Goal: Task Accomplishment & Management: Manage account settings

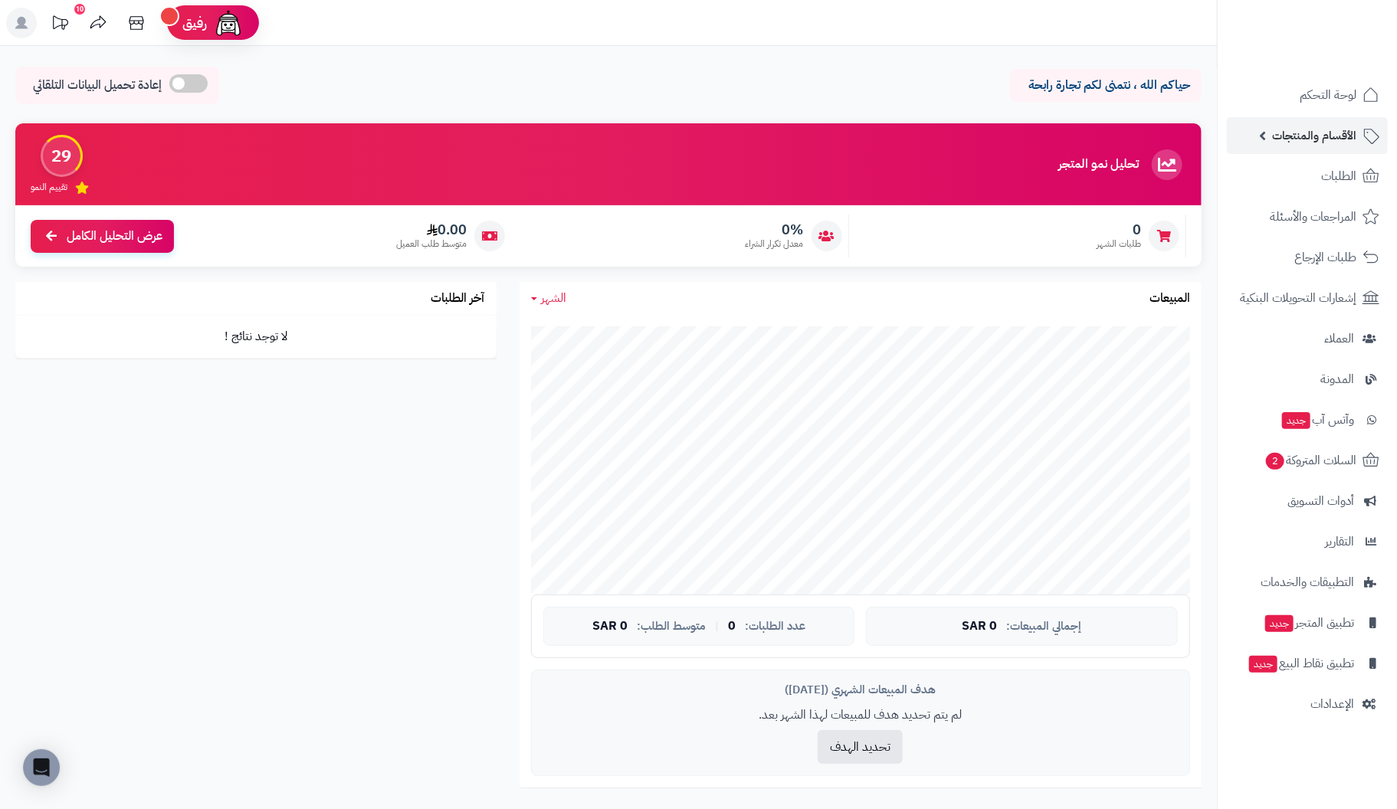
click at [1338, 132] on span "الأقسام والمنتجات" at bounding box center [1314, 135] width 84 height 21
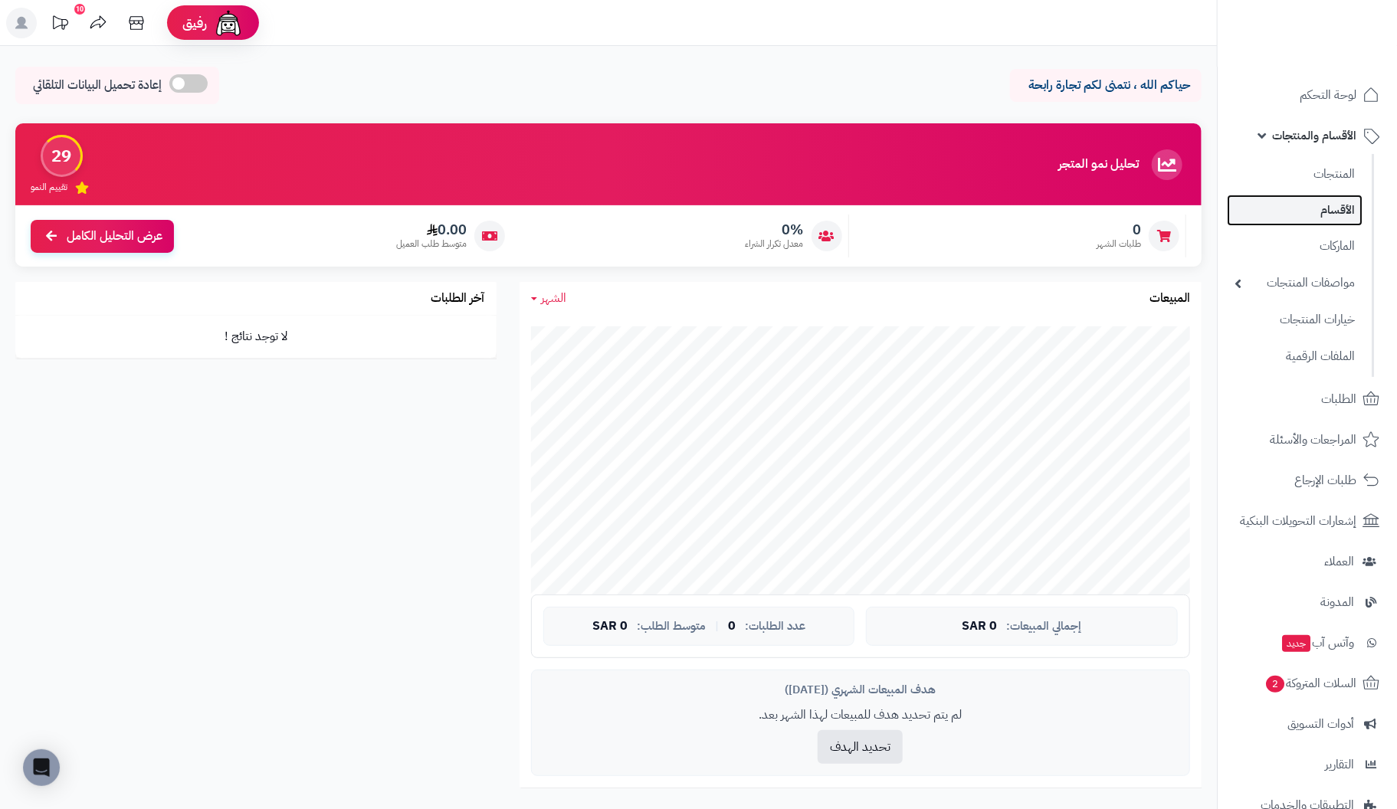
click at [1335, 207] on link "الأقسام" at bounding box center [1295, 210] width 136 height 31
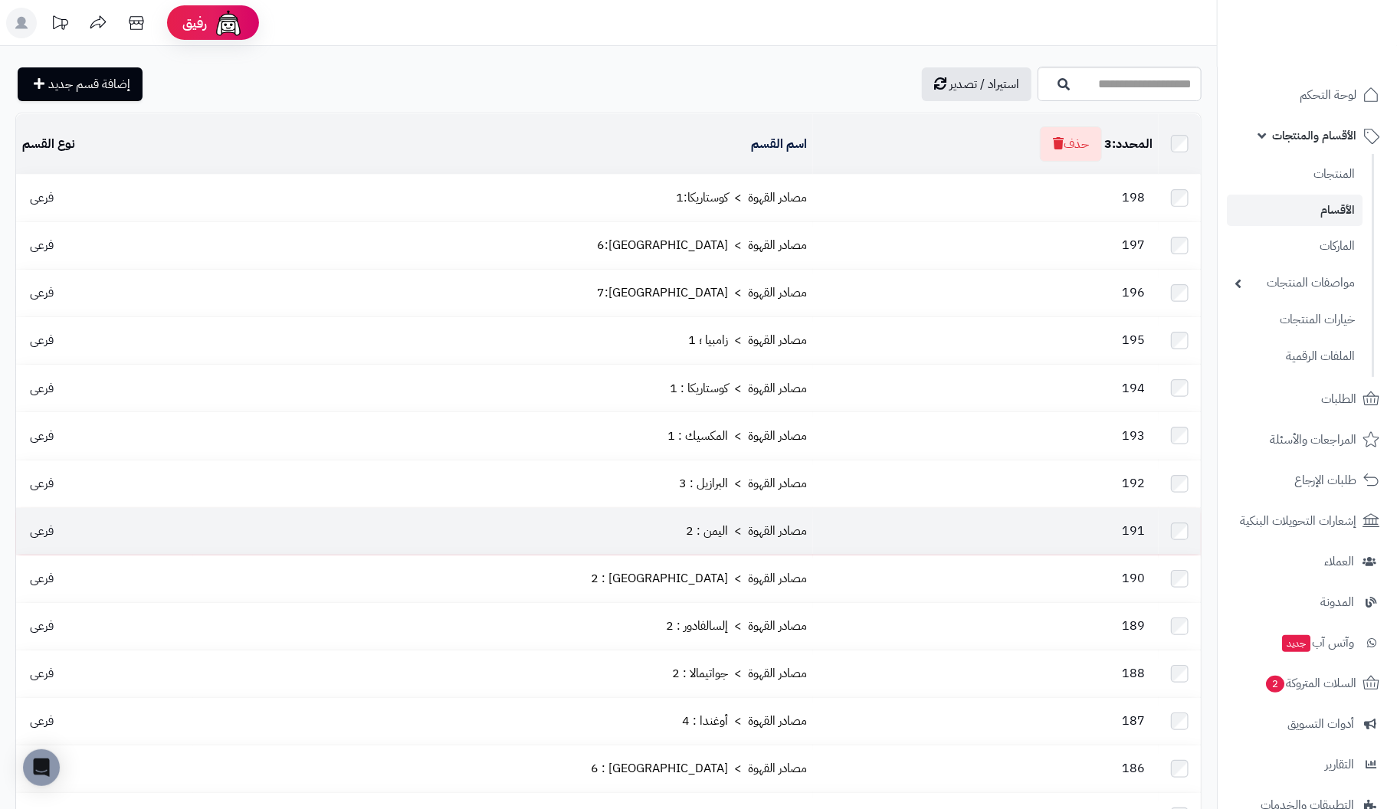
click at [1181, 508] on td at bounding box center [1180, 531] width 42 height 47
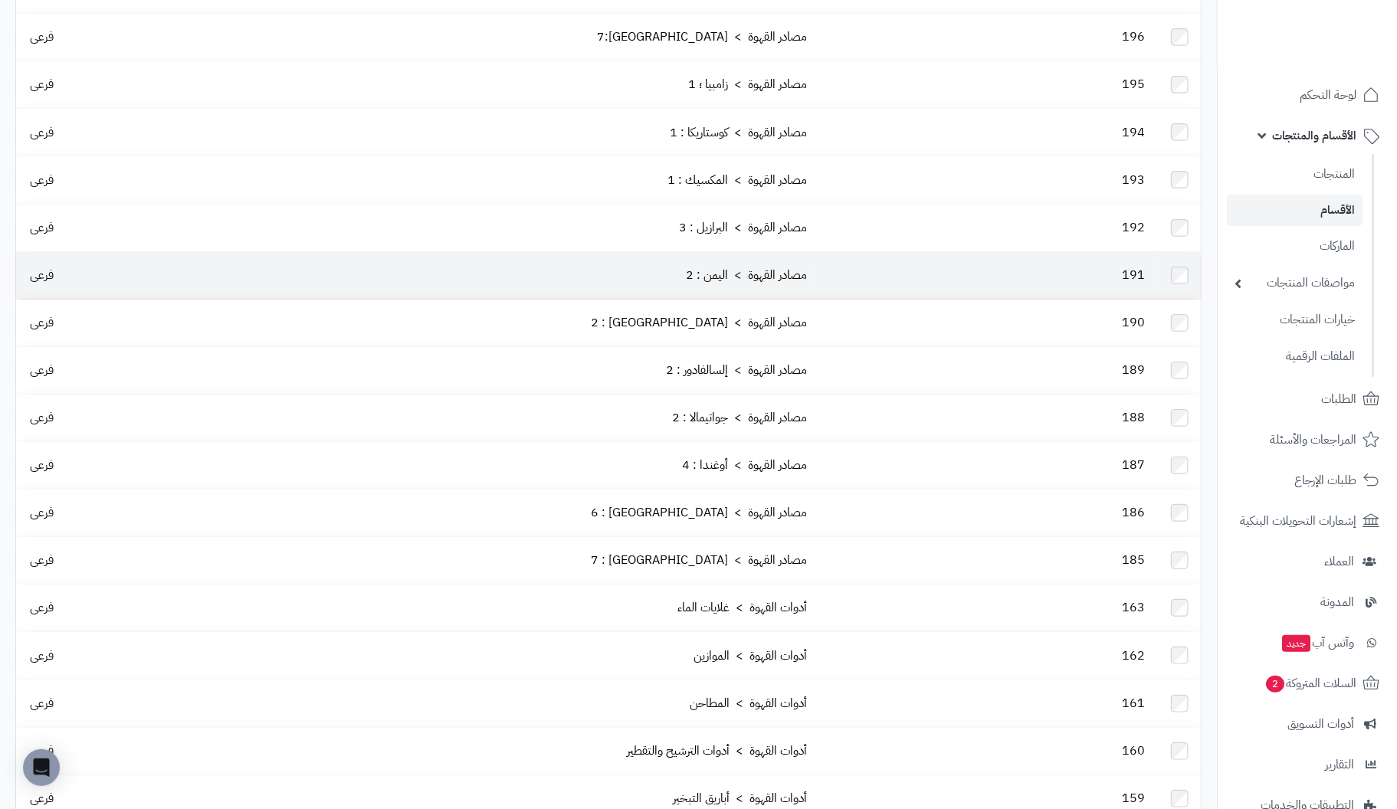
scroll to position [306, 0]
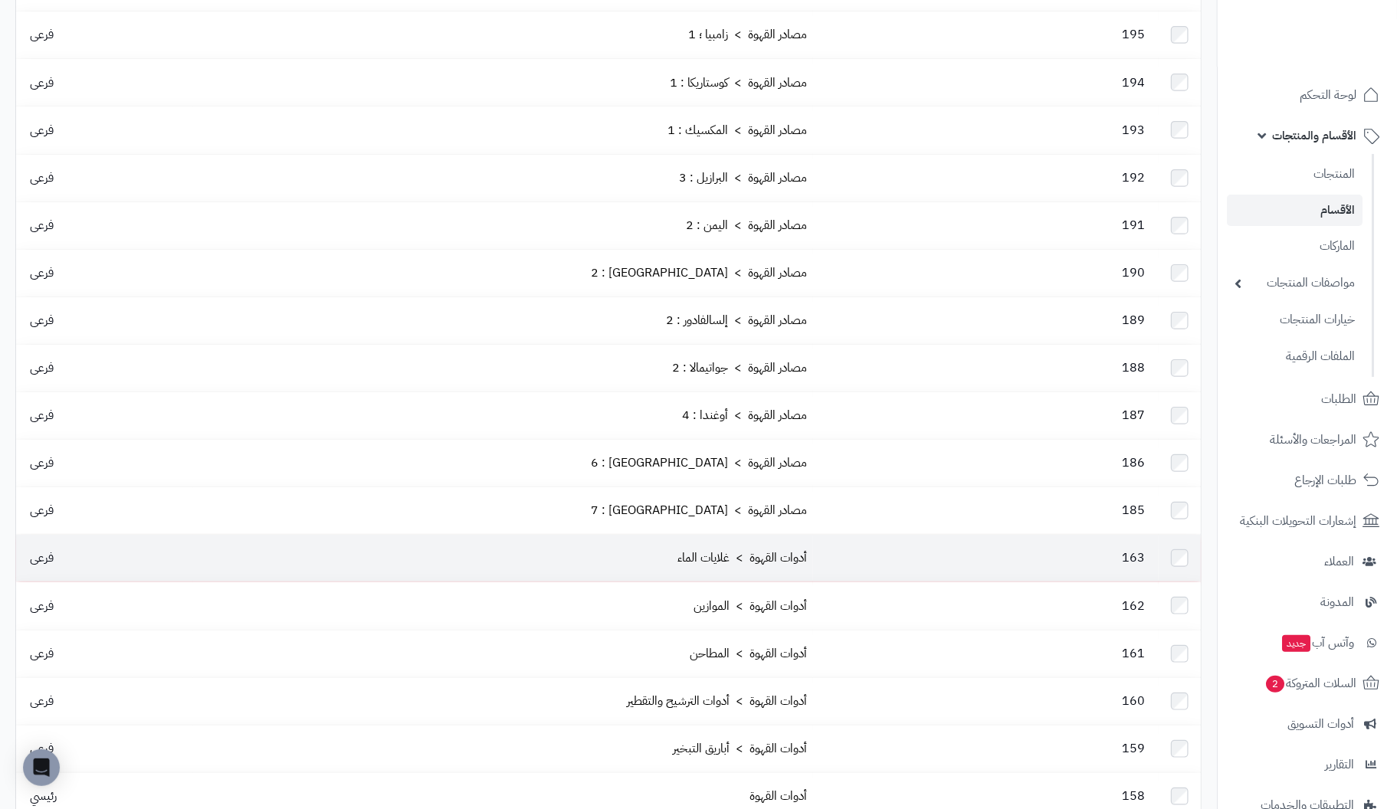
click at [1180, 535] on td at bounding box center [1180, 558] width 42 height 47
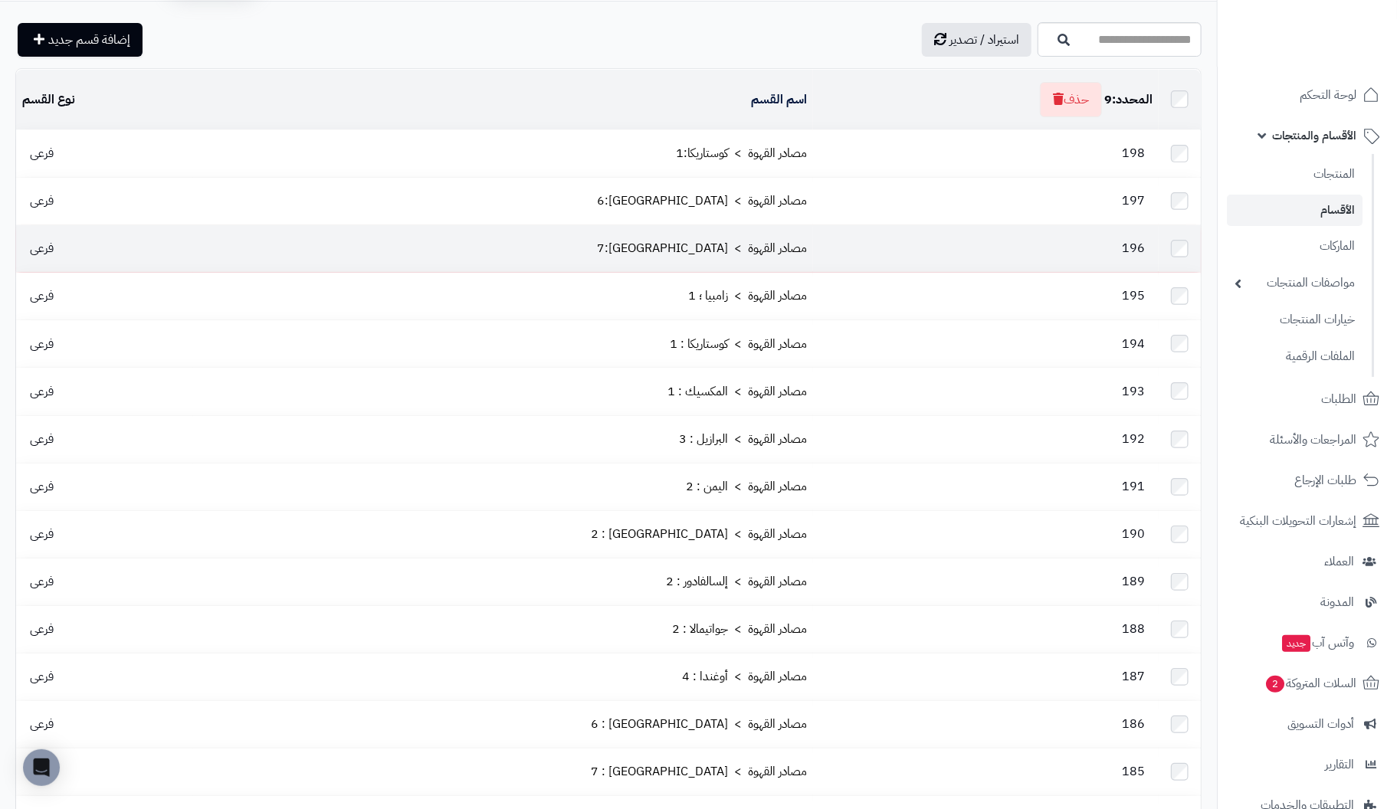
scroll to position [0, 0]
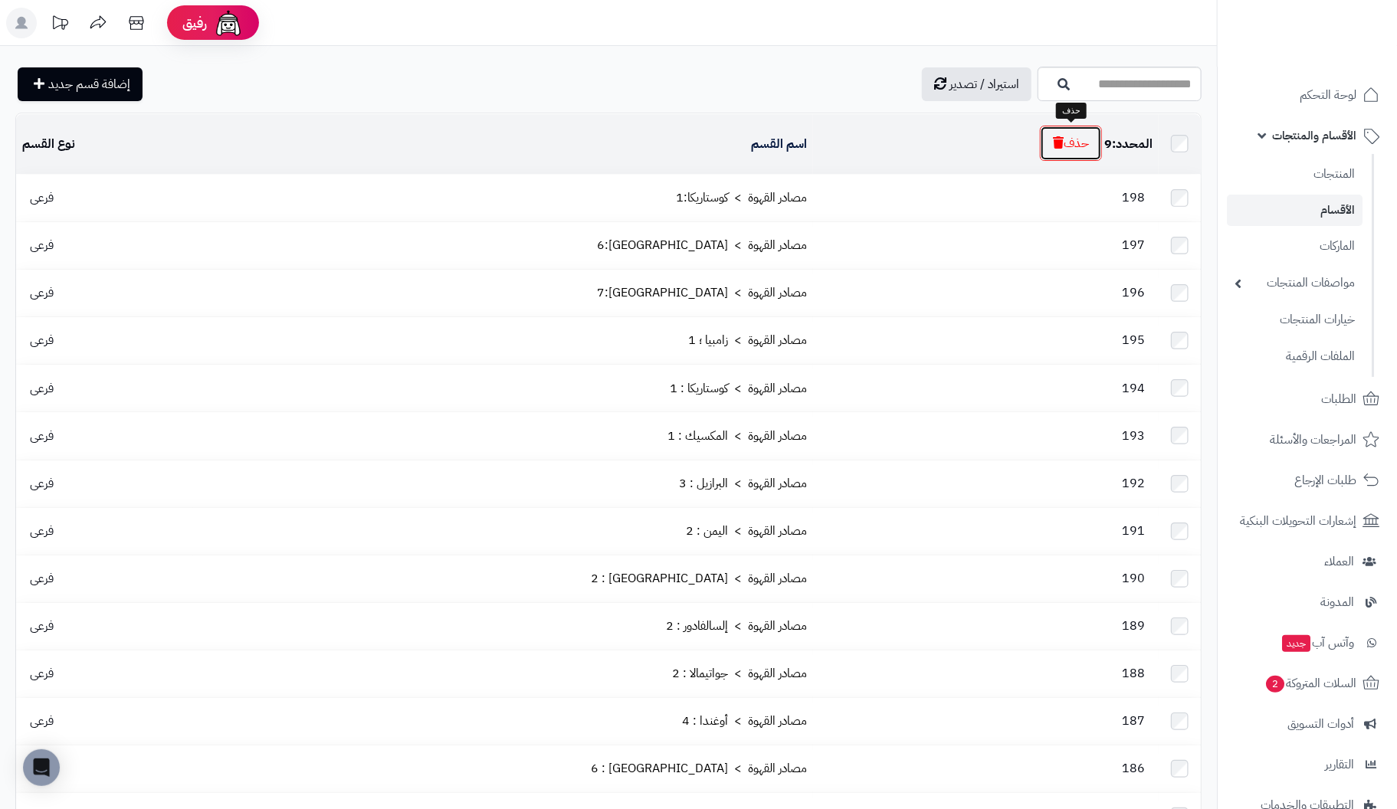
click at [1075, 138] on button "حذف" at bounding box center [1071, 143] width 62 height 35
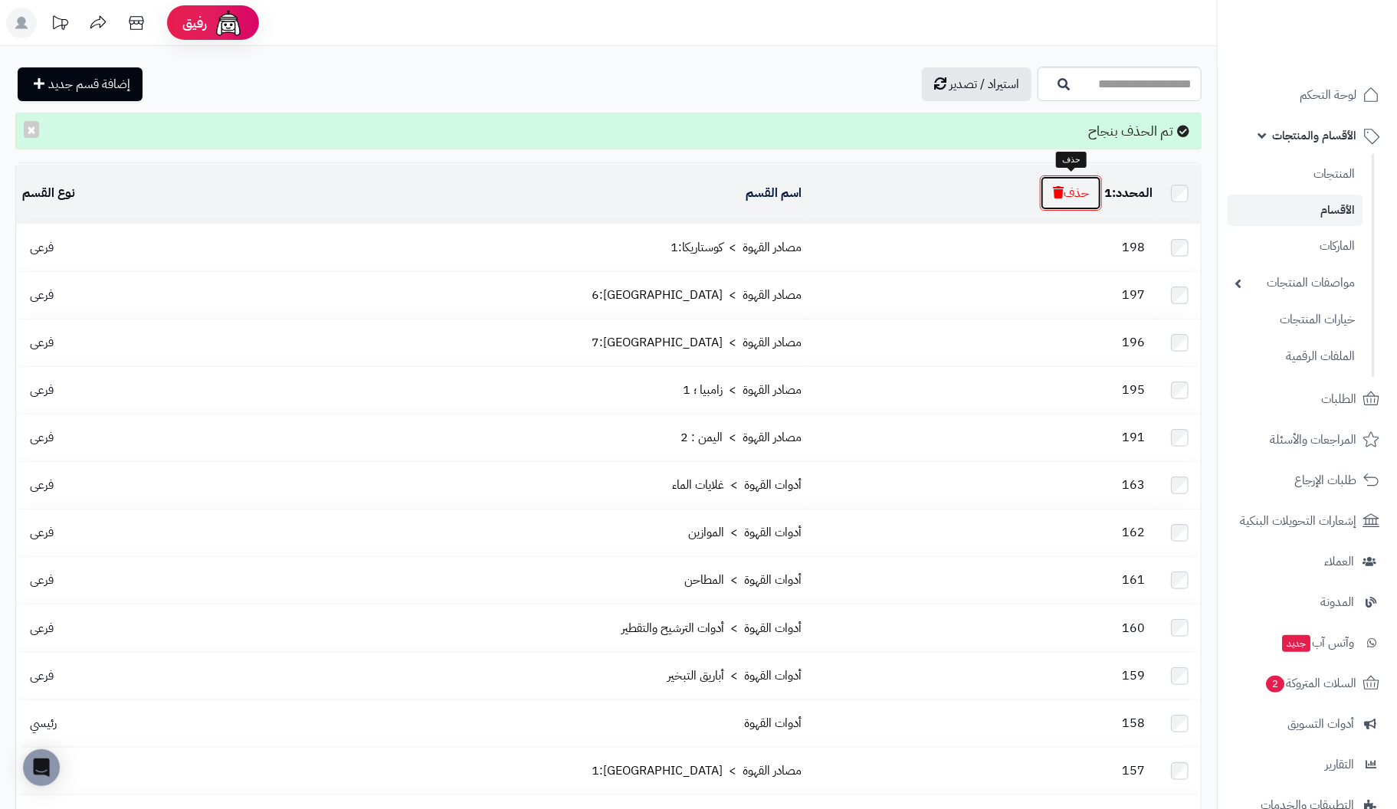
click at [1063, 190] on button "حذف" at bounding box center [1071, 193] width 62 height 35
click at [1067, 192] on button "حذف" at bounding box center [1071, 193] width 62 height 35
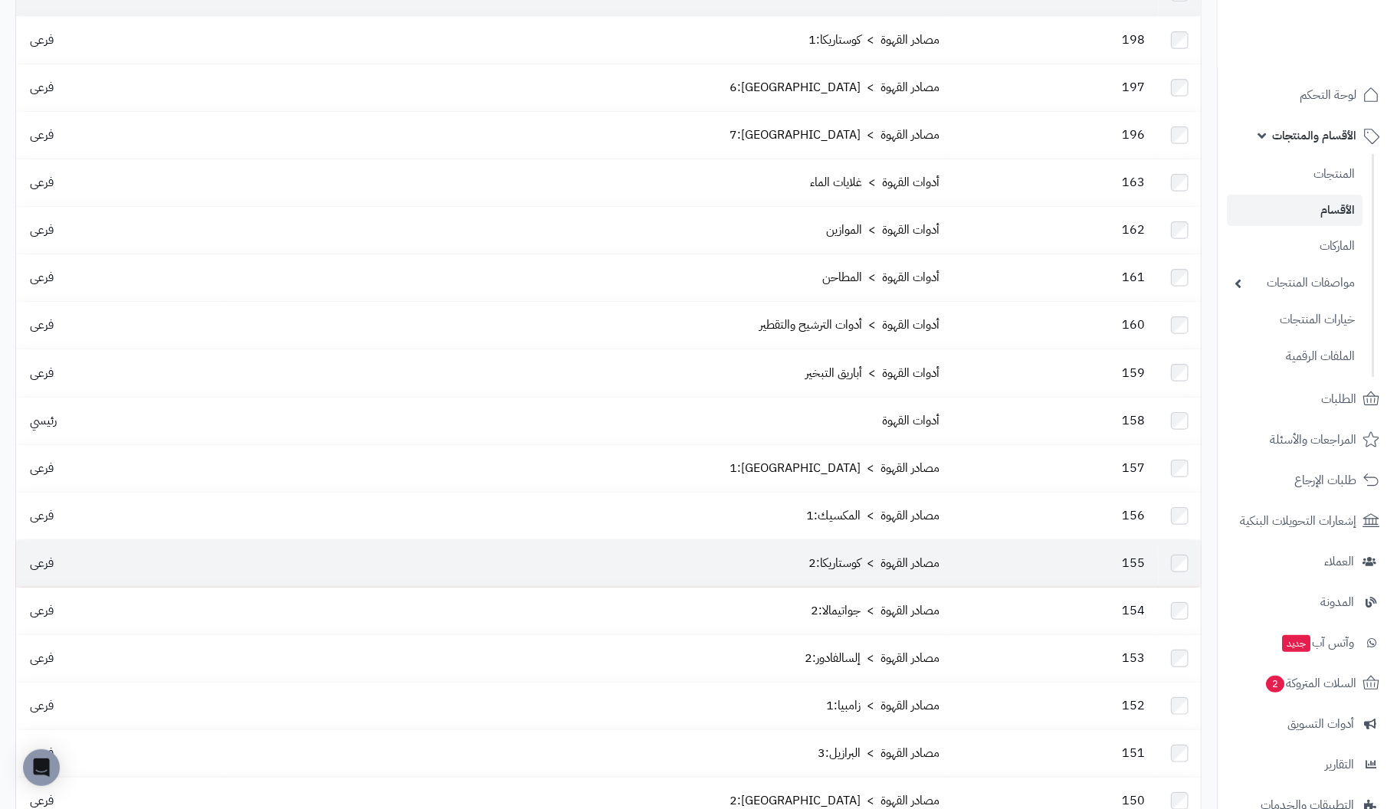
scroll to position [153, 0]
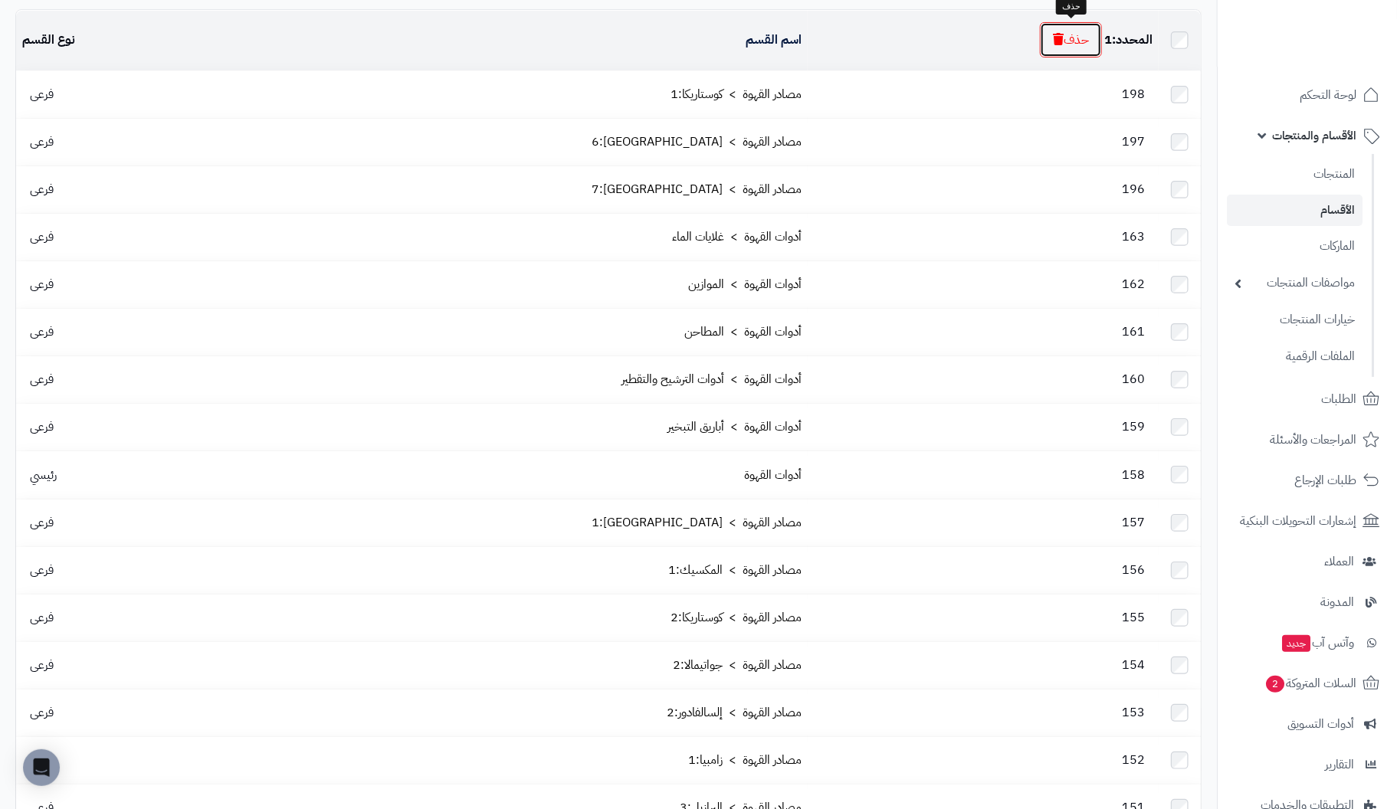
click at [1068, 34] on button "حذف" at bounding box center [1071, 39] width 62 height 35
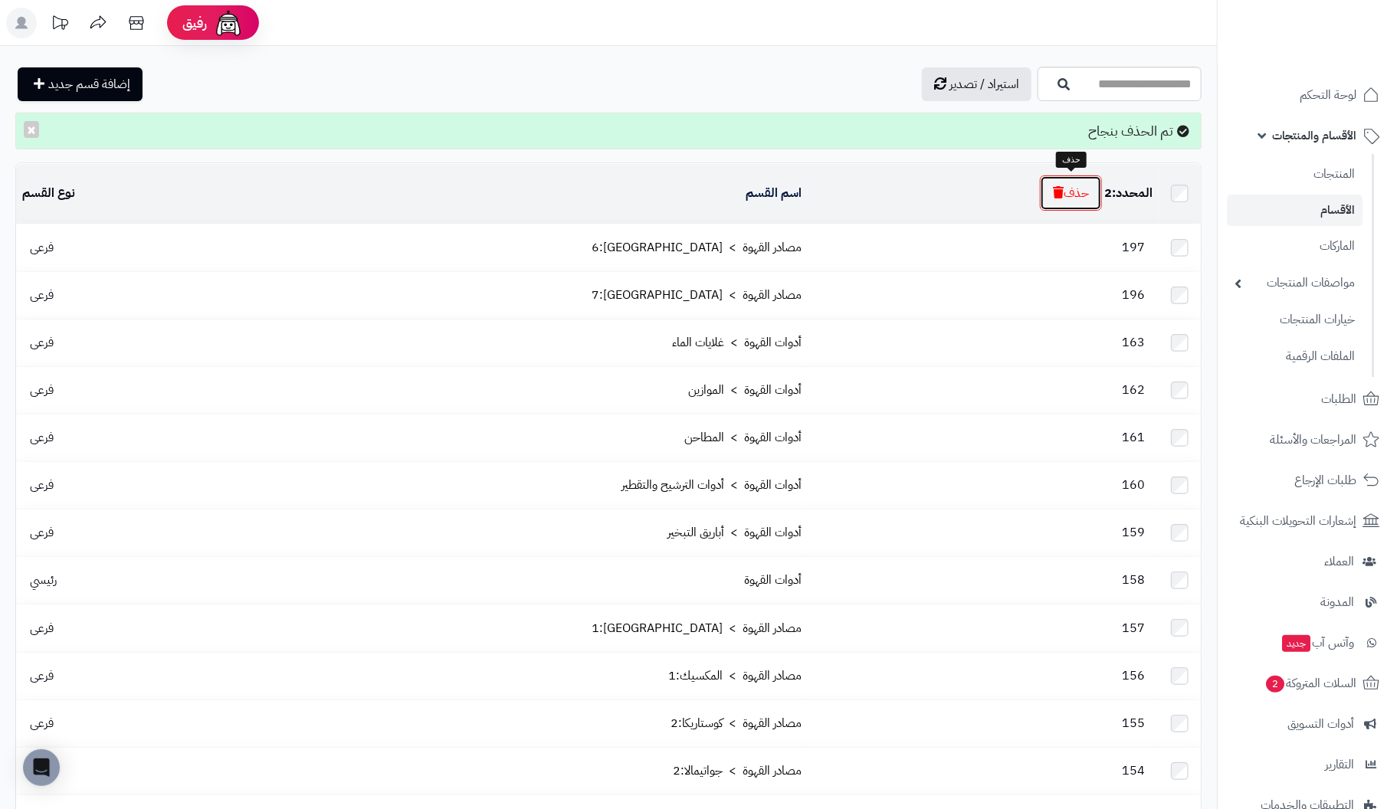
click at [1076, 189] on button "حذف" at bounding box center [1071, 193] width 62 height 35
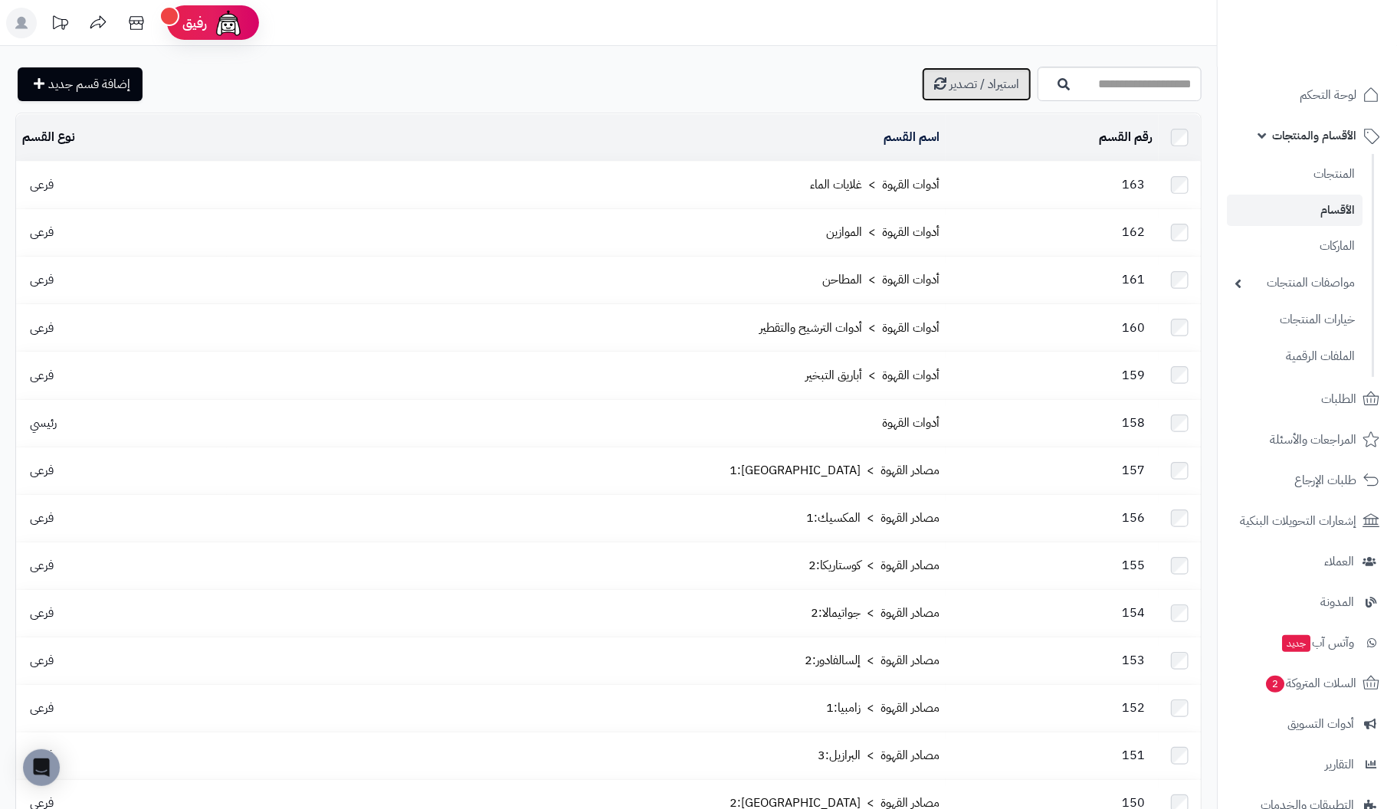
click at [950, 80] on span "استيراد / تصدير" at bounding box center [985, 84] width 70 height 18
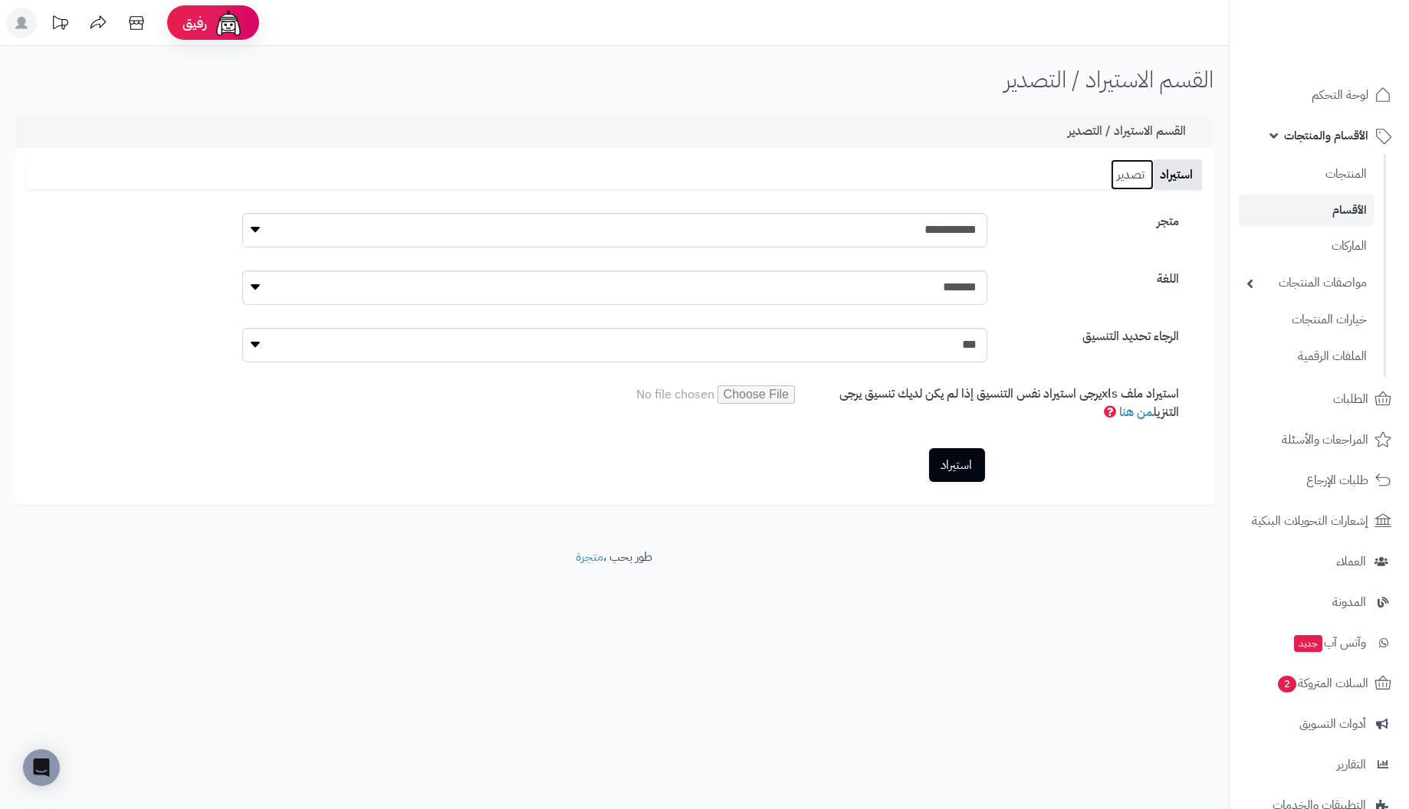
click at [1124, 175] on link "تصدير" at bounding box center [1132, 174] width 43 height 31
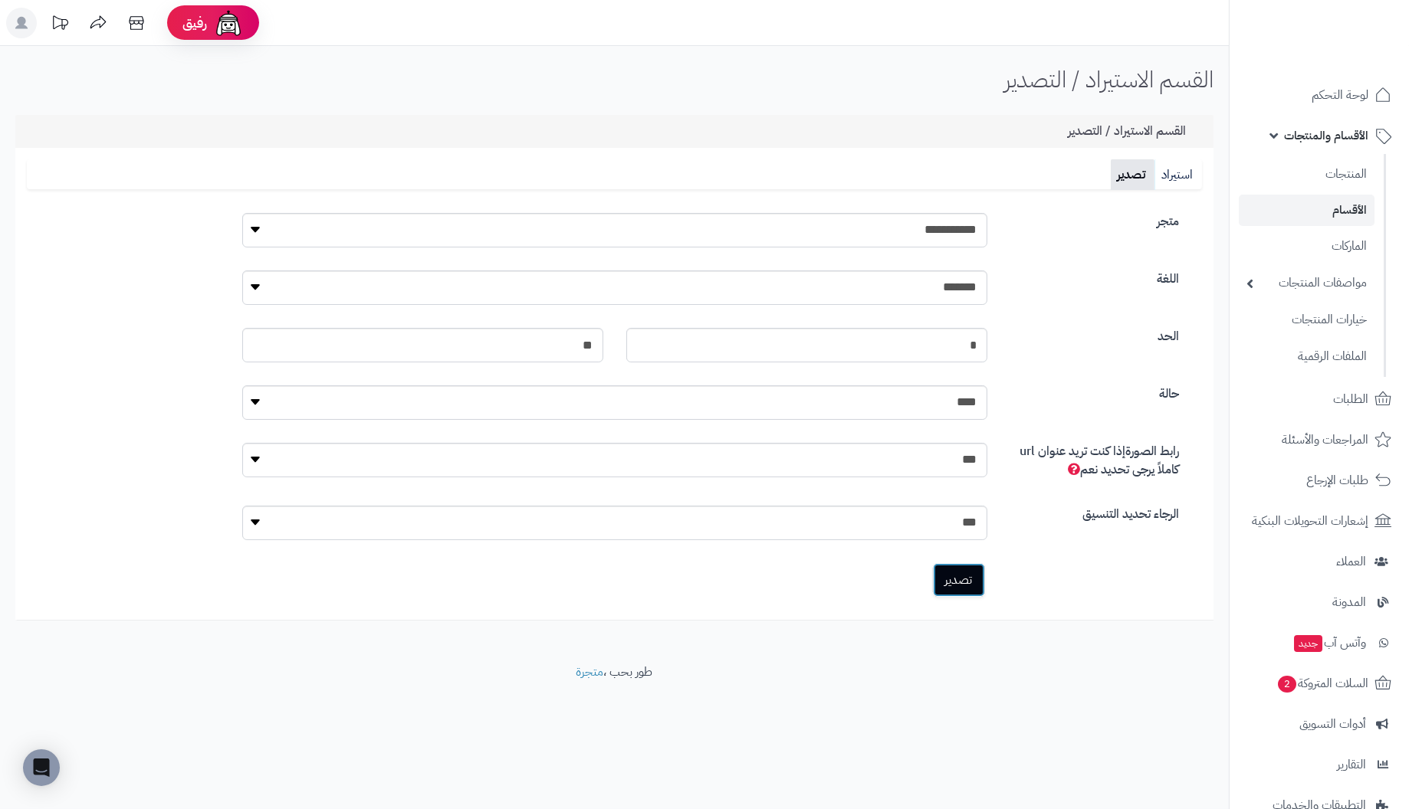
click at [962, 584] on link "تصدير" at bounding box center [959, 580] width 52 height 34
click at [1313, 136] on span "الأقسام والمنتجات" at bounding box center [1326, 135] width 84 height 21
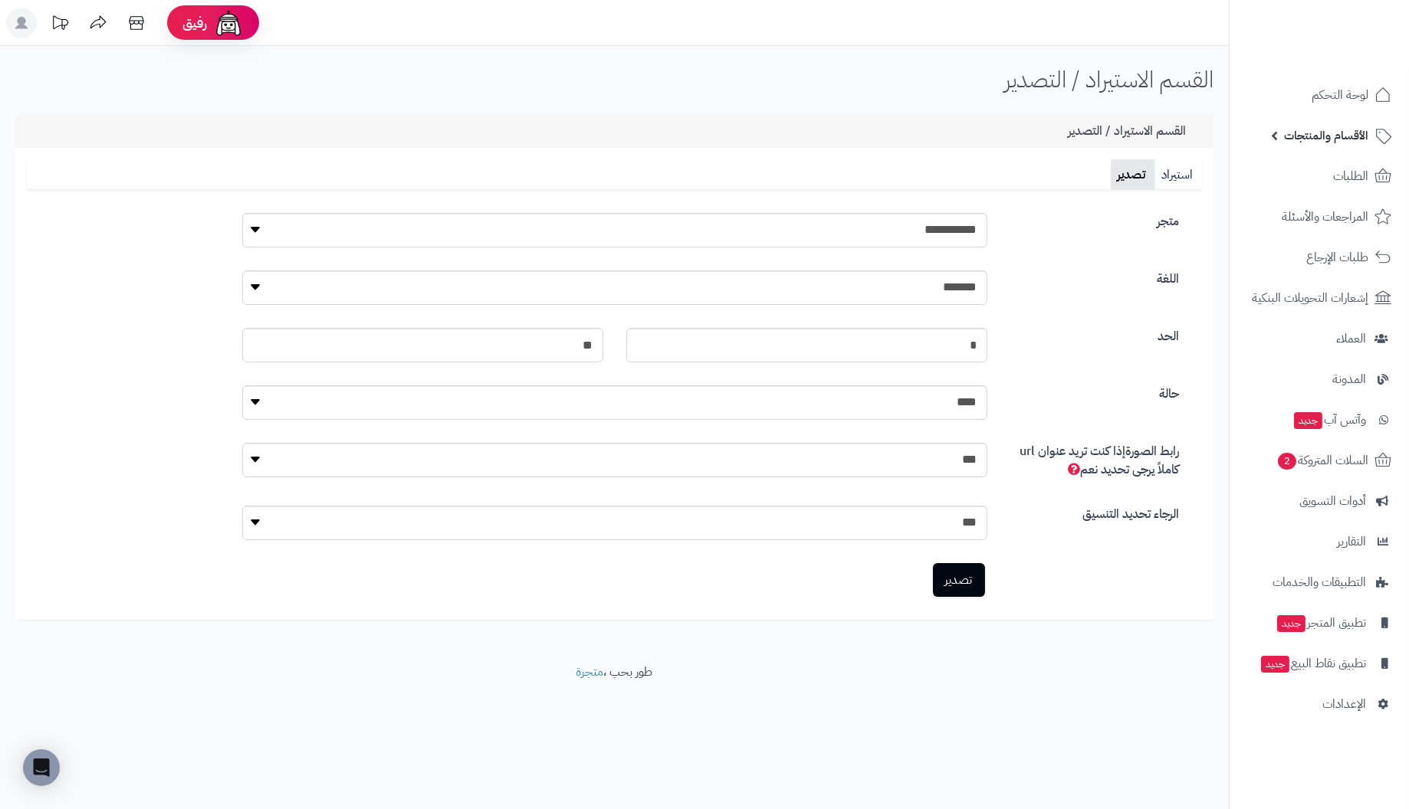
click at [1346, 136] on span "الأقسام والمنتجات" at bounding box center [1326, 135] width 84 height 21
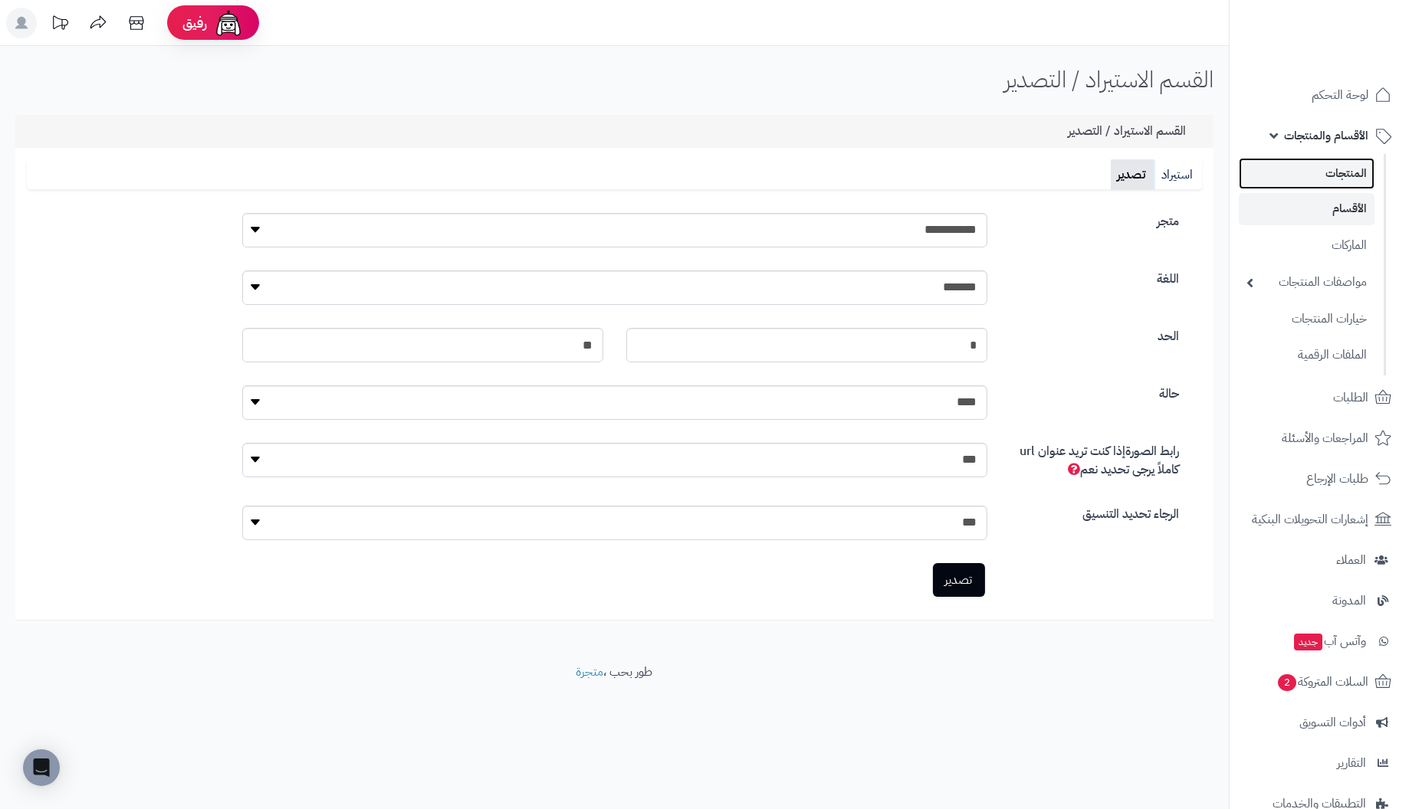
click at [1356, 175] on link "المنتجات" at bounding box center [1307, 173] width 136 height 31
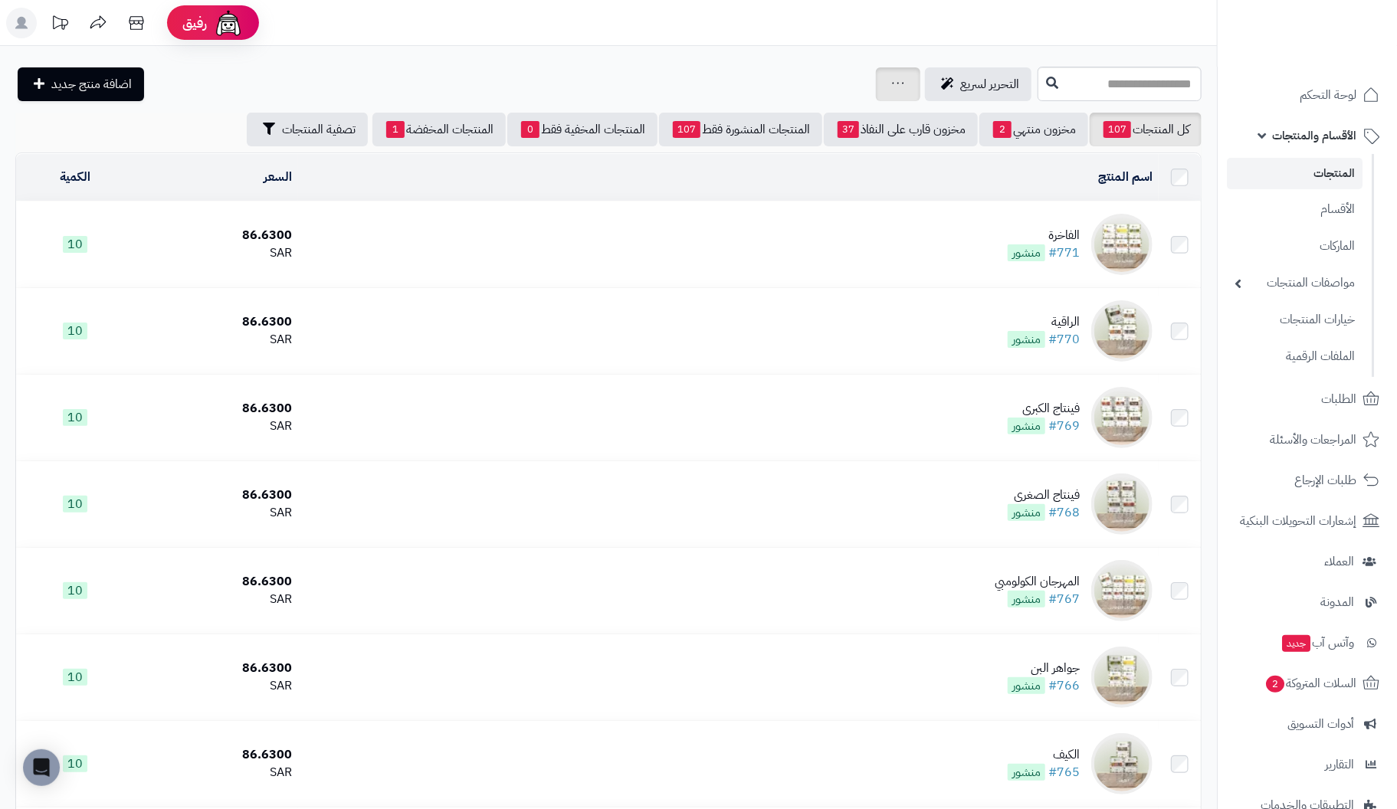
click at [876, 84] on div "جرد مخزون المنتجات جرد مخزون الخيارات فقط تعديل أسعار المنتجات الملصقات تصدير ا…" at bounding box center [898, 84] width 44 height 34
click at [876, 86] on div "جرد مخزون المنتجات جرد مخزون الخيارات فقط تعديل أسعار المنتجات الملصقات تصدير ا…" at bounding box center [898, 84] width 44 height 34
click at [892, 78] on icon at bounding box center [898, 83] width 12 height 10
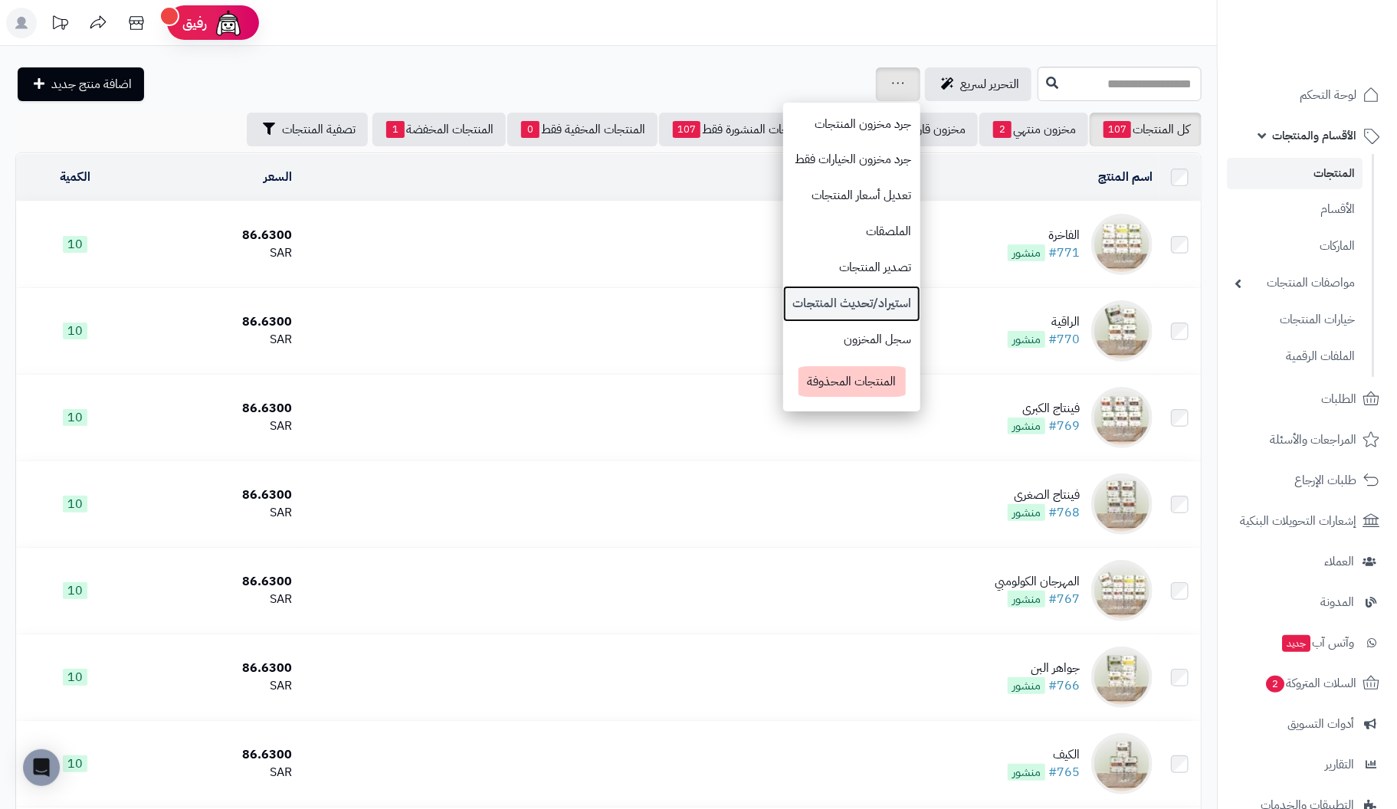
click at [783, 294] on link "استيراد/تحديث المنتجات" at bounding box center [851, 304] width 137 height 36
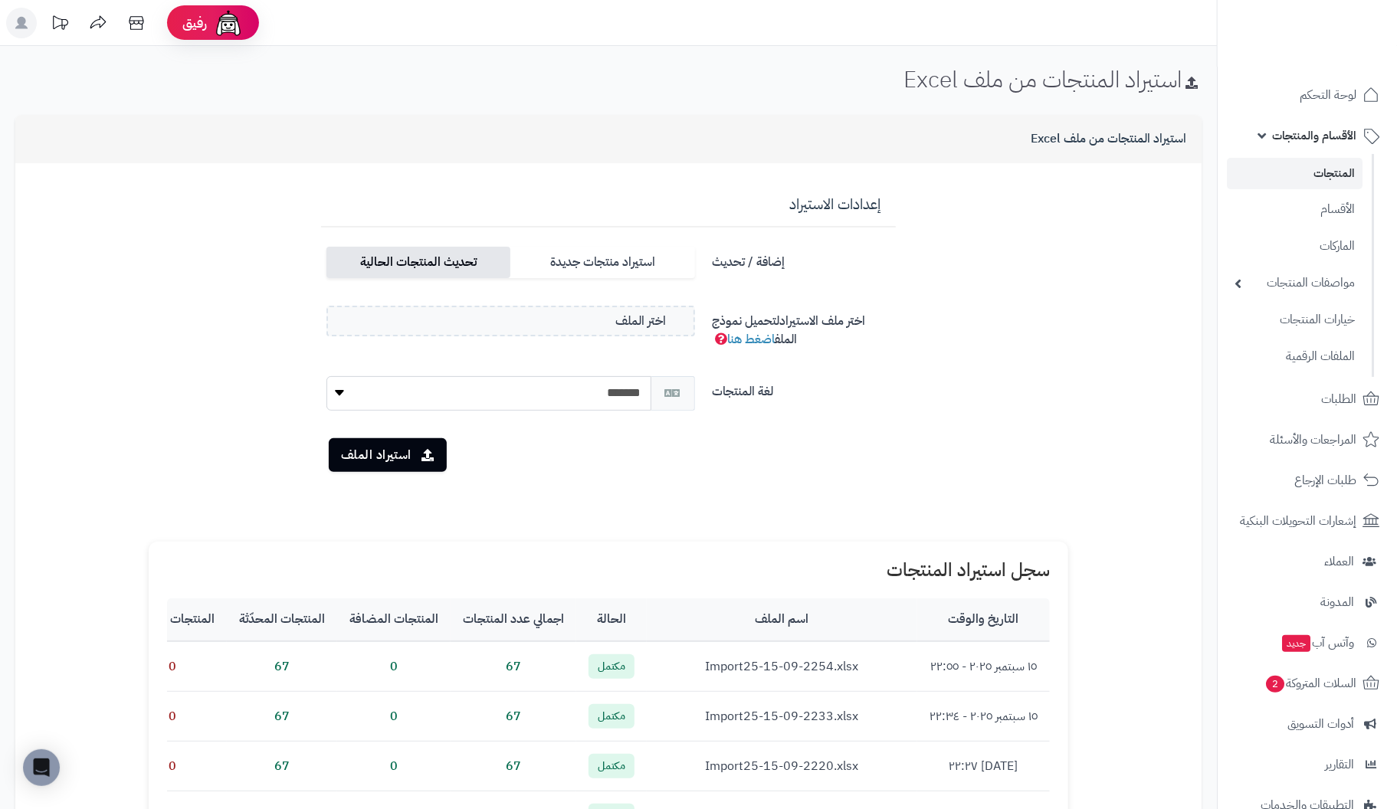
click at [404, 266] on label "تحديث المنتجات الحالية" at bounding box center [419, 262] width 184 height 31
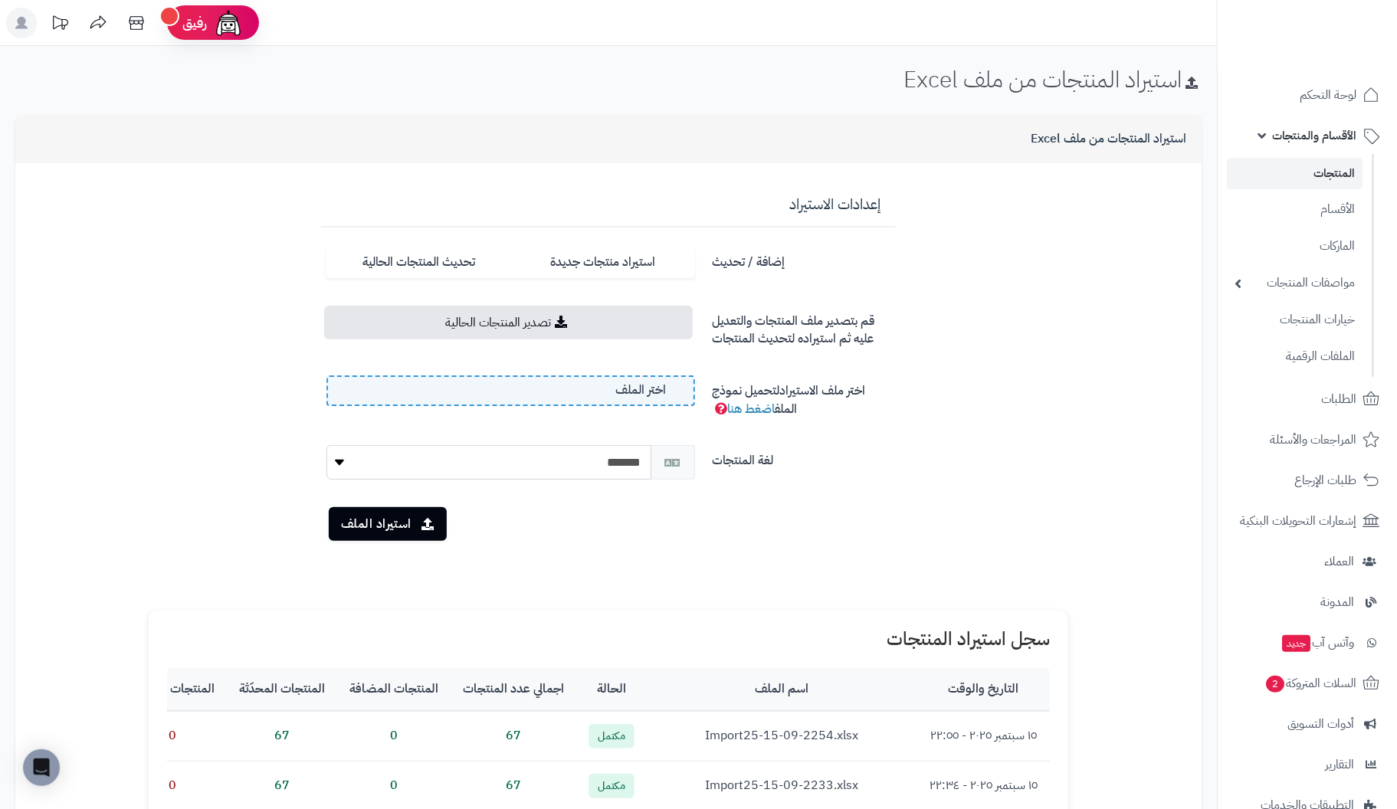
click at [600, 395] on label "اختر الملف" at bounding box center [511, 391] width 369 height 31
click at [0, 0] on input "اختر الملف" at bounding box center [0, 0] width 0 height 0
click at [371, 523] on button "استيراد الملف" at bounding box center [388, 524] width 118 height 34
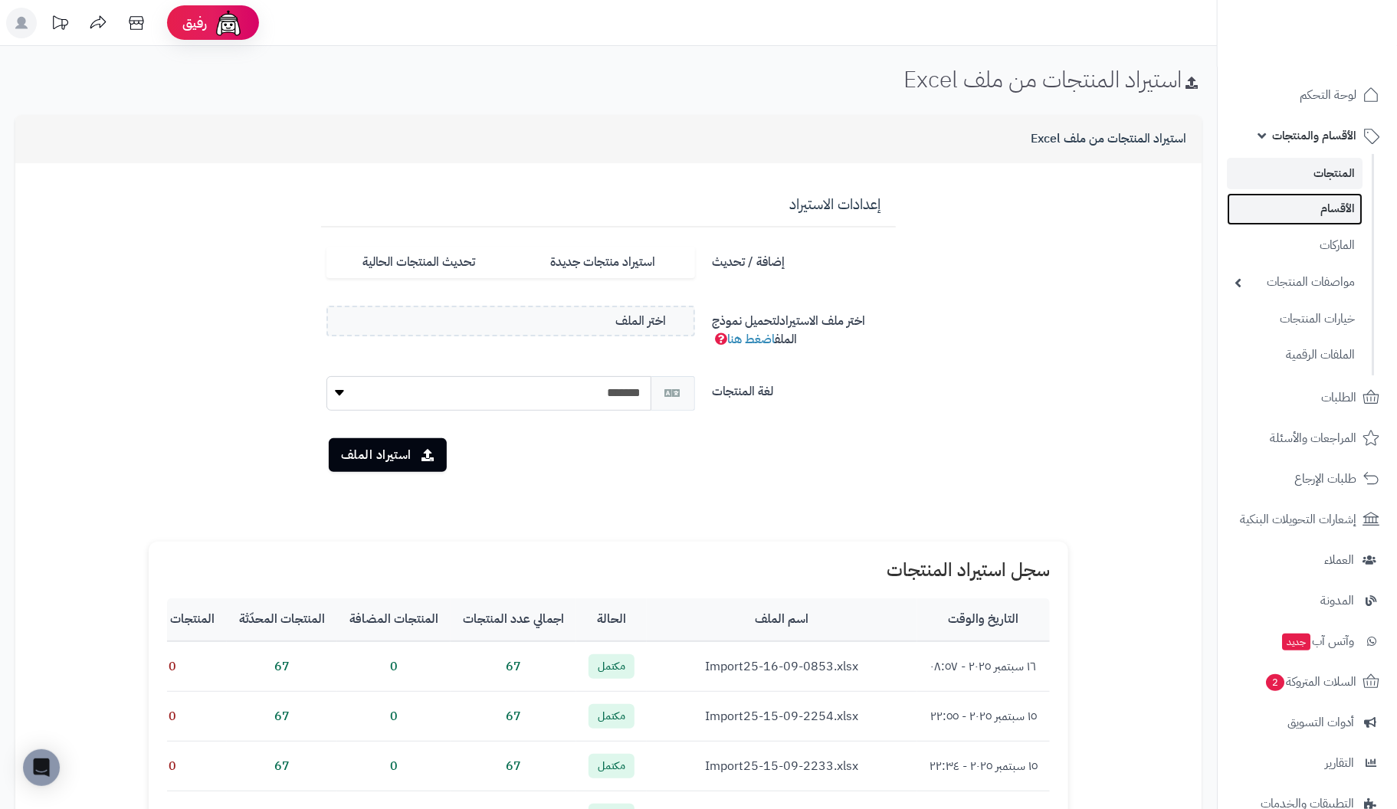
click at [1332, 208] on link "الأقسام" at bounding box center [1295, 208] width 136 height 31
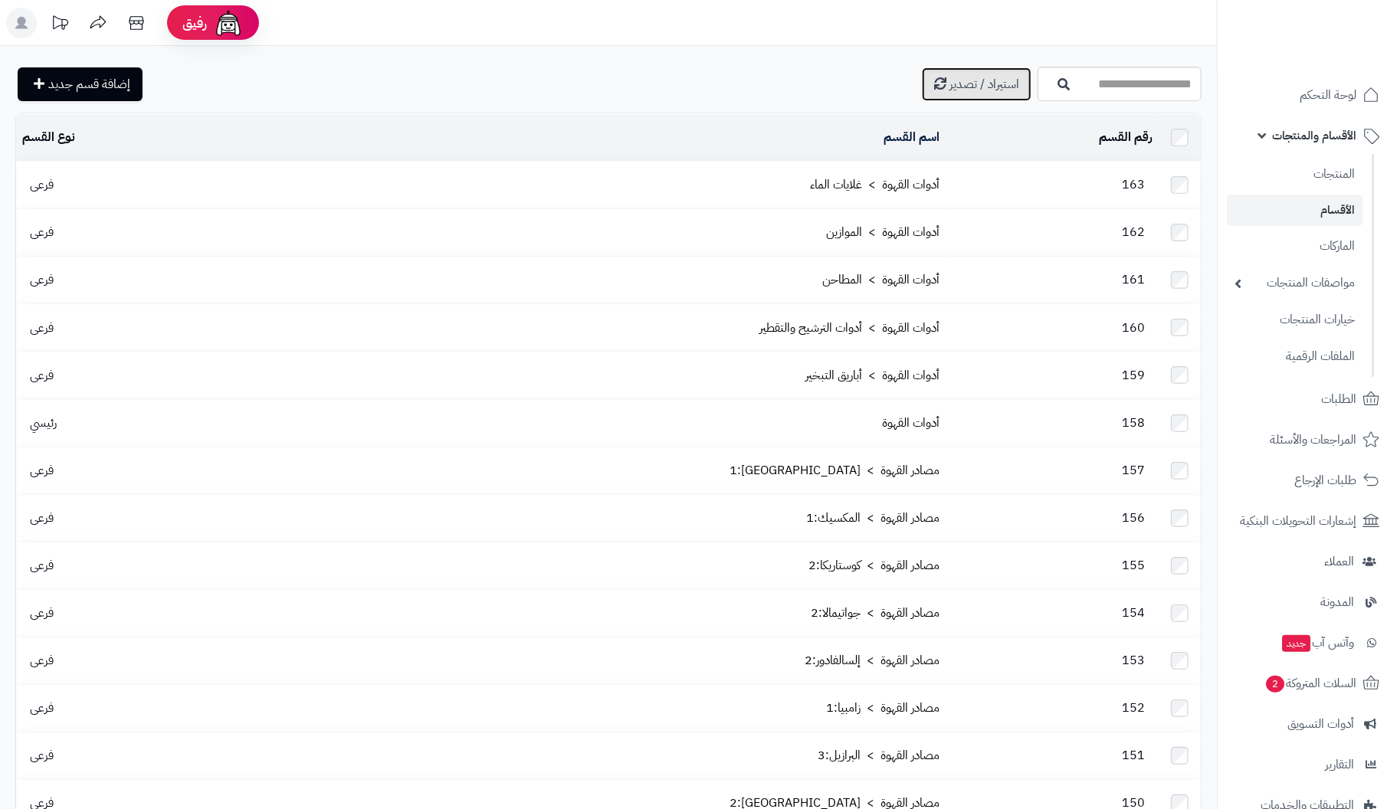
click at [950, 79] on span "استيراد / تصدير" at bounding box center [985, 84] width 70 height 18
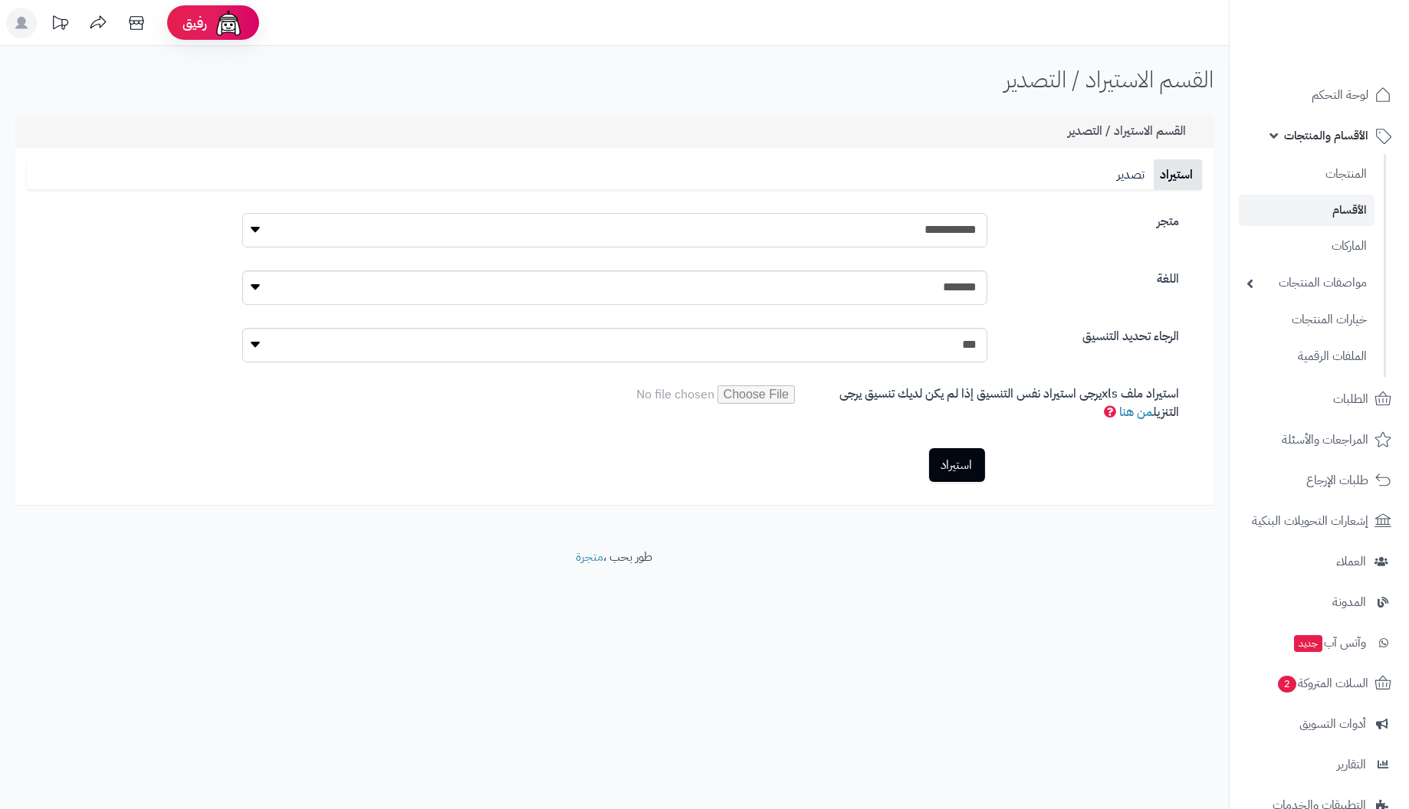
click at [763, 236] on select "**********" at bounding box center [614, 230] width 745 height 34
click at [767, 395] on input "file" at bounding box center [664, 395] width 261 height 18
type input "**********"
click at [958, 467] on link "استيراد" at bounding box center [957, 465] width 56 height 34
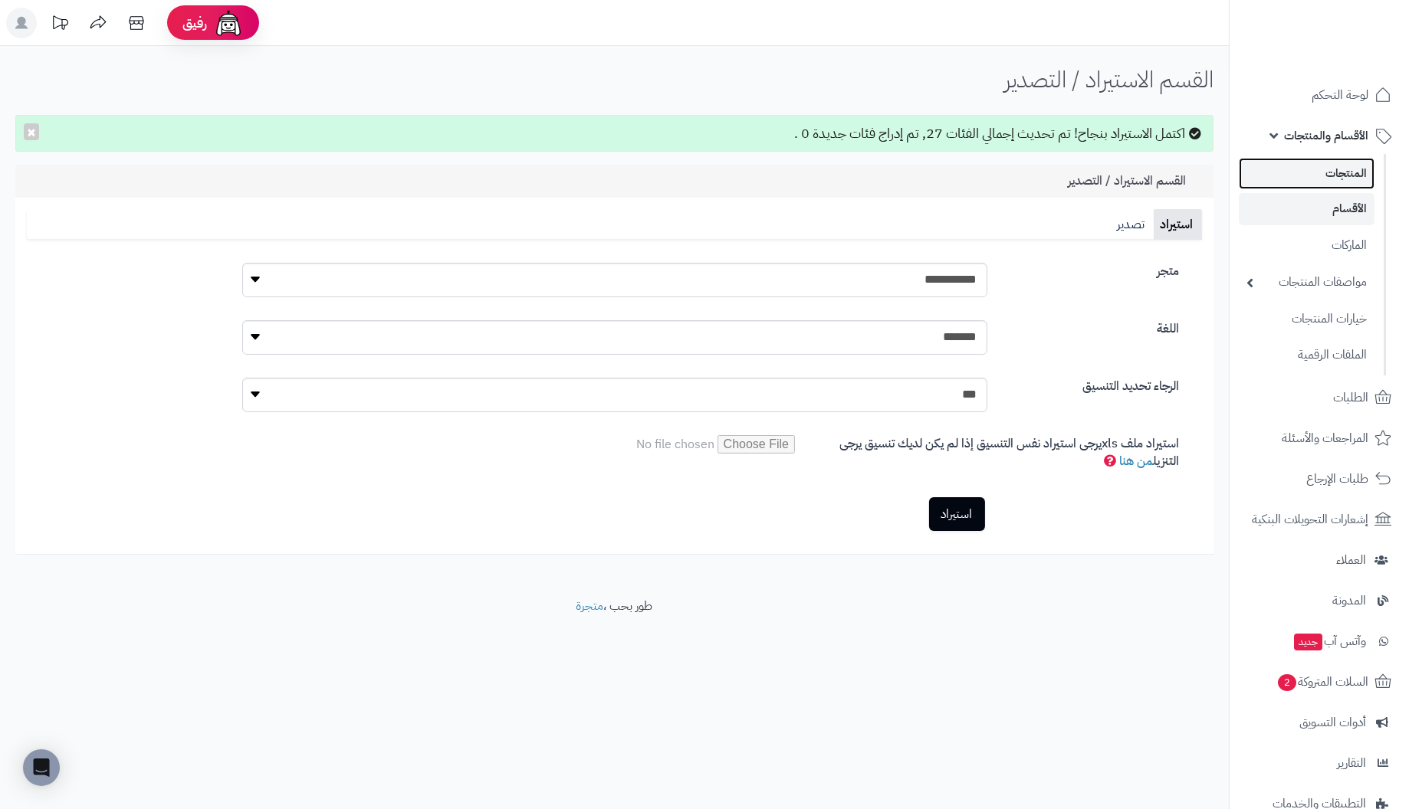
click at [1334, 175] on link "المنتجات" at bounding box center [1307, 173] width 136 height 31
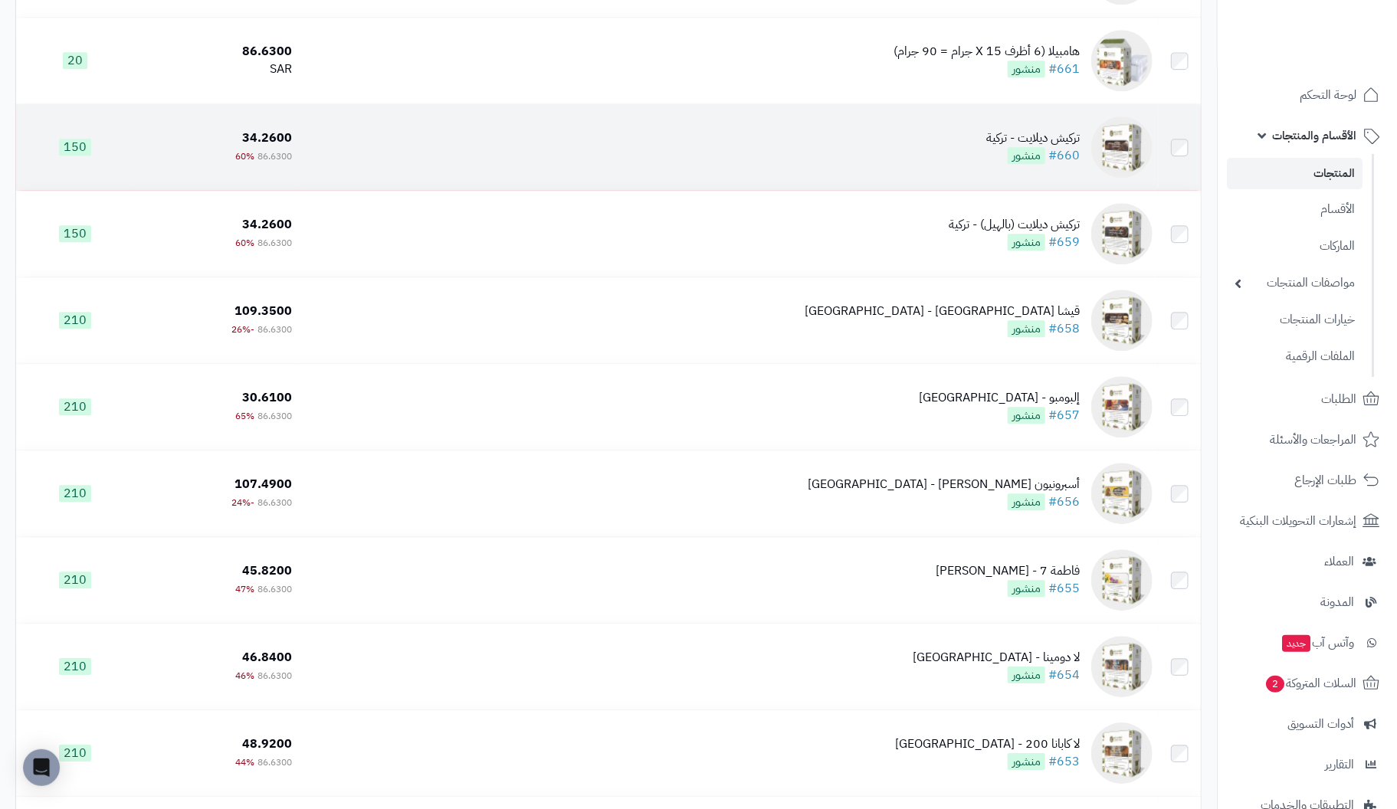
scroll to position [5748, 0]
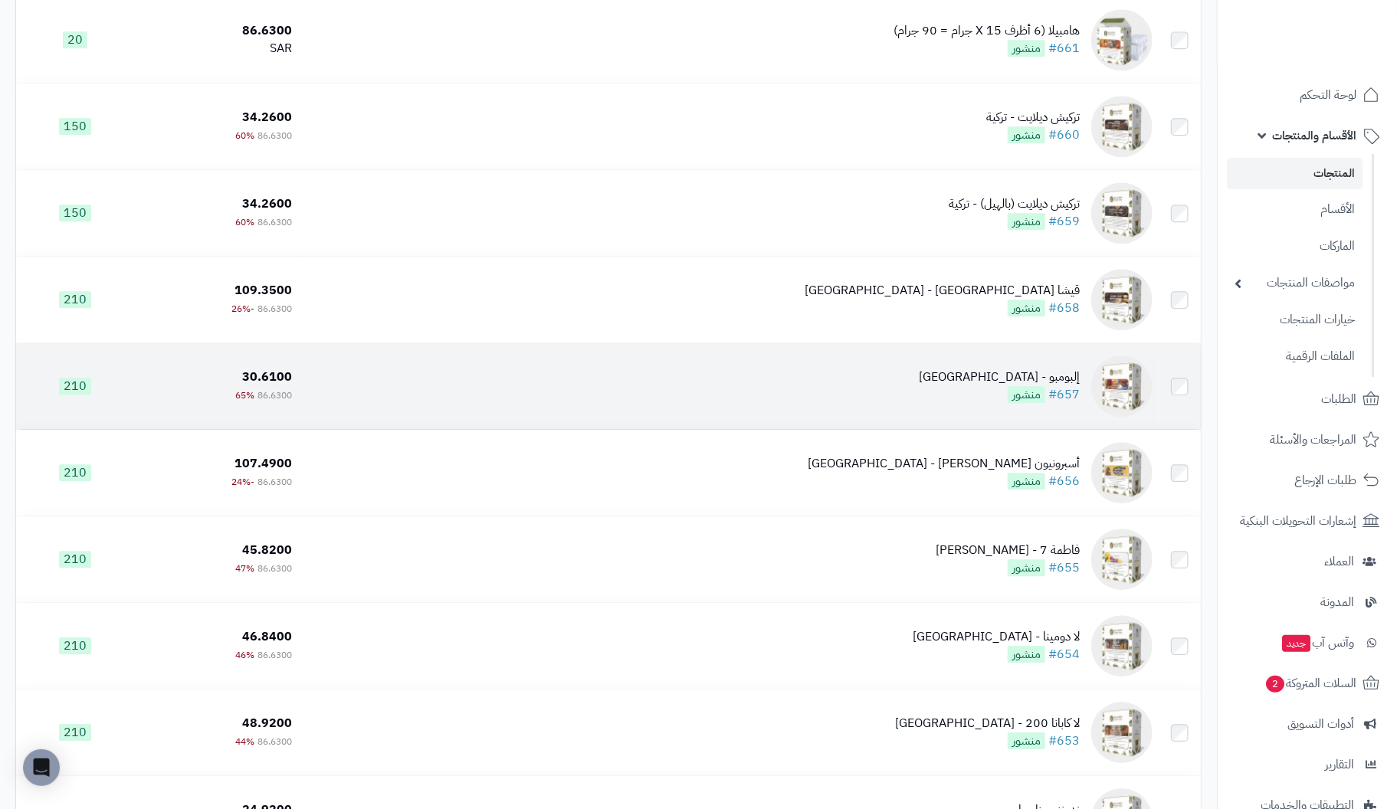
click at [1045, 392] on span "منشور" at bounding box center [1027, 394] width 38 height 17
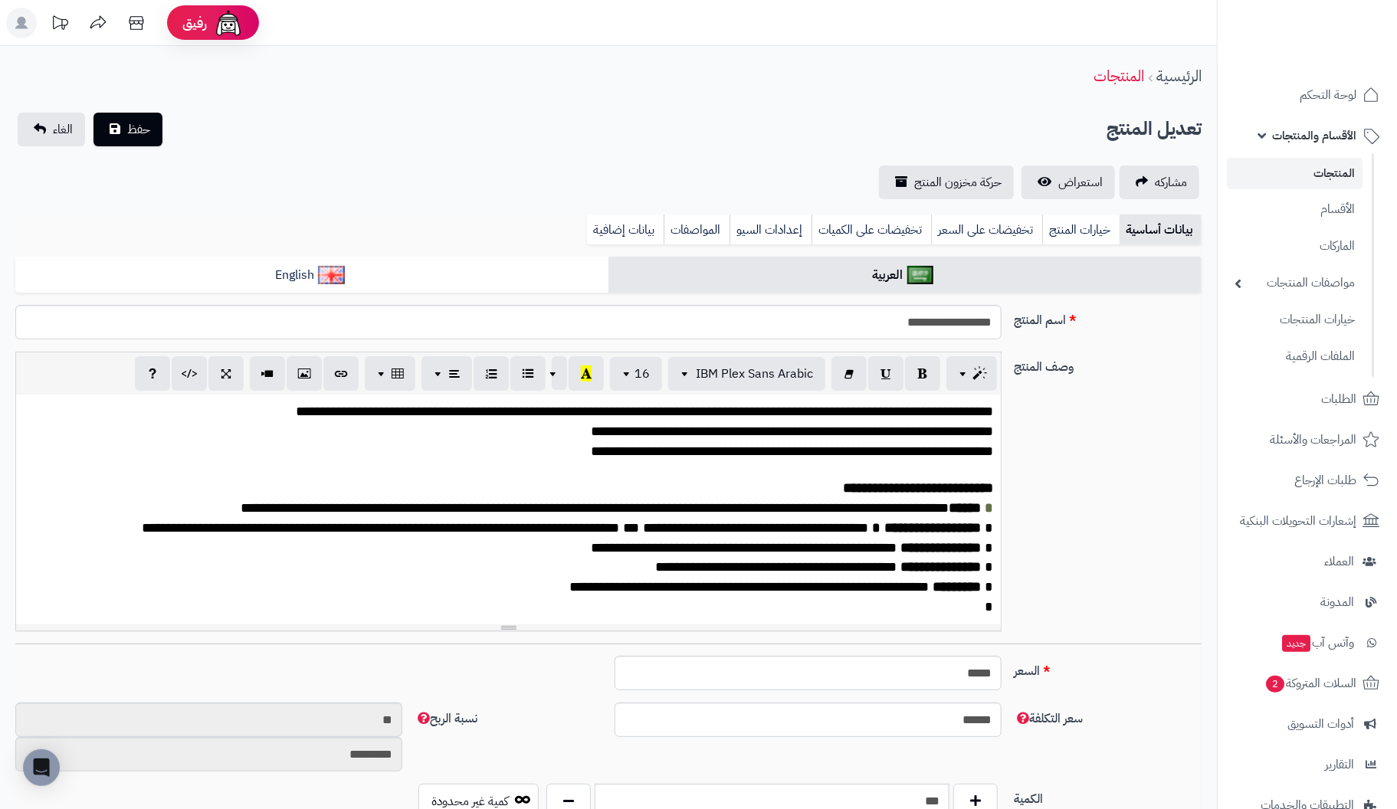
scroll to position [198, 0]
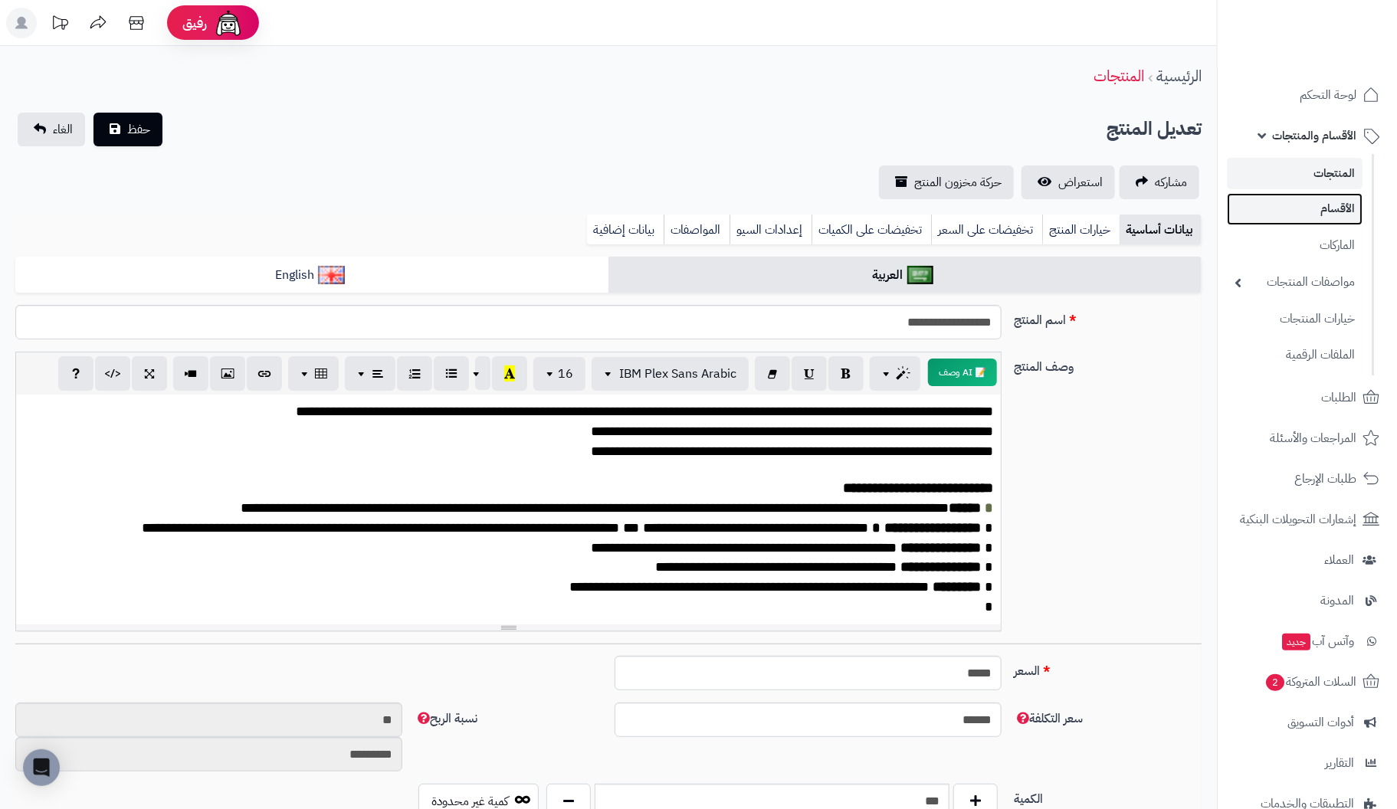
click at [1334, 210] on link "الأقسام" at bounding box center [1295, 208] width 136 height 31
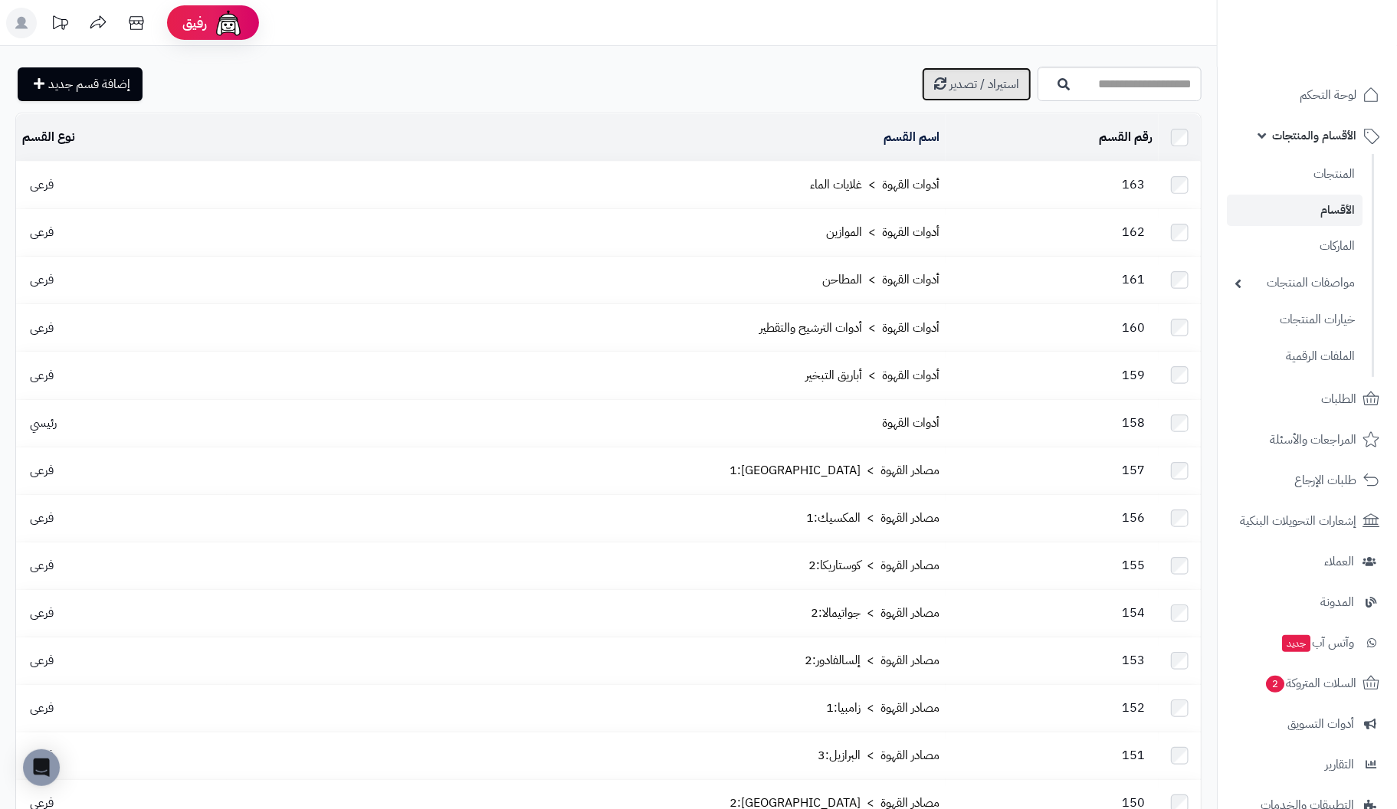
click at [950, 87] on span "استيراد / تصدير" at bounding box center [985, 84] width 70 height 18
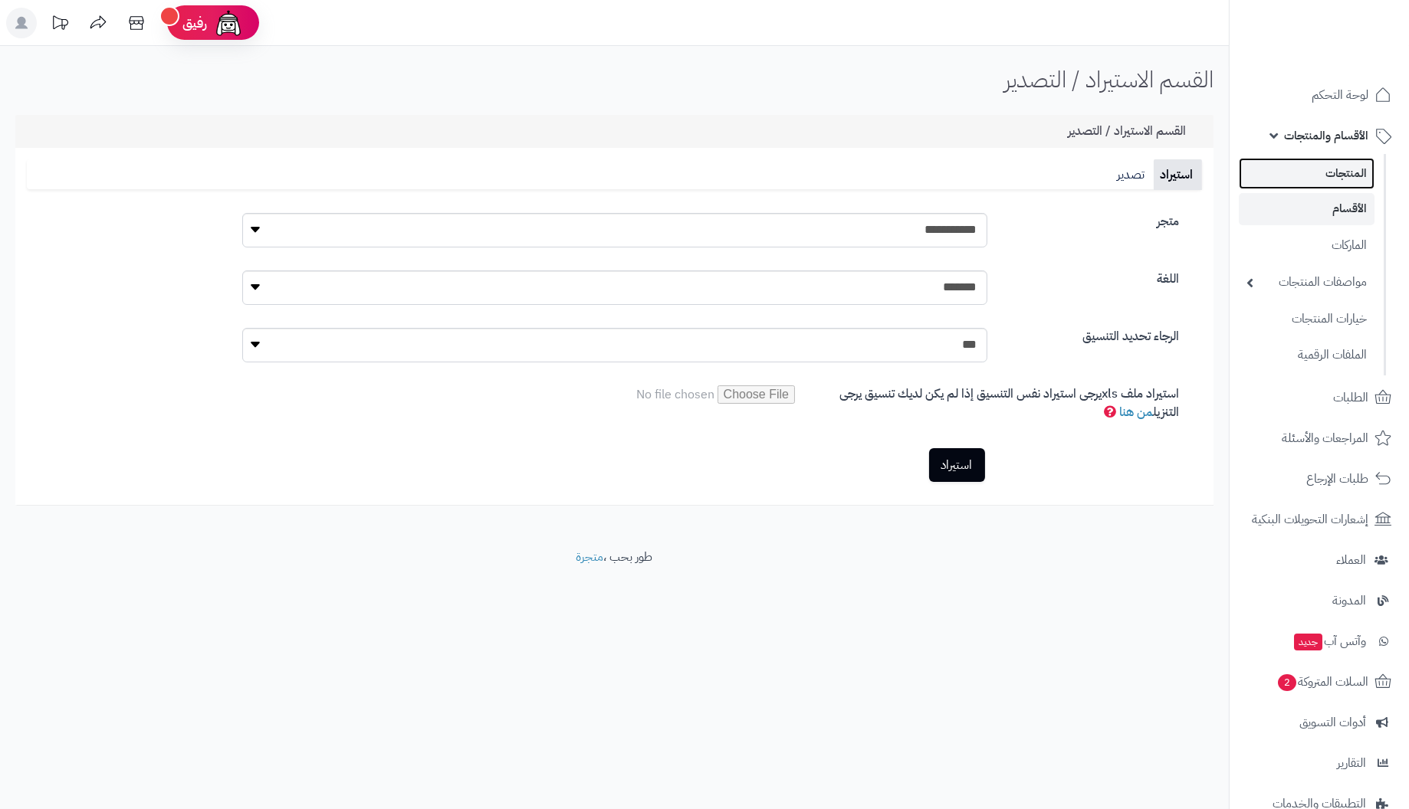
click at [1344, 172] on link "المنتجات" at bounding box center [1307, 173] width 136 height 31
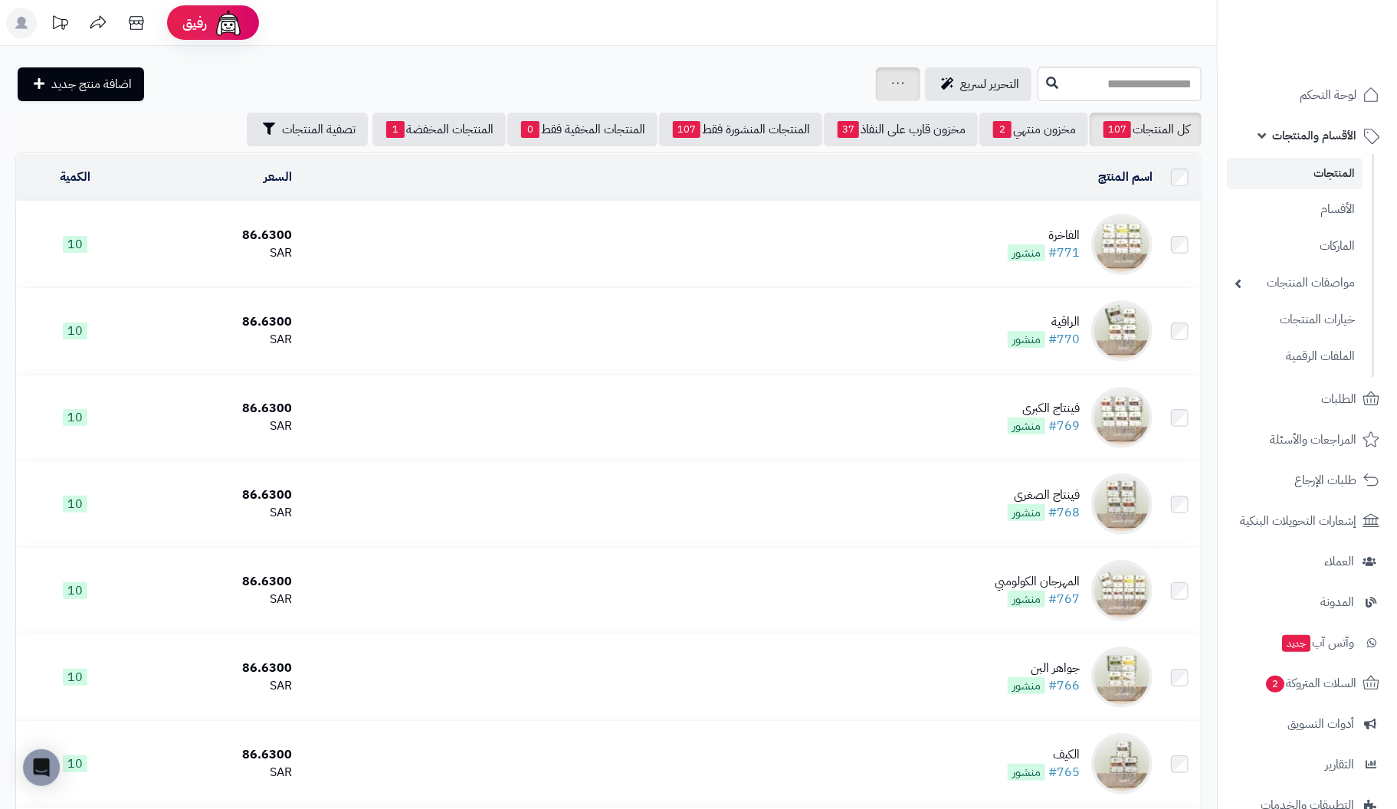
click at [892, 82] on icon at bounding box center [898, 83] width 12 height 10
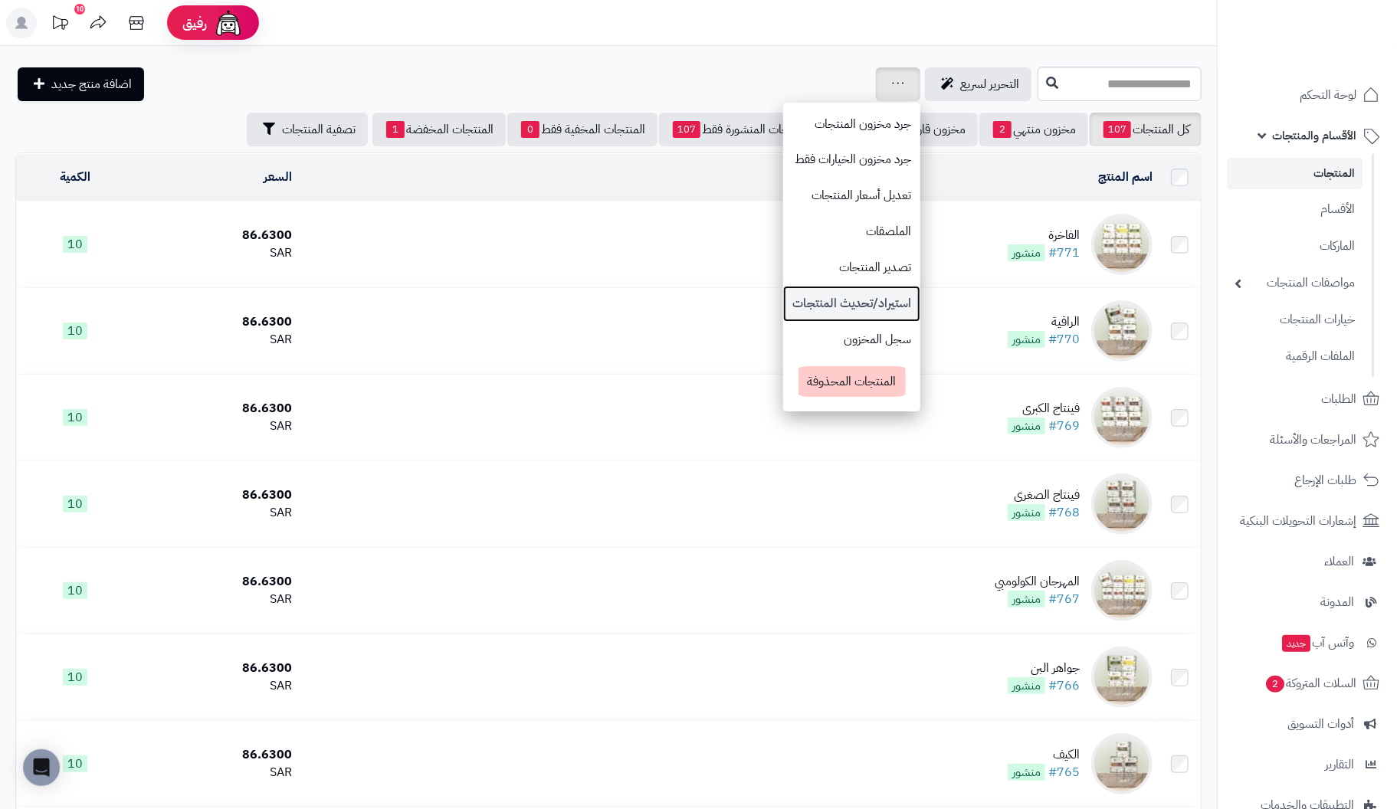
click at [803, 305] on link "استيراد/تحديث المنتجات" at bounding box center [851, 304] width 137 height 36
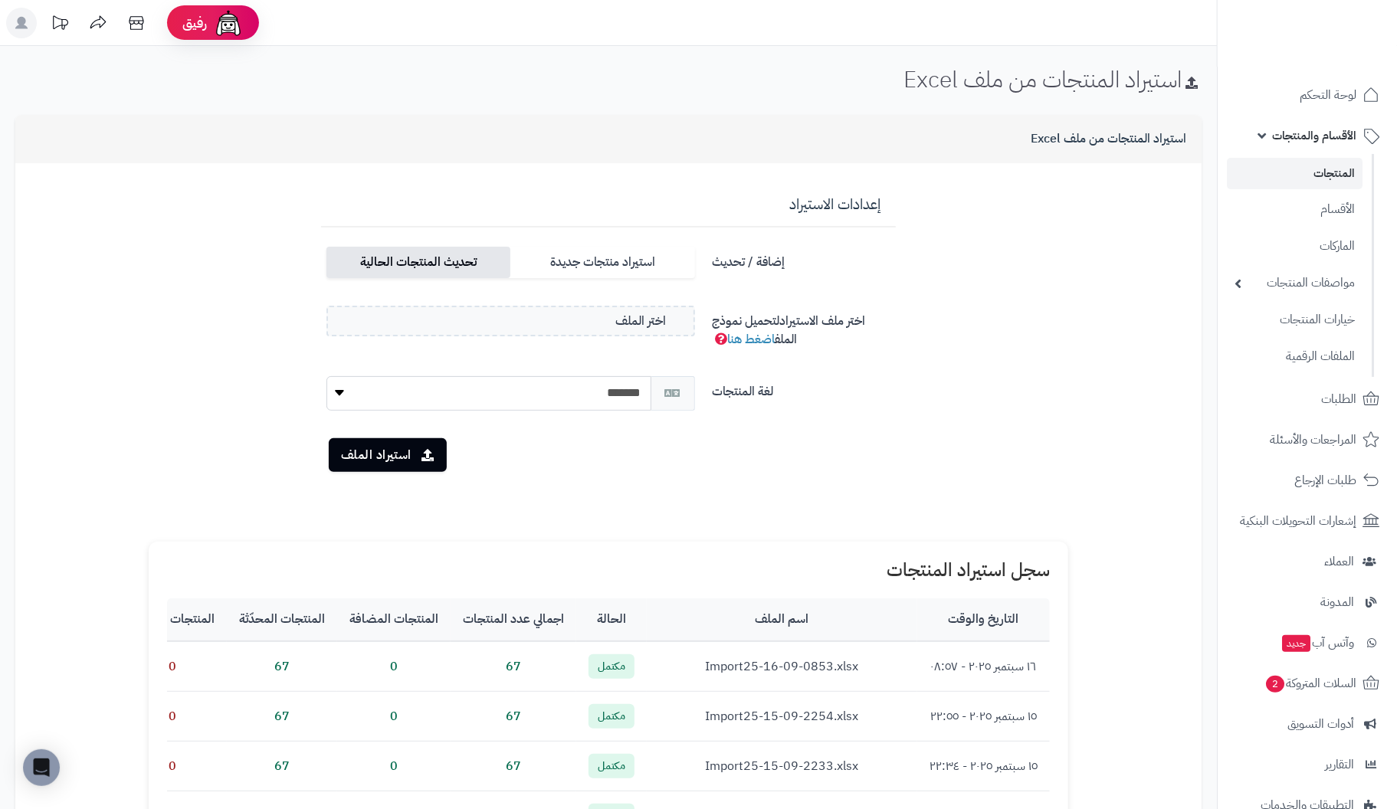
click at [472, 276] on label "تحديث المنتجات الحالية" at bounding box center [419, 262] width 184 height 31
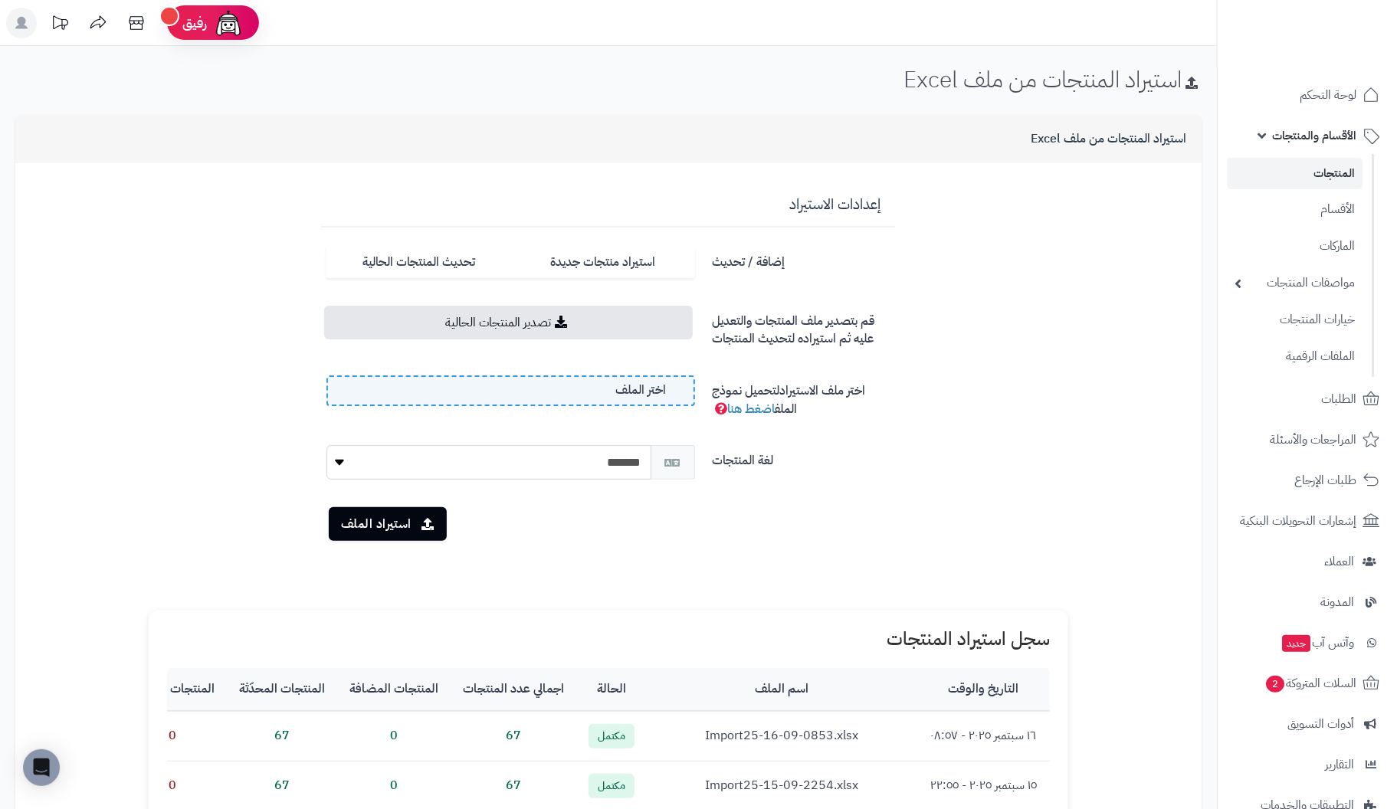
click at [461, 395] on label "اختر الملف" at bounding box center [511, 391] width 369 height 31
click at [0, 0] on input "اختر الملف" at bounding box center [0, 0] width 0 height 0
click at [364, 515] on button "استيراد الملف" at bounding box center [388, 524] width 118 height 34
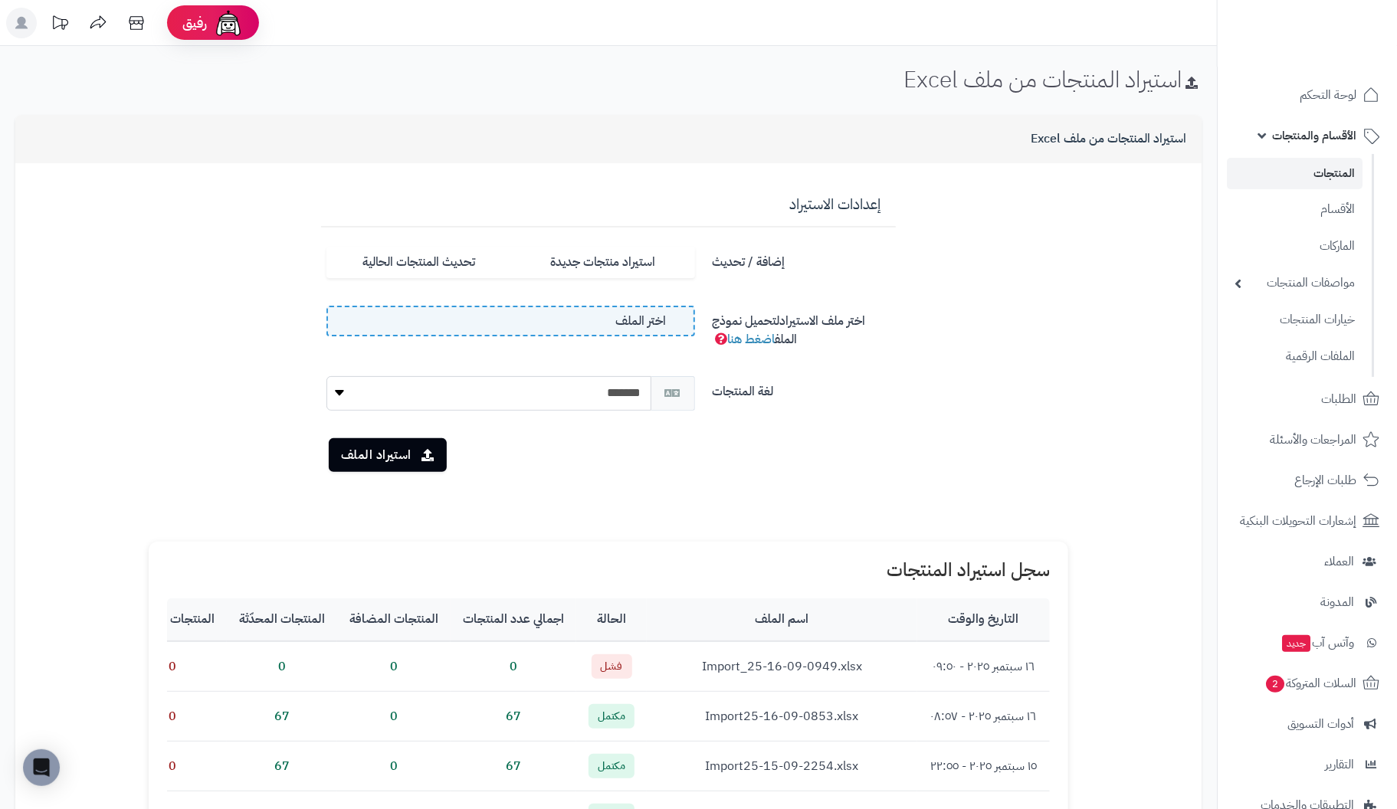
click at [557, 323] on label "اختر الملف" at bounding box center [511, 321] width 369 height 31
click at [0, 0] on input "اختر الملف" at bounding box center [0, 0] width 0 height 0
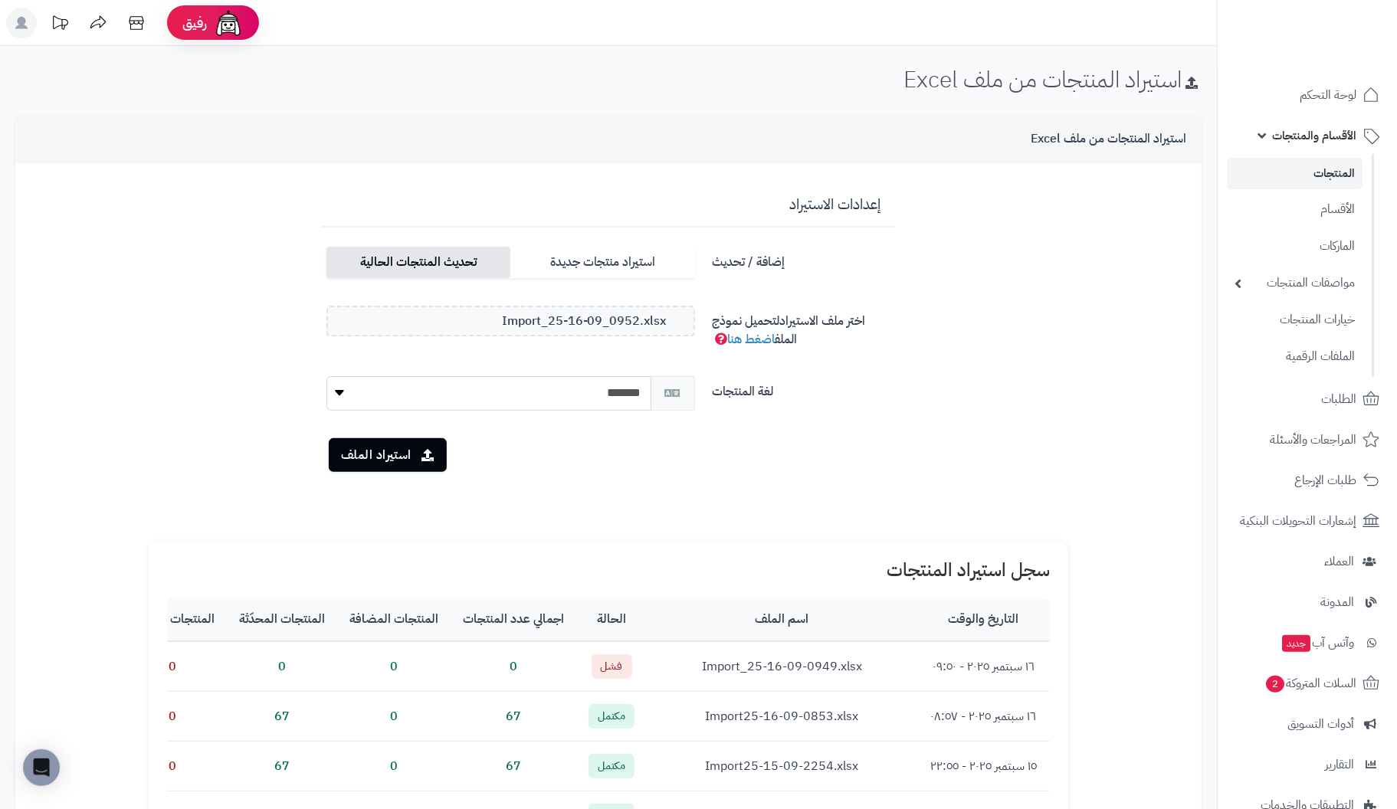
click at [428, 266] on label "تحديث المنتجات الحالية" at bounding box center [419, 262] width 184 height 31
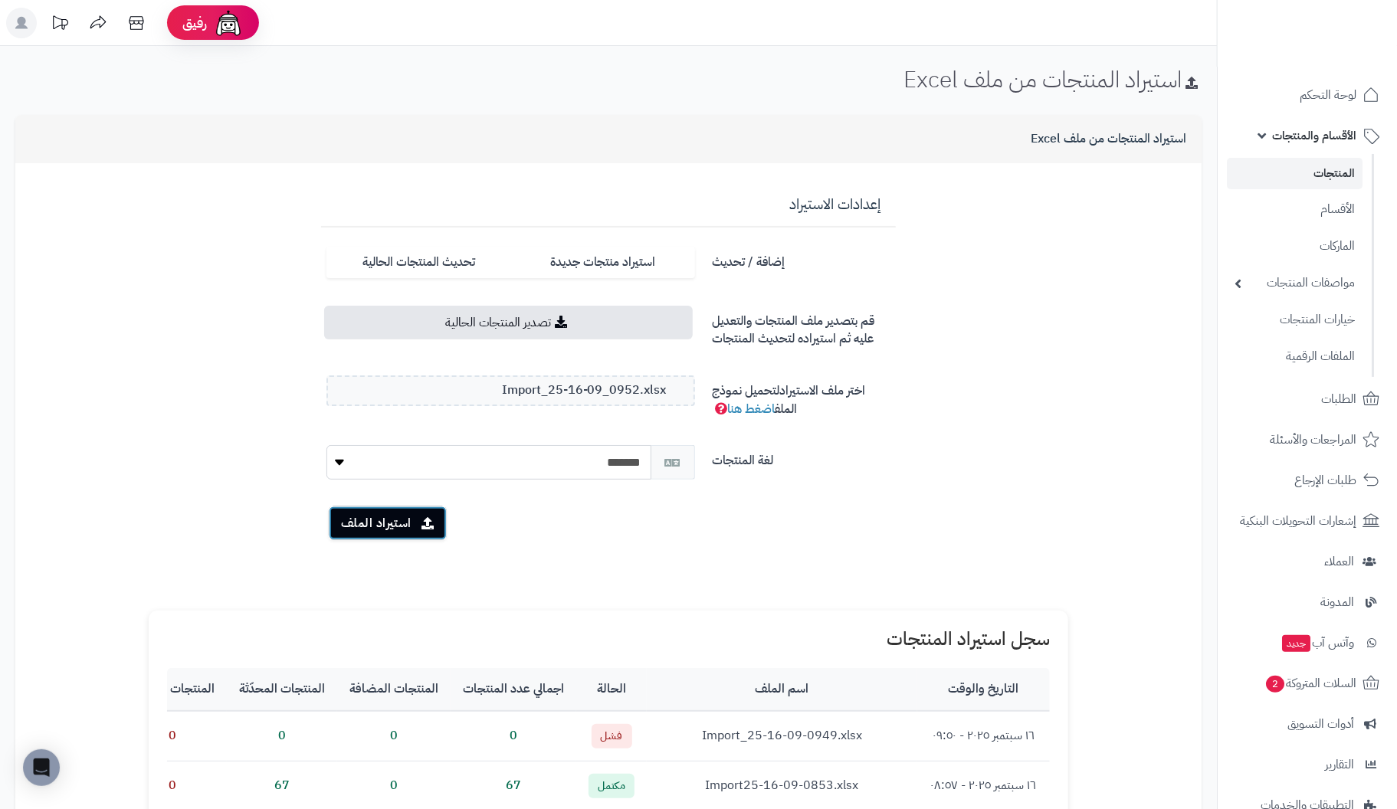
click at [404, 522] on button "استيراد الملف" at bounding box center [388, 524] width 118 height 34
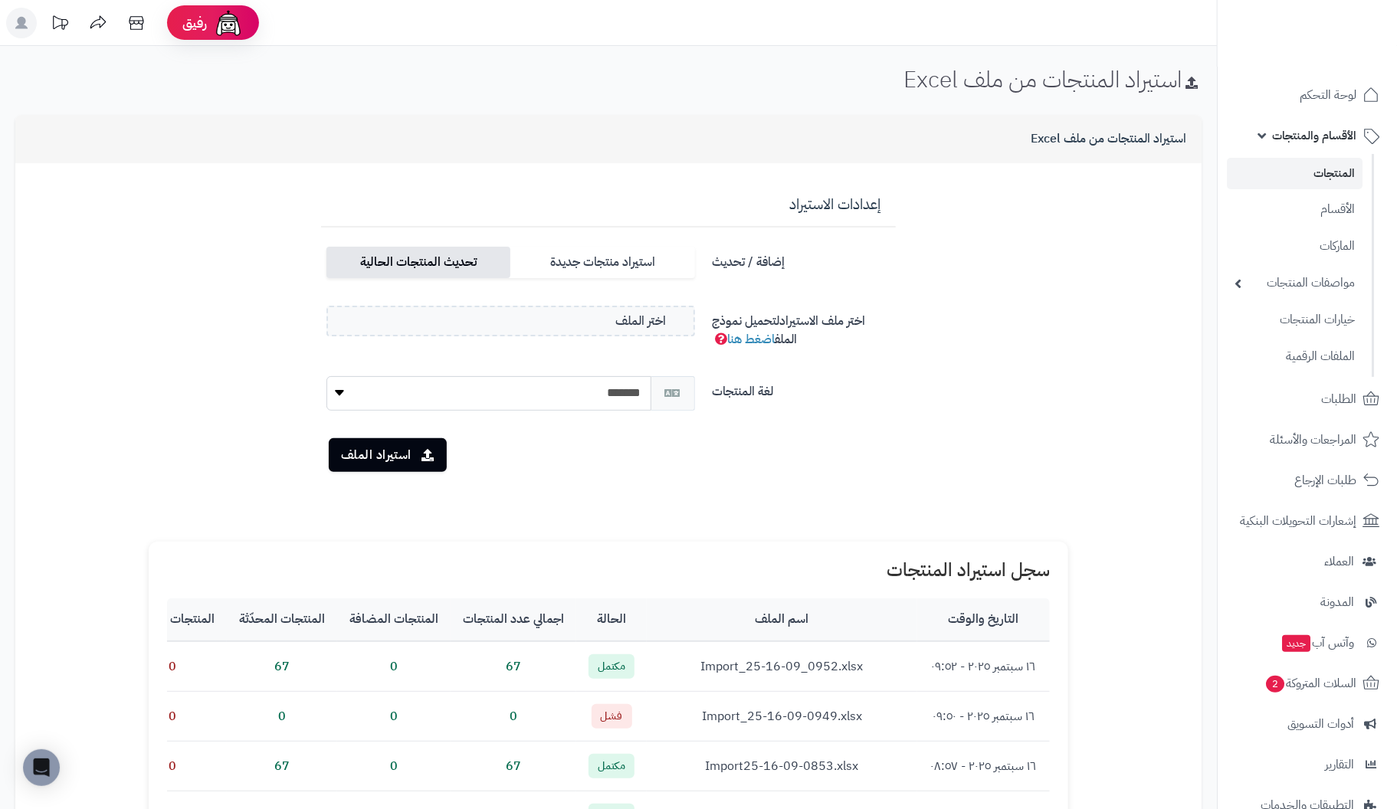
click at [450, 267] on label "تحديث المنتجات الحالية" at bounding box center [419, 262] width 184 height 31
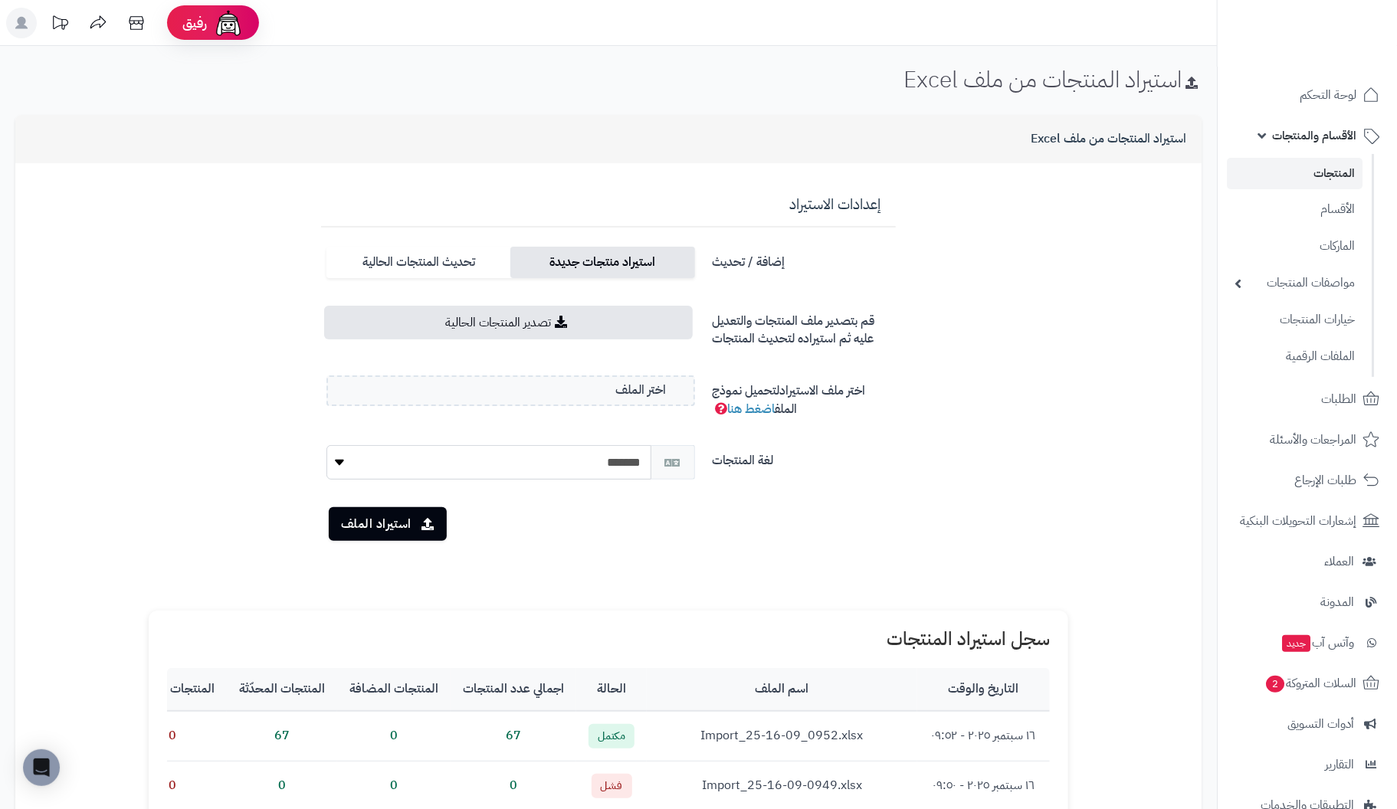
click at [544, 267] on label "استيراد منتجات جديدة" at bounding box center [602, 262] width 184 height 31
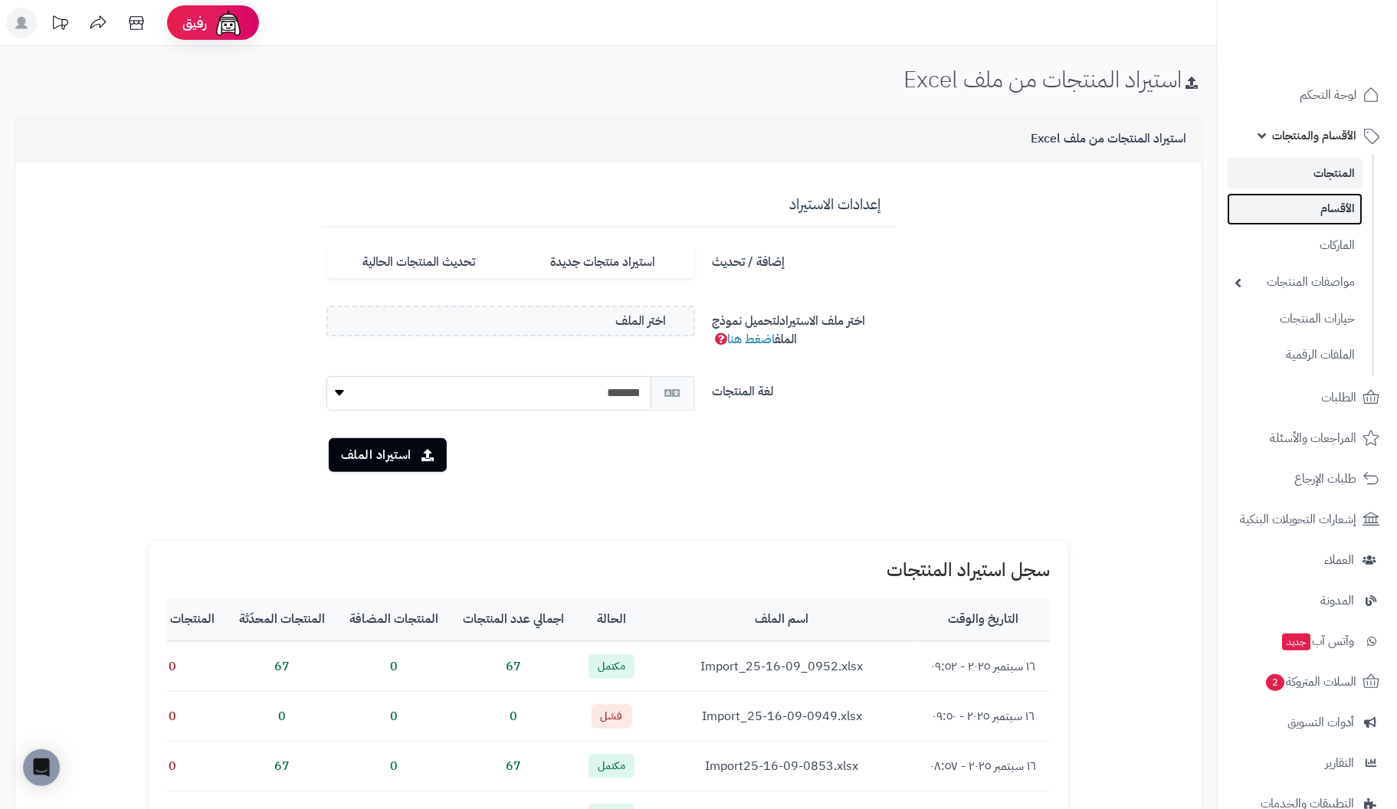
click at [1353, 215] on link "الأقسام" at bounding box center [1295, 208] width 136 height 31
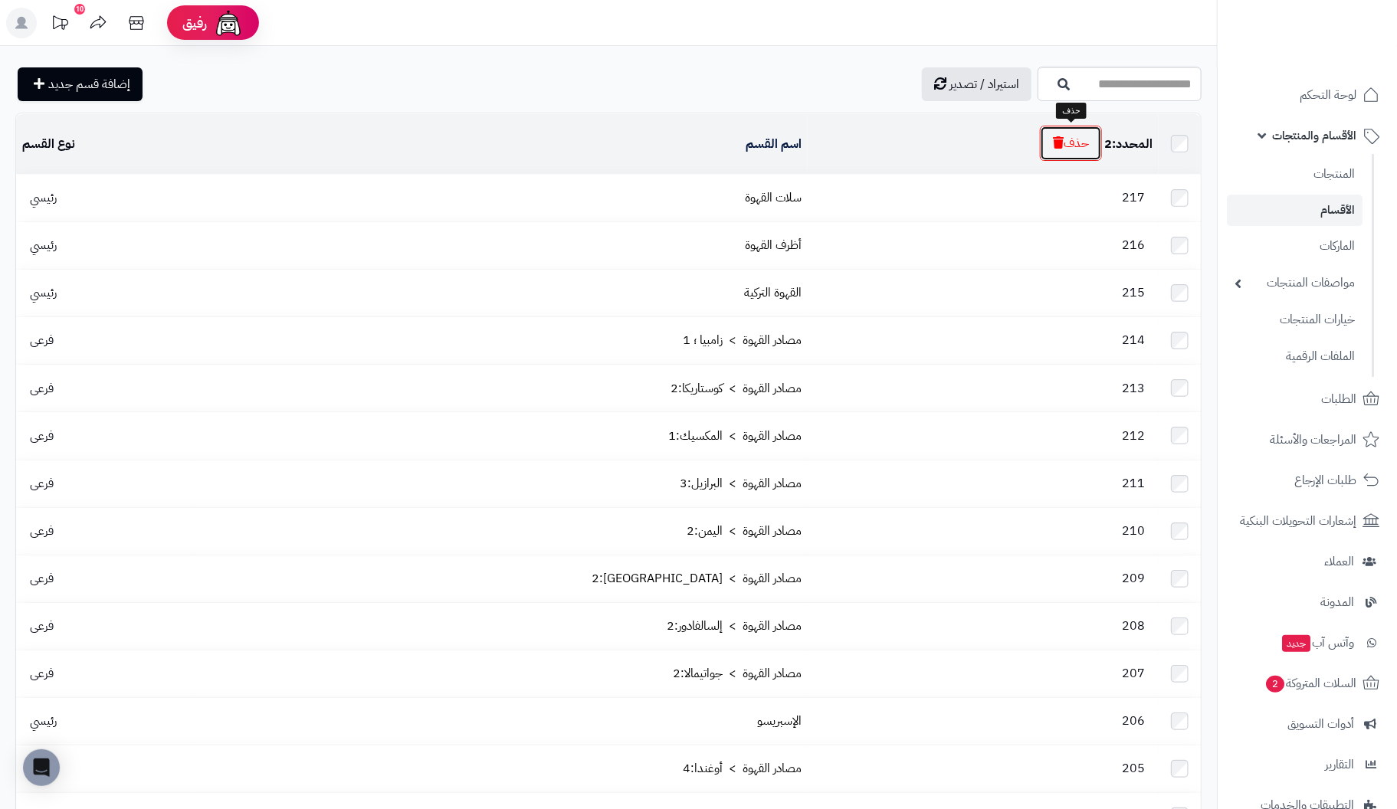
click at [1064, 139] on button "حذف" at bounding box center [1071, 143] width 62 height 35
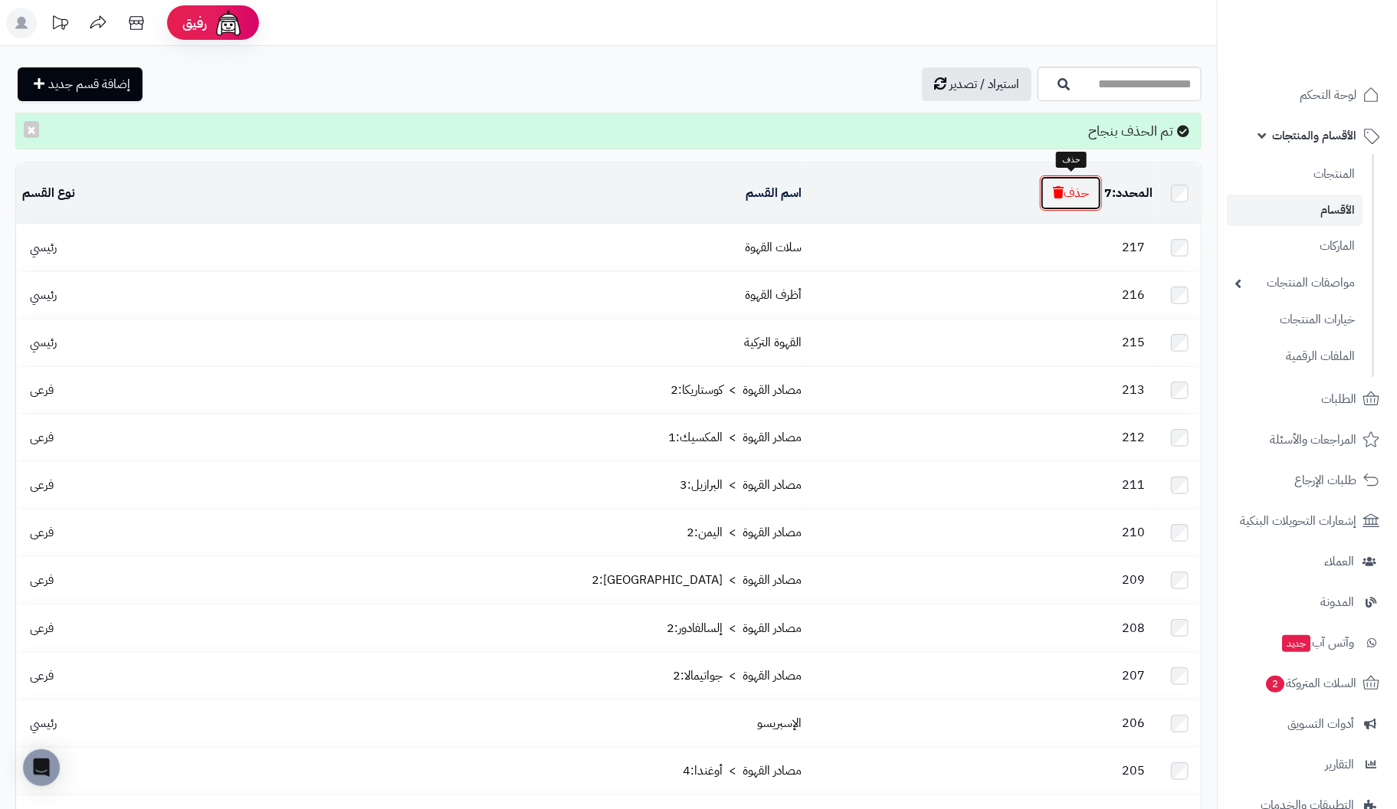
click at [1069, 195] on button "حذف" at bounding box center [1071, 193] width 62 height 35
click at [1061, 194] on icon "button" at bounding box center [1058, 192] width 11 height 12
click at [1075, 187] on button "حذف" at bounding box center [1071, 193] width 62 height 35
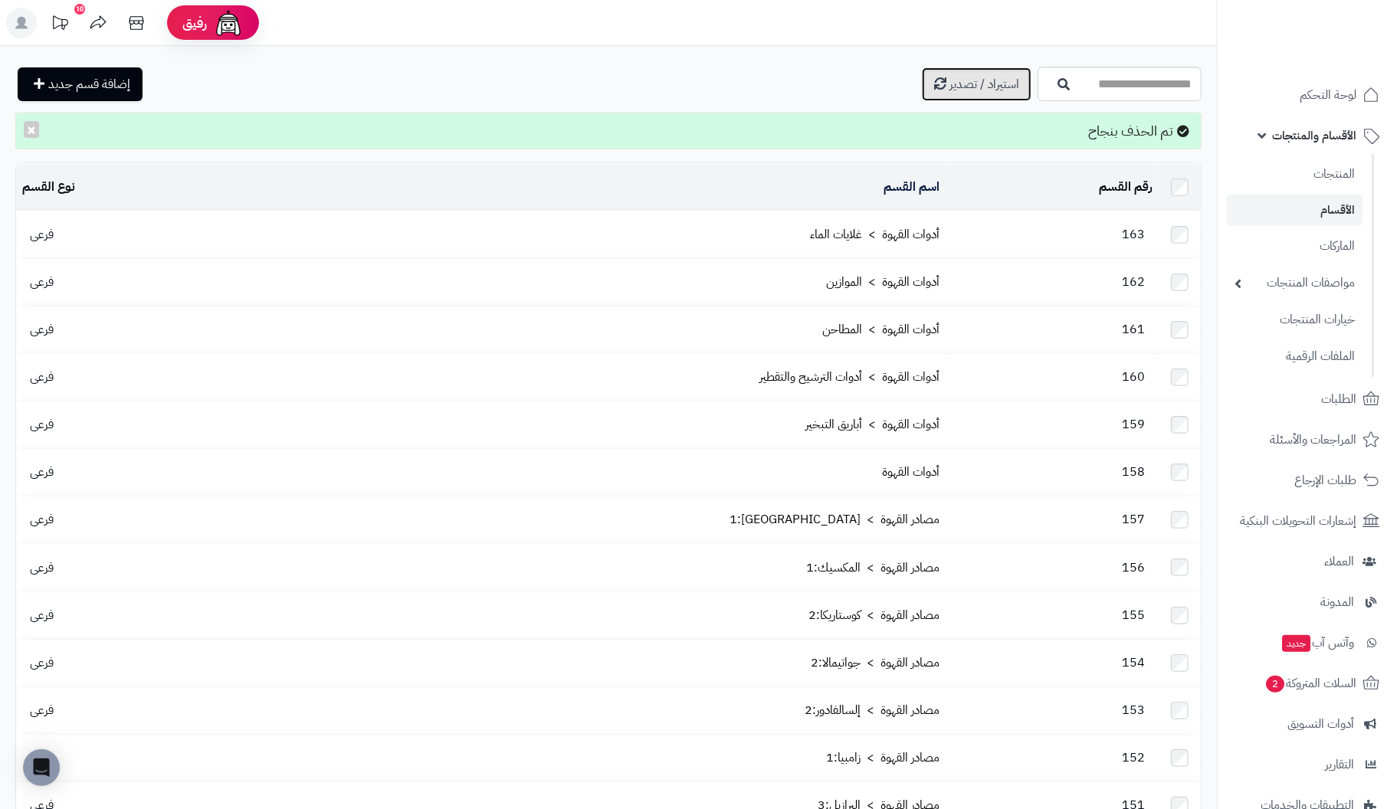
click at [922, 72] on link "استيراد / تصدير" at bounding box center [977, 84] width 110 height 34
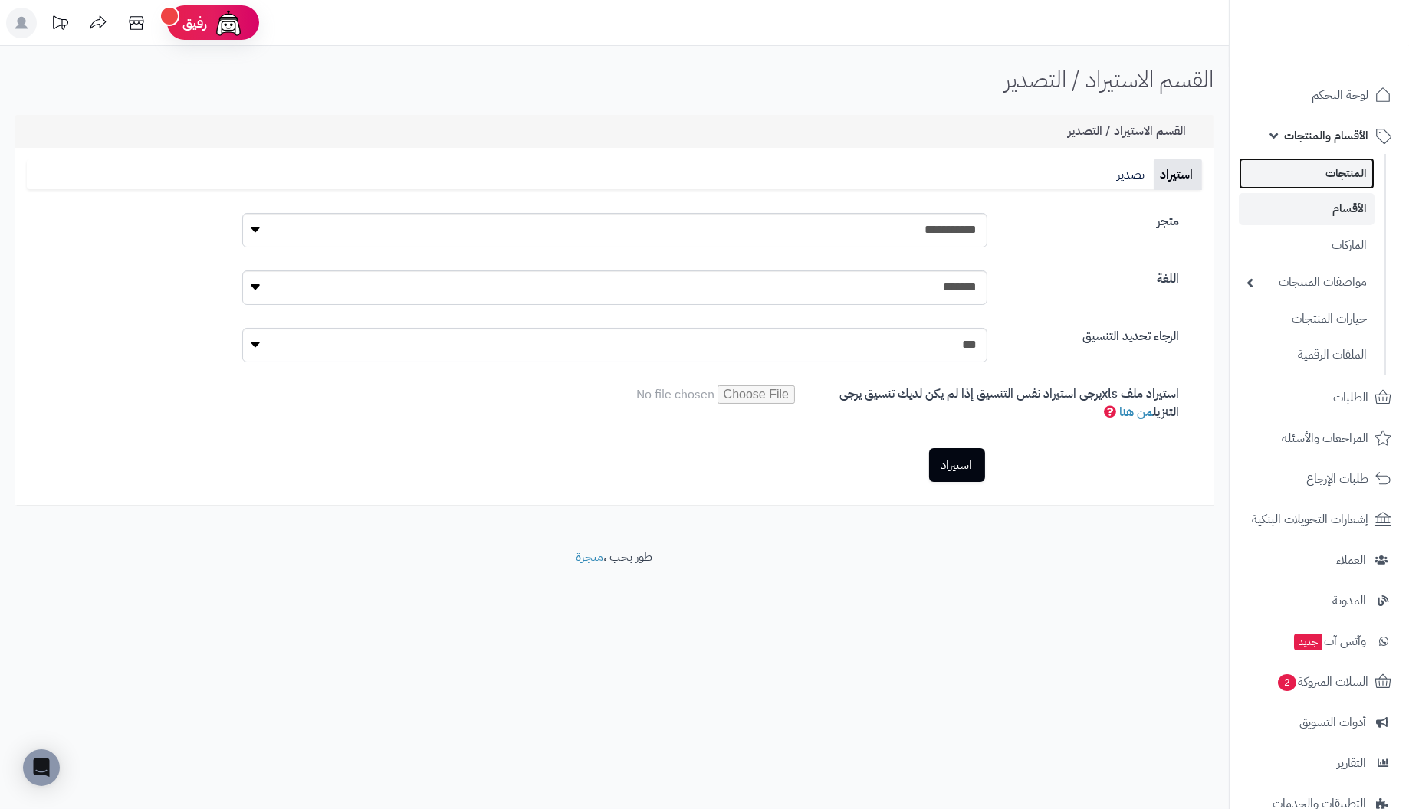
click at [1341, 175] on link "المنتجات" at bounding box center [1307, 173] width 136 height 31
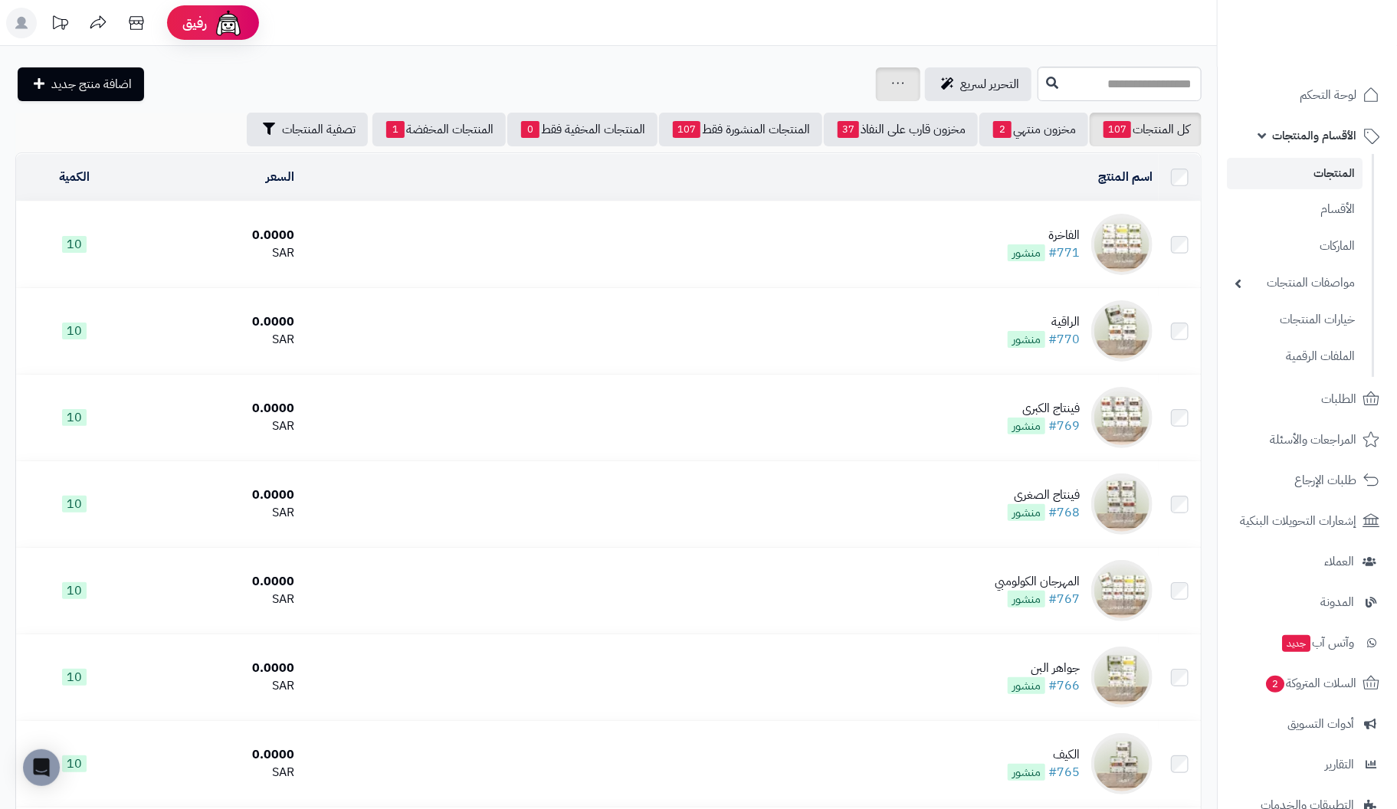
click at [876, 83] on div "جرد مخزون المنتجات جرد مخزون الخيارات فقط تعديل أسعار المنتجات الملصقات تصدير ا…" at bounding box center [898, 84] width 44 height 34
click at [876, 94] on div "جرد مخزون المنتجات جرد مخزون الخيارات فقط تعديل أسعار المنتجات الملصقات تصدير ا…" at bounding box center [898, 84] width 44 height 34
click at [892, 87] on icon at bounding box center [898, 83] width 12 height 10
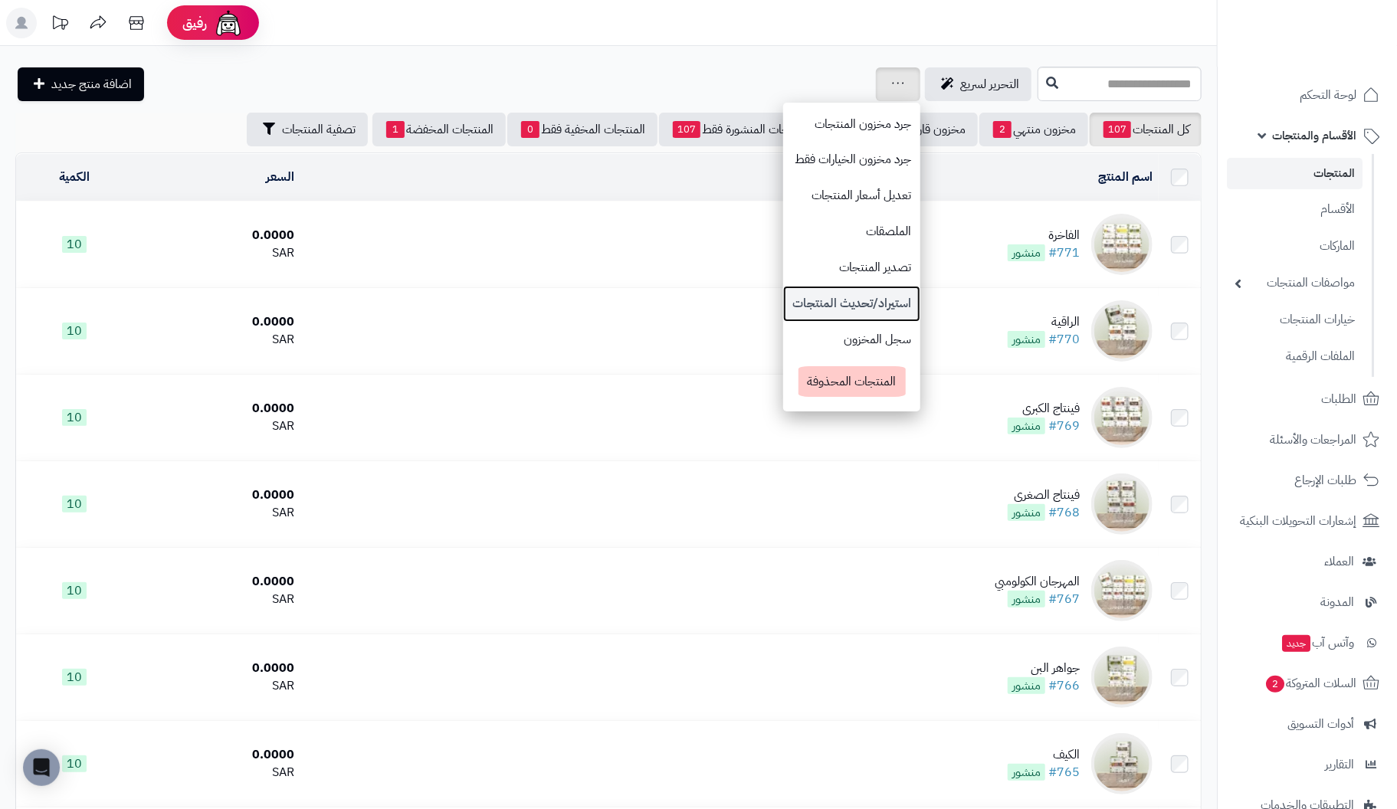
click at [786, 294] on link "استيراد/تحديث المنتجات" at bounding box center [851, 304] width 137 height 36
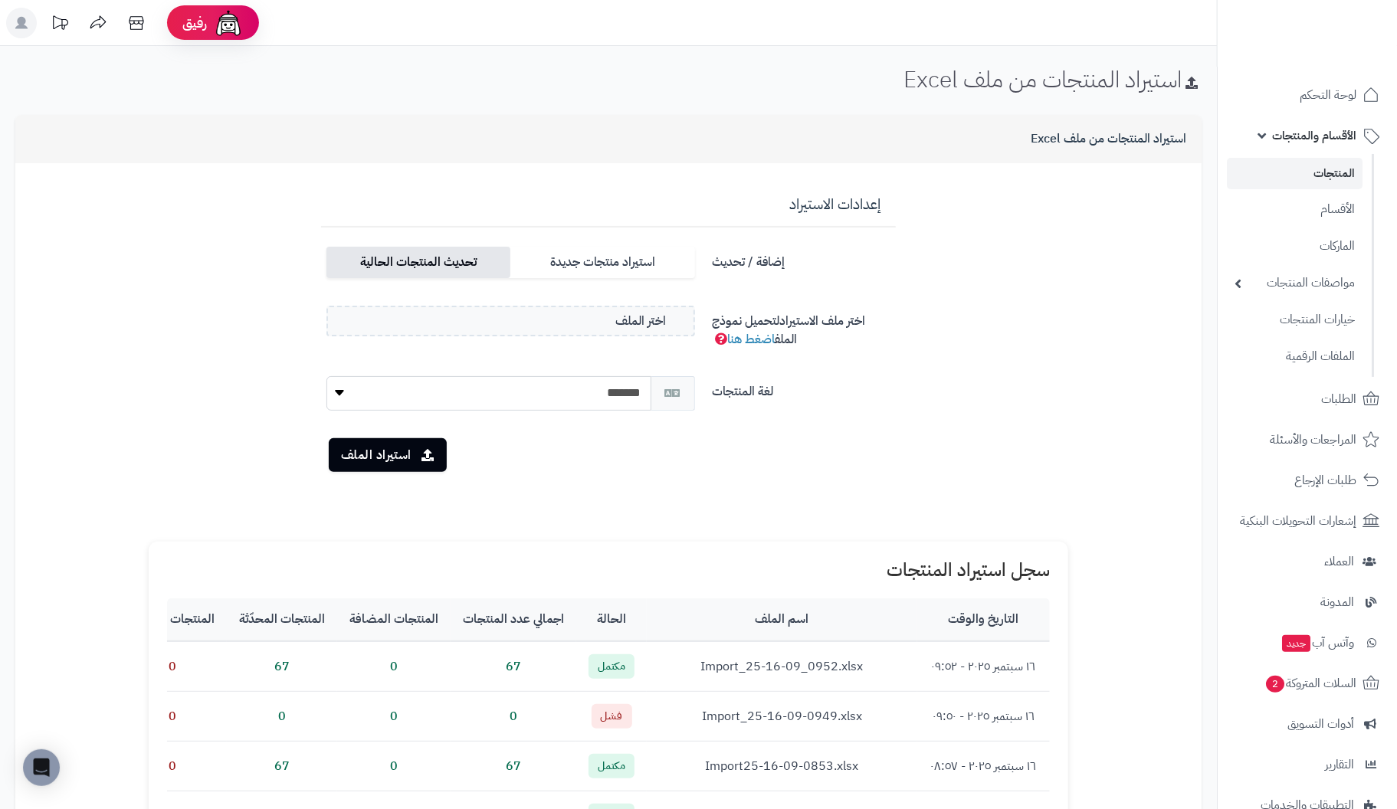
click at [456, 261] on label "تحديث المنتجات الحالية" at bounding box center [419, 262] width 184 height 31
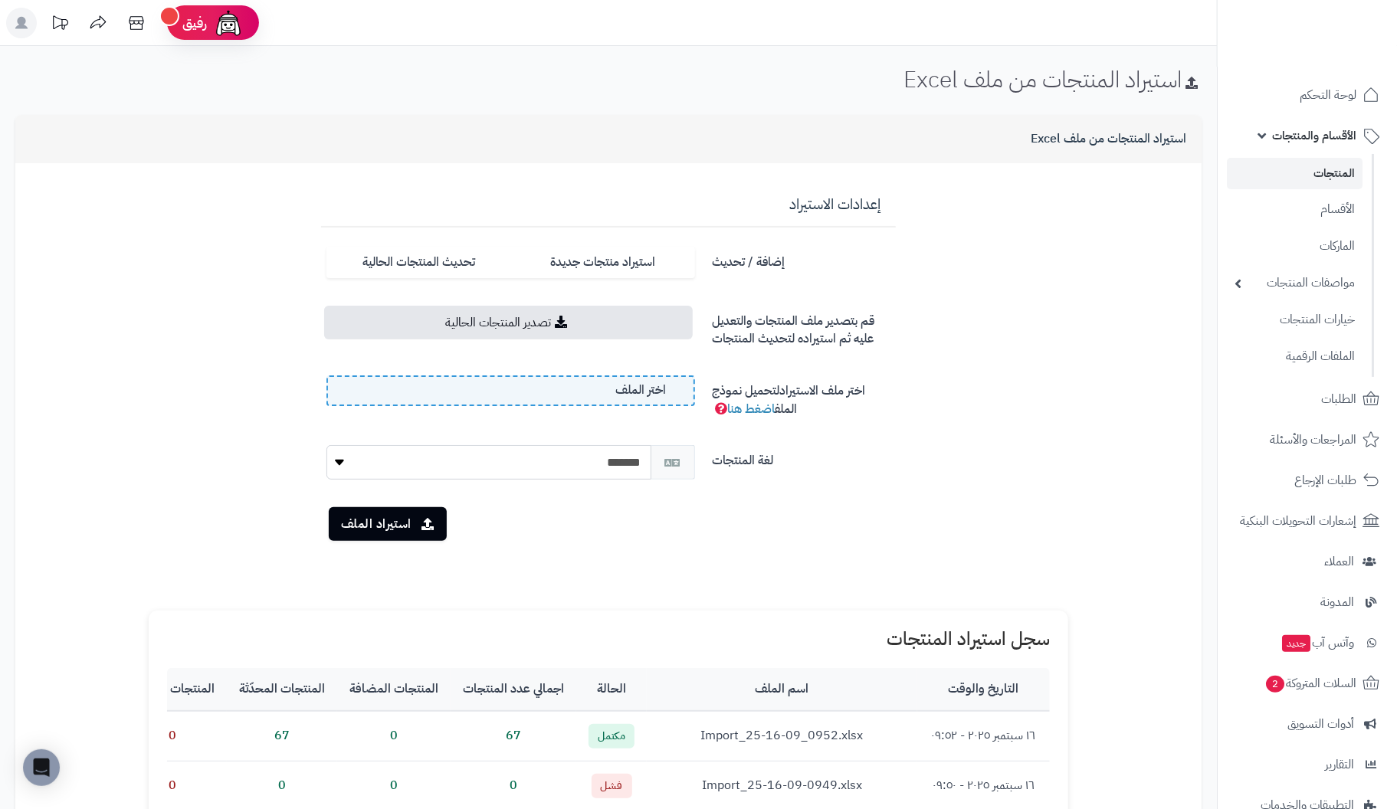
click at [541, 388] on label "اختر الملف" at bounding box center [511, 391] width 369 height 31
click at [0, 0] on input "اختر الملف" at bounding box center [0, 0] width 0 height 0
click at [358, 517] on button "استيراد الملف" at bounding box center [388, 524] width 118 height 34
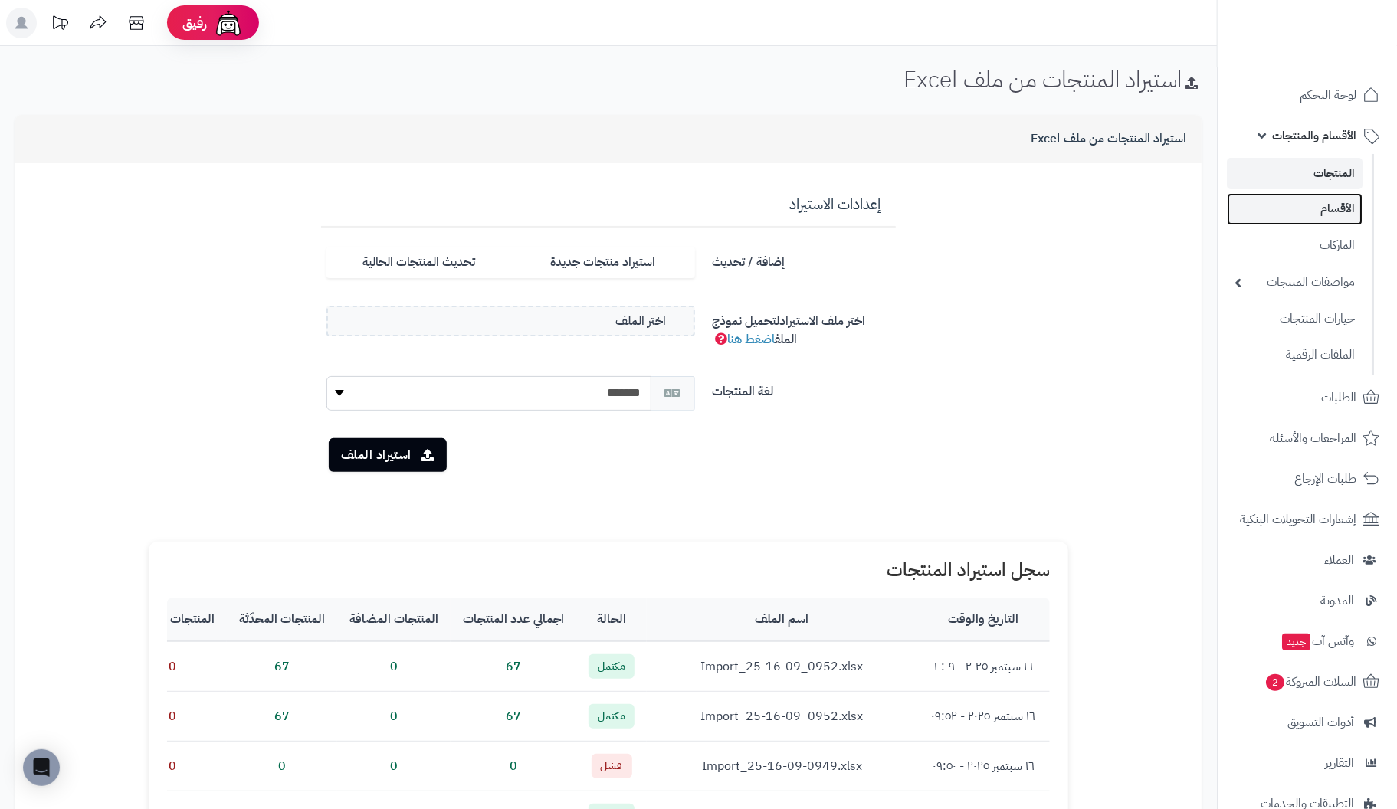
click at [1340, 212] on link "الأقسام" at bounding box center [1295, 208] width 136 height 31
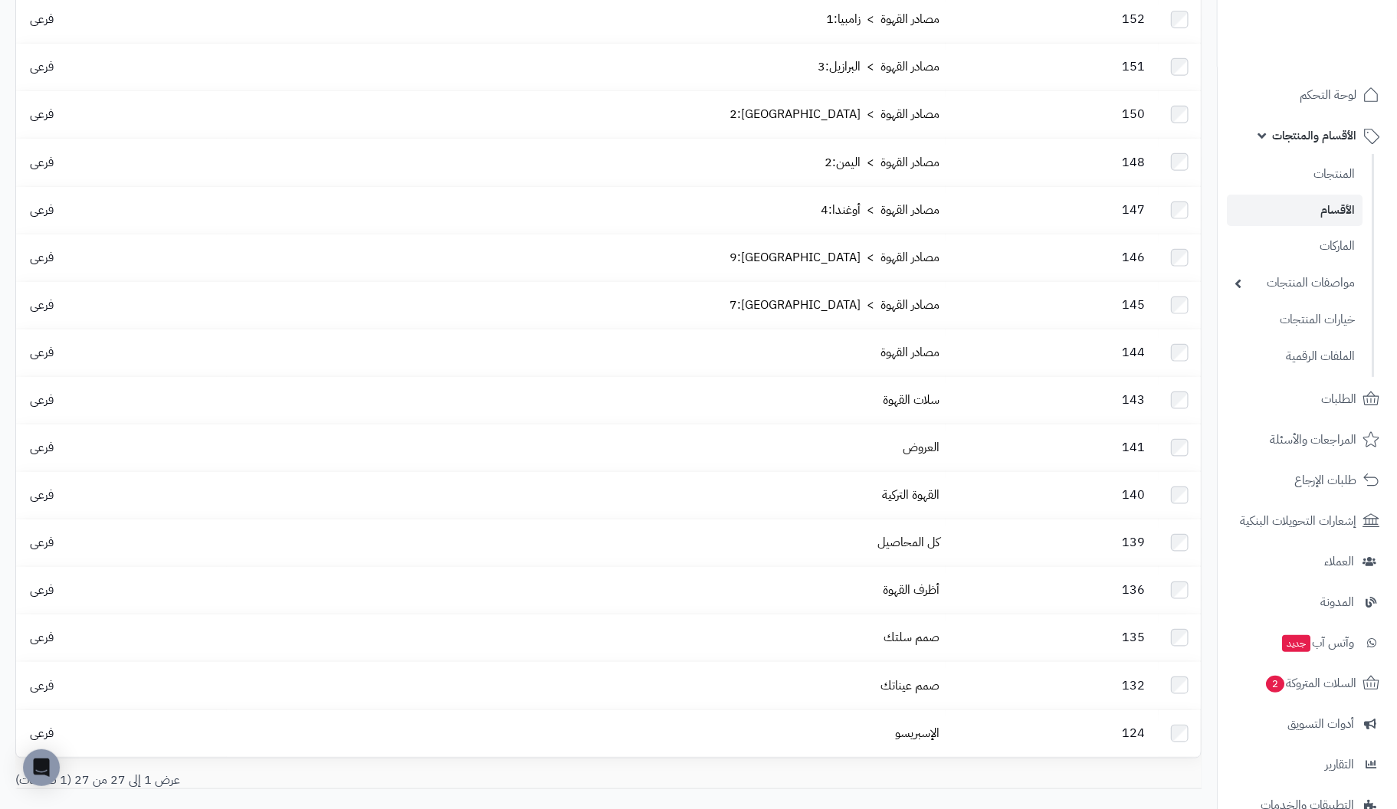
scroll to position [342, 0]
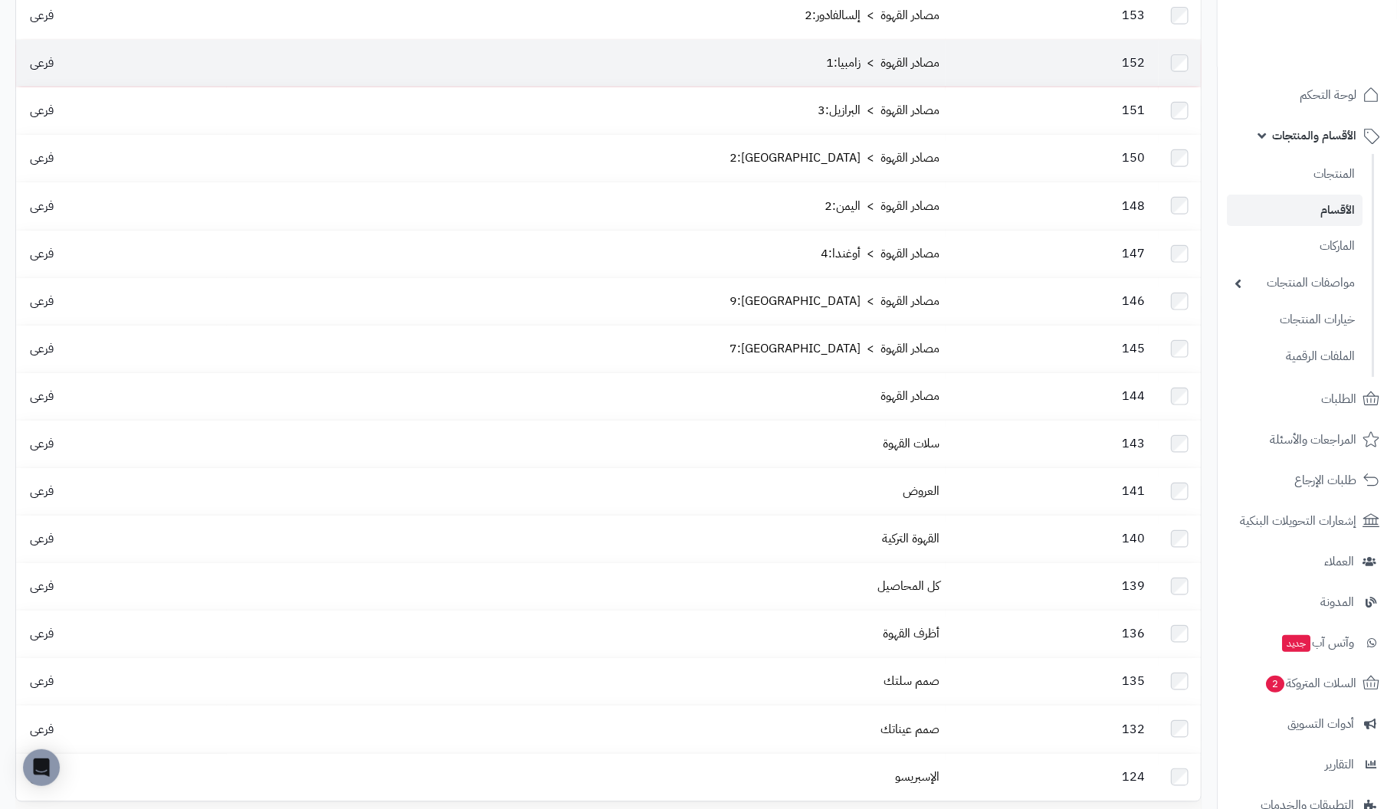
scroll to position [689, 0]
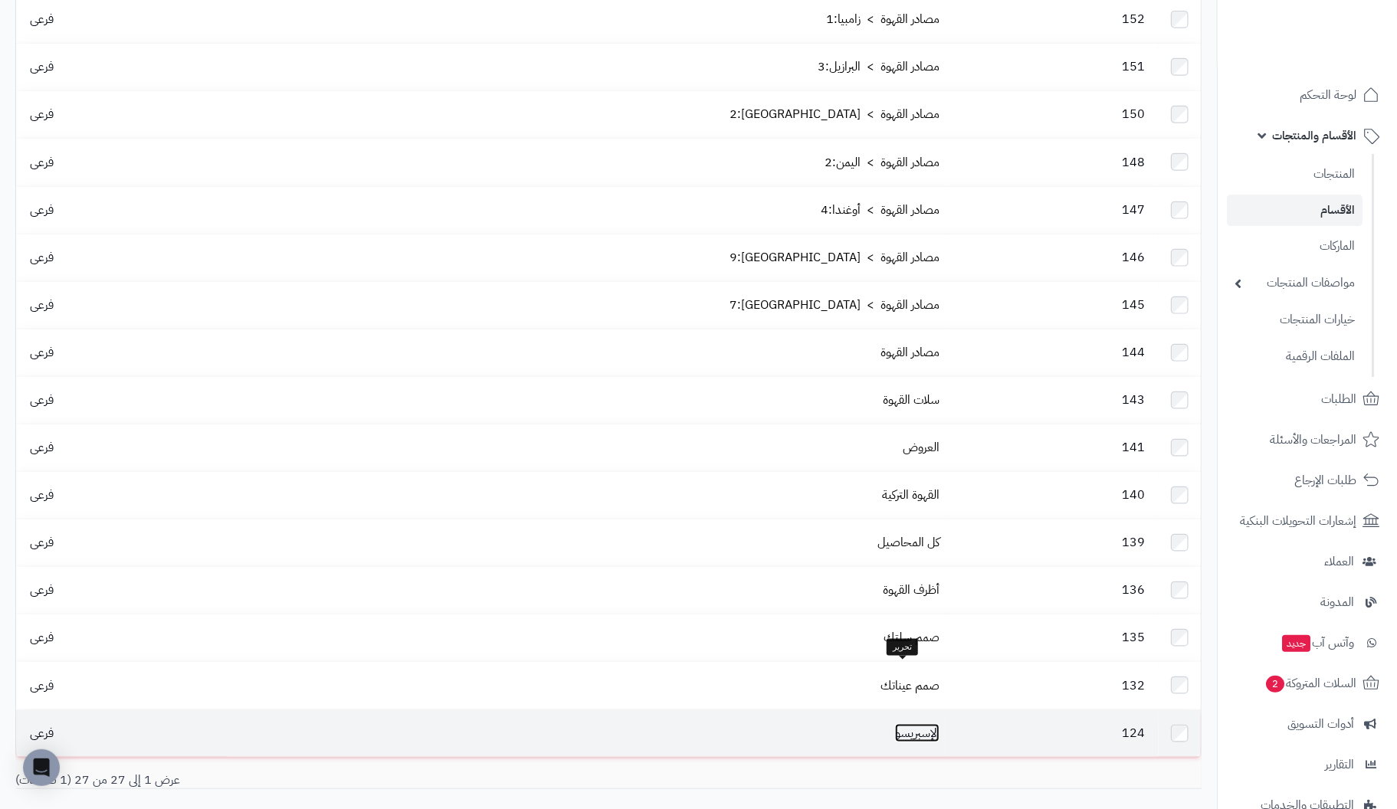
click at [912, 724] on link "الإسبريسو" at bounding box center [917, 733] width 44 height 18
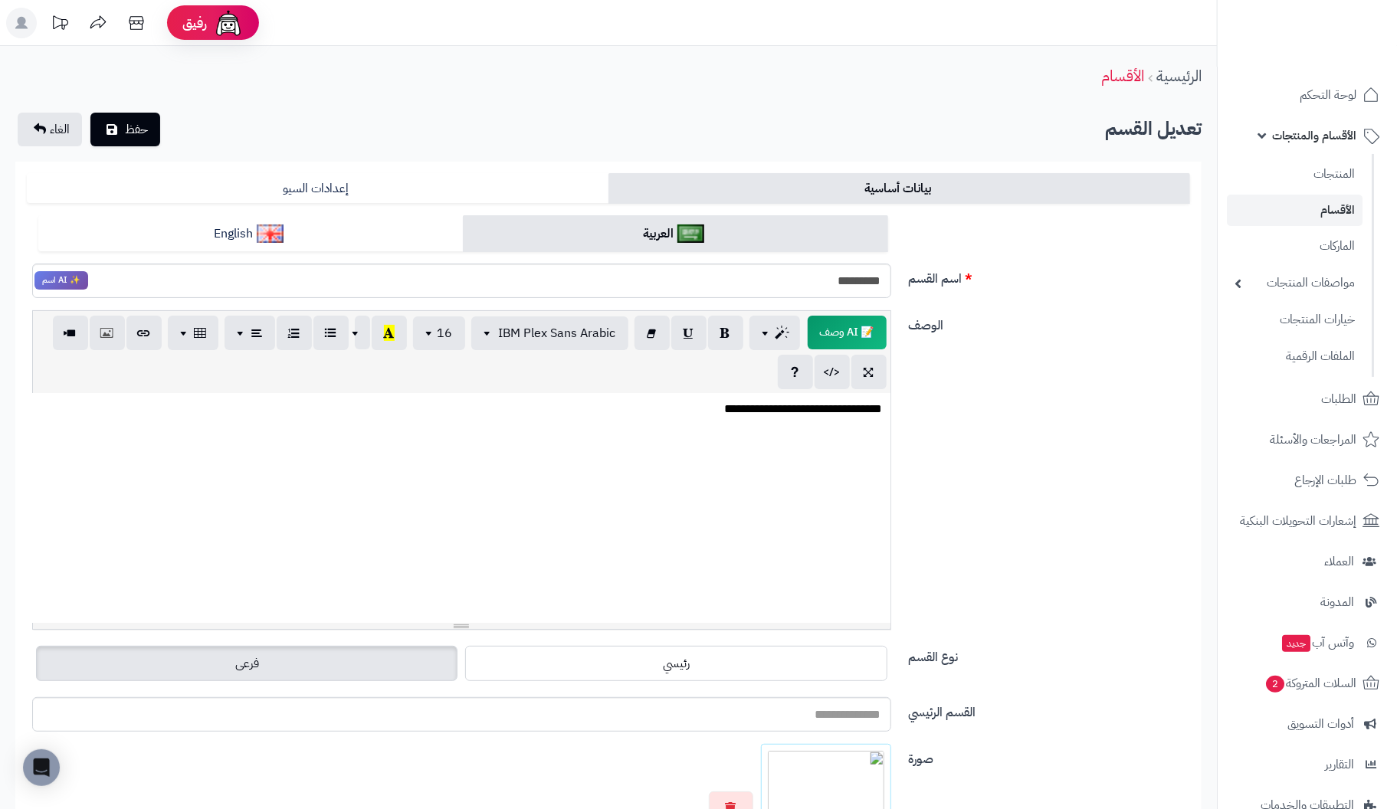
click at [1324, 130] on span "الأقسام والمنتجات" at bounding box center [1314, 135] width 84 height 21
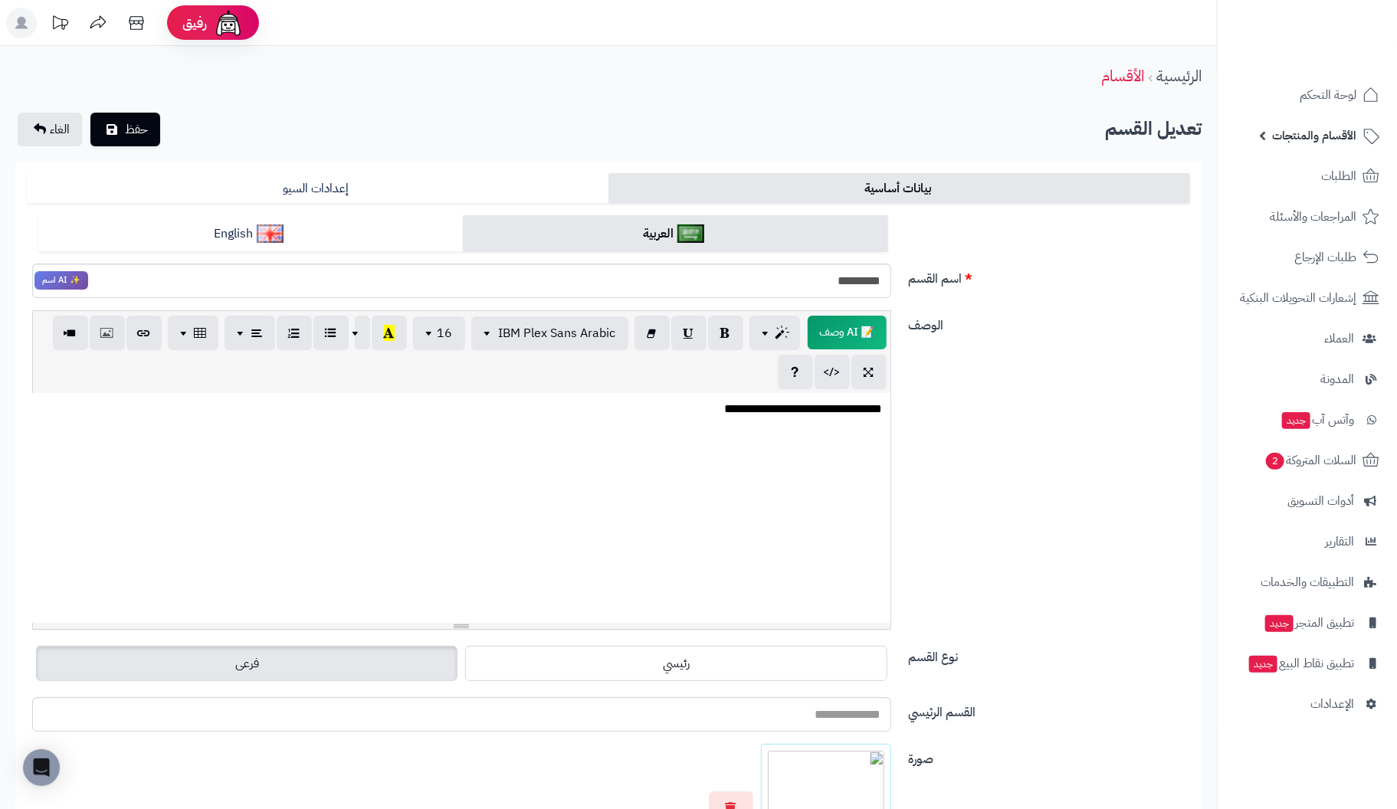
click at [1327, 134] on span "الأقسام والمنتجات" at bounding box center [1314, 135] width 84 height 21
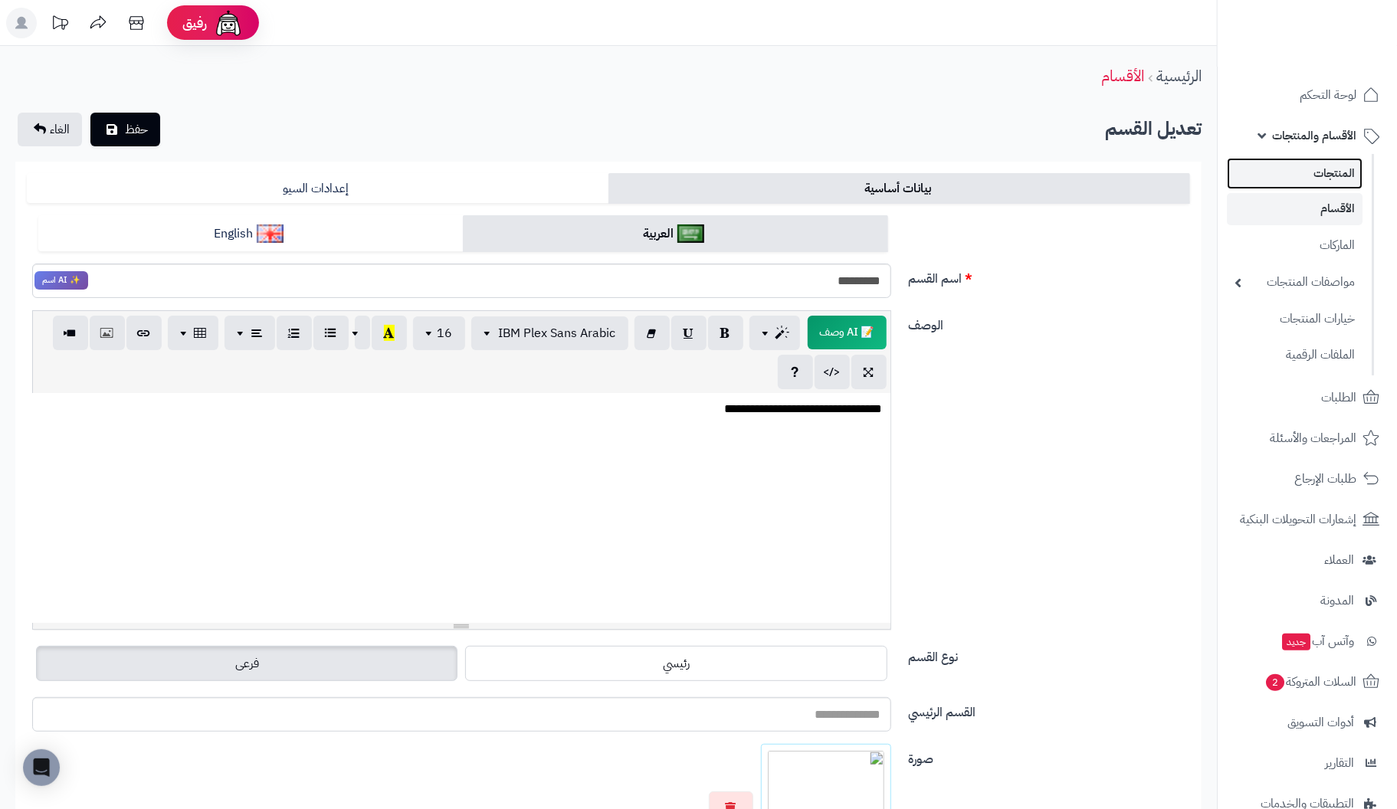
click at [1335, 170] on link "المنتجات" at bounding box center [1295, 173] width 136 height 31
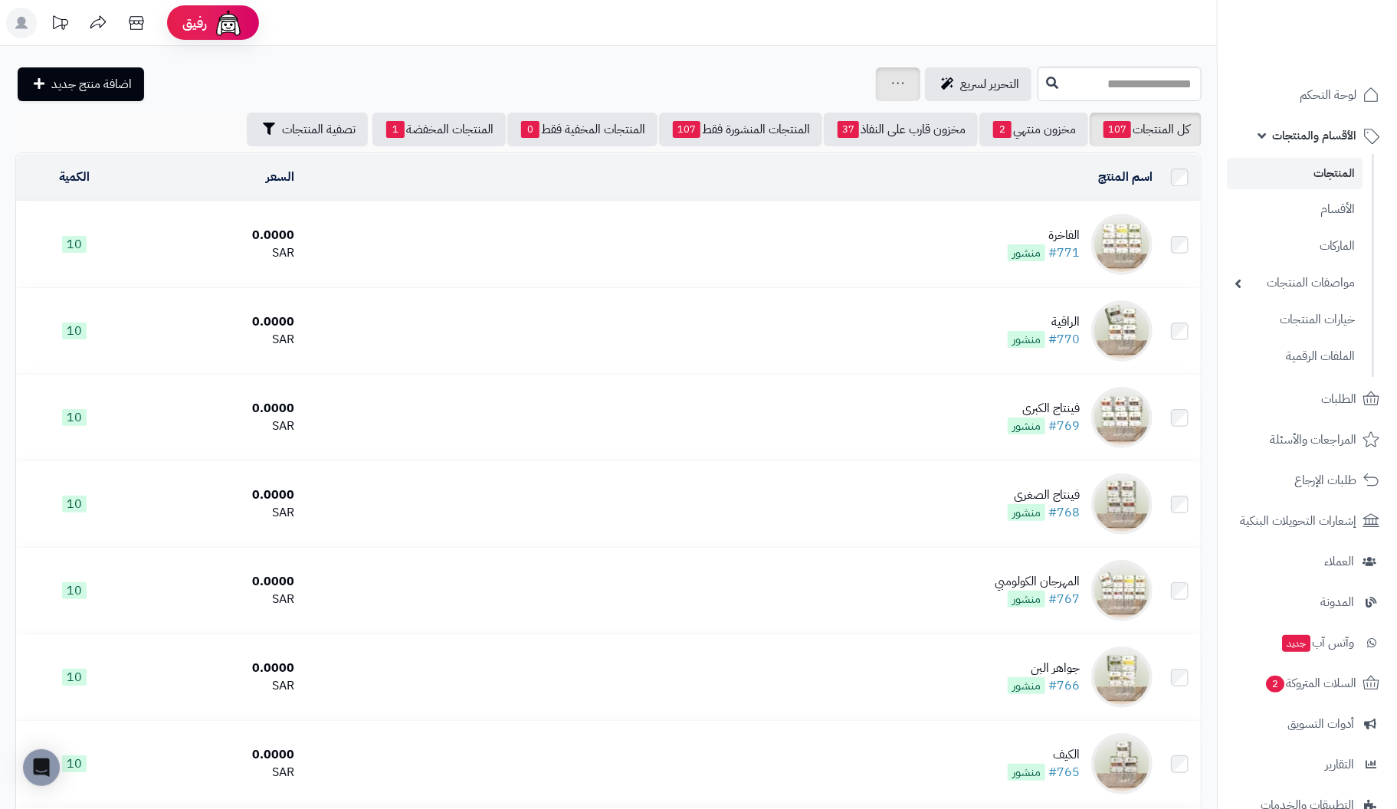
click at [892, 84] on icon at bounding box center [898, 83] width 12 height 10
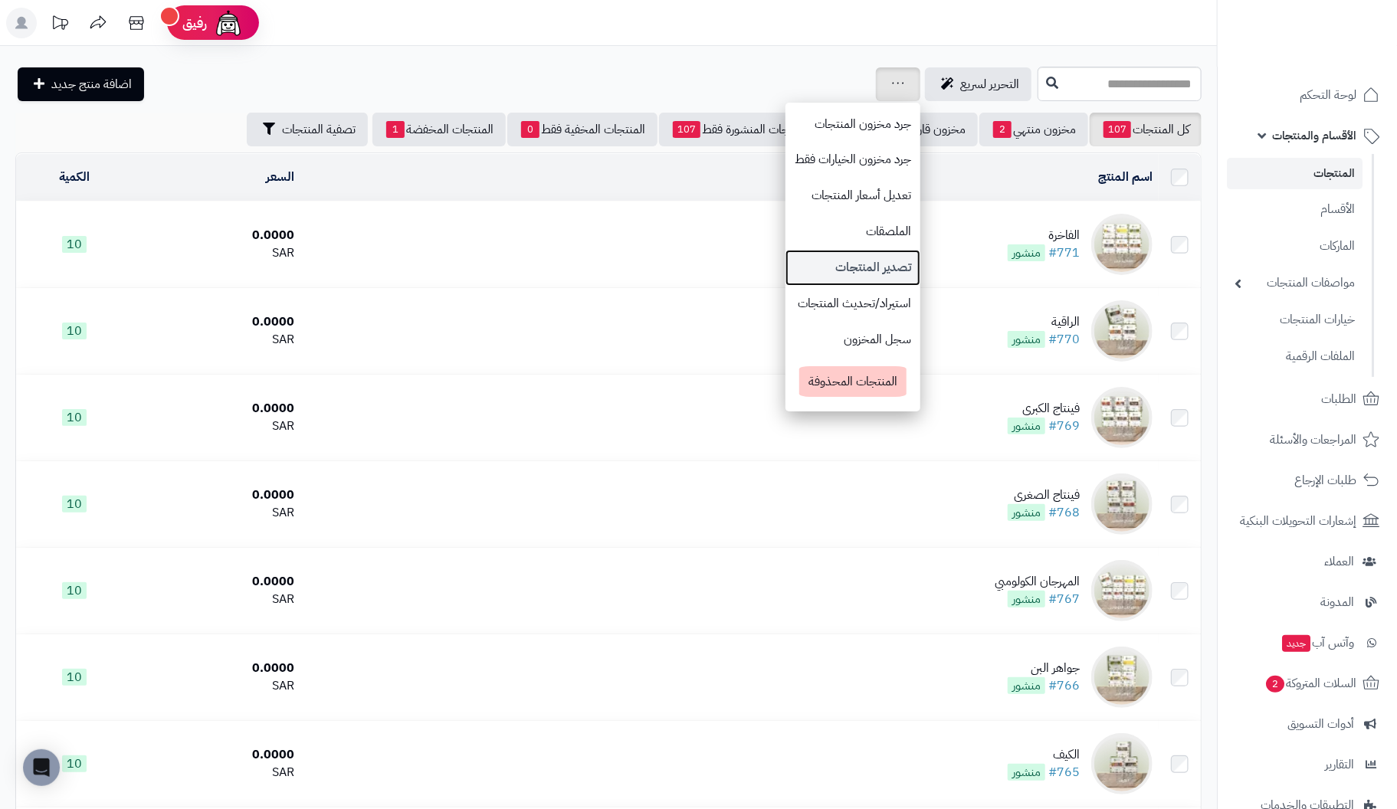
click at [786, 271] on link "تصدير المنتجات" at bounding box center [853, 268] width 135 height 36
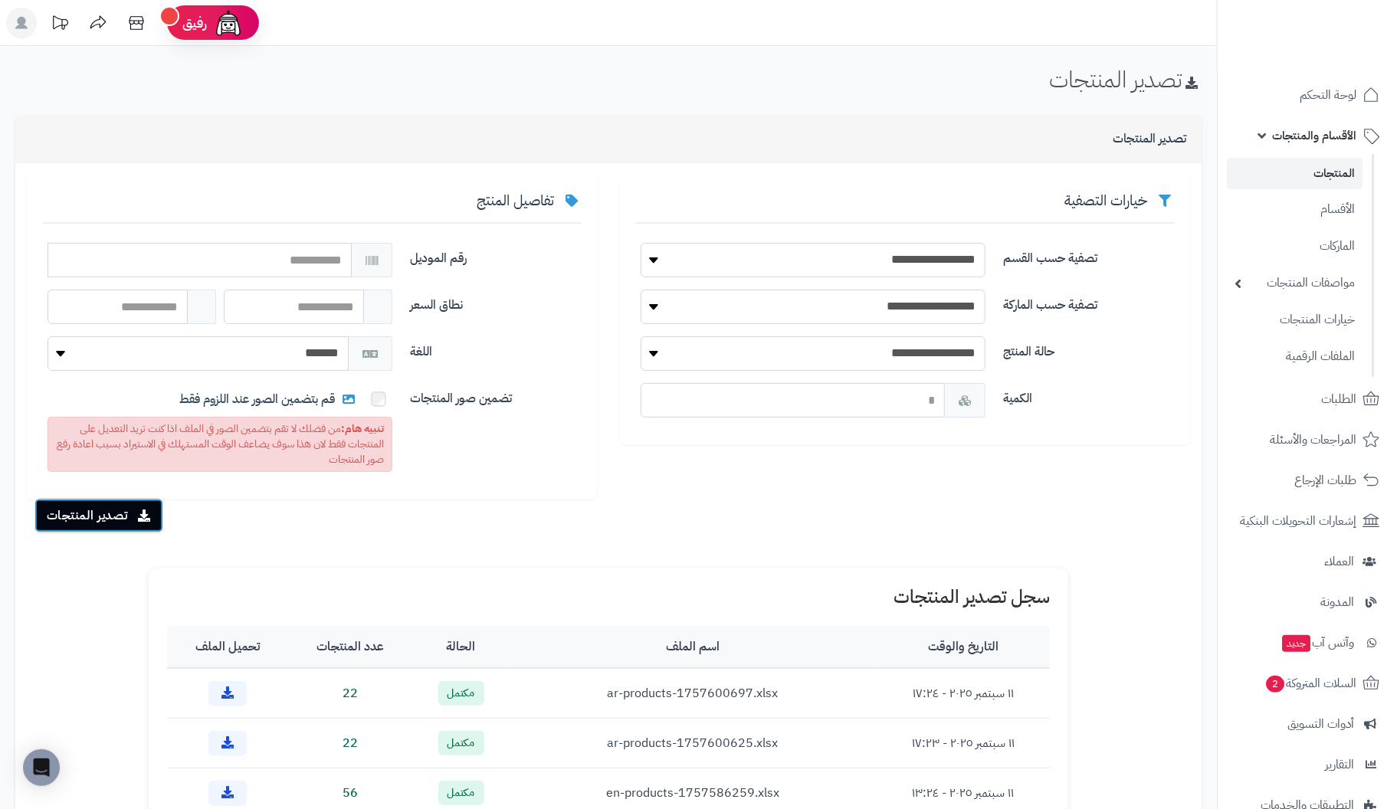
click at [113, 518] on button "تصدير المنتجات" at bounding box center [98, 516] width 129 height 34
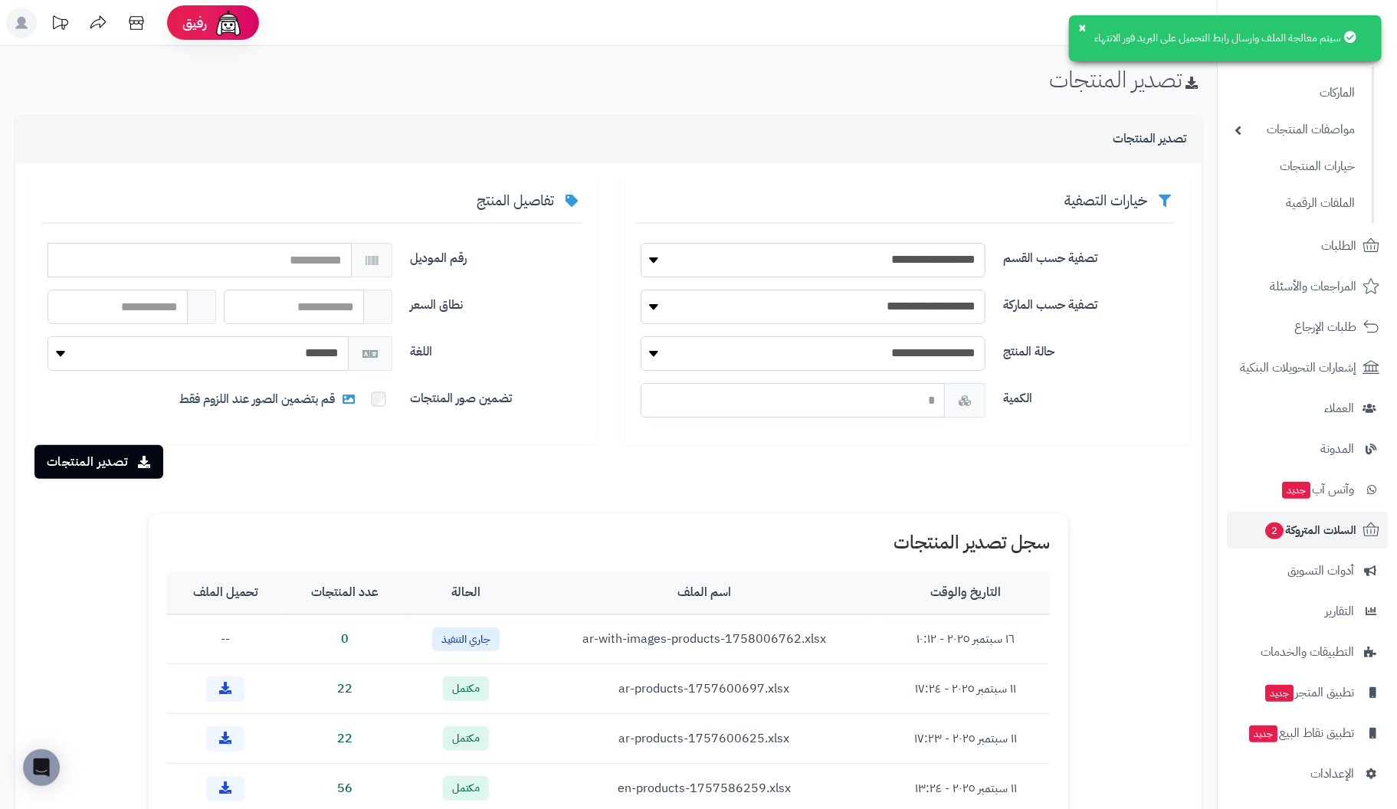
scroll to position [155, 0]
click at [1330, 766] on span "الإعدادات" at bounding box center [1333, 772] width 44 height 21
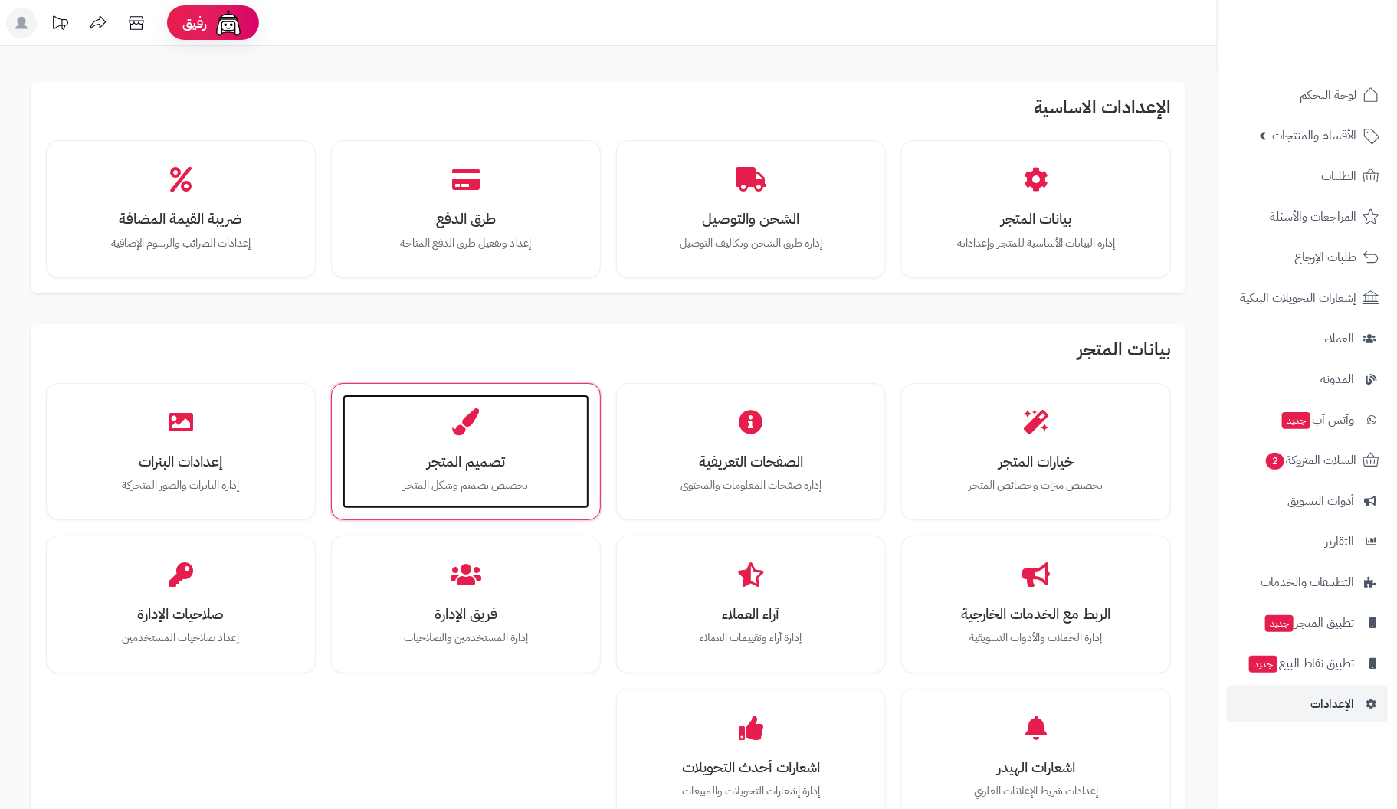
click at [445, 454] on h3 "تصميم المتجر" at bounding box center [466, 462] width 216 height 16
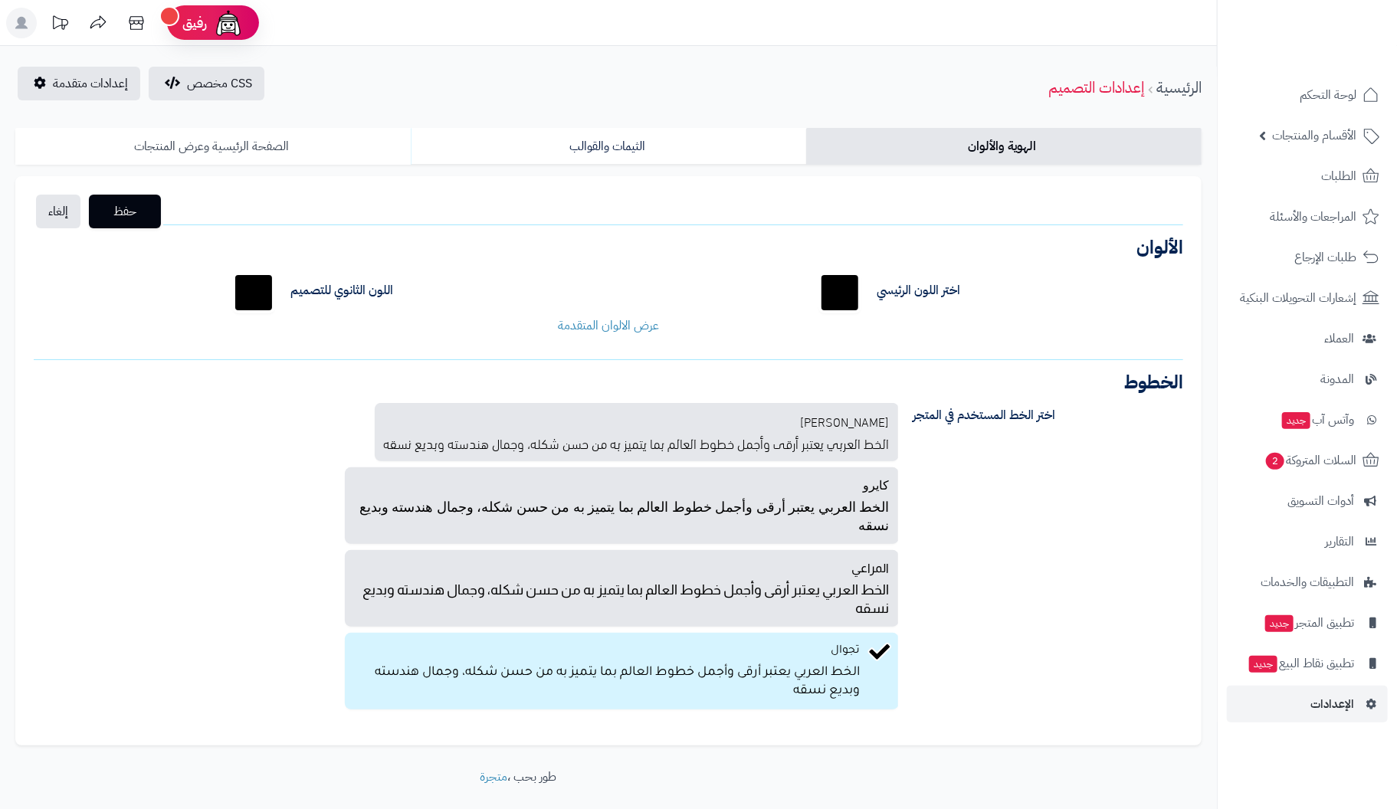
click at [254, 148] on link "الصفحة الرئيسية وعرض المنتجات" at bounding box center [212, 146] width 395 height 37
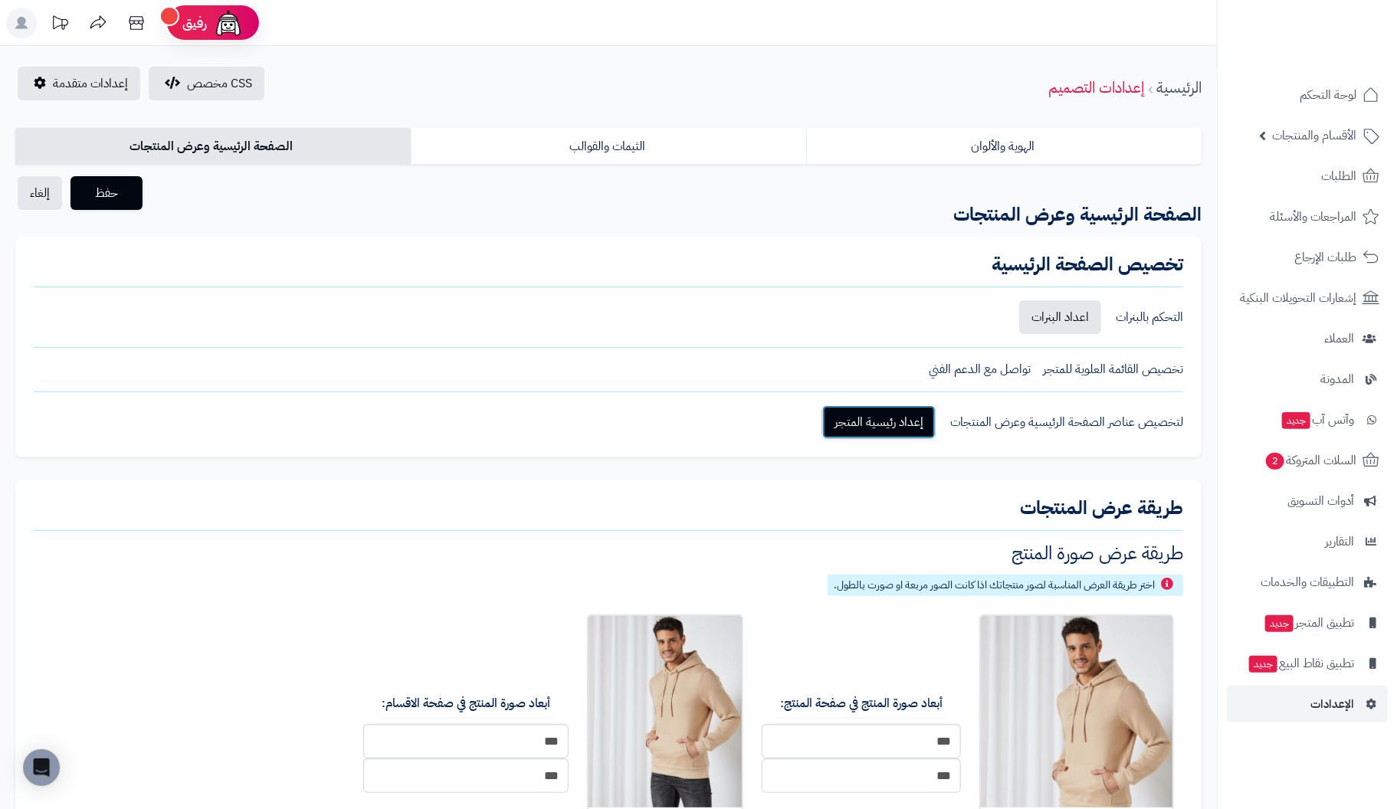
click at [871, 414] on link "إعداد رئيسية المتجر" at bounding box center [878, 422] width 113 height 34
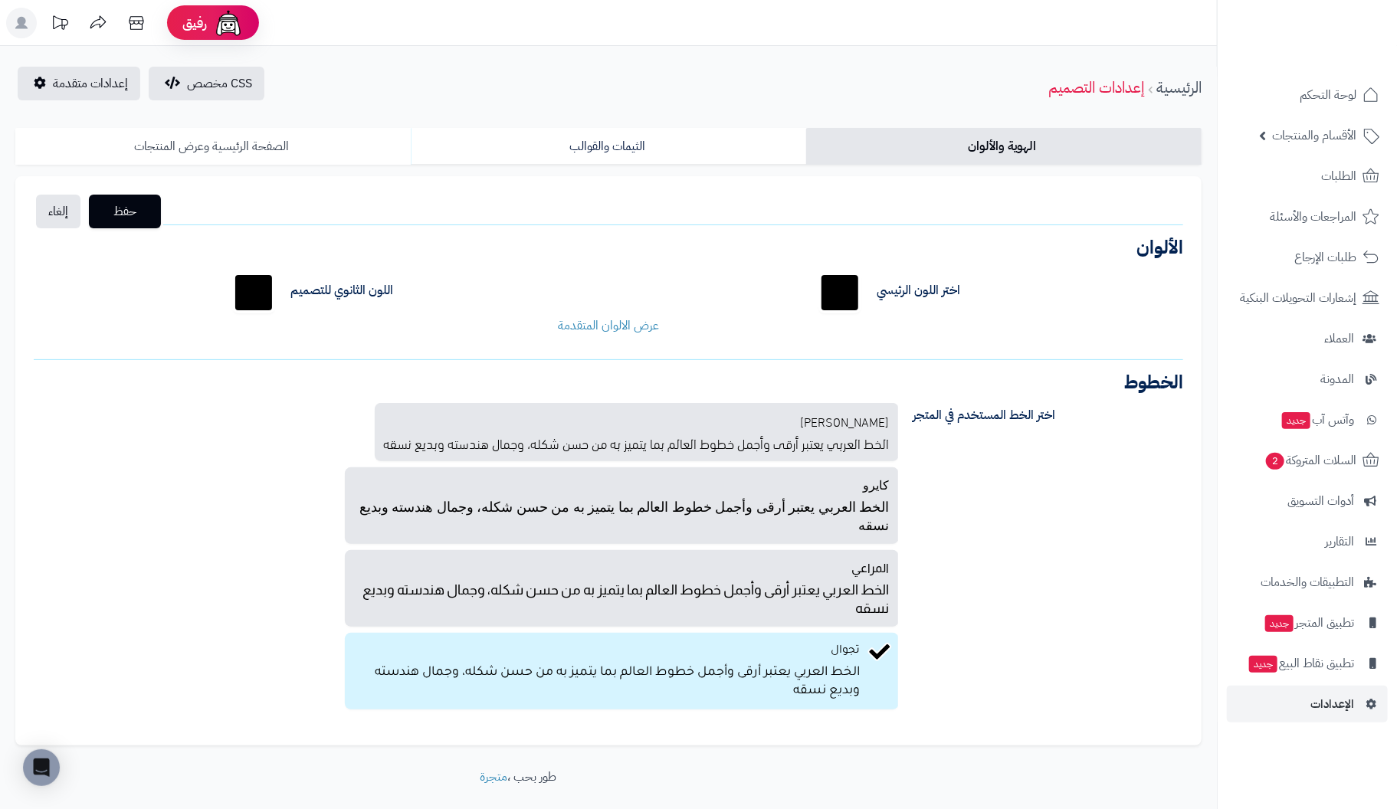
click at [236, 143] on link "الصفحة الرئيسية وعرض المنتجات" at bounding box center [212, 146] width 395 height 37
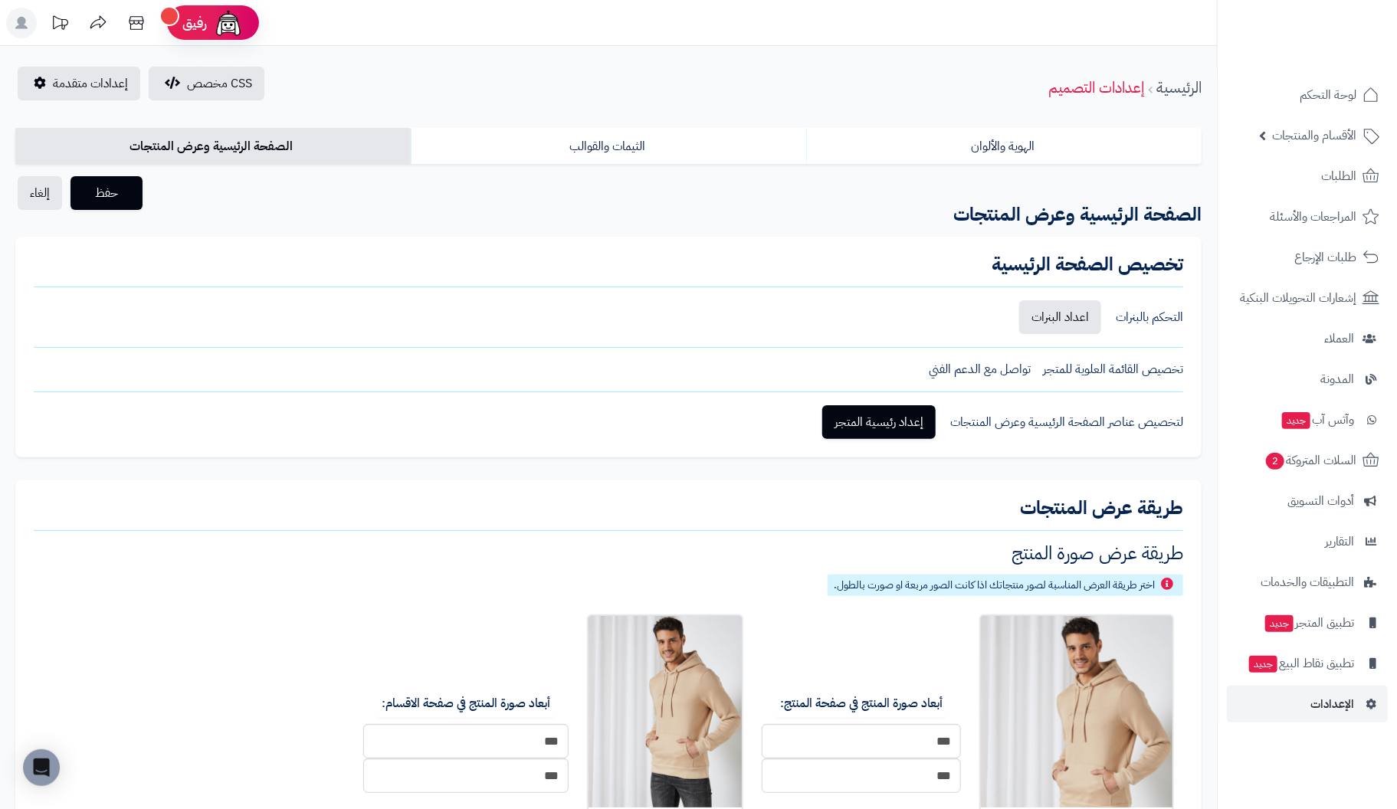
click at [228, 146] on link "الصفحة الرئيسية وعرض المنتجات" at bounding box center [212, 146] width 395 height 37
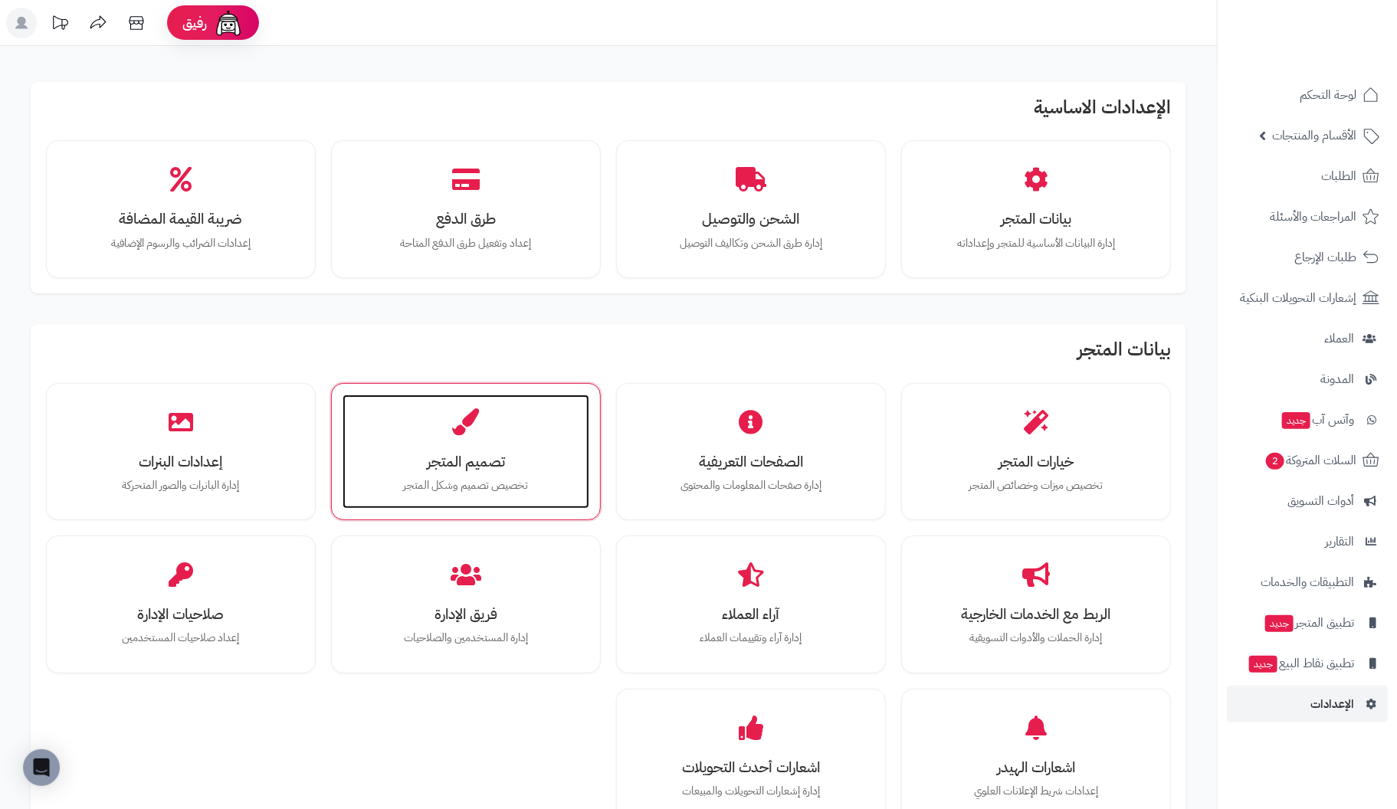
click at [389, 443] on div "تصميم المتجر تخصيص تصميم وشكل المتجر" at bounding box center [466, 452] width 247 height 115
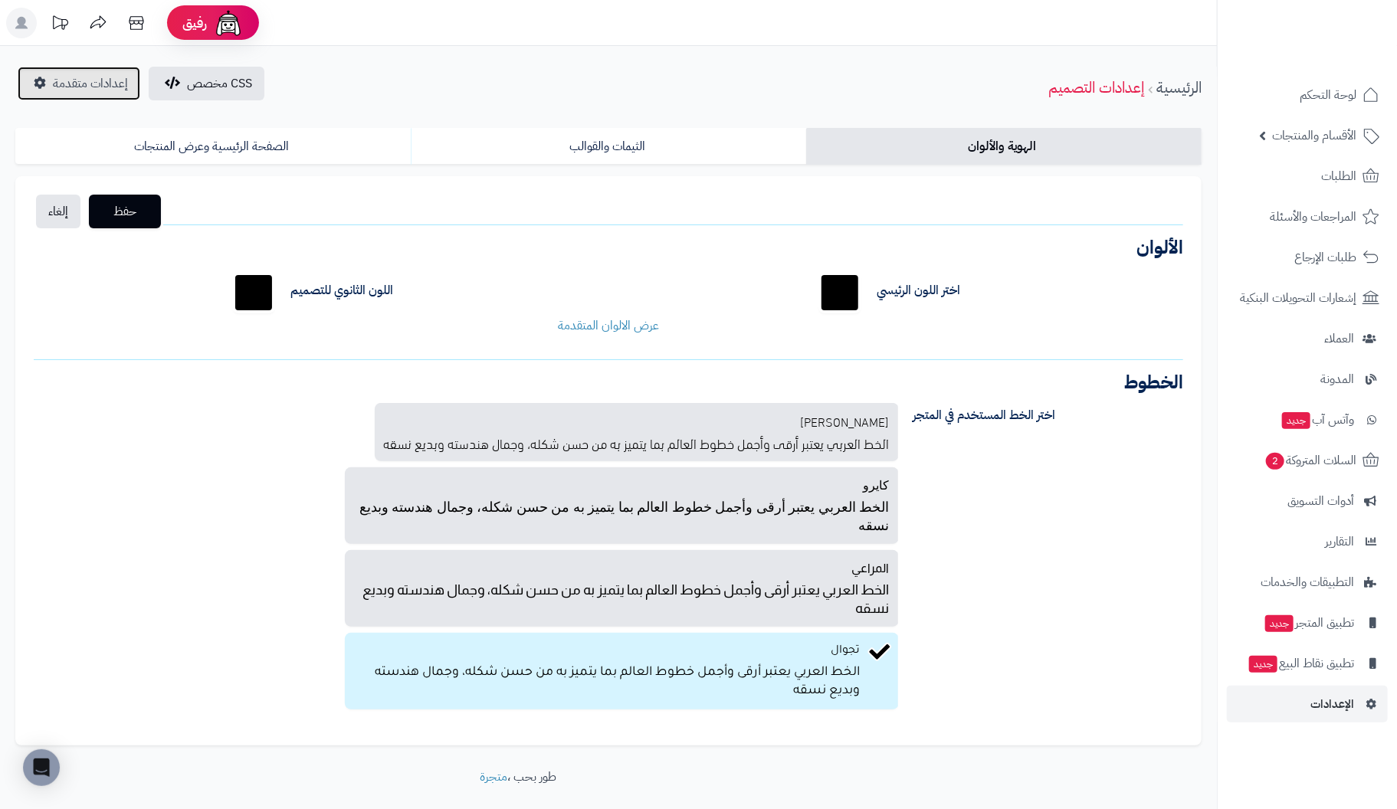
click at [113, 87] on span "إعدادات متقدمة" at bounding box center [90, 83] width 75 height 18
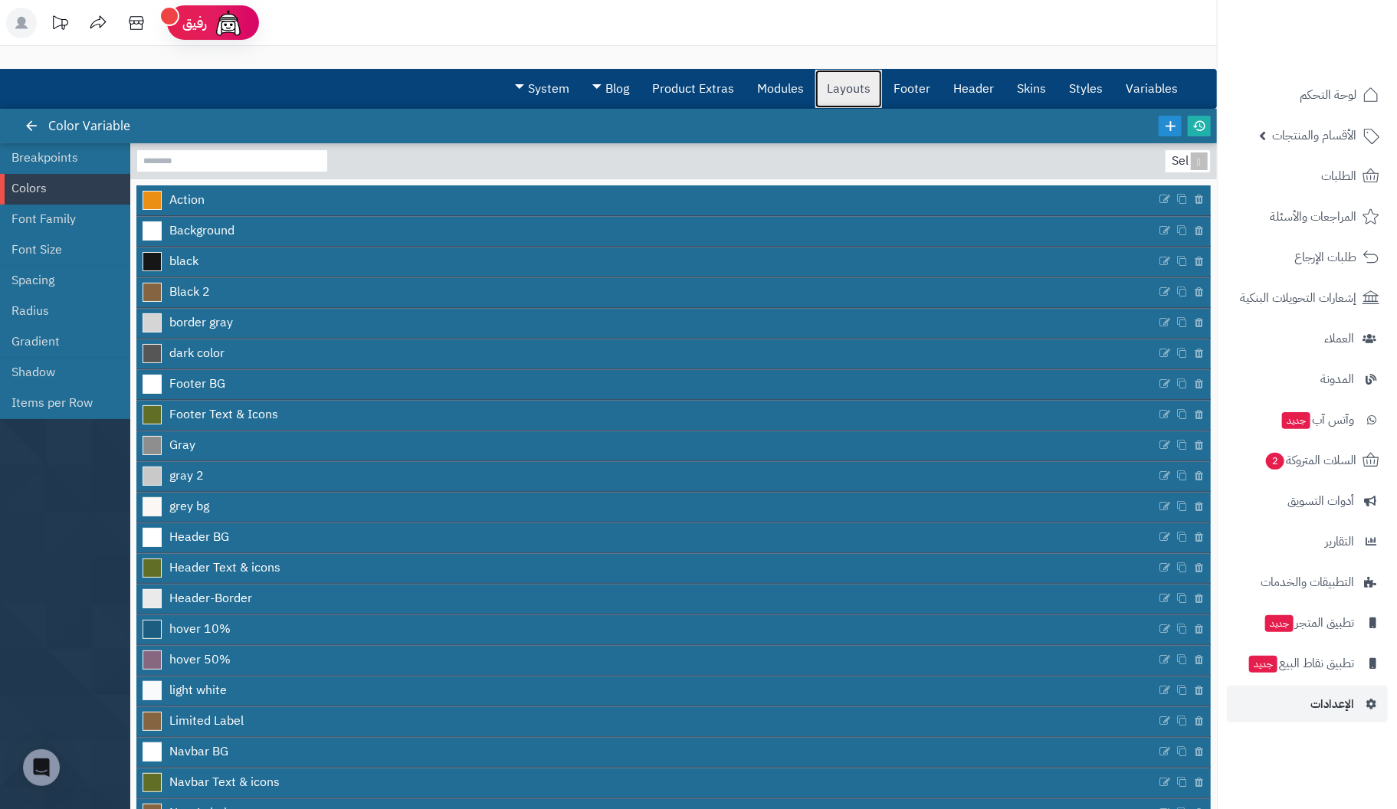
click at [859, 87] on link "Layouts" at bounding box center [849, 89] width 67 height 38
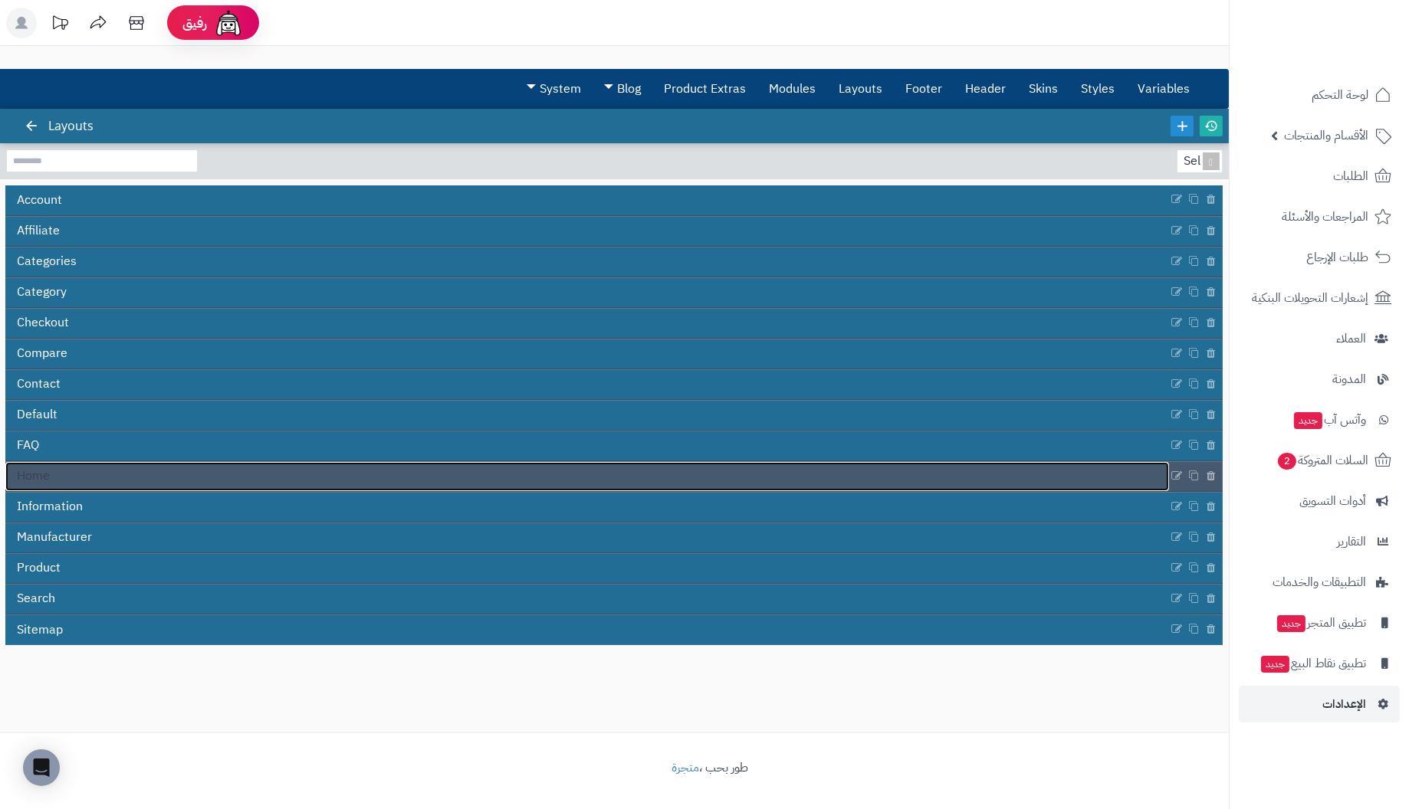
click at [37, 475] on span "Home" at bounding box center [33, 477] width 33 height 18
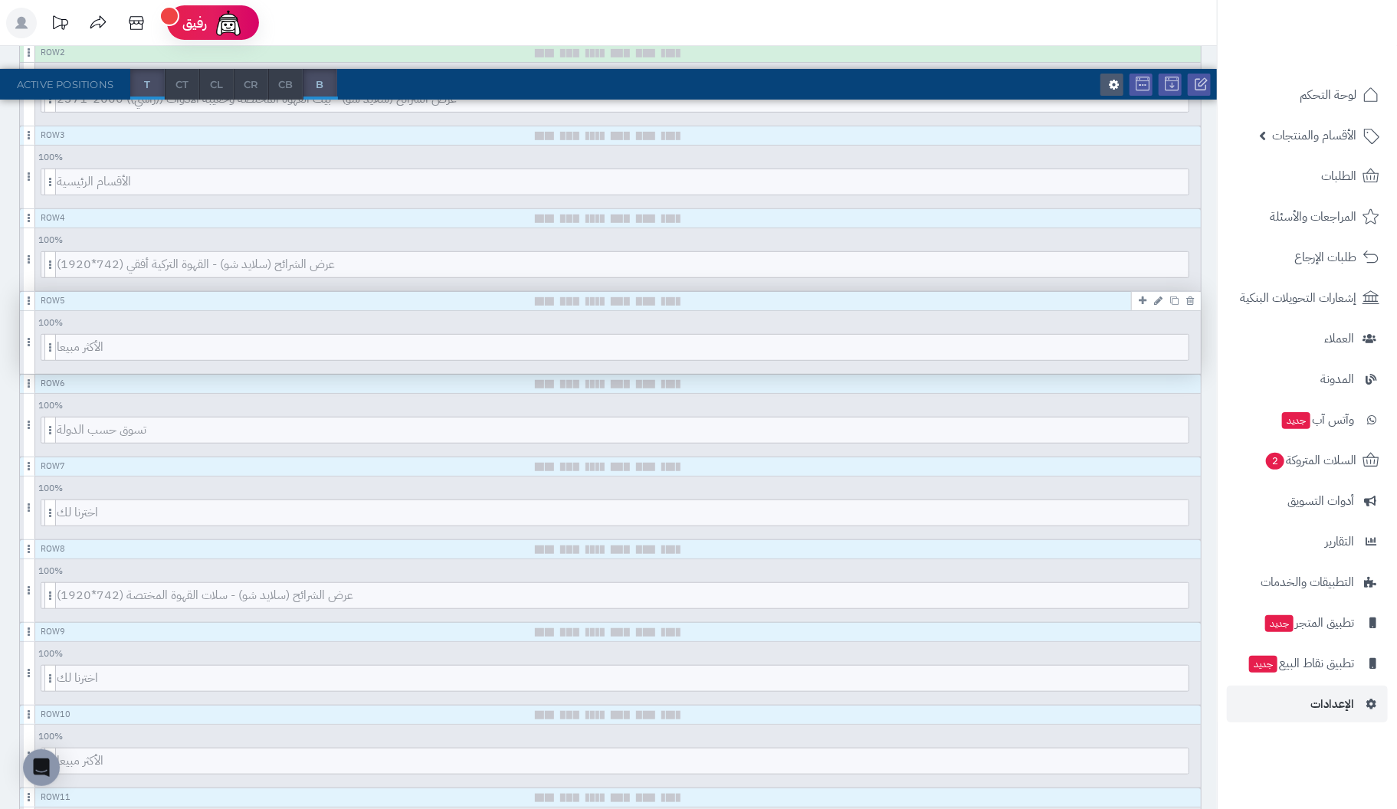
scroll to position [383, 0]
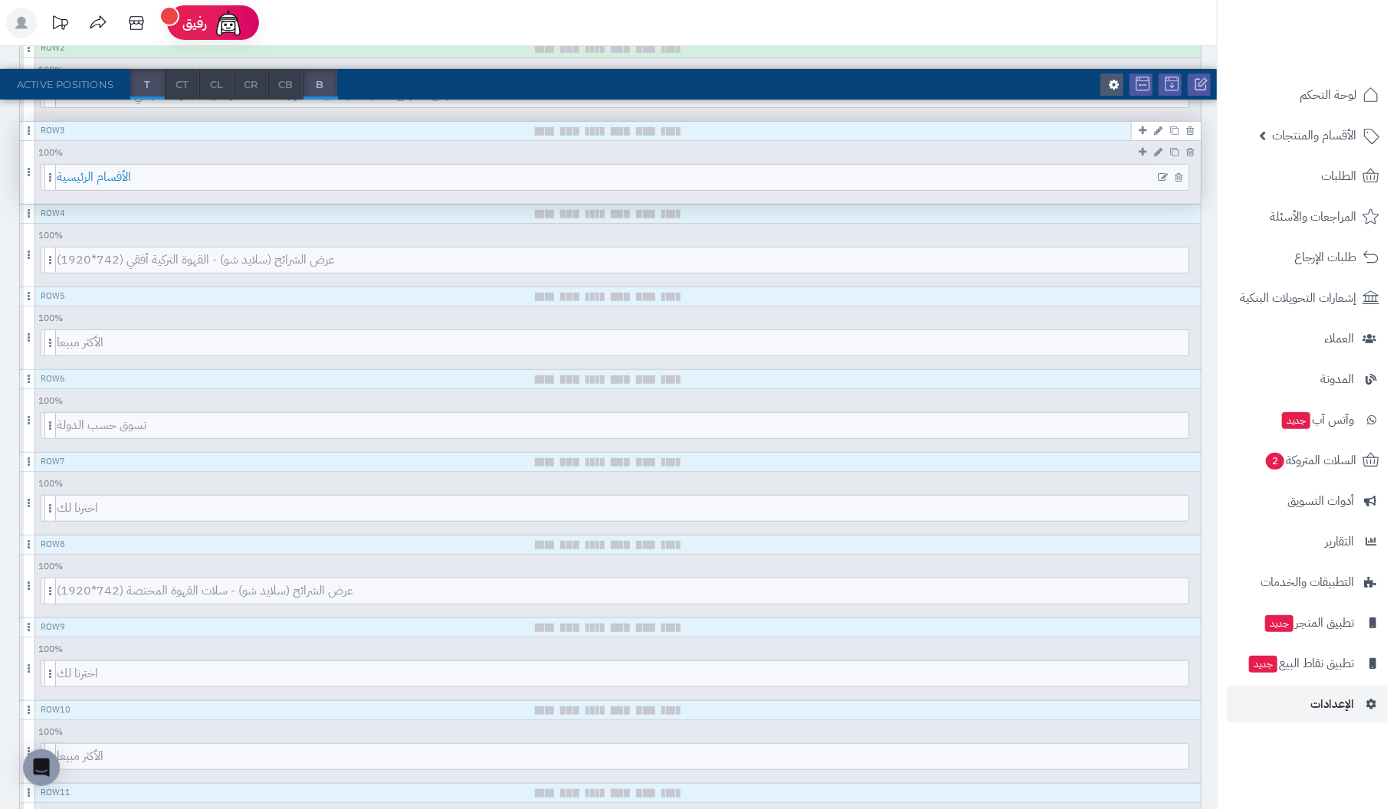
click at [633, 178] on span "الأقسام الرئيسية" at bounding box center [623, 177] width 1132 height 25
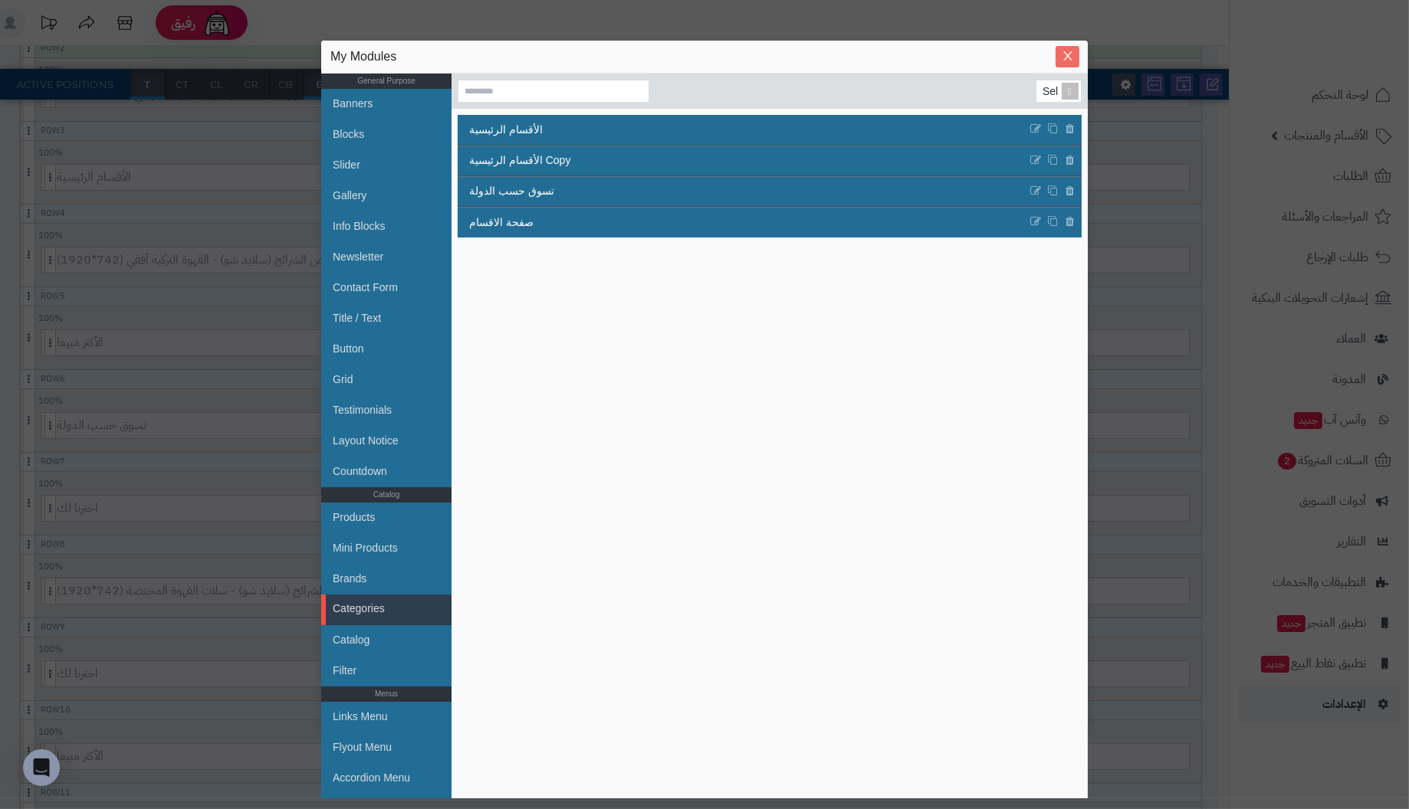
click at [1062, 55] on icon "Close" at bounding box center [1068, 56] width 12 height 12
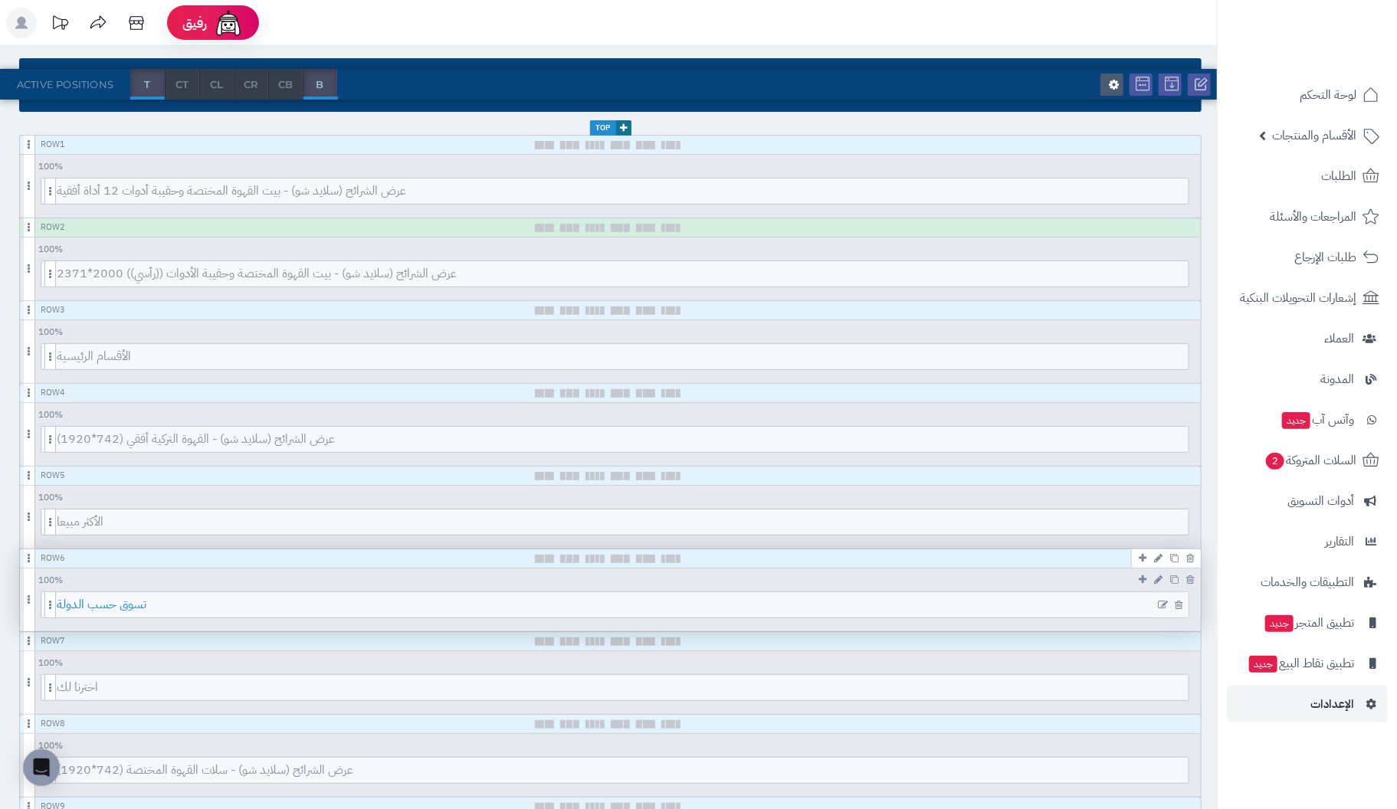
scroll to position [153, 0]
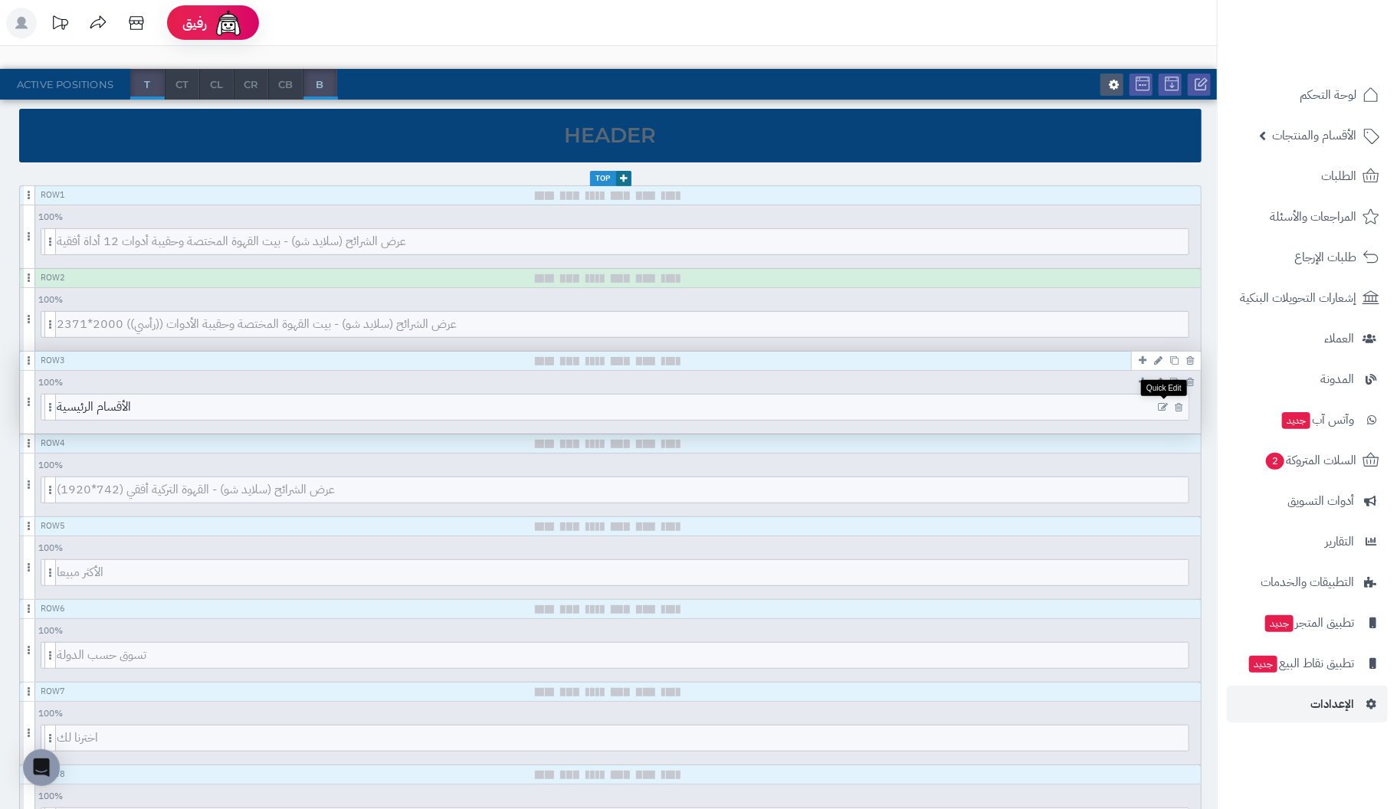
click at [1161, 404] on icon at bounding box center [1163, 407] width 10 height 11
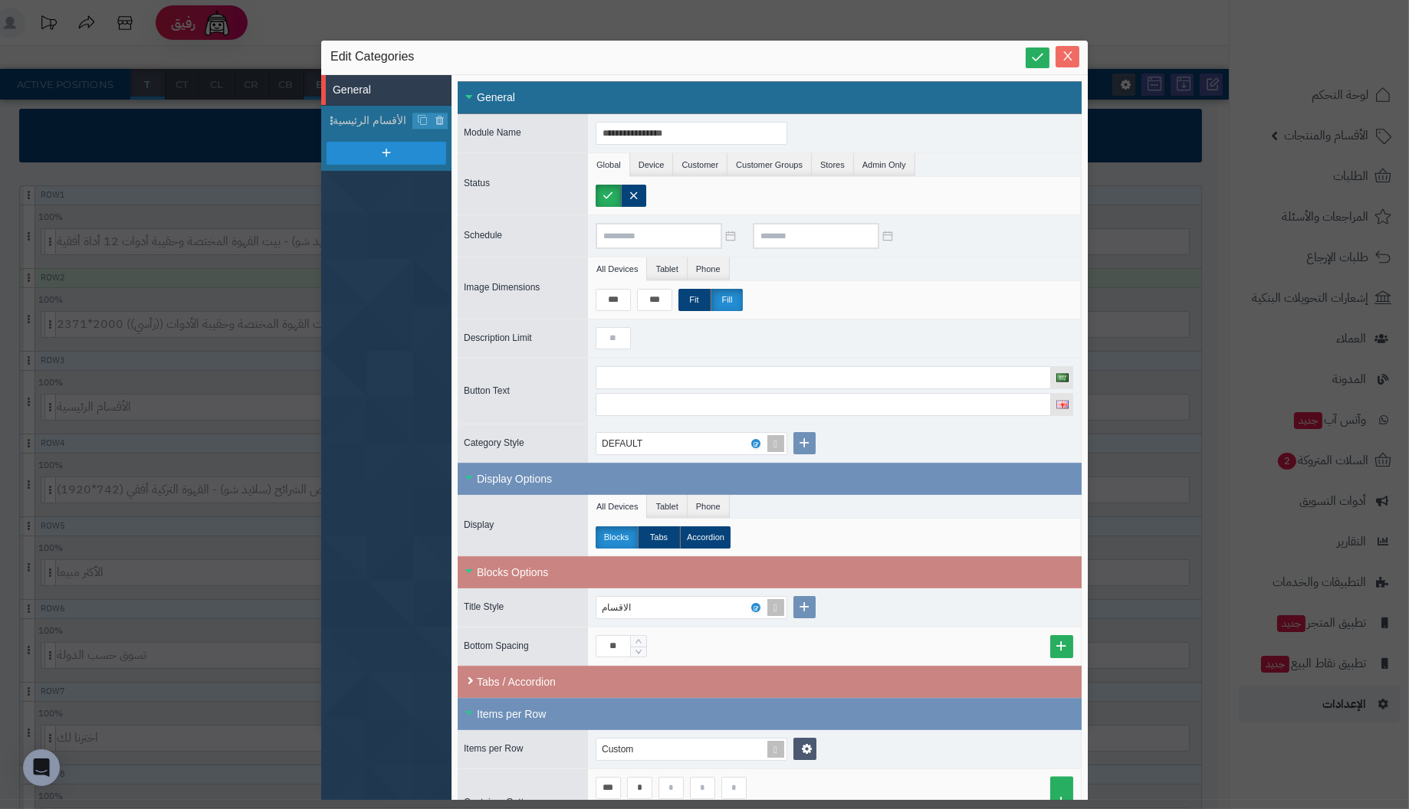
click at [1069, 56] on icon "Close" at bounding box center [1068, 56] width 12 height 12
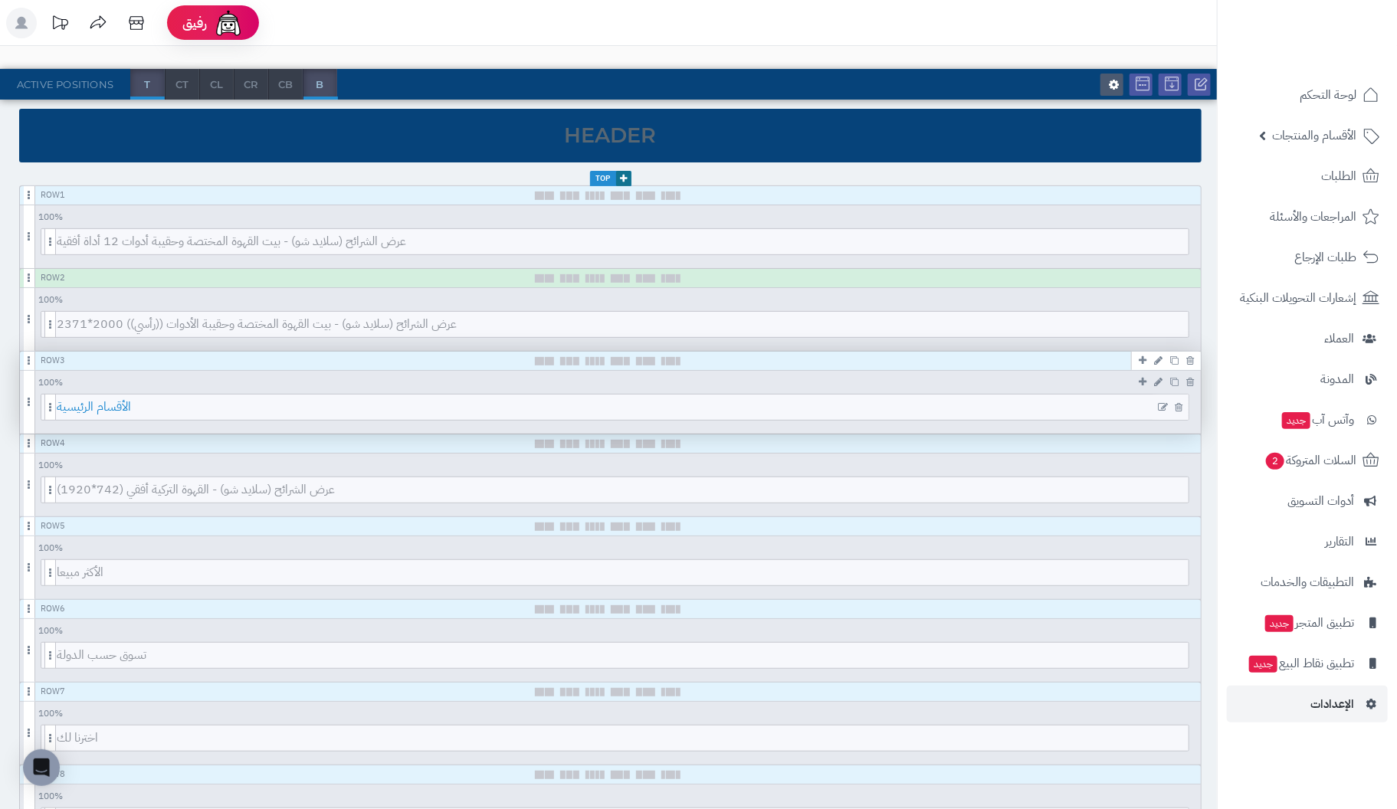
click at [608, 409] on span "الأقسام الرئيسية" at bounding box center [623, 407] width 1132 height 25
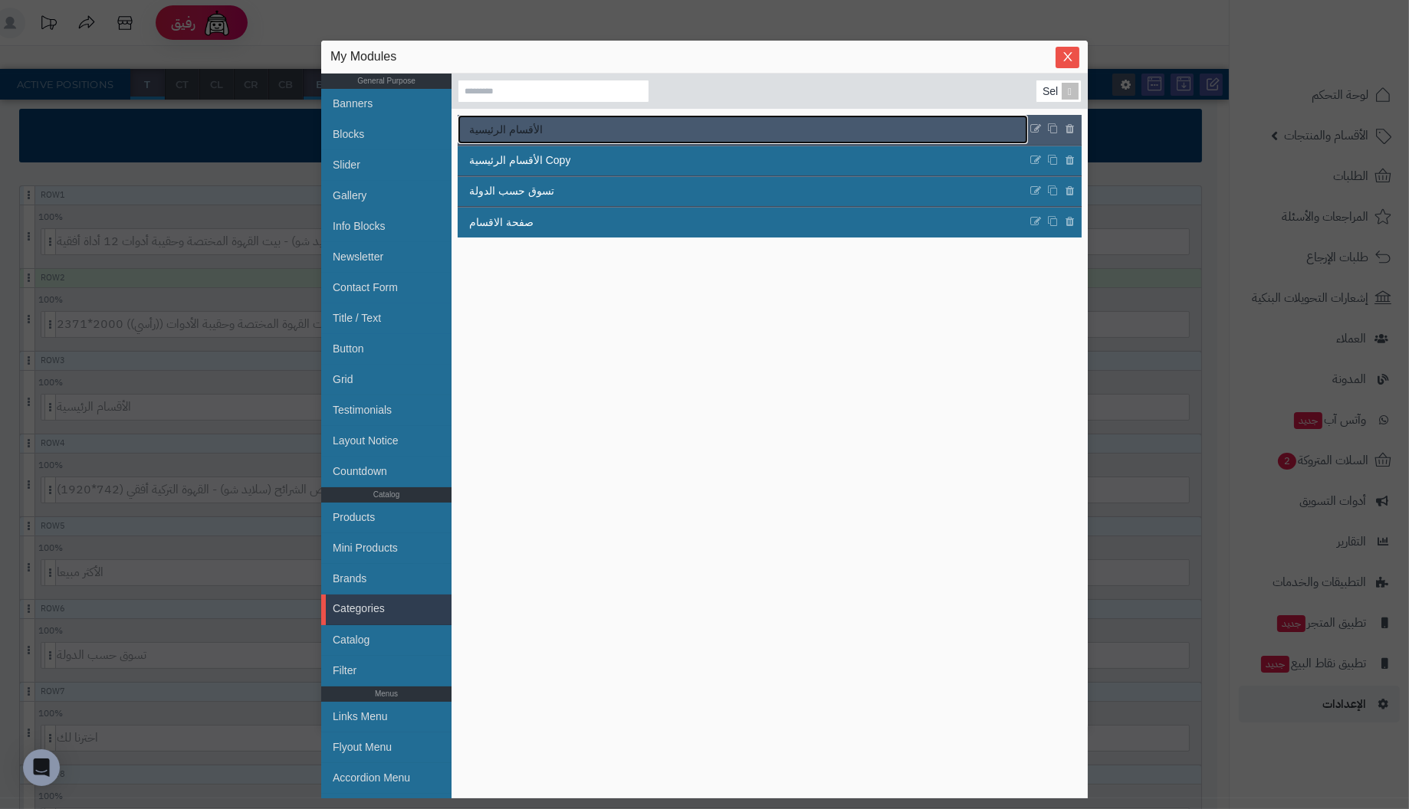
click at [564, 127] on link "الأقسام الرئيسية" at bounding box center [743, 129] width 570 height 29
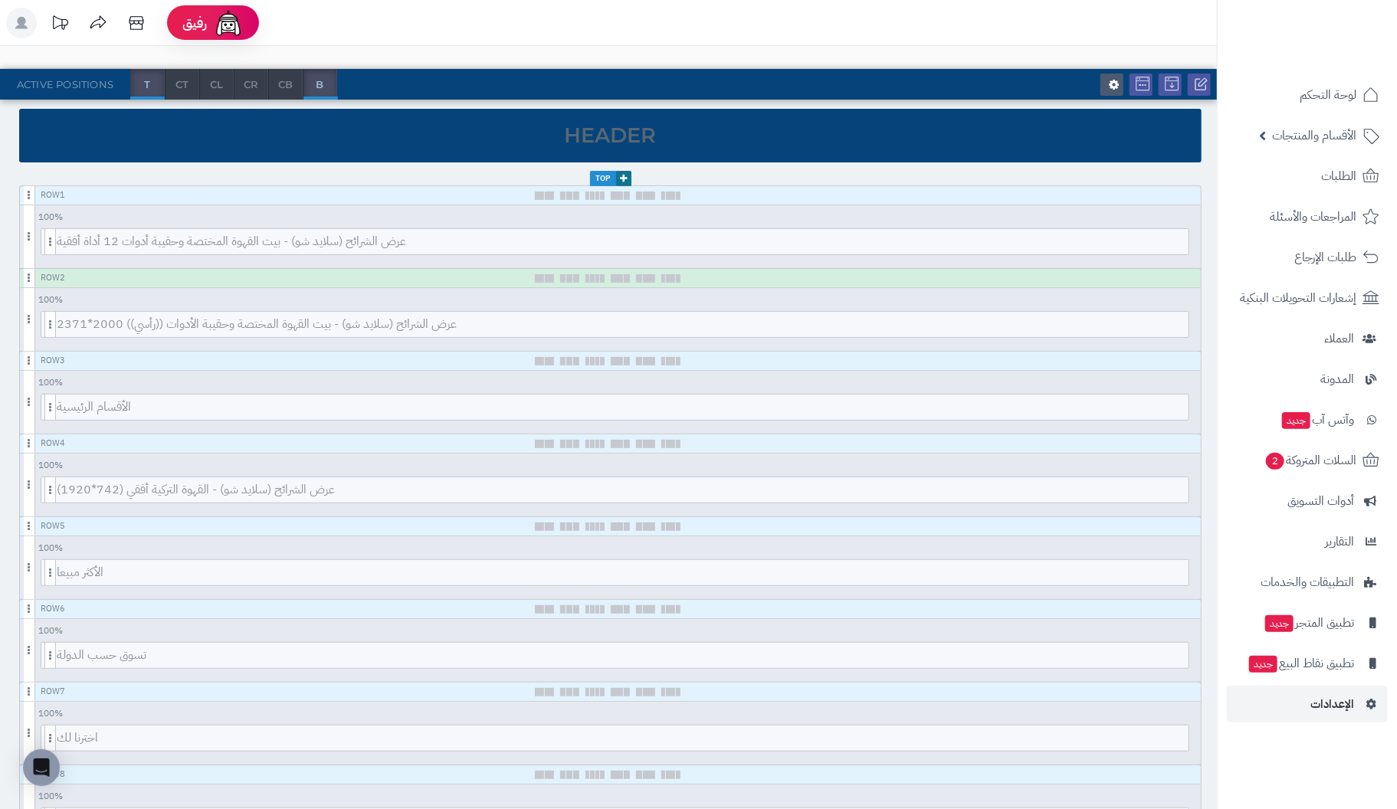
scroll to position [0, 0]
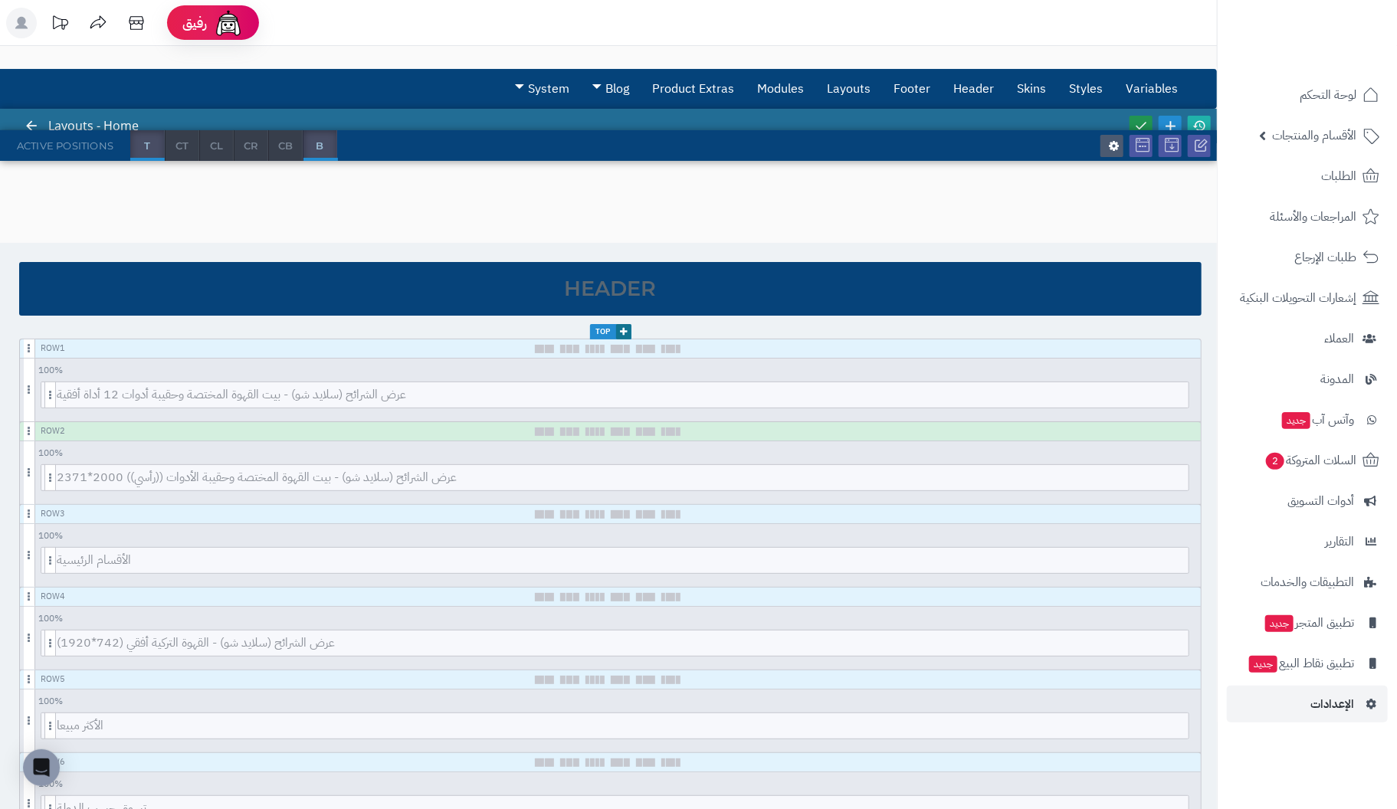
click at [1143, 116] on link at bounding box center [1141, 126] width 23 height 21
click at [1160, 530] on icon at bounding box center [1158, 535] width 8 height 10
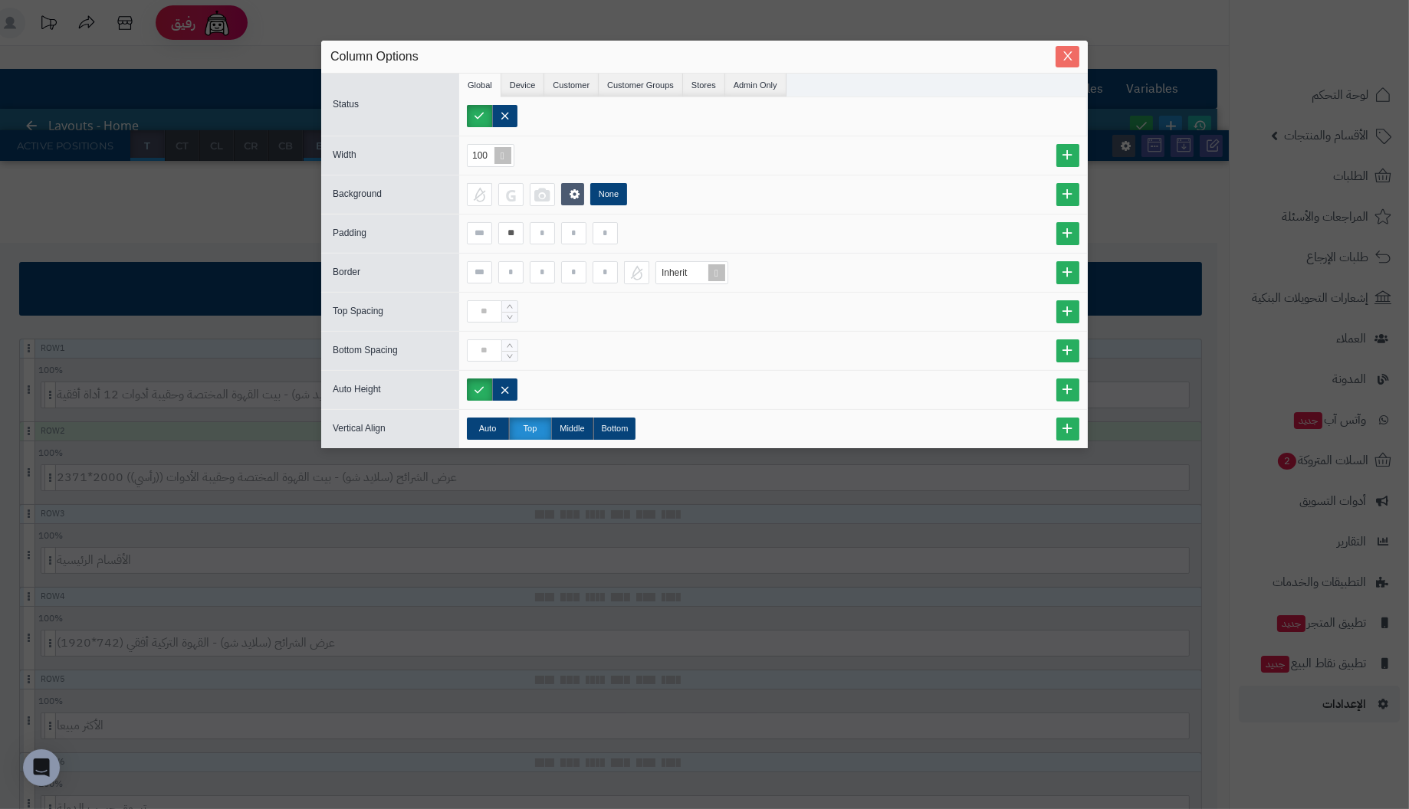
click at [1066, 54] on icon "Close" at bounding box center [1068, 56] width 12 height 12
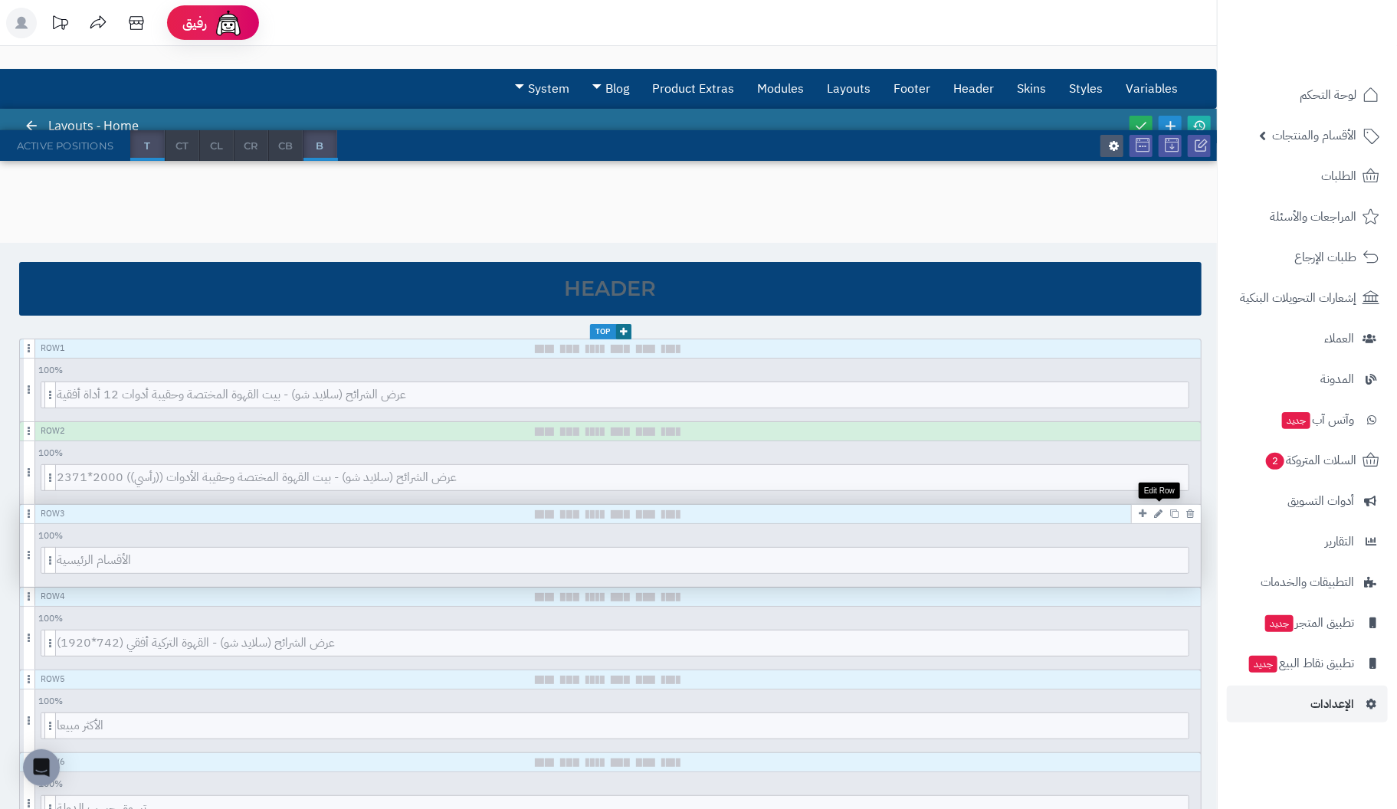
click at [1158, 510] on icon at bounding box center [1158, 514] width 8 height 10
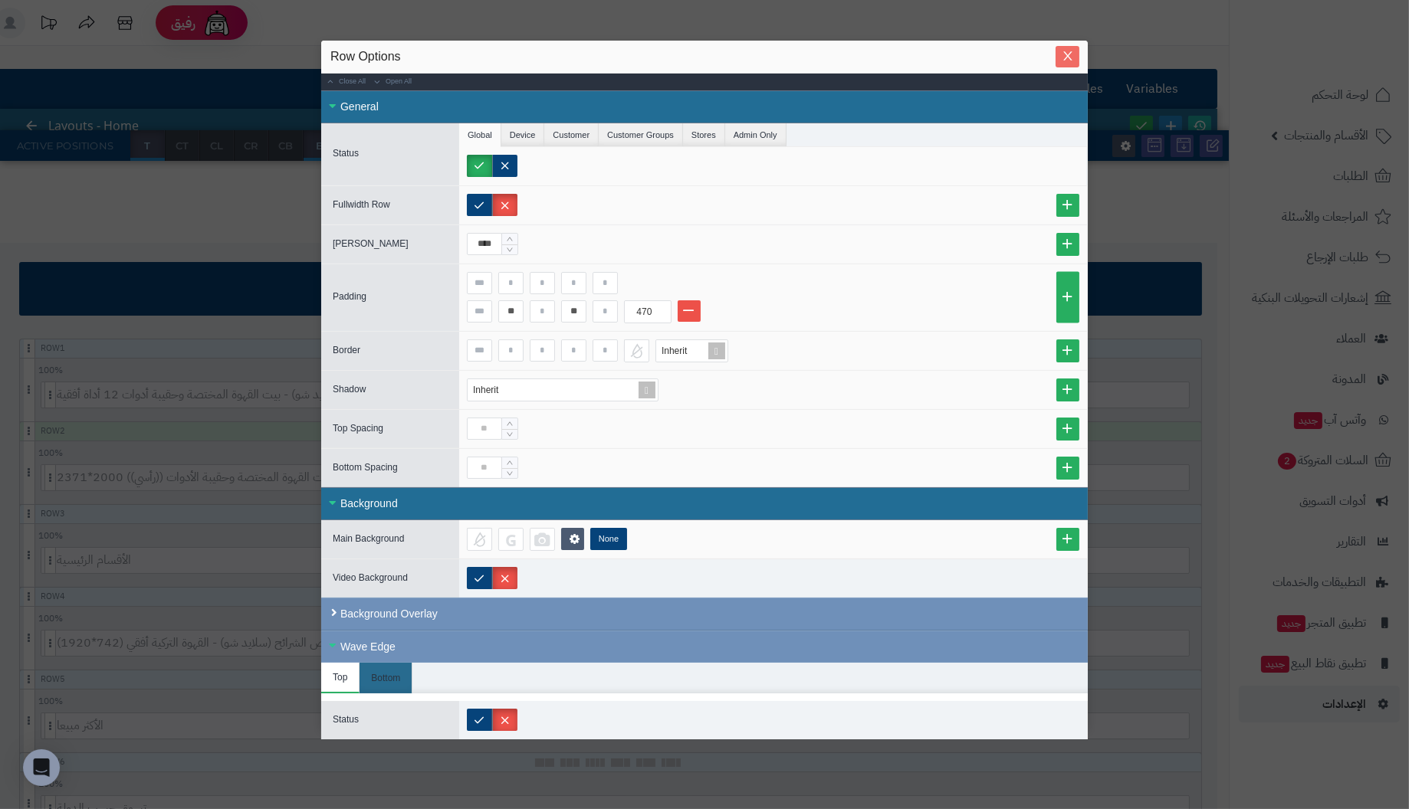
click at [1063, 53] on icon "Close" at bounding box center [1068, 56] width 12 height 12
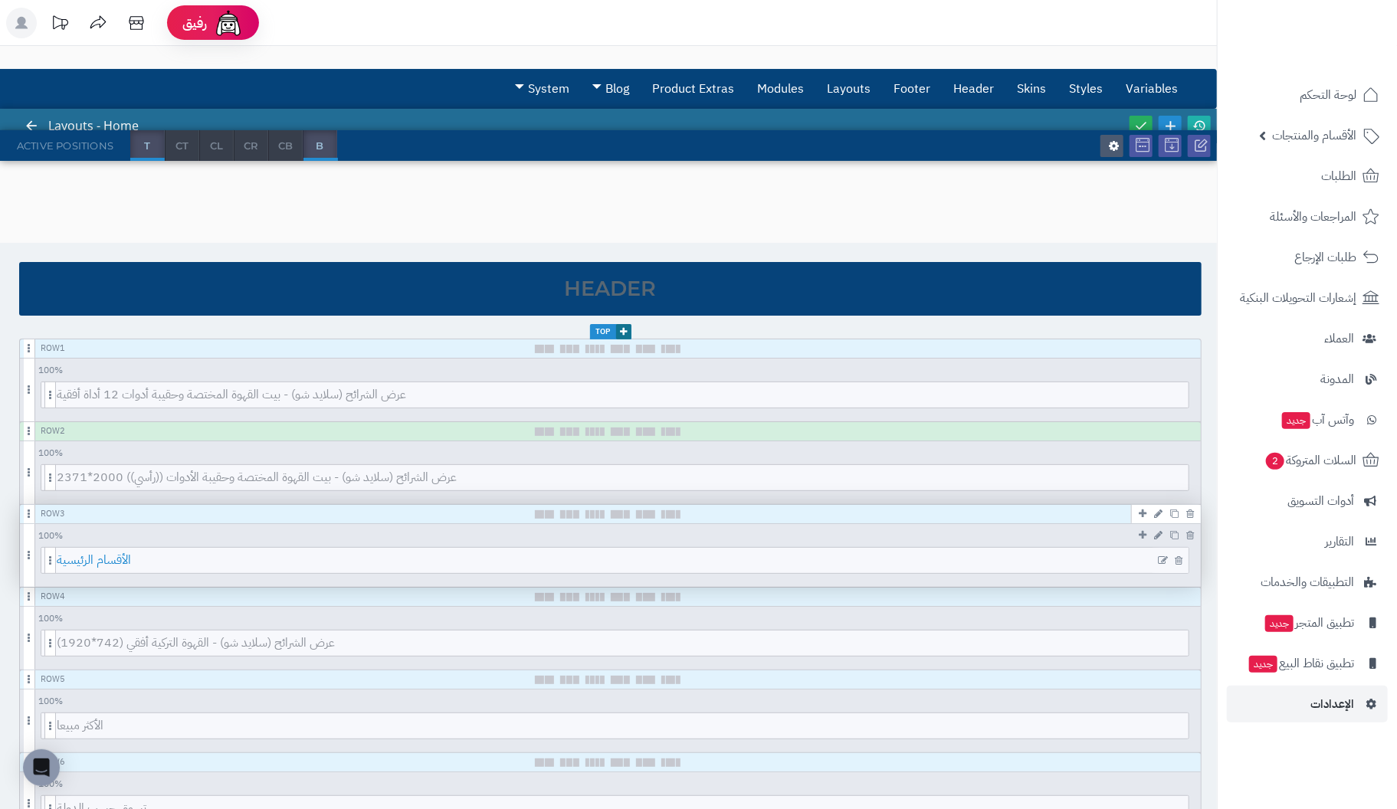
click at [625, 558] on span "الأقسام الرئيسية" at bounding box center [623, 560] width 1132 height 25
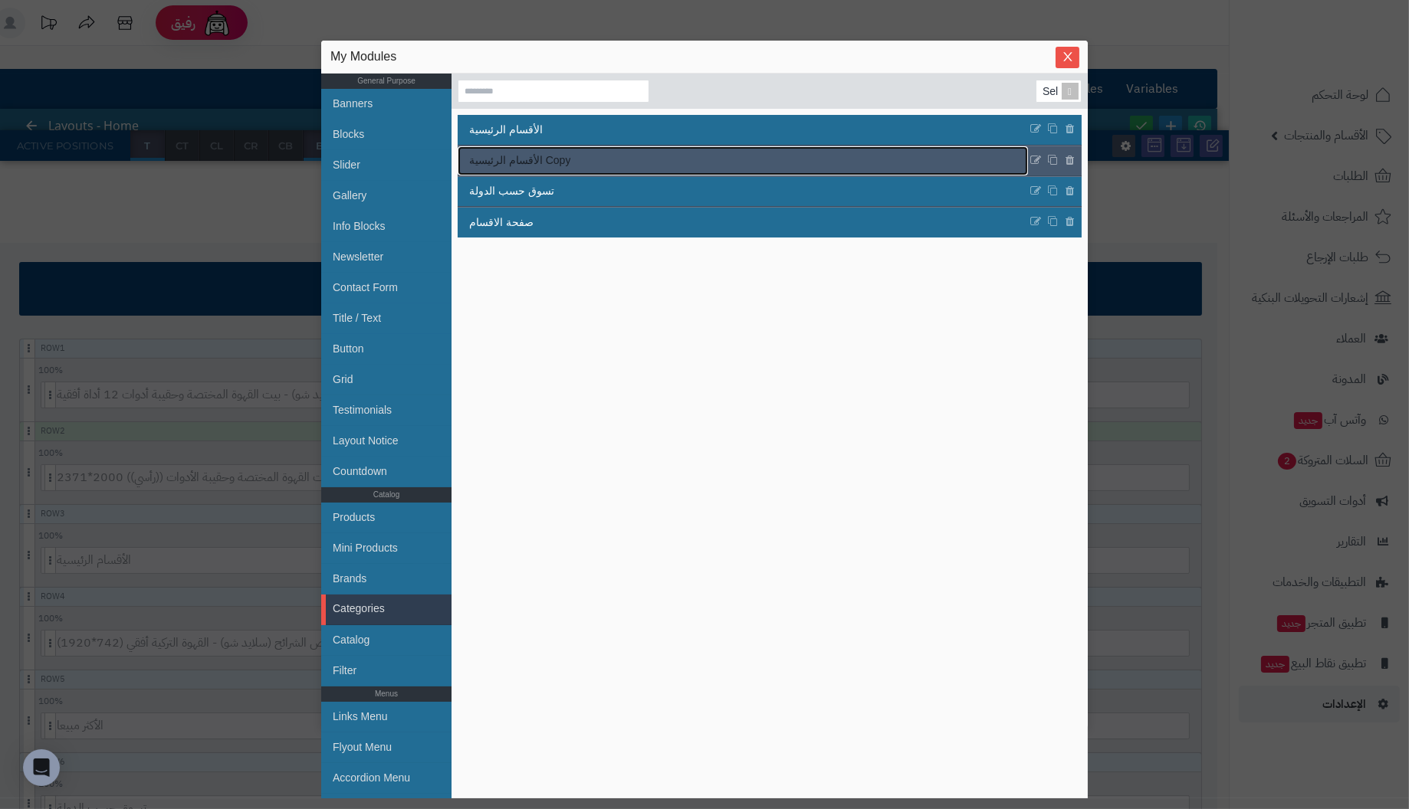
click at [527, 162] on span "الأقسام الرئيسية Copy" at bounding box center [519, 161] width 101 height 16
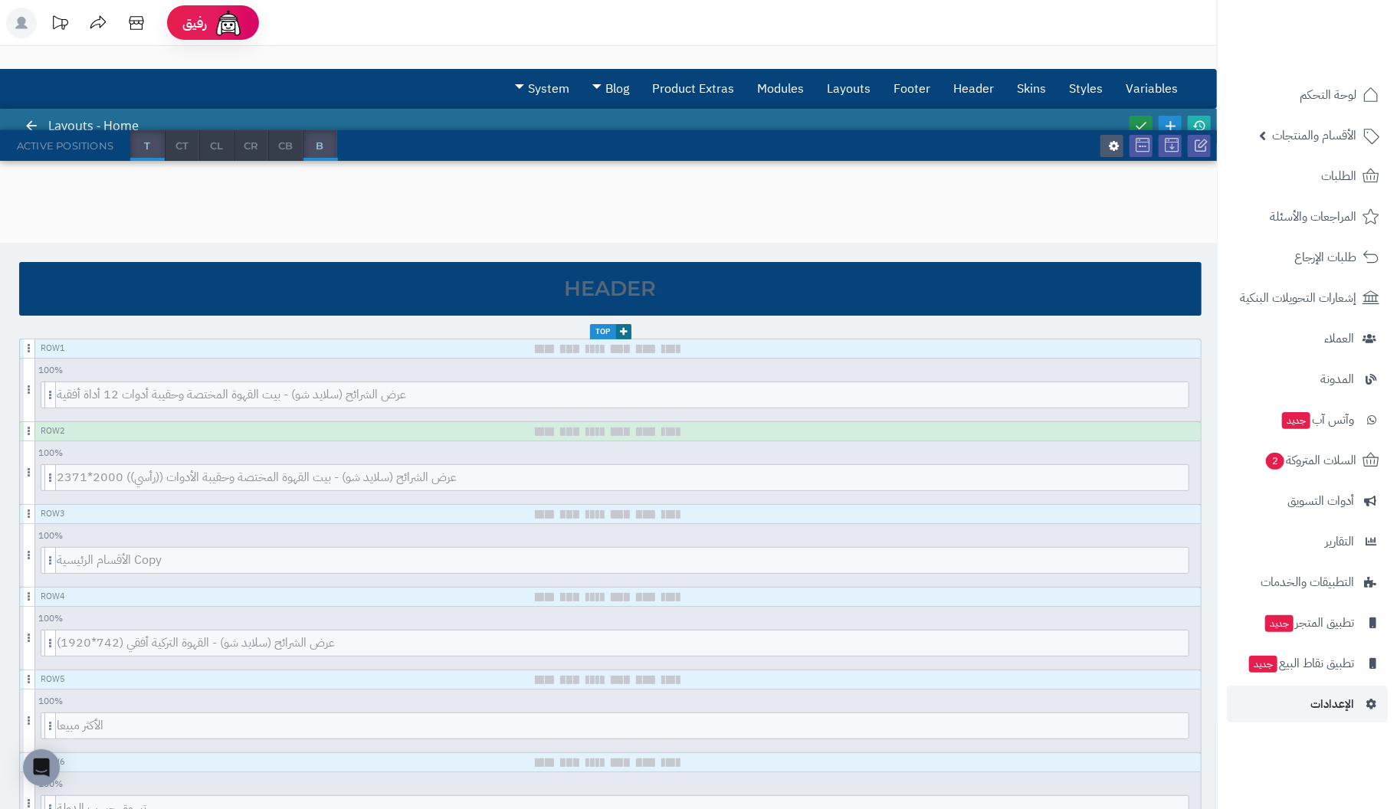
click at [1144, 123] on icon at bounding box center [1141, 126] width 14 height 14
click at [620, 560] on span "الأقسام الرئيسية Copy" at bounding box center [623, 560] width 1132 height 25
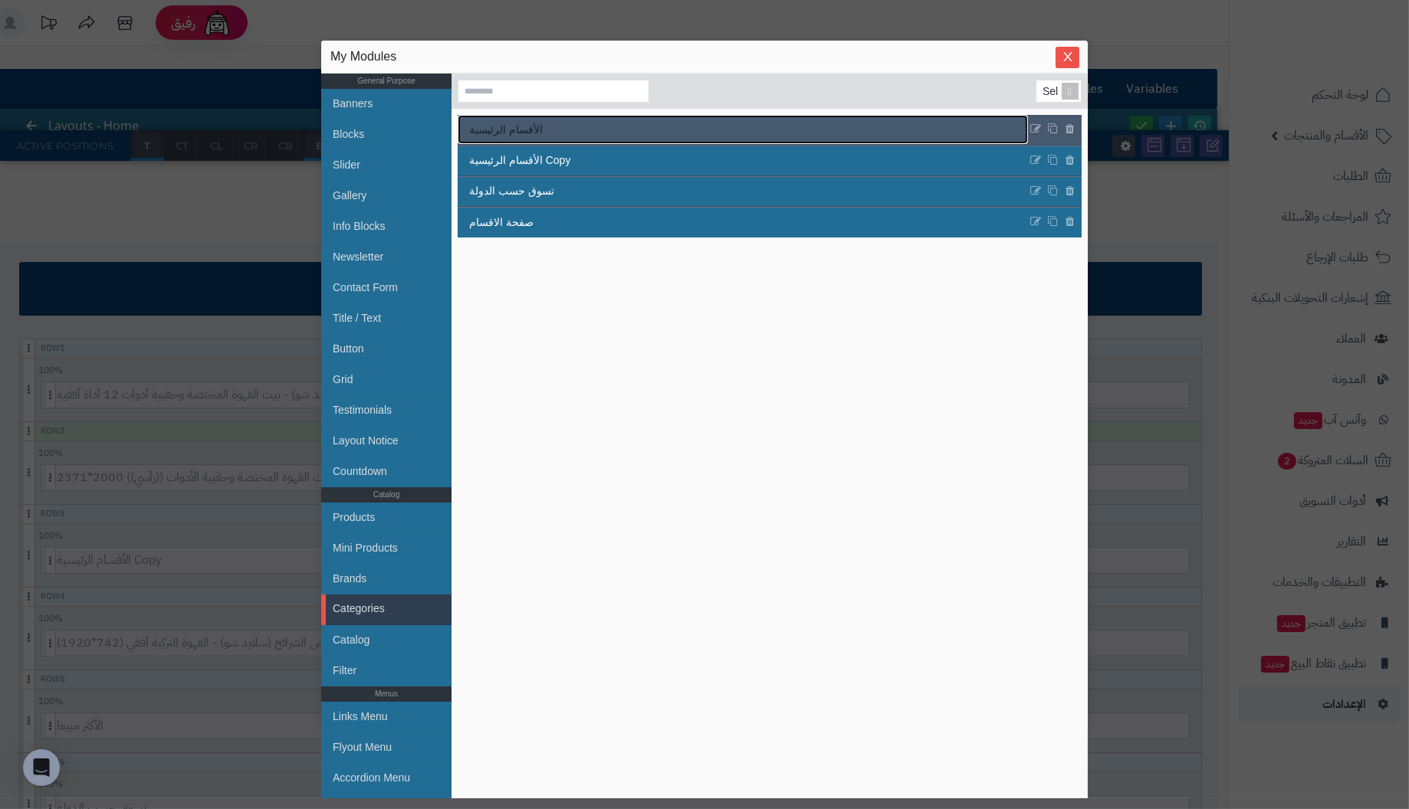
click at [539, 128] on link "الأقسام الرئيسية" at bounding box center [743, 129] width 570 height 29
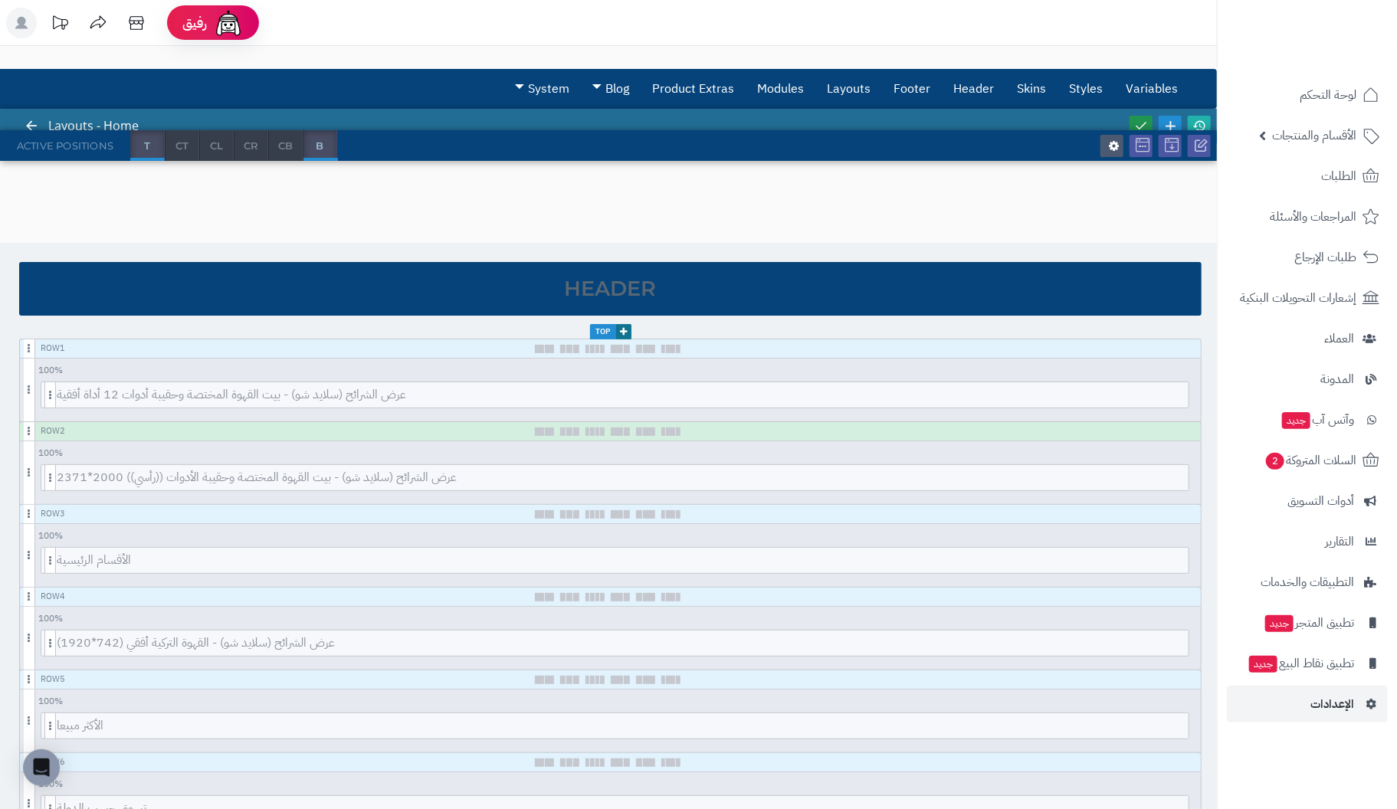
click at [1143, 117] on link at bounding box center [1141, 126] width 23 height 21
click at [1332, 133] on span "الأقسام والمنتجات" at bounding box center [1314, 135] width 84 height 21
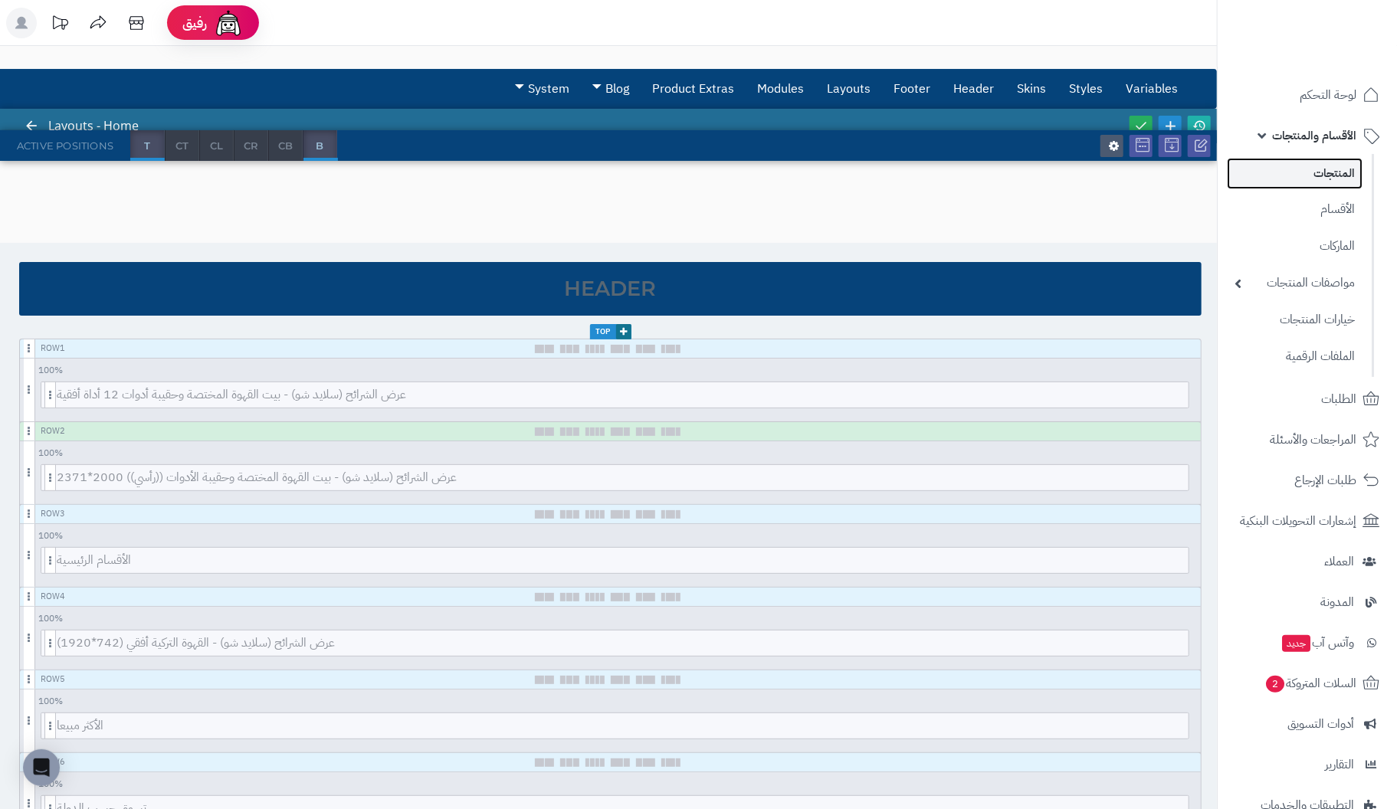
click at [1343, 166] on link "المنتجات" at bounding box center [1295, 173] width 136 height 31
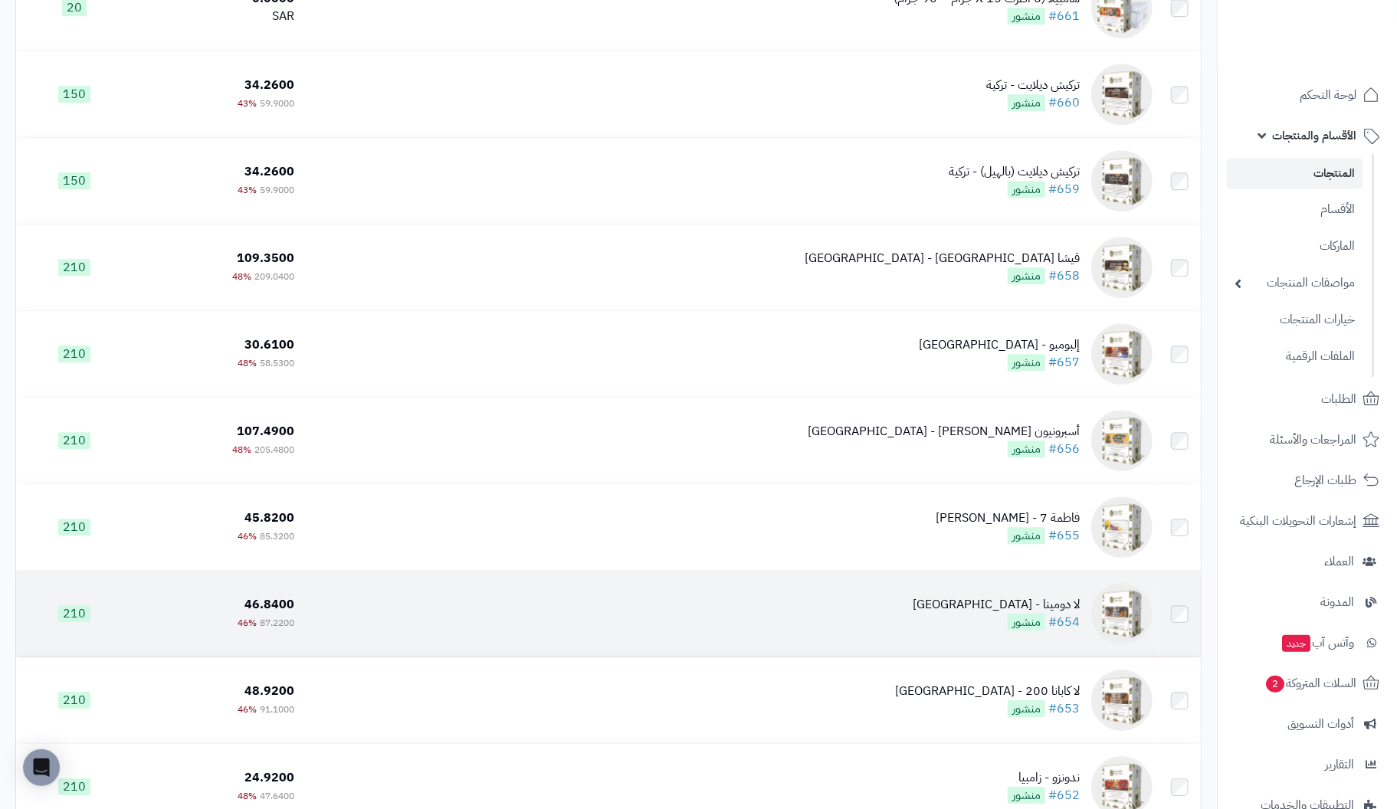
scroll to position [5824, 0]
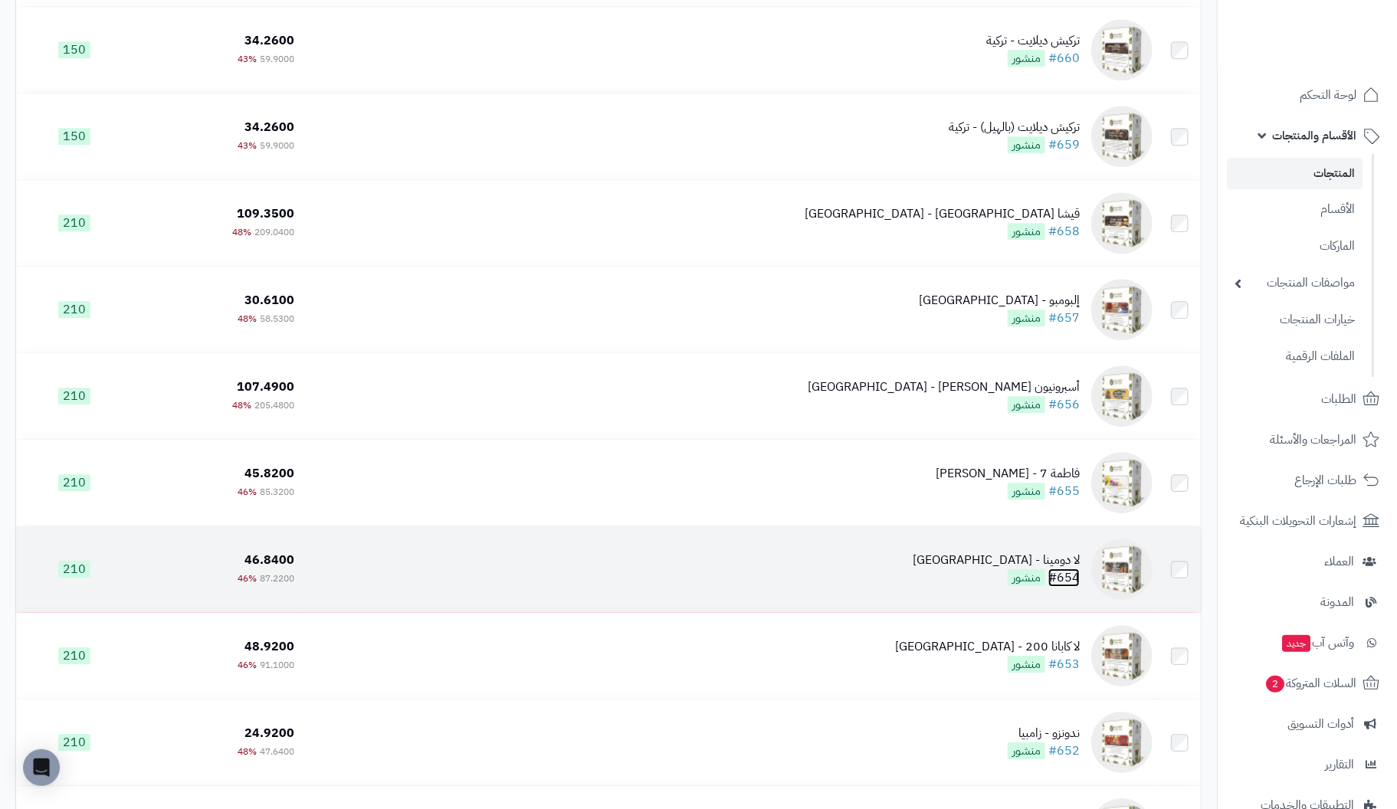
click at [1068, 574] on link "#654" at bounding box center [1064, 578] width 31 height 18
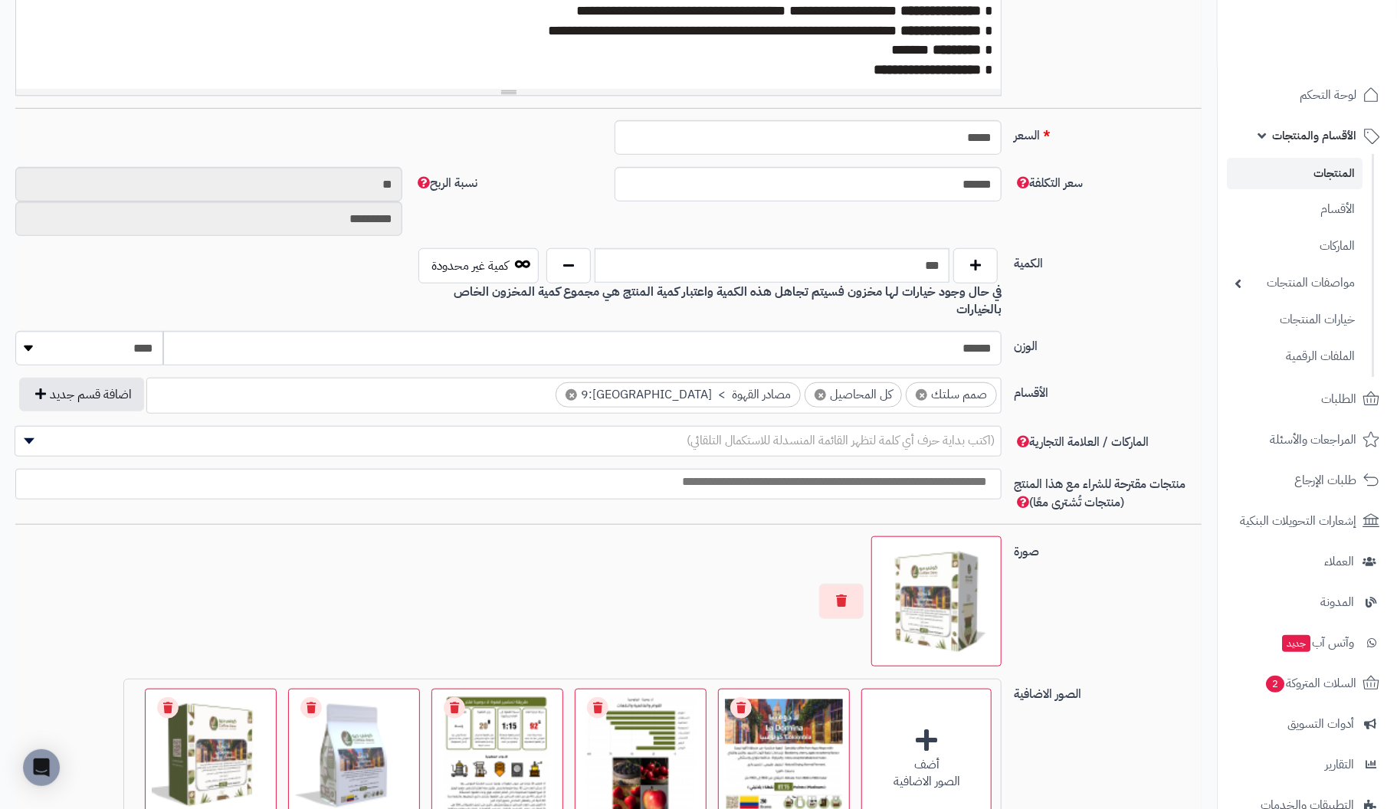
scroll to position [537, 0]
click at [595, 379] on ul "× صمم سلتك × كل المحاصيل × مصادر القهوة > كولومبيا:9" at bounding box center [574, 392] width 854 height 29
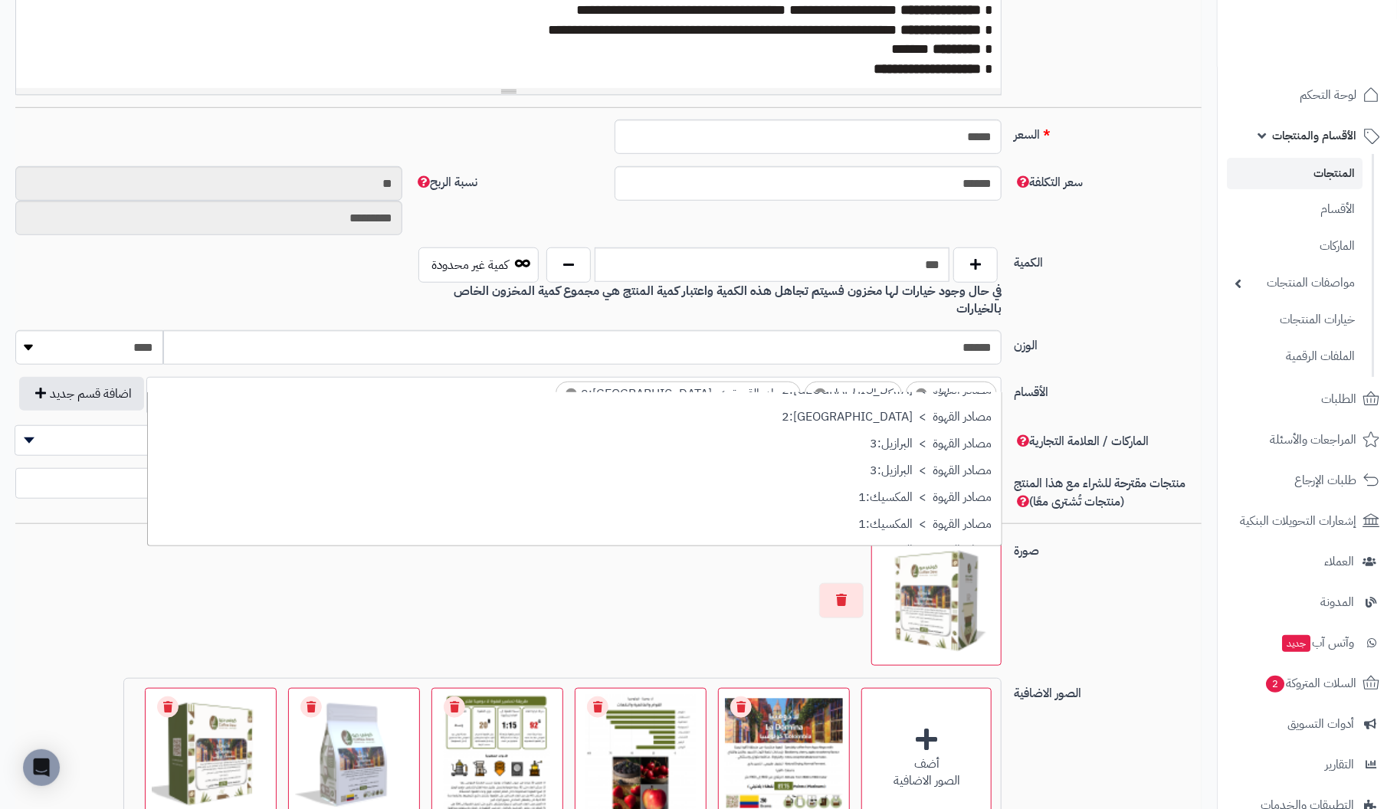
scroll to position [766, 0]
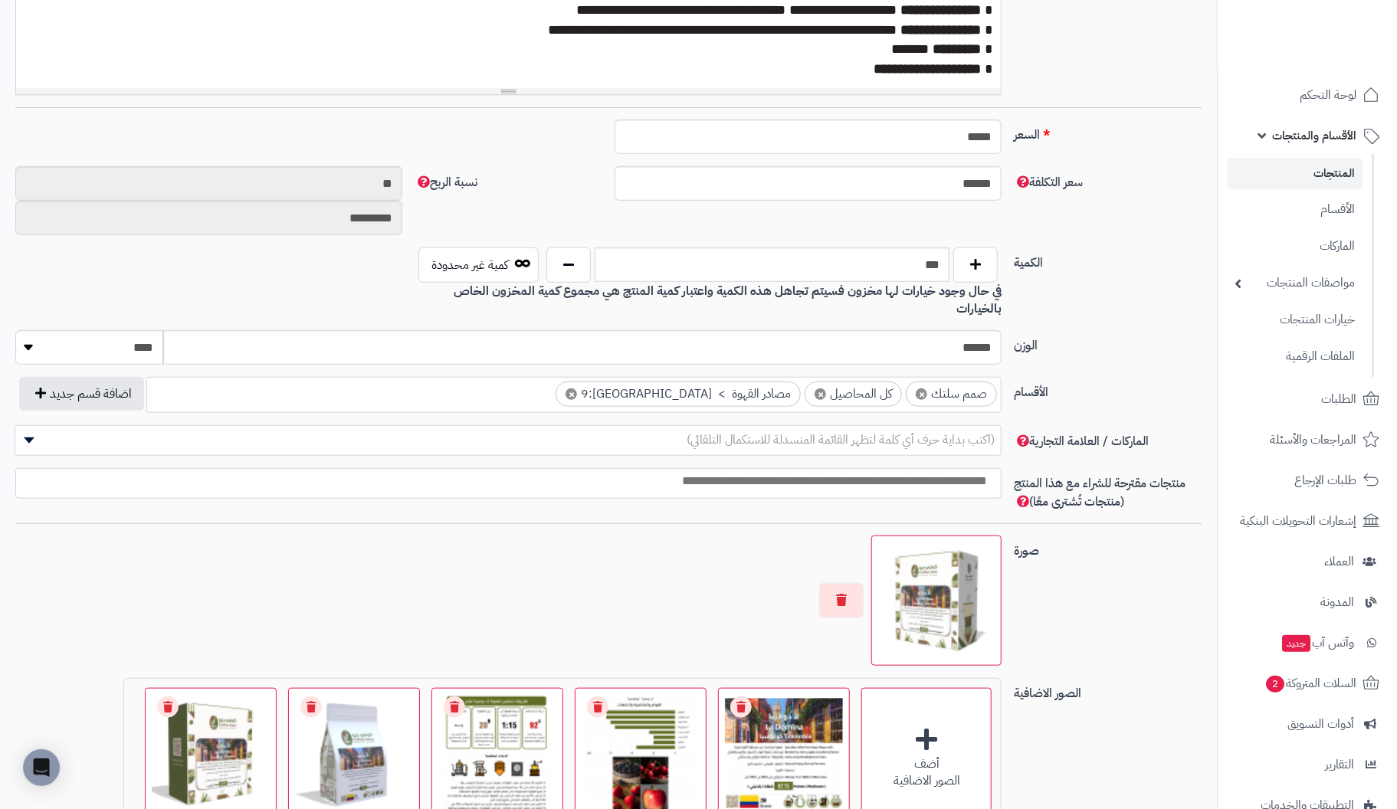
click at [1177, 618] on div "صورة اختر الصورة الأساسية" at bounding box center [608, 607] width 1199 height 143
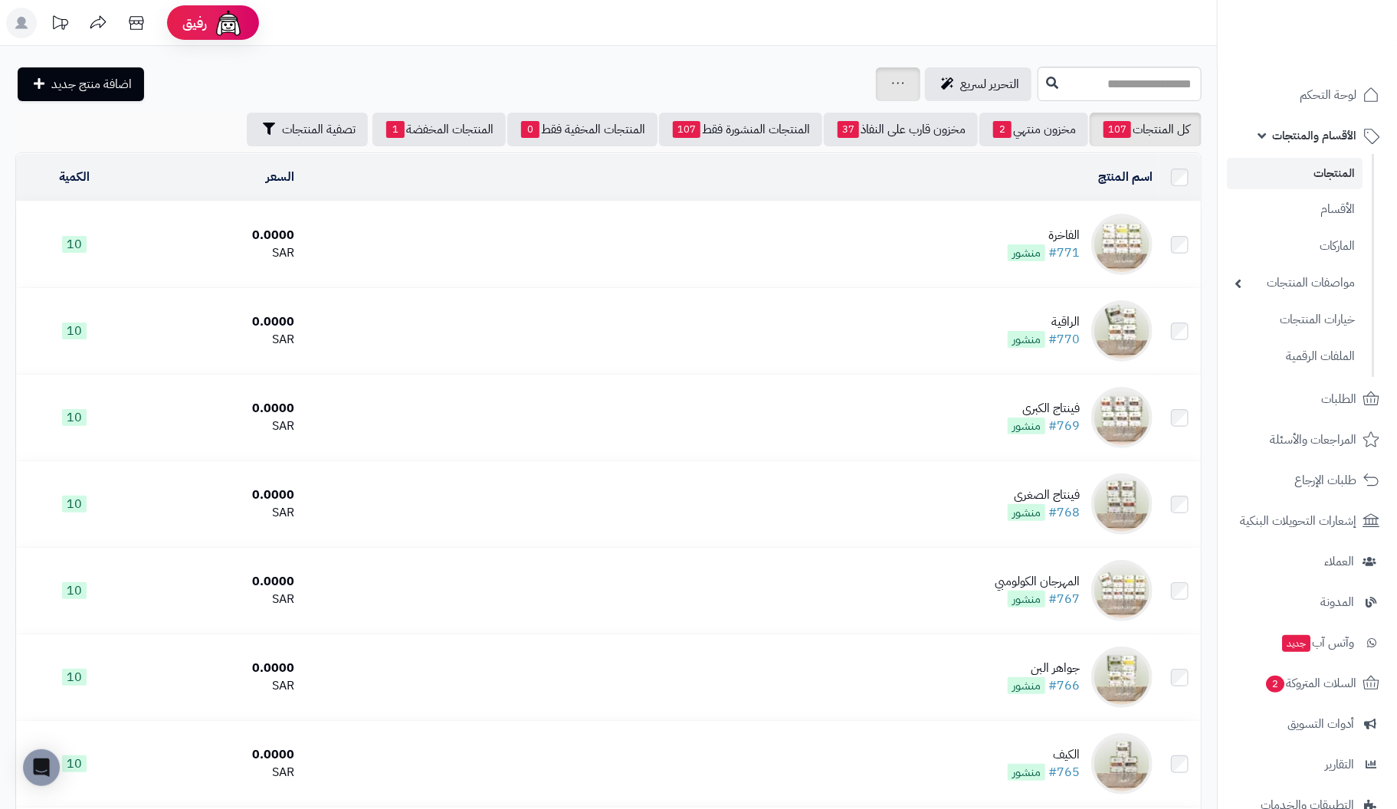
click at [876, 79] on div "جرد مخزون المنتجات جرد مخزون الخيارات فقط تعديل أسعار المنتجات الملصقات تصدير ا…" at bounding box center [898, 84] width 44 height 34
click at [892, 88] on link at bounding box center [898, 84] width 12 height 18
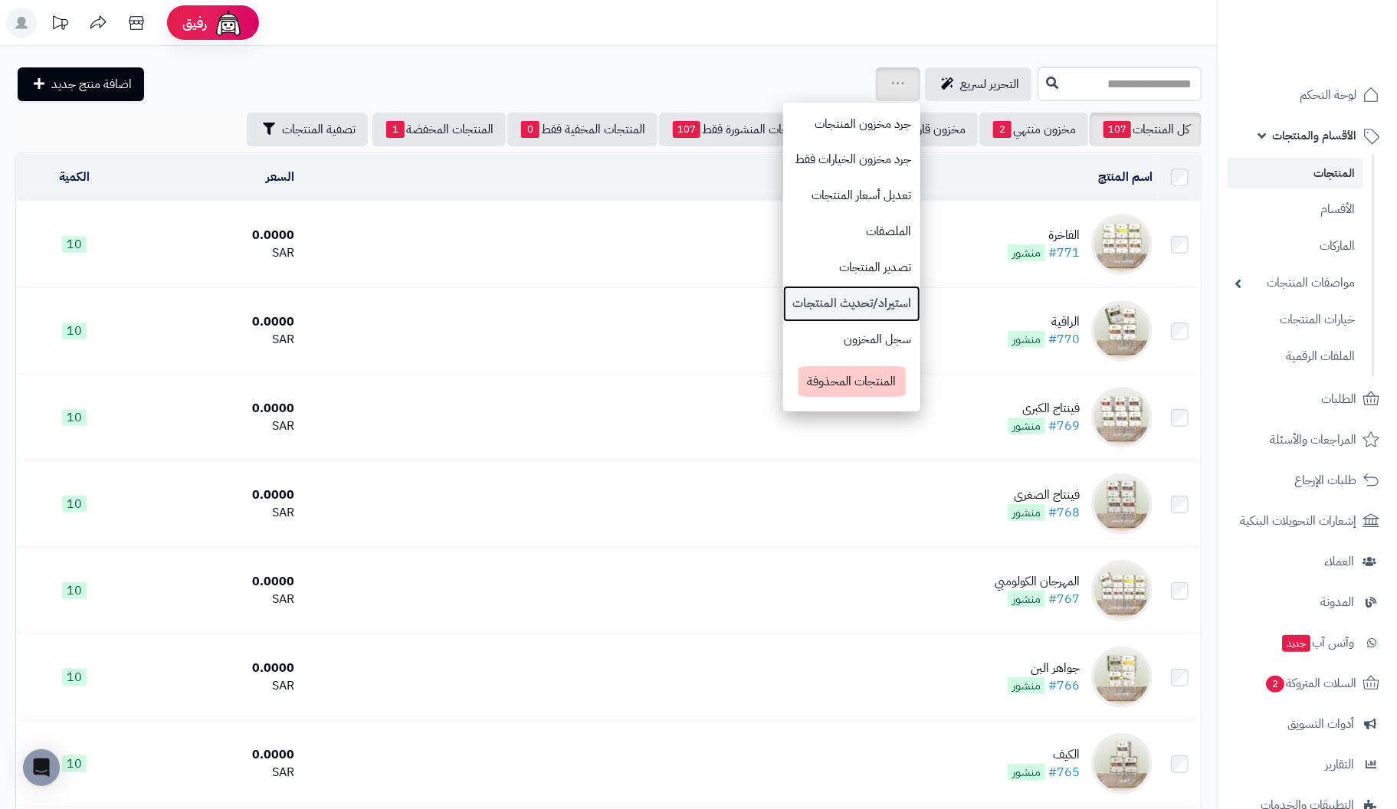
click at [793, 300] on link "استيراد/تحديث المنتجات" at bounding box center [851, 304] width 137 height 36
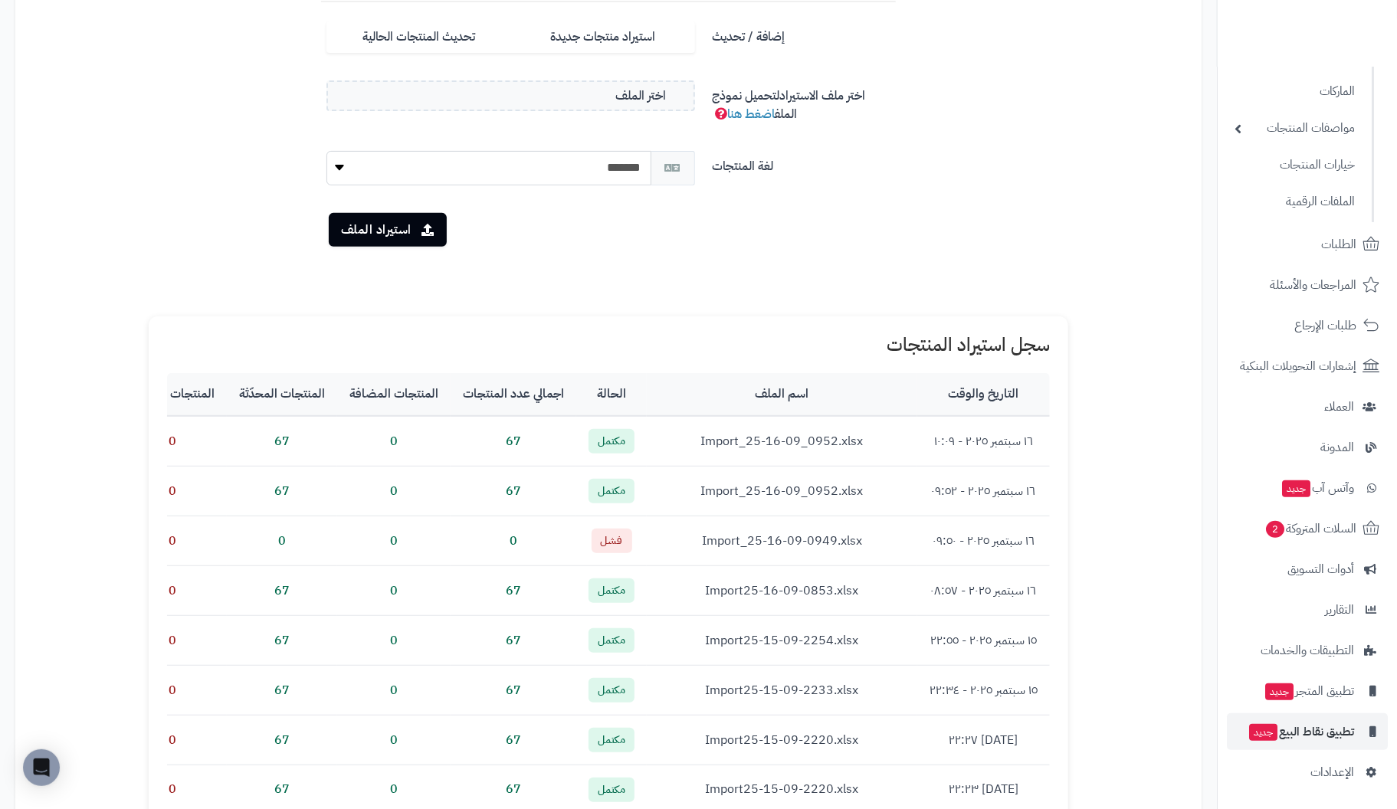
scroll to position [229, 0]
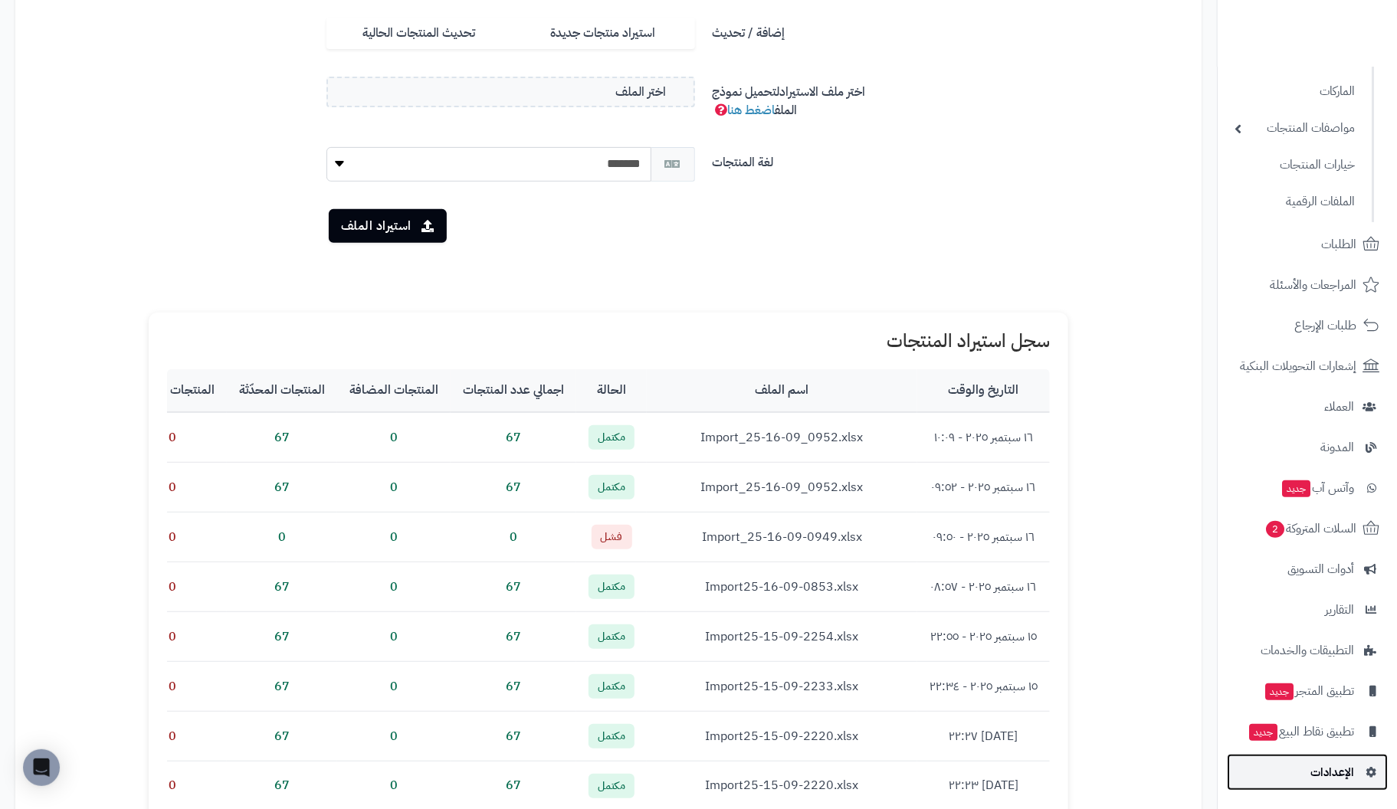
click at [1337, 766] on span "الإعدادات" at bounding box center [1333, 772] width 44 height 21
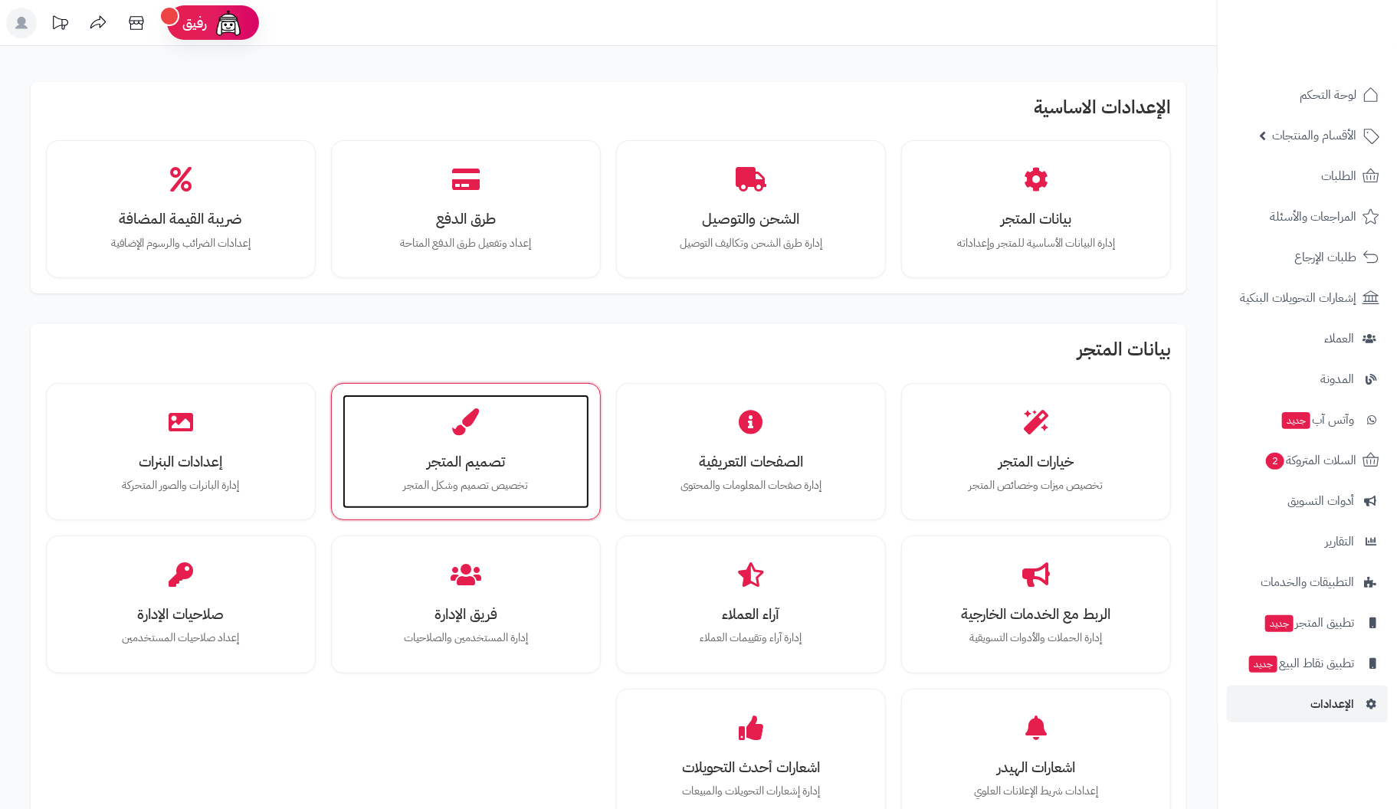
click at [456, 474] on div "تصميم المتجر تخصيص تصميم وشكل المتجر" at bounding box center [466, 452] width 247 height 115
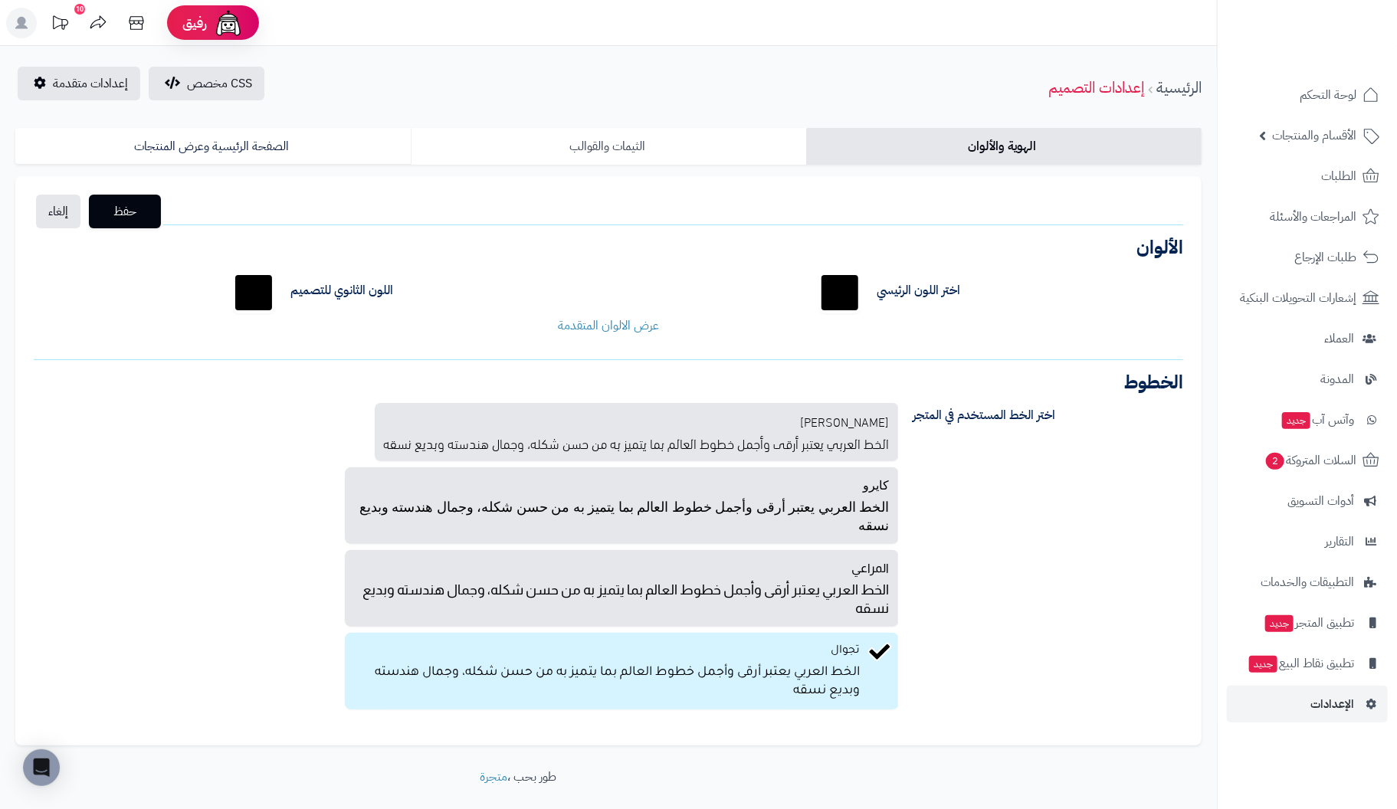
click at [619, 149] on link "الثيمات والقوالب" at bounding box center [608, 146] width 395 height 37
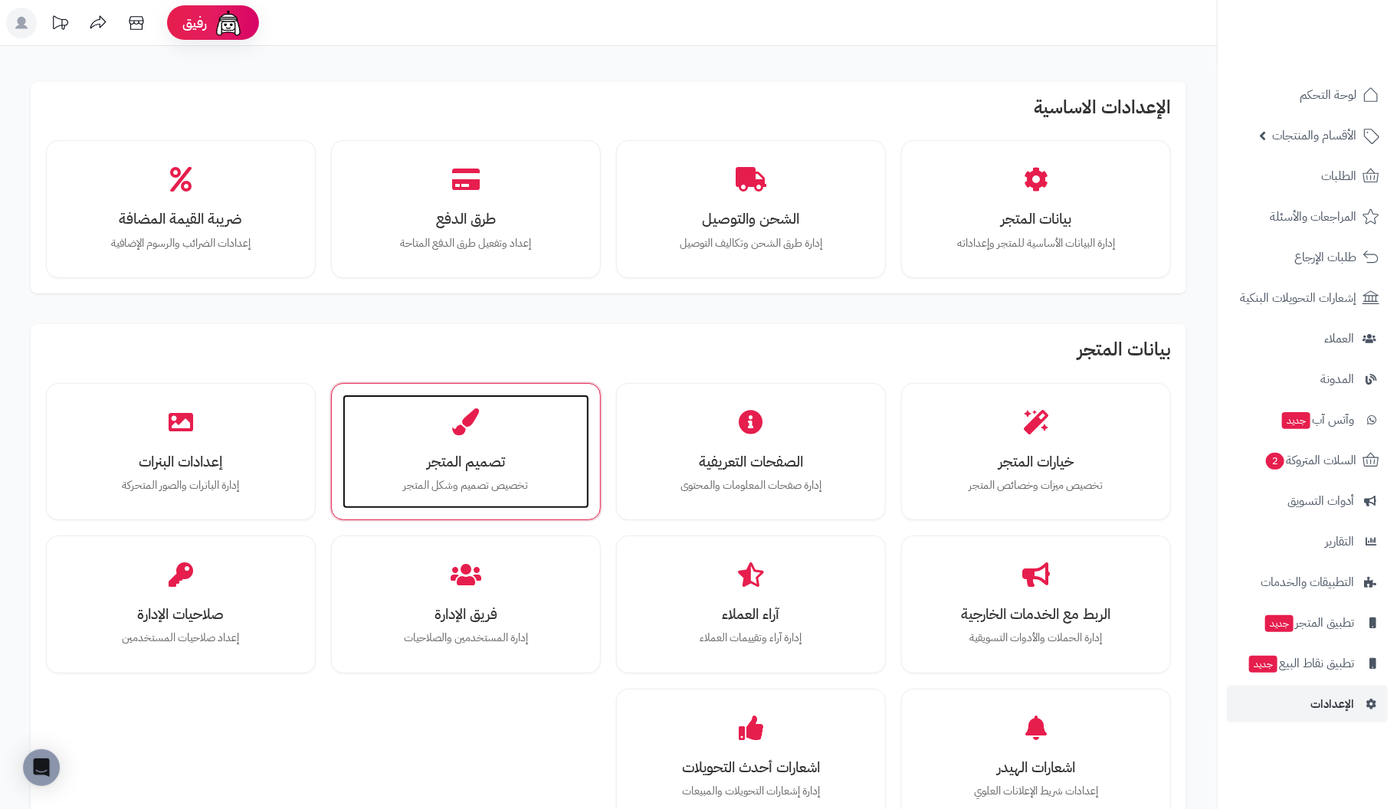
click at [480, 470] on h3 "تصميم المتجر" at bounding box center [466, 462] width 216 height 16
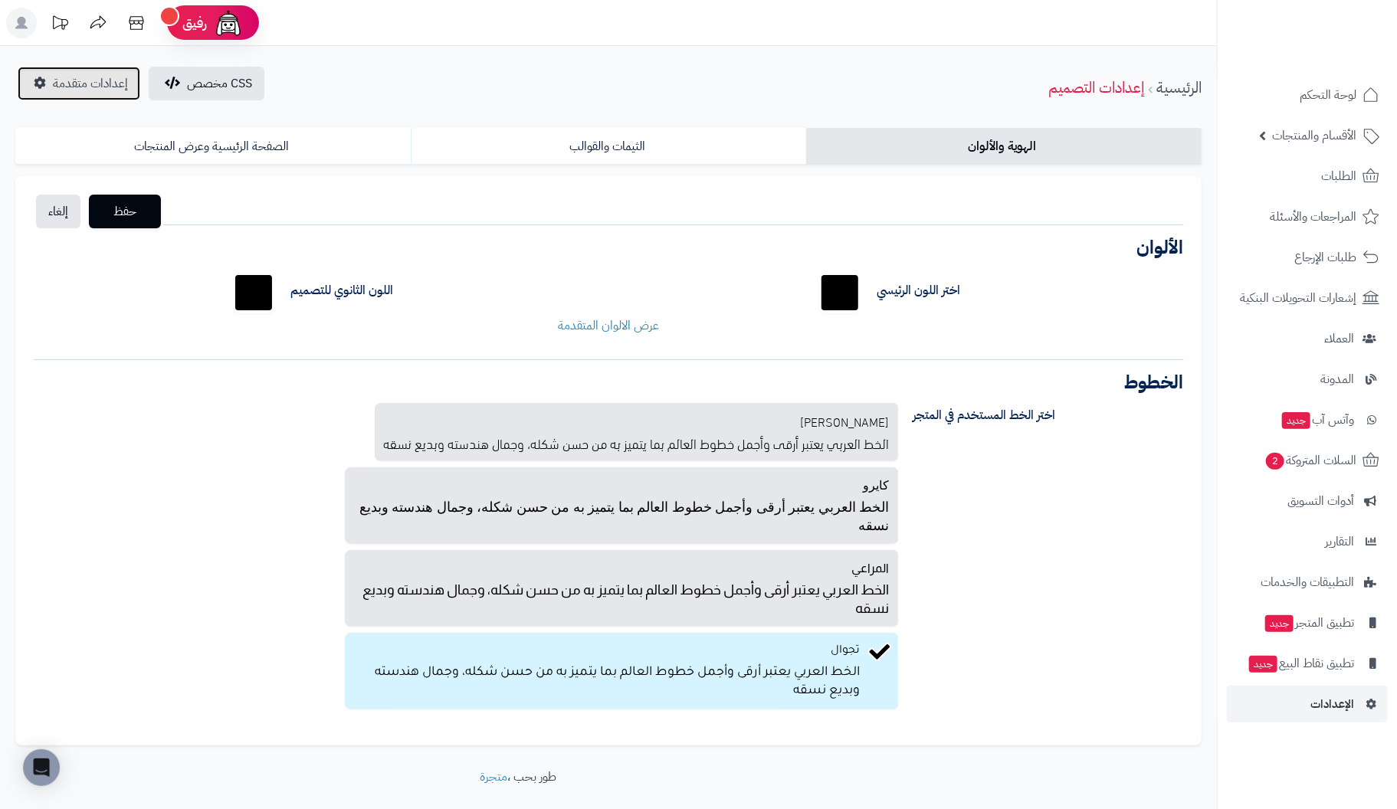
click at [93, 85] on span "إعدادات متقدمة" at bounding box center [90, 83] width 75 height 18
click at [212, 142] on link "الصفحة الرئيسية وعرض المنتجات" at bounding box center [212, 146] width 395 height 37
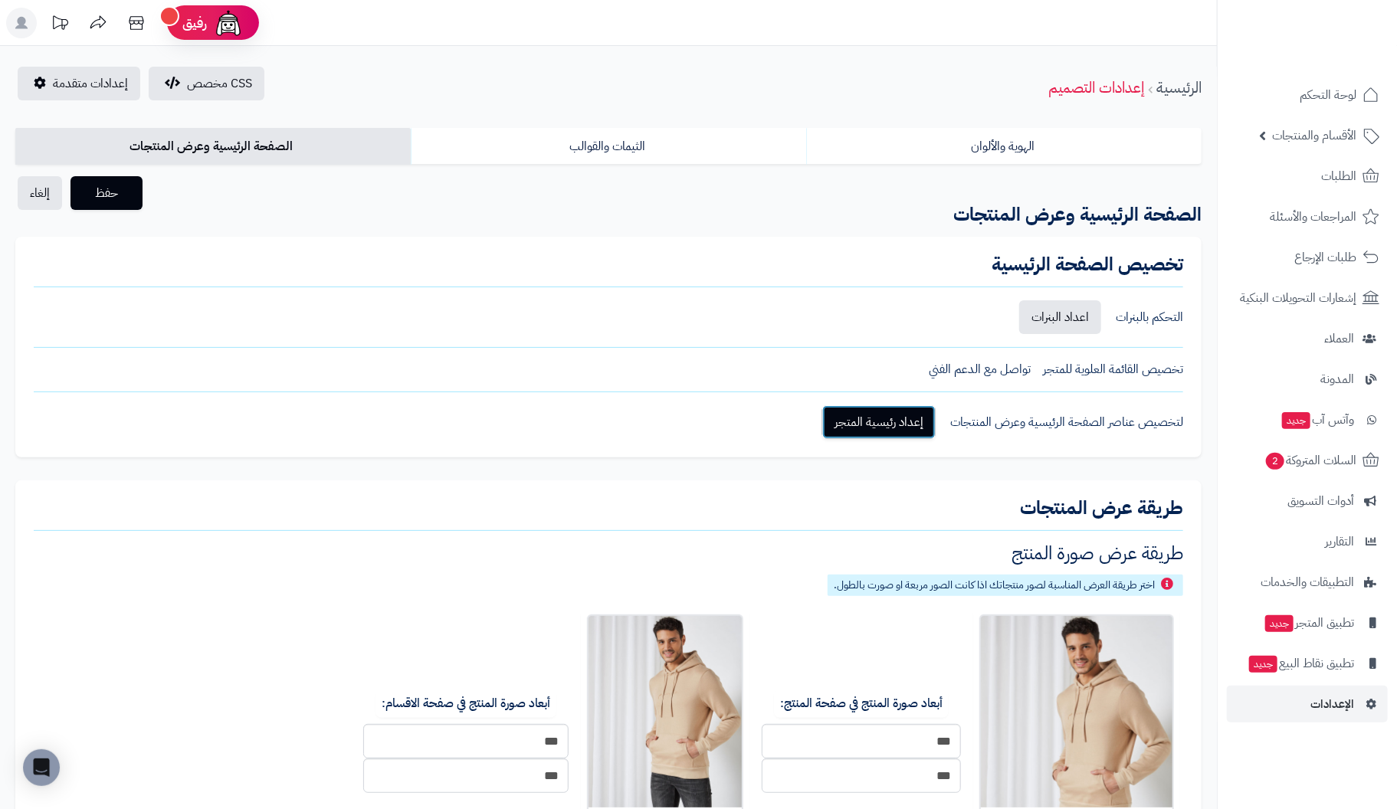
click at [894, 420] on link "إعداد رئيسية المتجر" at bounding box center [878, 422] width 113 height 34
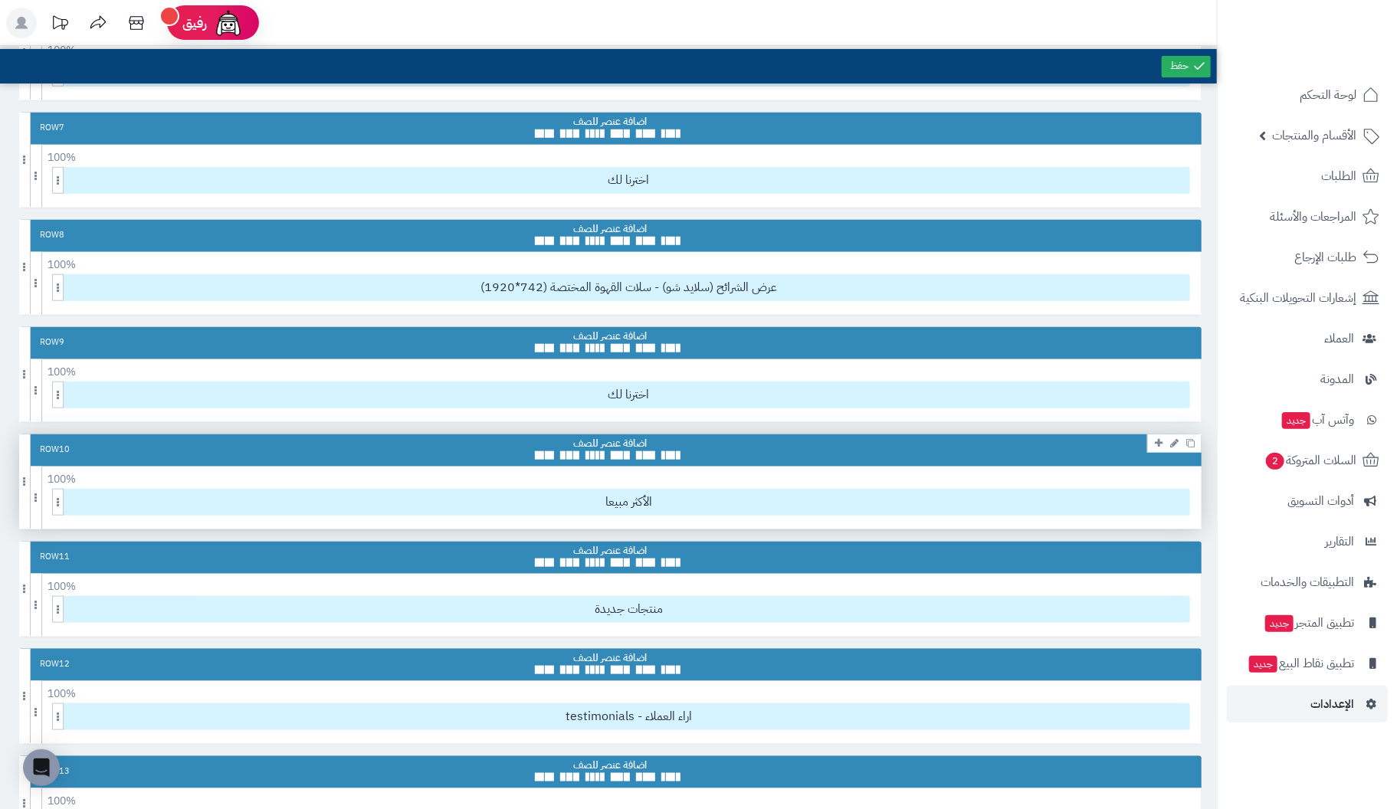
scroll to position [993, 0]
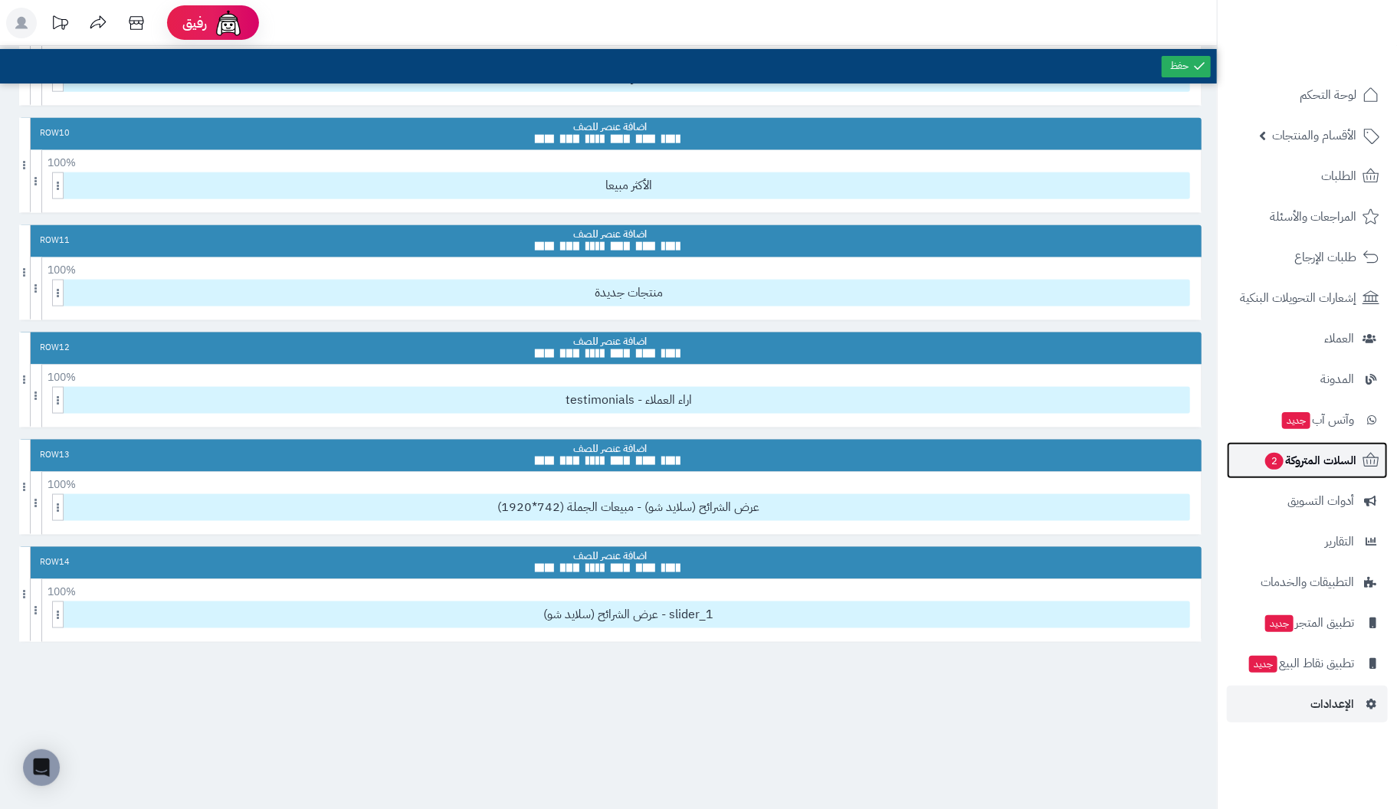
click at [1333, 461] on span "السلات المتروكة 2" at bounding box center [1310, 460] width 93 height 21
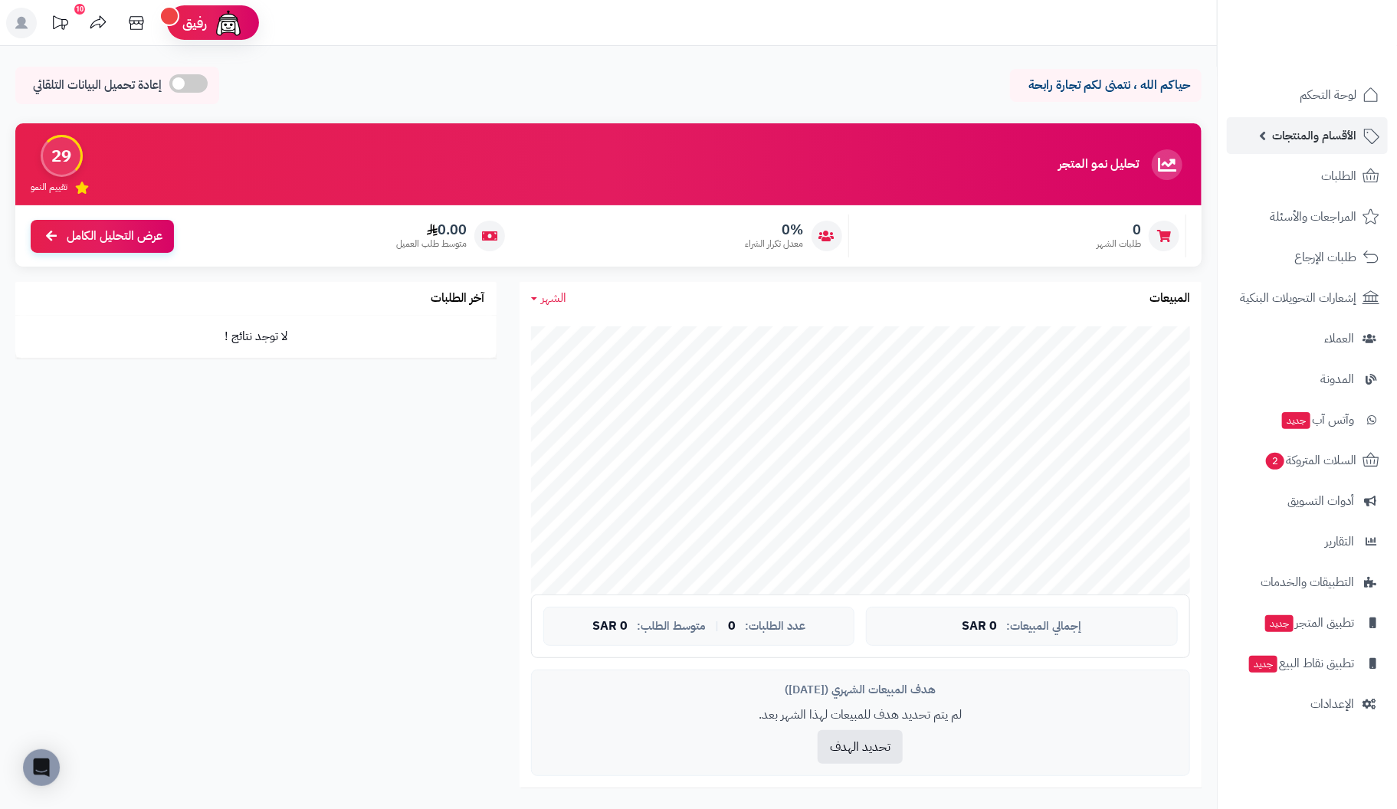
click at [1341, 136] on span "الأقسام والمنتجات" at bounding box center [1314, 135] width 84 height 21
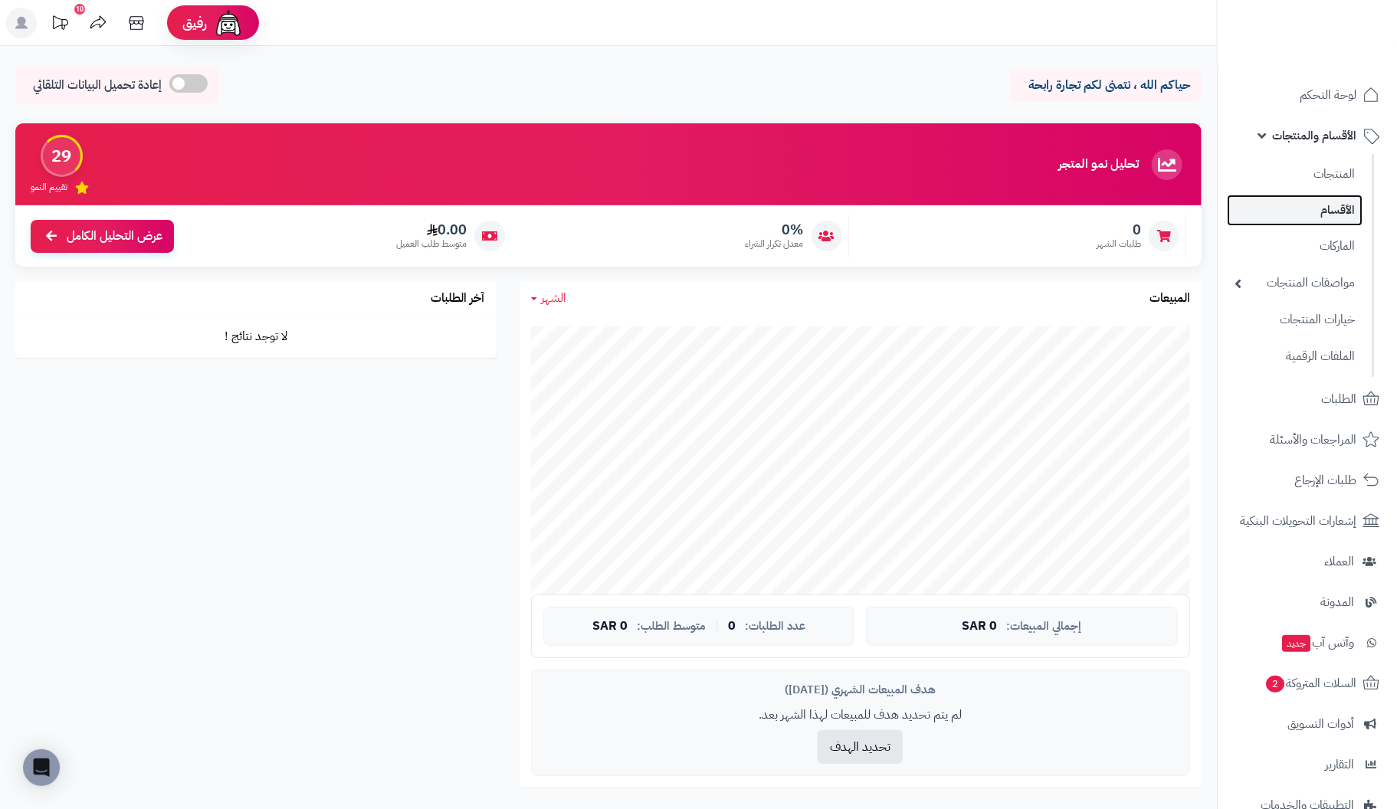
click at [1318, 208] on link "الأقسام" at bounding box center [1295, 210] width 136 height 31
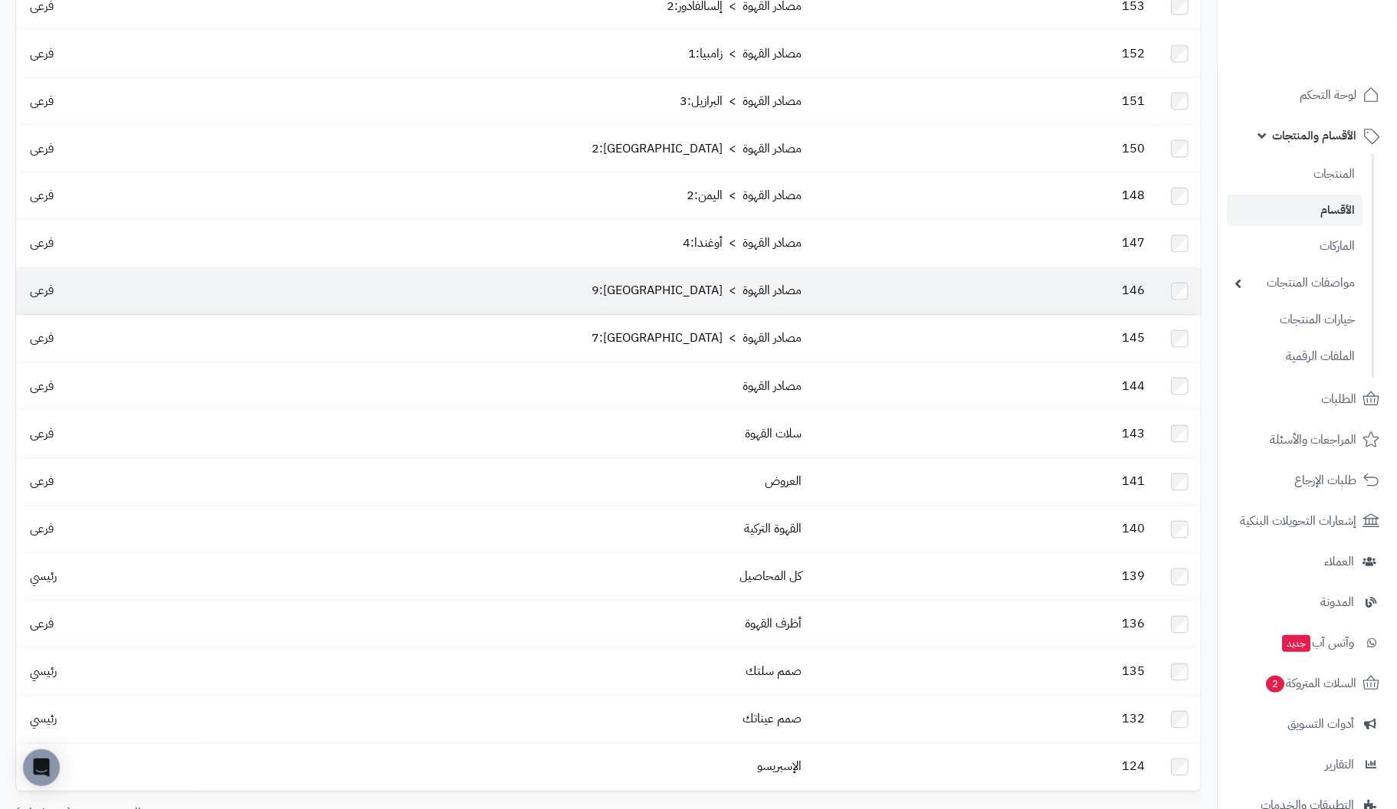
scroll to position [1556, 0]
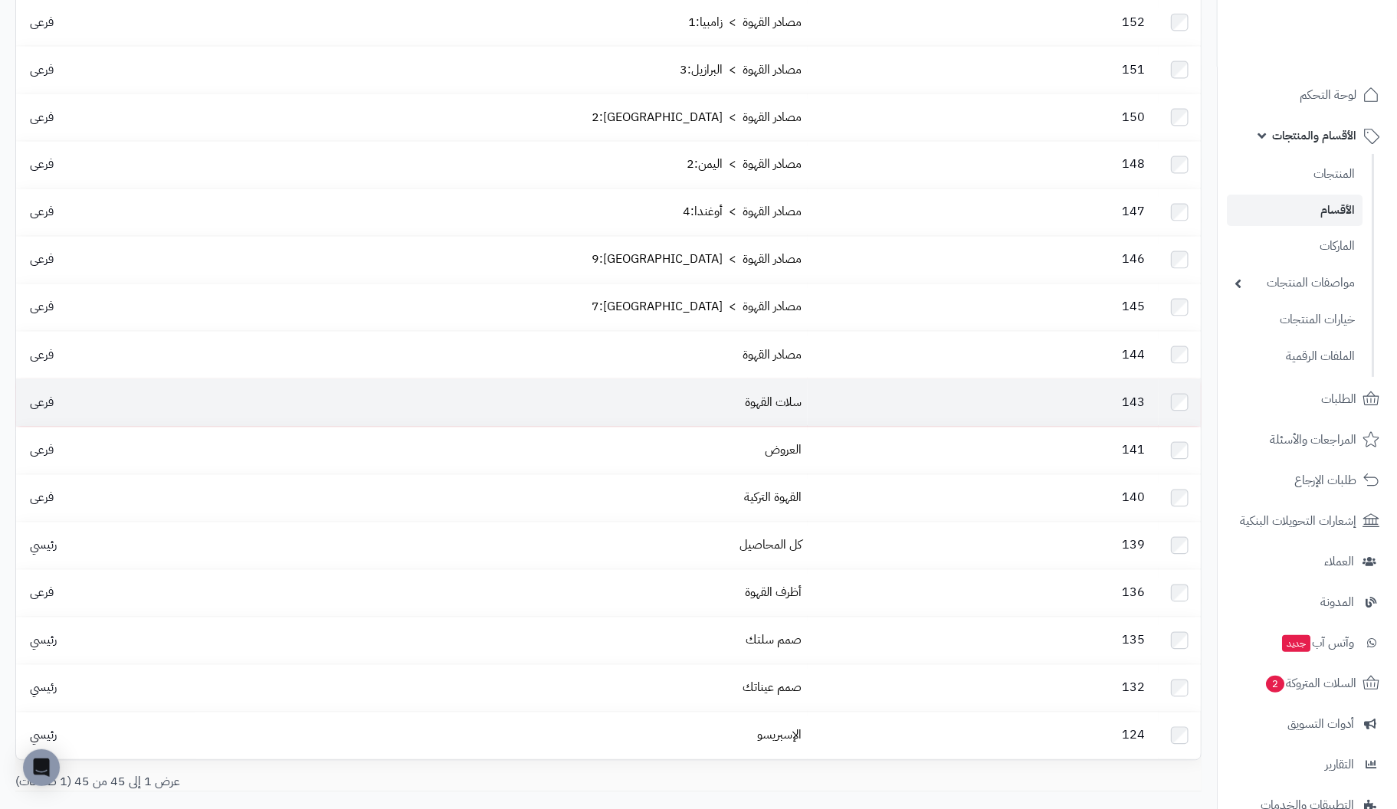
click at [808, 379] on td "143" at bounding box center [983, 402] width 350 height 47
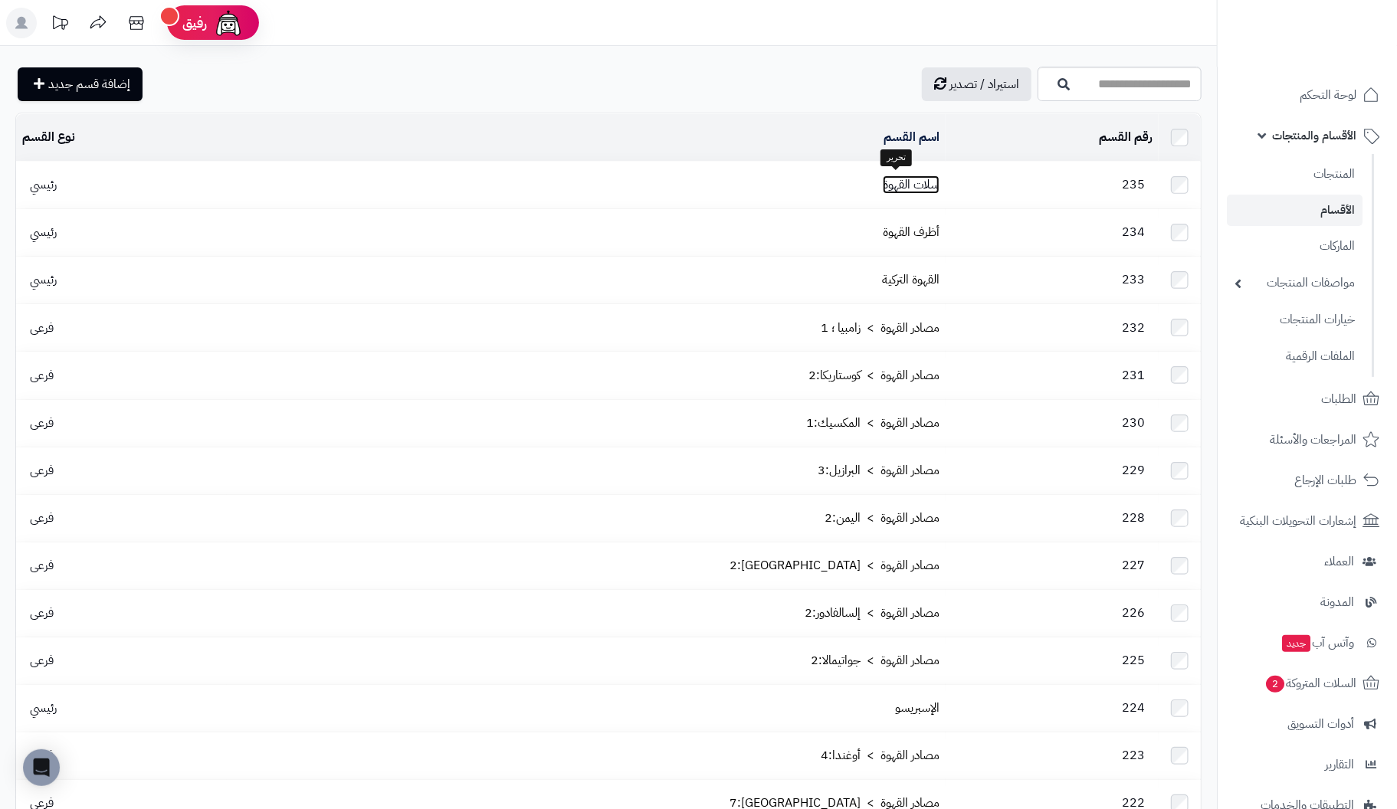
click at [894, 176] on link "سلات القهوة" at bounding box center [911, 185] width 57 height 18
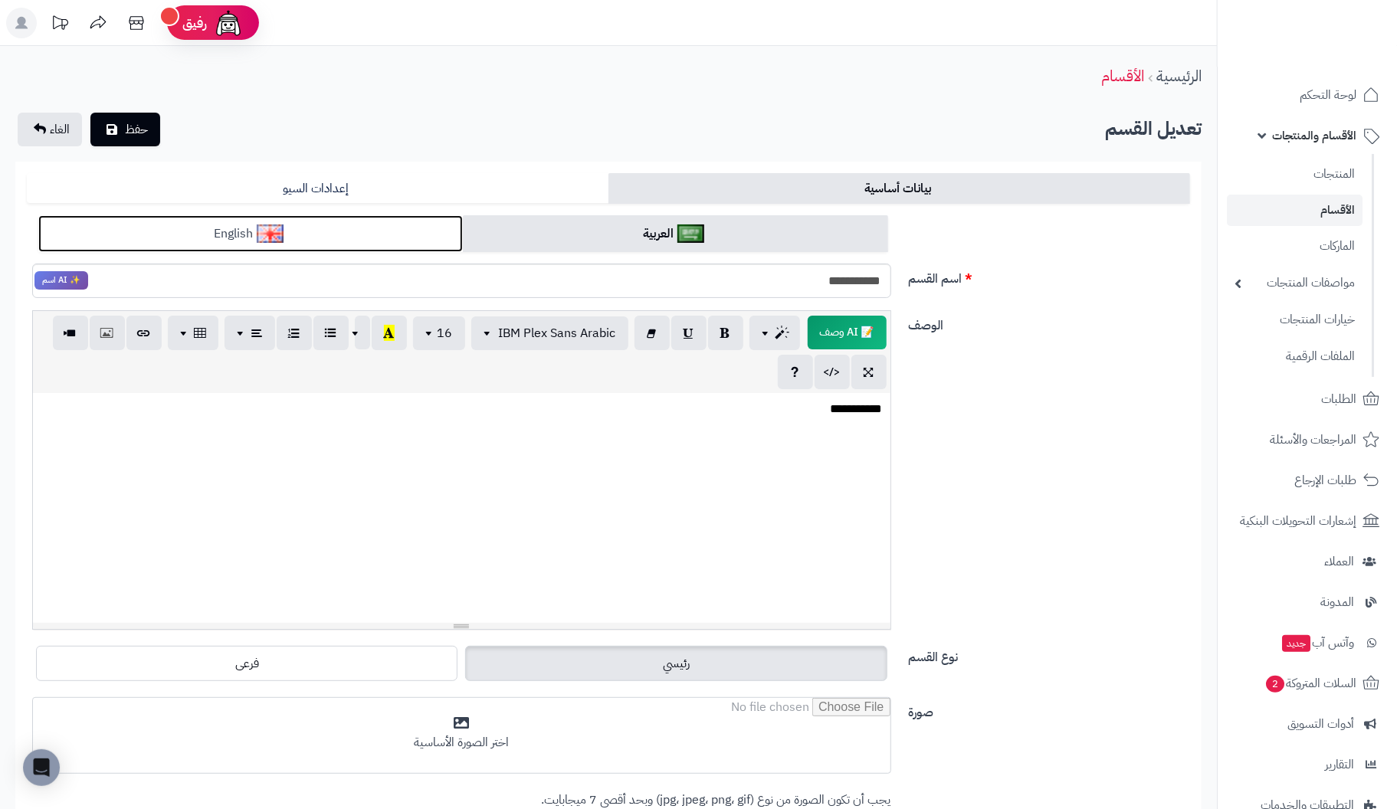
click at [385, 221] on link "English" at bounding box center [250, 234] width 425 height 38
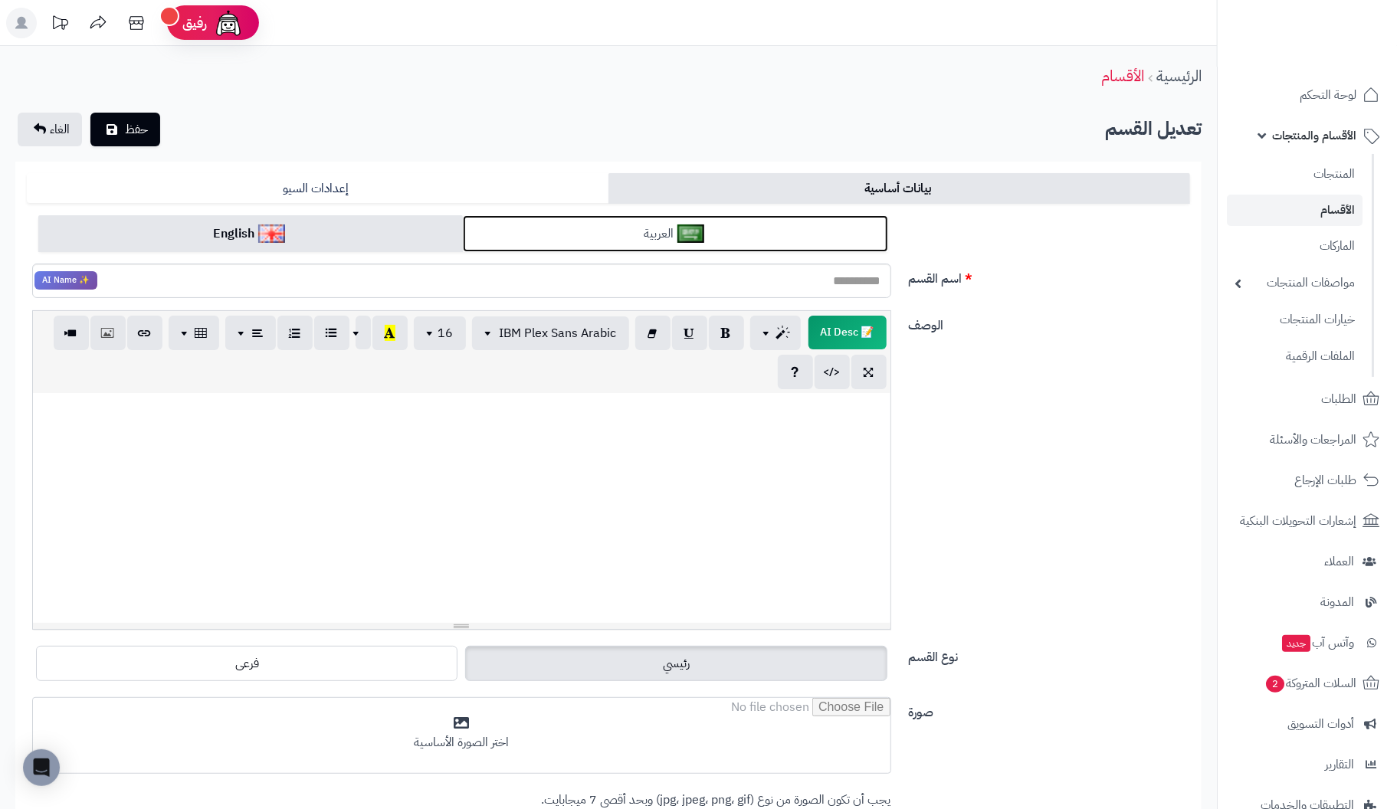
click at [582, 228] on link "العربية" at bounding box center [675, 234] width 425 height 38
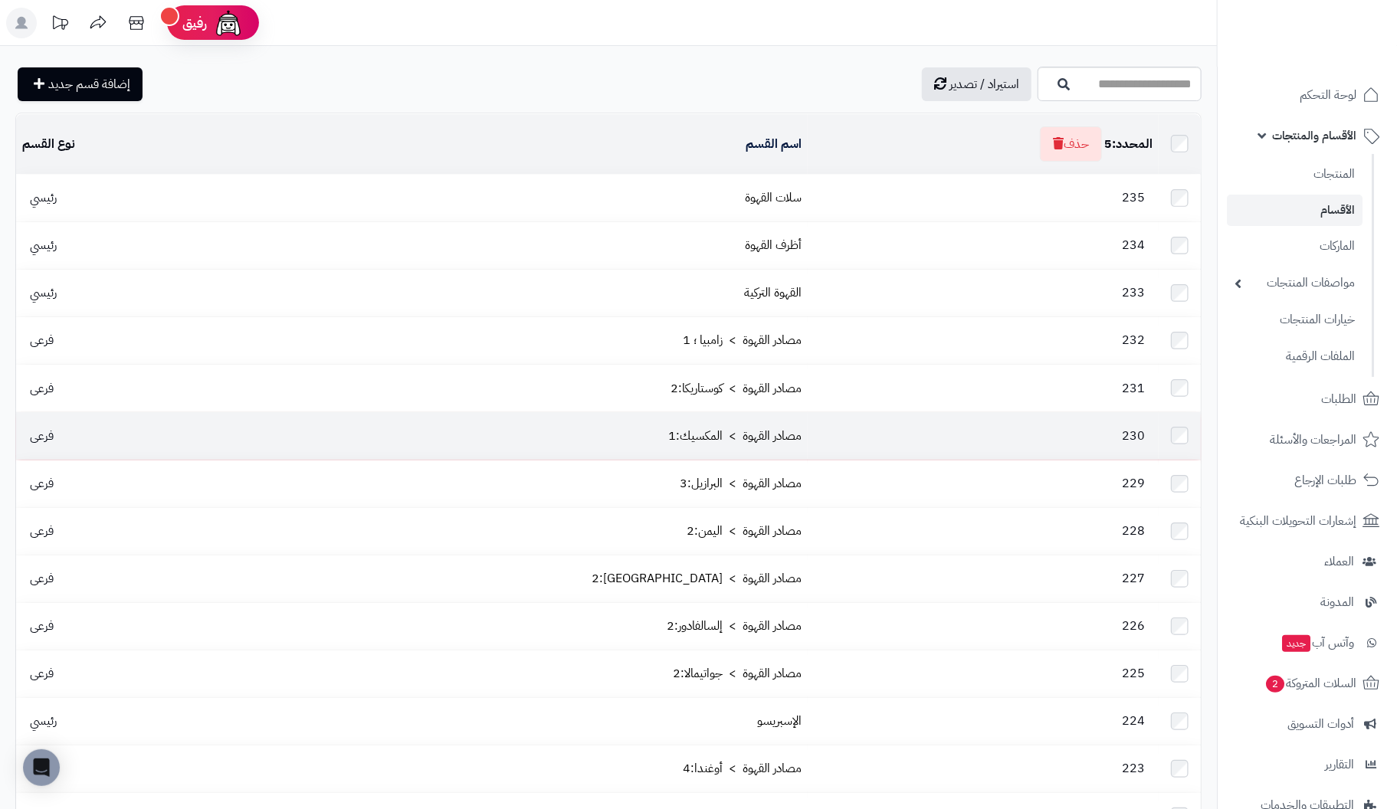
click at [1173, 418] on td at bounding box center [1180, 435] width 42 height 47
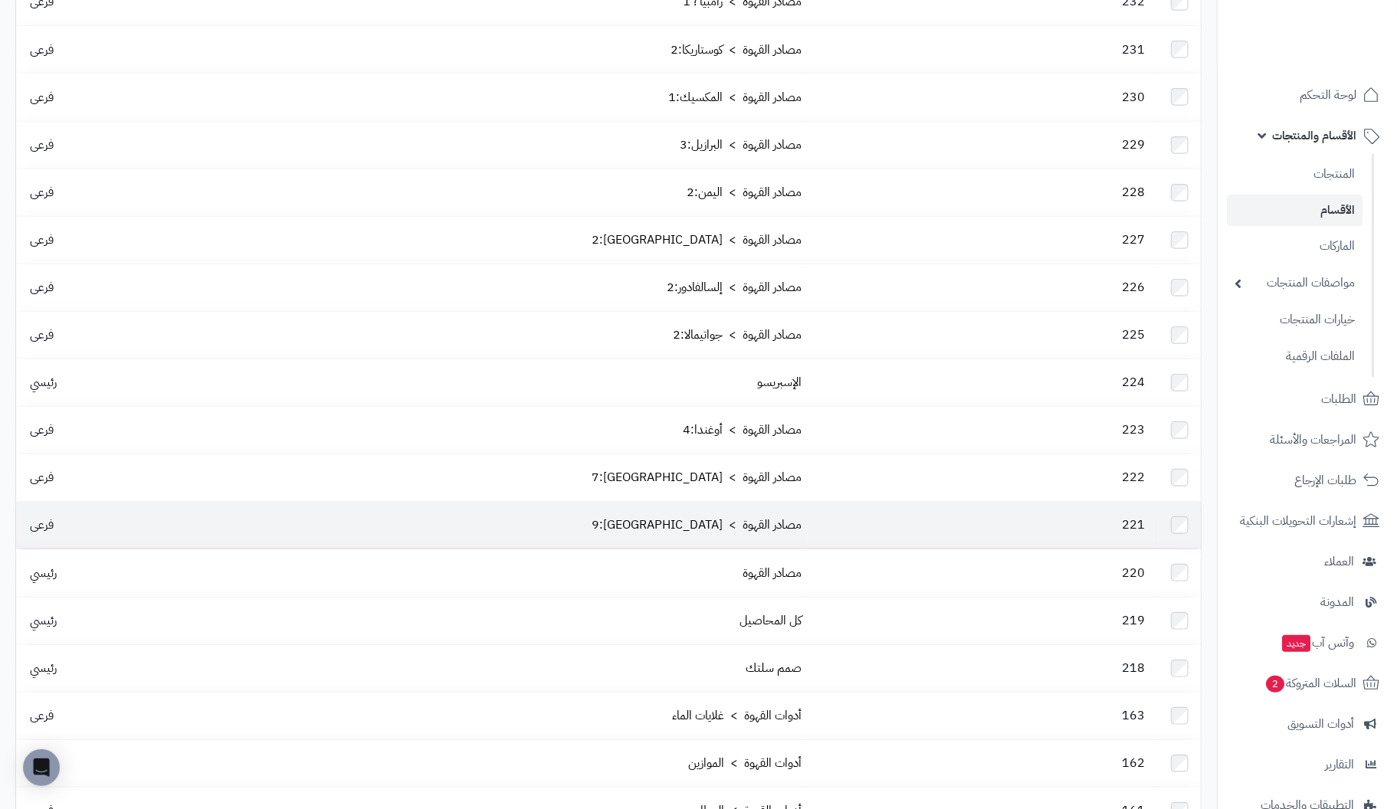
scroll to position [383, 0]
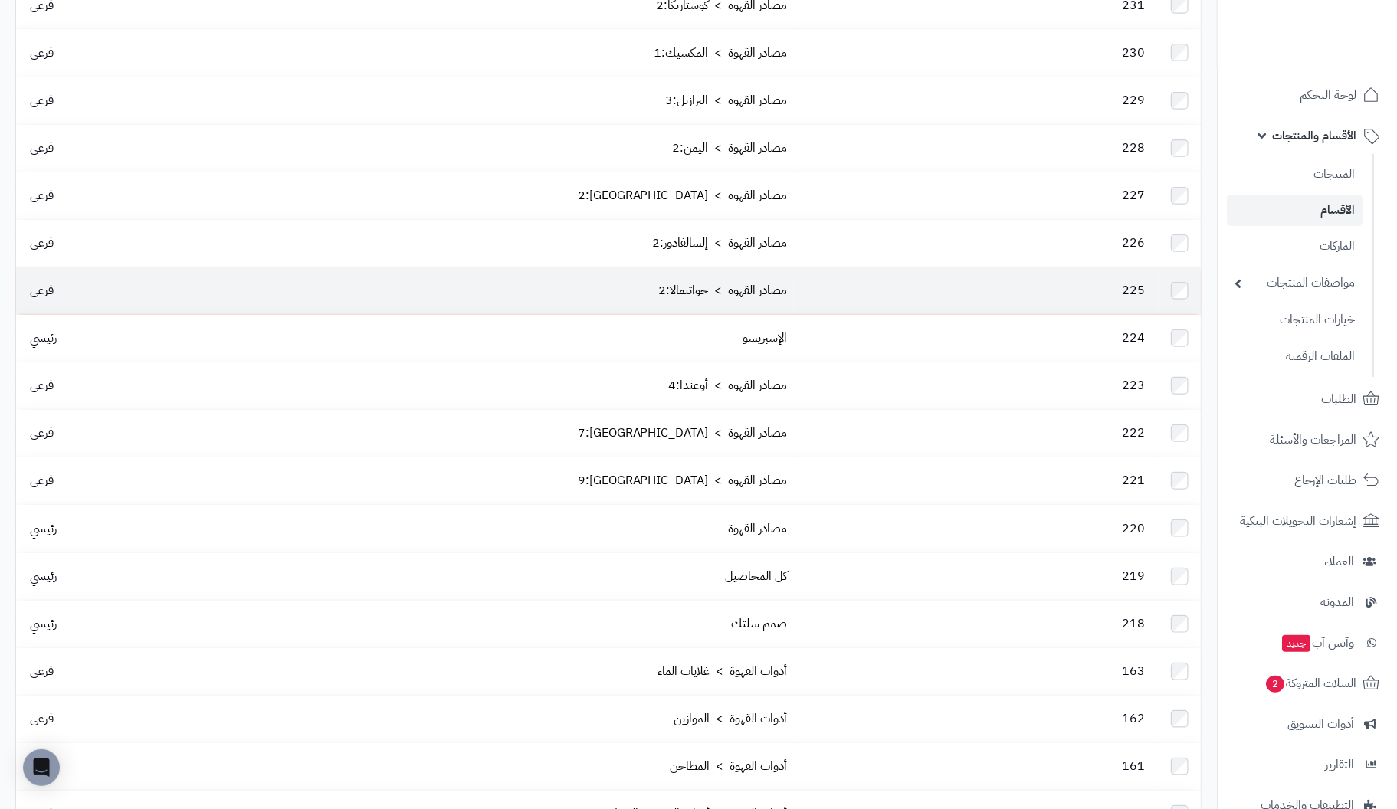
click at [1176, 267] on td at bounding box center [1180, 290] width 42 height 47
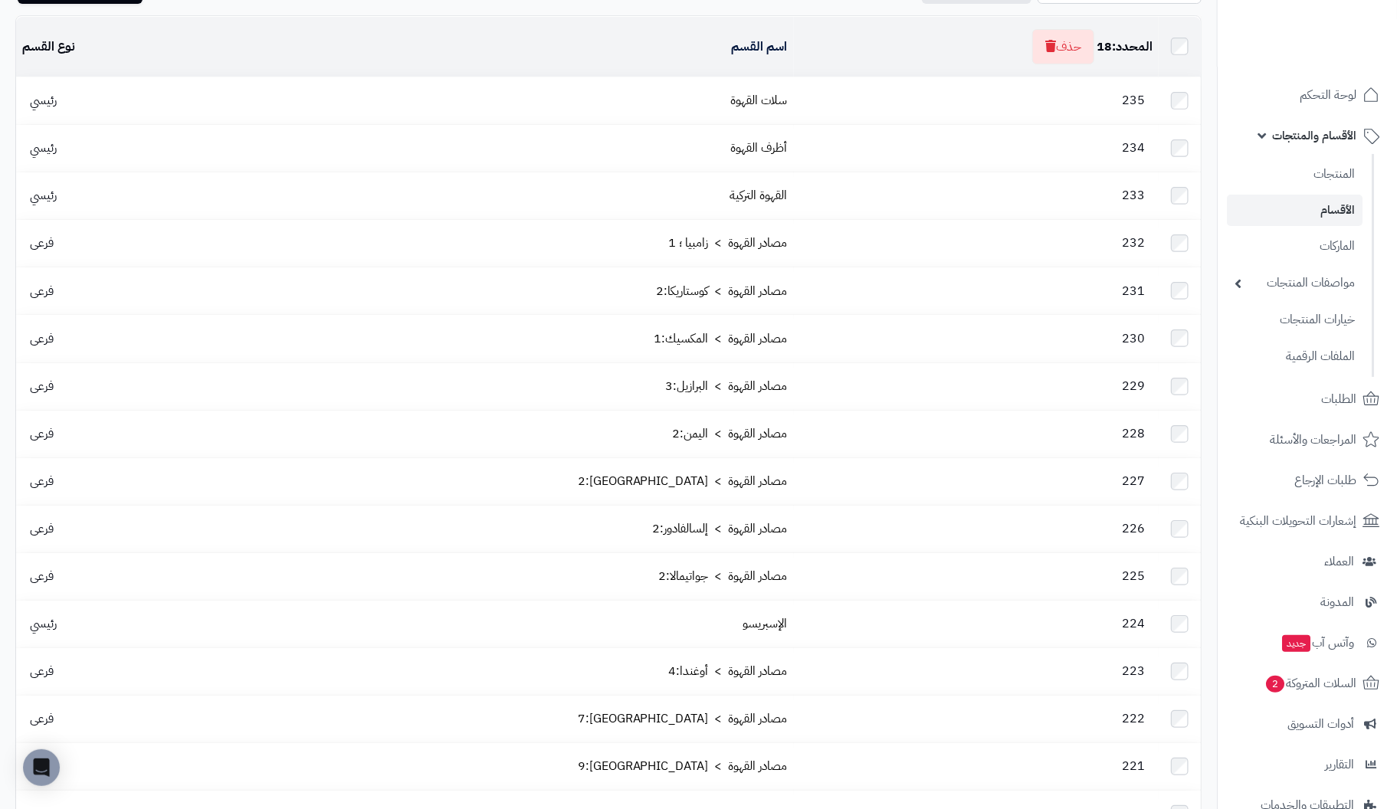
scroll to position [0, 0]
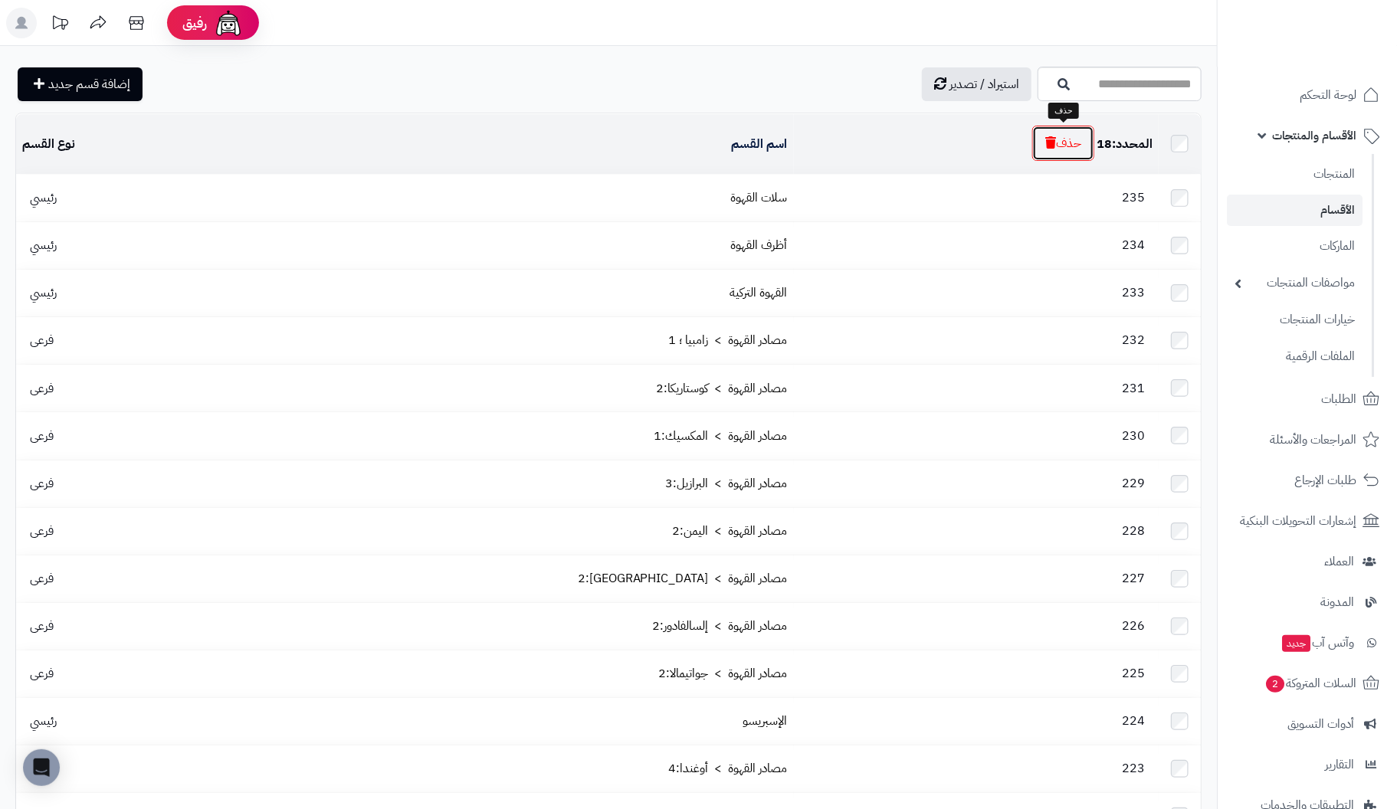
click at [1080, 148] on button "حذف" at bounding box center [1063, 143] width 62 height 35
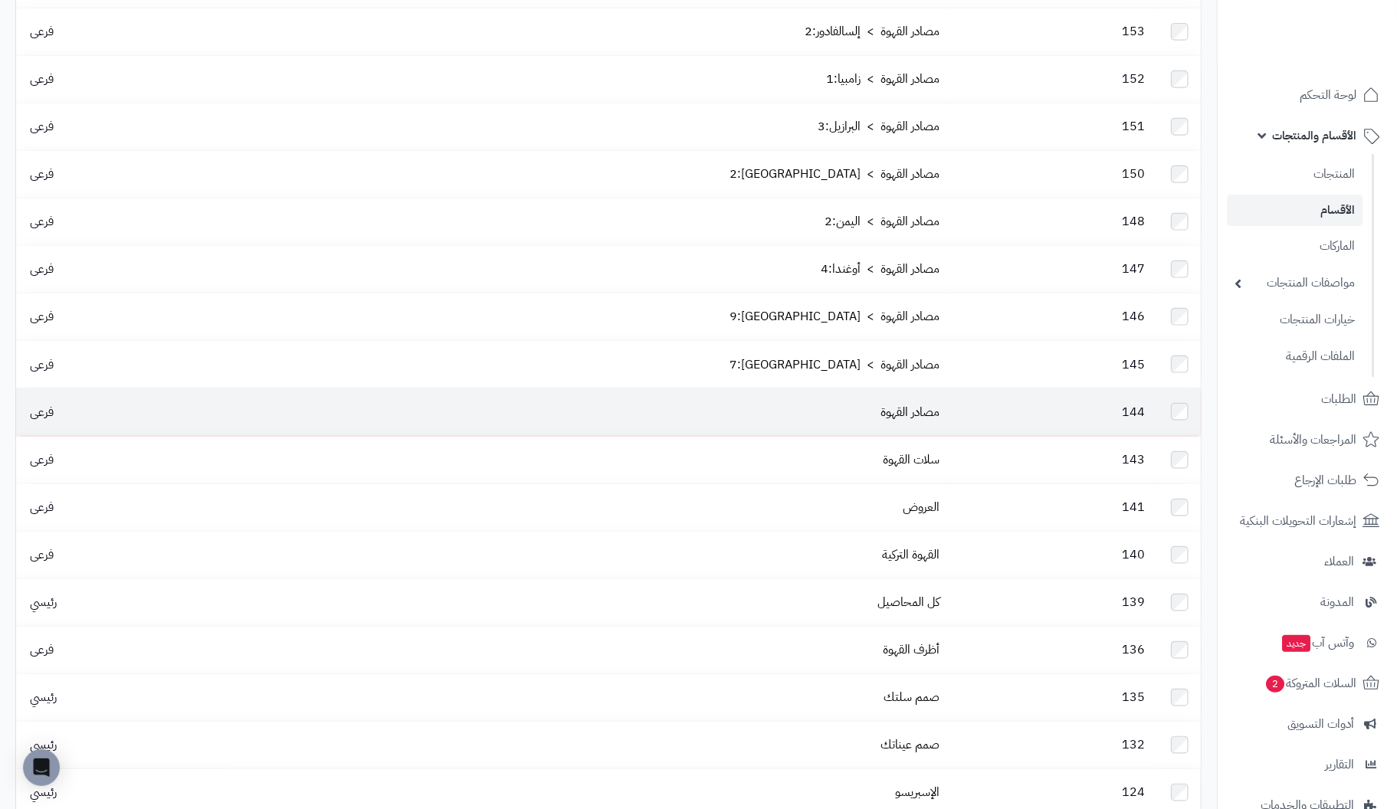
scroll to position [689, 0]
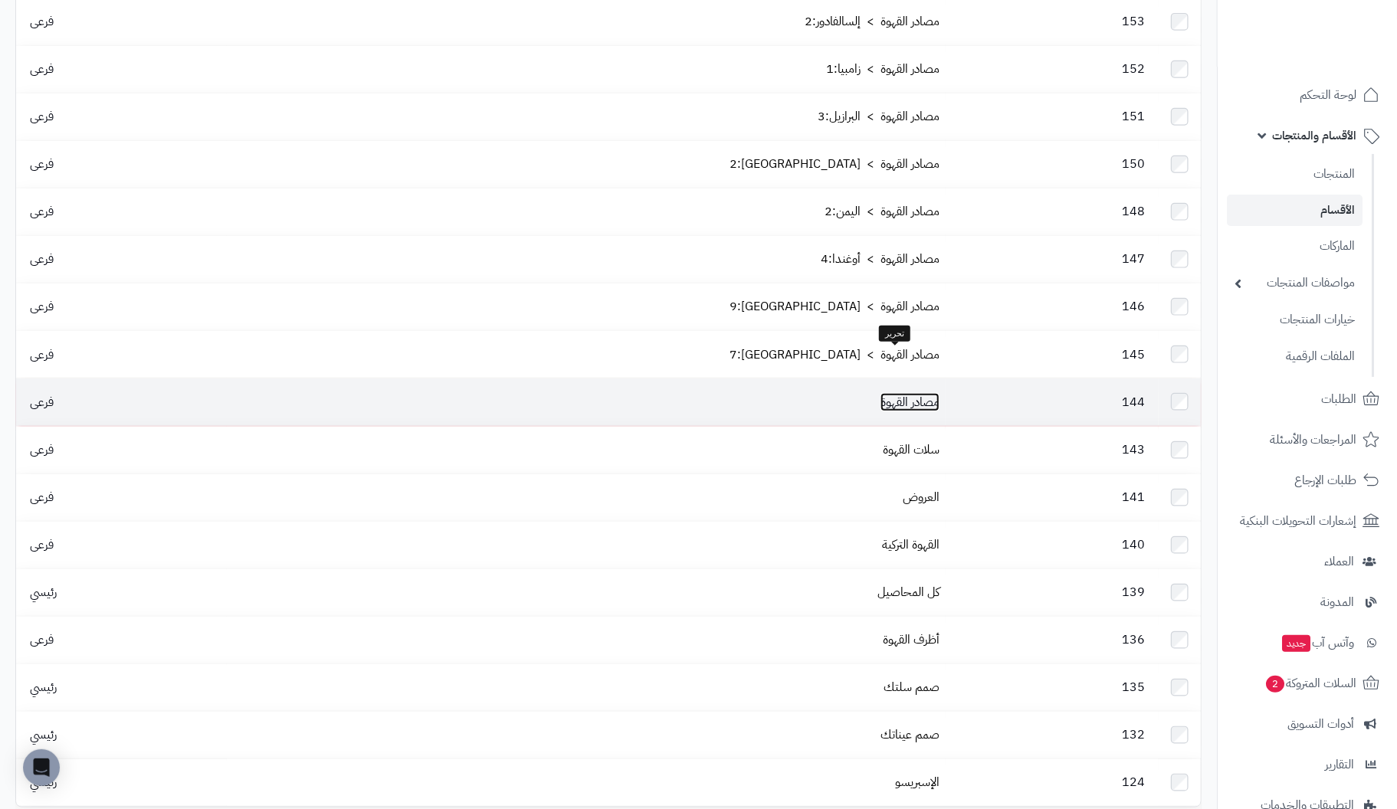
click at [908, 393] on link "مصادر القهوة" at bounding box center [910, 402] width 59 height 18
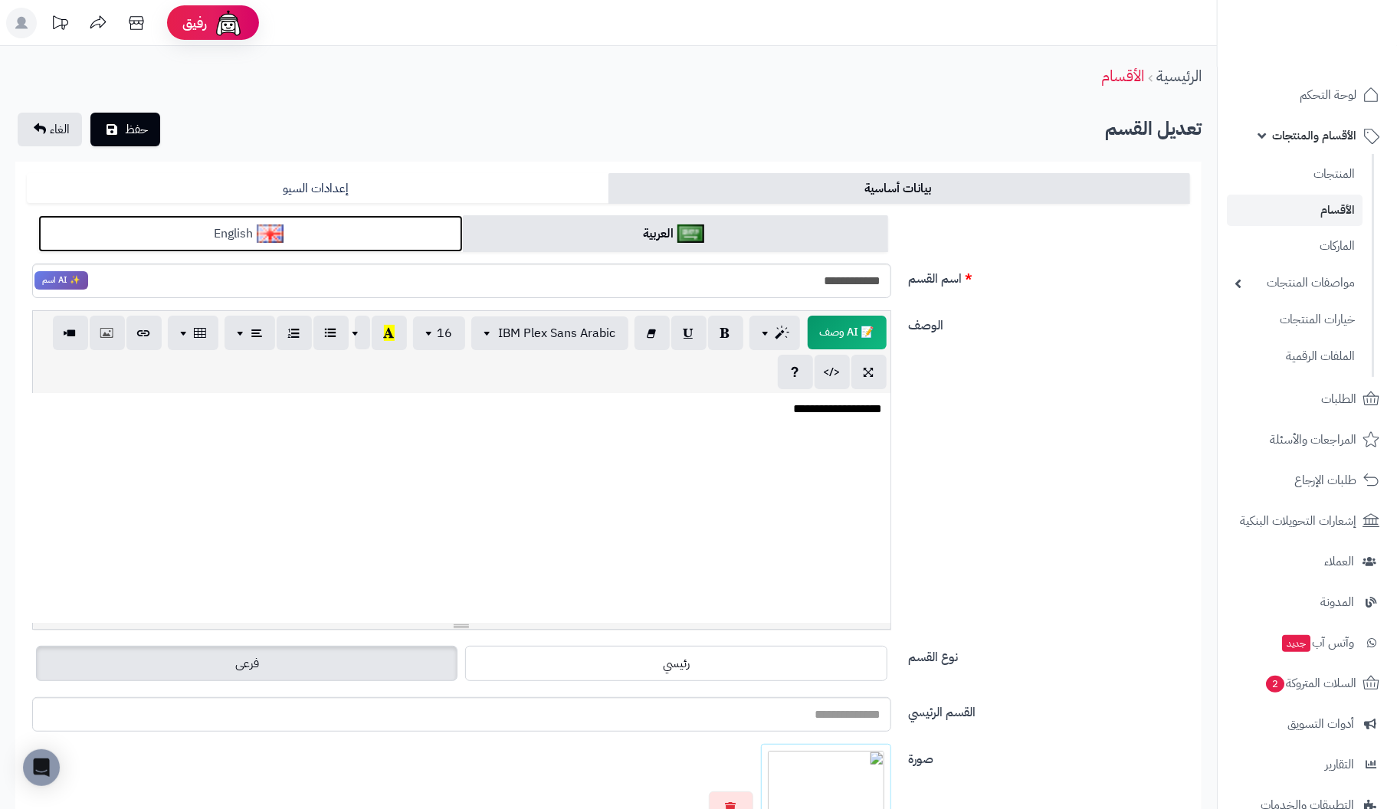
click at [283, 228] on img at bounding box center [270, 234] width 27 height 18
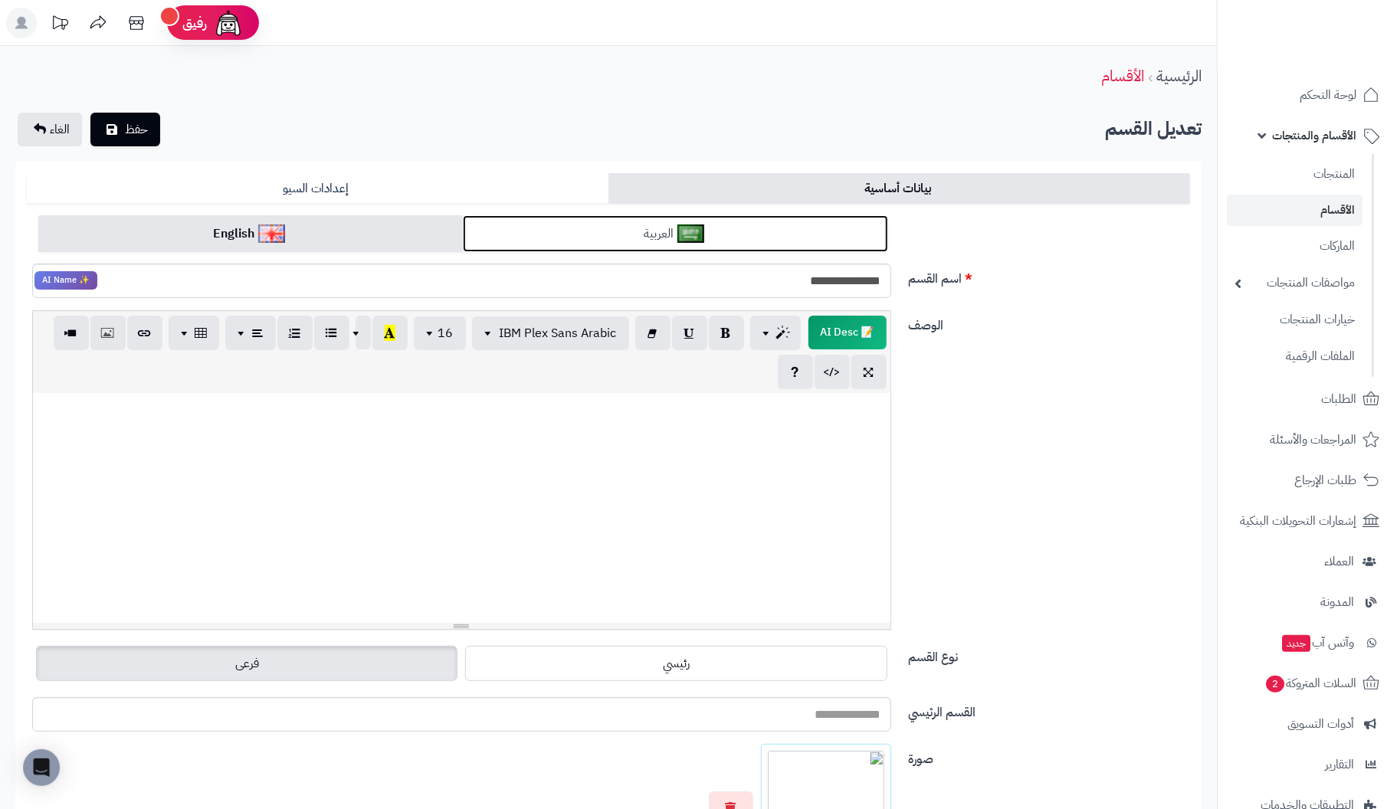
click at [576, 228] on link "العربية" at bounding box center [675, 234] width 425 height 38
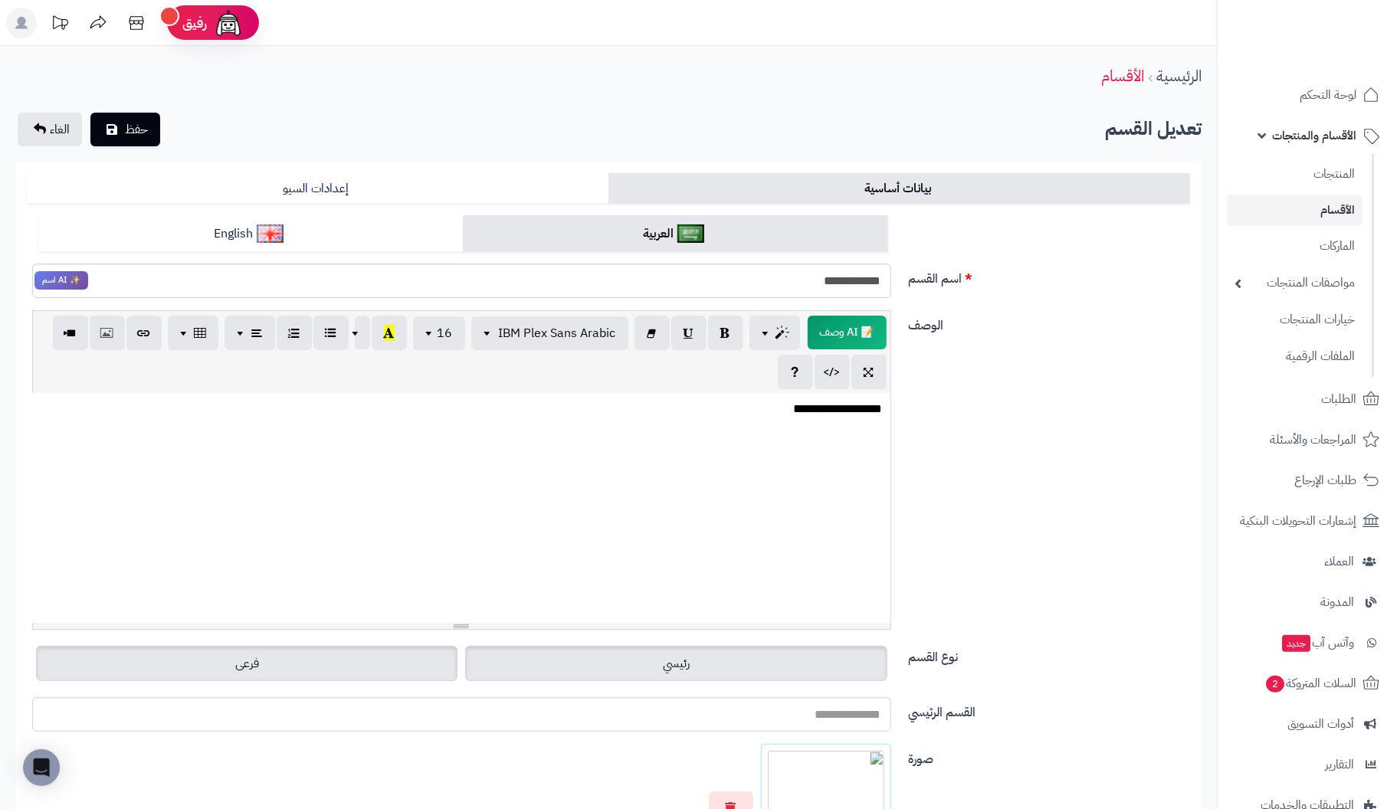
click at [635, 661] on label "رئيسي" at bounding box center [676, 663] width 422 height 35
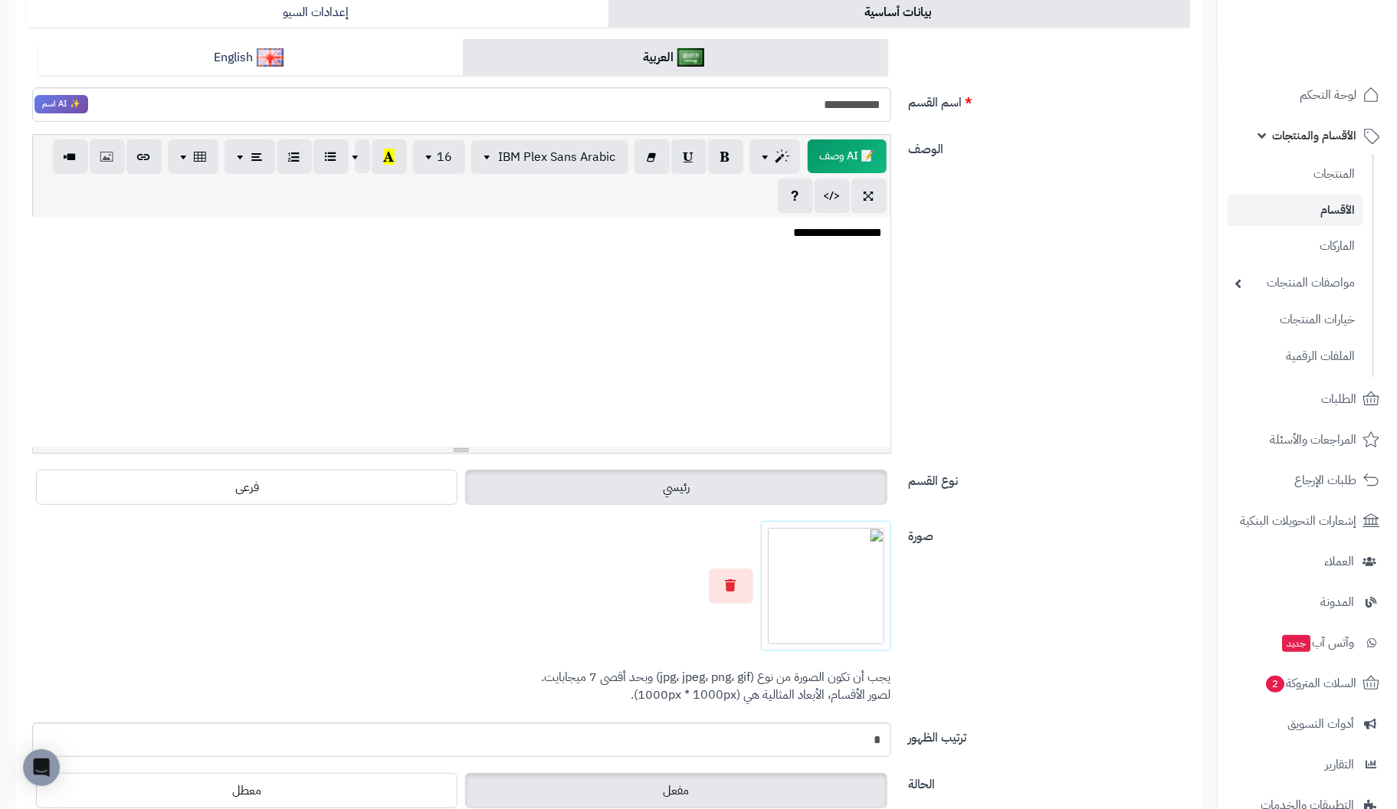
scroll to position [229, 0]
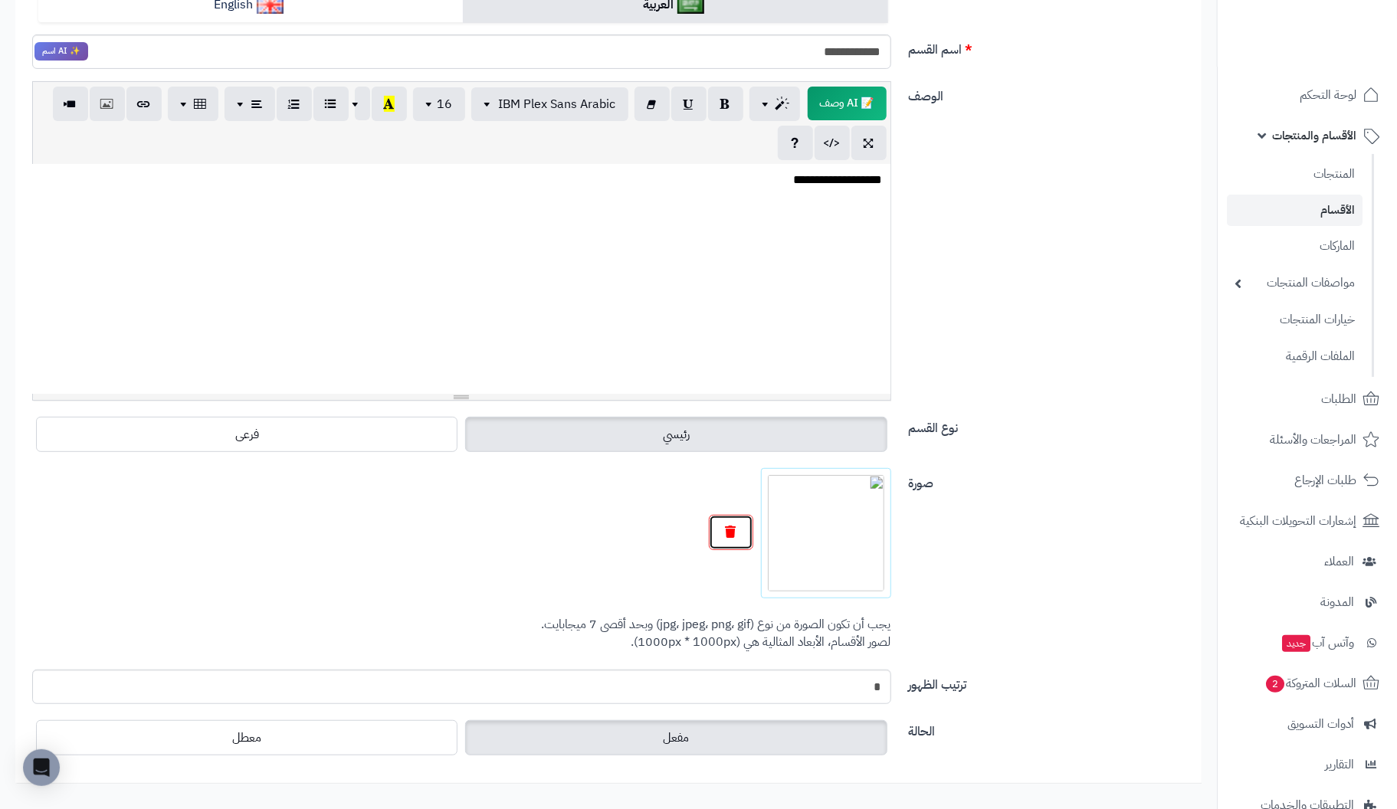
click at [742, 524] on button "button" at bounding box center [731, 532] width 44 height 35
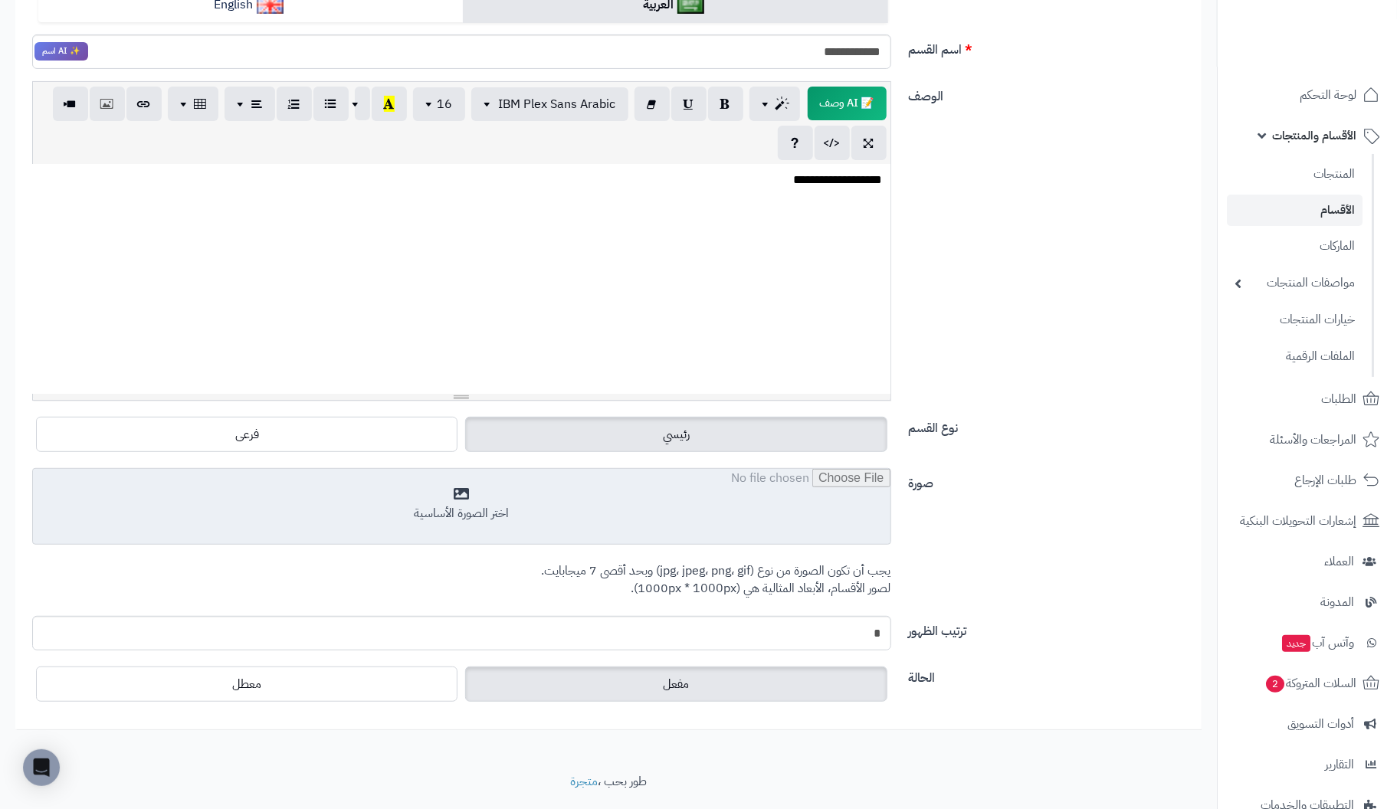
click at [463, 504] on input "file" at bounding box center [462, 507] width 858 height 77
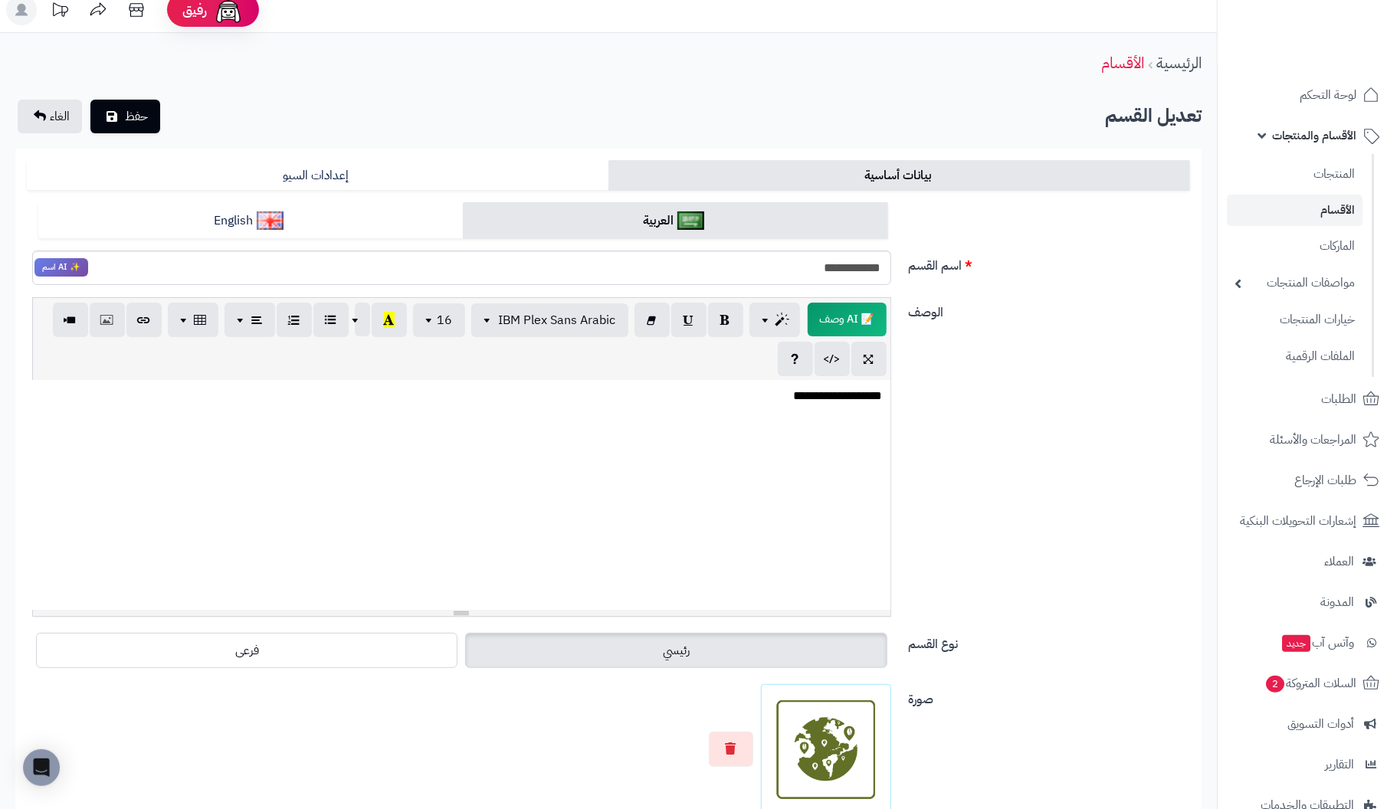
scroll to position [0, 0]
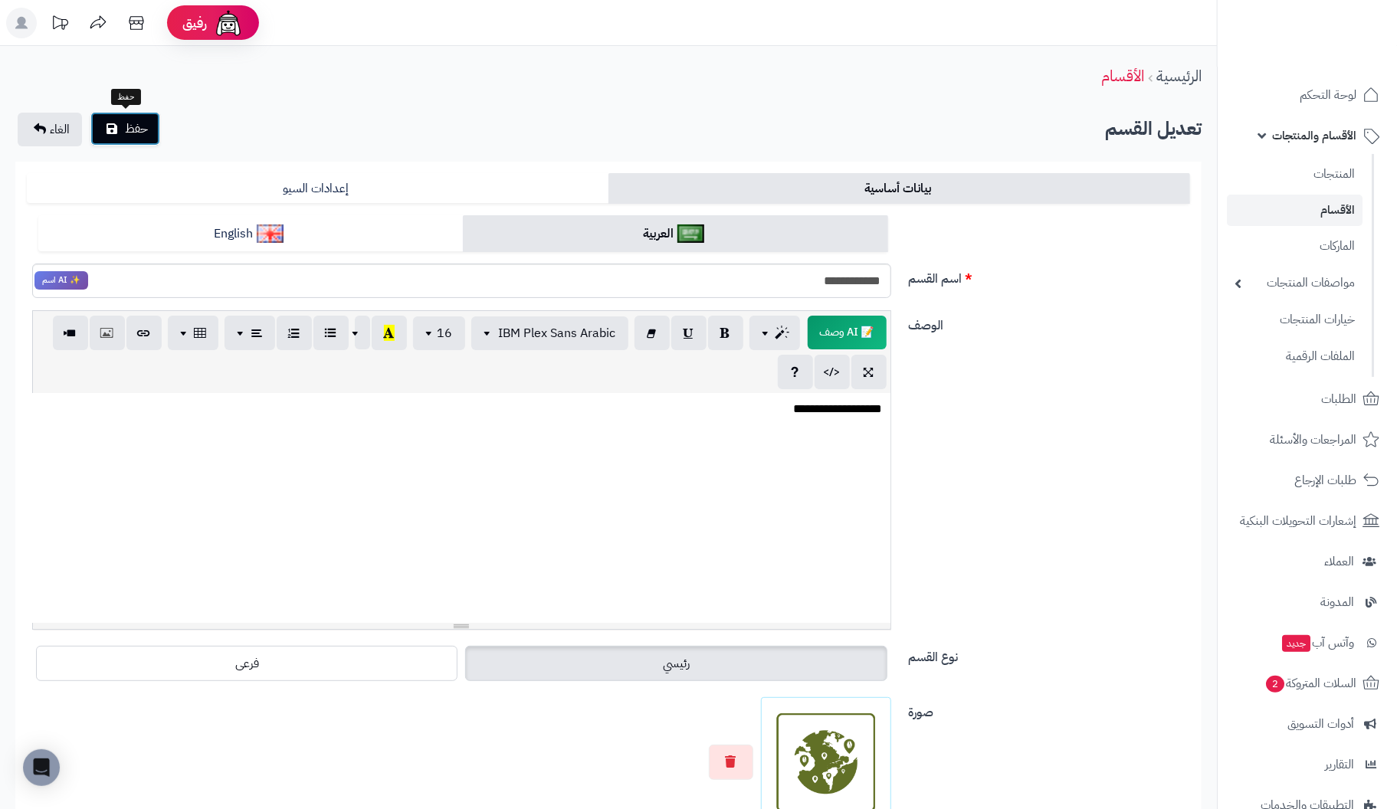
click at [120, 128] on button "حفظ" at bounding box center [125, 129] width 70 height 34
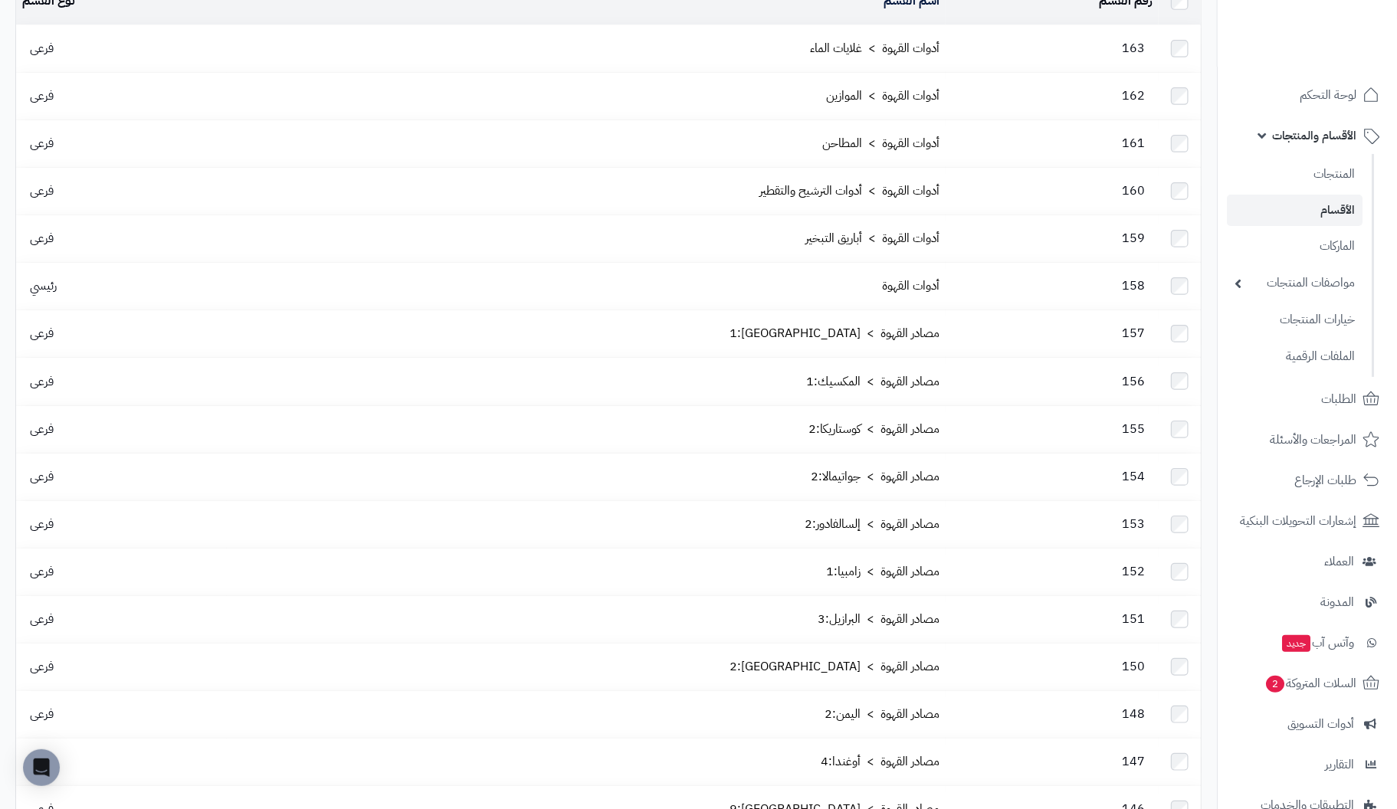
scroll to position [153, 0]
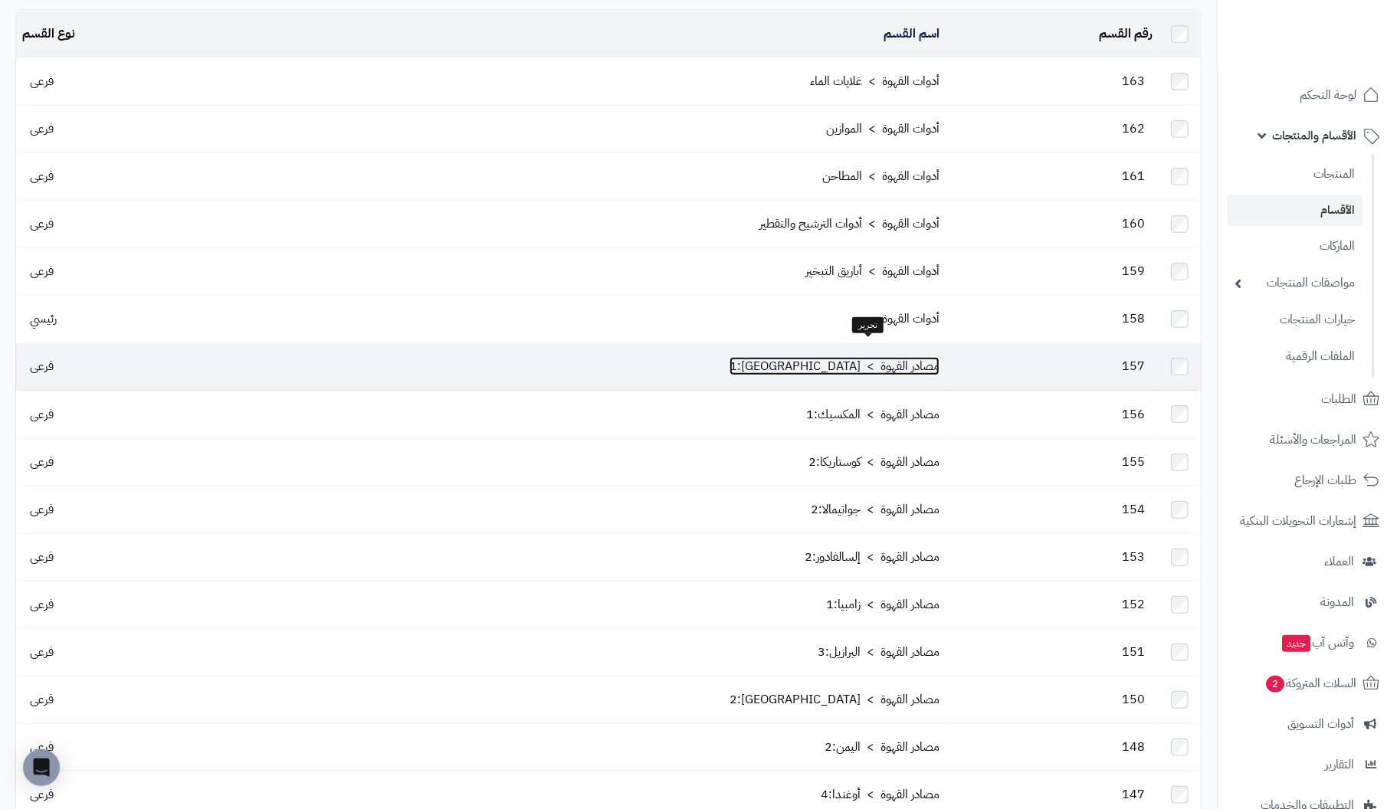
click at [917, 357] on link "مصادر القهوة > [GEOGRAPHIC_DATA]:1" at bounding box center [835, 366] width 210 height 18
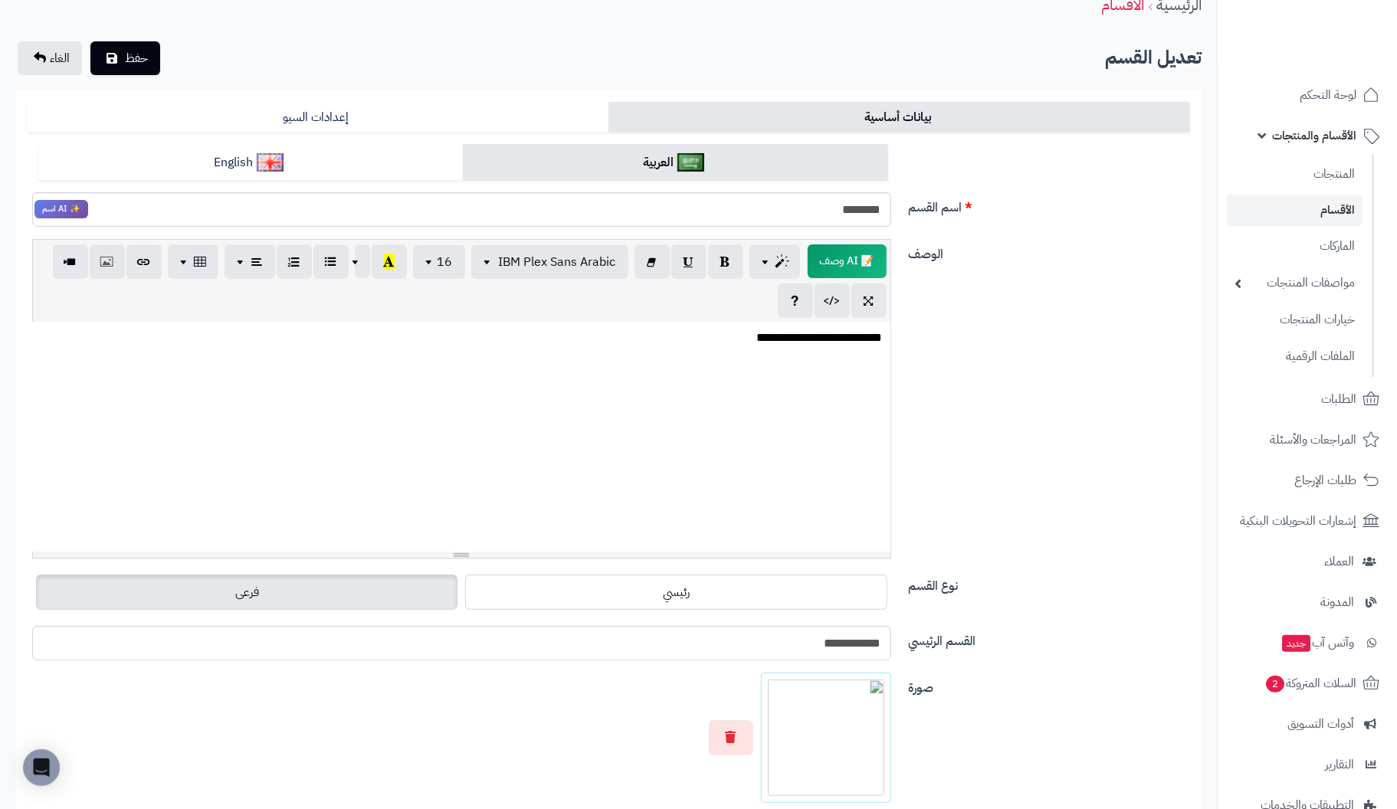
scroll to position [229, 0]
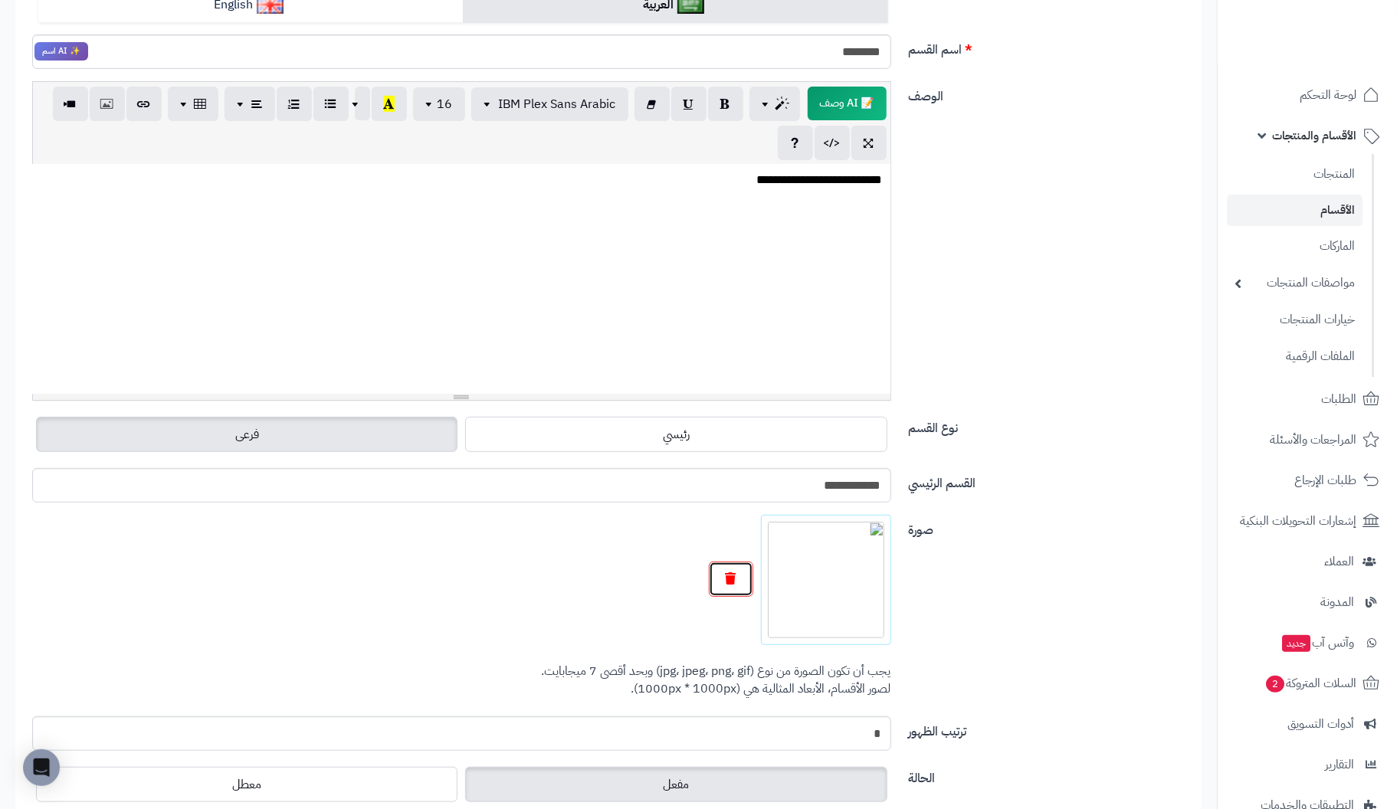
click at [714, 581] on button "button" at bounding box center [731, 579] width 44 height 35
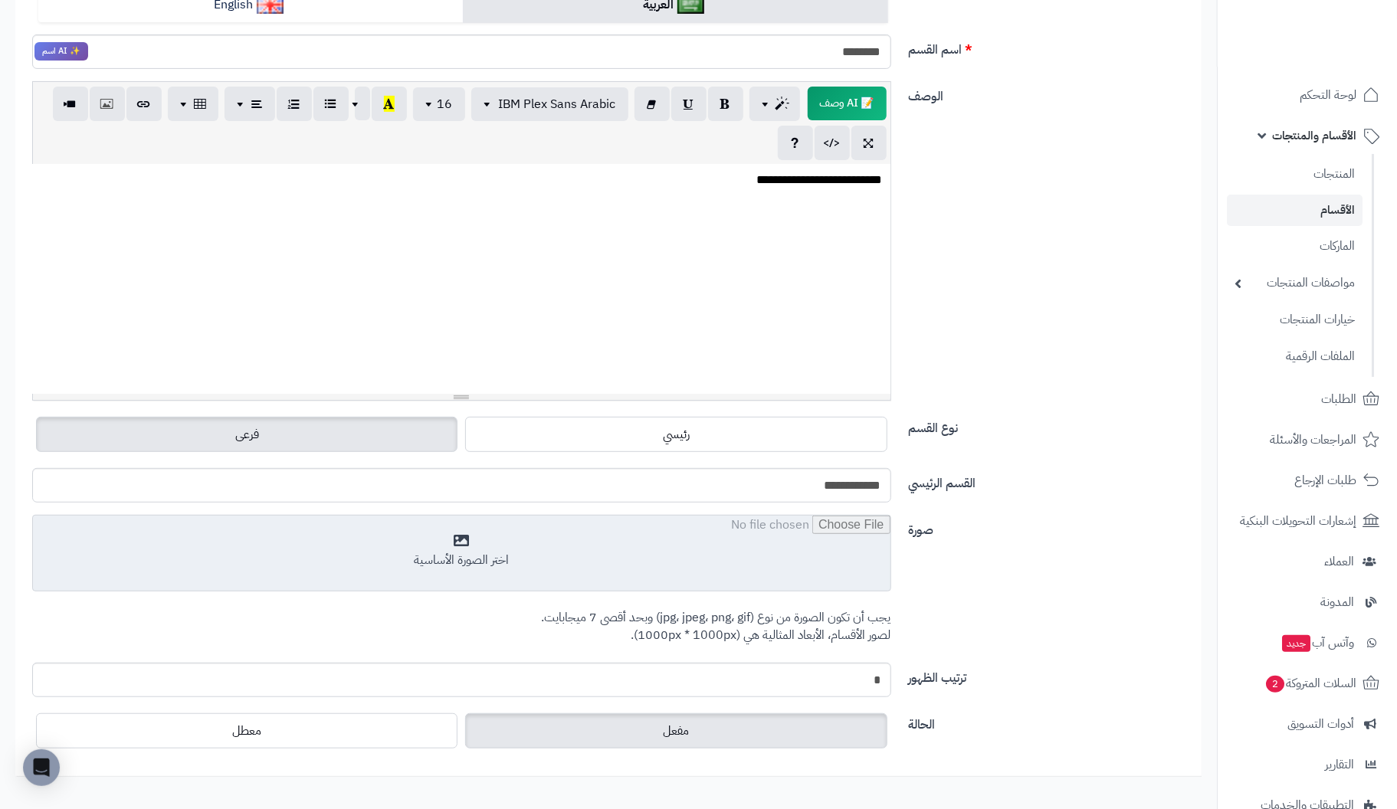
click at [481, 558] on input "file" at bounding box center [462, 554] width 858 height 77
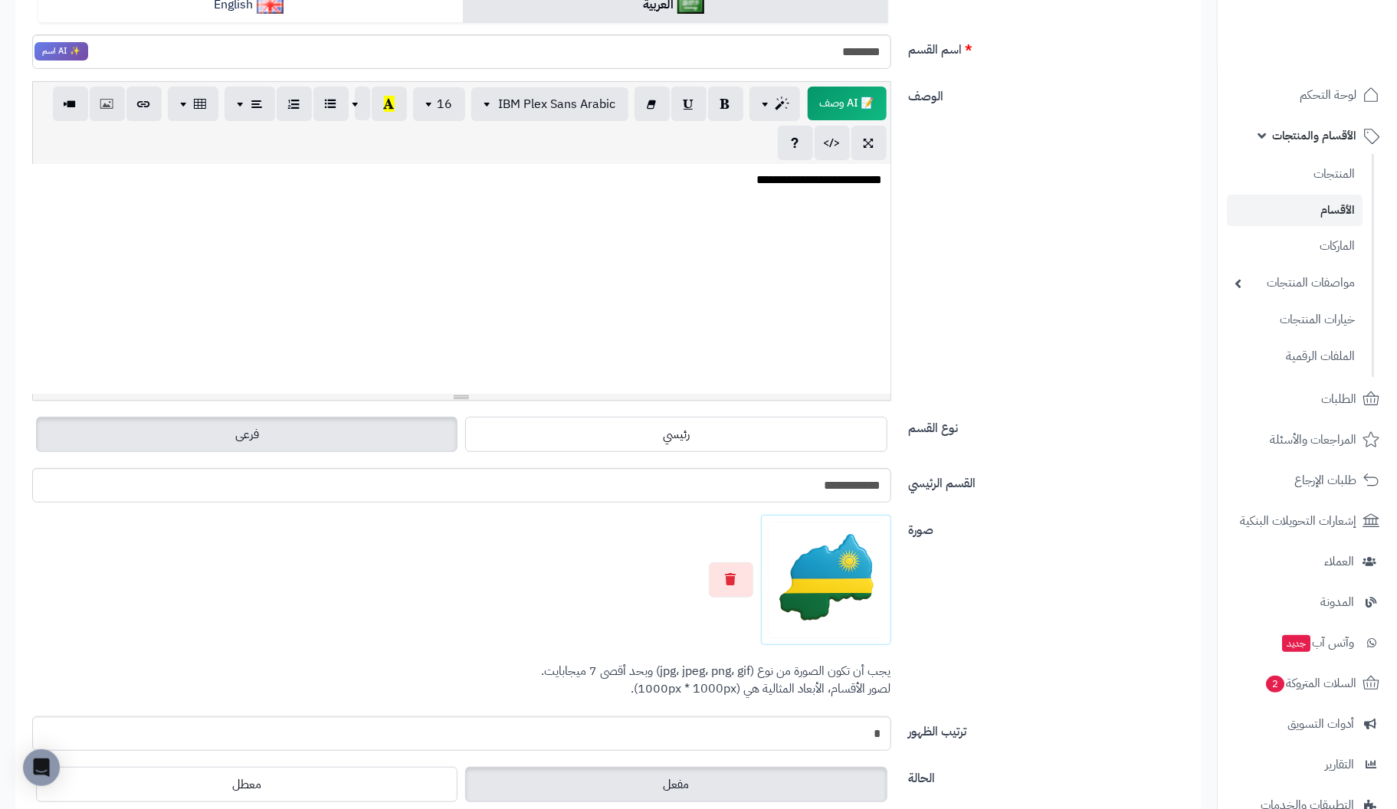
click at [379, 441] on label "فرعى" at bounding box center [247, 434] width 422 height 35
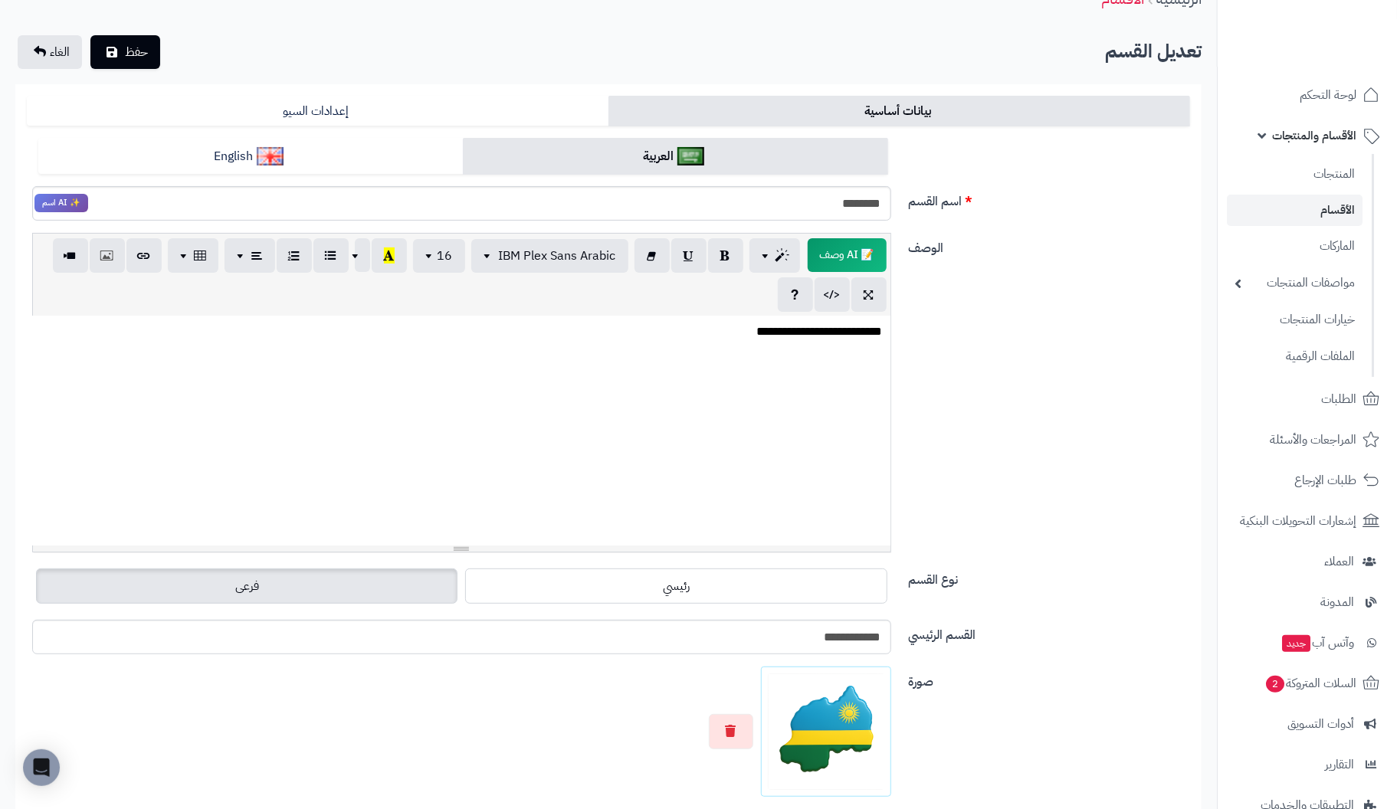
scroll to position [77, 0]
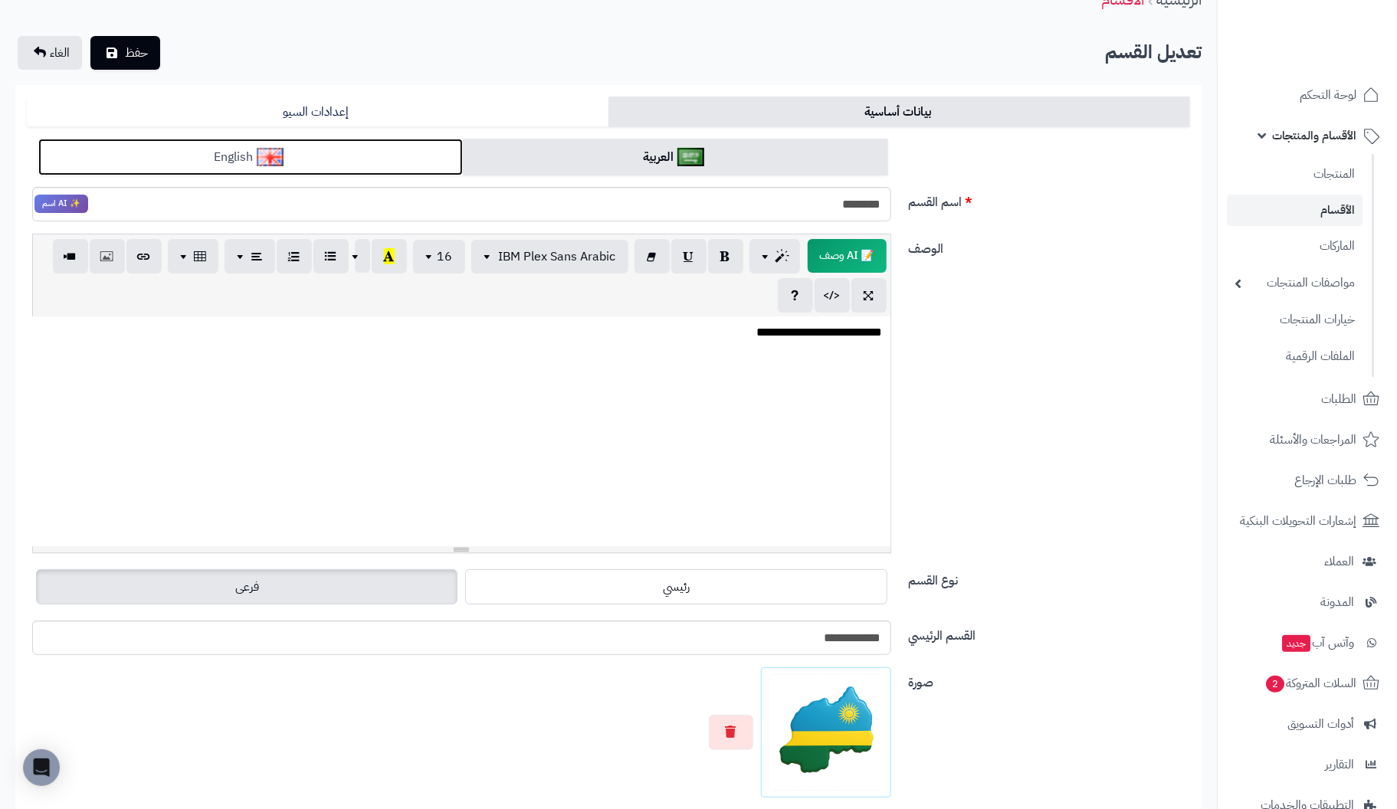
click at [319, 147] on link "English" at bounding box center [250, 158] width 425 height 38
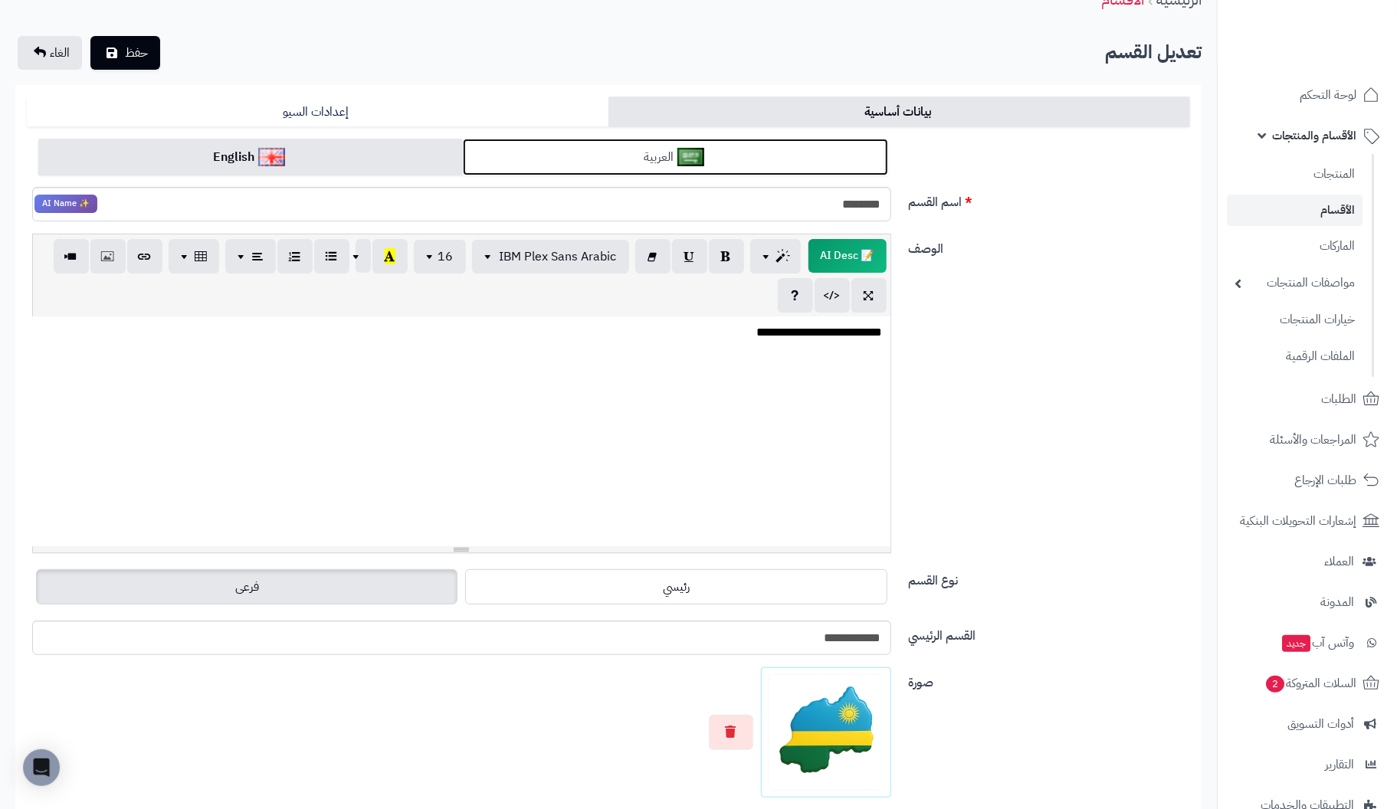
click at [569, 151] on link "العربية" at bounding box center [675, 158] width 425 height 38
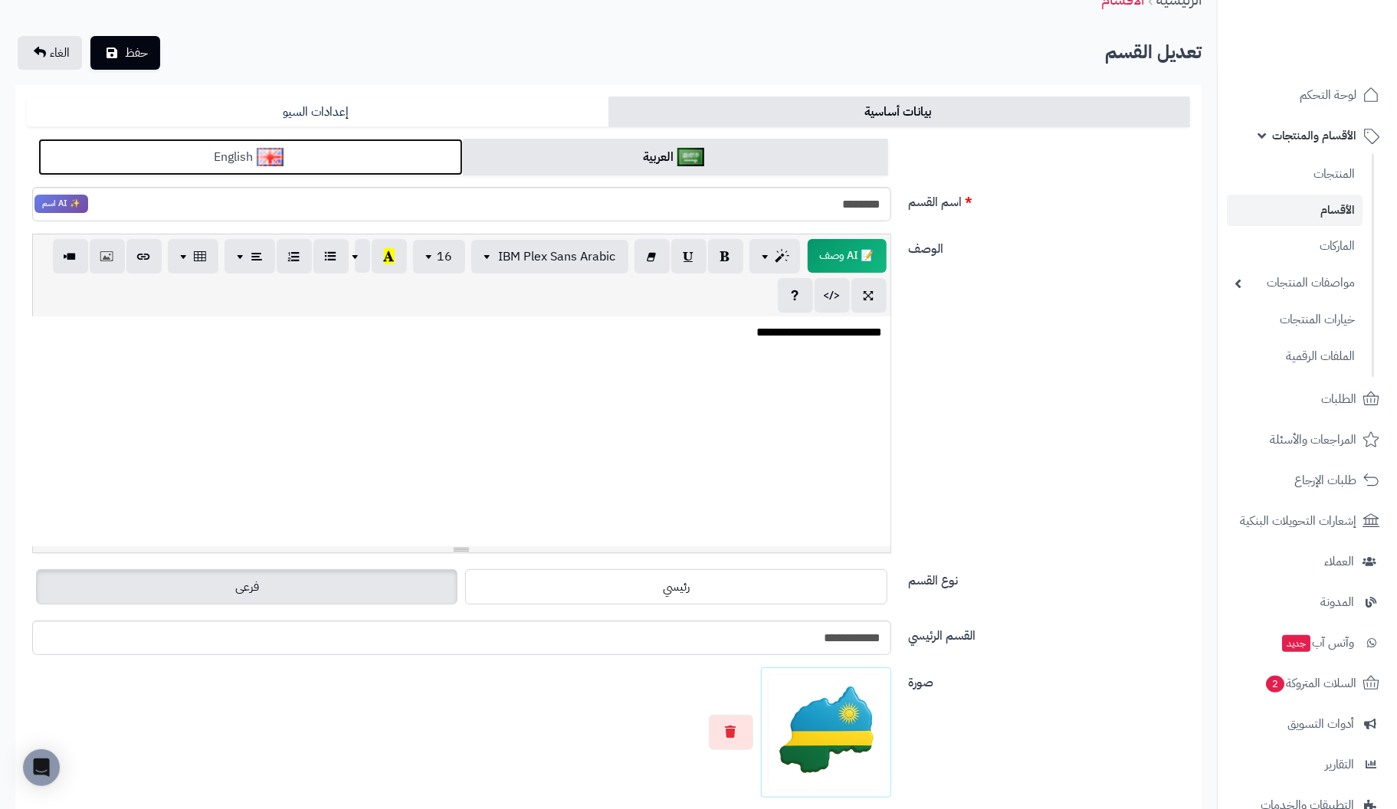
click at [333, 153] on link "English" at bounding box center [250, 158] width 425 height 38
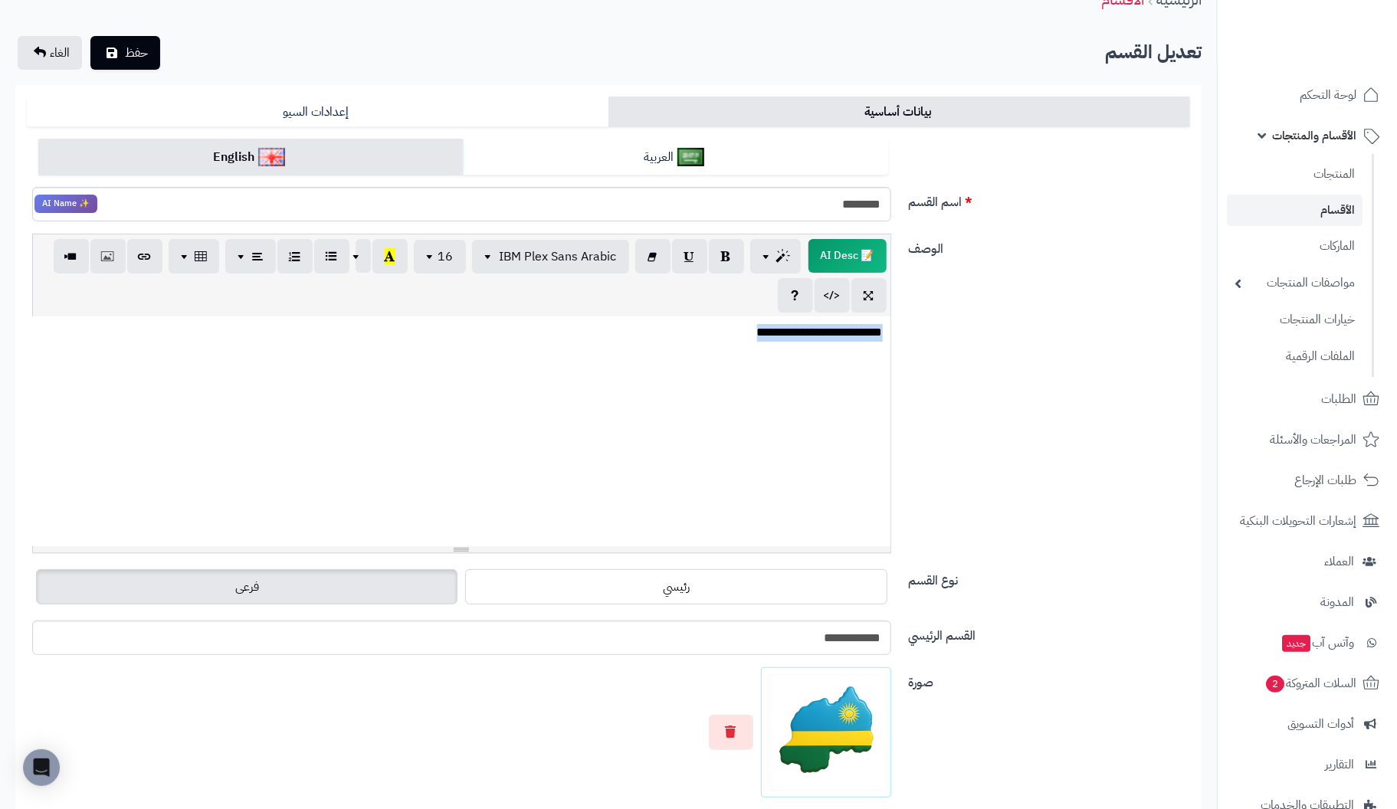
drag, startPoint x: 711, startPoint y: 345, endPoint x: 1143, endPoint y: 342, distance: 432.3
click at [1143, 342] on div "**********" at bounding box center [609, 400] width 1176 height 332
click at [134, 41] on button "حفظ" at bounding box center [125, 52] width 70 height 34
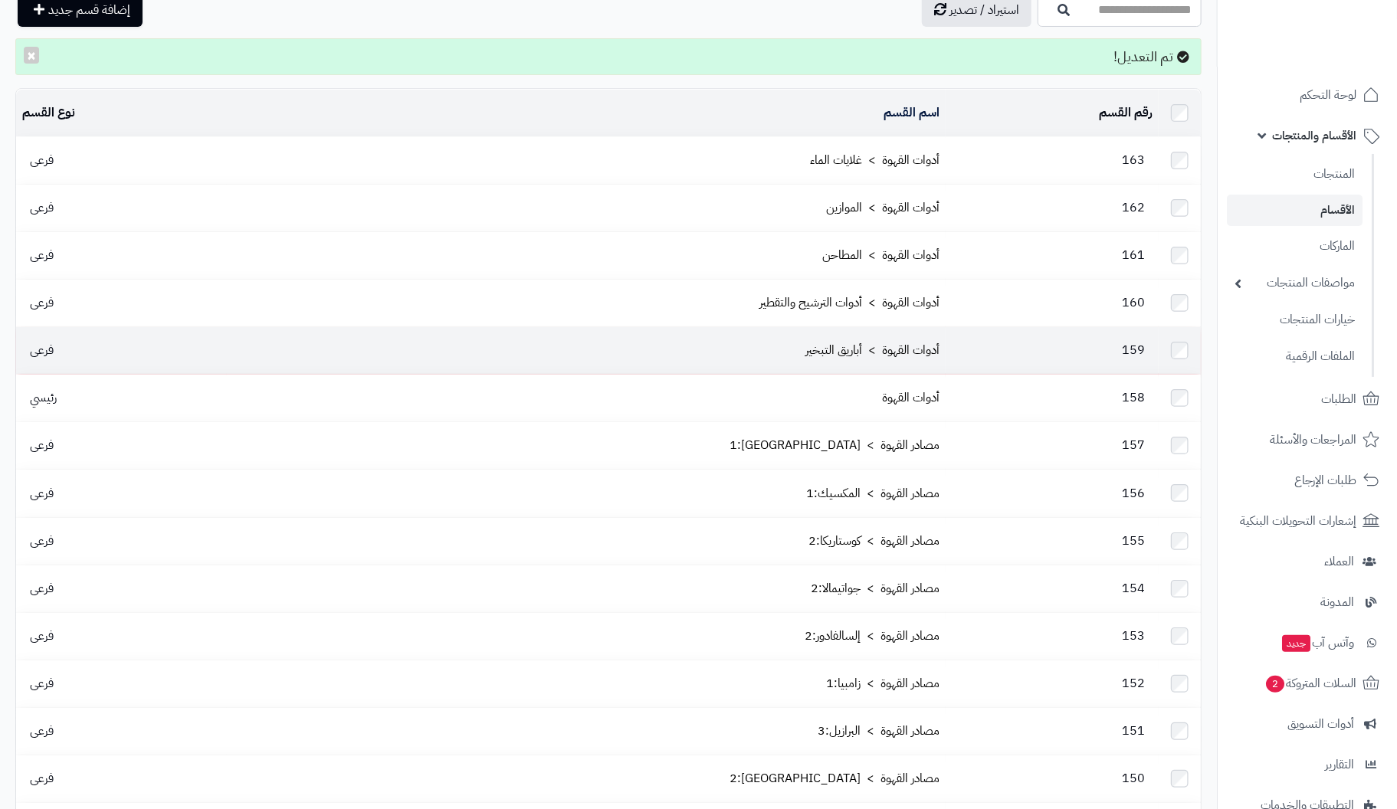
scroll to position [77, 0]
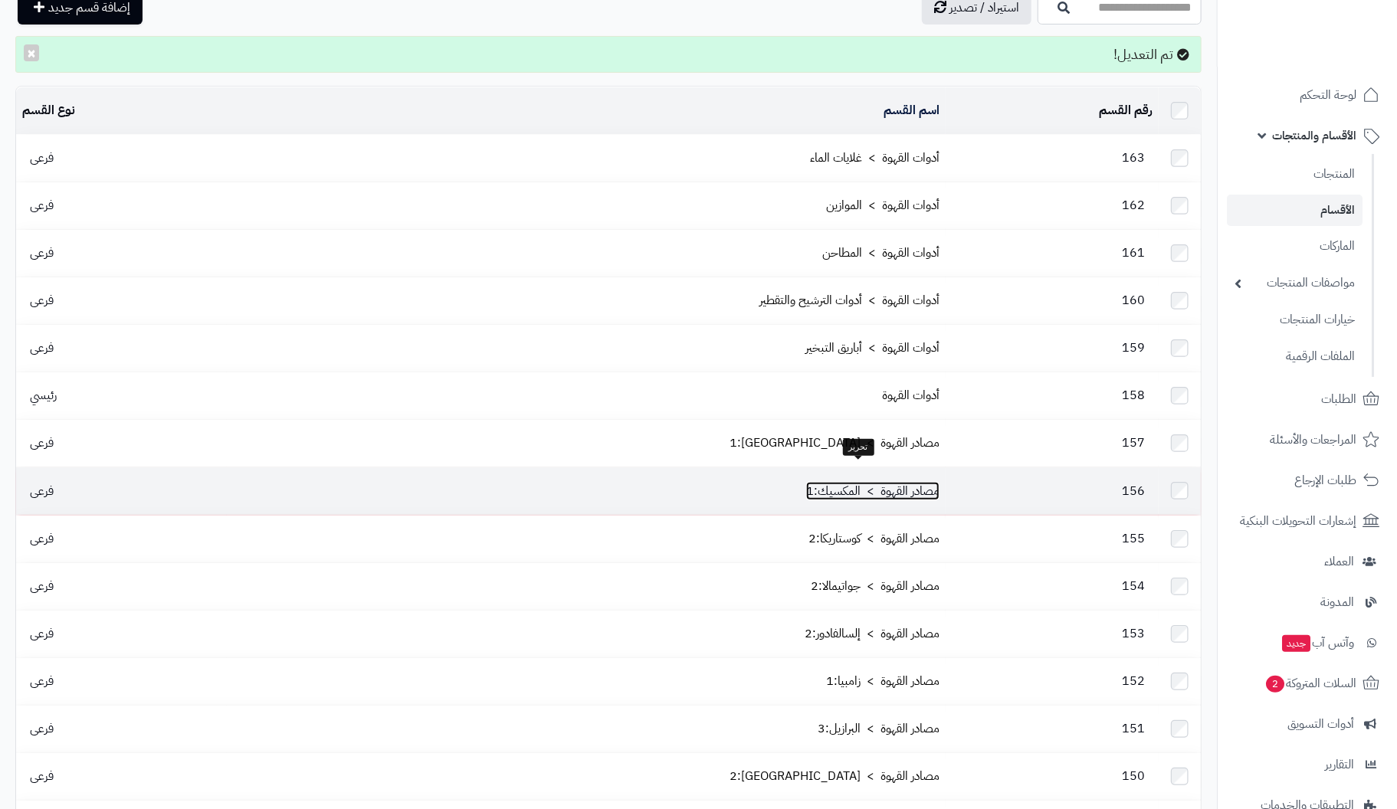
click at [888, 482] on link "مصادر القهوة > المكسيك:1" at bounding box center [872, 491] width 133 height 18
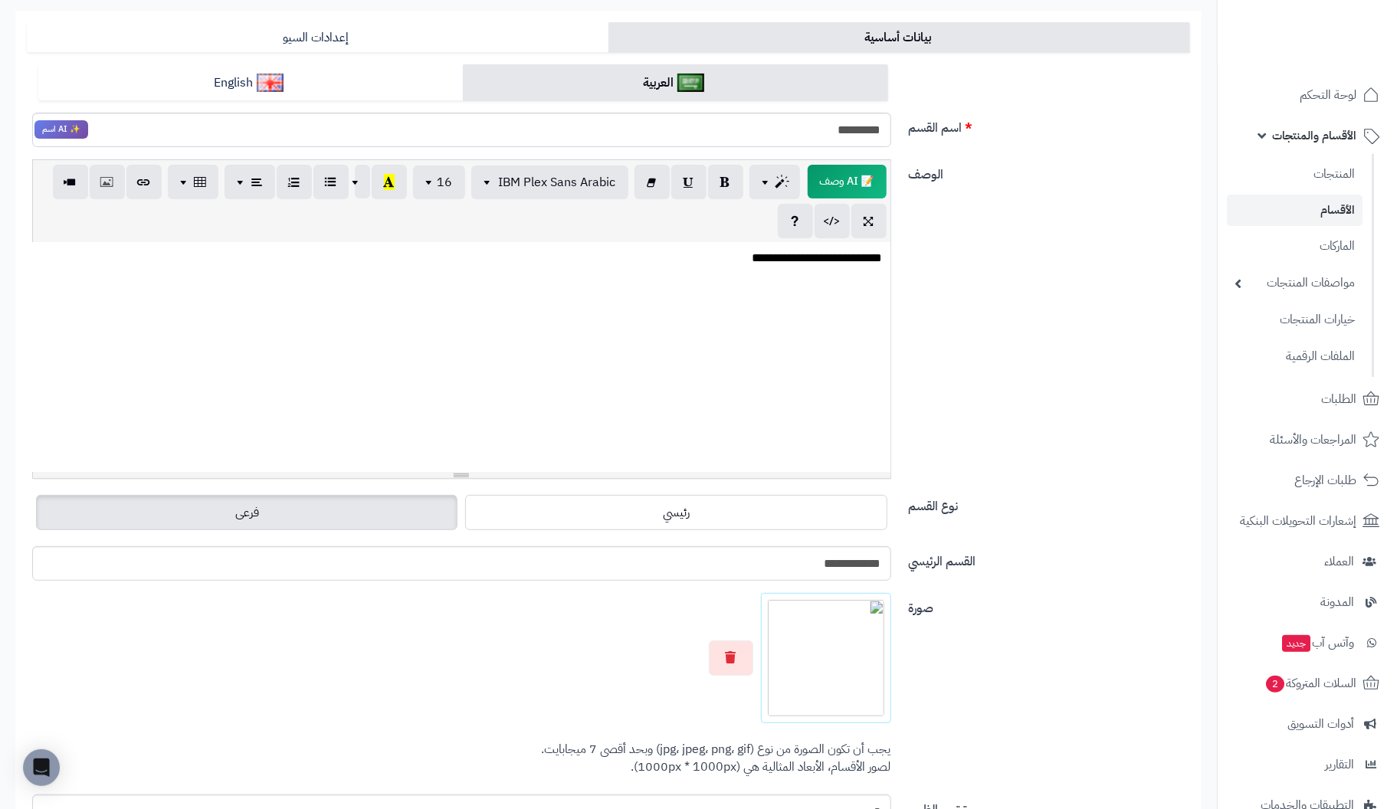
scroll to position [153, 0]
click at [728, 645] on button "button" at bounding box center [731, 655] width 44 height 35
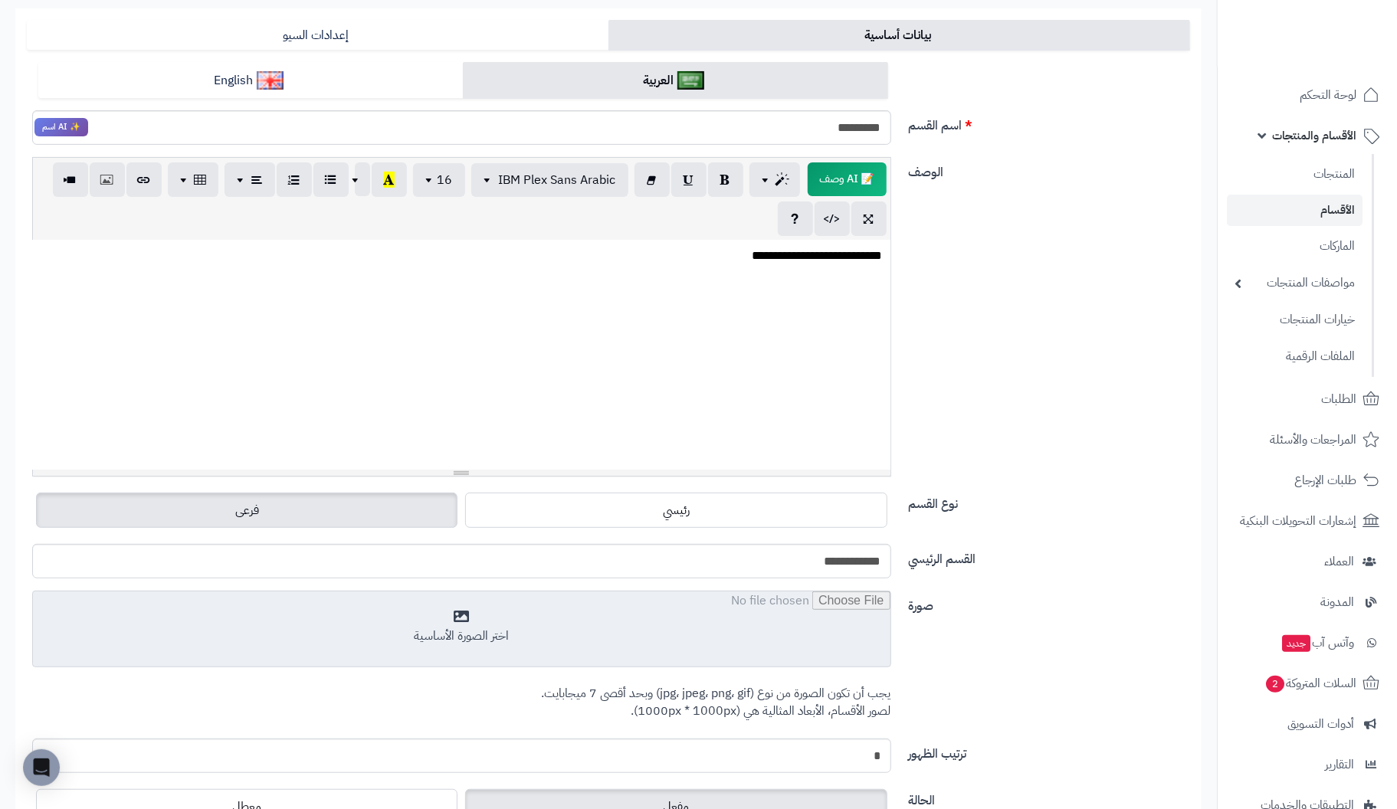
click at [486, 625] on input "file" at bounding box center [462, 630] width 858 height 77
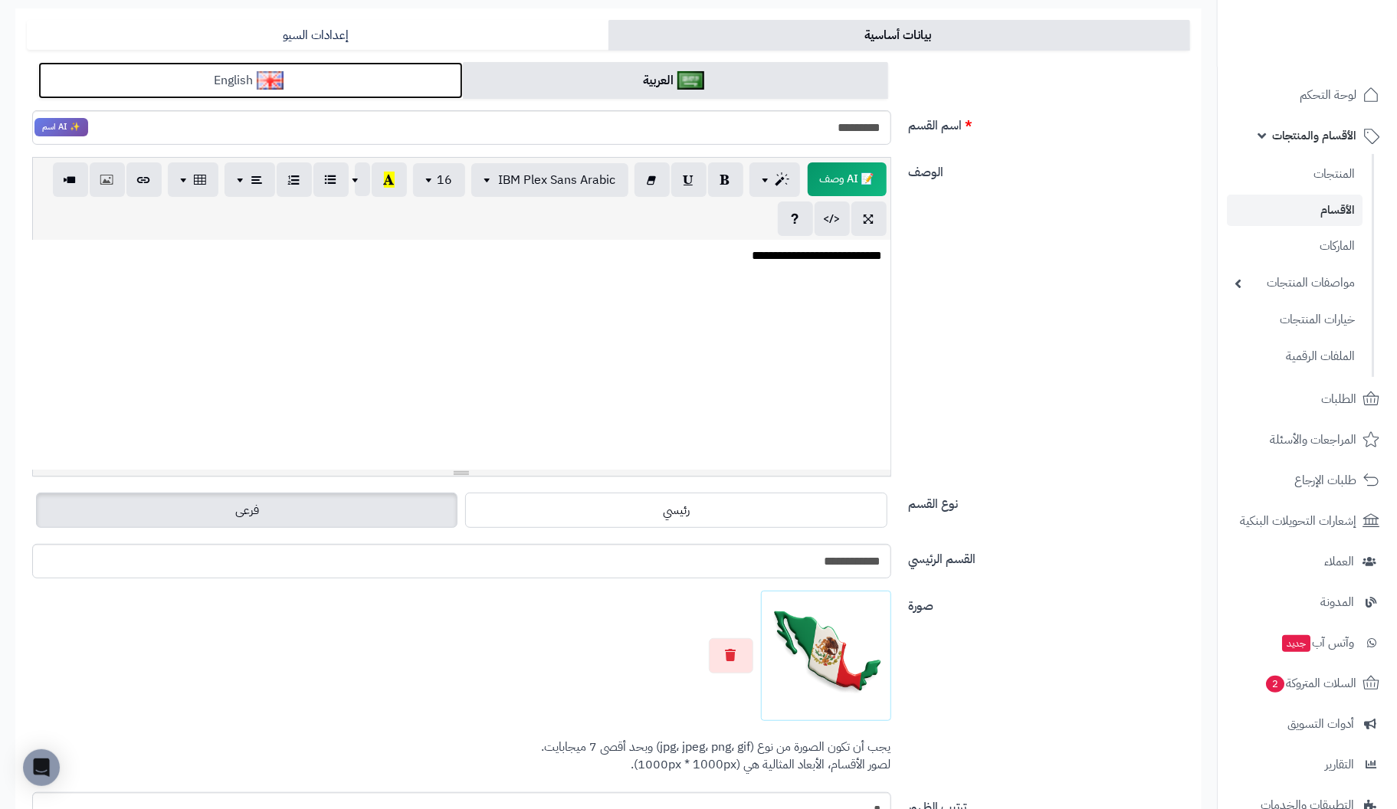
click at [363, 84] on link "English" at bounding box center [250, 81] width 425 height 38
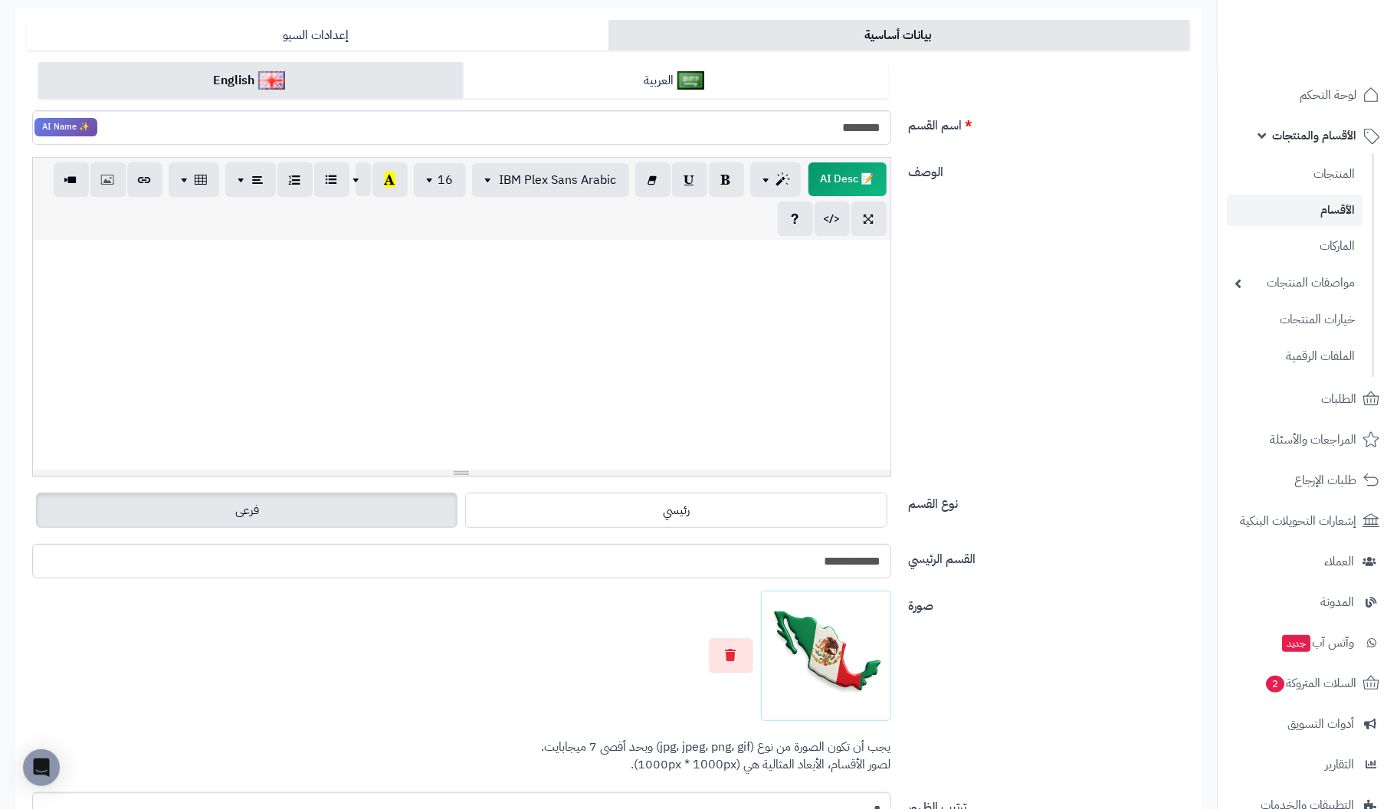
click at [796, 271] on div at bounding box center [462, 355] width 858 height 230
click at [576, 385] on div "**********" at bounding box center [462, 355] width 858 height 230
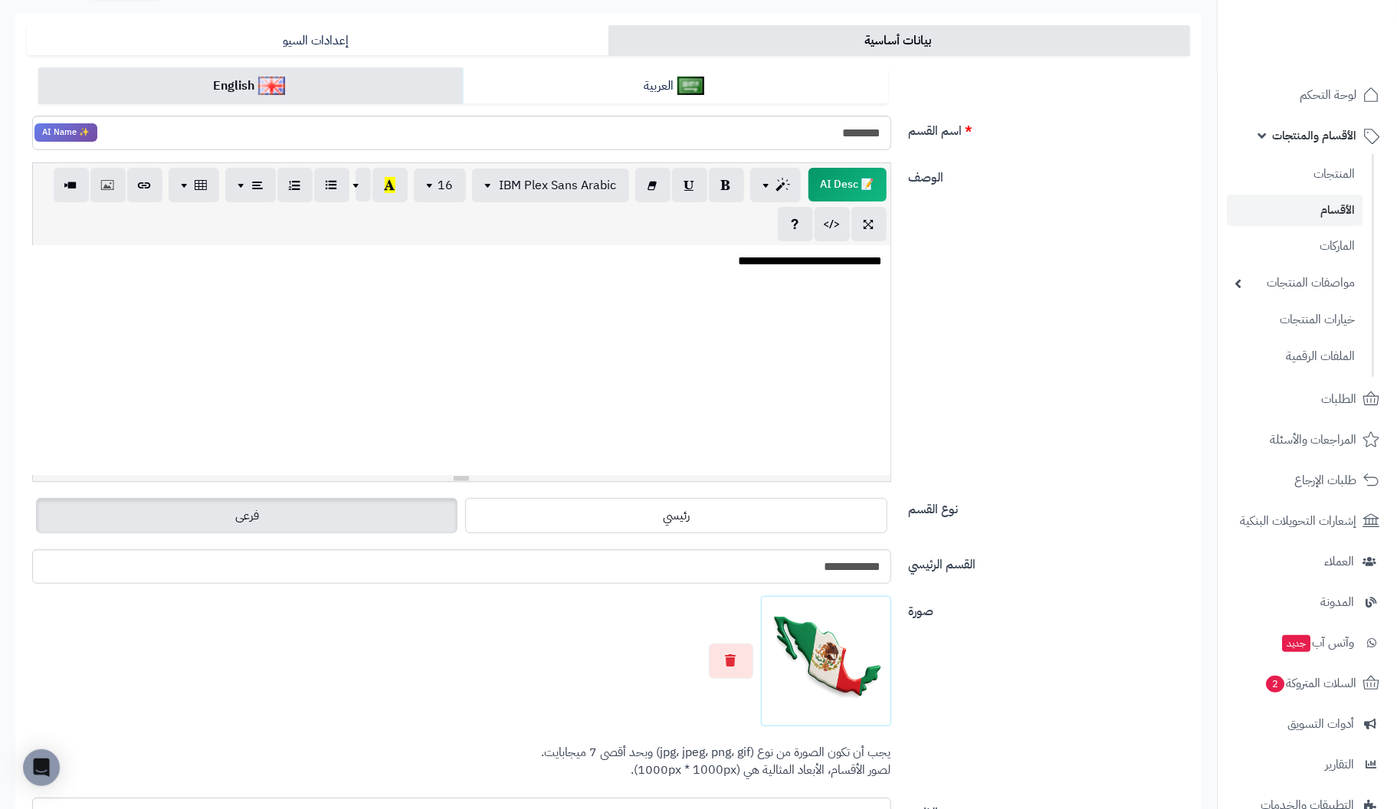
scroll to position [0, 0]
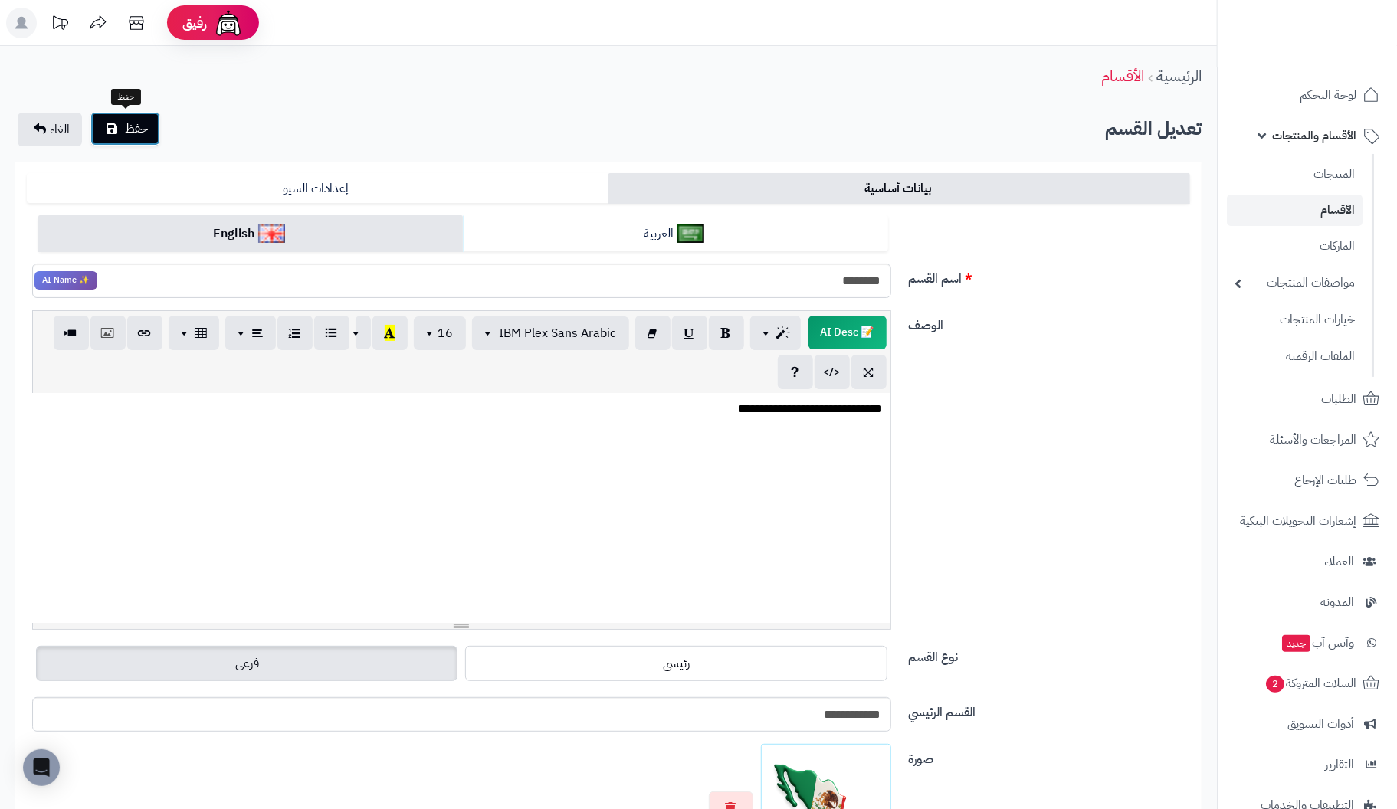
click at [133, 128] on span "حفظ" at bounding box center [136, 129] width 23 height 18
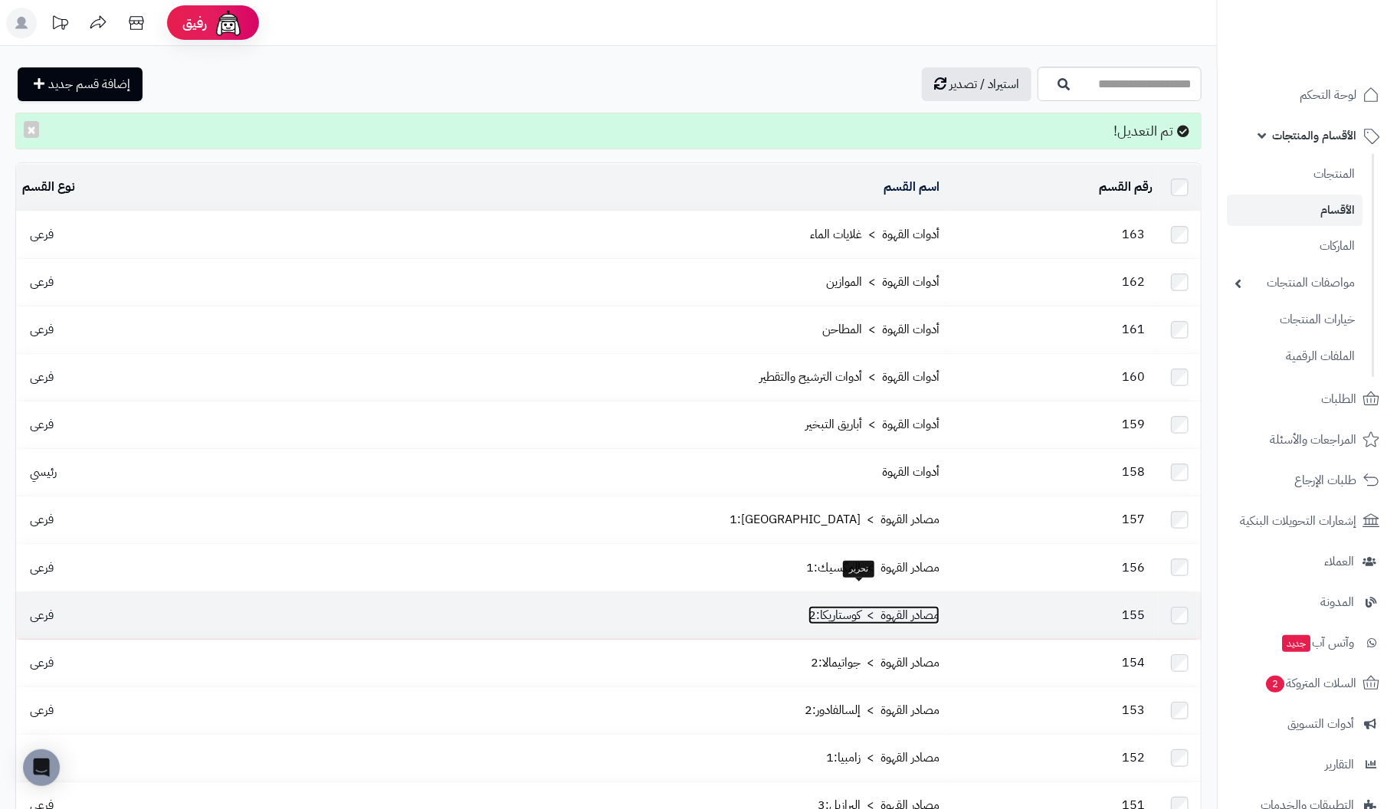
click at [881, 606] on link "مصادر القهوة > كوستاريكا:2" at bounding box center [874, 615] width 131 height 18
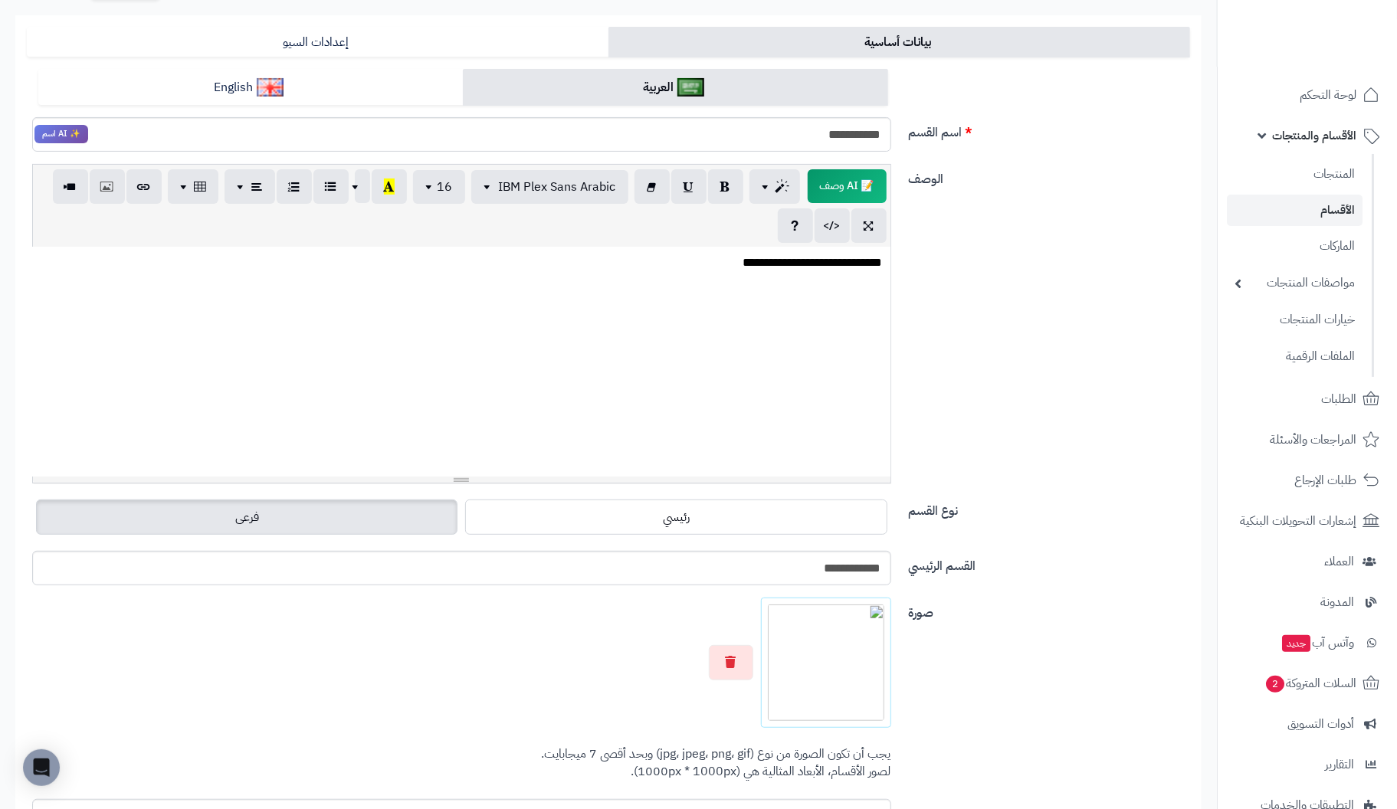
scroll to position [153, 0]
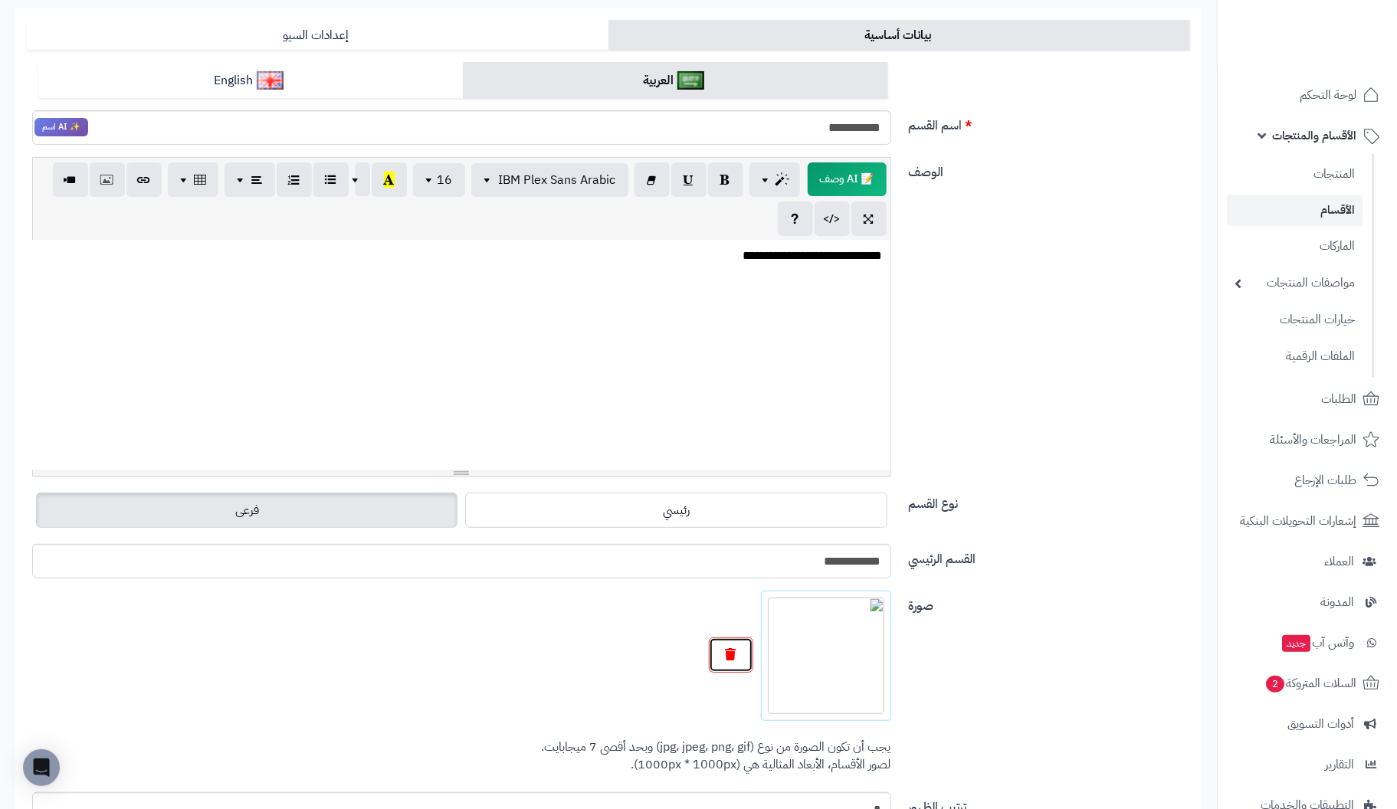
click at [720, 664] on button "button" at bounding box center [731, 655] width 44 height 35
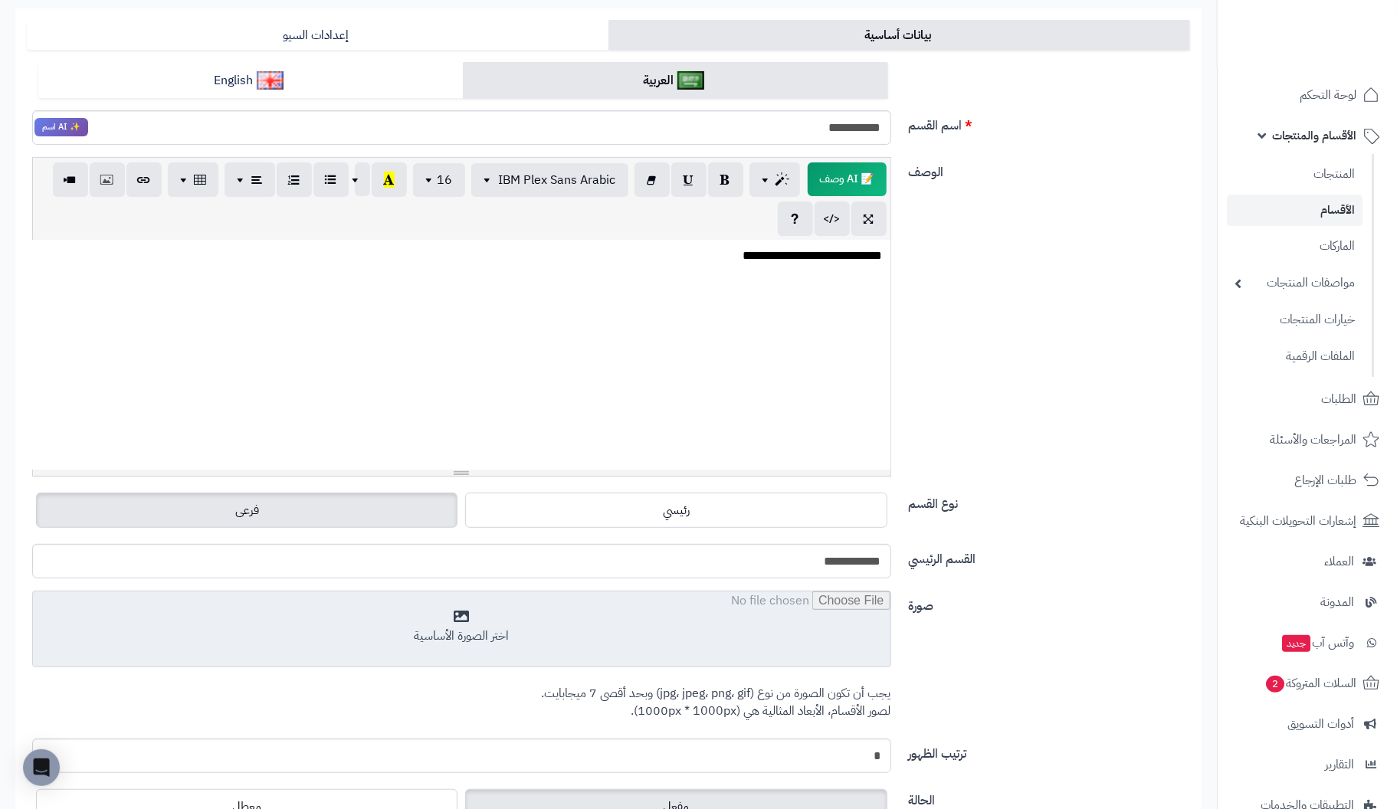
click at [443, 624] on input "file" at bounding box center [462, 630] width 858 height 77
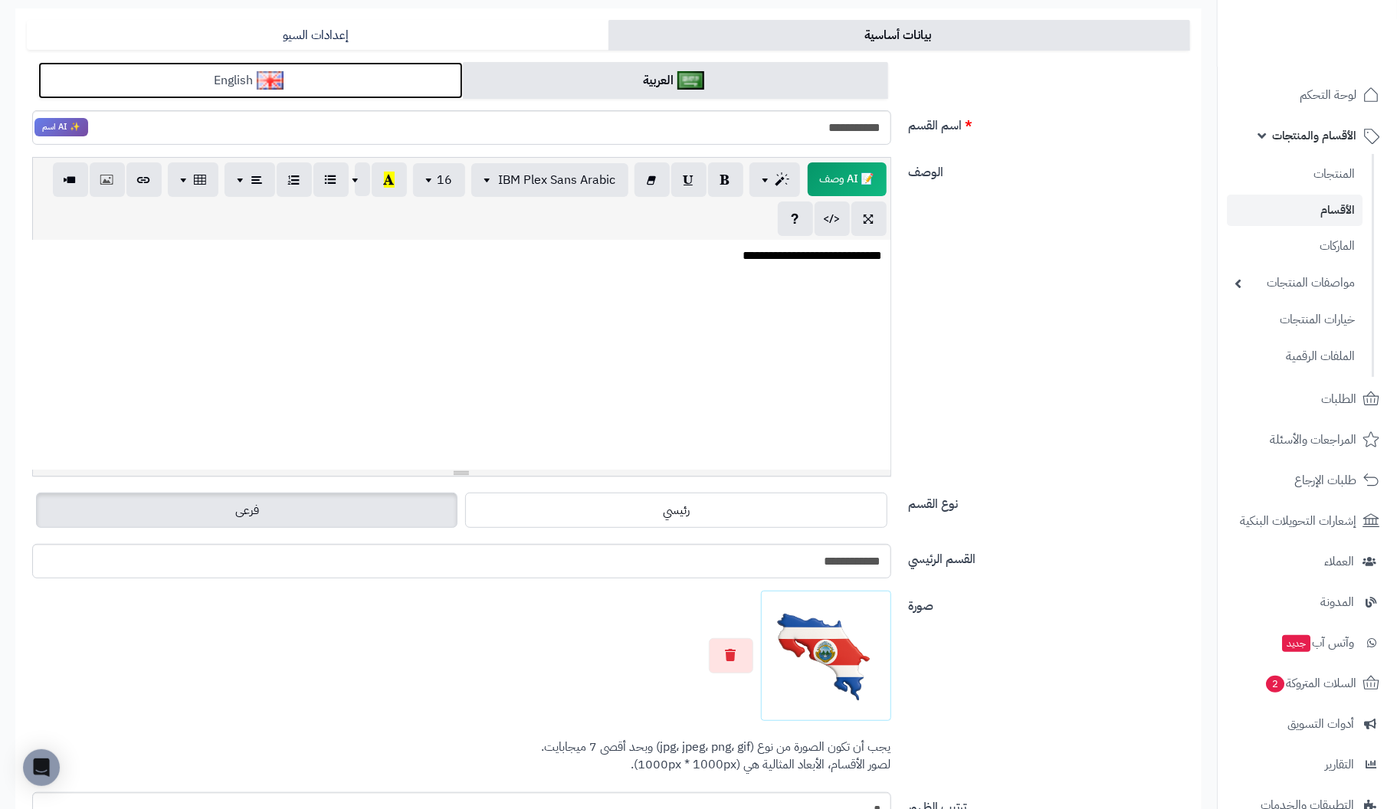
click at [271, 71] on img at bounding box center [270, 80] width 27 height 18
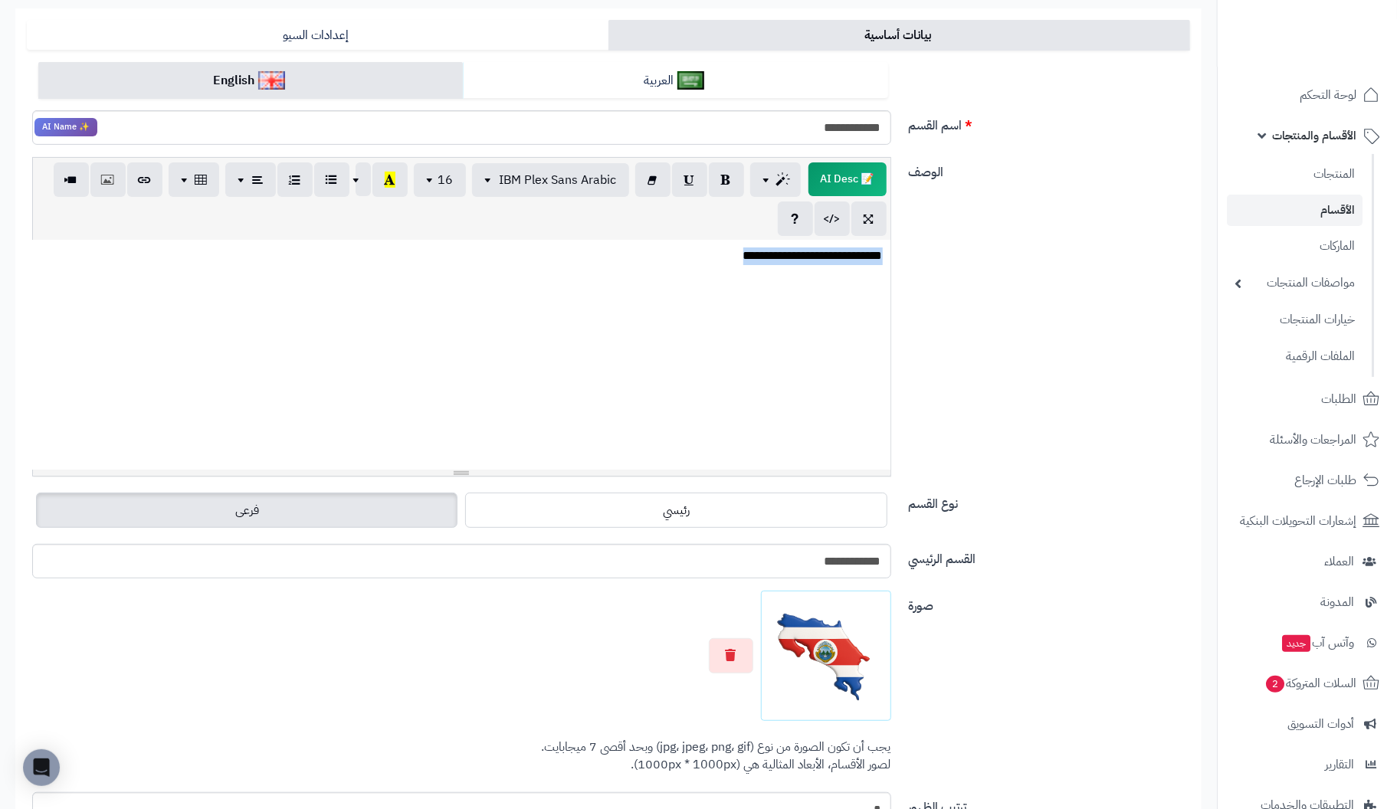
drag, startPoint x: 693, startPoint y: 261, endPoint x: 1134, endPoint y: 261, distance: 441.5
click at [1134, 261] on div "**********" at bounding box center [609, 323] width 1176 height 332
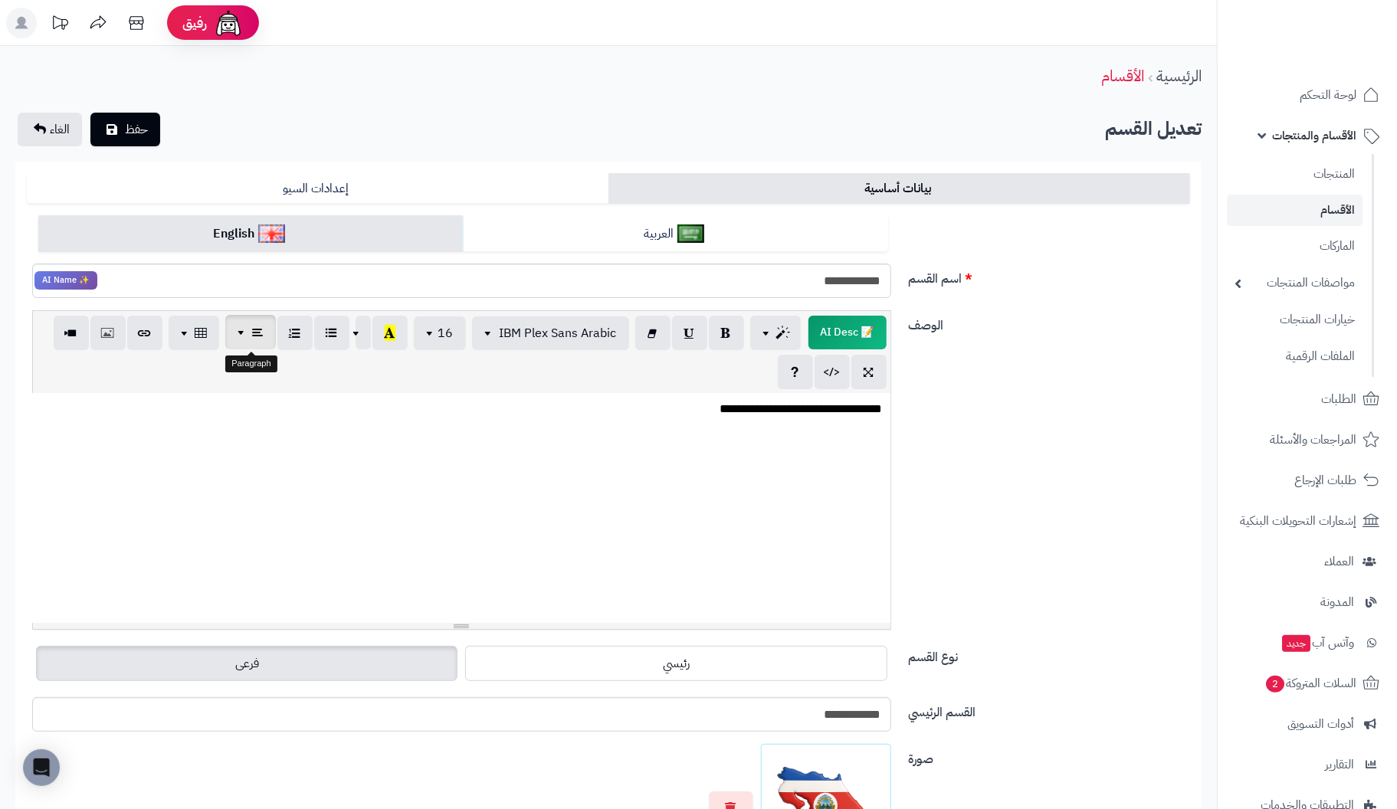
scroll to position [0, 0]
click at [122, 120] on button "حفظ" at bounding box center [125, 129] width 70 height 34
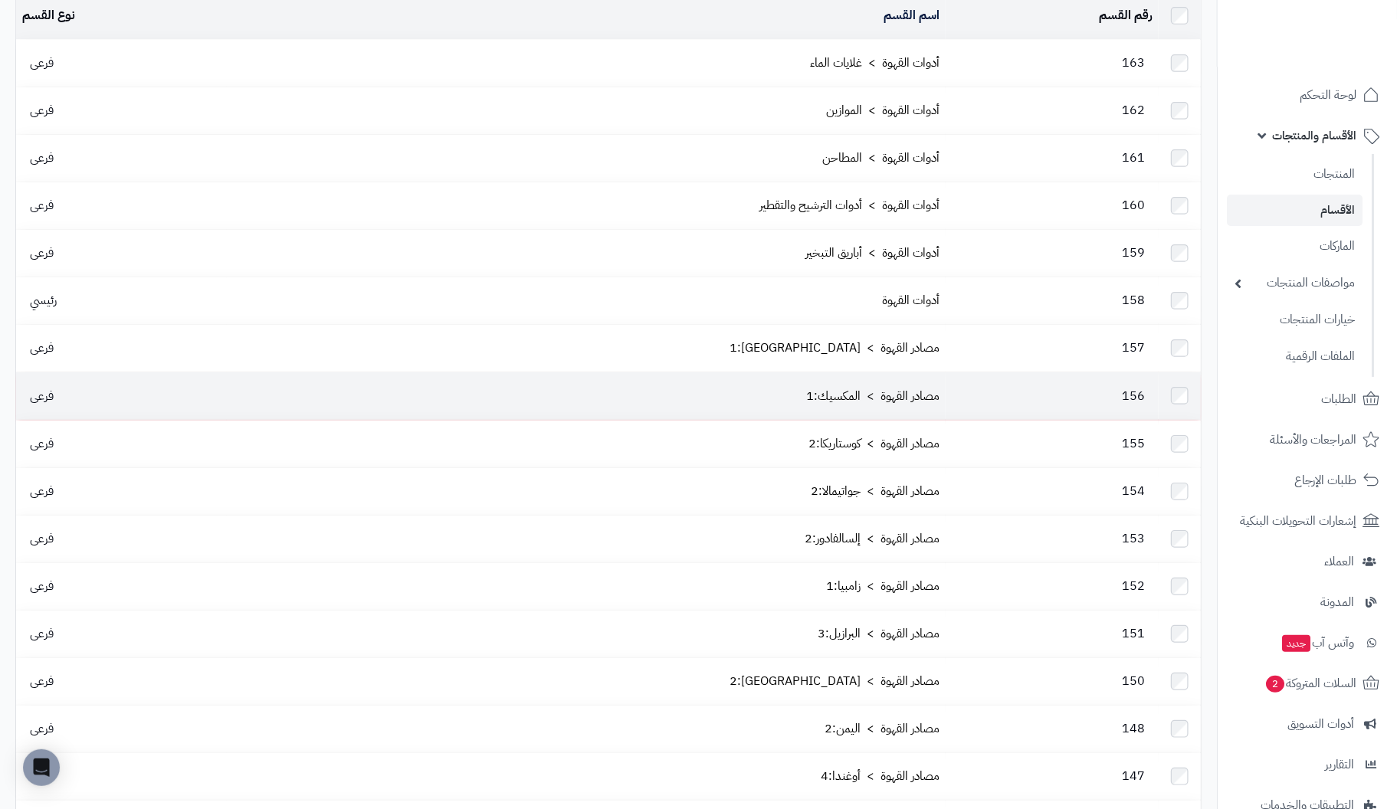
scroll to position [229, 0]
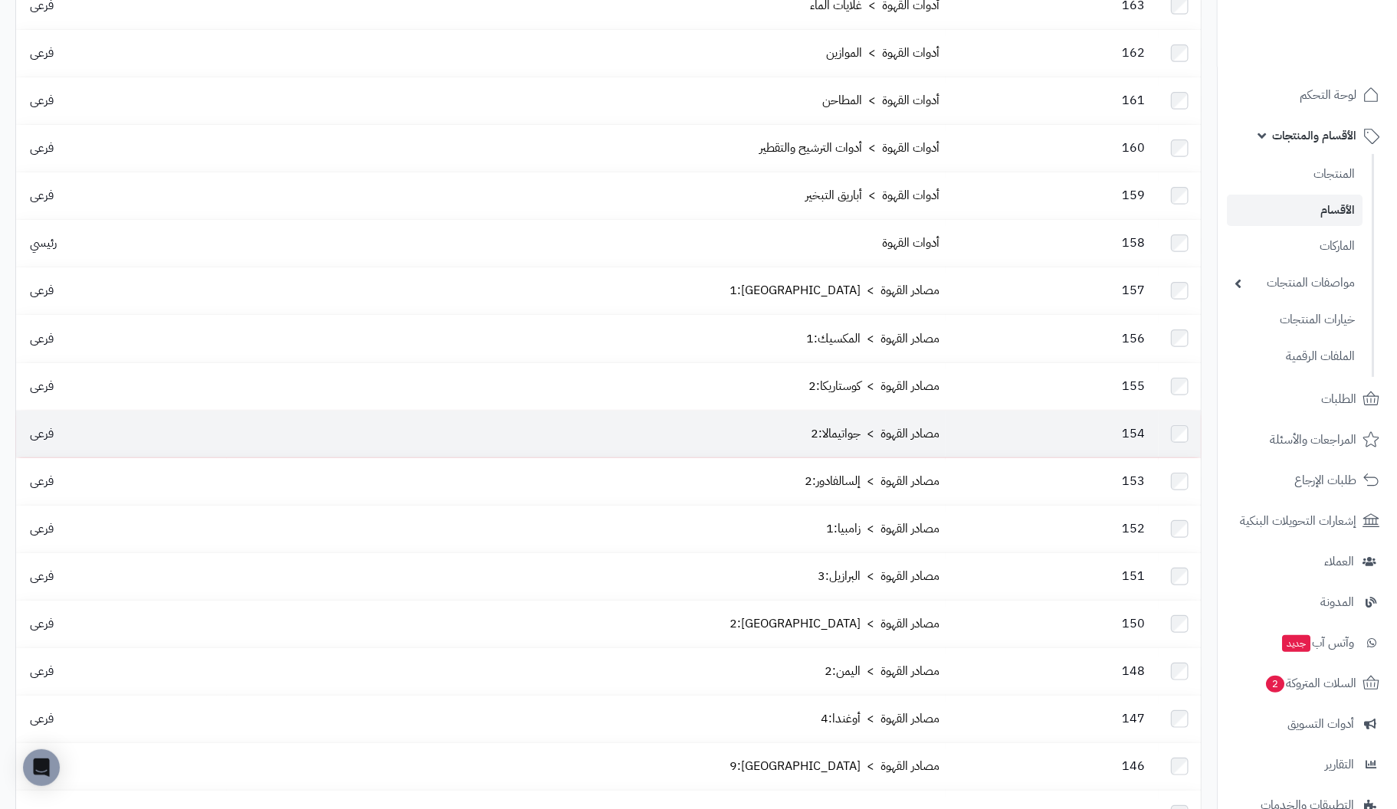
click at [889, 418] on td "مصادر القهوة > جواتيمالا:2" at bounding box center [586, 434] width 719 height 47
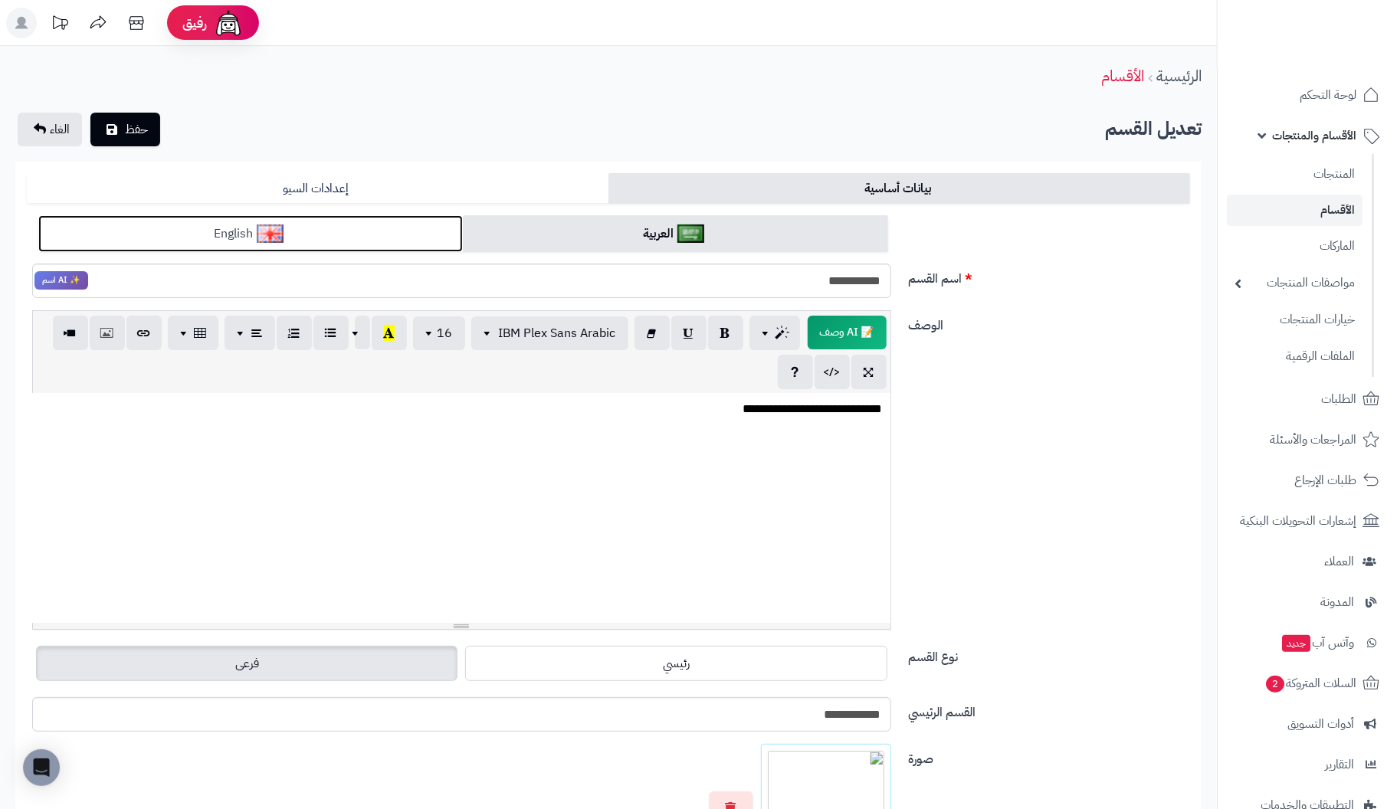
click at [358, 226] on link "English" at bounding box center [250, 234] width 425 height 38
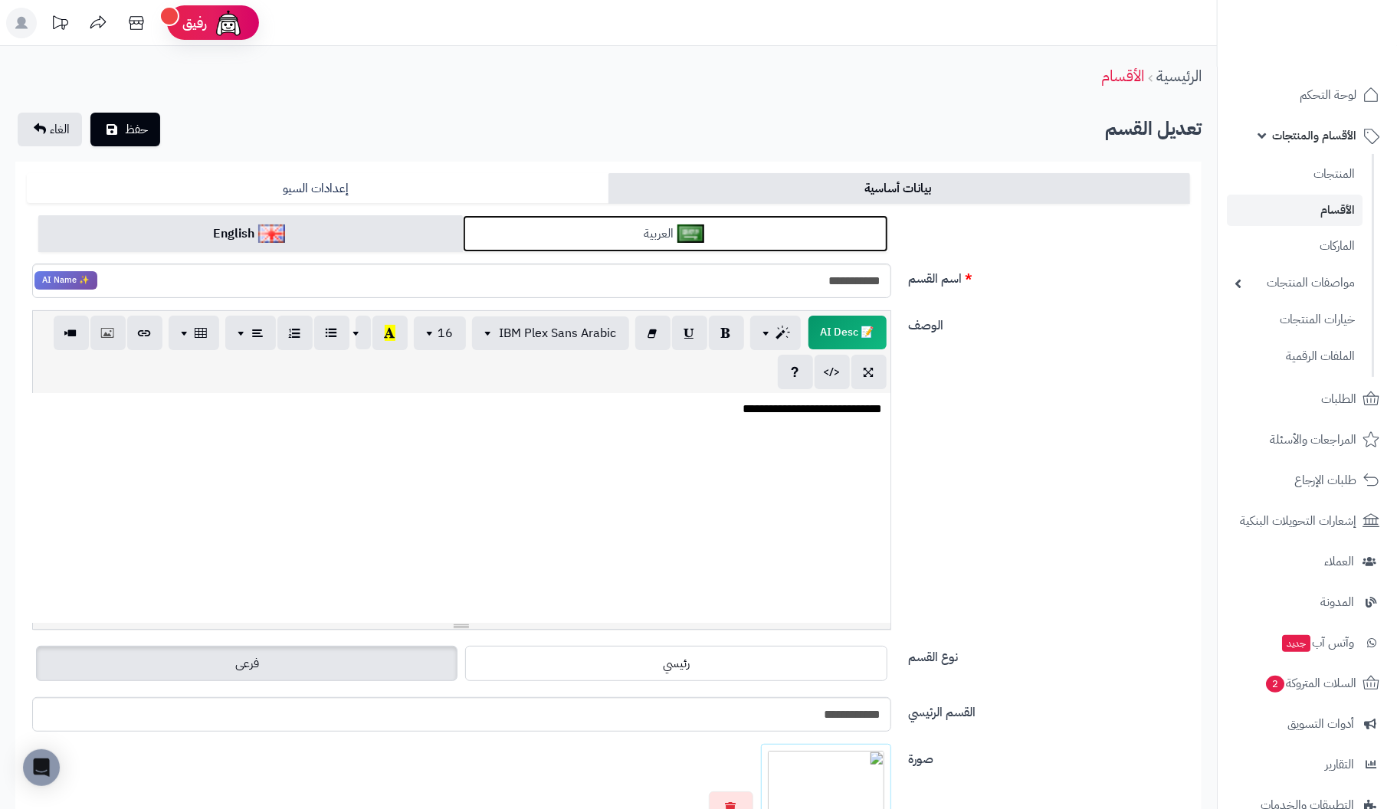
click at [599, 234] on link "العربية" at bounding box center [675, 234] width 425 height 38
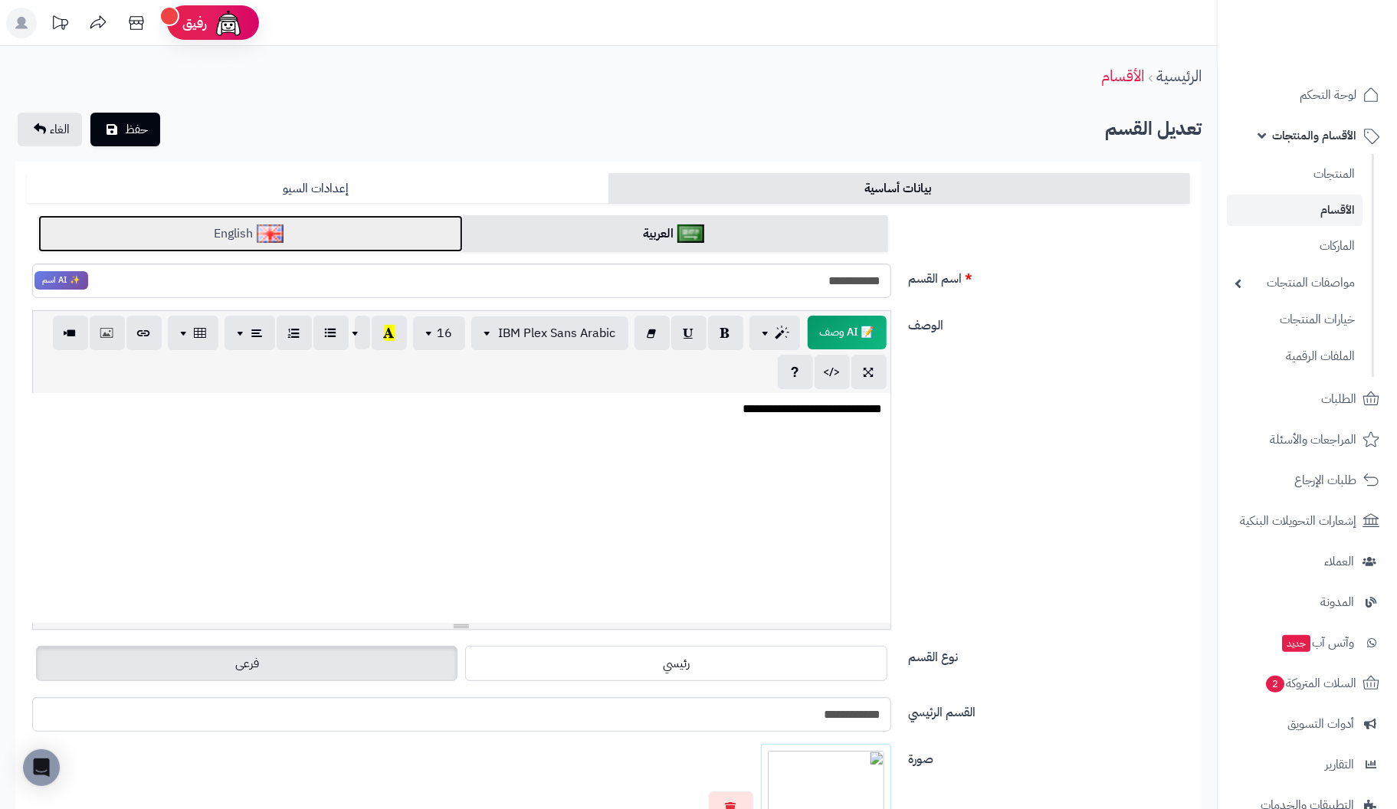
drag, startPoint x: 356, startPoint y: 225, endPoint x: 415, endPoint y: 263, distance: 70.4
click at [356, 225] on link "English" at bounding box center [250, 234] width 425 height 38
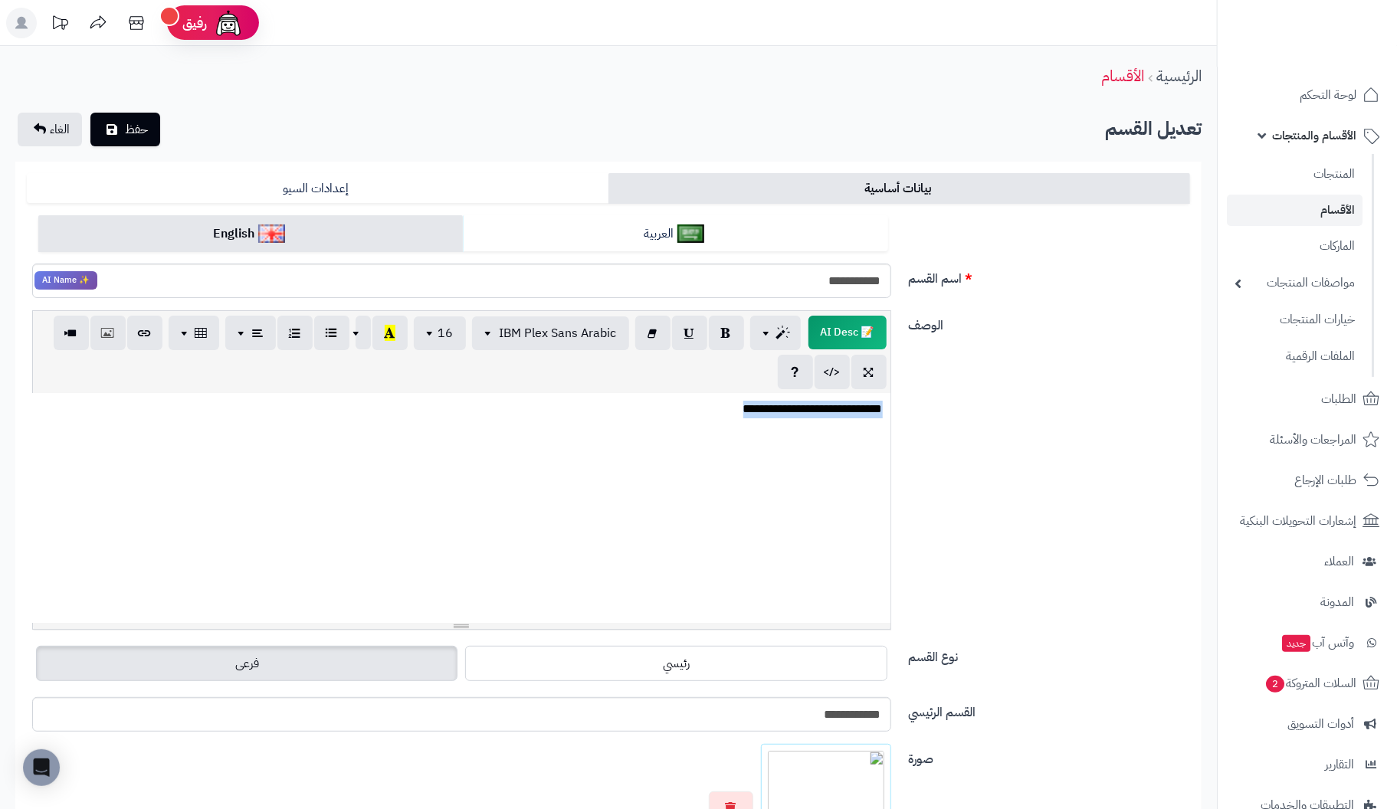
drag, startPoint x: 684, startPoint y: 411, endPoint x: 1180, endPoint y: 425, distance: 496.1
click at [1180, 425] on div "**********" at bounding box center [609, 476] width 1176 height 332
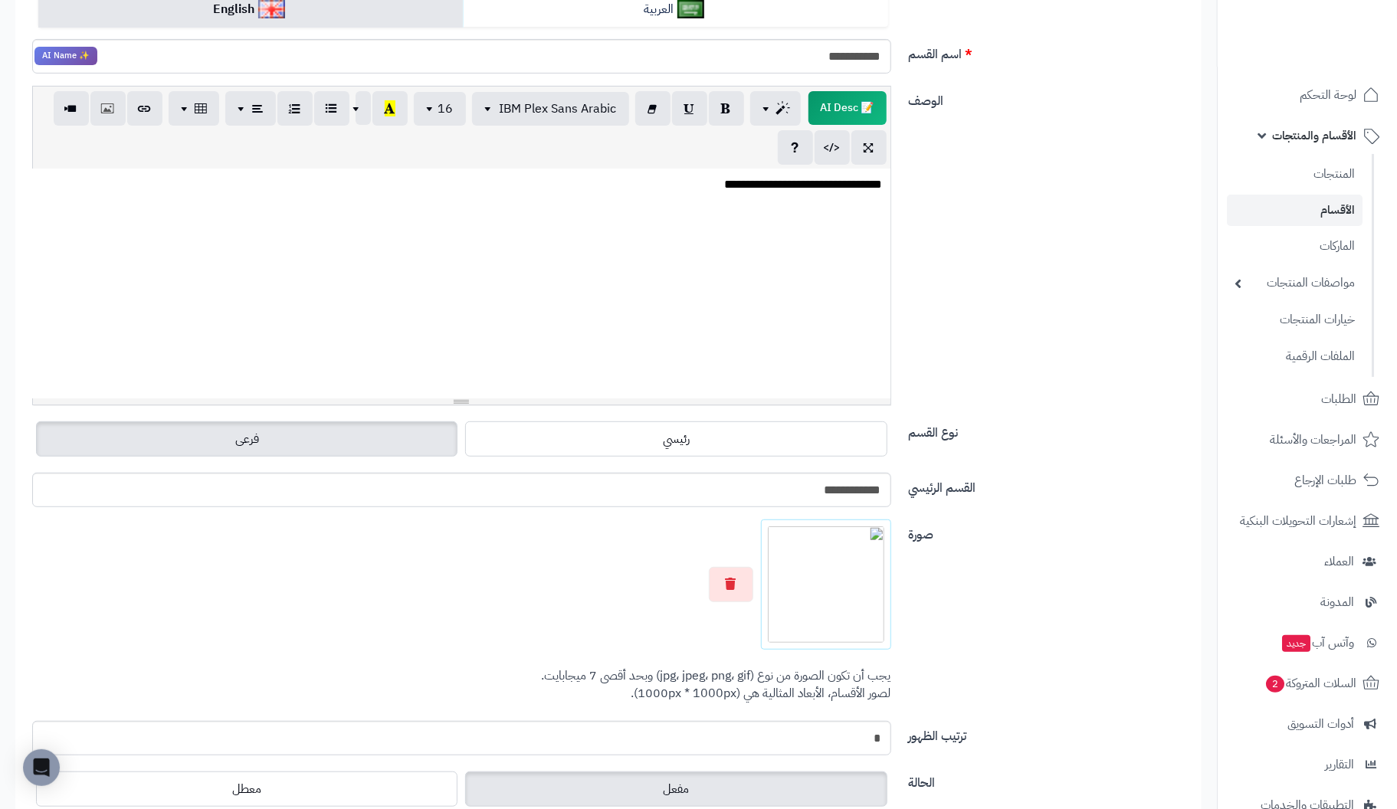
scroll to position [229, 0]
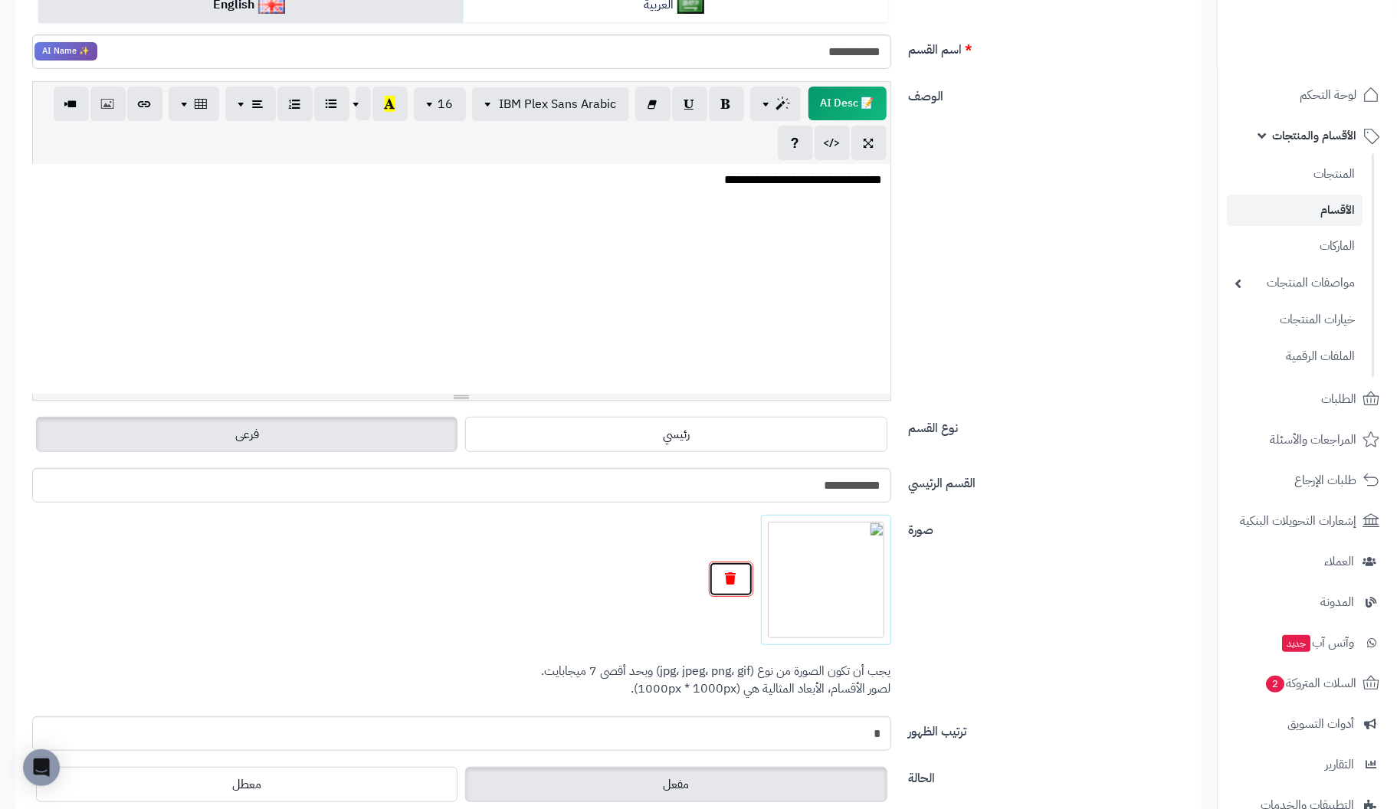
click at [727, 583] on button "button" at bounding box center [731, 579] width 44 height 35
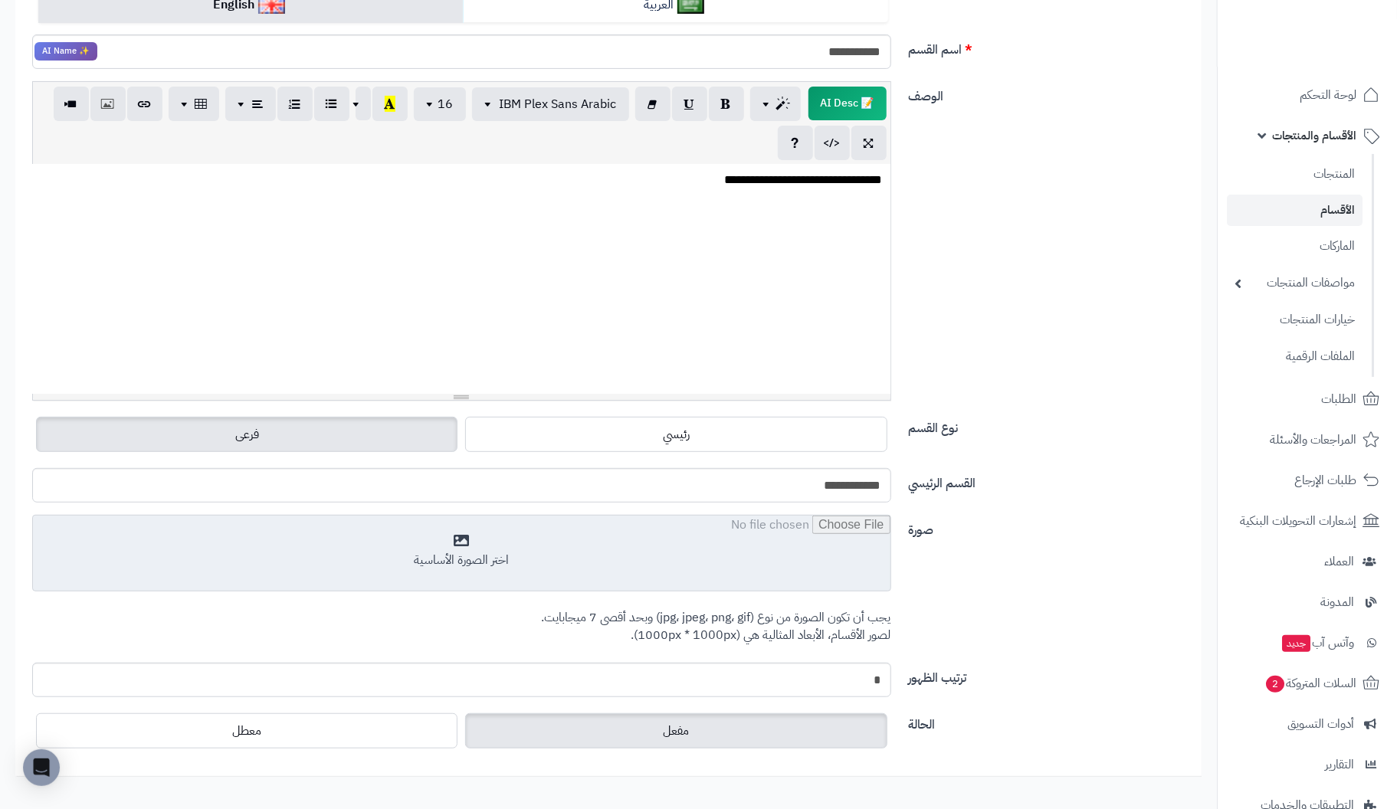
click at [490, 551] on input "file" at bounding box center [462, 554] width 858 height 77
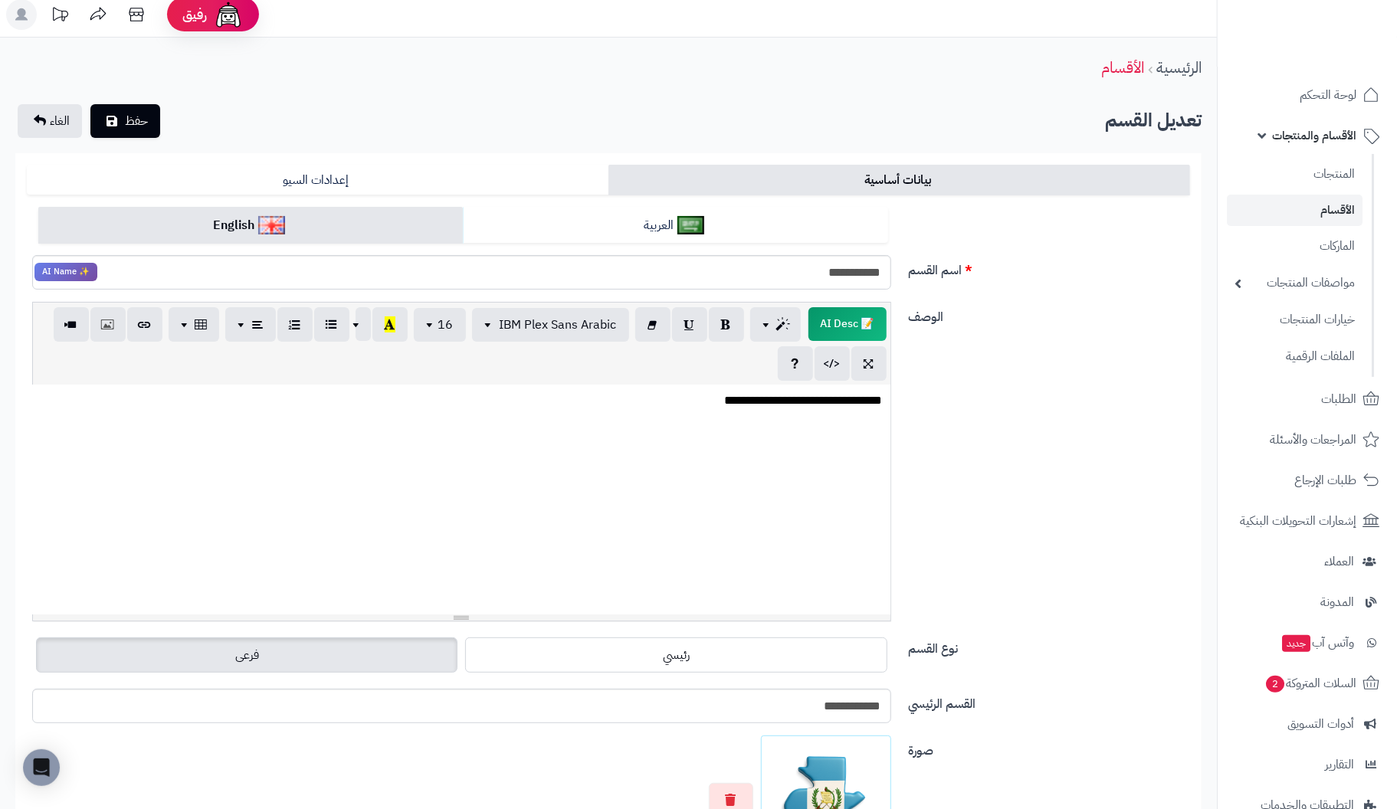
scroll to position [0, 0]
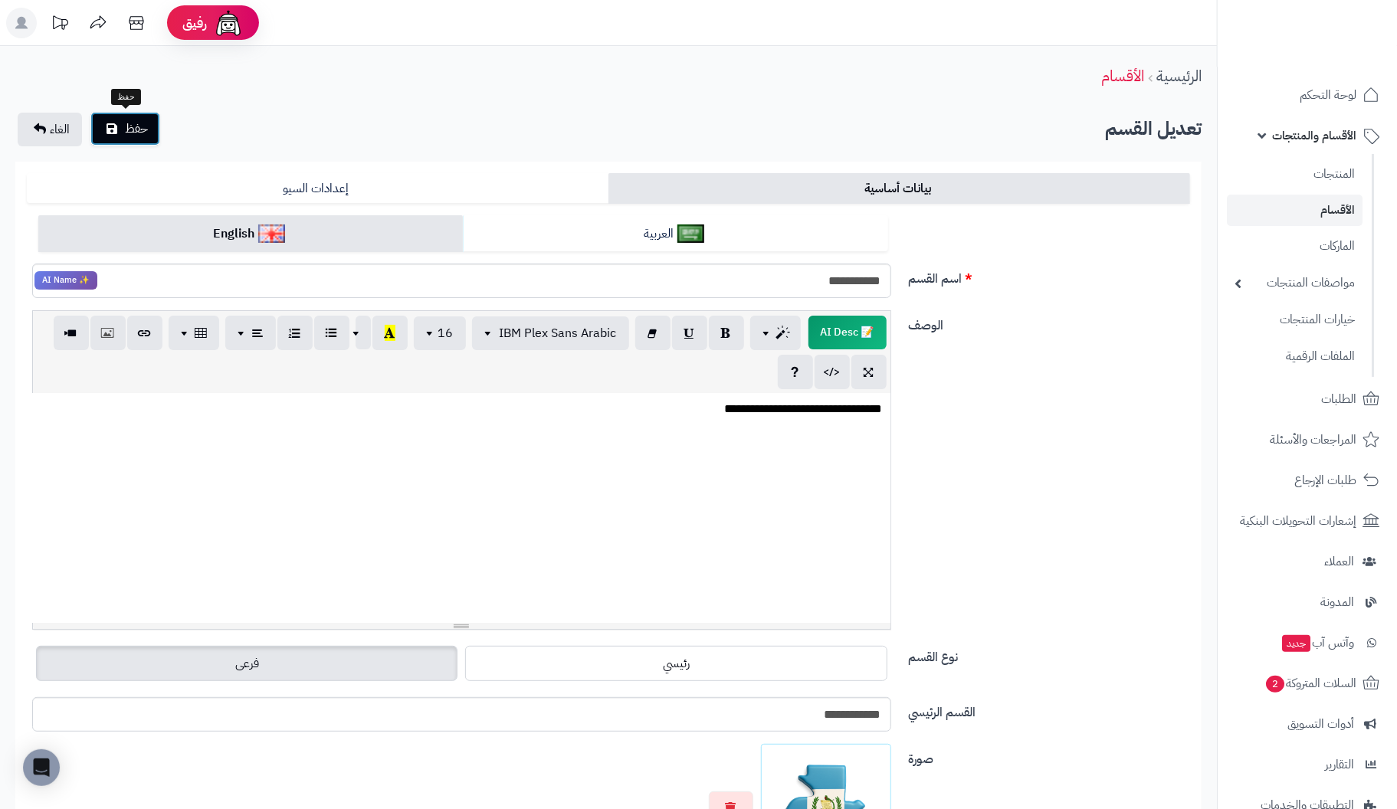
click at [140, 122] on span "حفظ" at bounding box center [136, 129] width 23 height 18
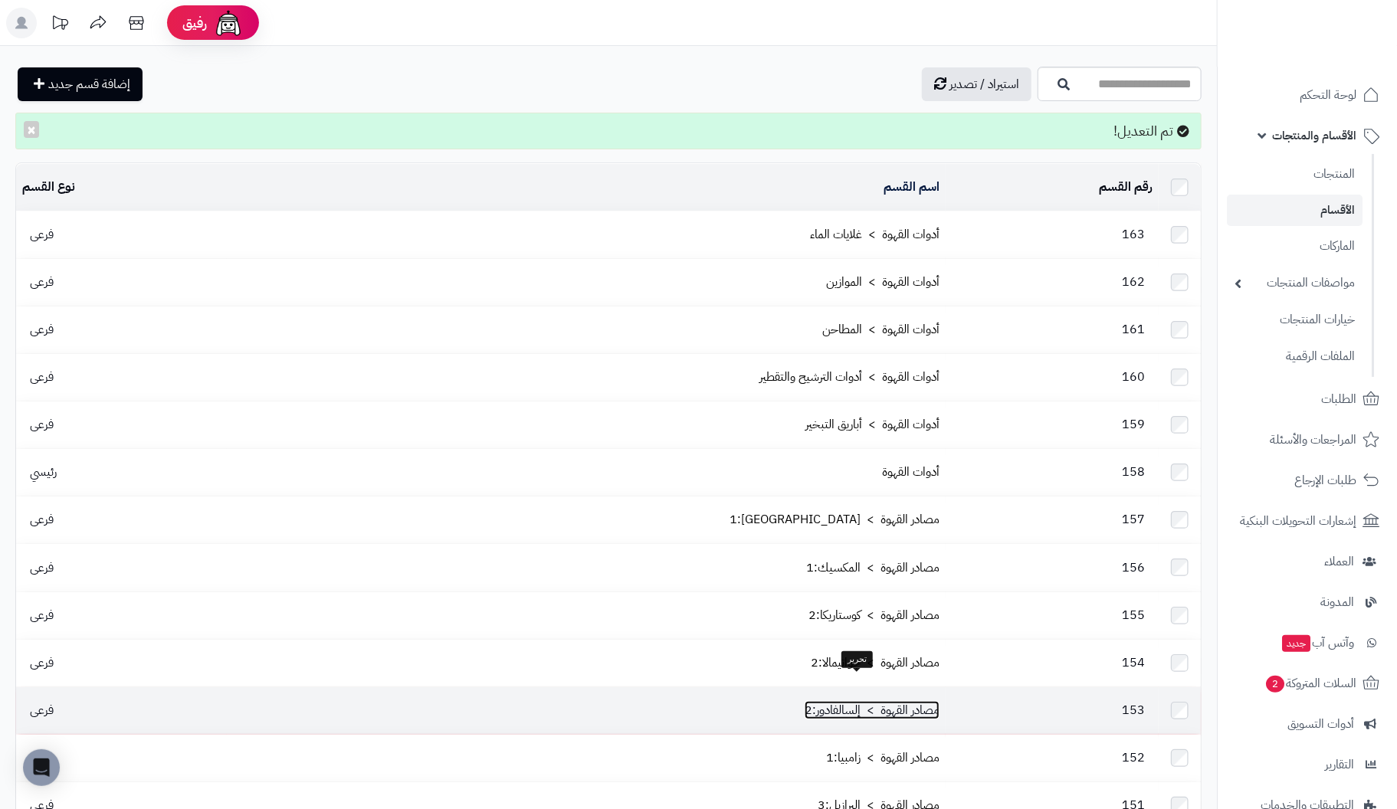
click at [856, 701] on link "مصادر القهوة > إلسالفادور:2" at bounding box center [872, 710] width 135 height 18
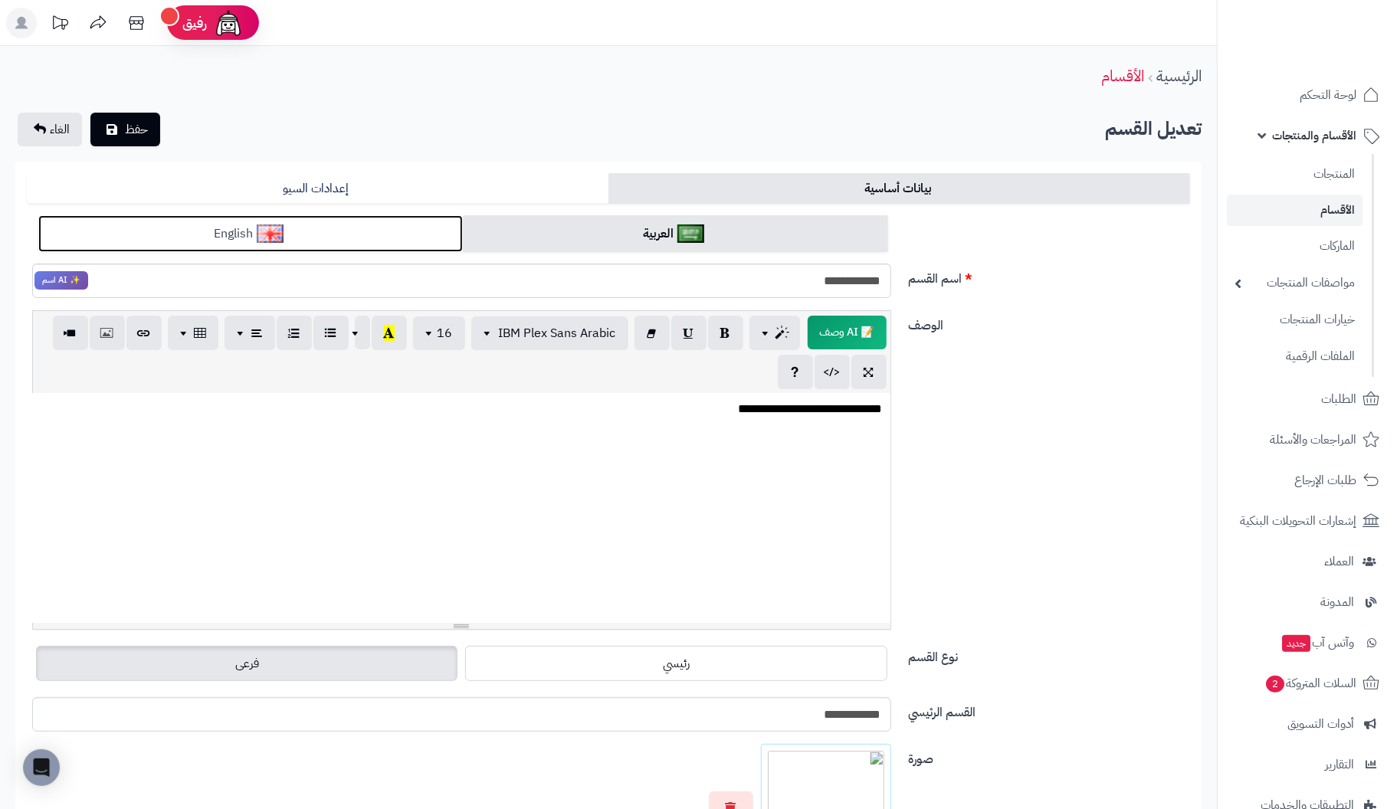
click at [313, 240] on link "English" at bounding box center [250, 234] width 425 height 38
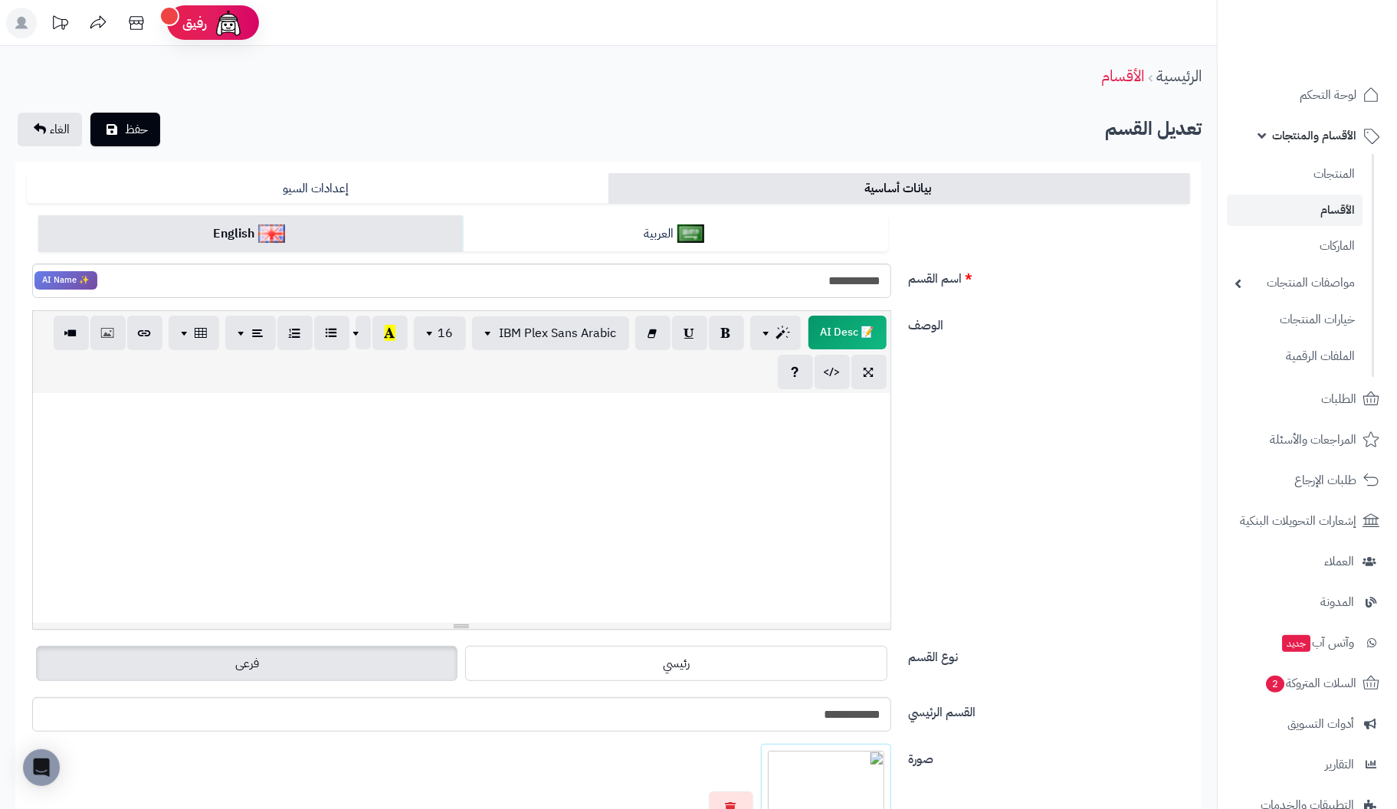
click at [734, 419] on div at bounding box center [462, 508] width 858 height 230
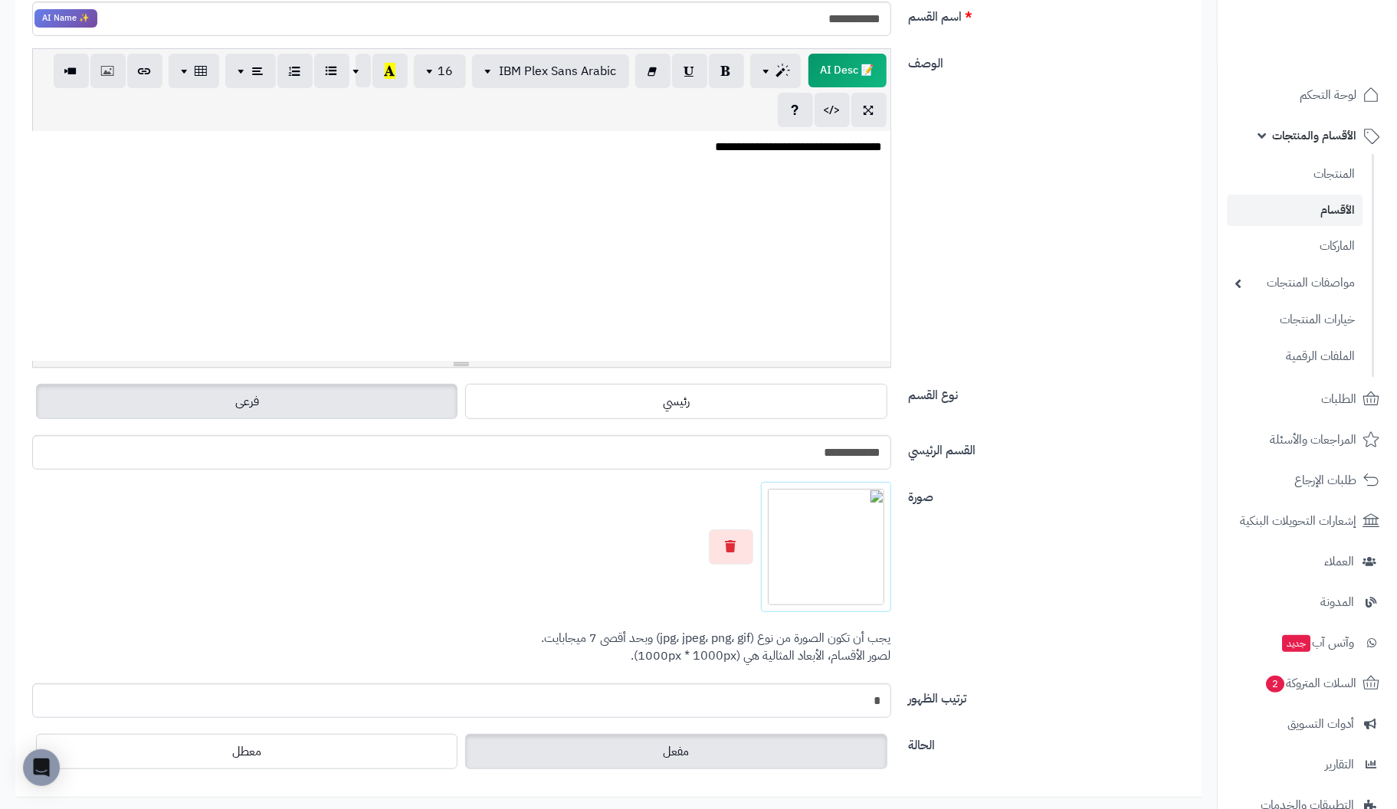
scroll to position [306, 0]
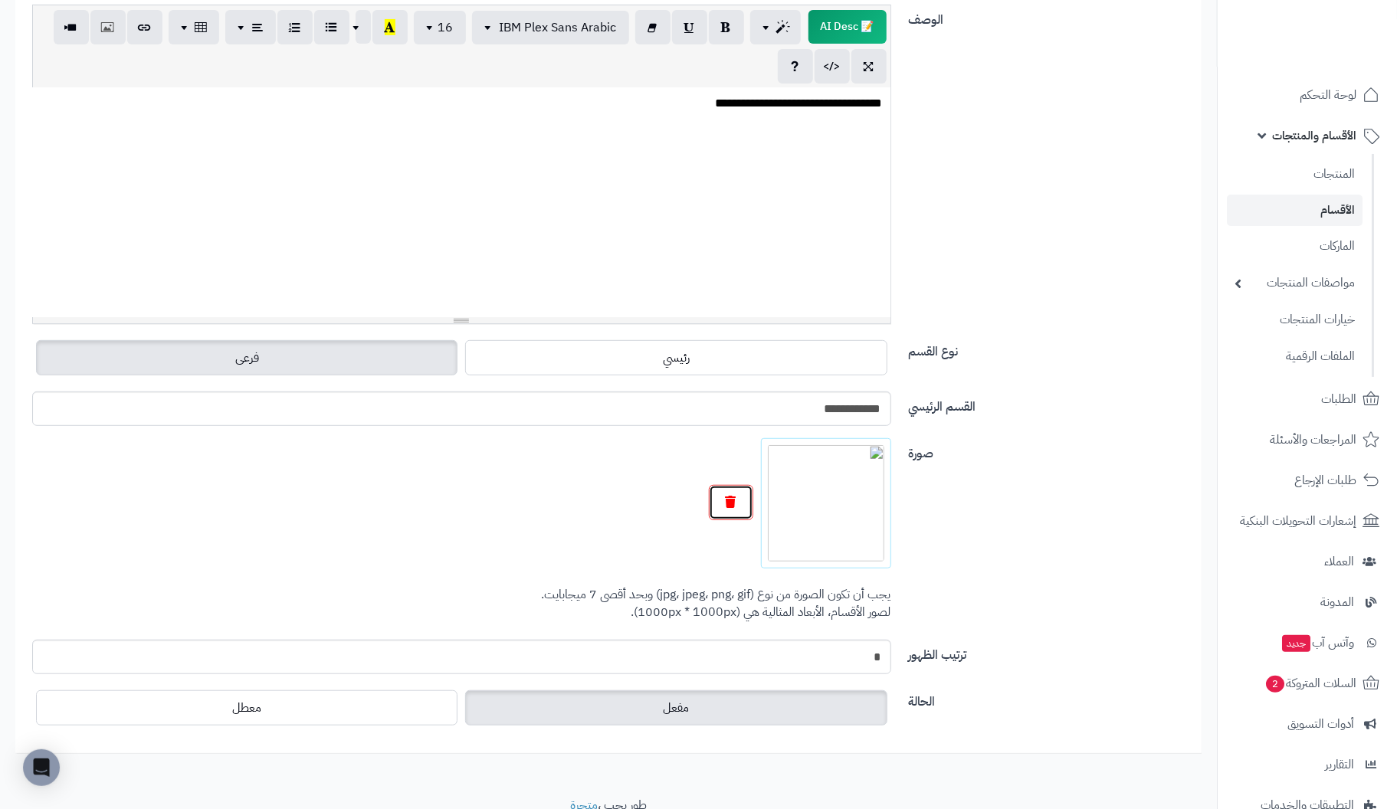
click at [731, 498] on icon "button" at bounding box center [731, 502] width 11 height 12
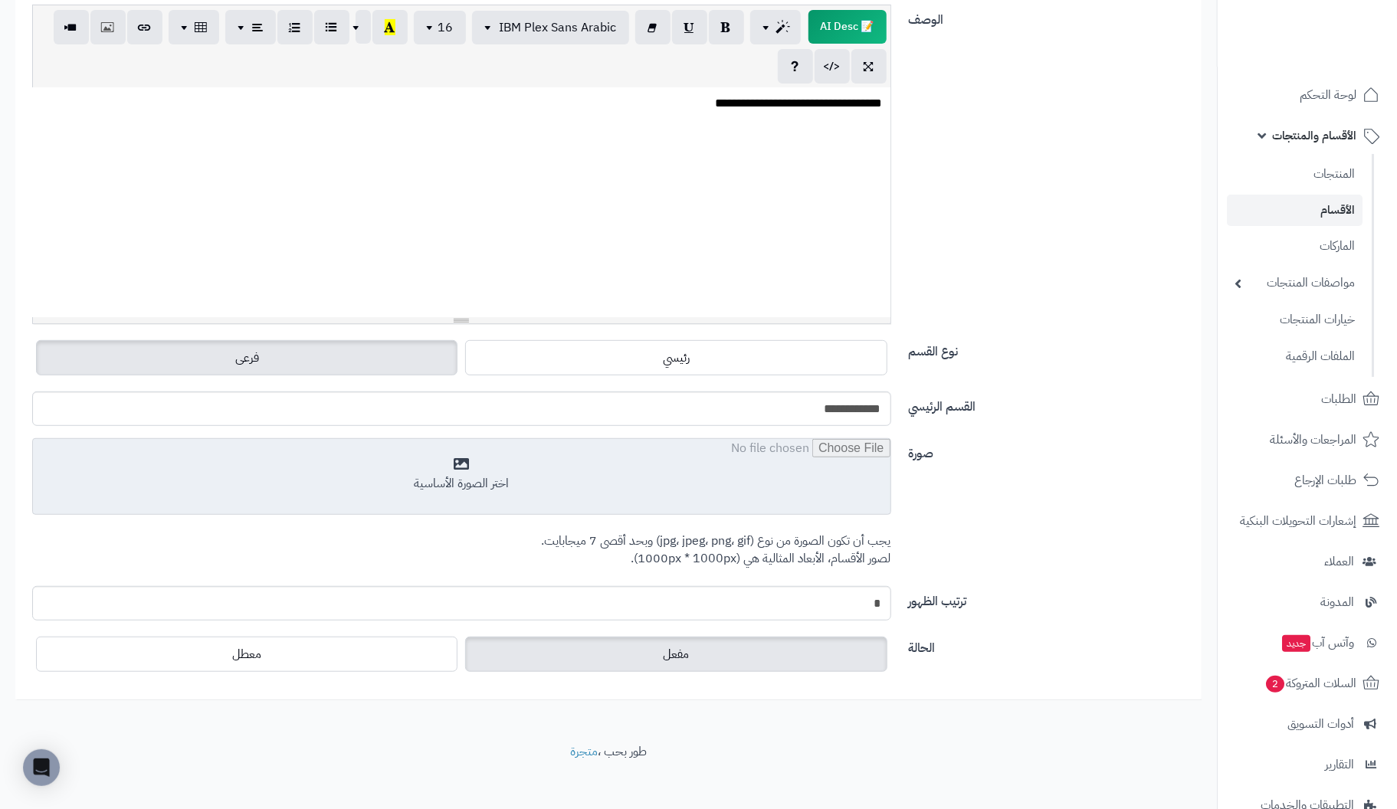
click at [472, 474] on input "file" at bounding box center [462, 477] width 858 height 77
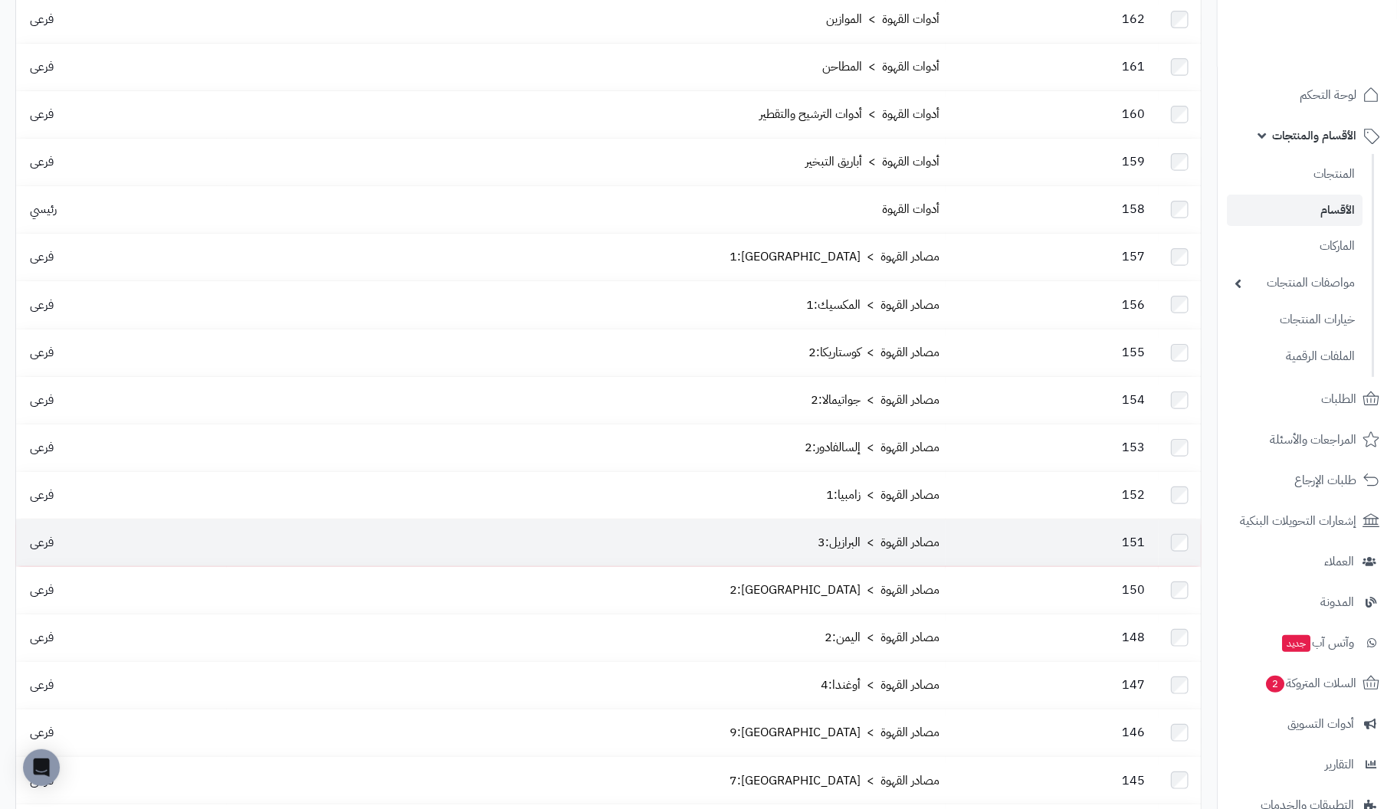
scroll to position [229, 0]
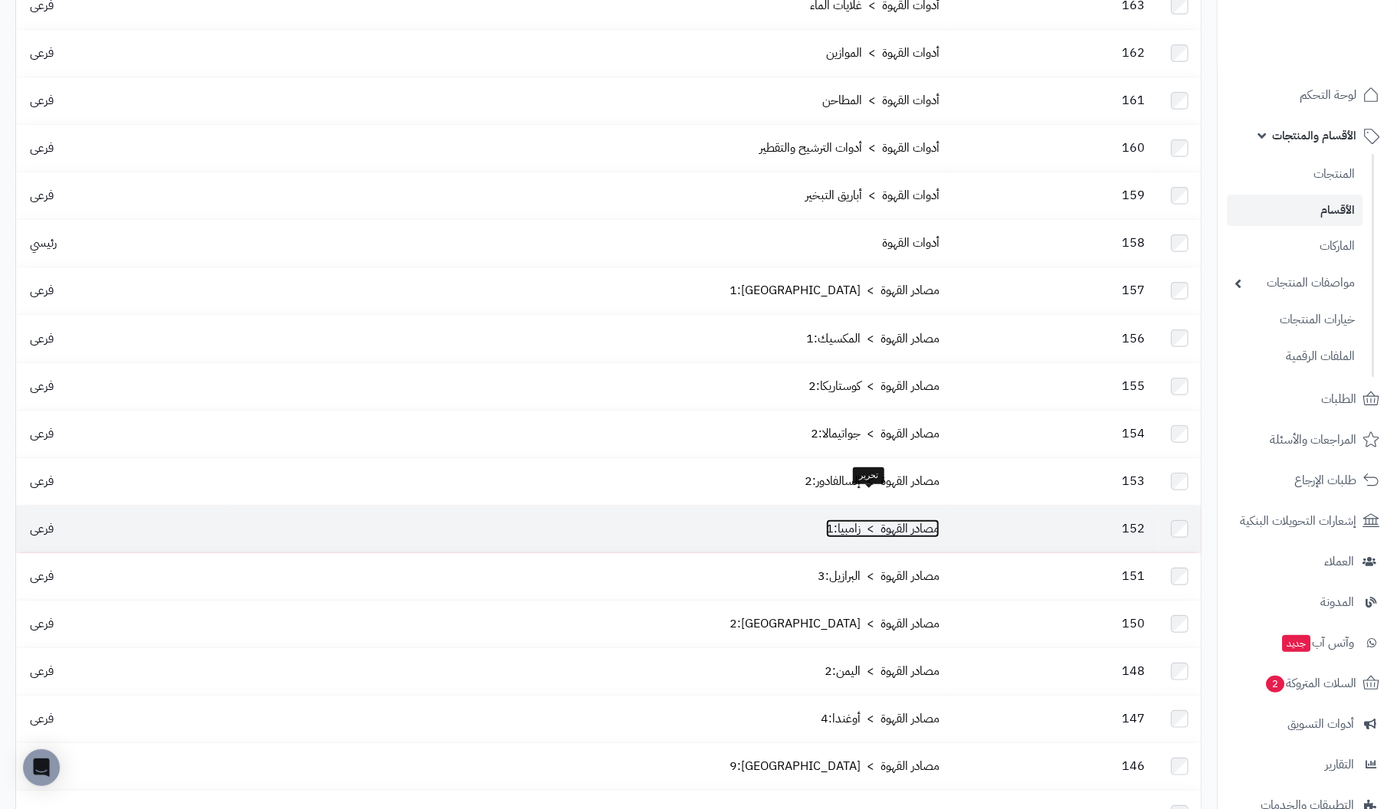
click at [875, 520] on link "مصادر القهوة > زامبيا:1" at bounding box center [882, 529] width 113 height 18
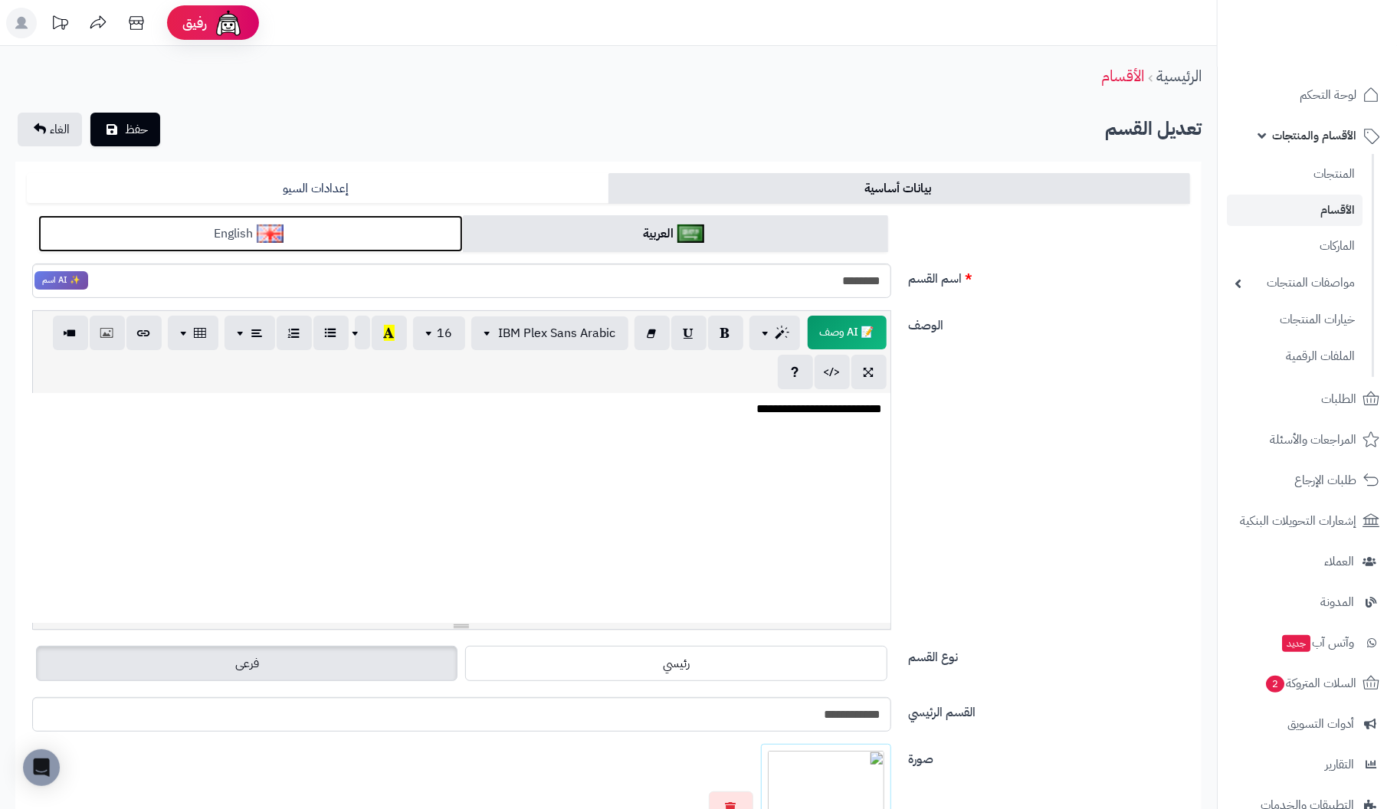
click at [264, 225] on img at bounding box center [270, 234] width 27 height 18
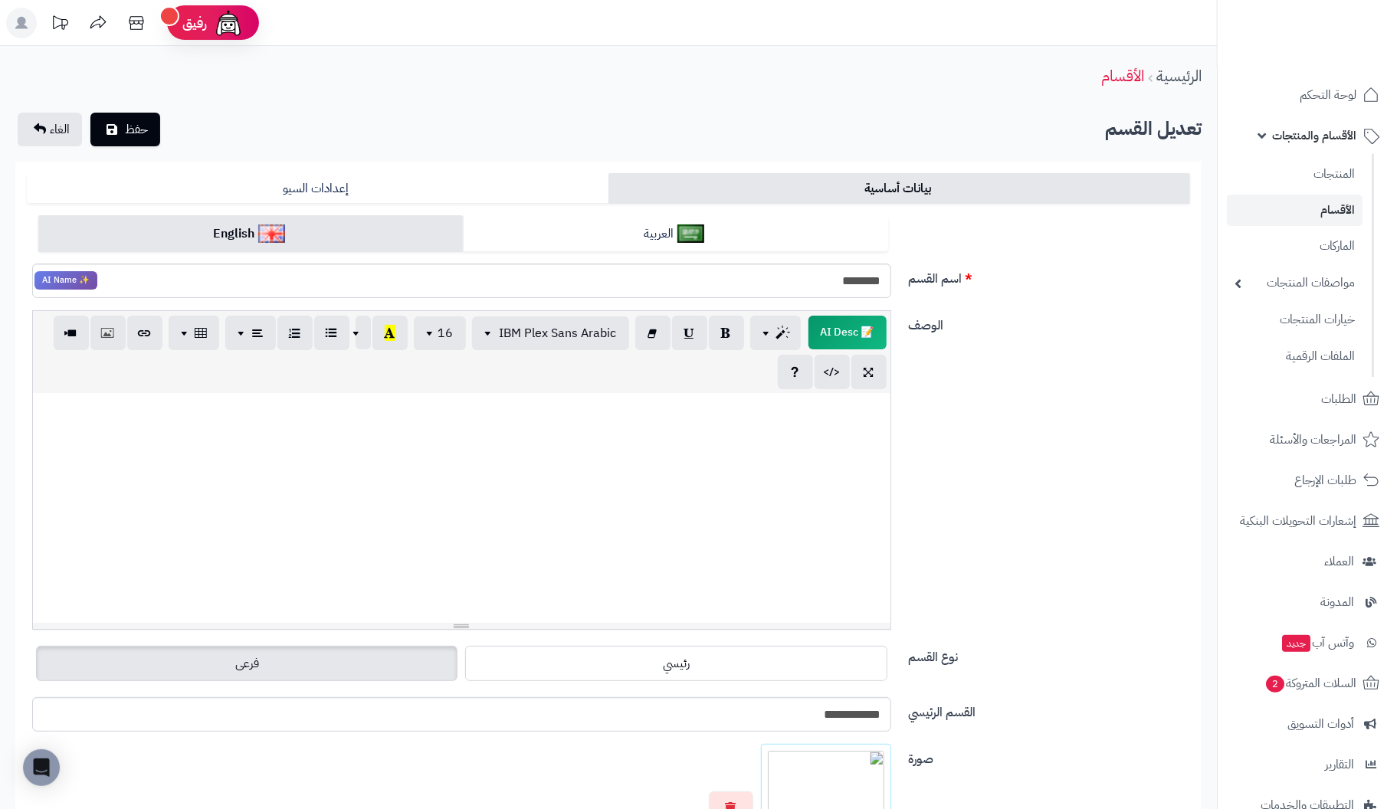
click at [724, 415] on p at bounding box center [462, 410] width 842 height 18
paste div
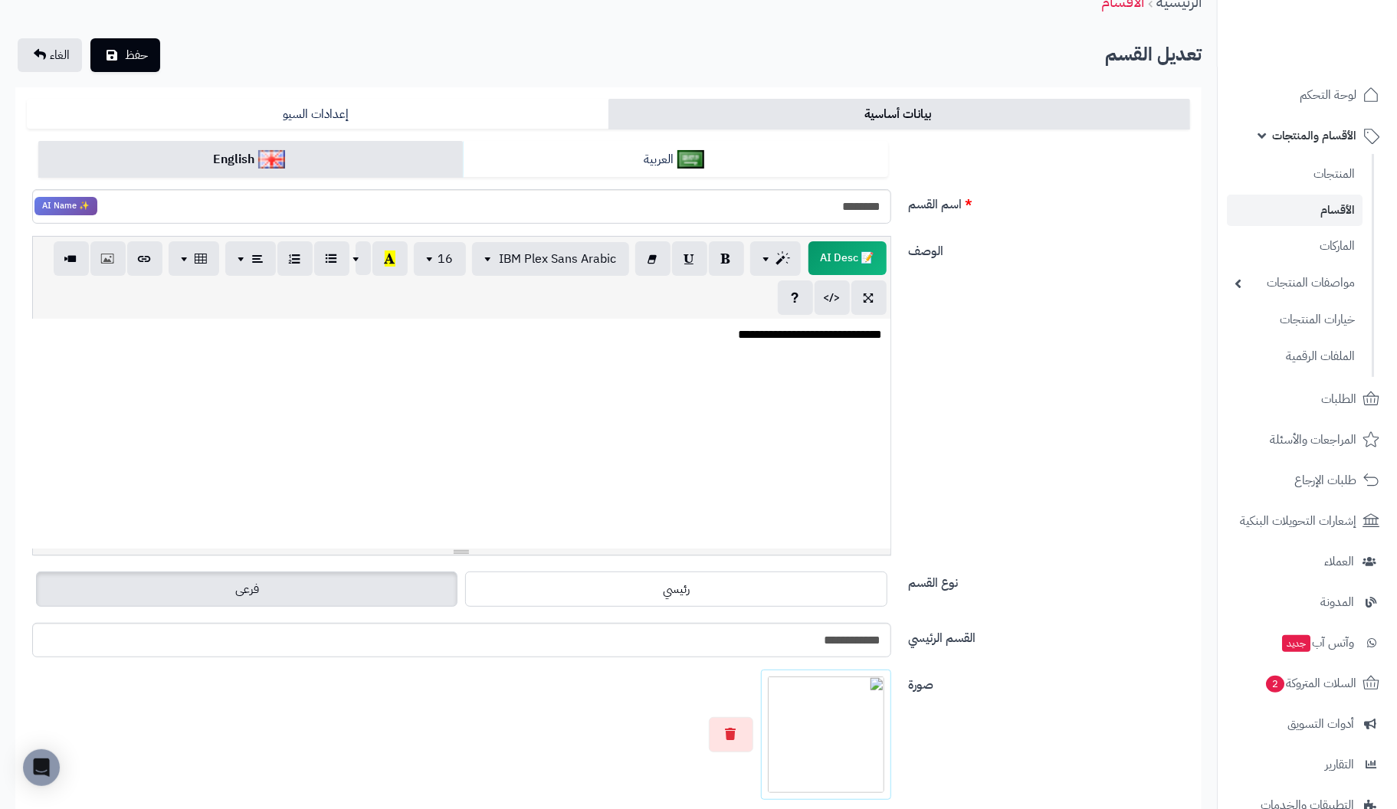
scroll to position [77, 0]
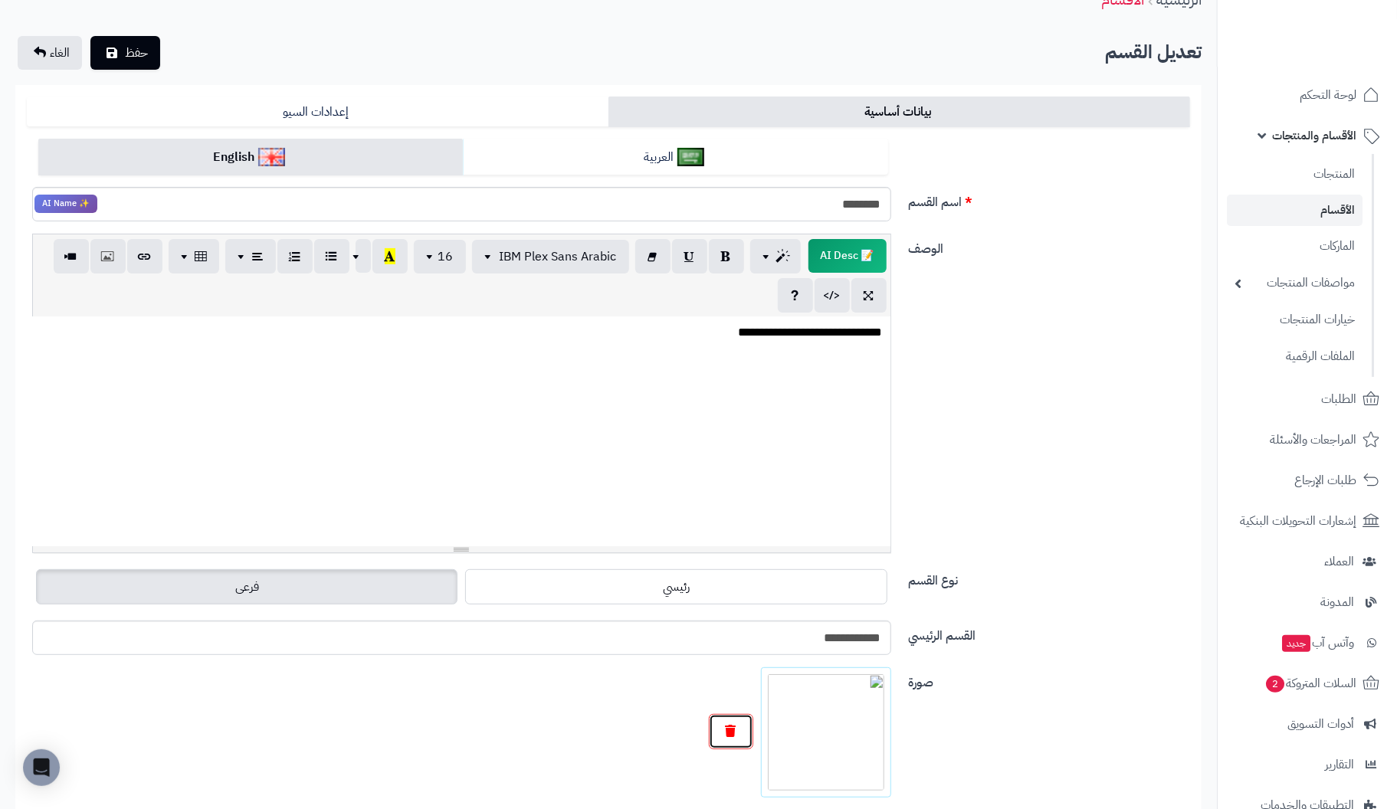
click at [734, 725] on icon "button" at bounding box center [731, 731] width 11 height 12
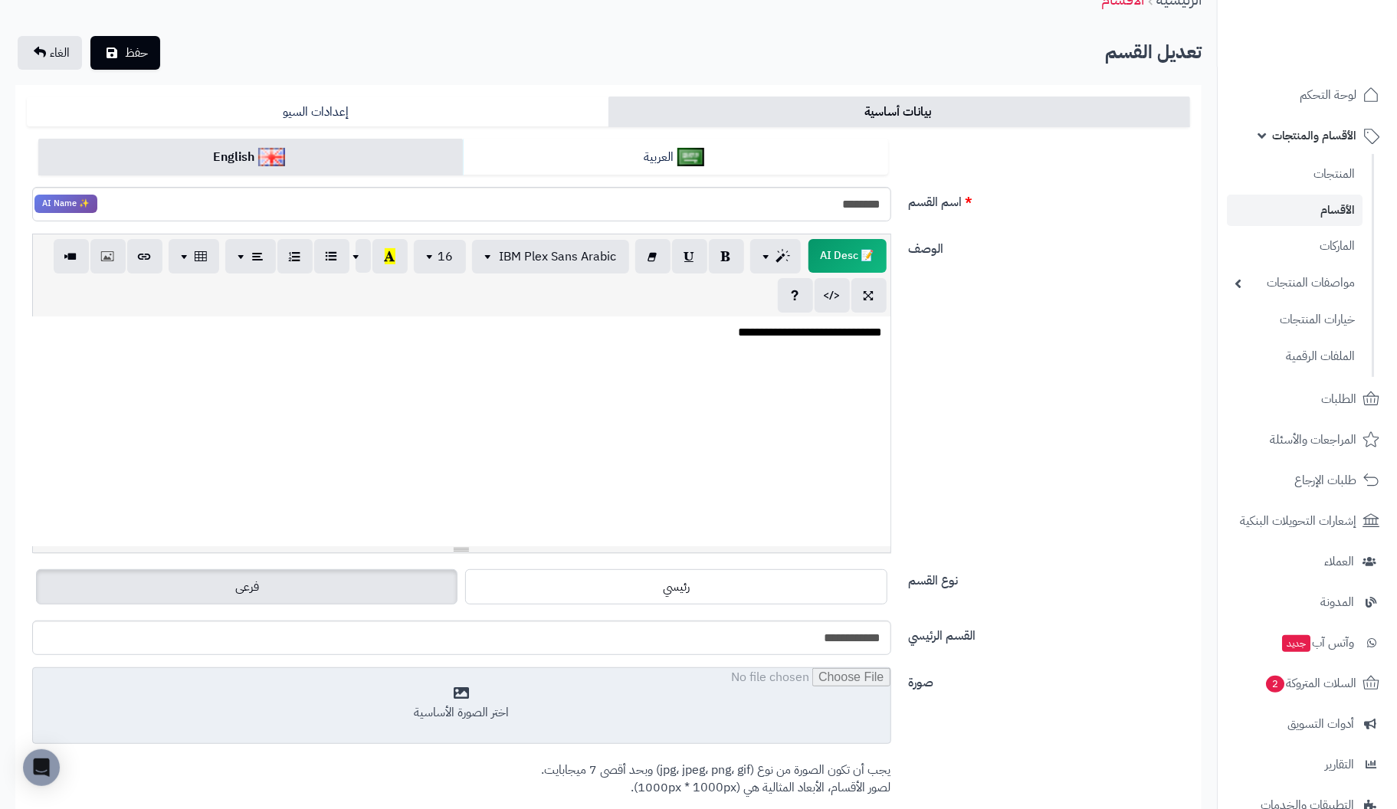
click at [465, 694] on input "file" at bounding box center [462, 706] width 858 height 77
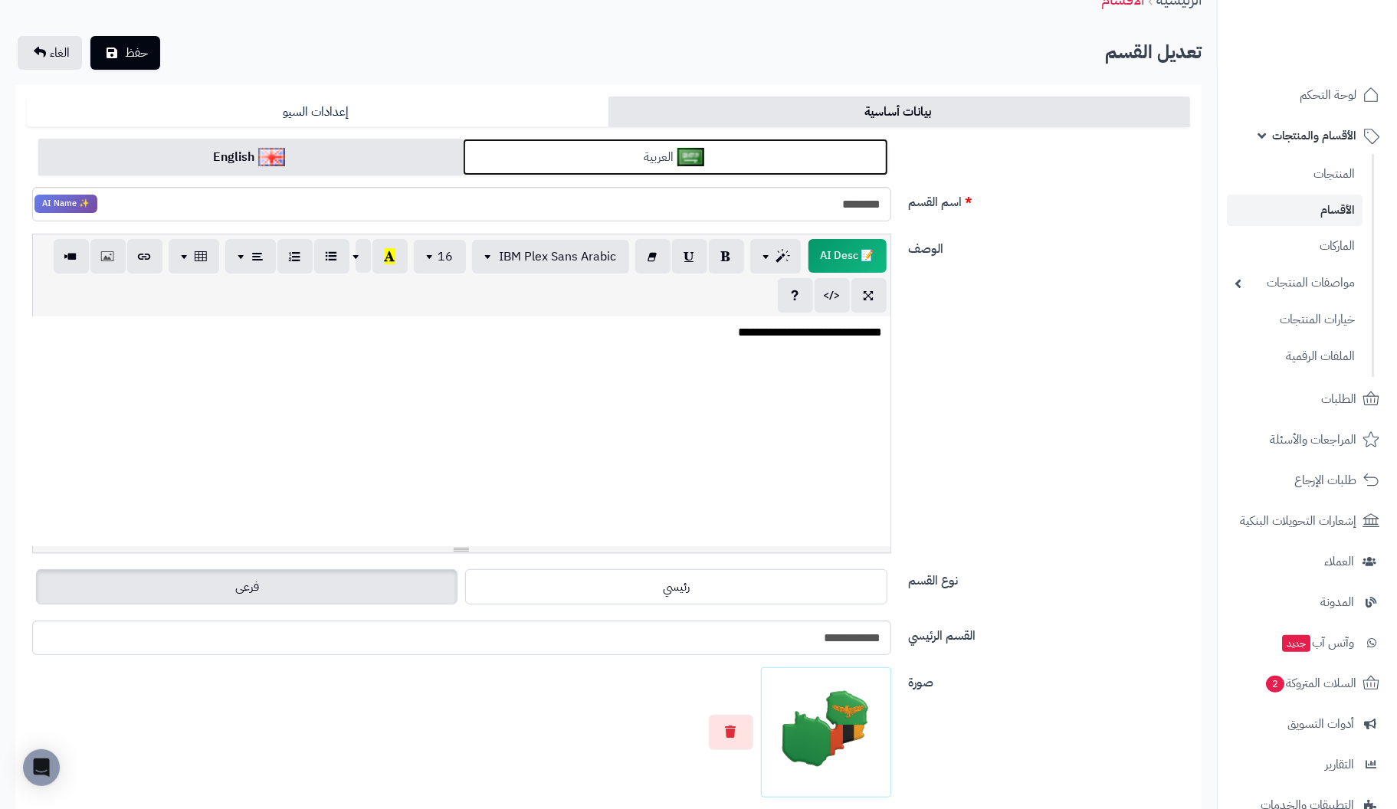
drag, startPoint x: 580, startPoint y: 156, endPoint x: 573, endPoint y: 157, distance: 7.7
click at [580, 156] on link "العربية" at bounding box center [675, 158] width 425 height 38
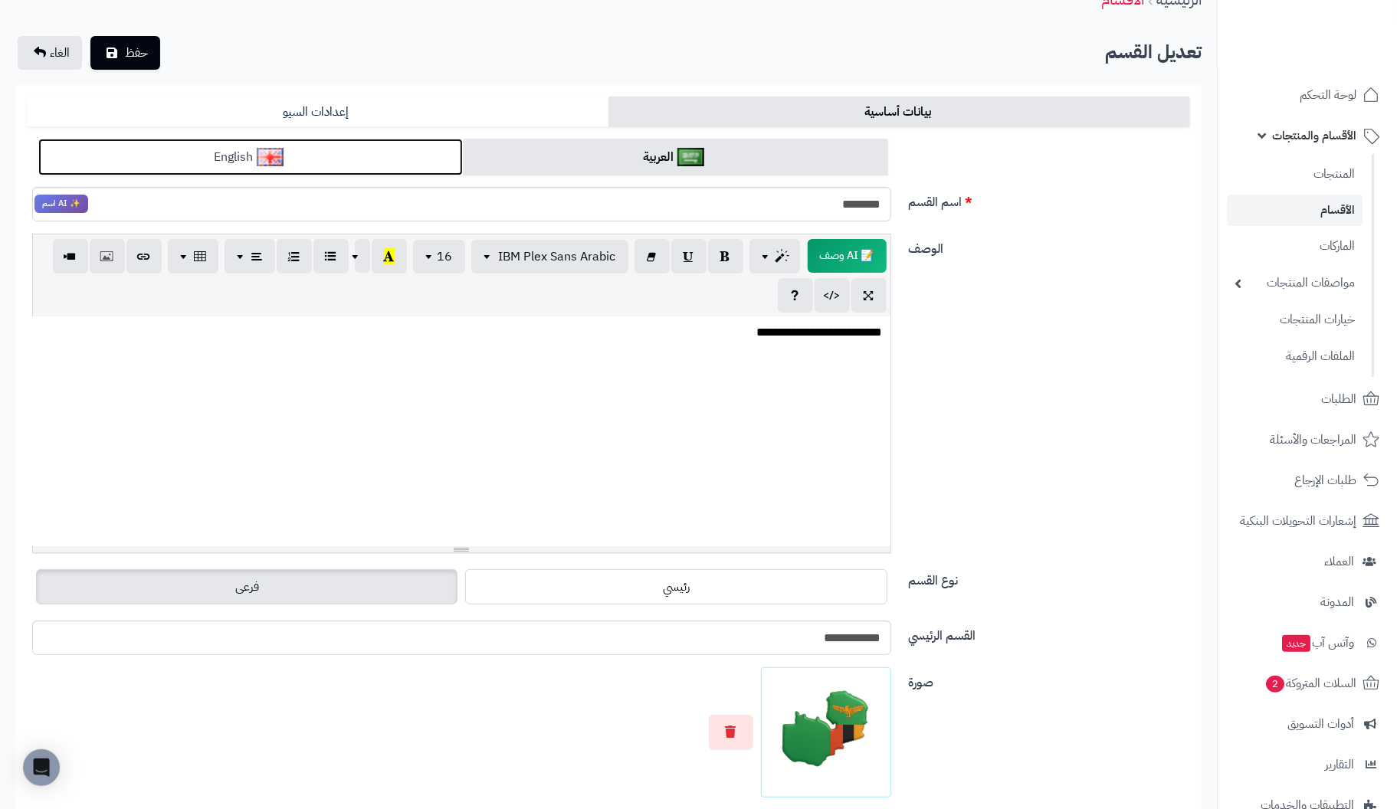
click at [377, 152] on link "English" at bounding box center [250, 158] width 425 height 38
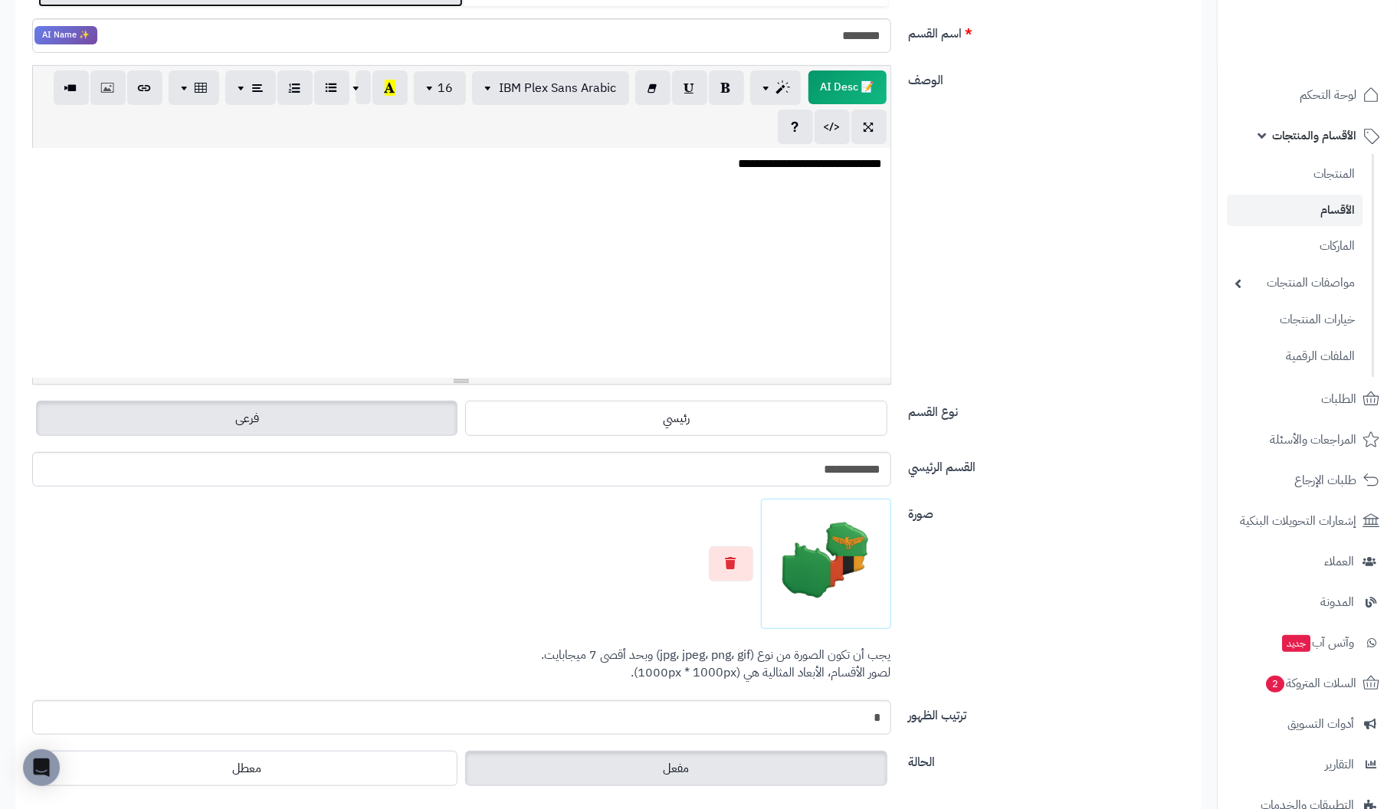
scroll to position [0, 0]
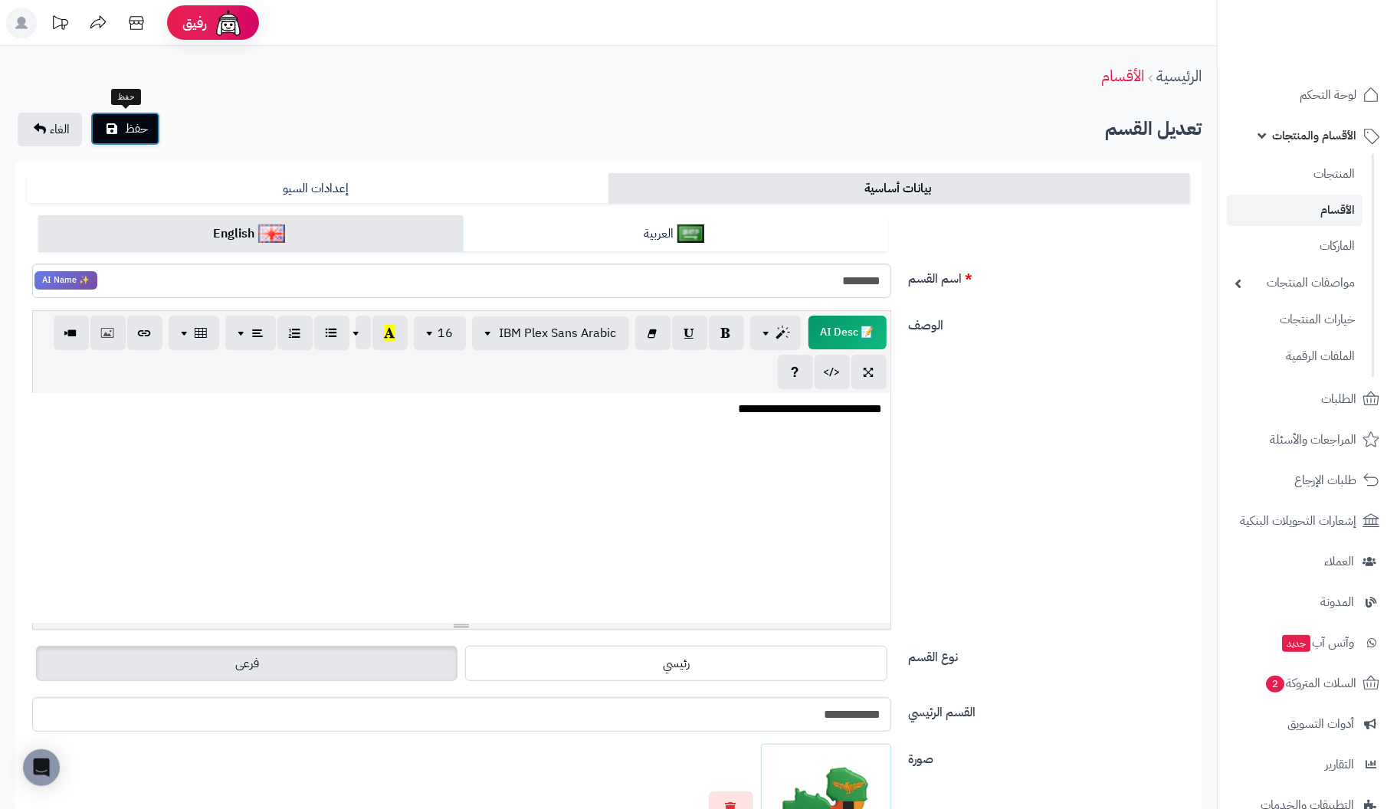
click at [108, 128] on icon "submit" at bounding box center [112, 129] width 11 height 12
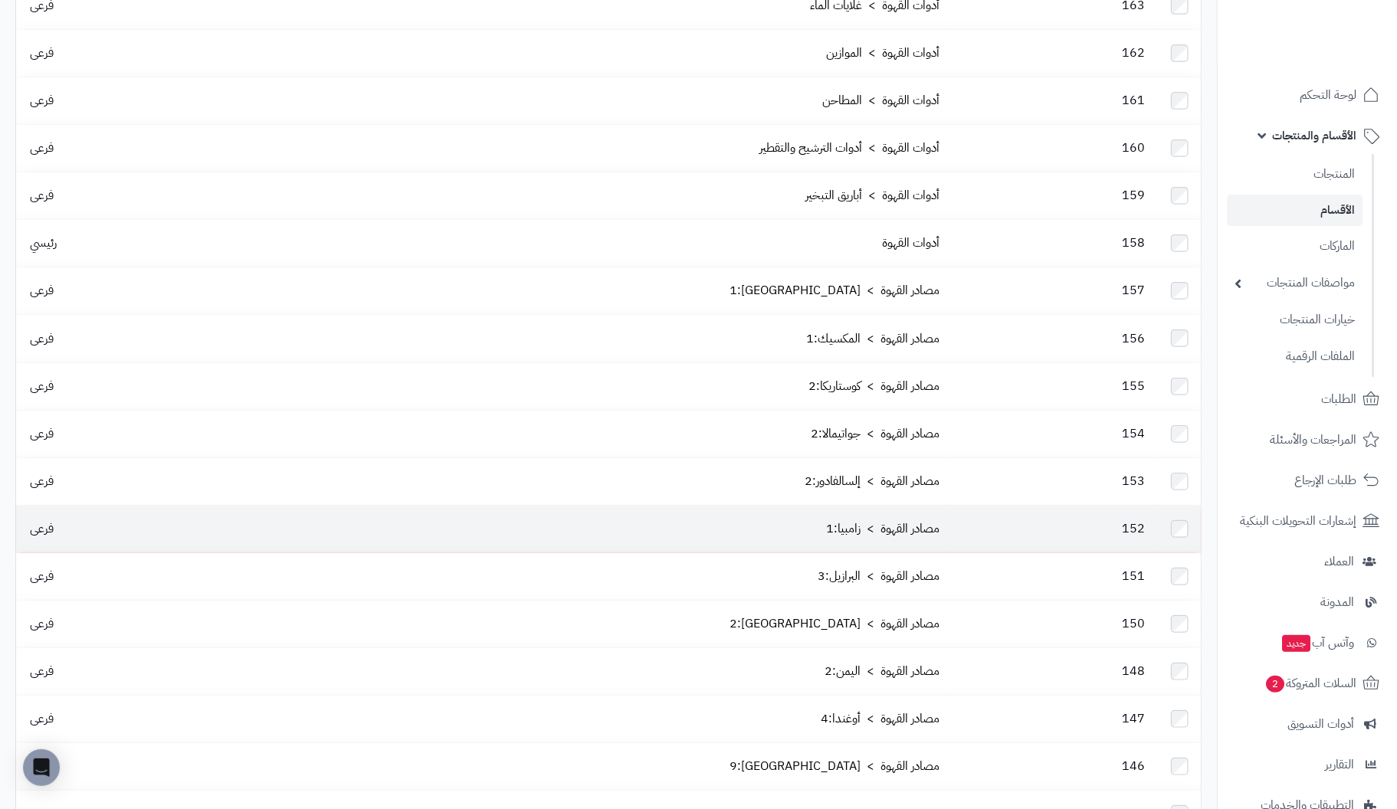
scroll to position [229, 0]
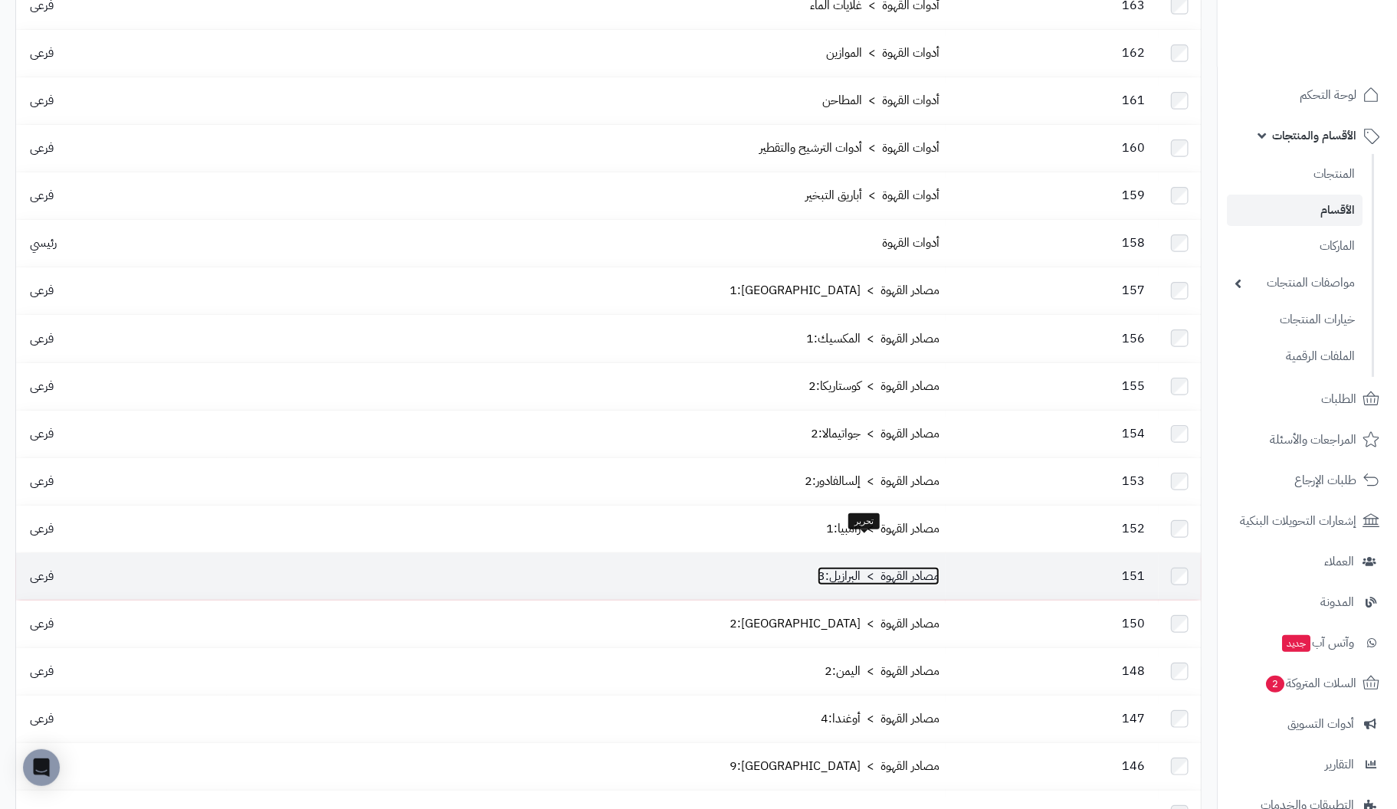
click at [865, 567] on link "مصادر القهوة > البرازيل:3" at bounding box center [879, 576] width 122 height 18
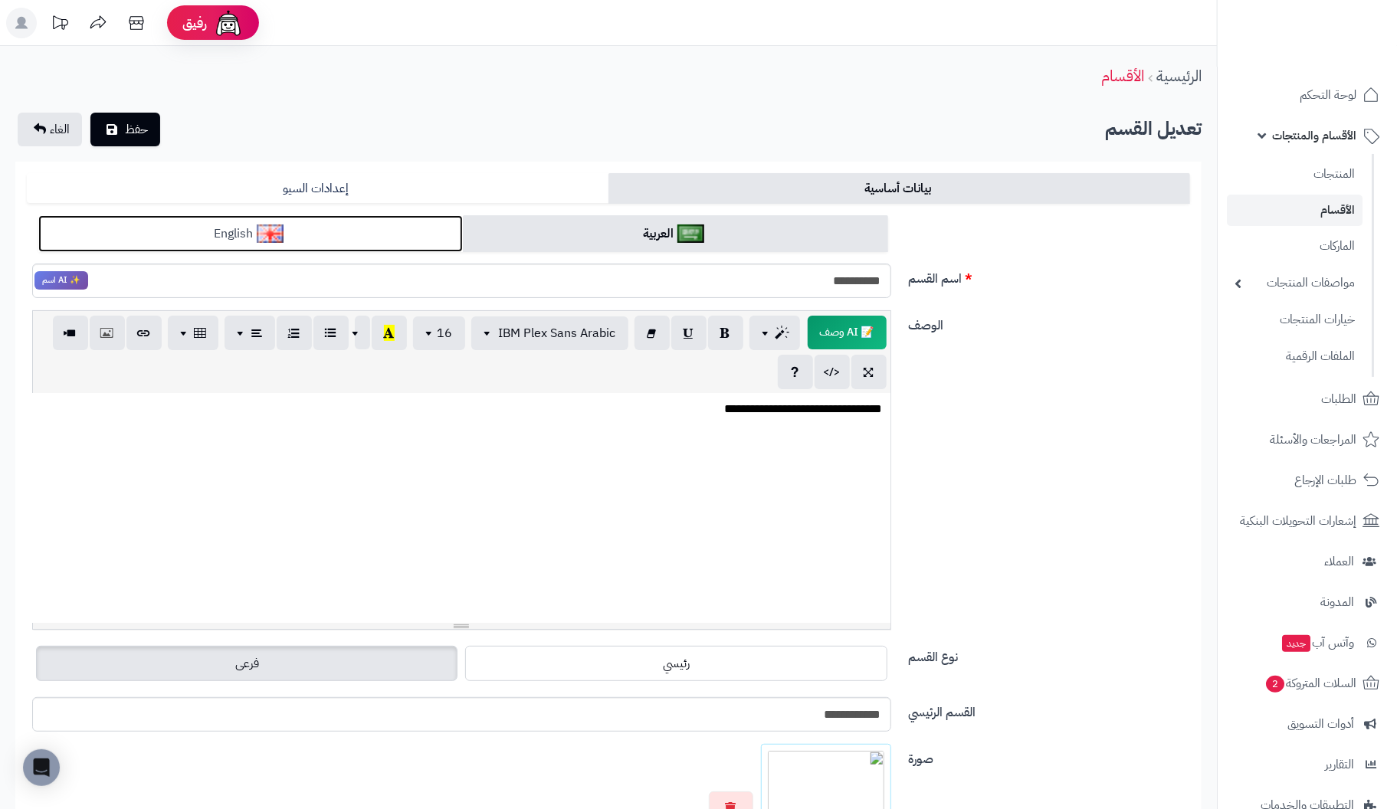
click at [274, 234] on img at bounding box center [270, 234] width 27 height 18
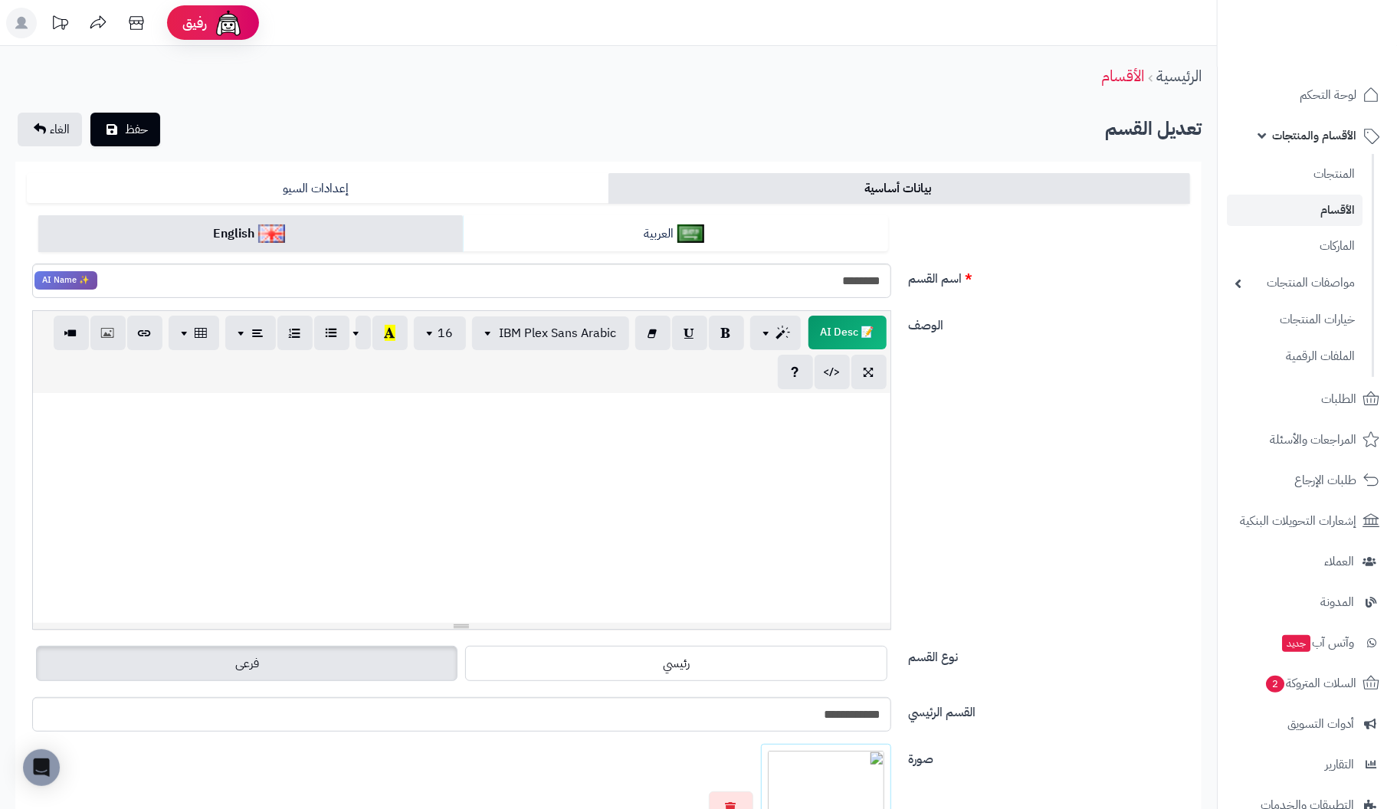
click at [734, 432] on div at bounding box center [462, 508] width 858 height 230
paste div
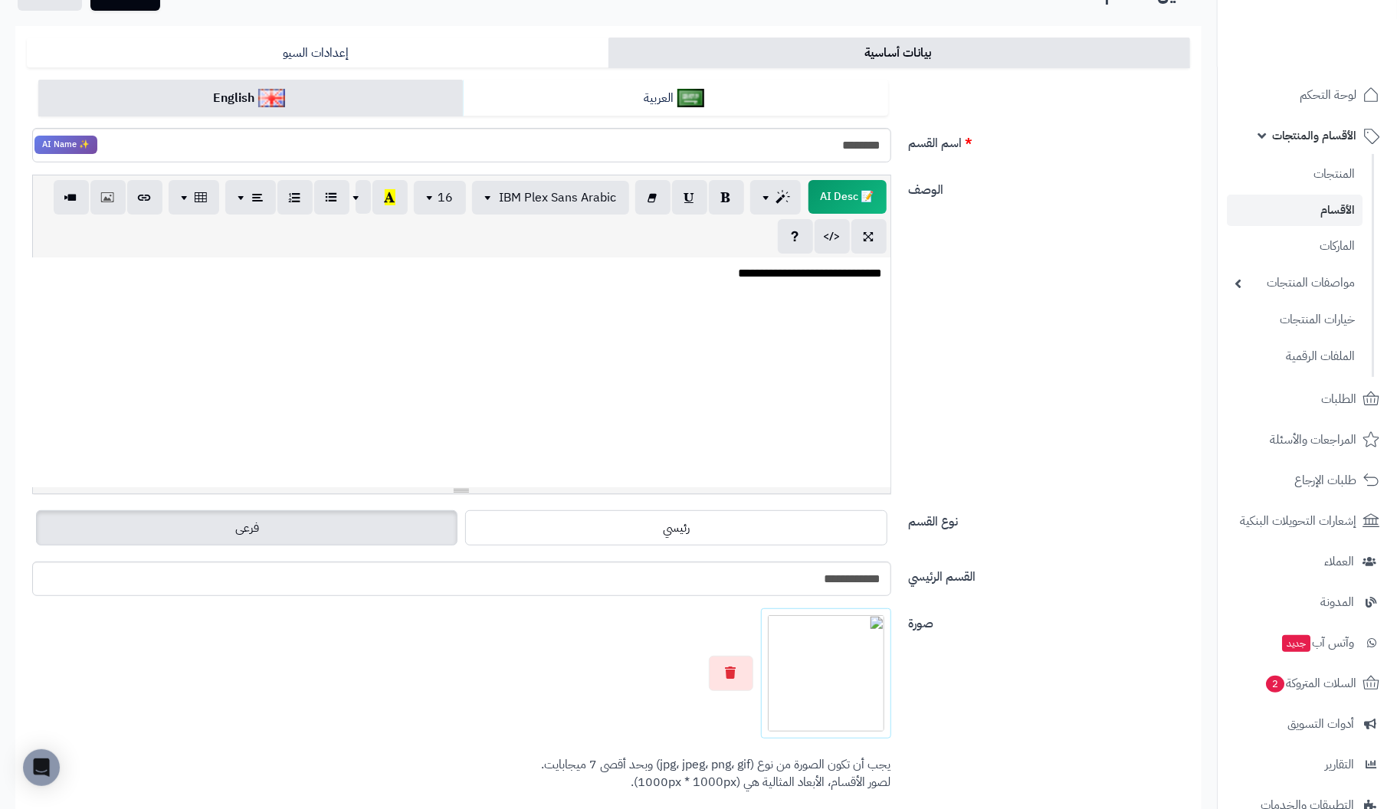
scroll to position [153, 0]
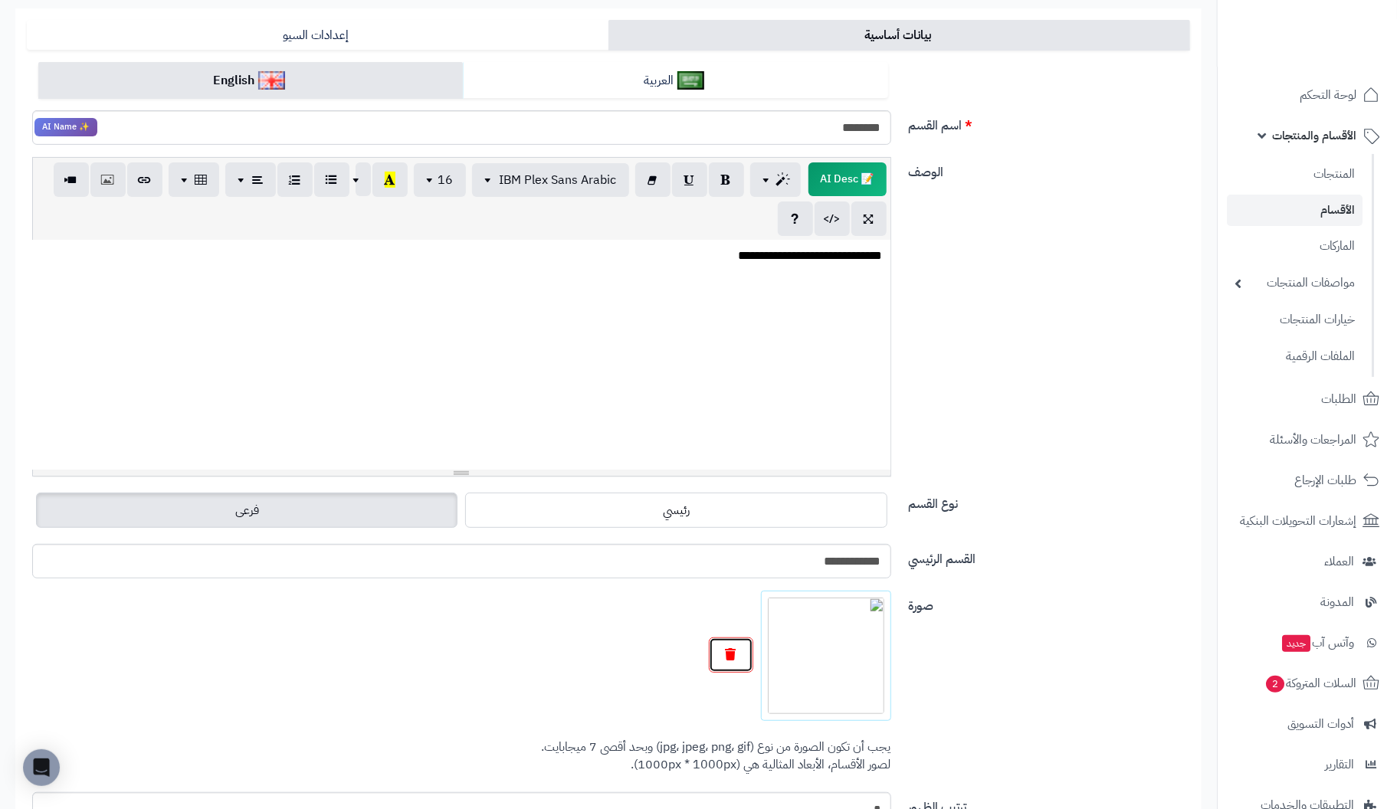
click at [737, 653] on button "button" at bounding box center [731, 655] width 44 height 35
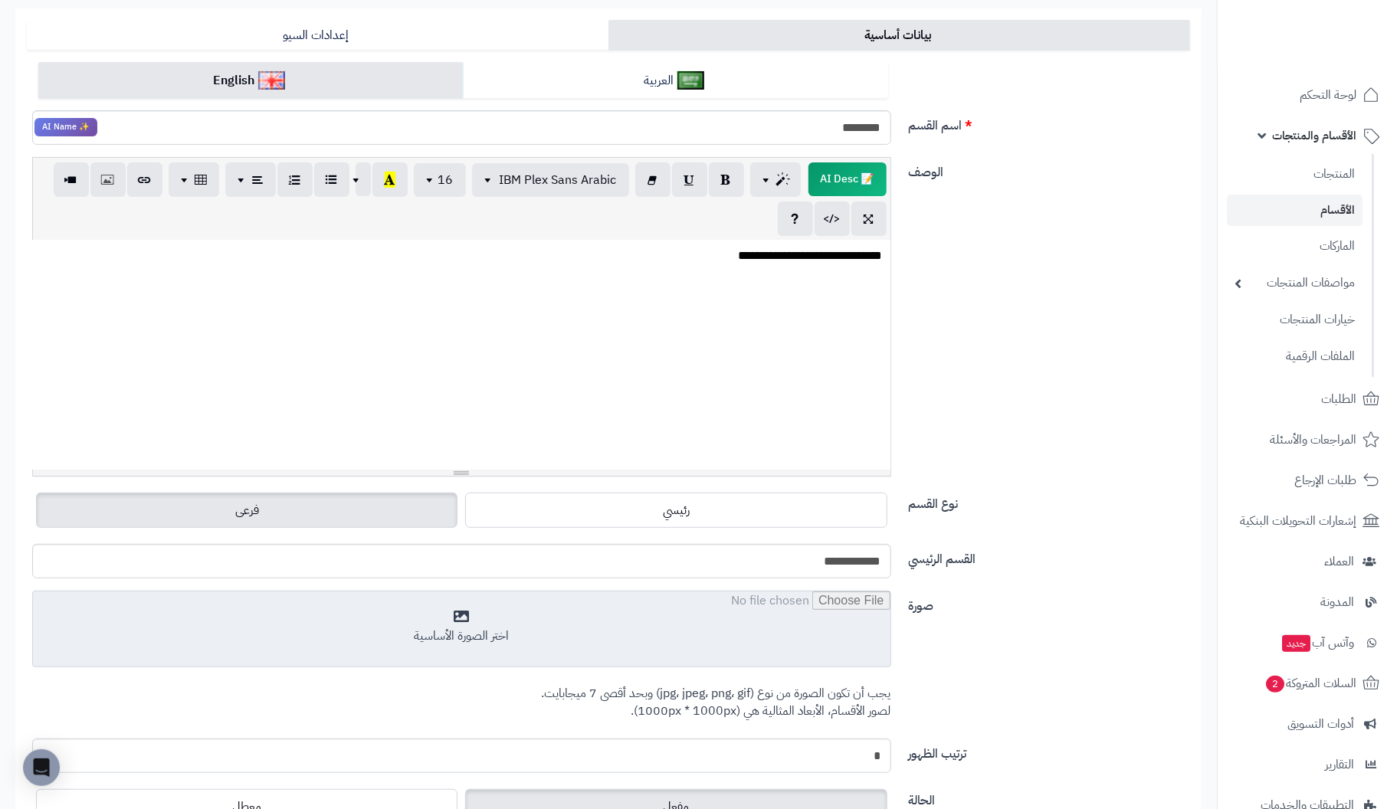
click at [469, 627] on input "file" at bounding box center [462, 630] width 858 height 77
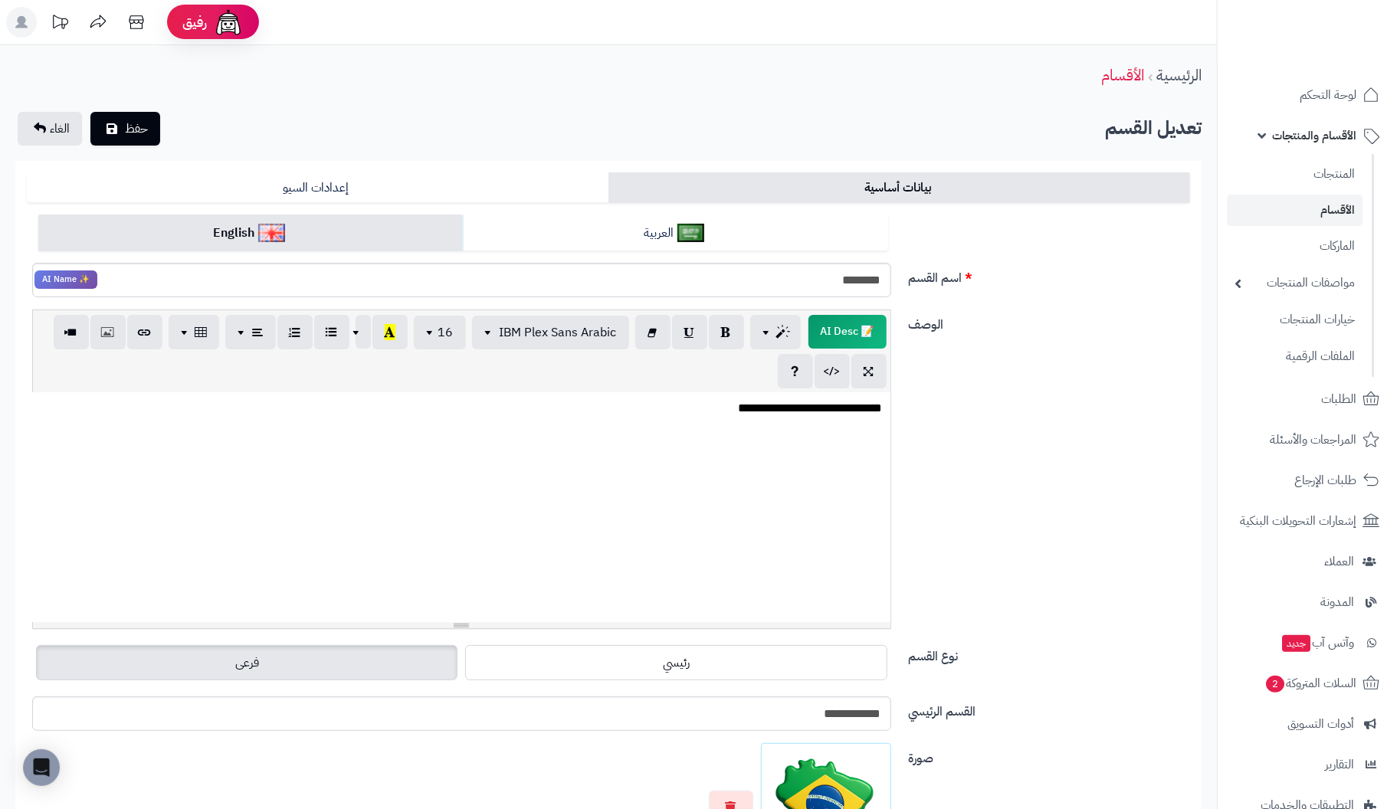
scroll to position [0, 0]
click at [127, 123] on span "حفظ" at bounding box center [136, 129] width 23 height 18
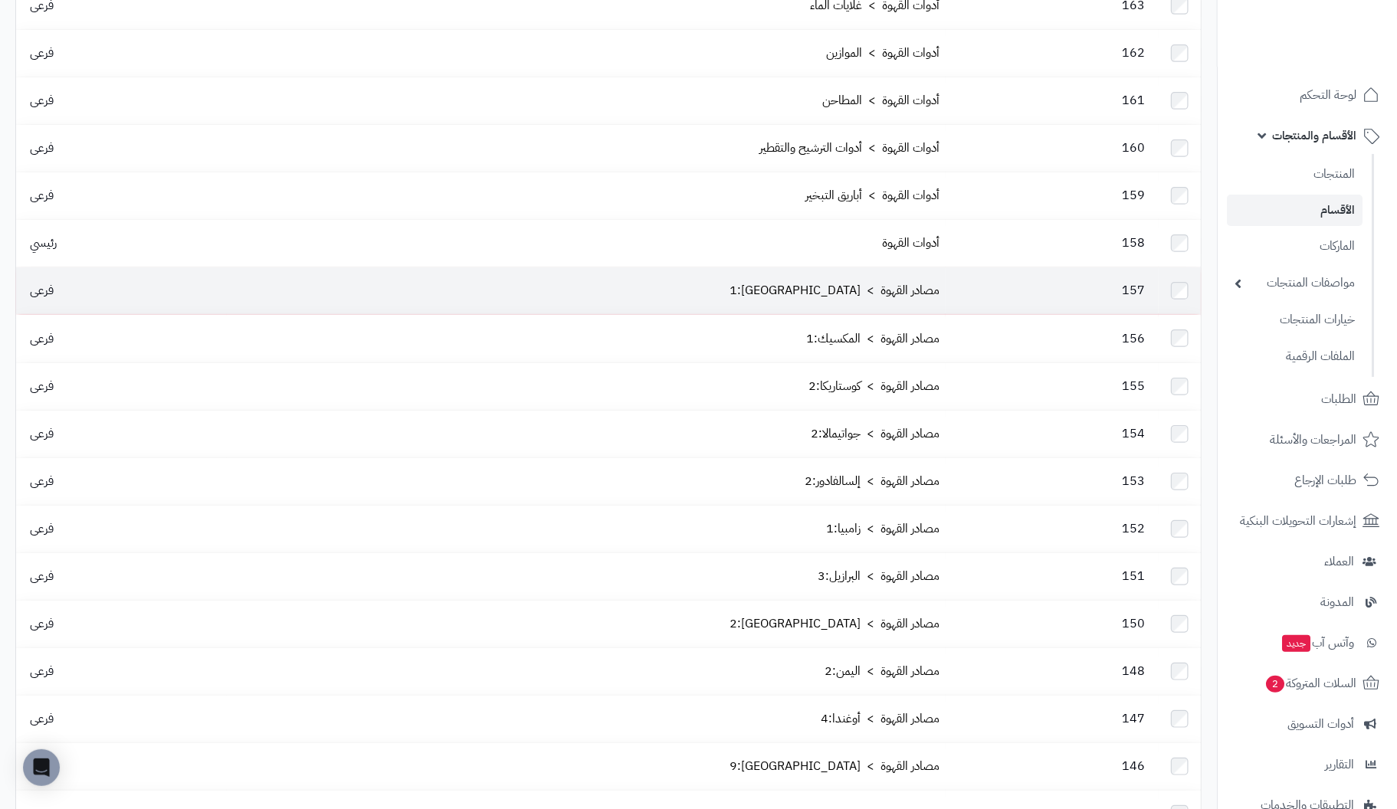
scroll to position [229, 0]
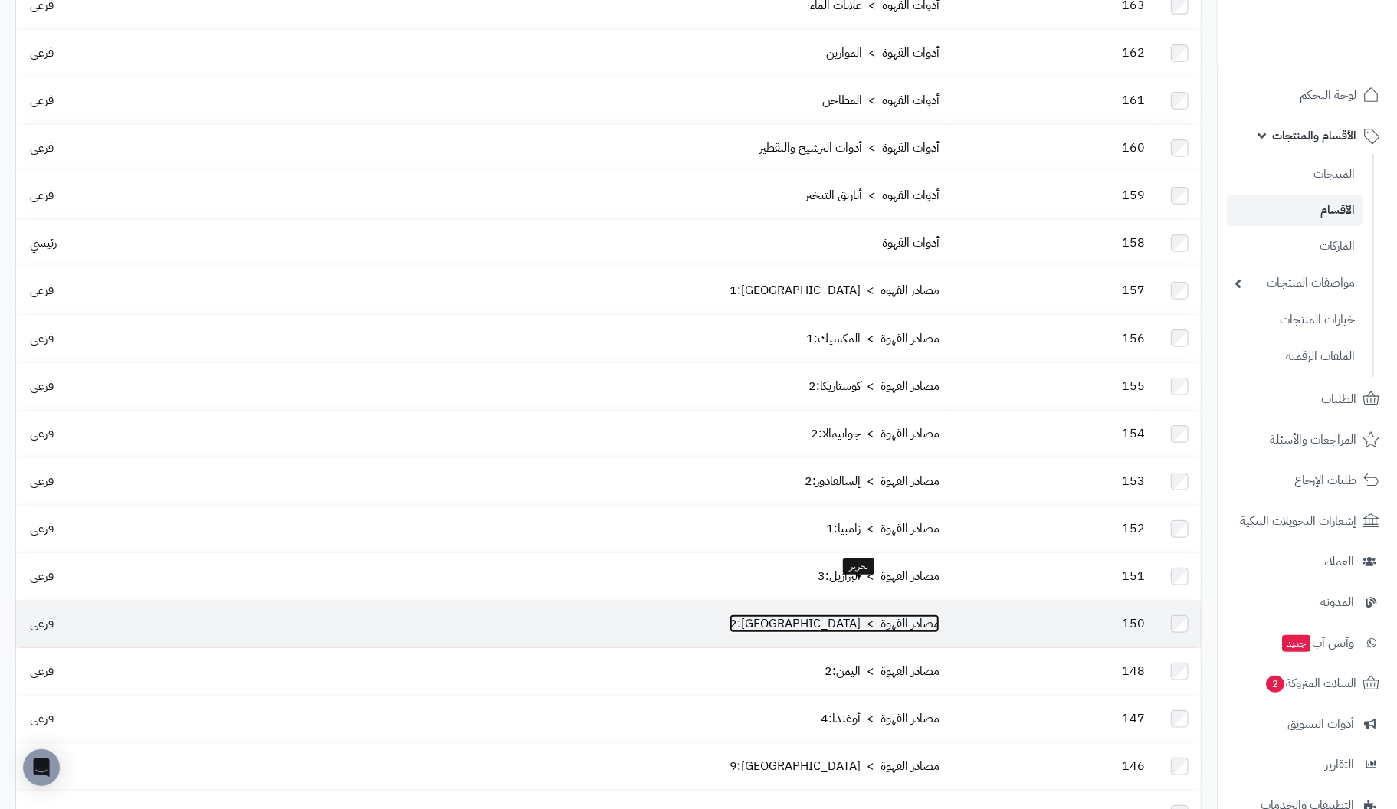
click at [866, 615] on link "مصادر القهوة > [GEOGRAPHIC_DATA]:2" at bounding box center [835, 624] width 210 height 18
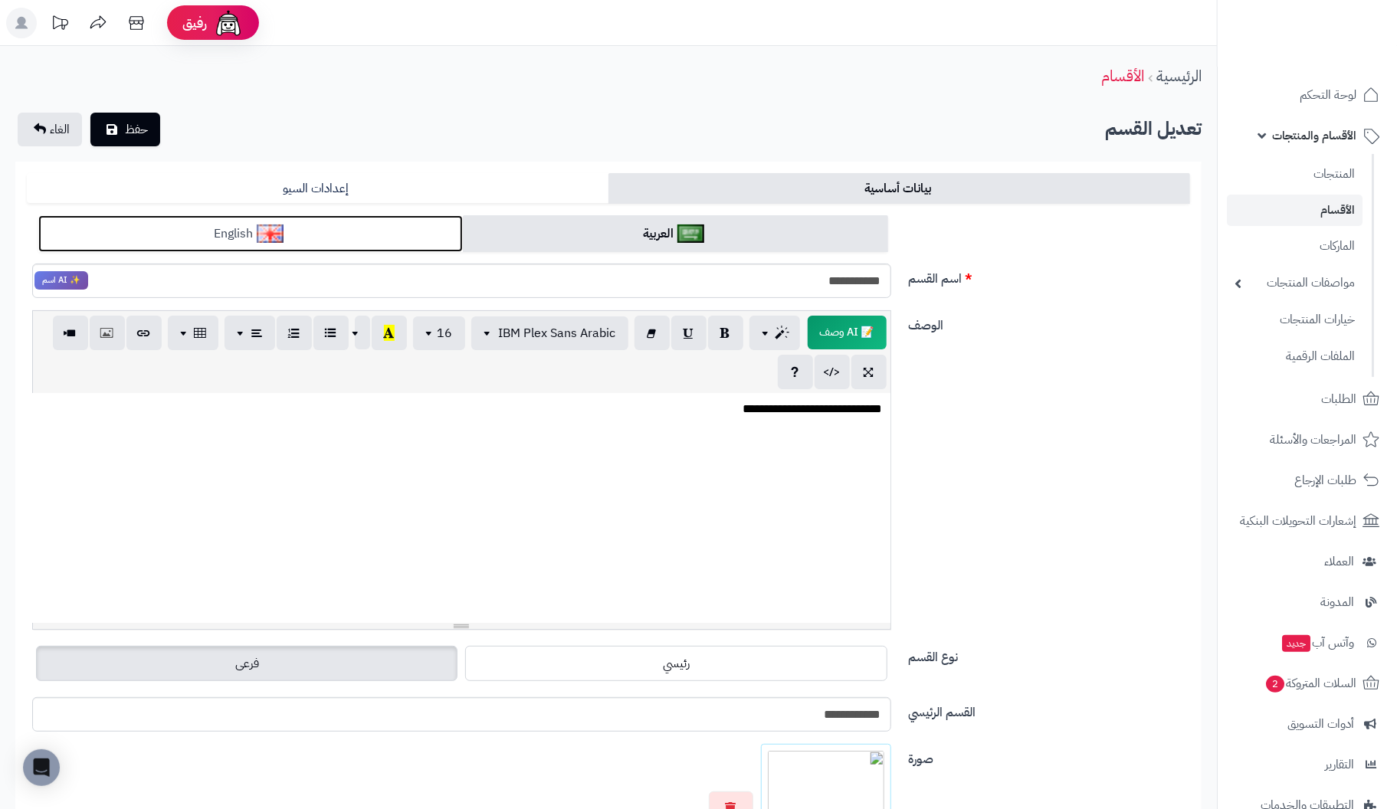
click at [322, 246] on link "English" at bounding box center [250, 234] width 425 height 38
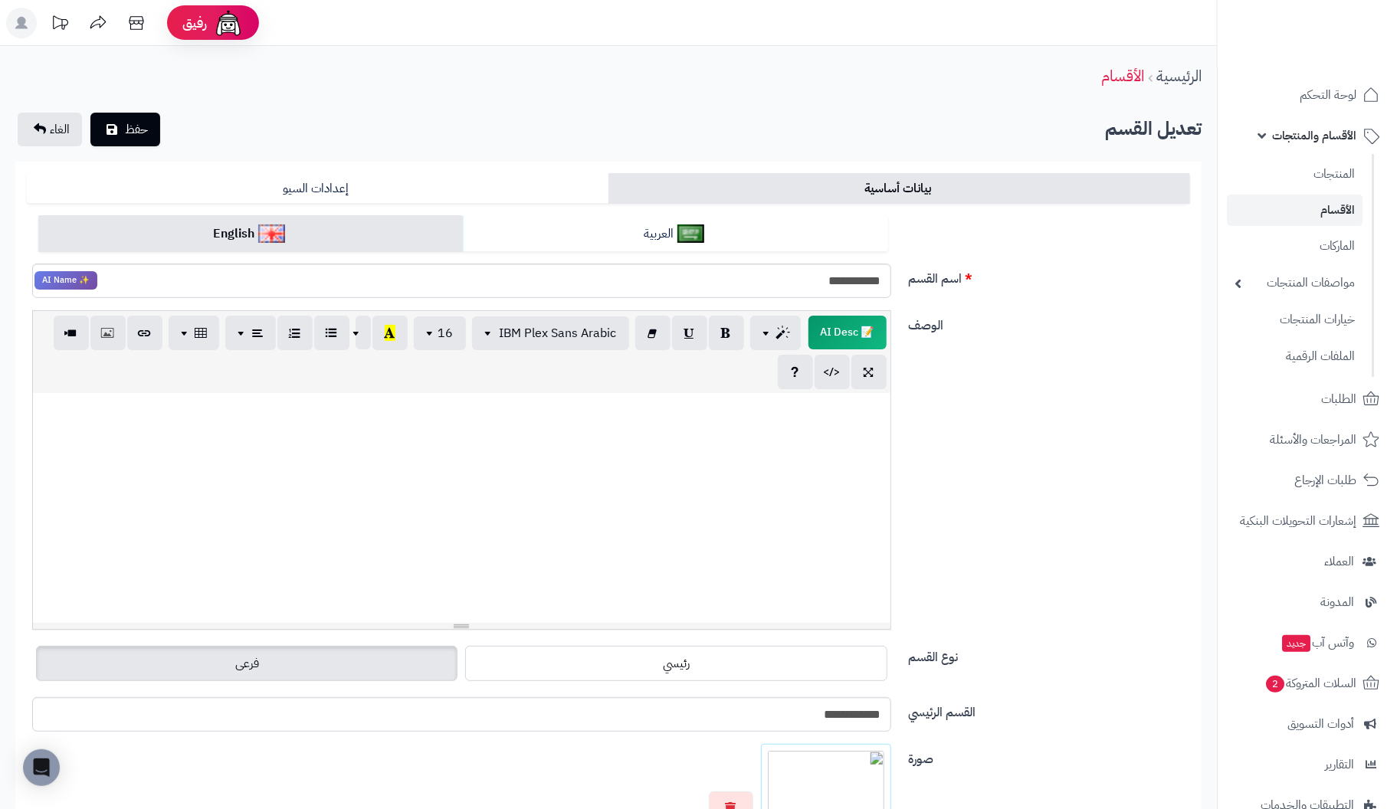
click at [817, 441] on div at bounding box center [462, 508] width 858 height 230
paste div
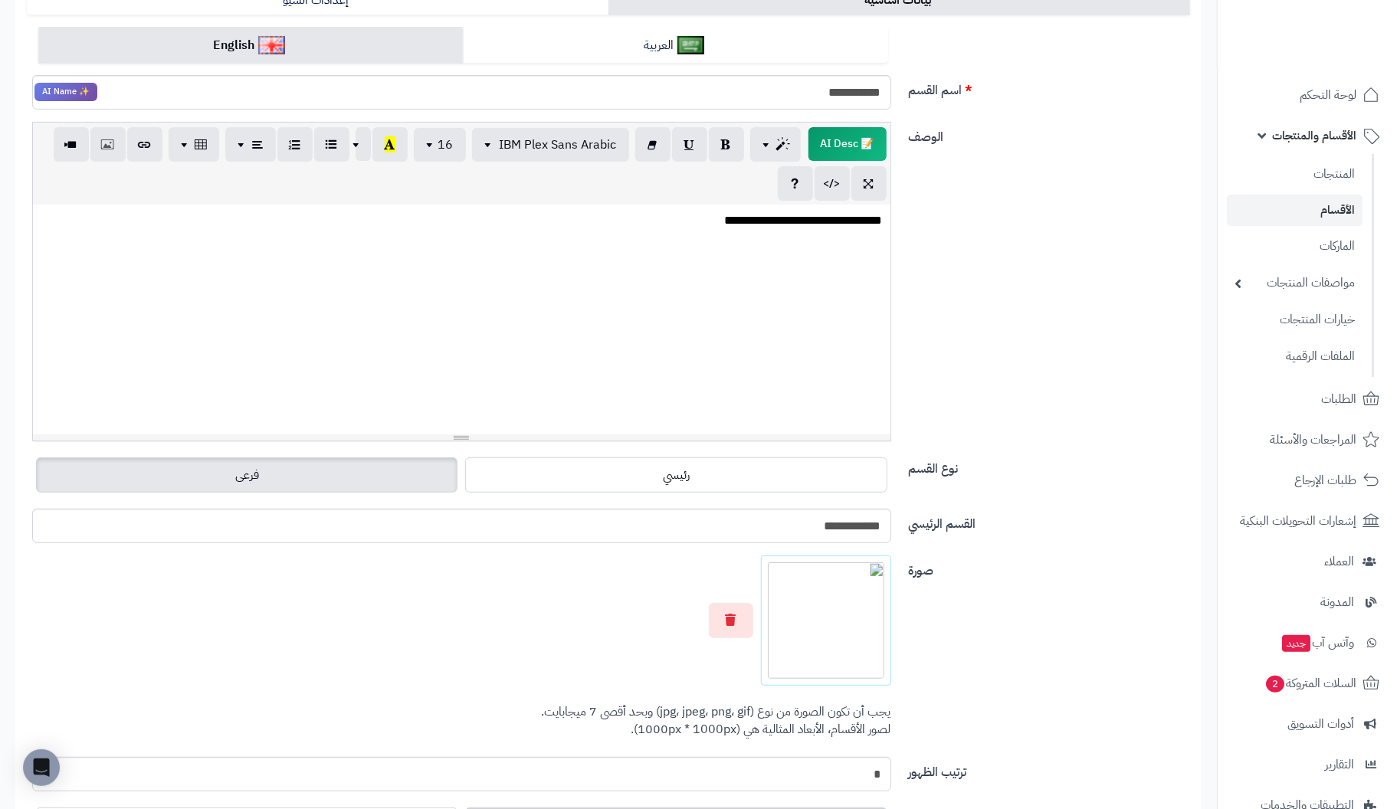
scroll to position [229, 0]
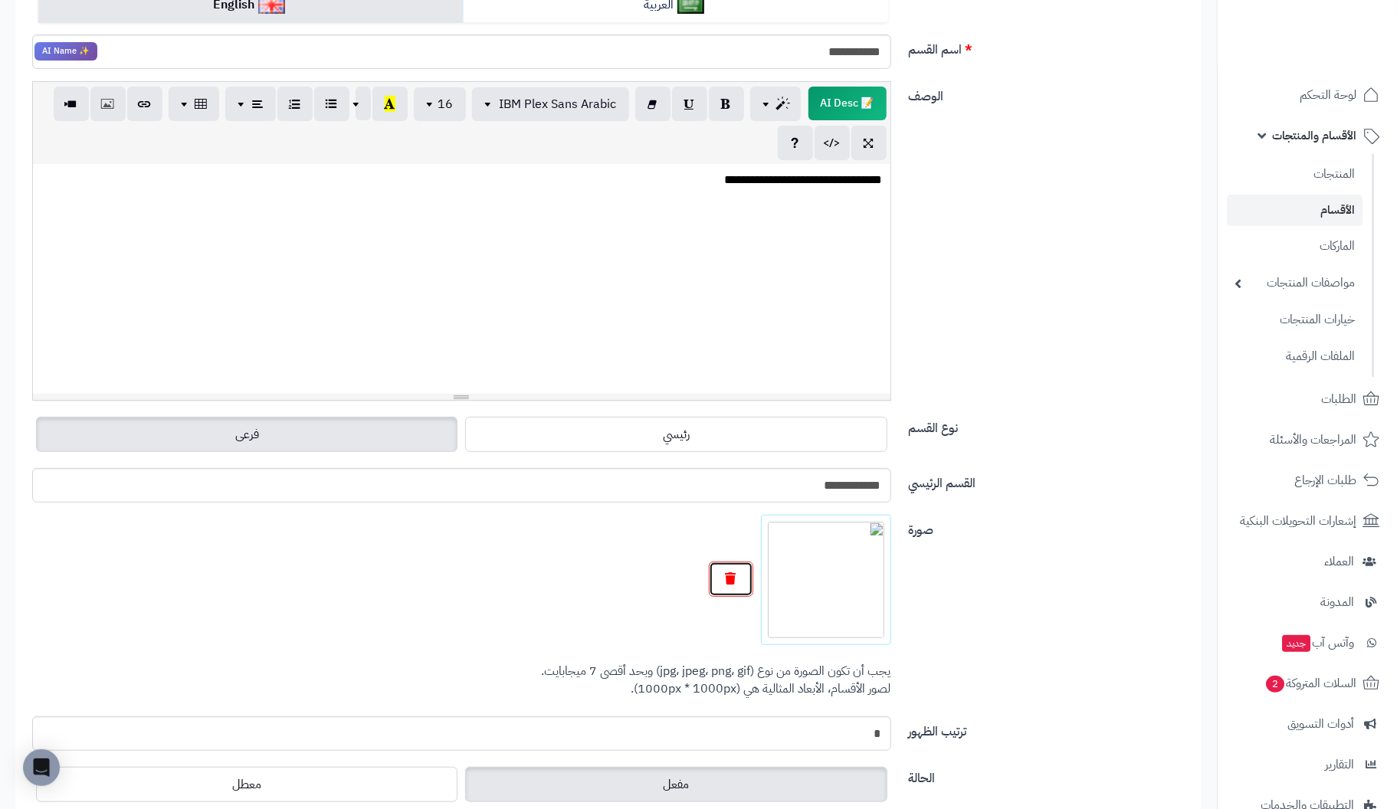
click at [717, 585] on button "button" at bounding box center [731, 579] width 44 height 35
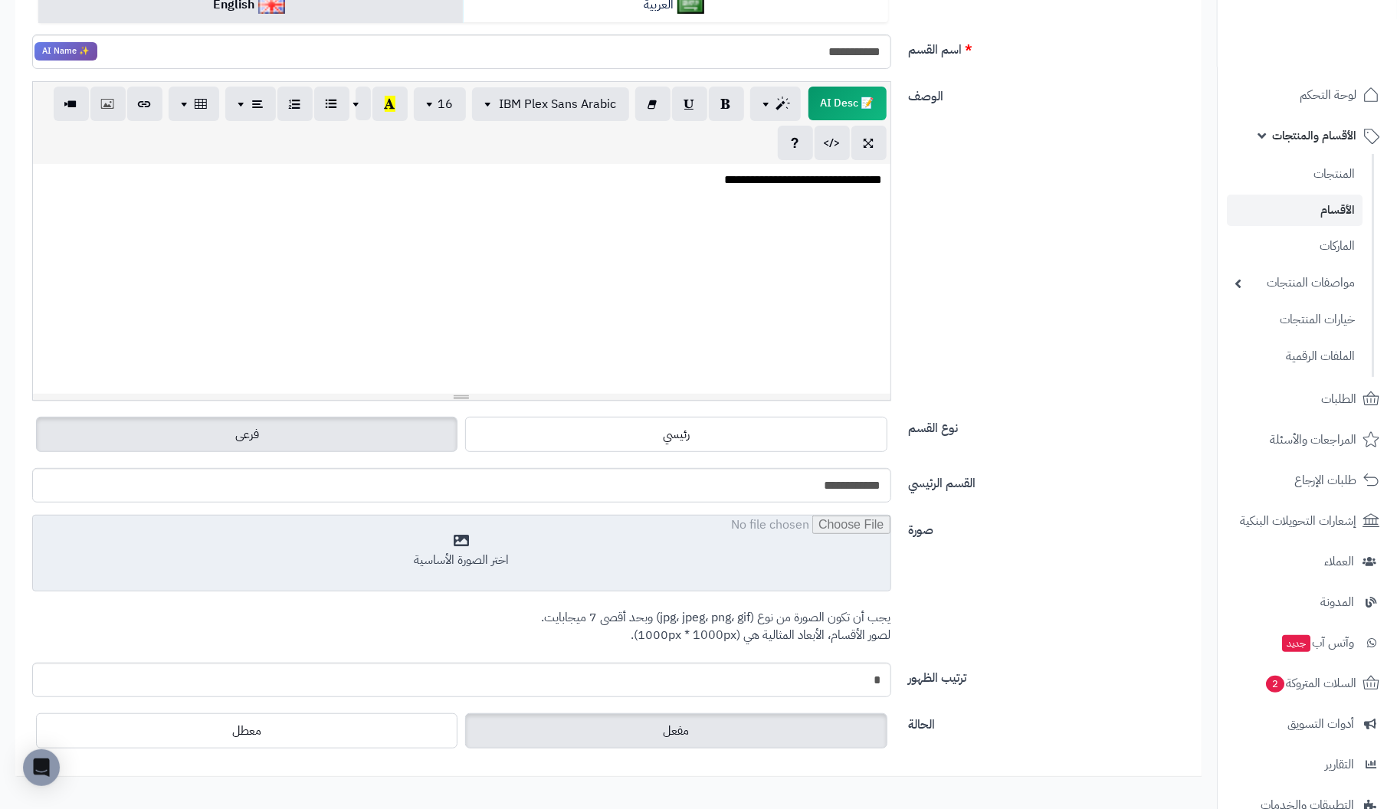
click at [456, 548] on input "file" at bounding box center [462, 554] width 858 height 77
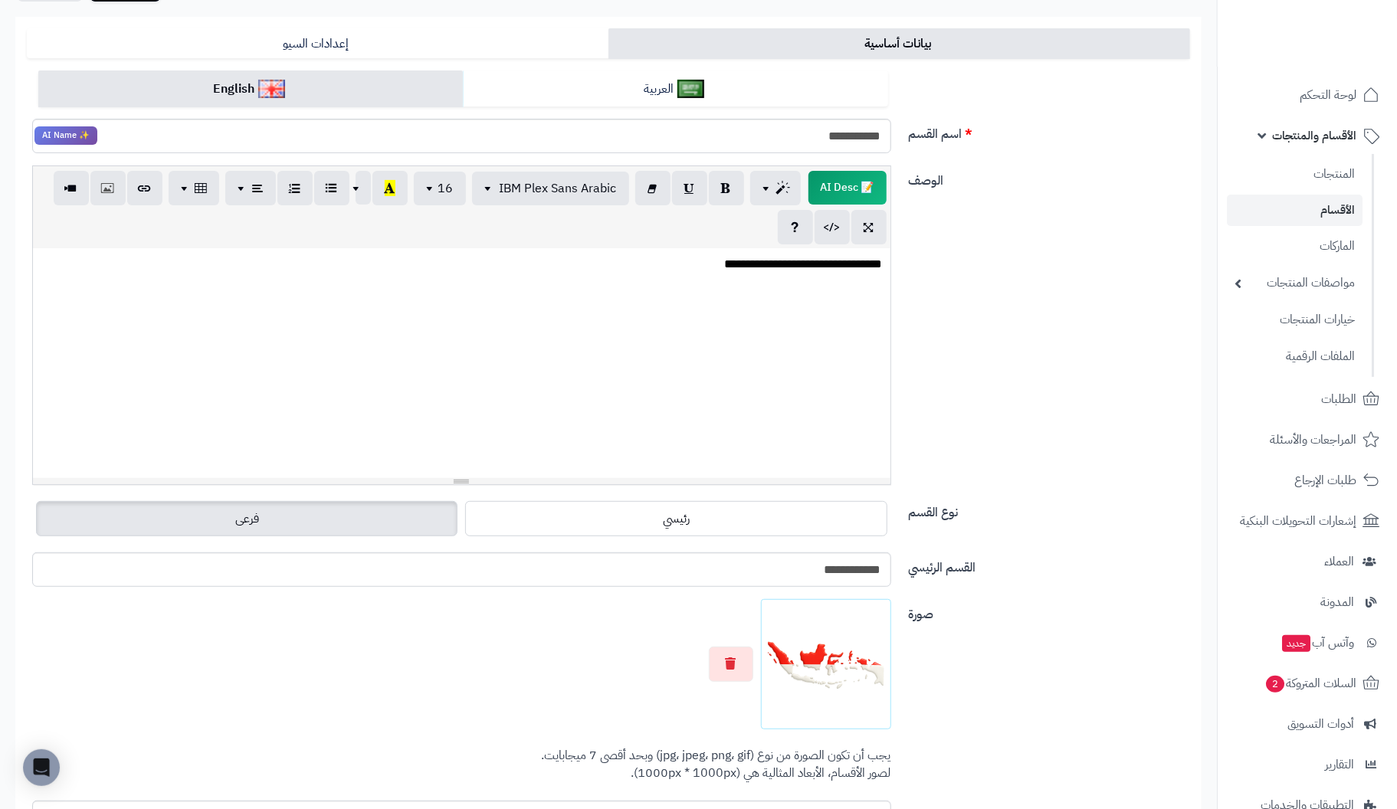
scroll to position [0, 0]
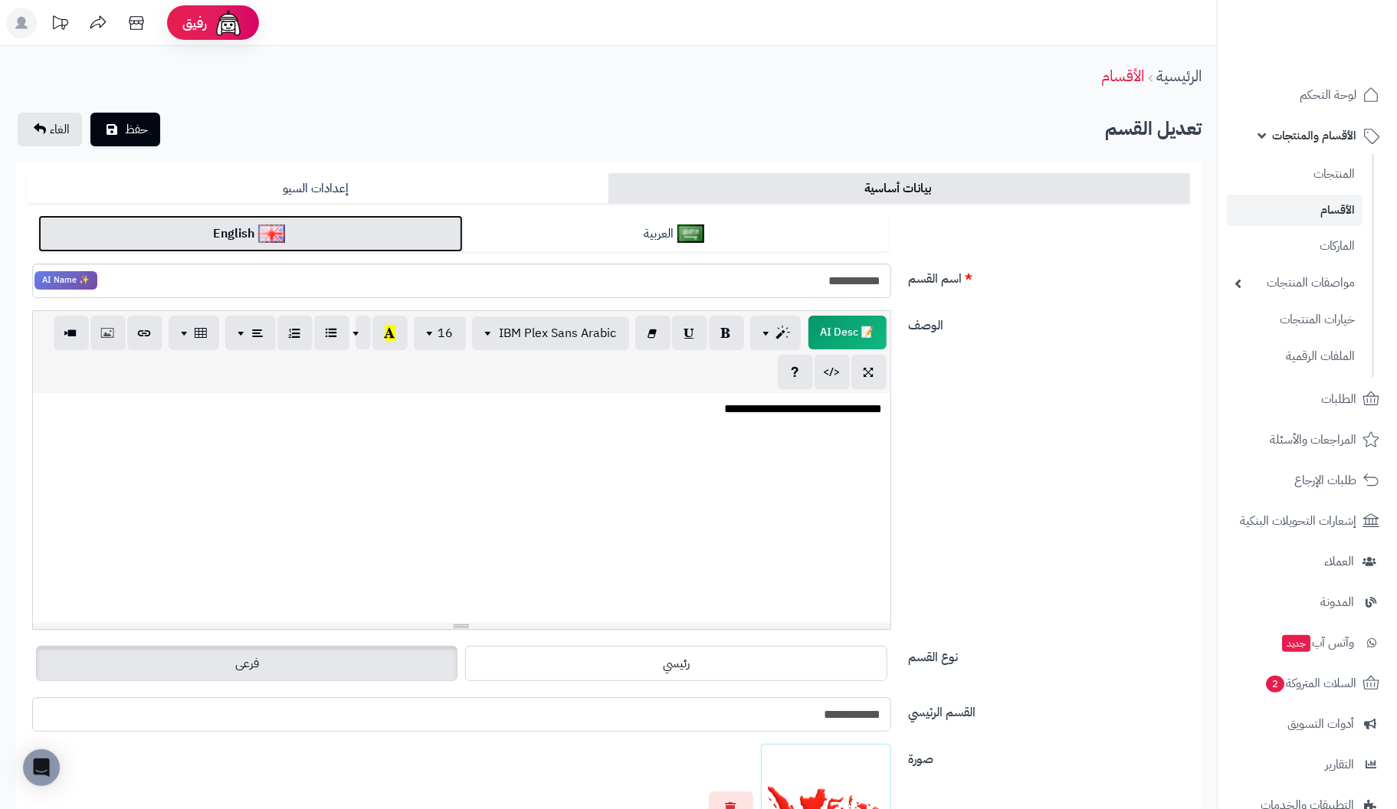
click at [372, 240] on link "English" at bounding box center [250, 234] width 425 height 38
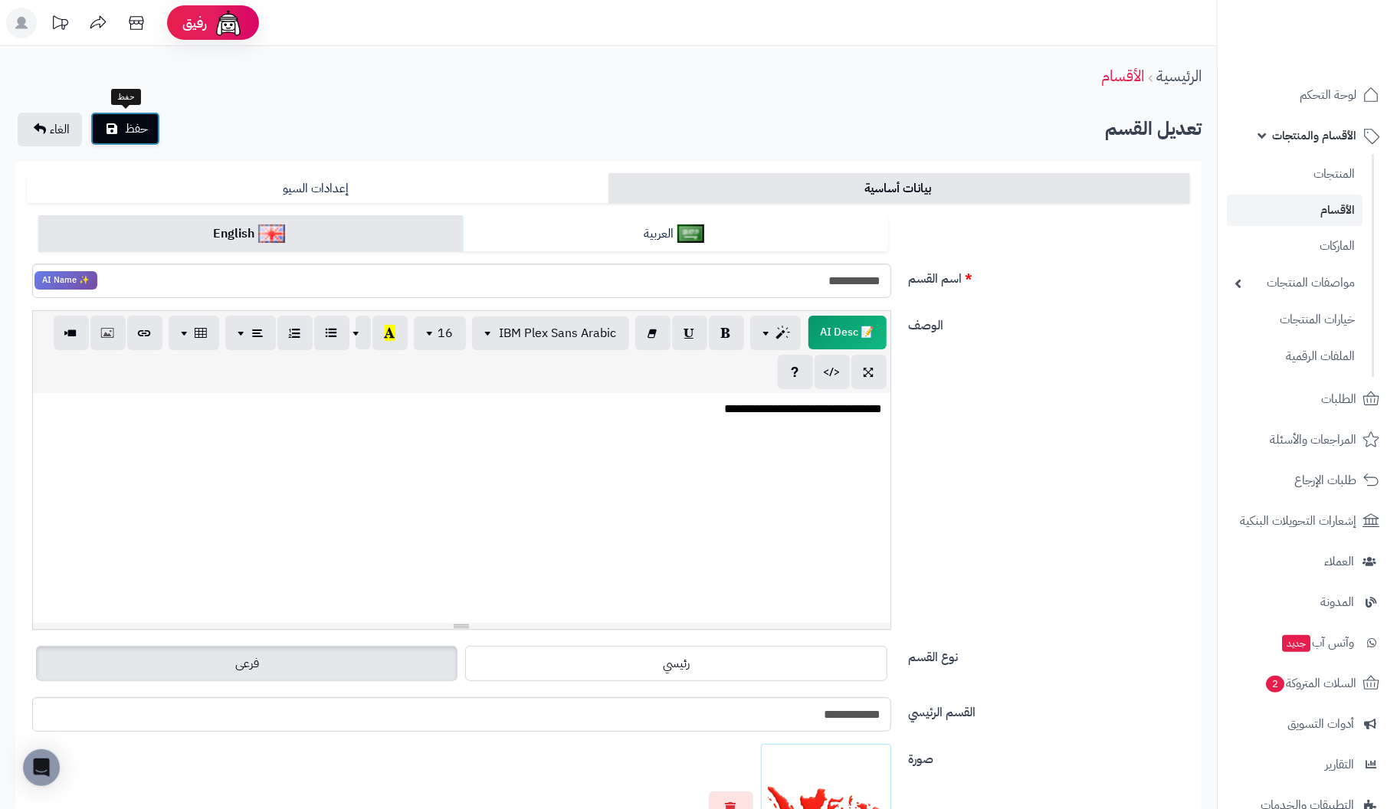
click at [130, 132] on span "حفظ" at bounding box center [136, 129] width 23 height 18
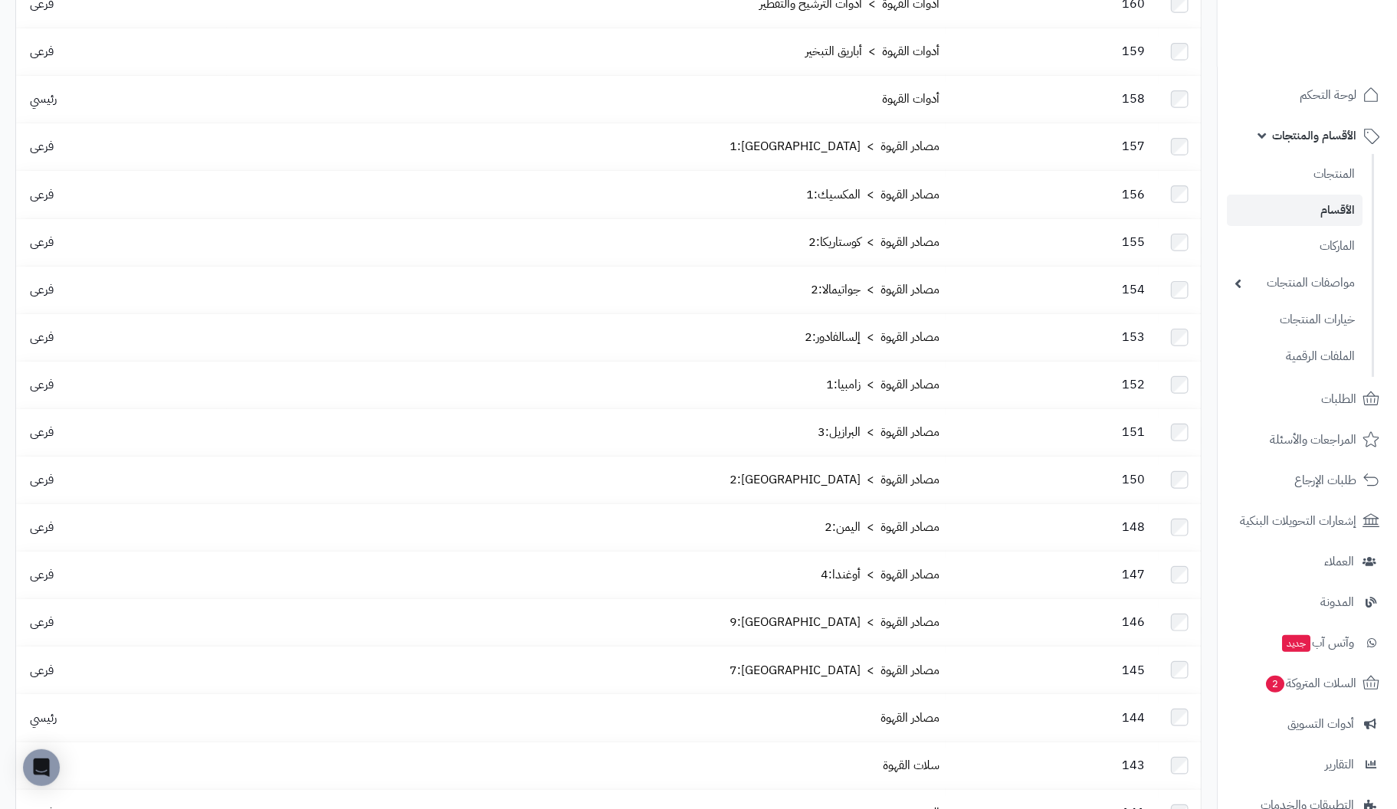
scroll to position [383, 0]
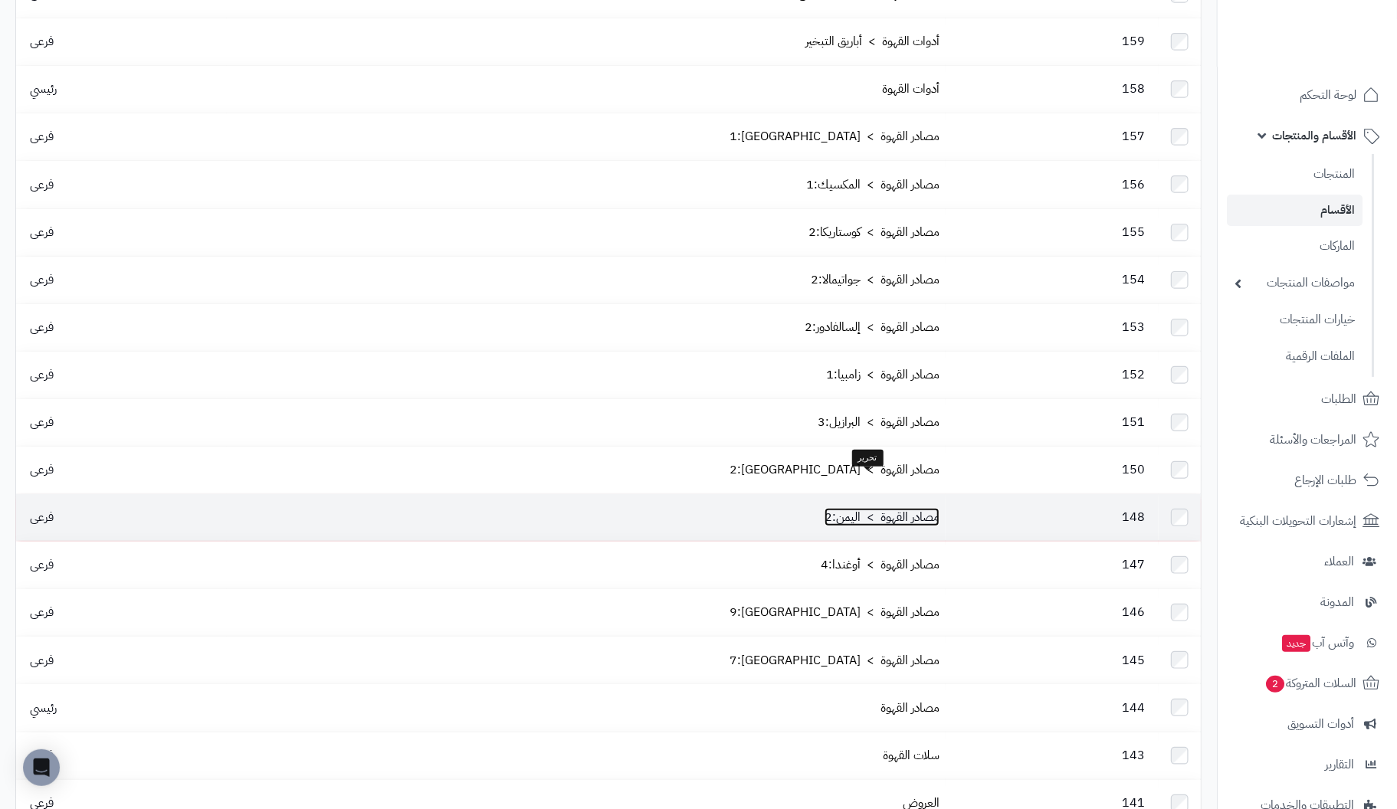
click at [881, 508] on link "مصادر القهوة > اليمن:2" at bounding box center [882, 517] width 115 height 18
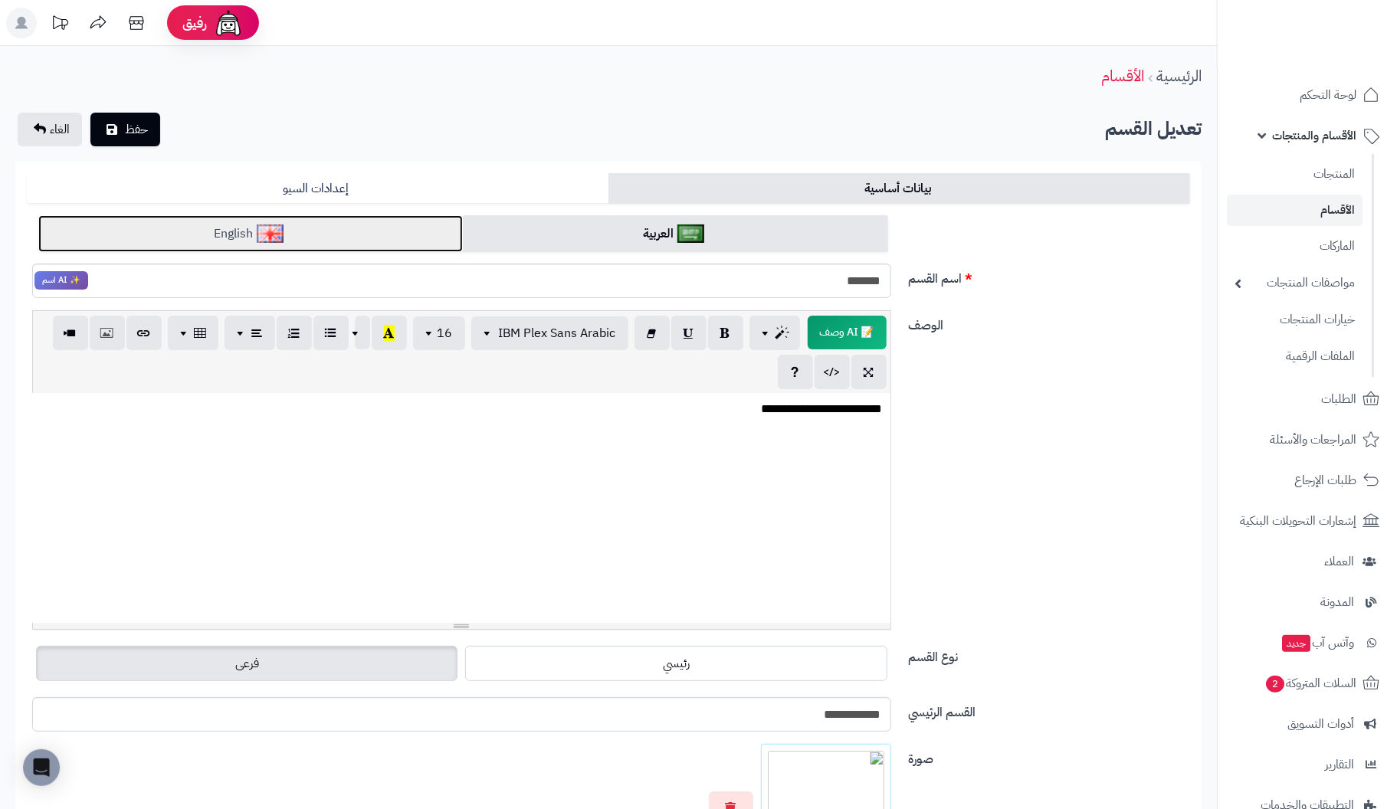
drag, startPoint x: 370, startPoint y: 231, endPoint x: 582, endPoint y: 313, distance: 226.6
click at [369, 231] on link "English" at bounding box center [250, 234] width 425 height 38
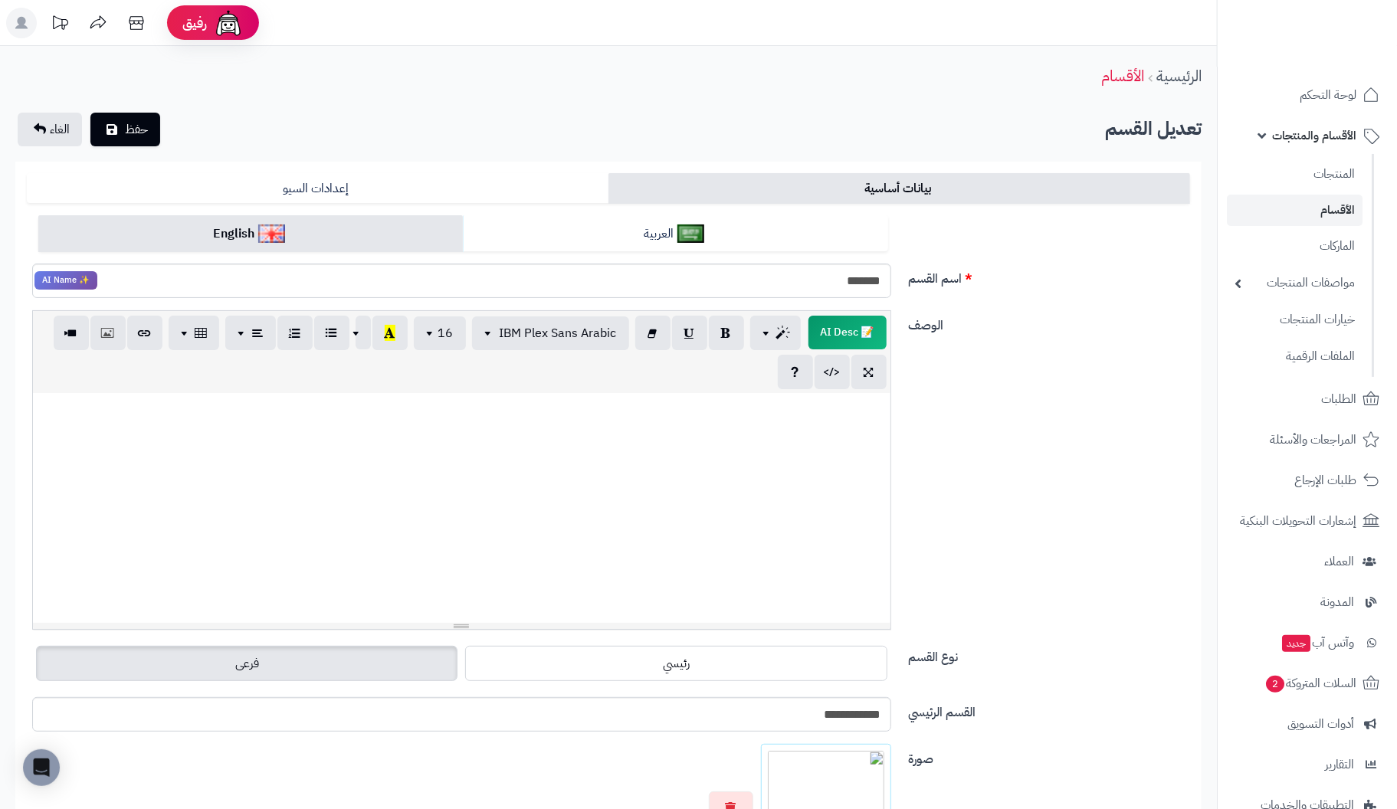
click at [834, 427] on div at bounding box center [462, 508] width 858 height 230
paste div
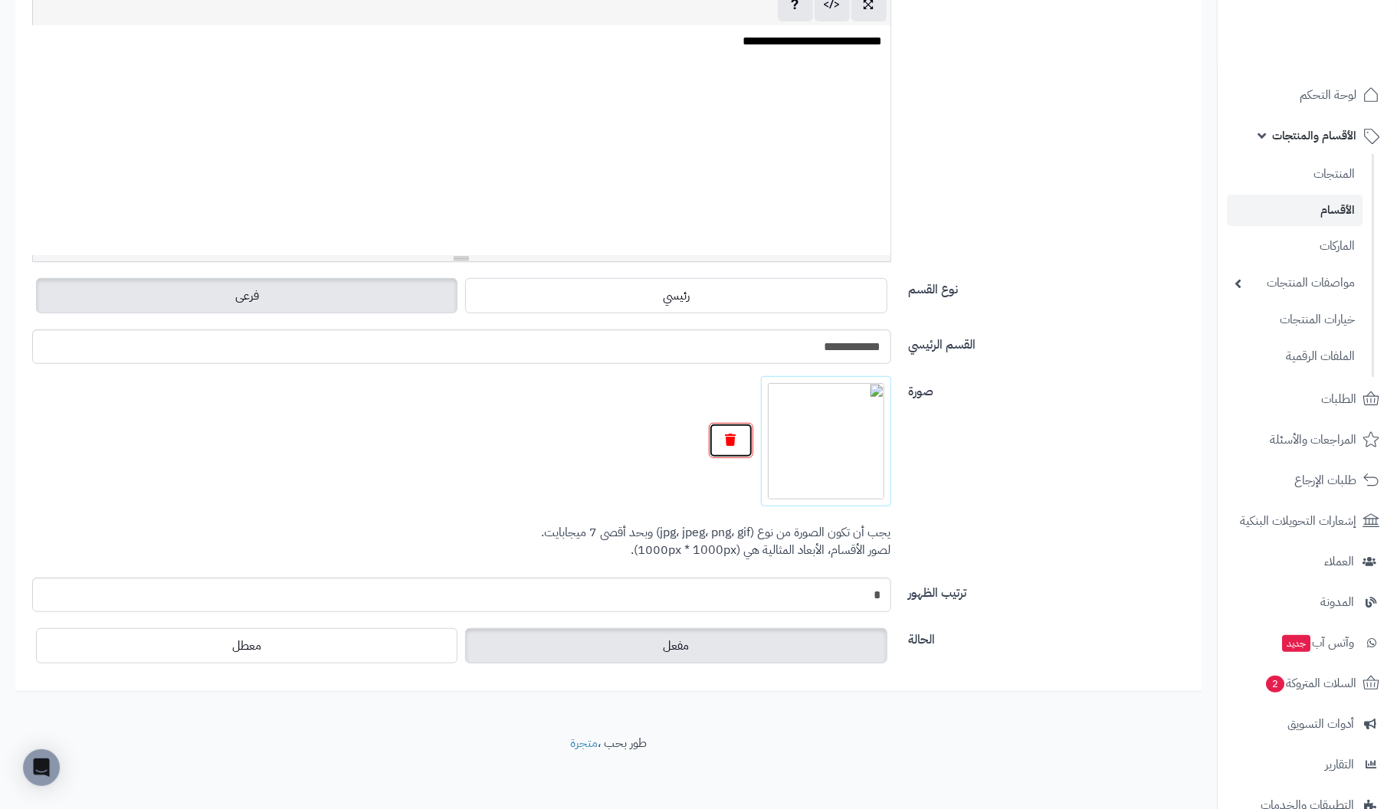
click at [729, 438] on icon "button" at bounding box center [731, 440] width 11 height 12
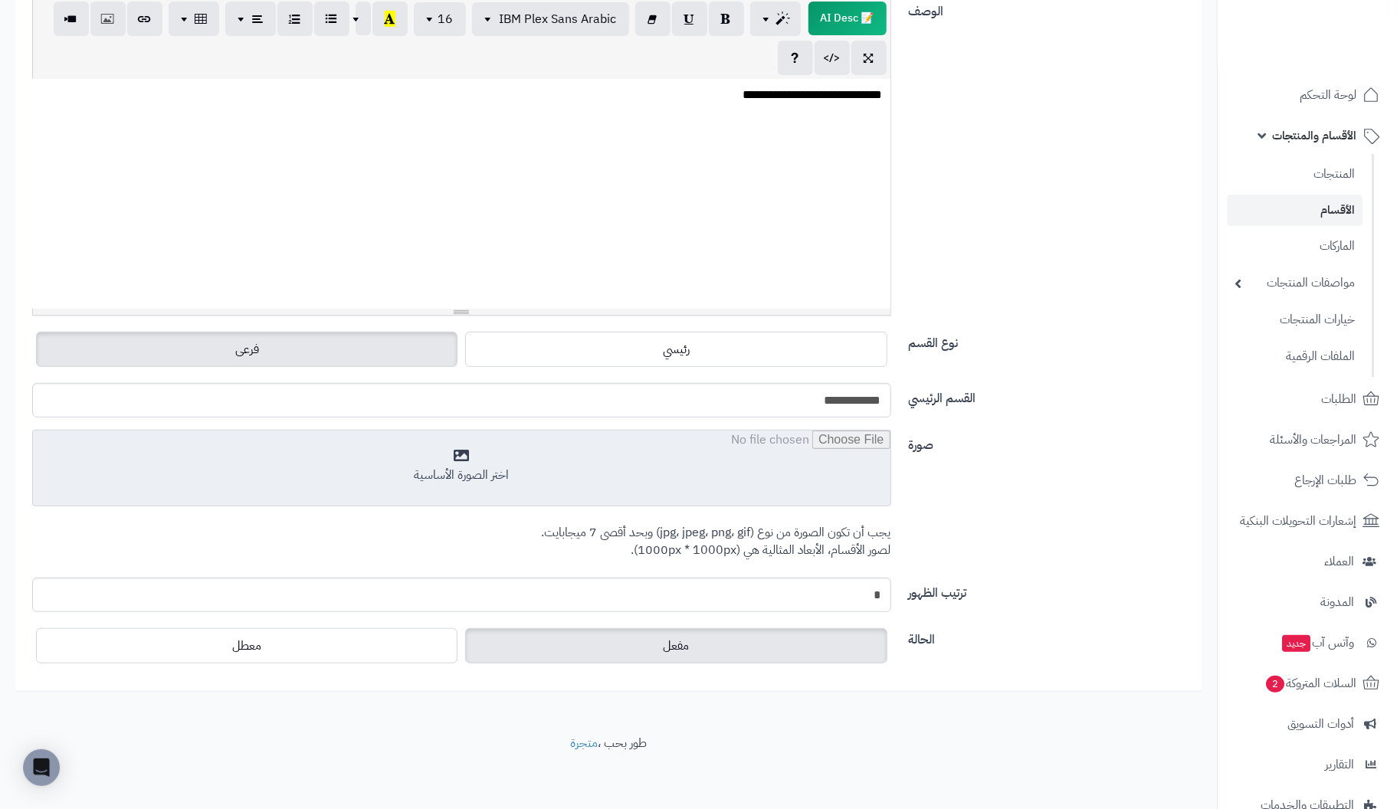
click at [480, 453] on input "file" at bounding box center [462, 469] width 858 height 77
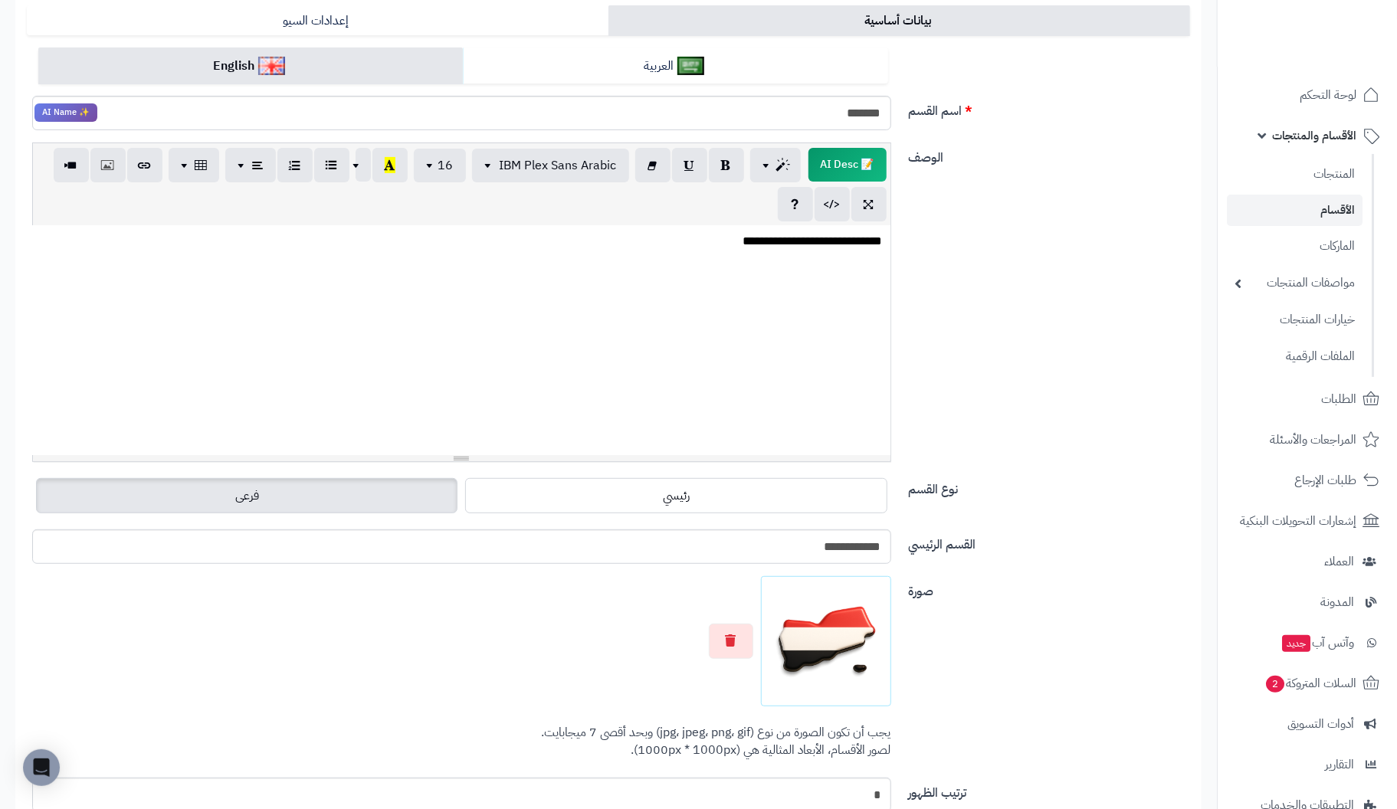
scroll to position [0, 0]
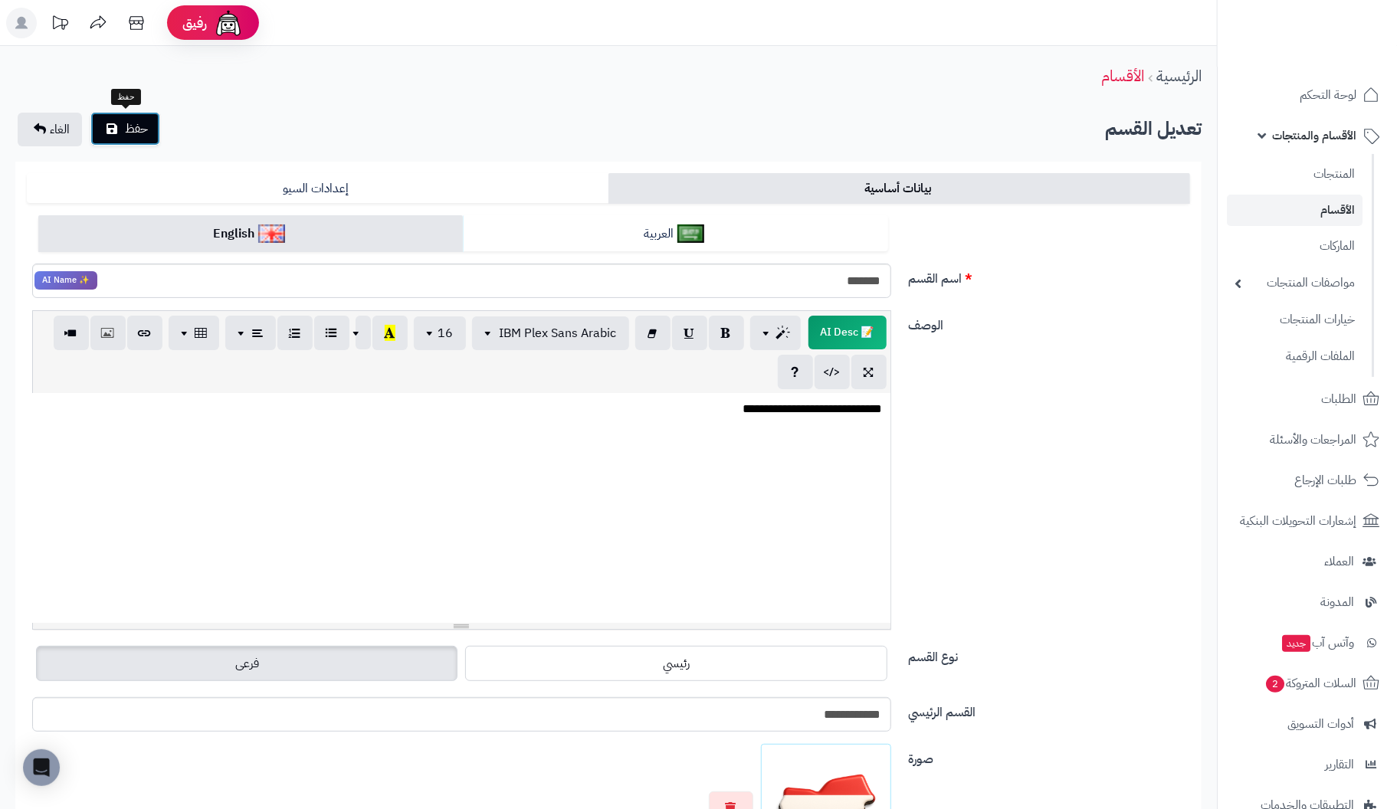
click at [134, 130] on span "حفظ" at bounding box center [136, 129] width 23 height 18
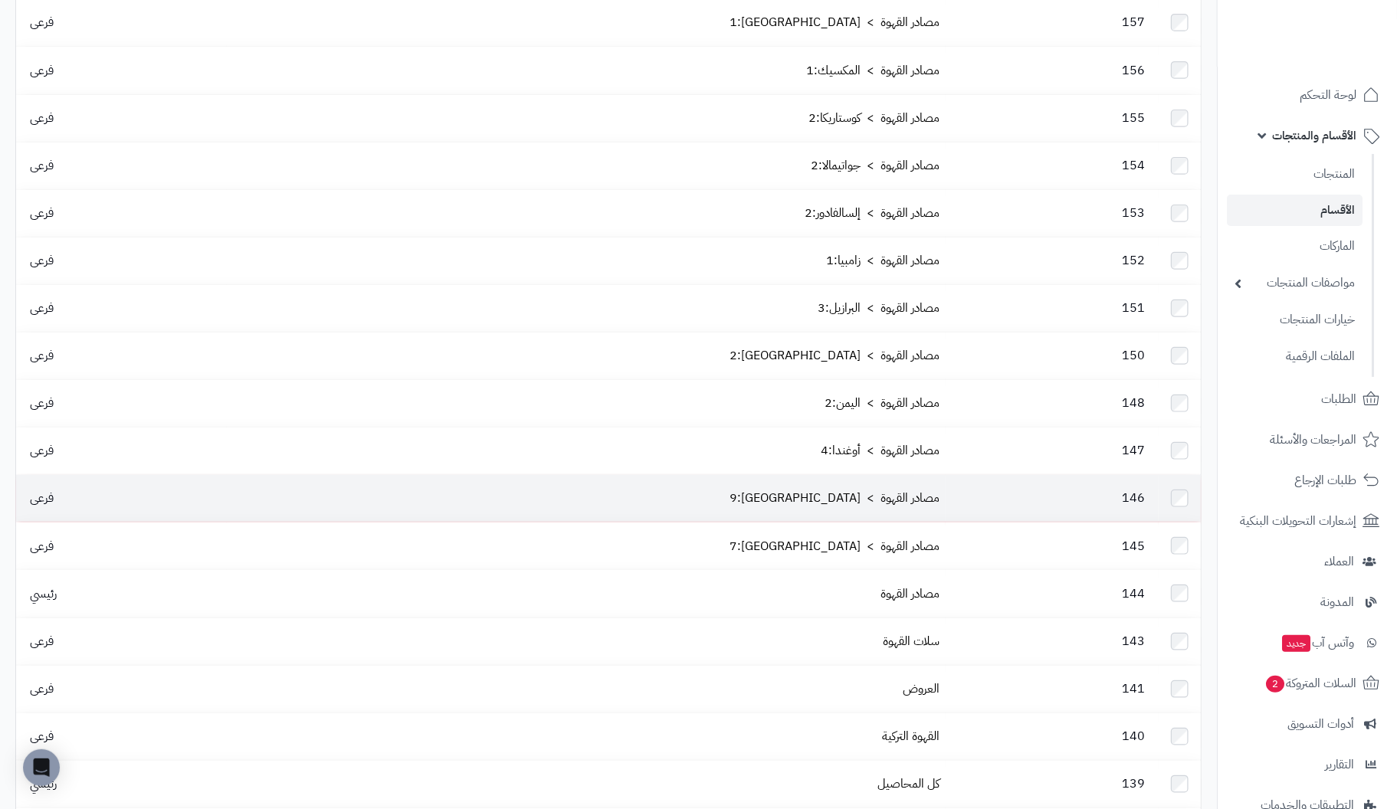
scroll to position [537, 0]
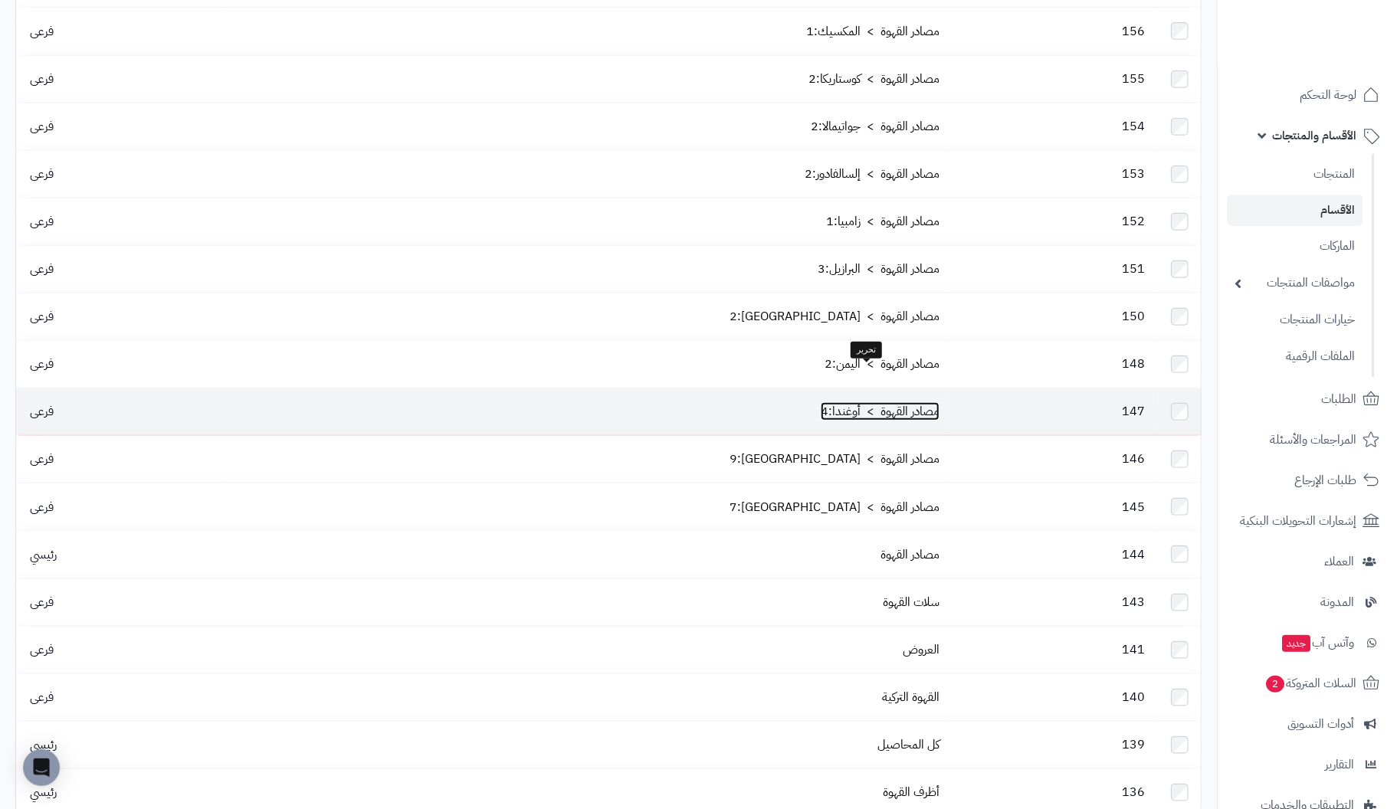
click at [877, 402] on link "مصادر القهوة > أوغندا:4" at bounding box center [880, 411] width 119 height 18
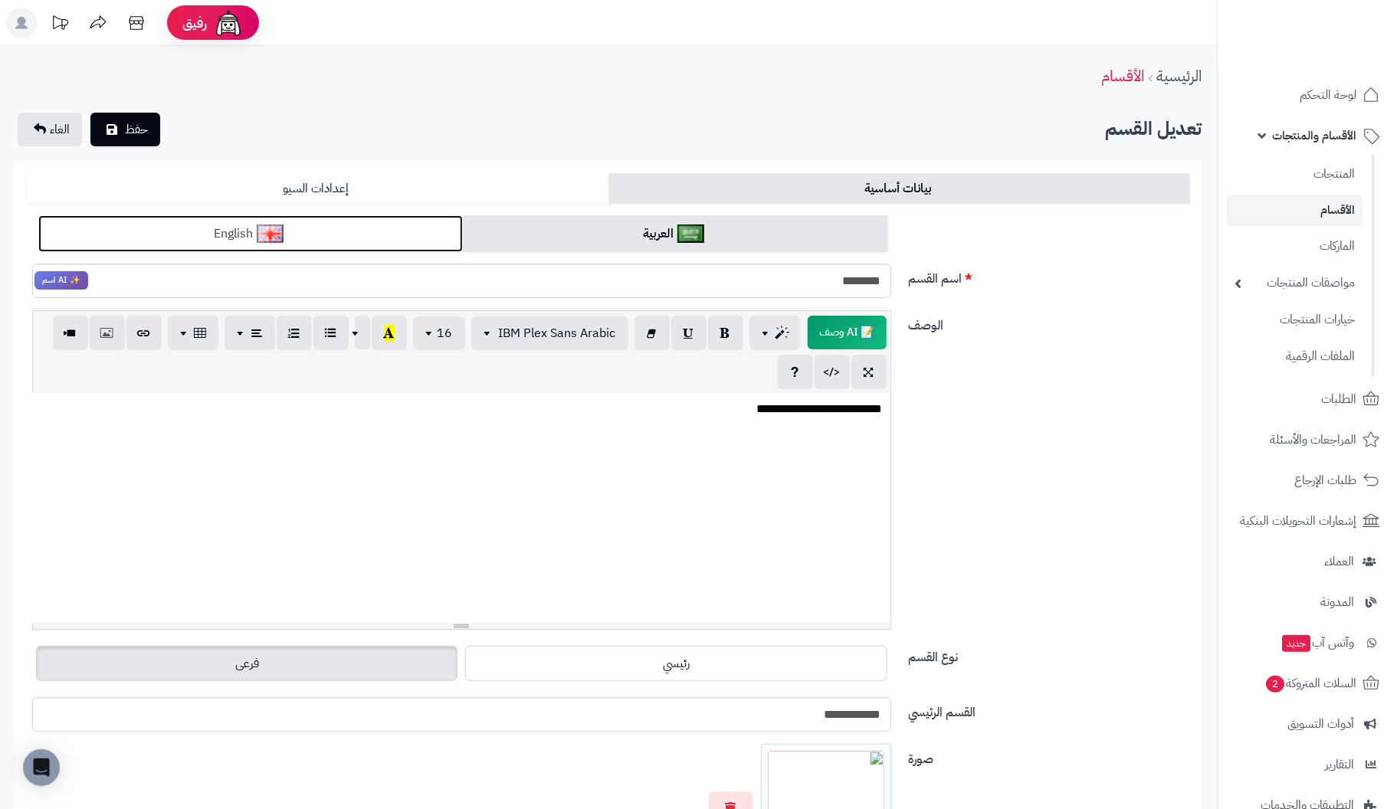
drag, startPoint x: 255, startPoint y: 225, endPoint x: 403, endPoint y: 302, distance: 167.0
click at [256, 225] on link "English" at bounding box center [250, 234] width 425 height 38
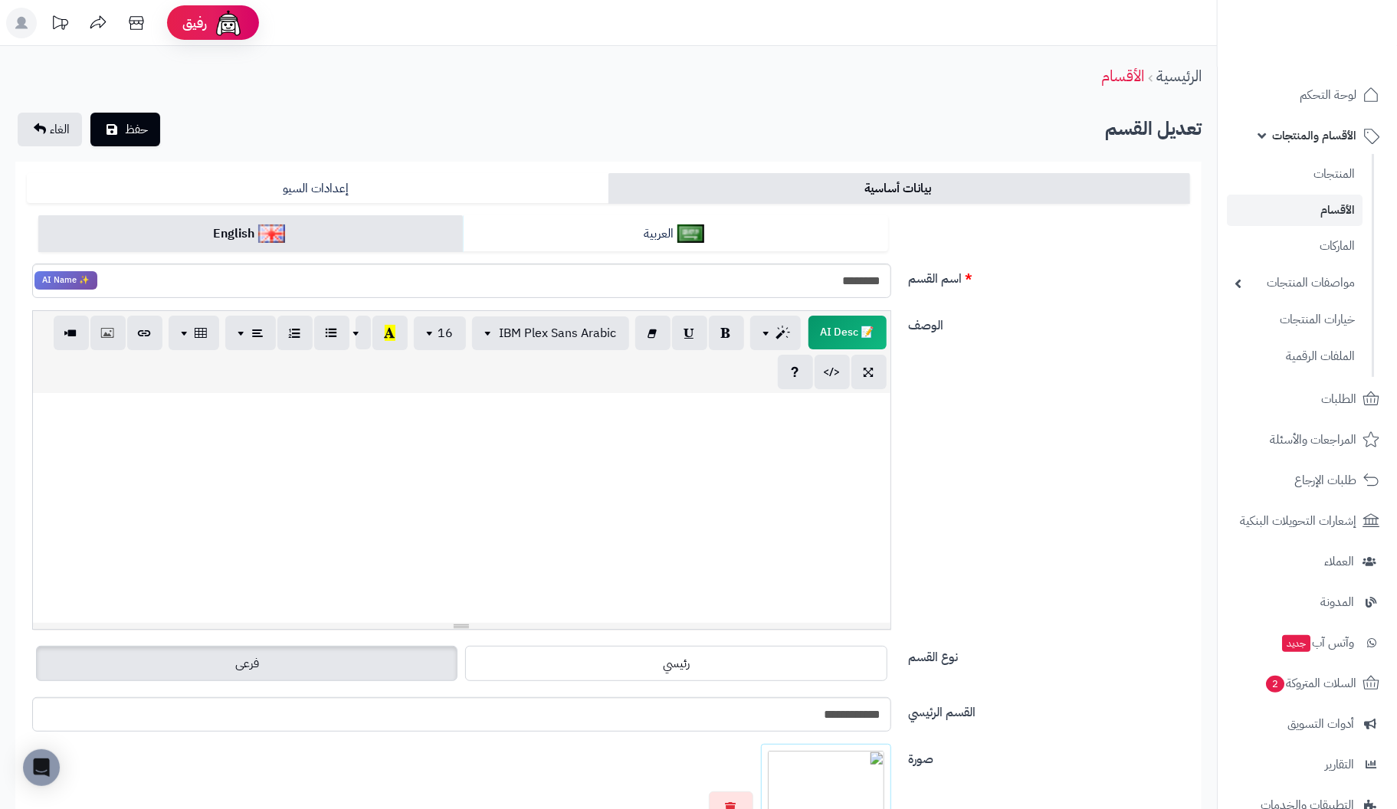
click at [741, 434] on div at bounding box center [462, 508] width 858 height 230
paste div
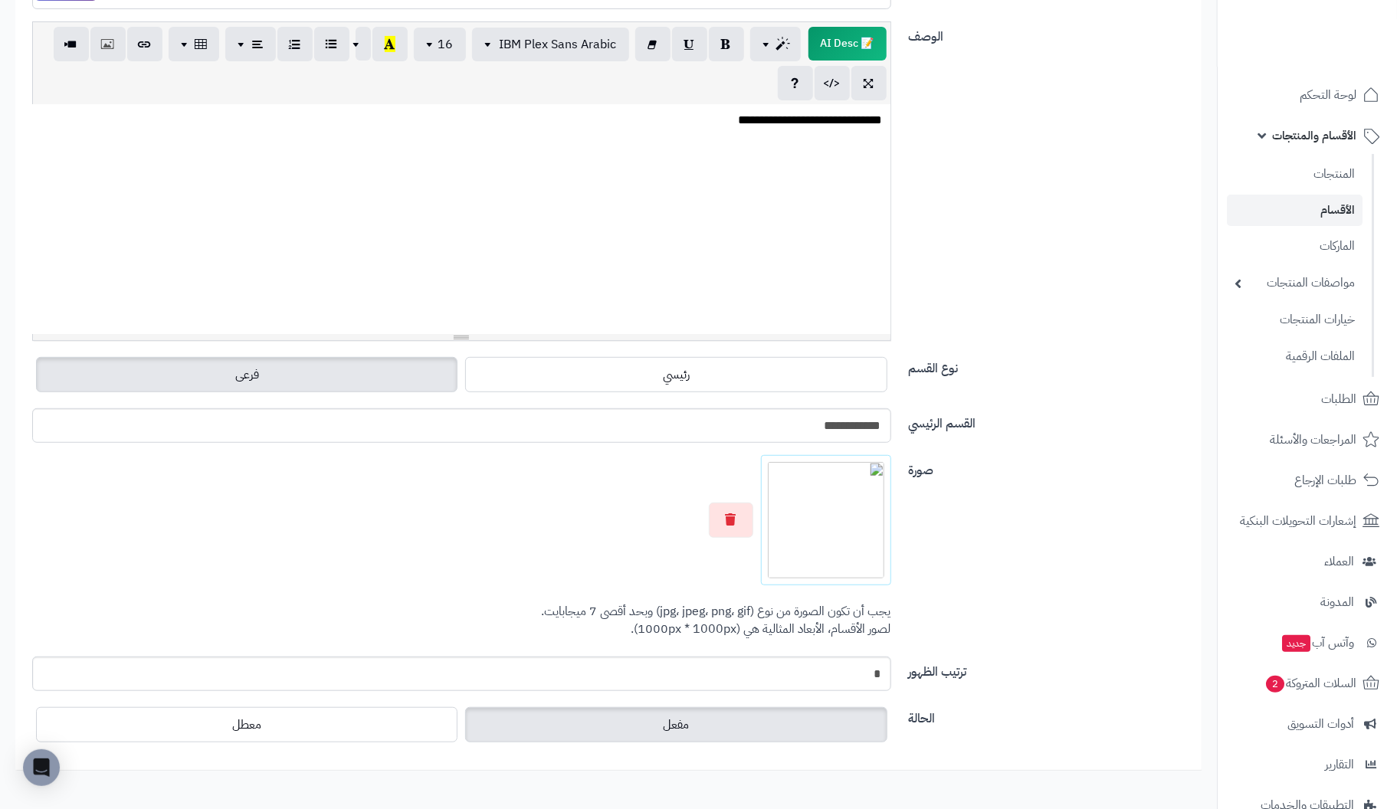
scroll to position [306, 0]
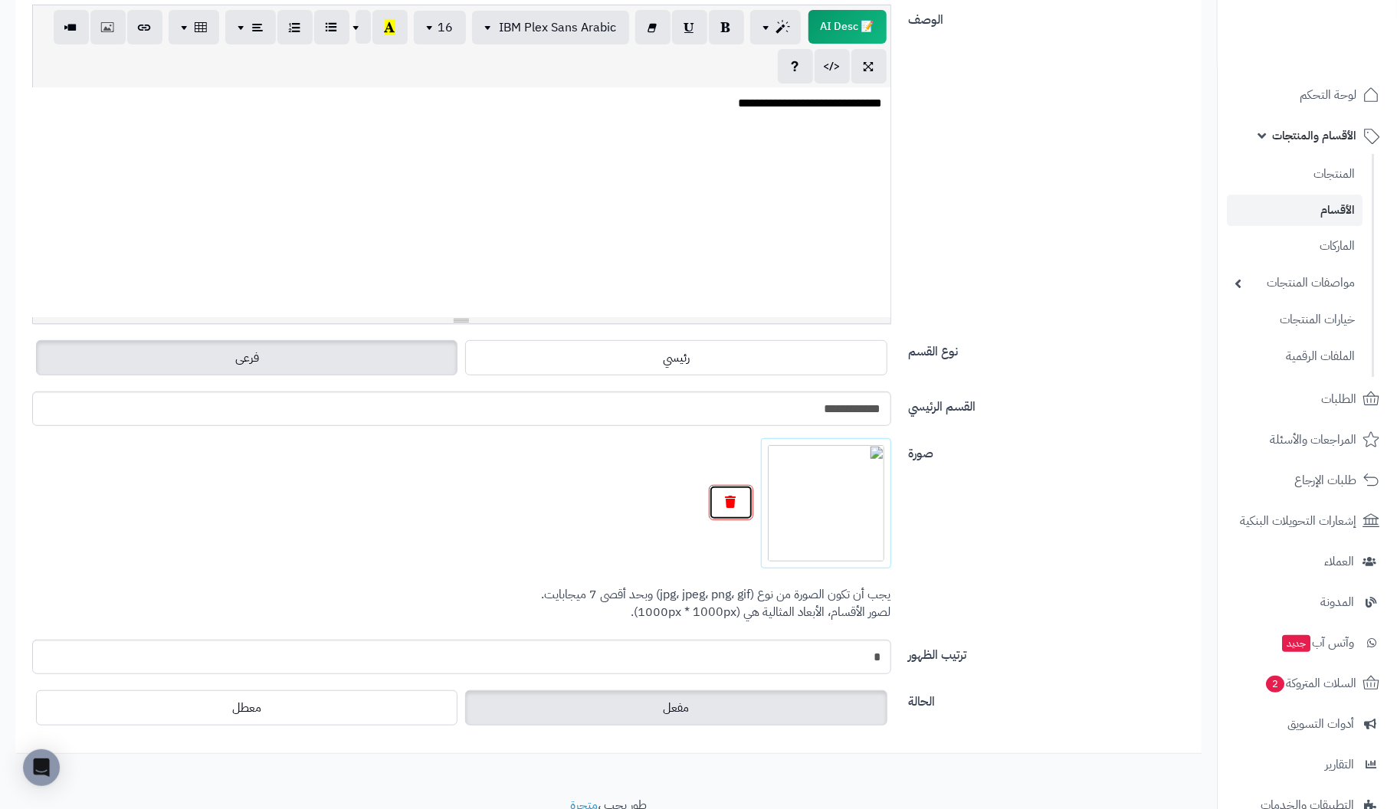
click at [723, 504] on button "button" at bounding box center [731, 502] width 44 height 35
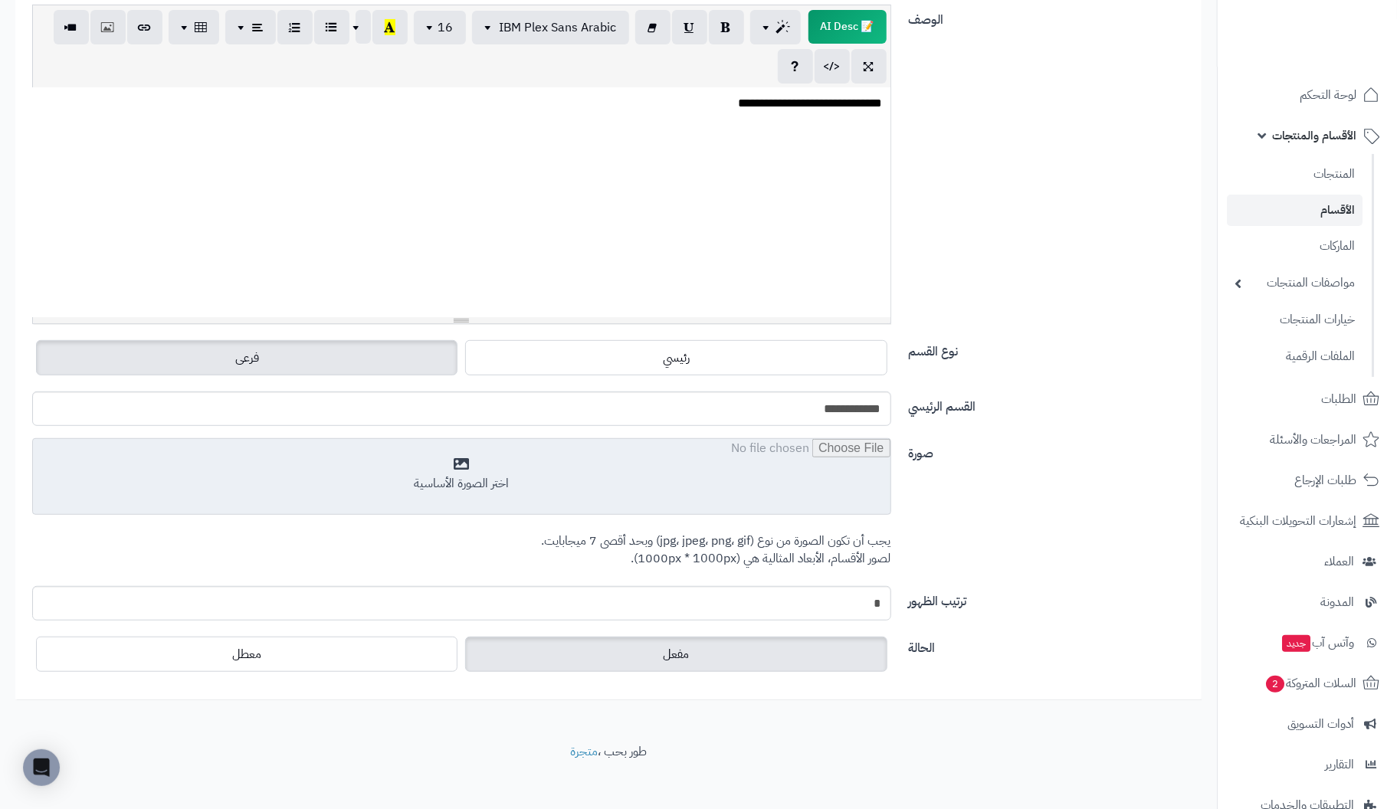
click at [474, 479] on input "file" at bounding box center [462, 477] width 858 height 77
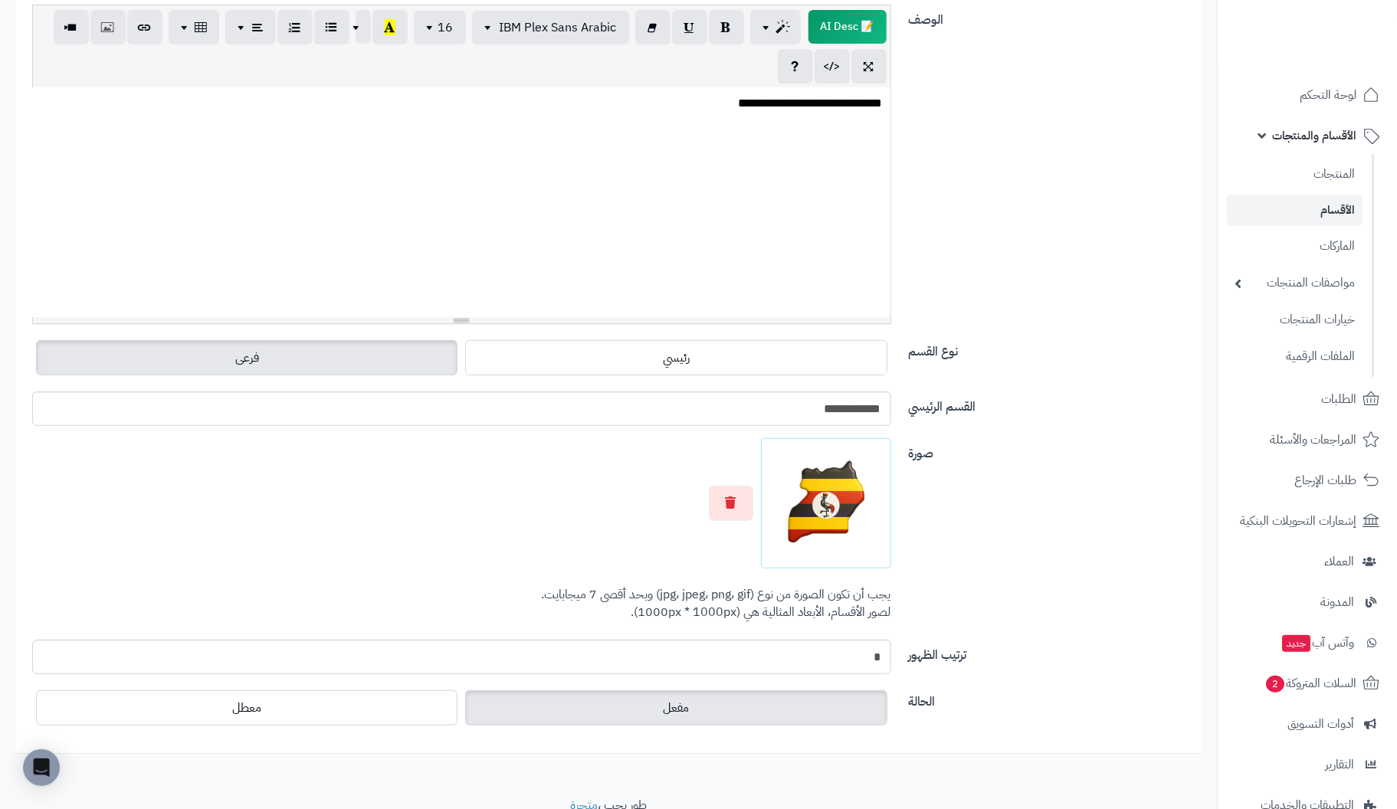
scroll to position [0, 0]
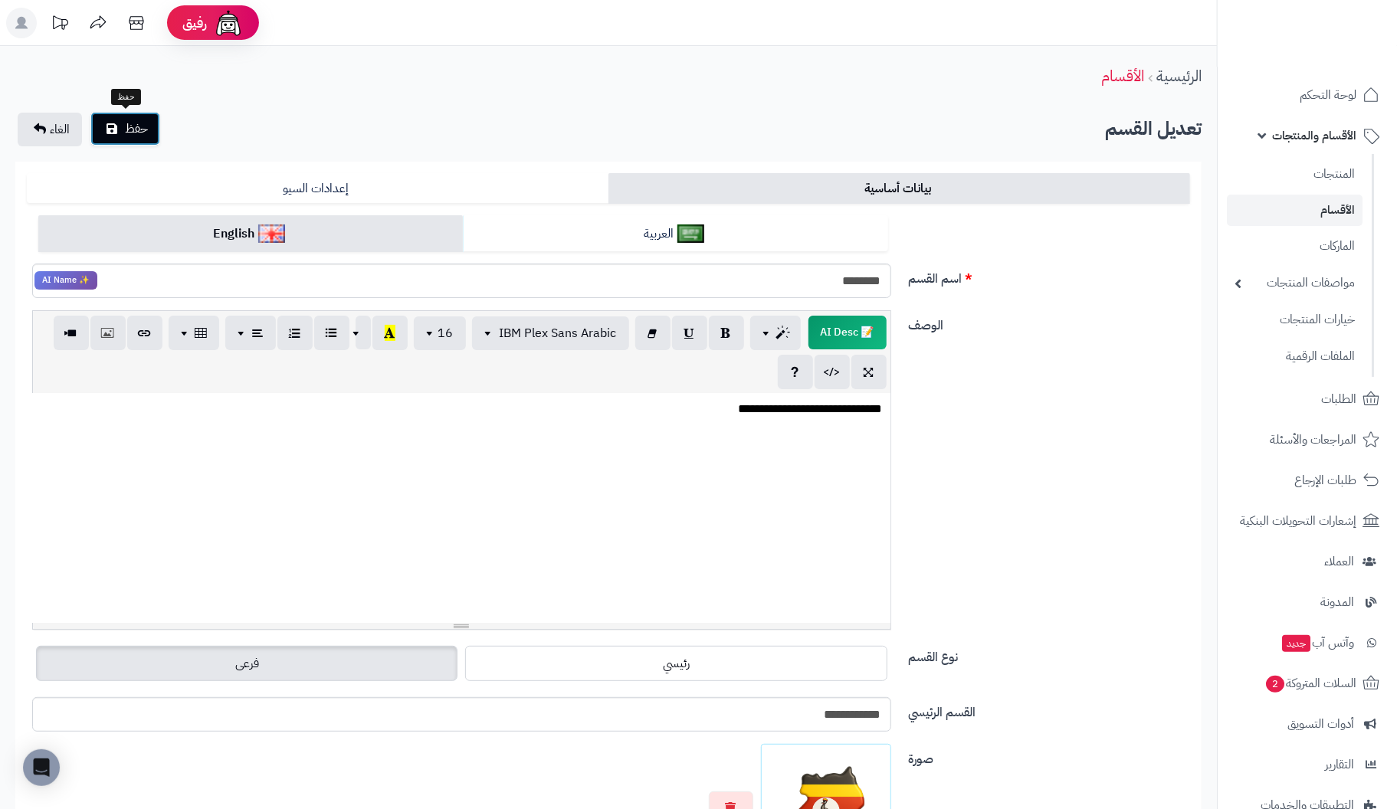
click at [138, 135] on span "حفظ" at bounding box center [136, 129] width 23 height 18
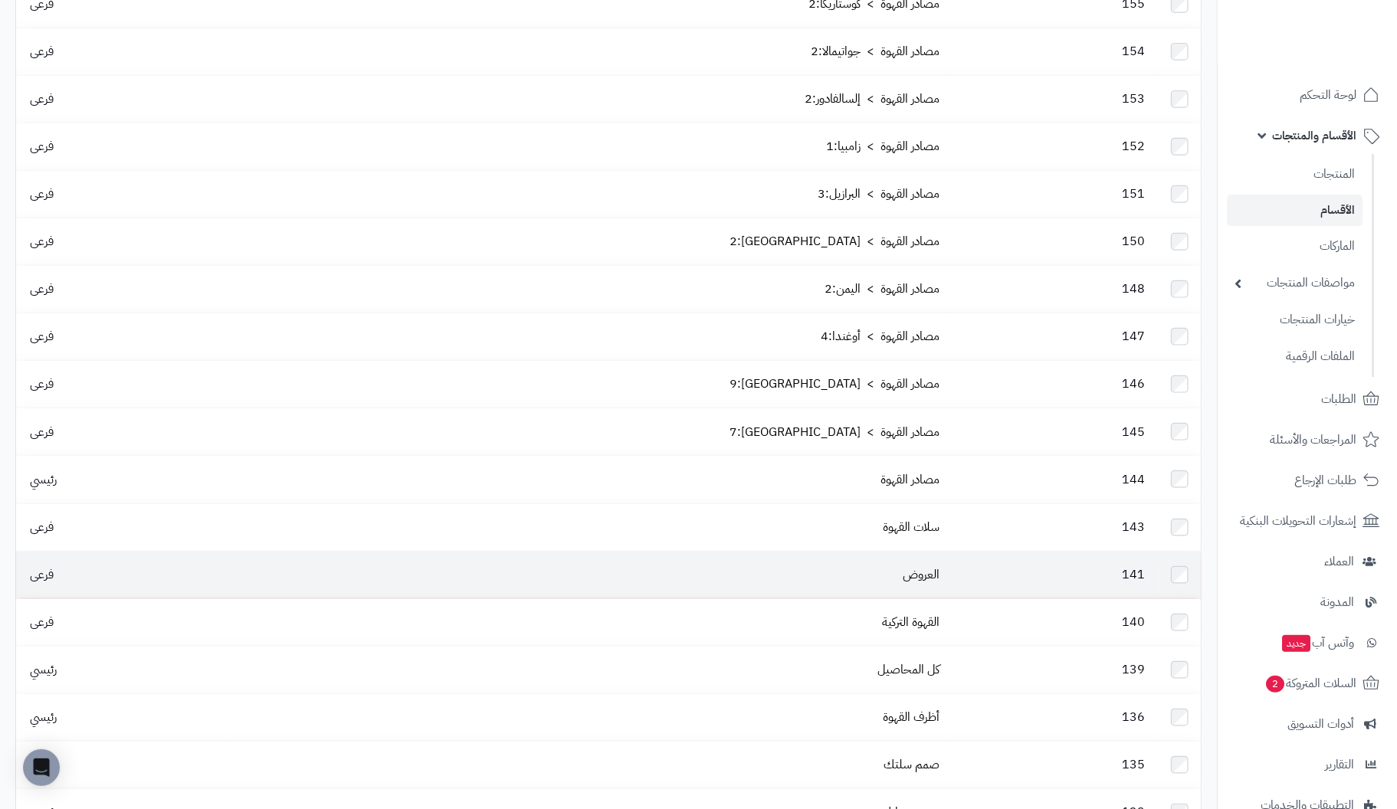
scroll to position [612, 0]
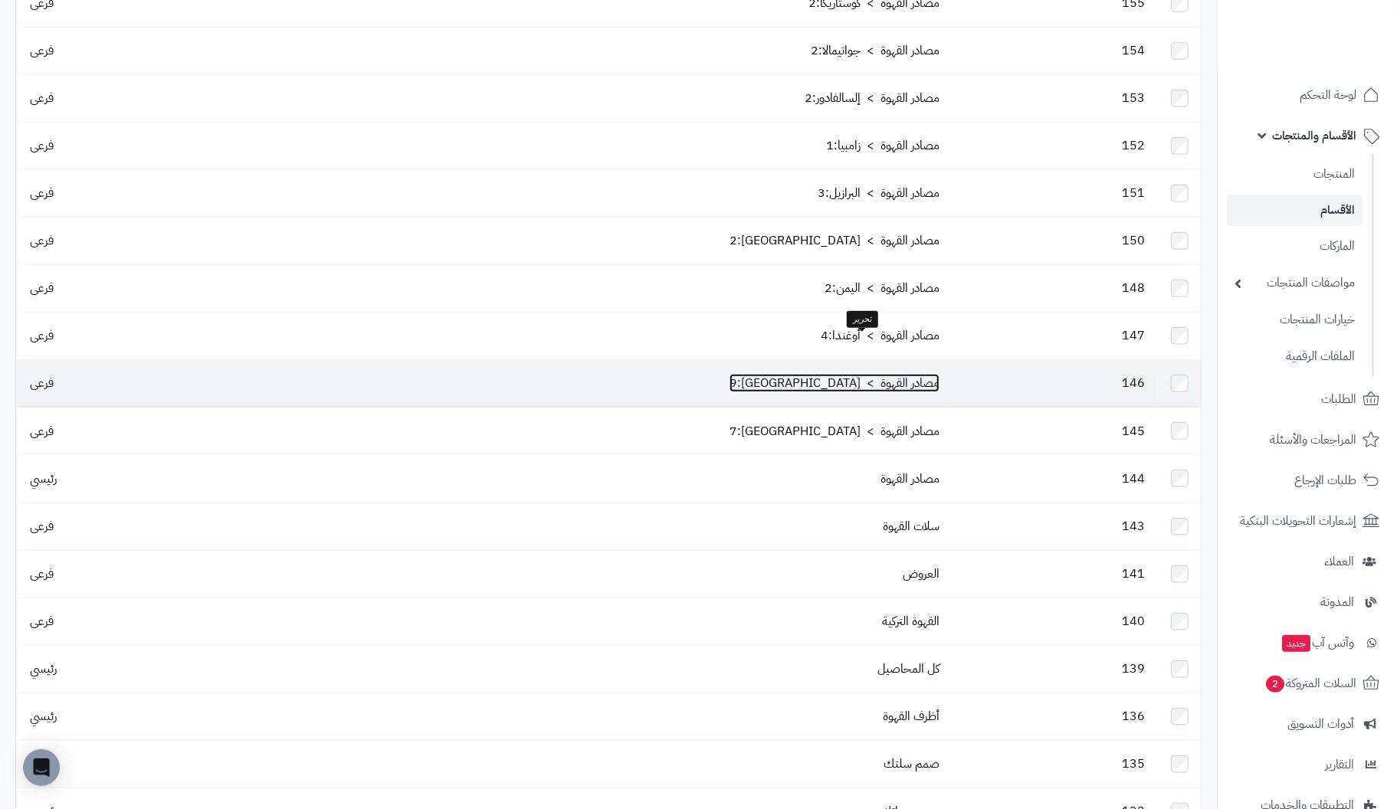
click at [877, 374] on link "مصادر القهوة > [GEOGRAPHIC_DATA]:9" at bounding box center [835, 383] width 210 height 18
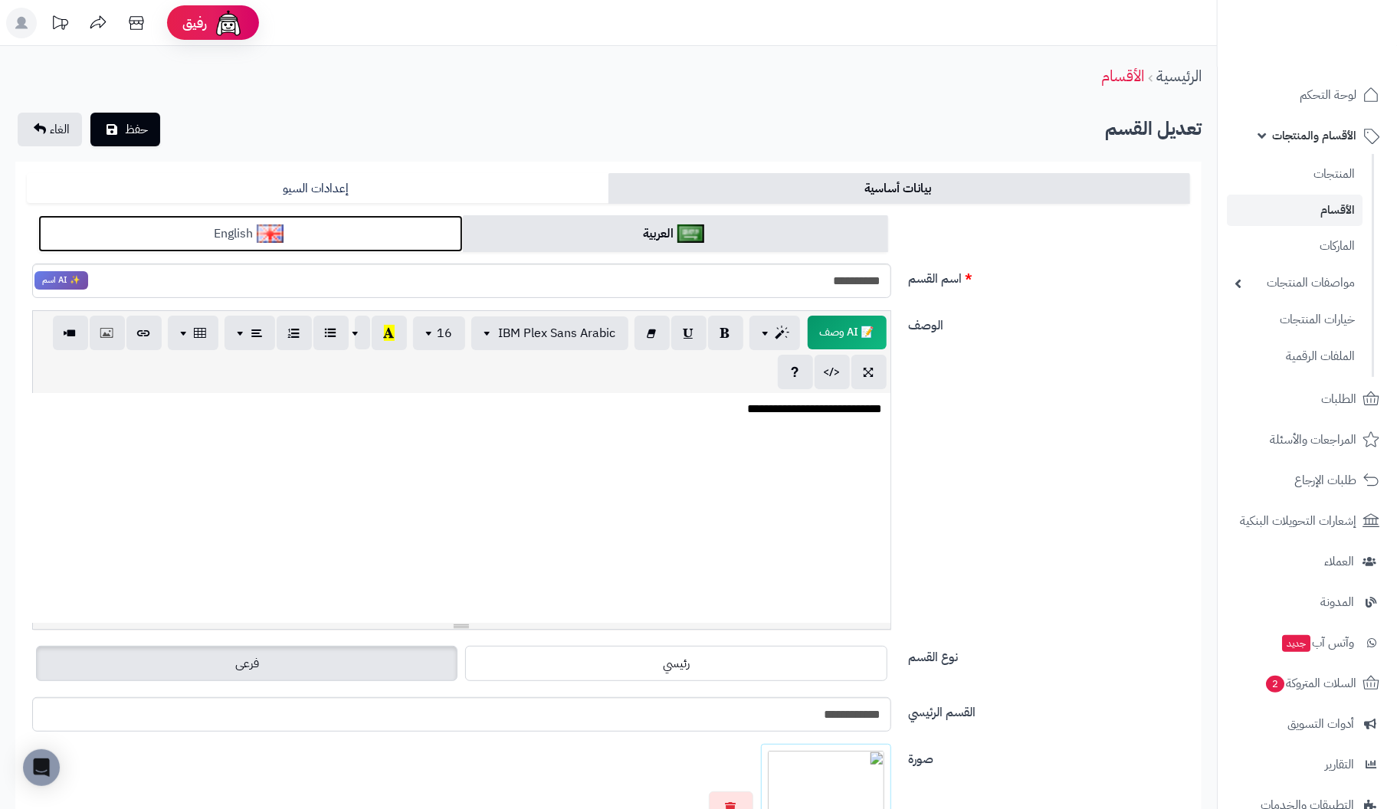
click at [217, 225] on link "English" at bounding box center [250, 234] width 425 height 38
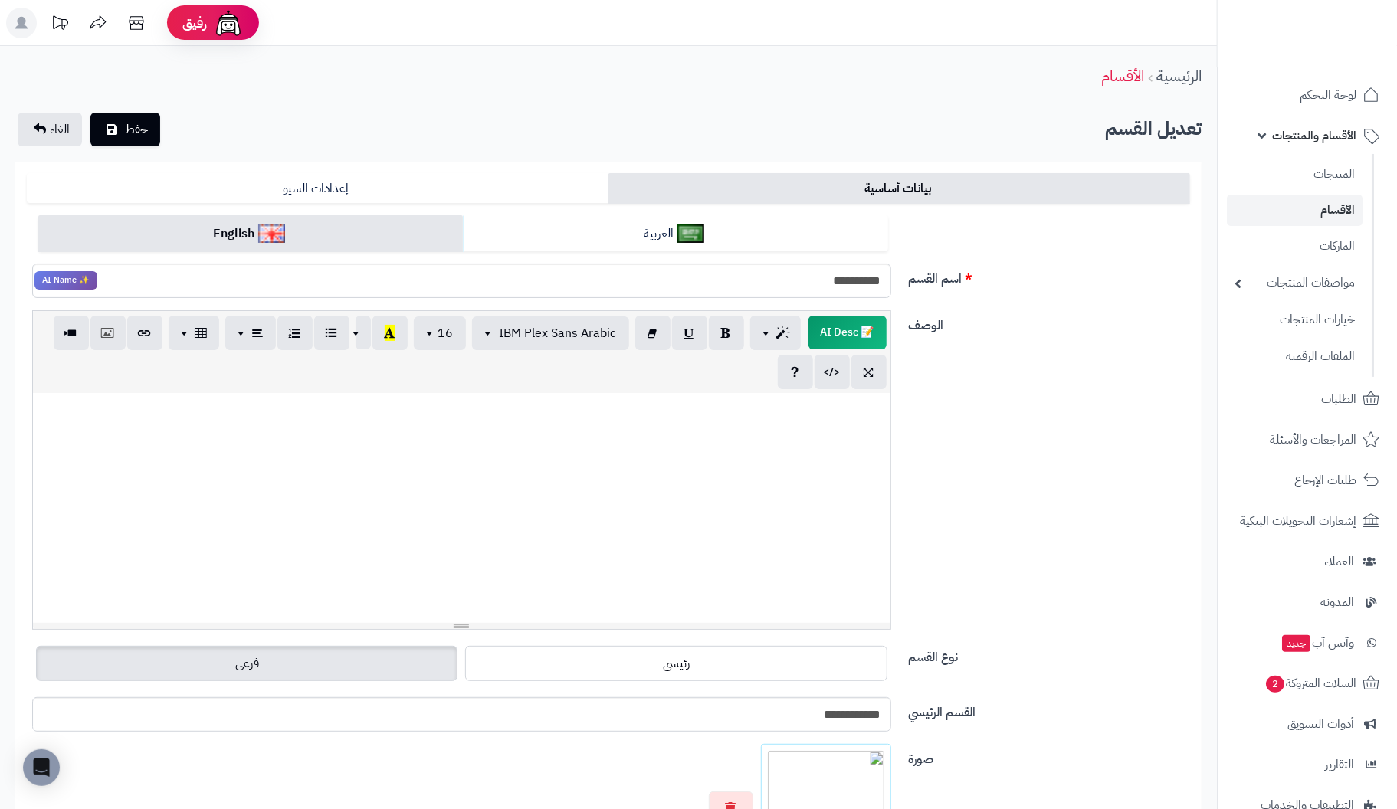
click at [642, 472] on div at bounding box center [462, 508] width 858 height 230
paste div
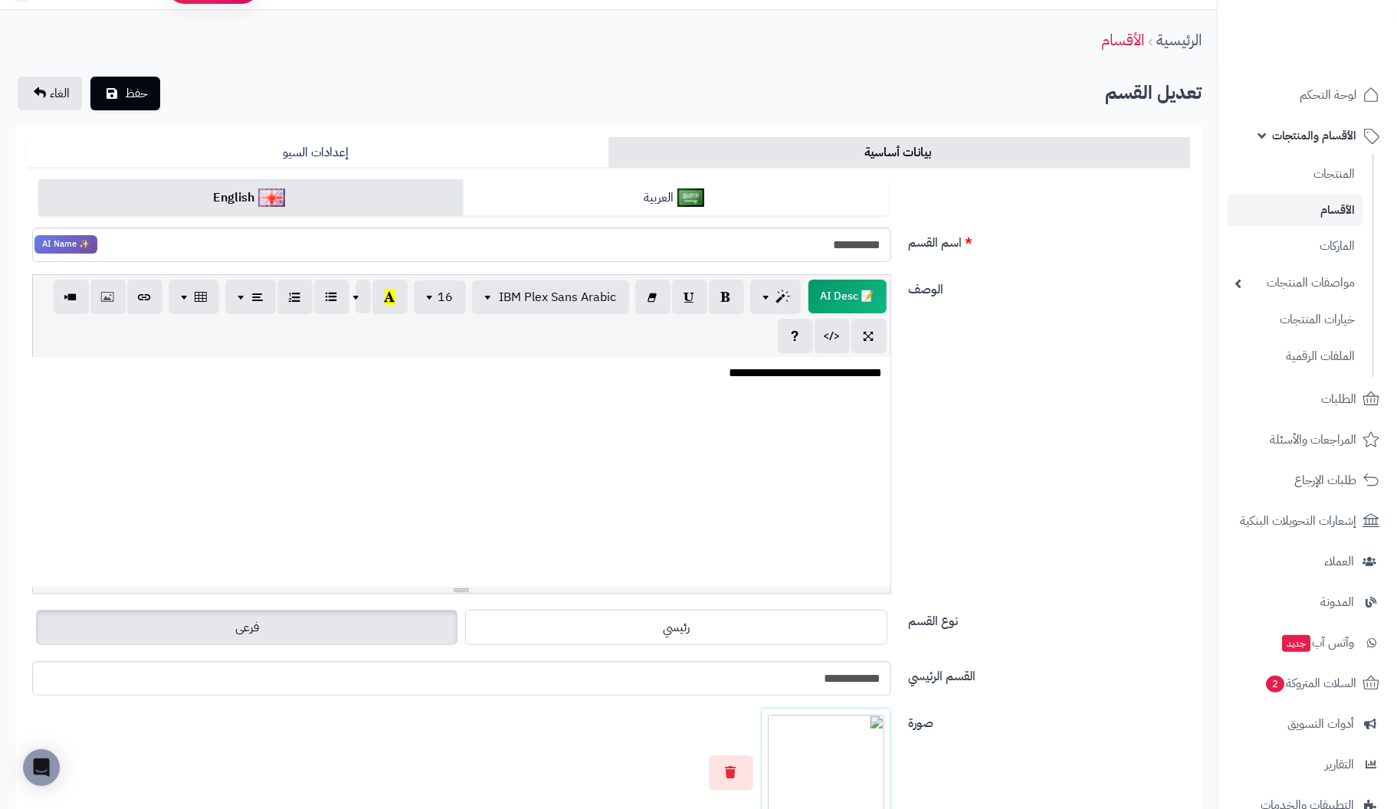
scroll to position [153, 0]
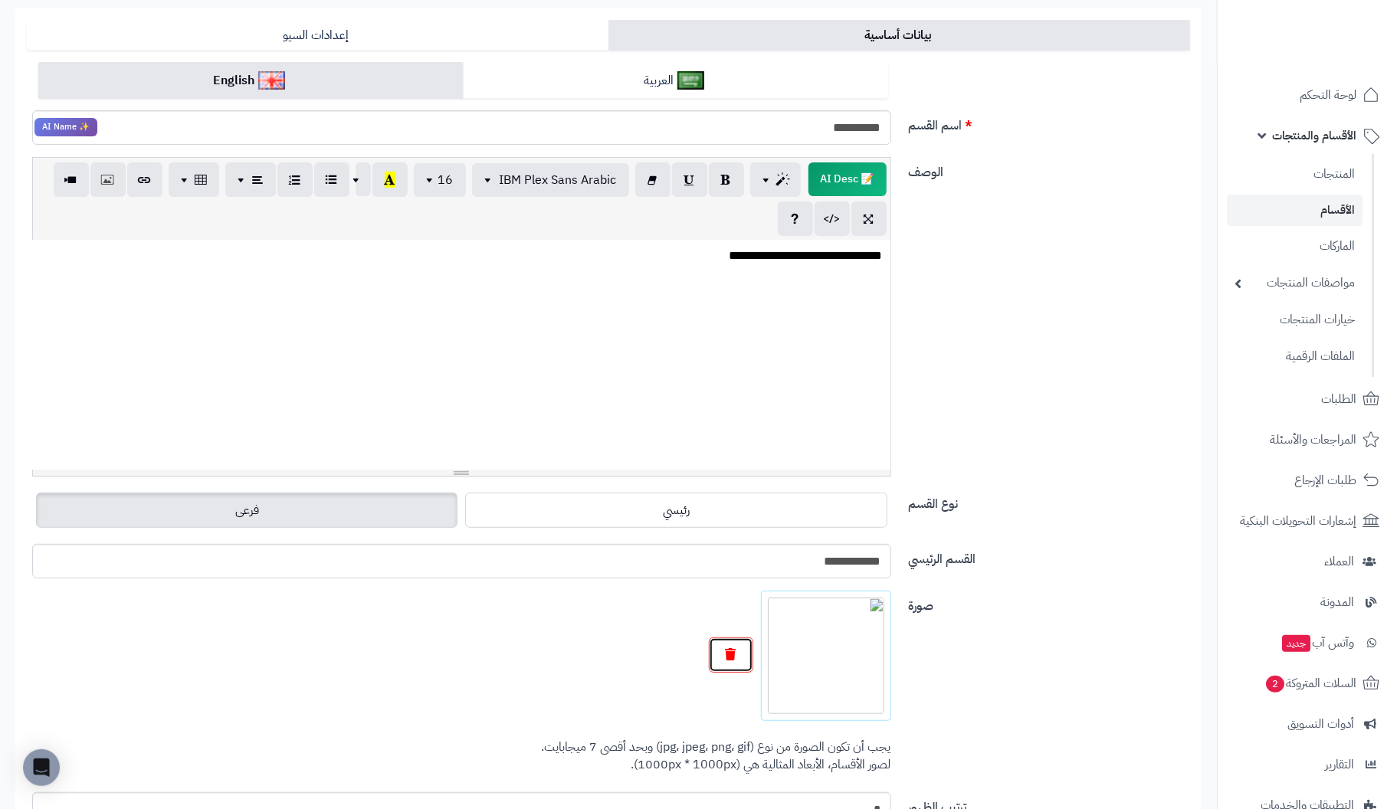
click at [721, 645] on button "button" at bounding box center [731, 655] width 44 height 35
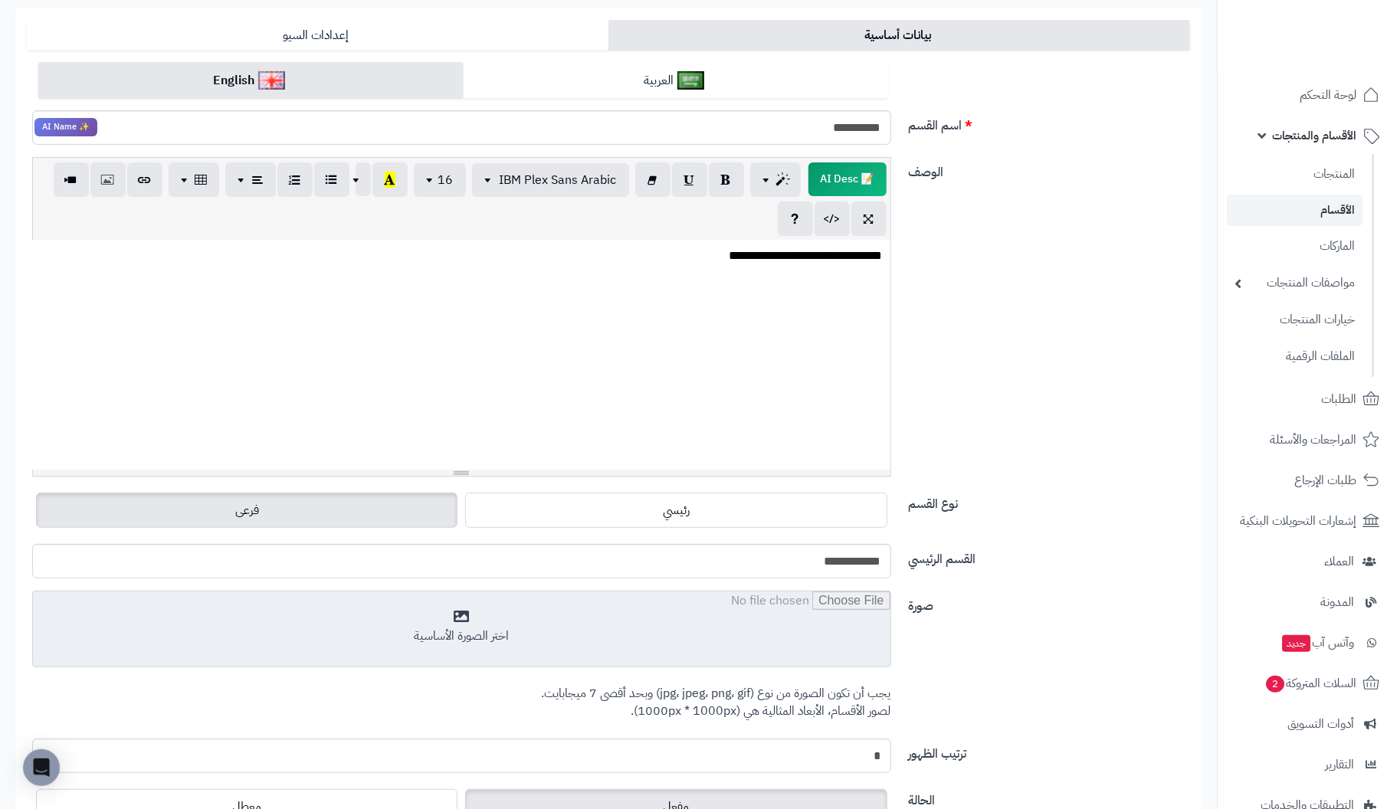
click at [487, 628] on input "file" at bounding box center [462, 630] width 858 height 77
type input "**********"
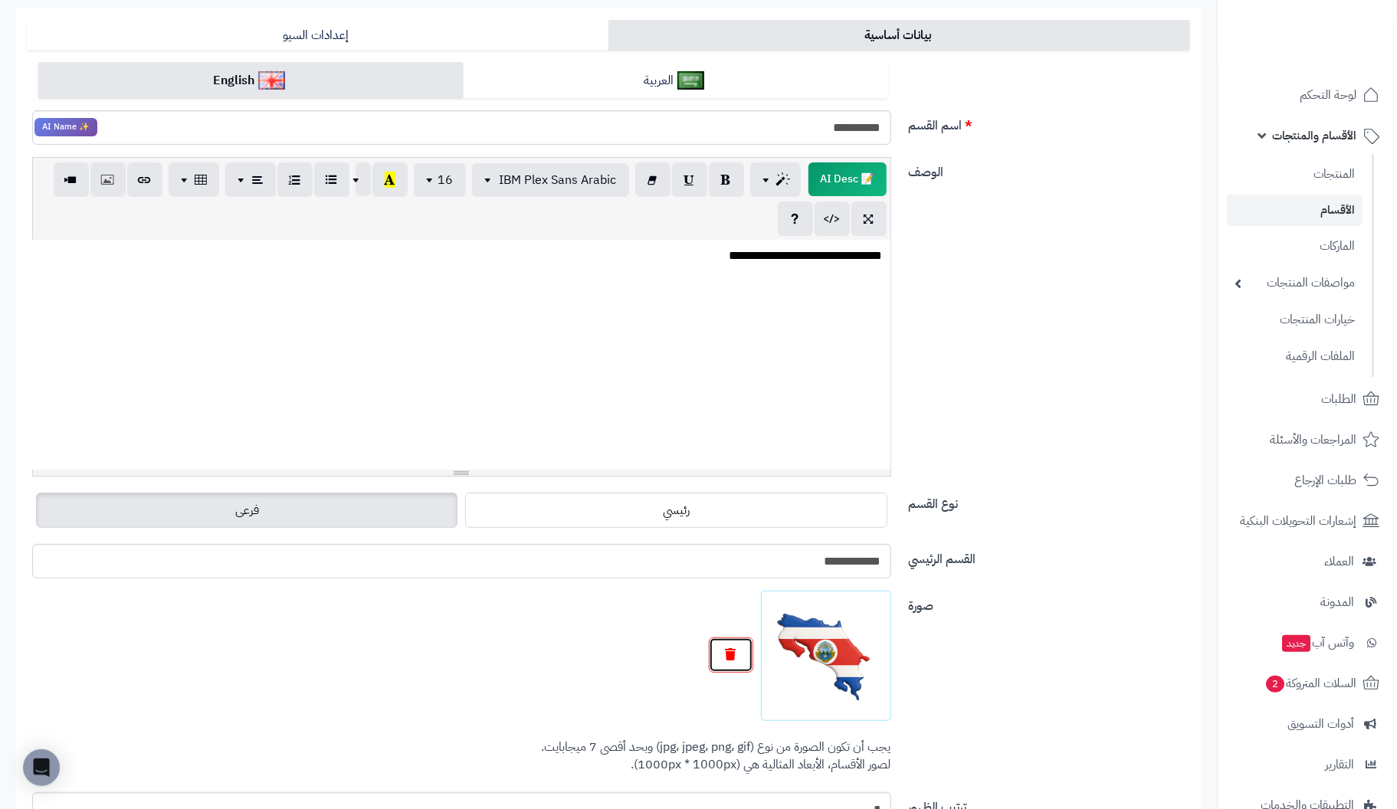
click at [739, 648] on button "button" at bounding box center [731, 655] width 44 height 35
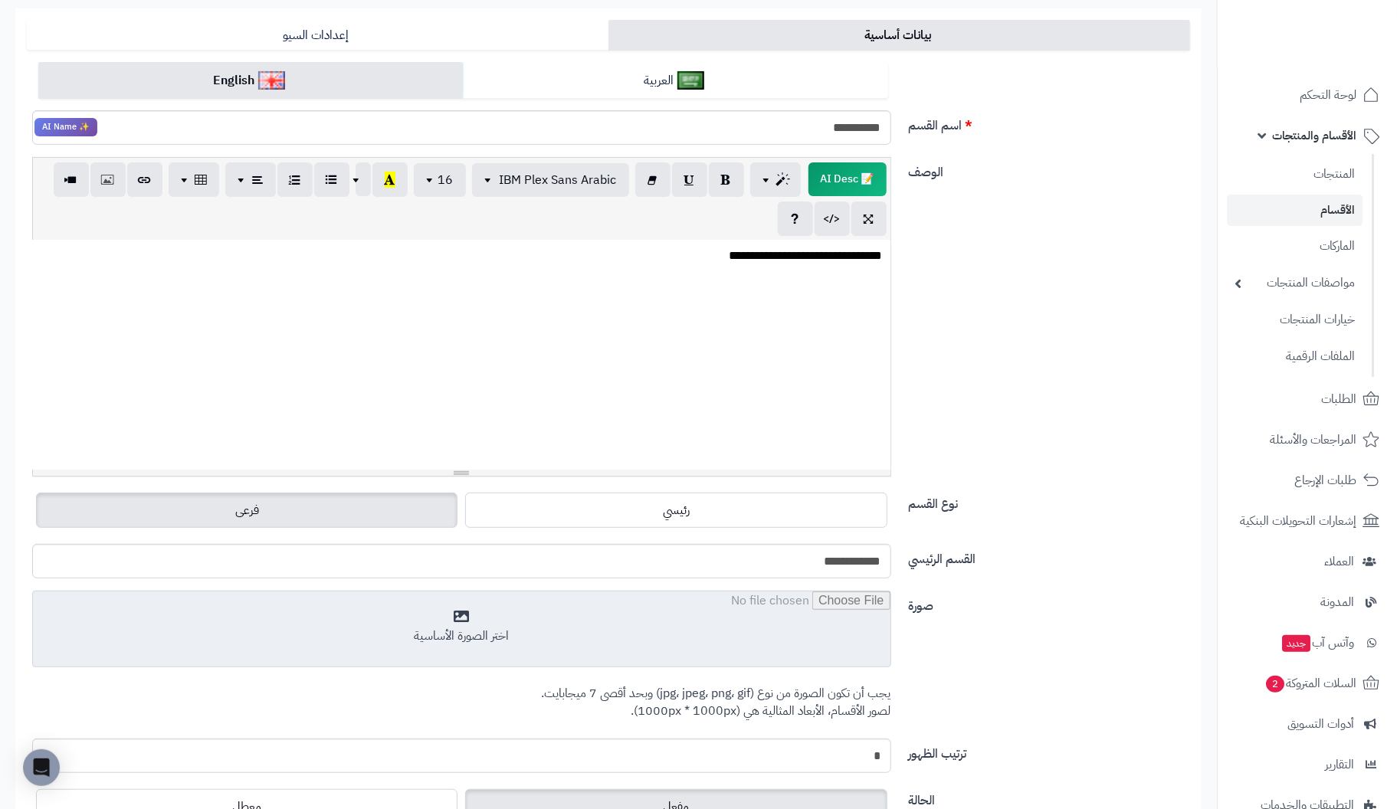
click at [470, 632] on input "file" at bounding box center [462, 630] width 858 height 77
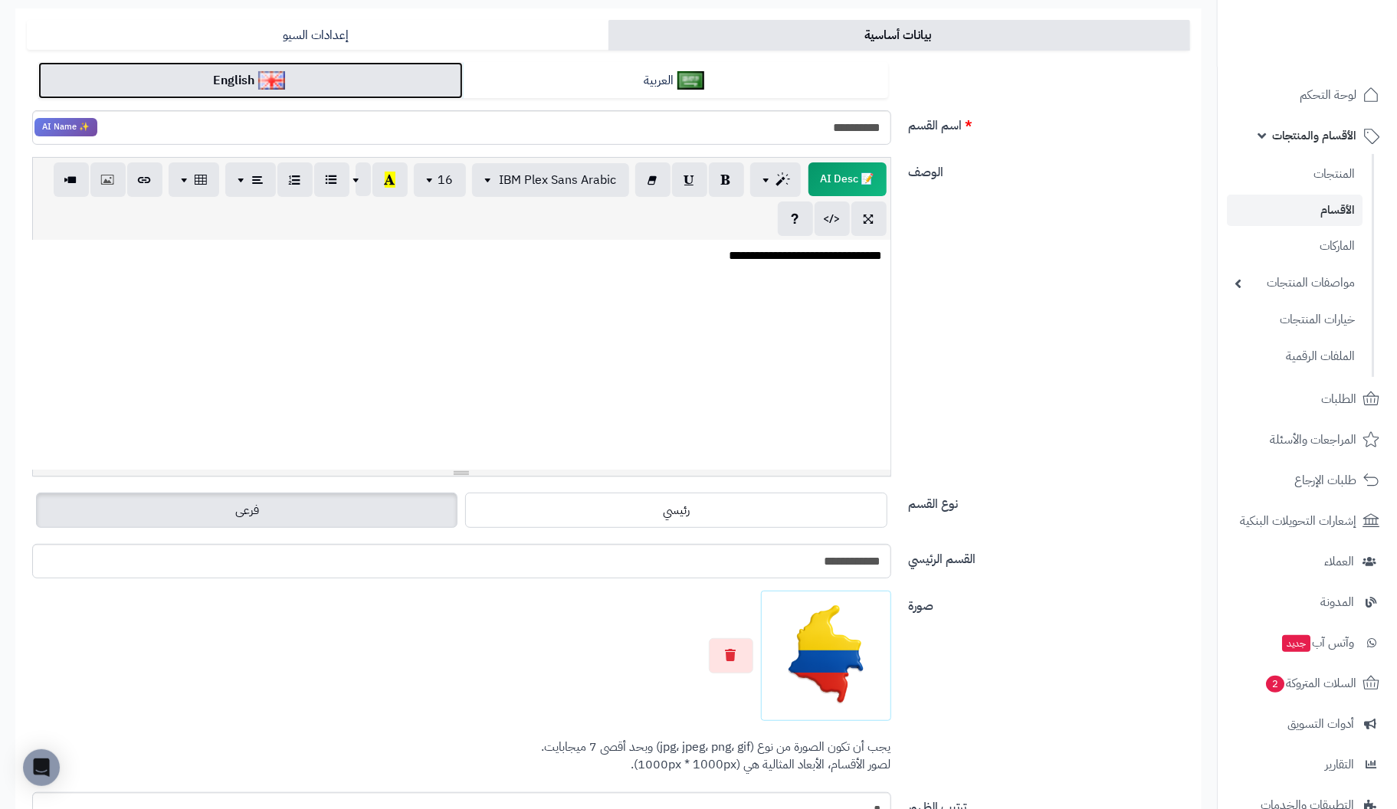
click at [226, 77] on link "English" at bounding box center [250, 81] width 425 height 38
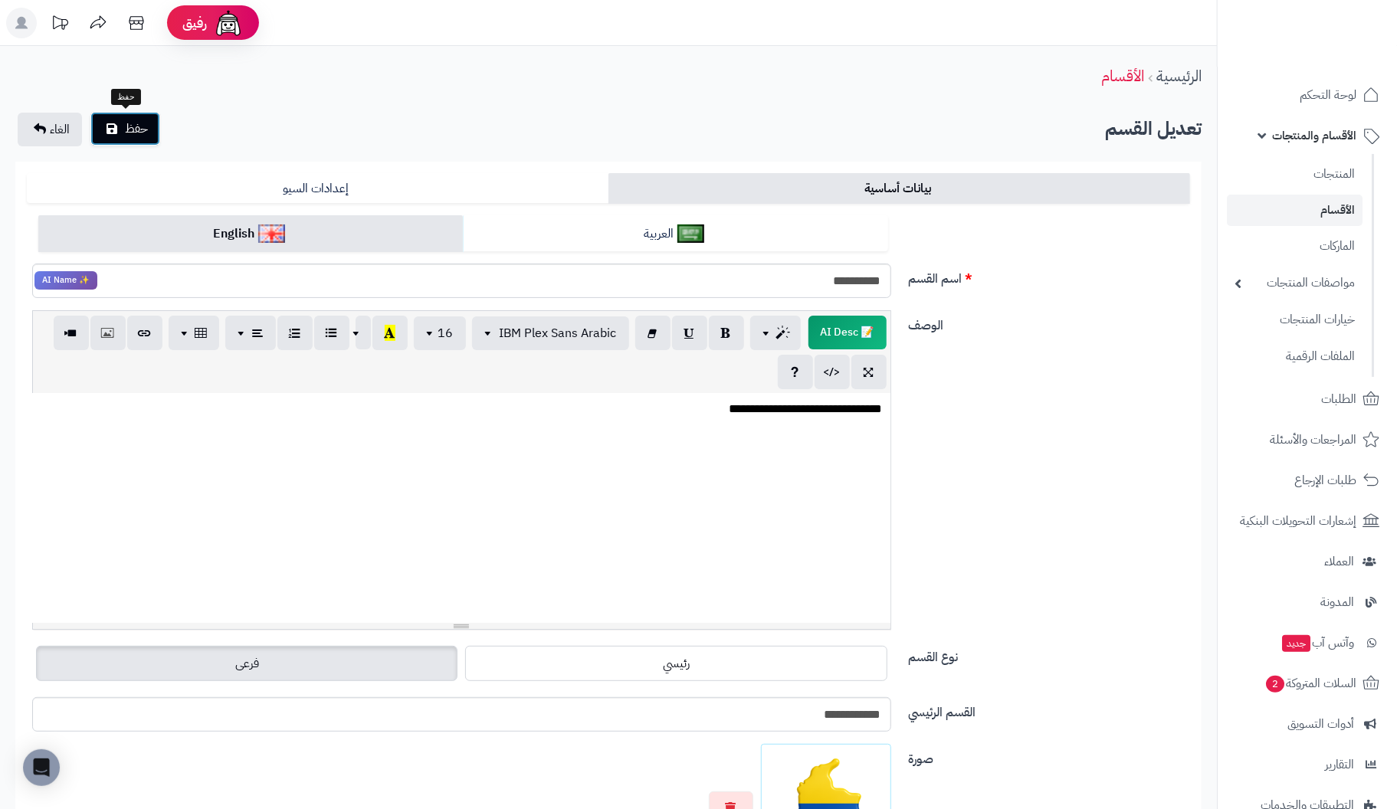
click at [133, 124] on span "حفظ" at bounding box center [136, 129] width 23 height 18
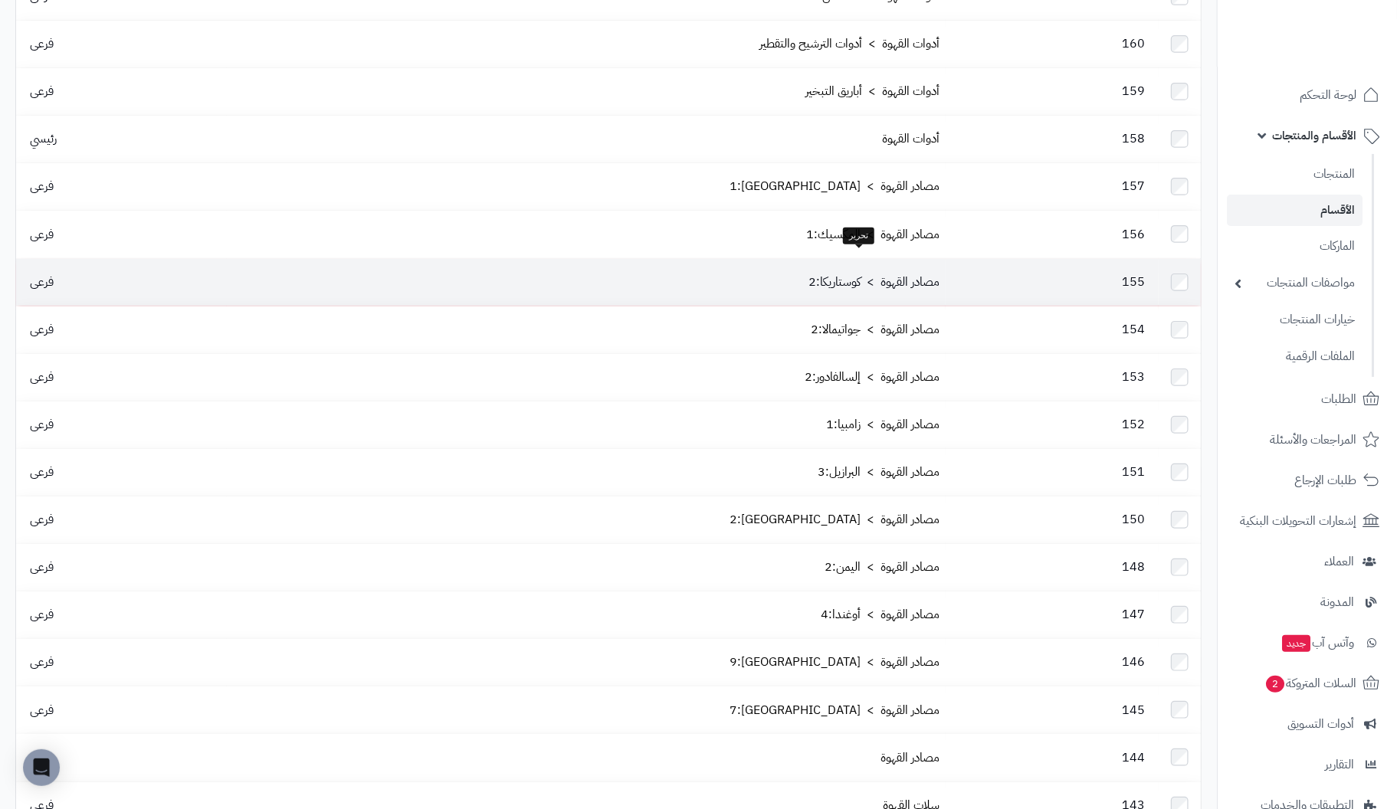
scroll to position [460, 0]
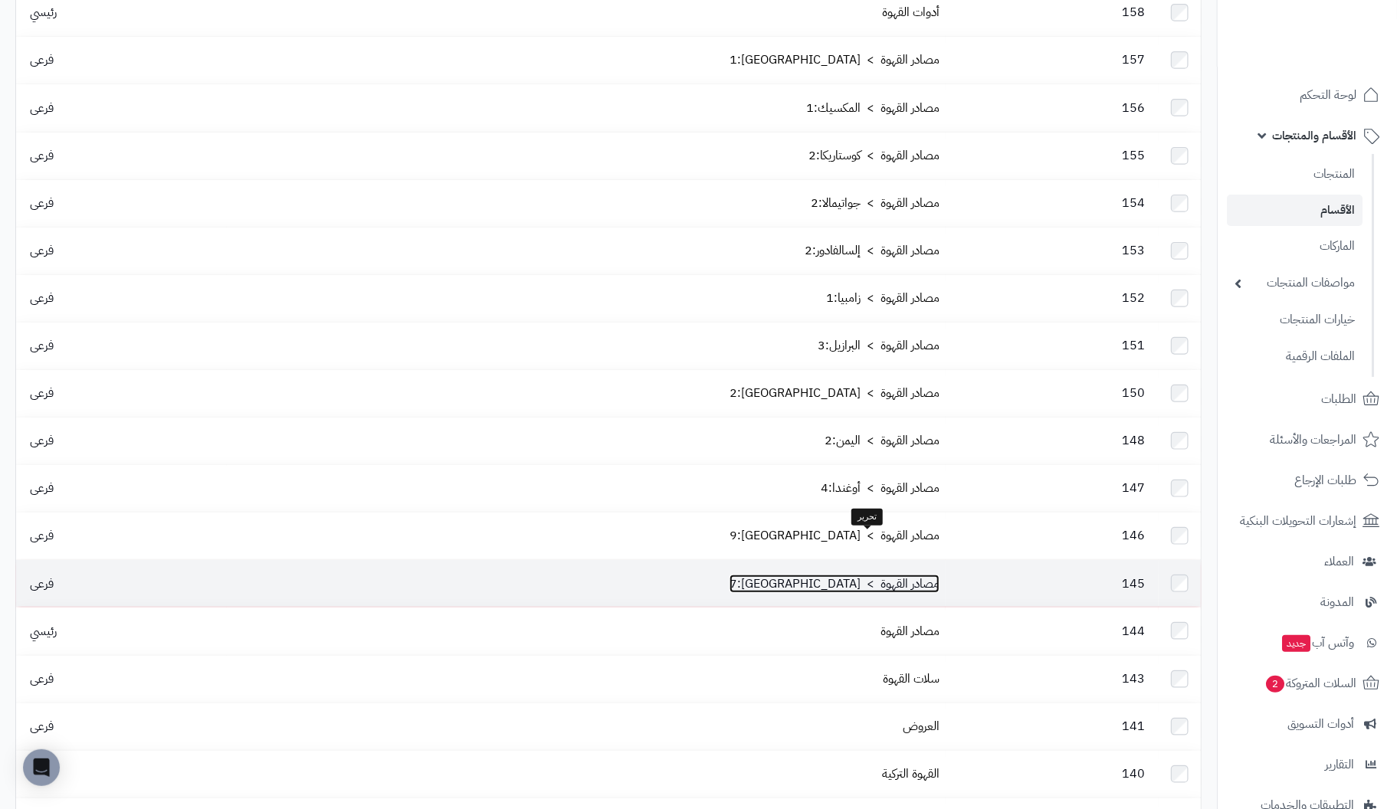
click at [888, 575] on link "مصادر القهوة > [GEOGRAPHIC_DATA]:7" at bounding box center [835, 584] width 210 height 18
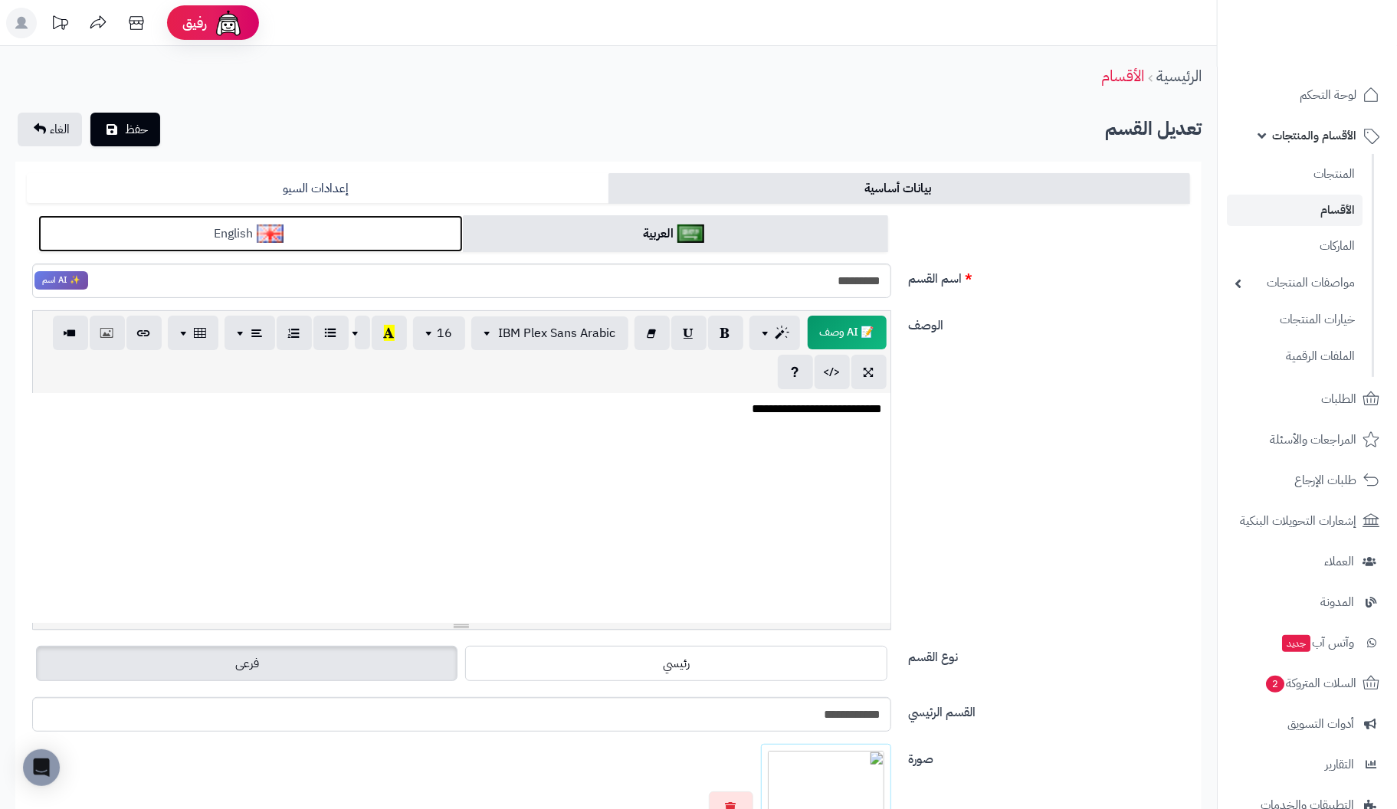
click at [337, 241] on link "English" at bounding box center [250, 234] width 425 height 38
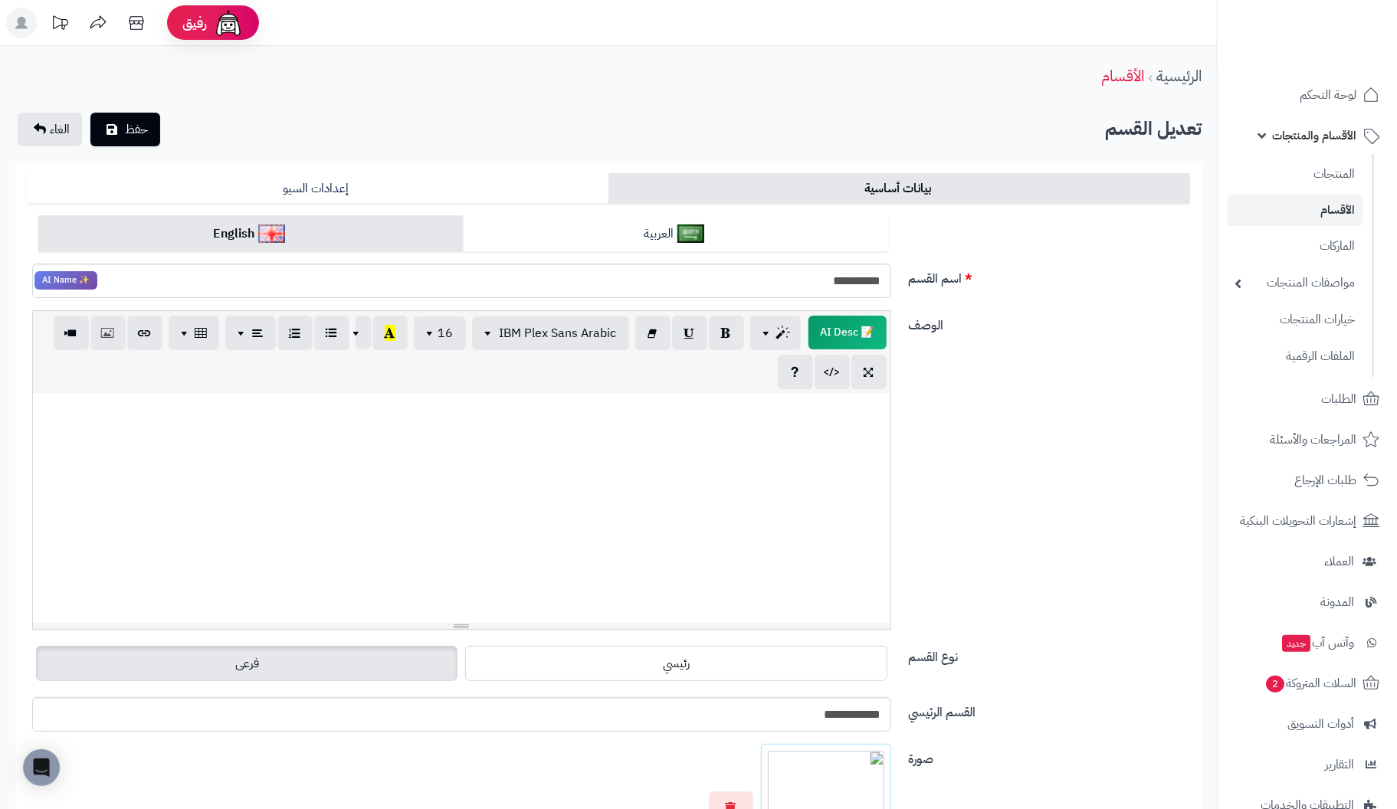
drag, startPoint x: 589, startPoint y: 437, endPoint x: 652, endPoint y: 437, distance: 62.8
click at [589, 437] on div at bounding box center [462, 508] width 858 height 230
paste div
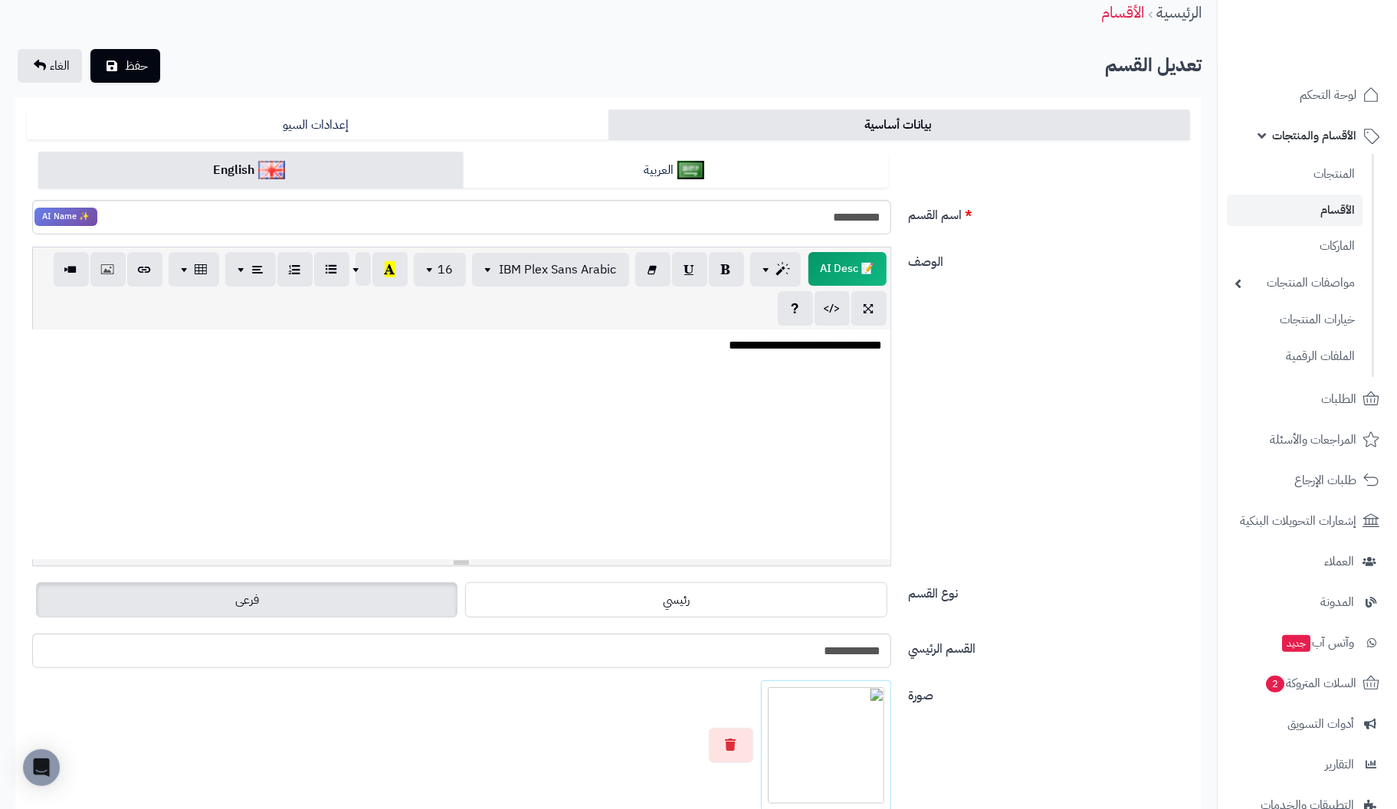
scroll to position [229, 0]
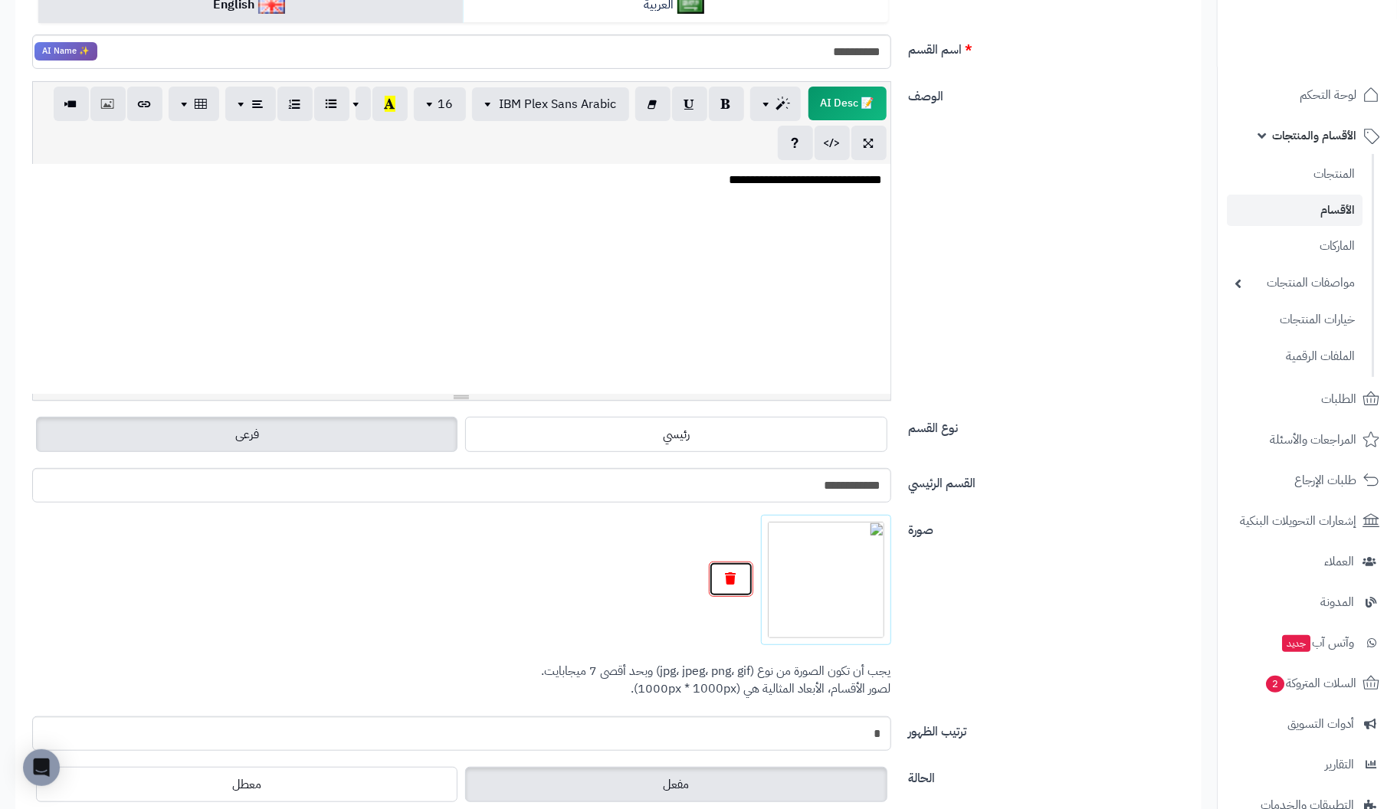
click at [736, 576] on icon "button" at bounding box center [731, 579] width 11 height 12
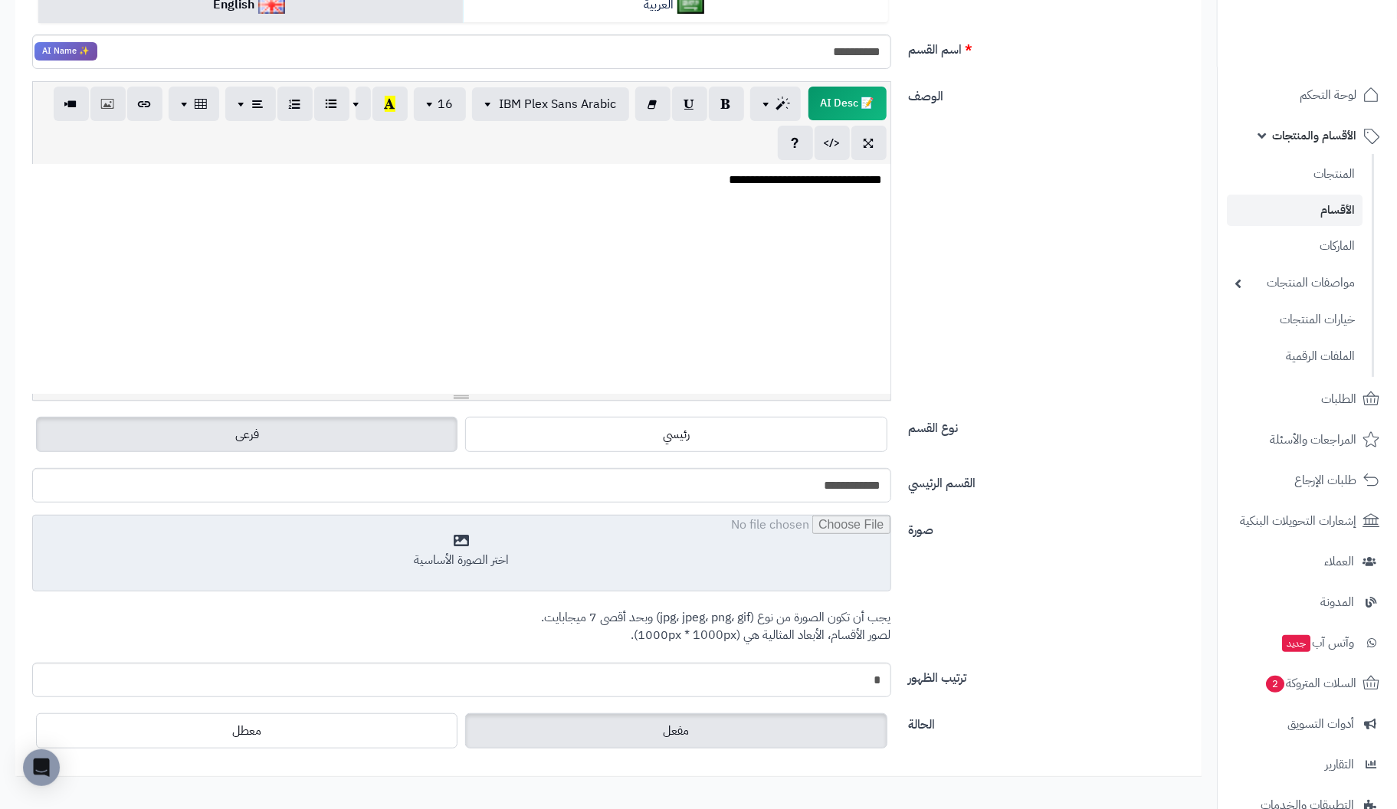
click at [470, 537] on input "file" at bounding box center [462, 554] width 858 height 77
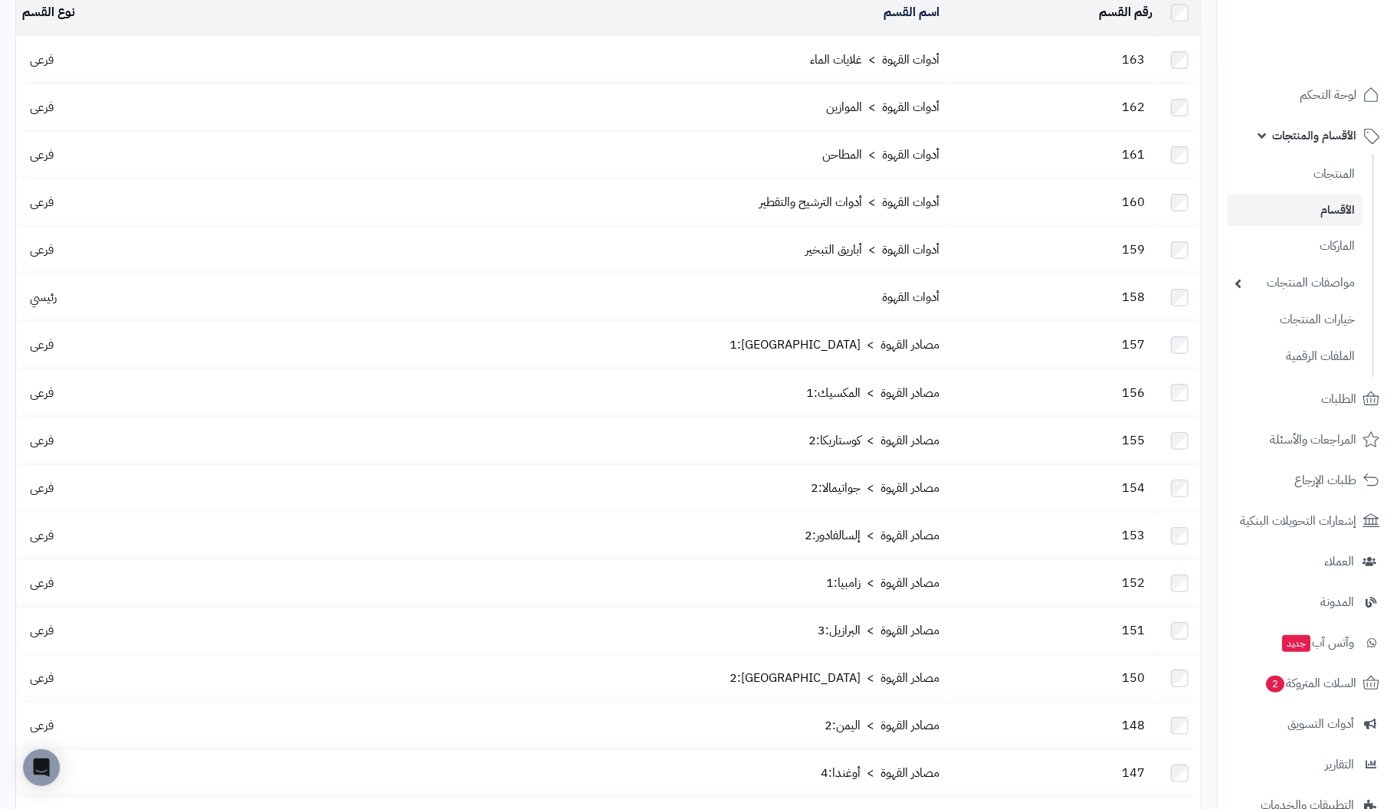
scroll to position [77, 0]
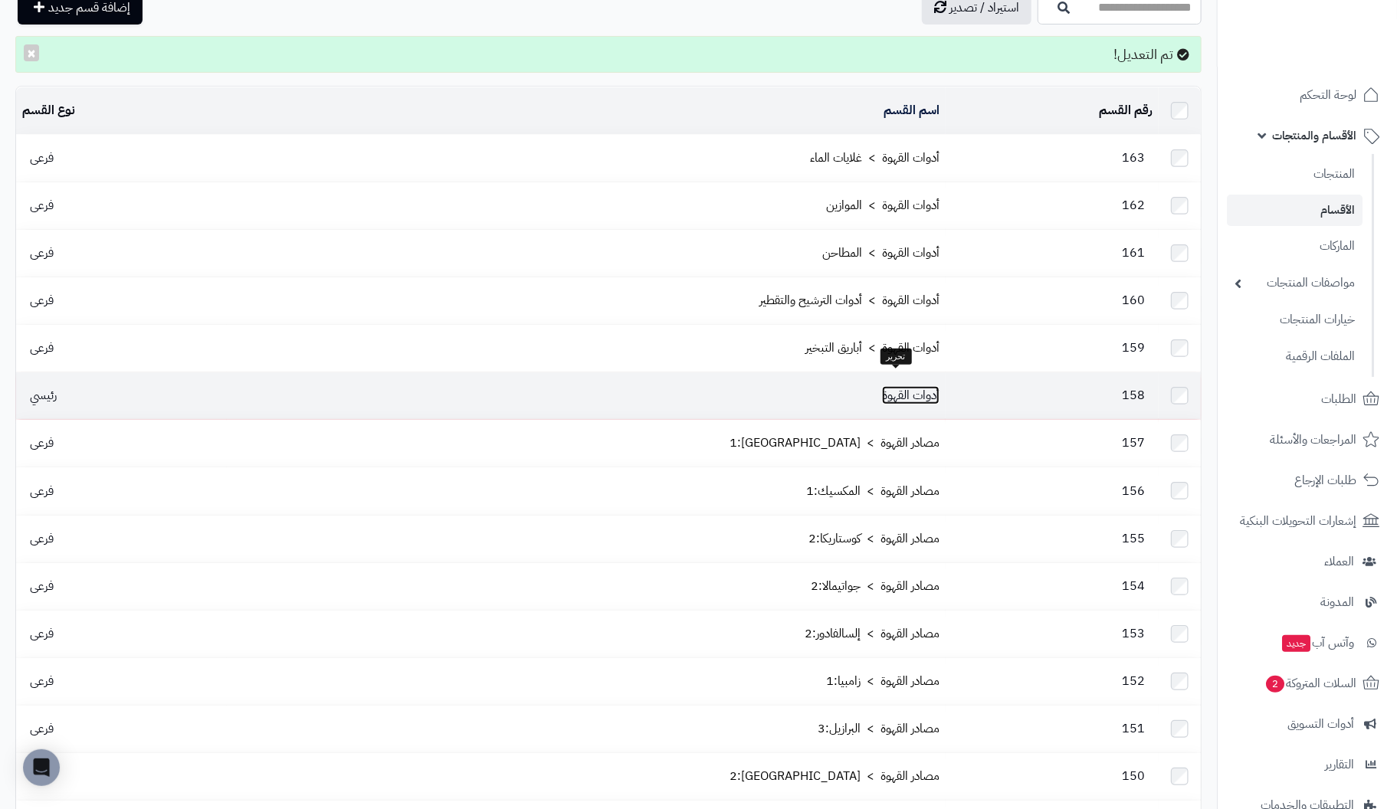
click at [922, 386] on link "أدوات القهوة" at bounding box center [910, 395] width 57 height 18
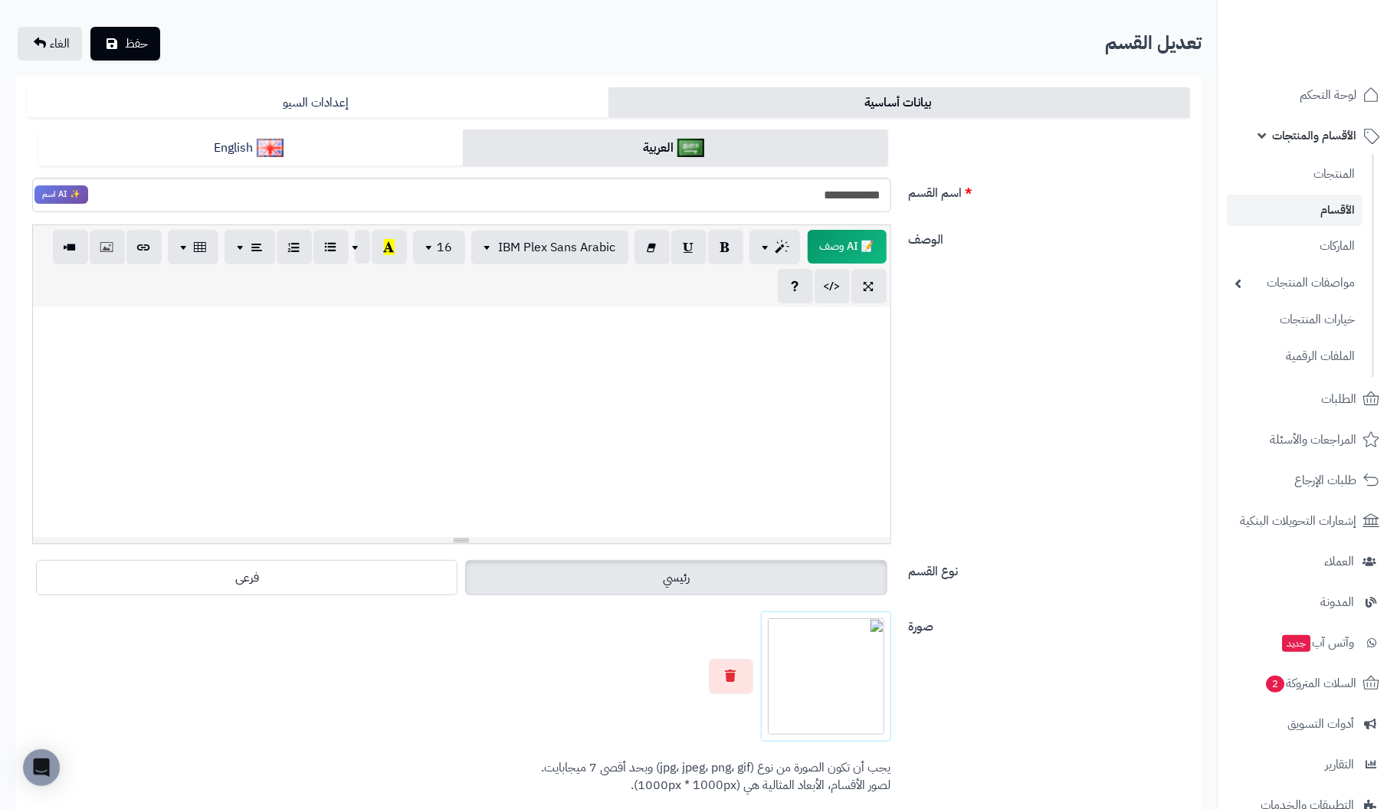
scroll to position [321, 0]
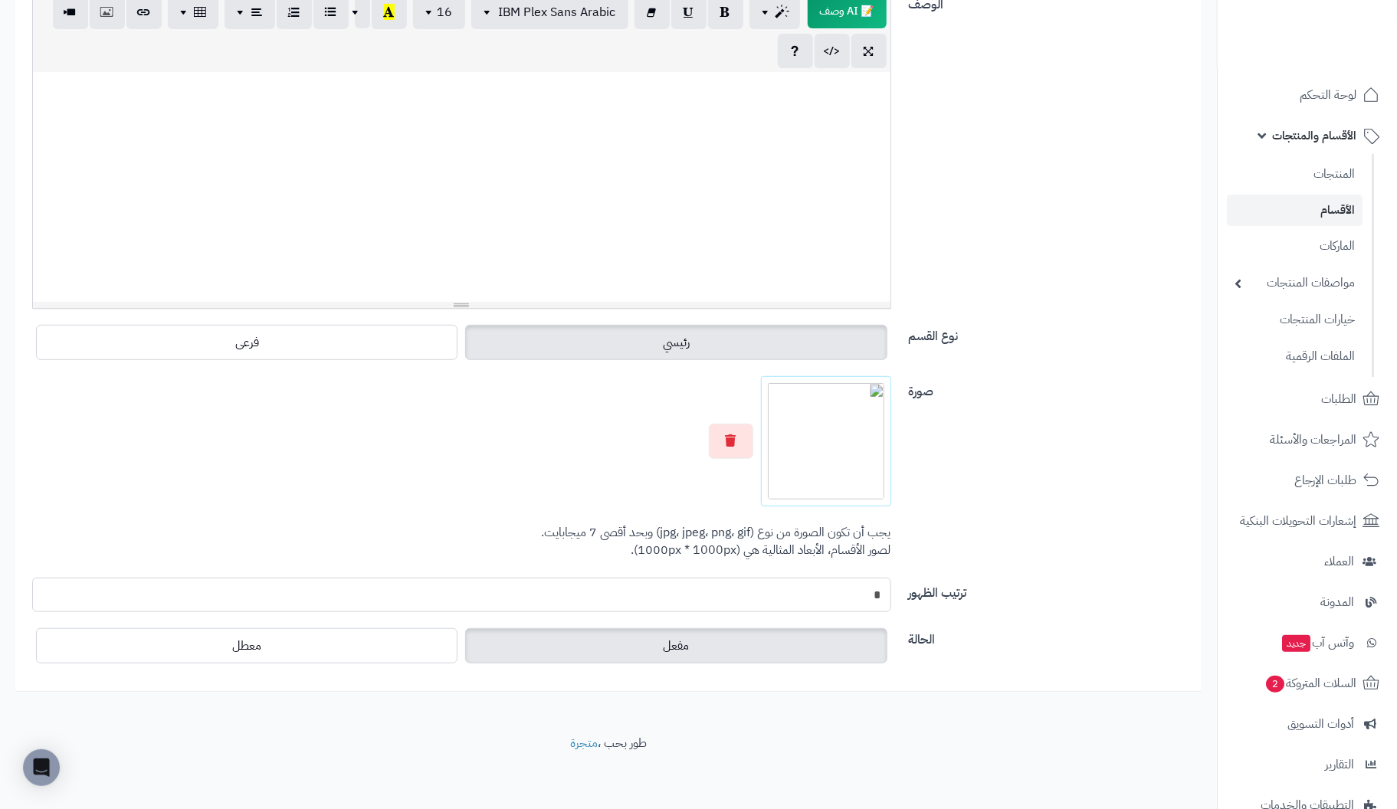
drag, startPoint x: 833, startPoint y: 586, endPoint x: 1150, endPoint y: 561, distance: 318.3
click at [1150, 561] on div "**********" at bounding box center [608, 287] width 1163 height 786
type input "***"
click at [739, 436] on button "button" at bounding box center [731, 440] width 44 height 35
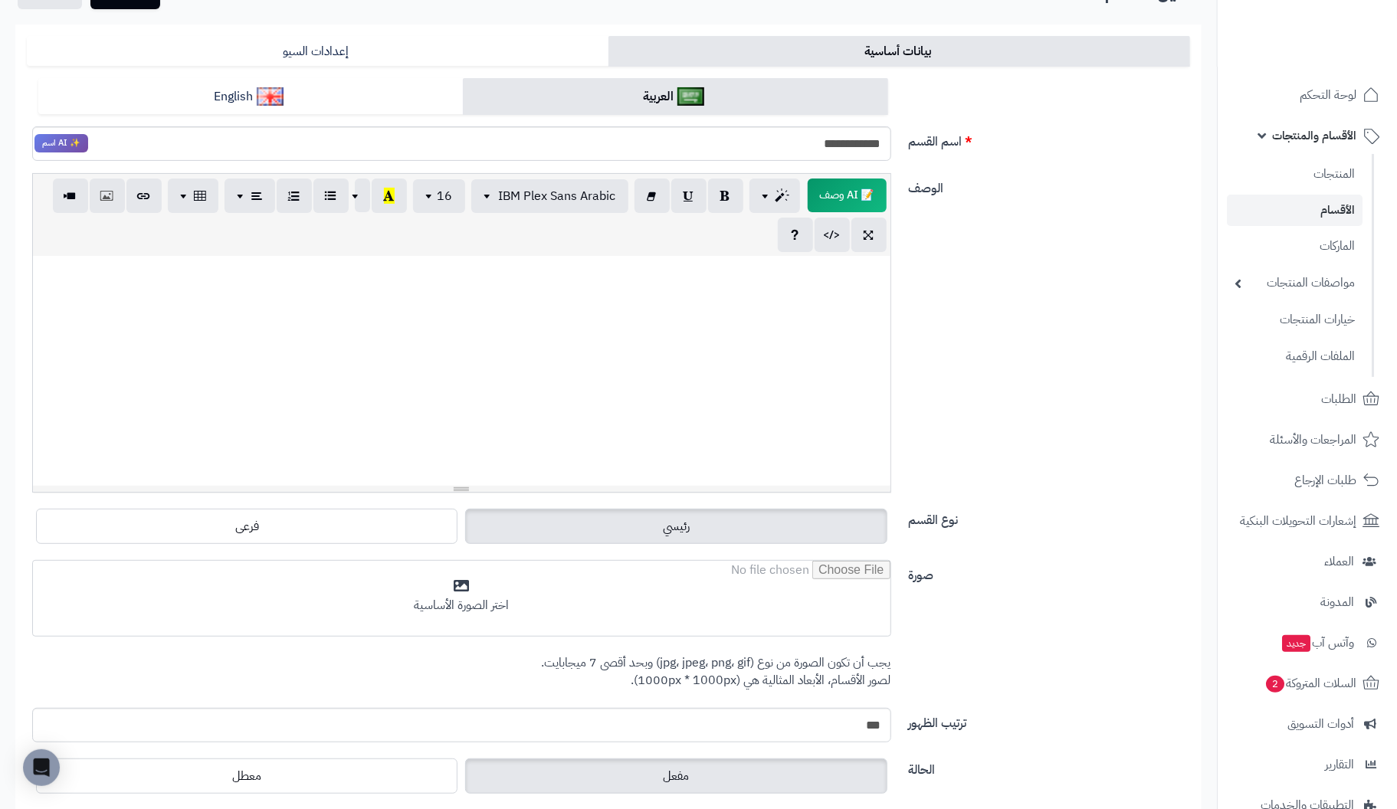
scroll to position [0, 0]
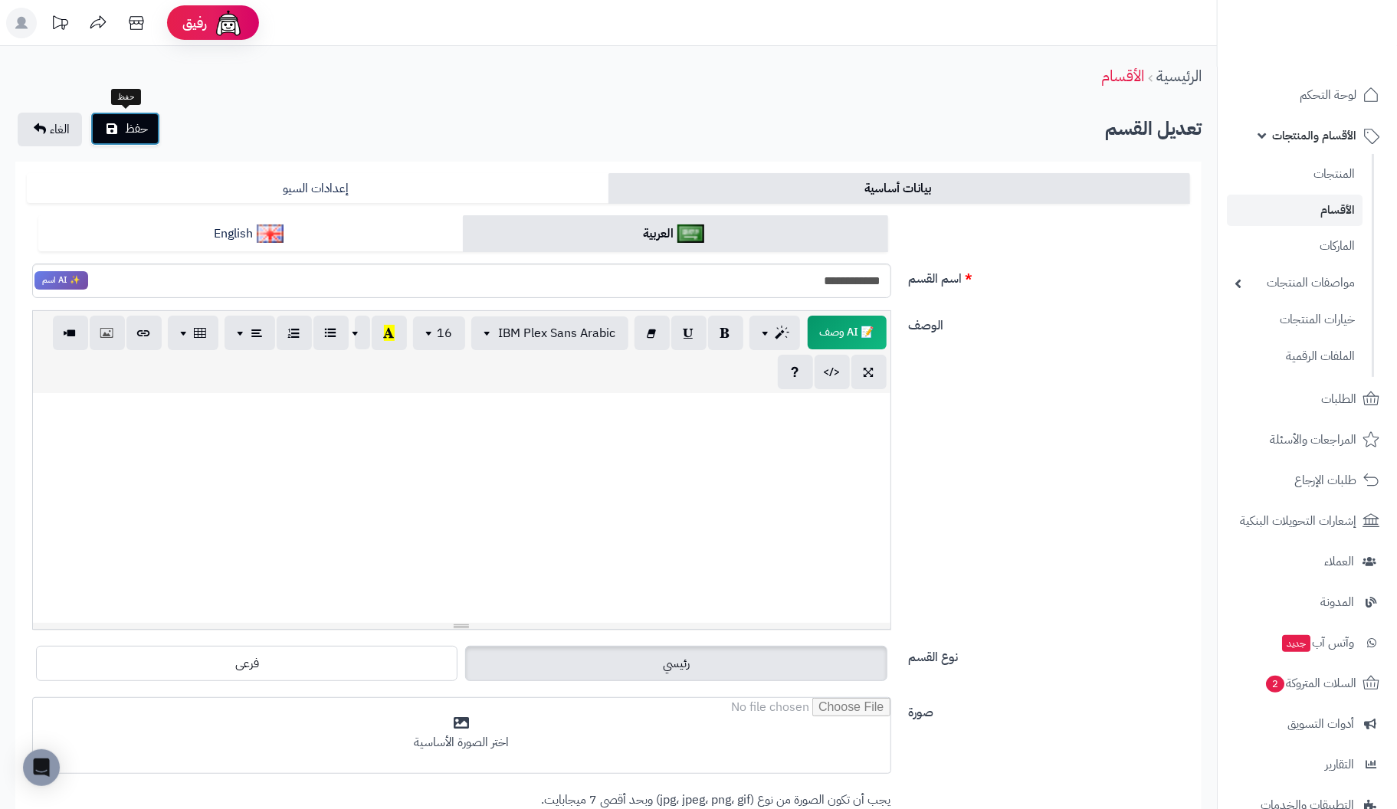
click at [136, 126] on span "حفظ" at bounding box center [136, 129] width 23 height 18
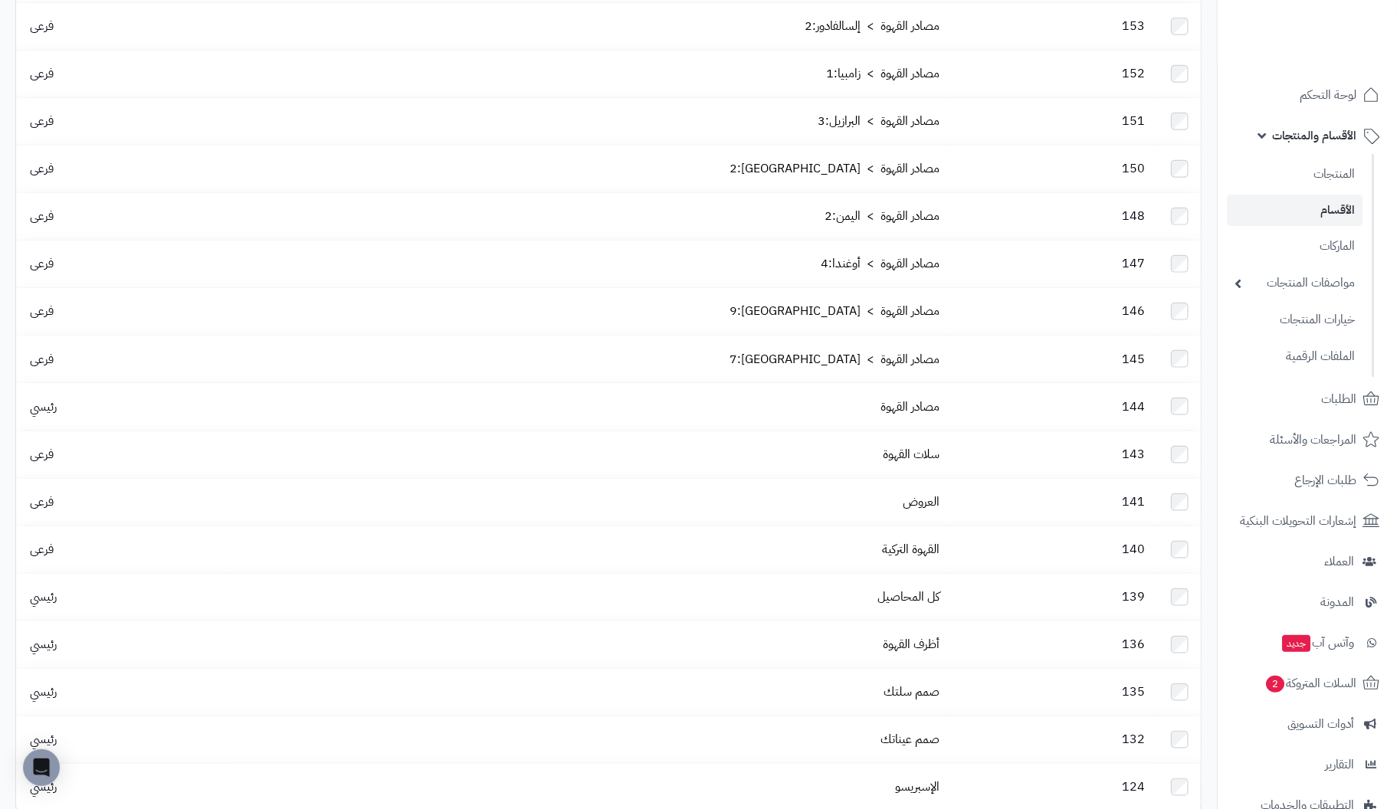
scroll to position [689, 0]
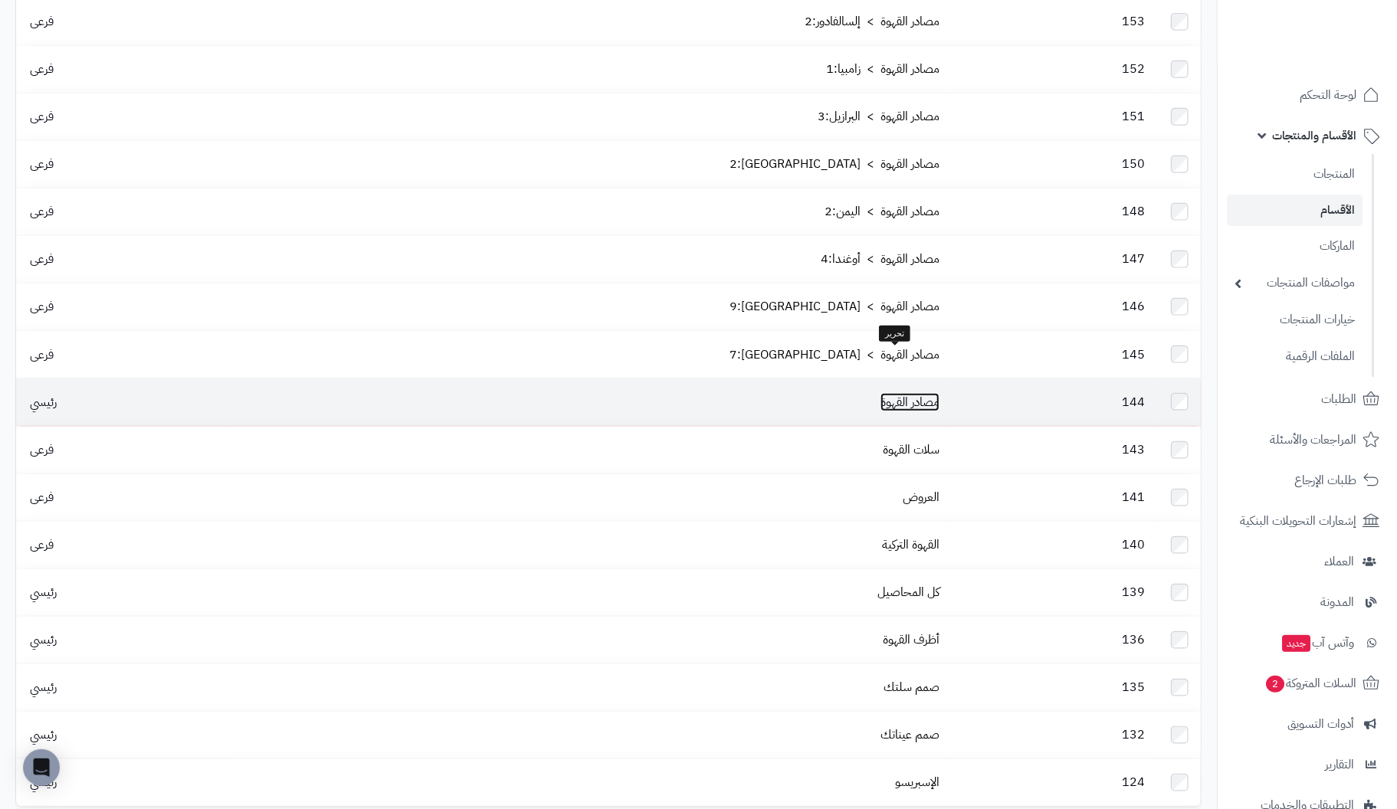
click at [896, 393] on link "مصادر القهوة" at bounding box center [910, 402] width 59 height 18
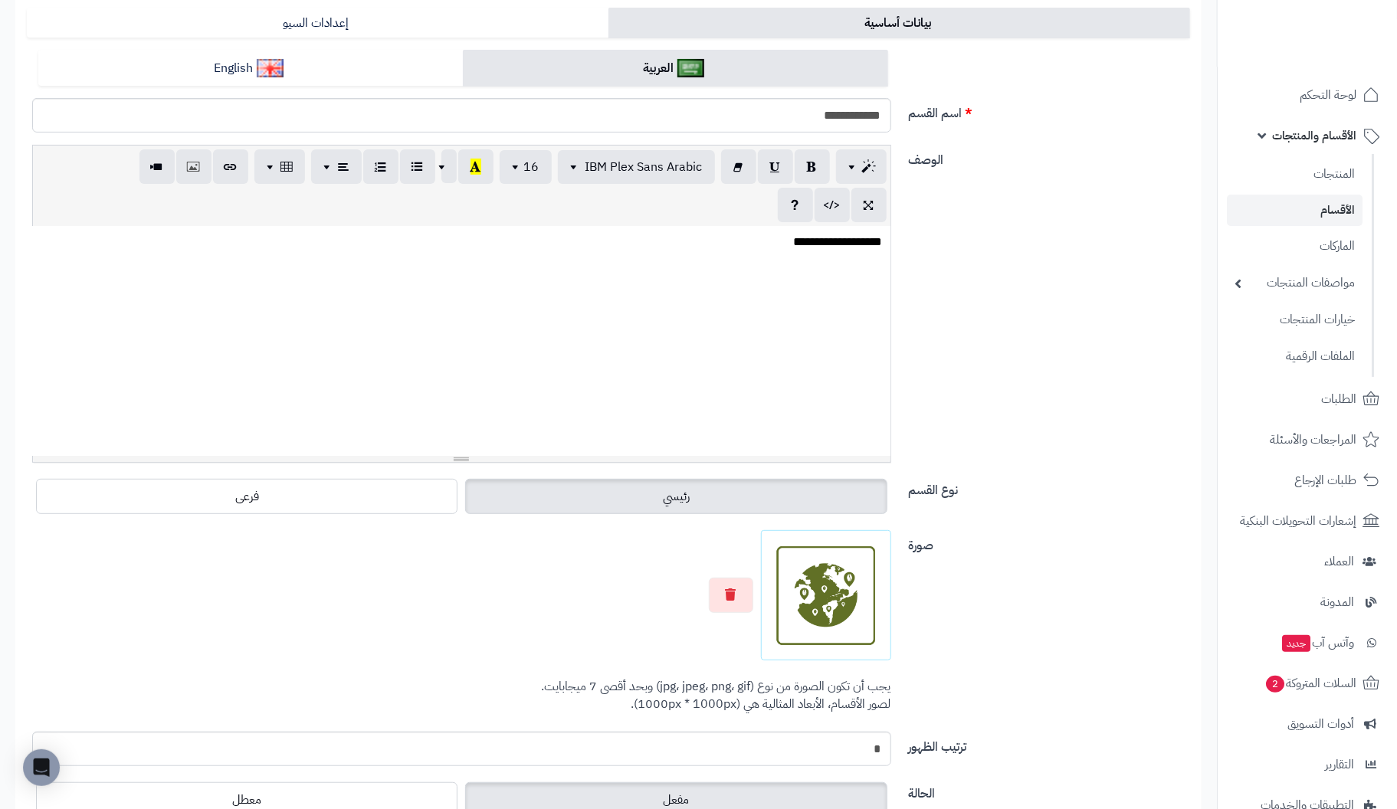
scroll to position [306, 0]
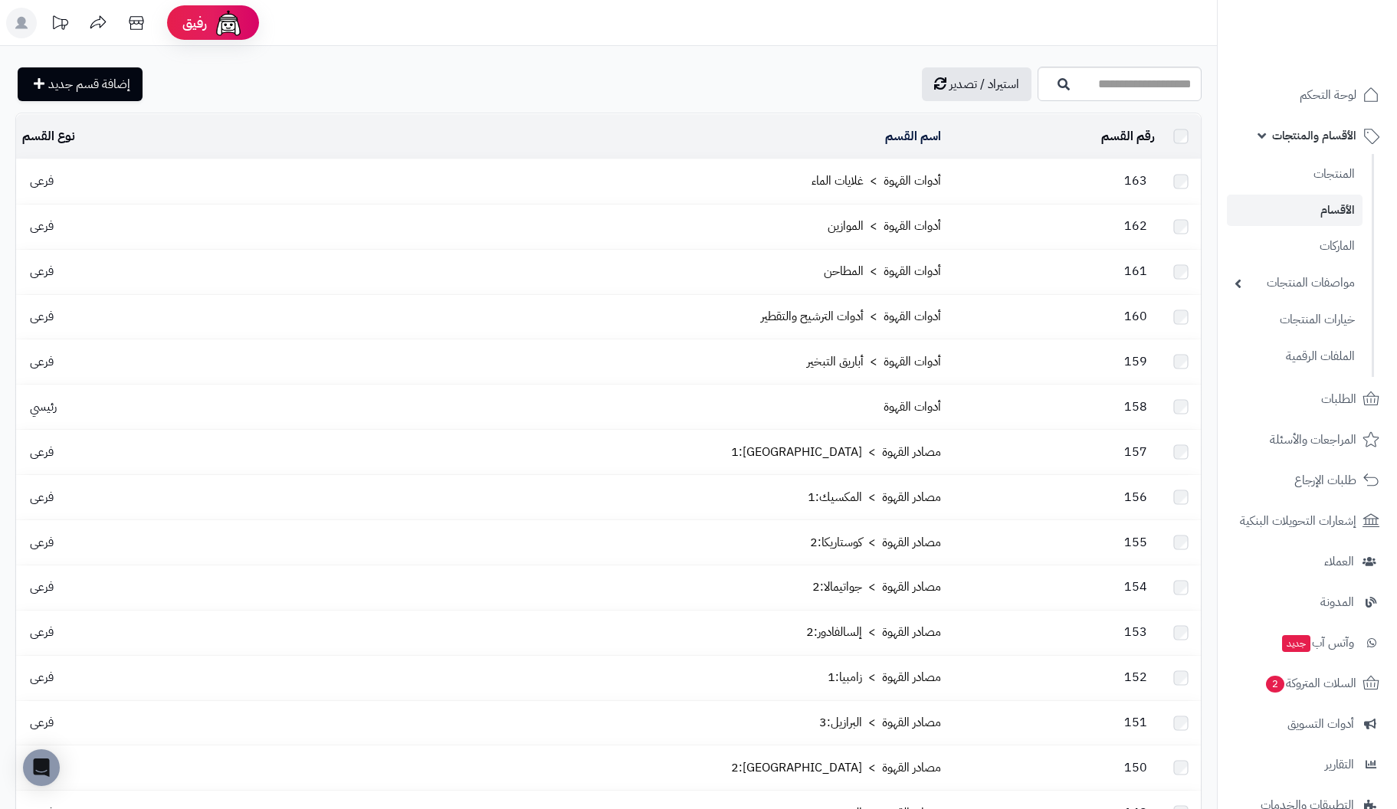
scroll to position [640, 0]
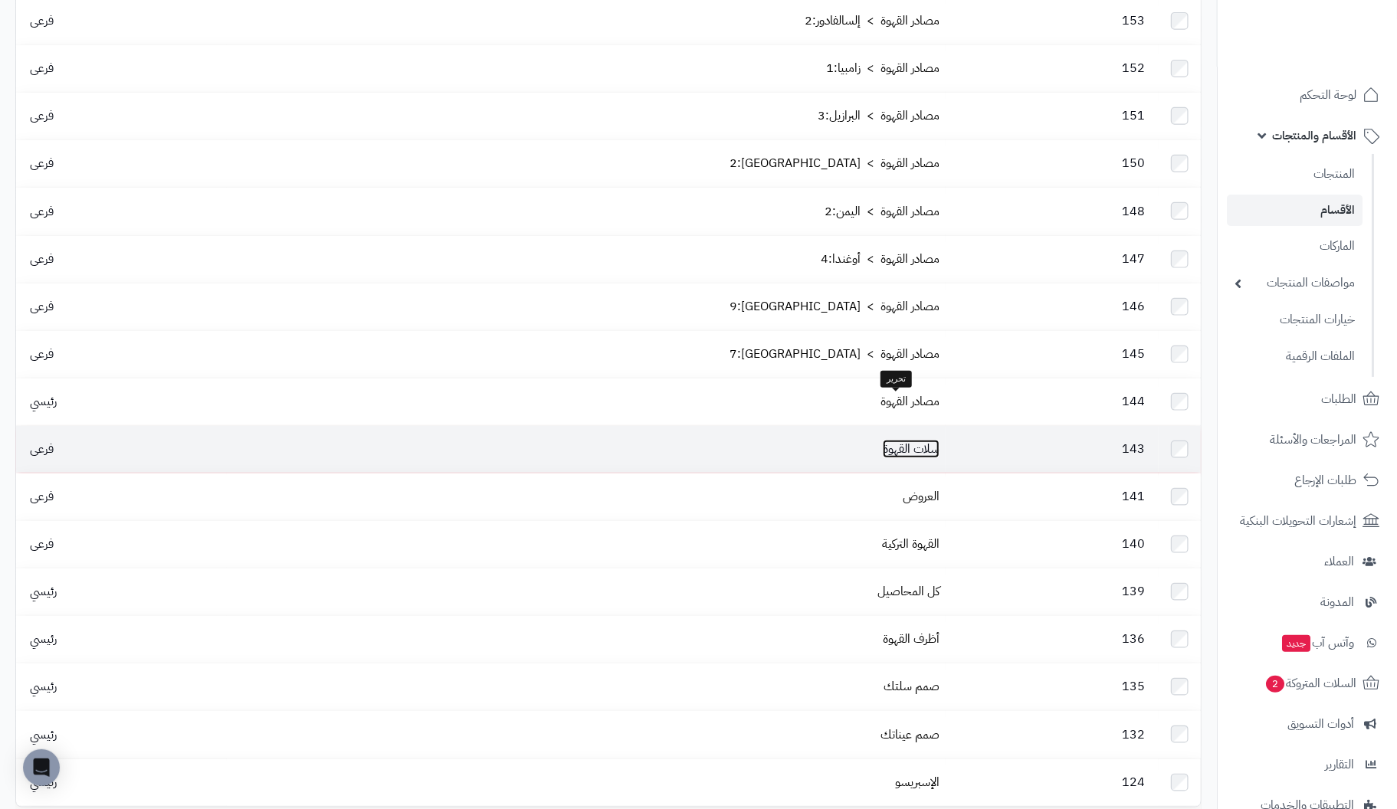
click at [917, 440] on link "سلات القهوة" at bounding box center [911, 449] width 57 height 18
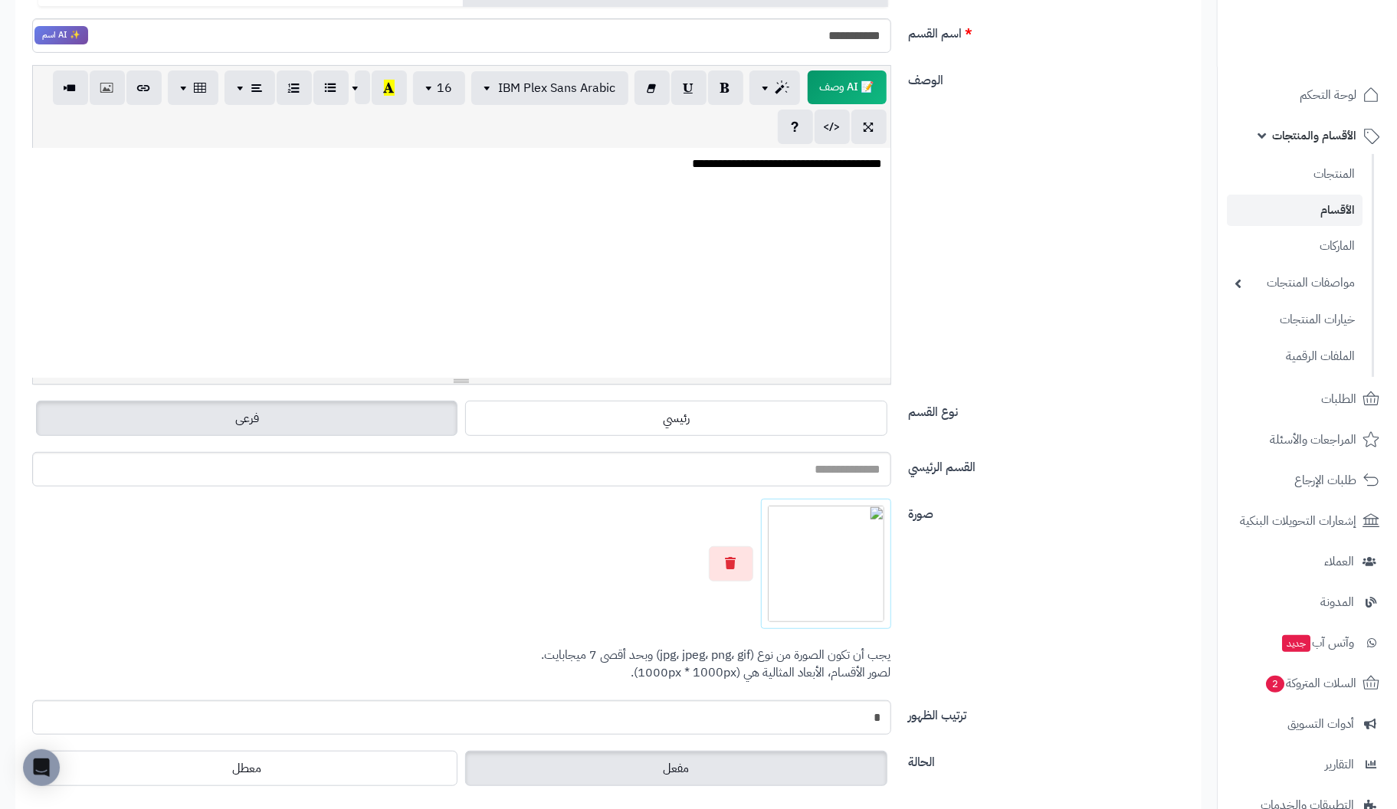
scroll to position [153, 0]
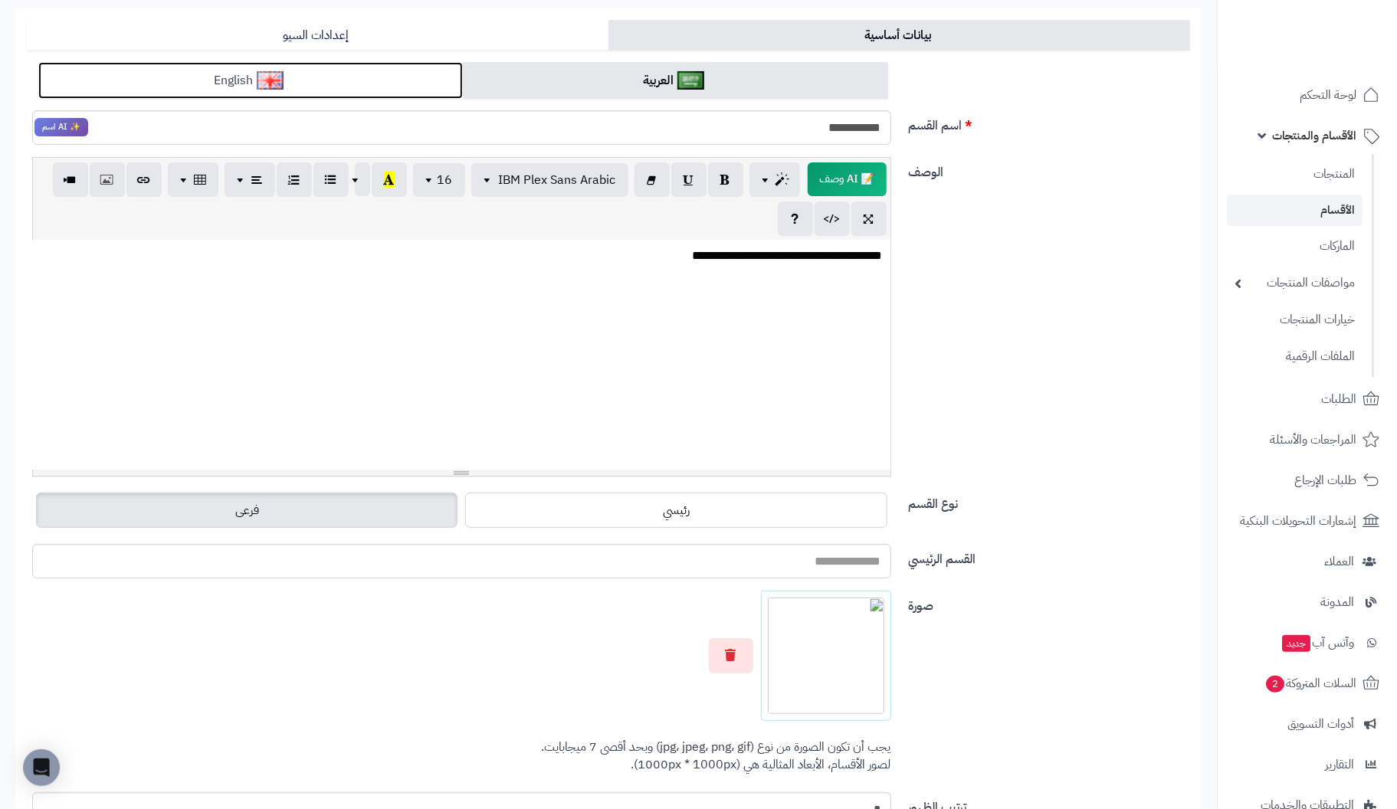
click at [340, 76] on link "English" at bounding box center [250, 81] width 425 height 38
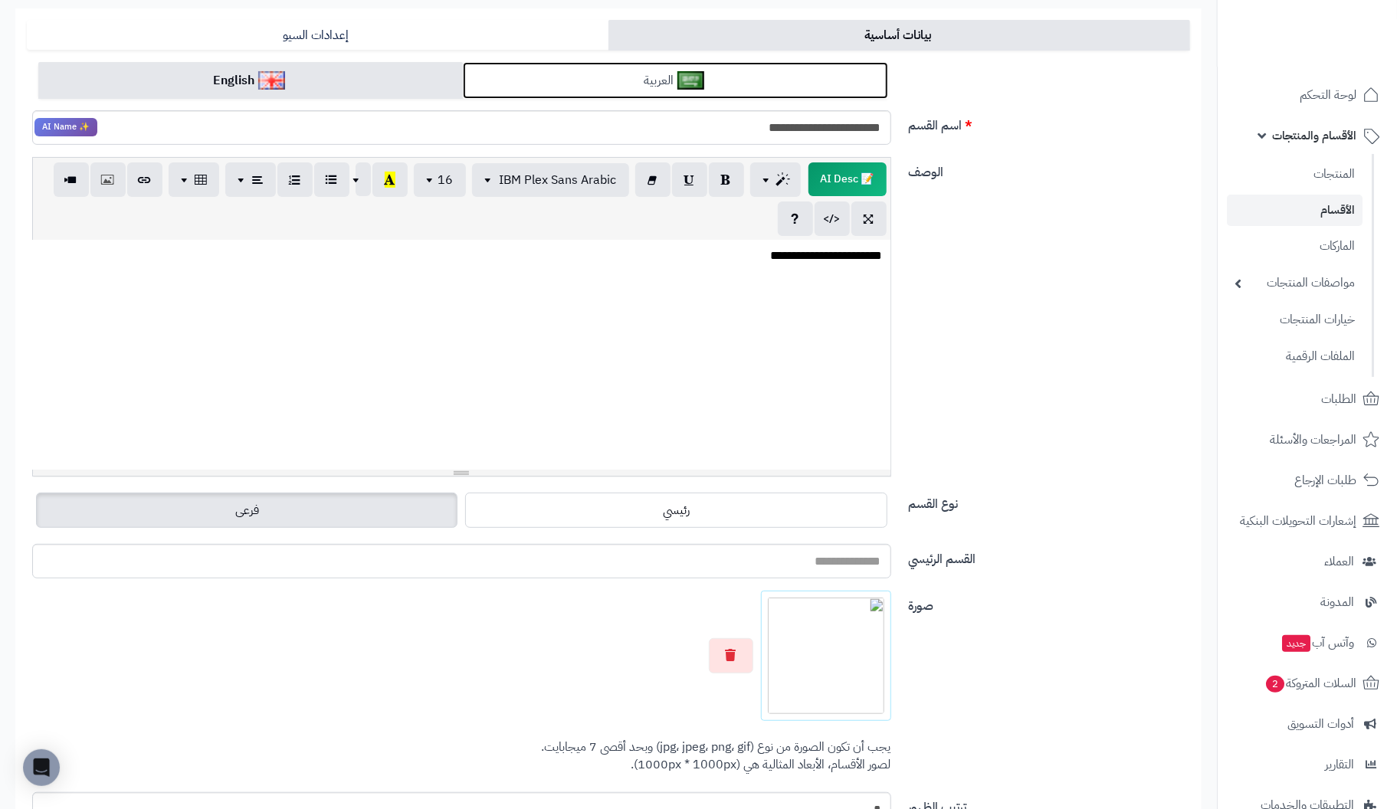
click at [547, 71] on link "العربية" at bounding box center [675, 81] width 425 height 38
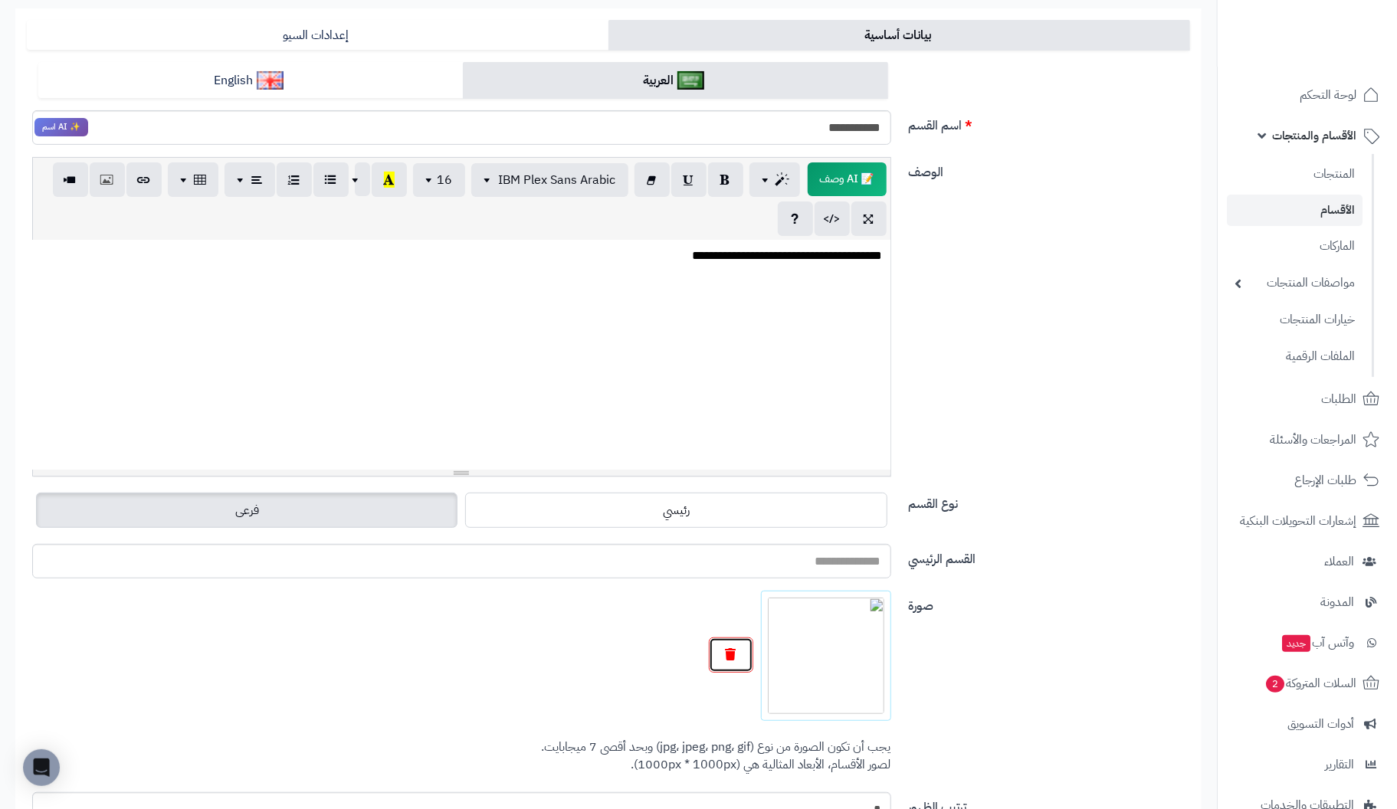
click at [736, 663] on button "button" at bounding box center [731, 655] width 44 height 35
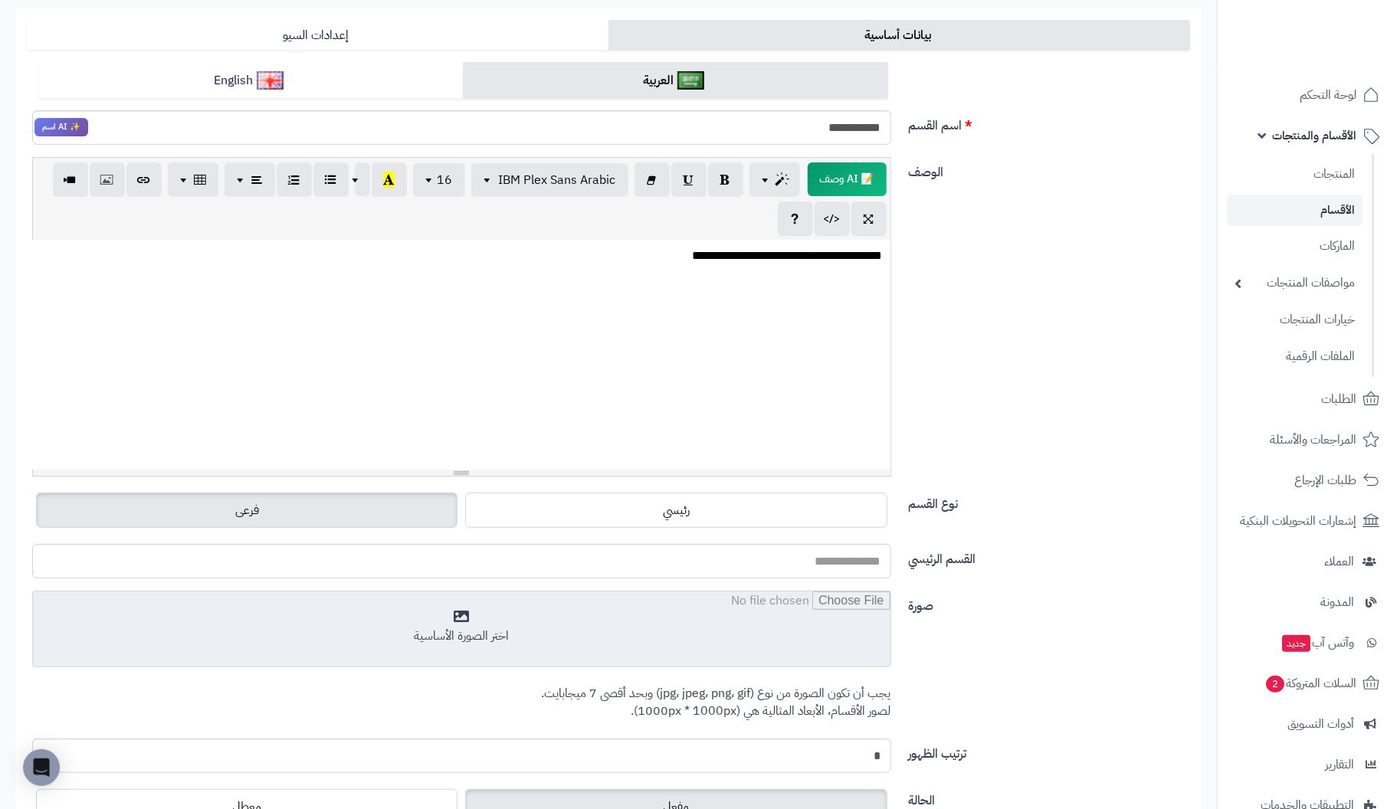
click at [476, 631] on input "file" at bounding box center [462, 630] width 858 height 77
type input "**********"
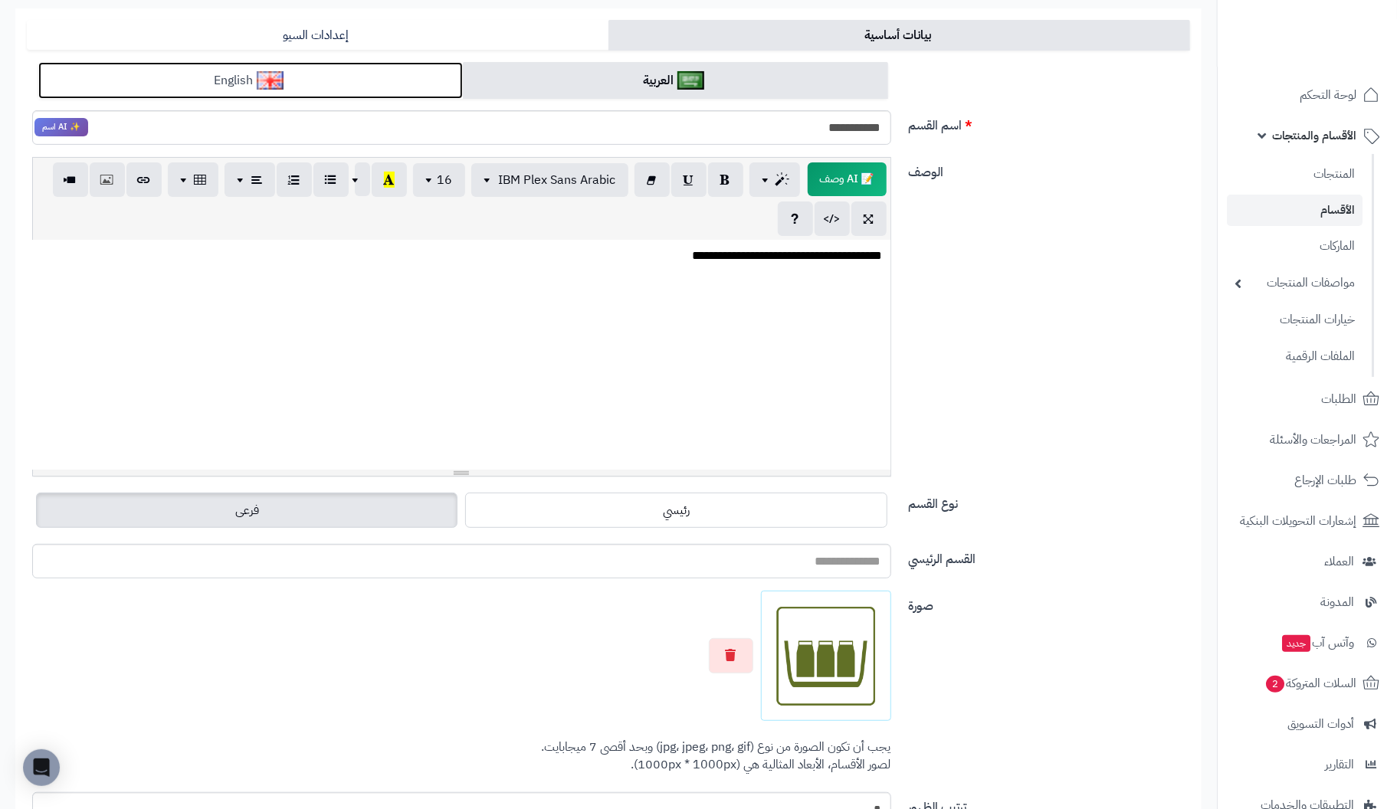
click at [318, 81] on link "English" at bounding box center [250, 81] width 425 height 38
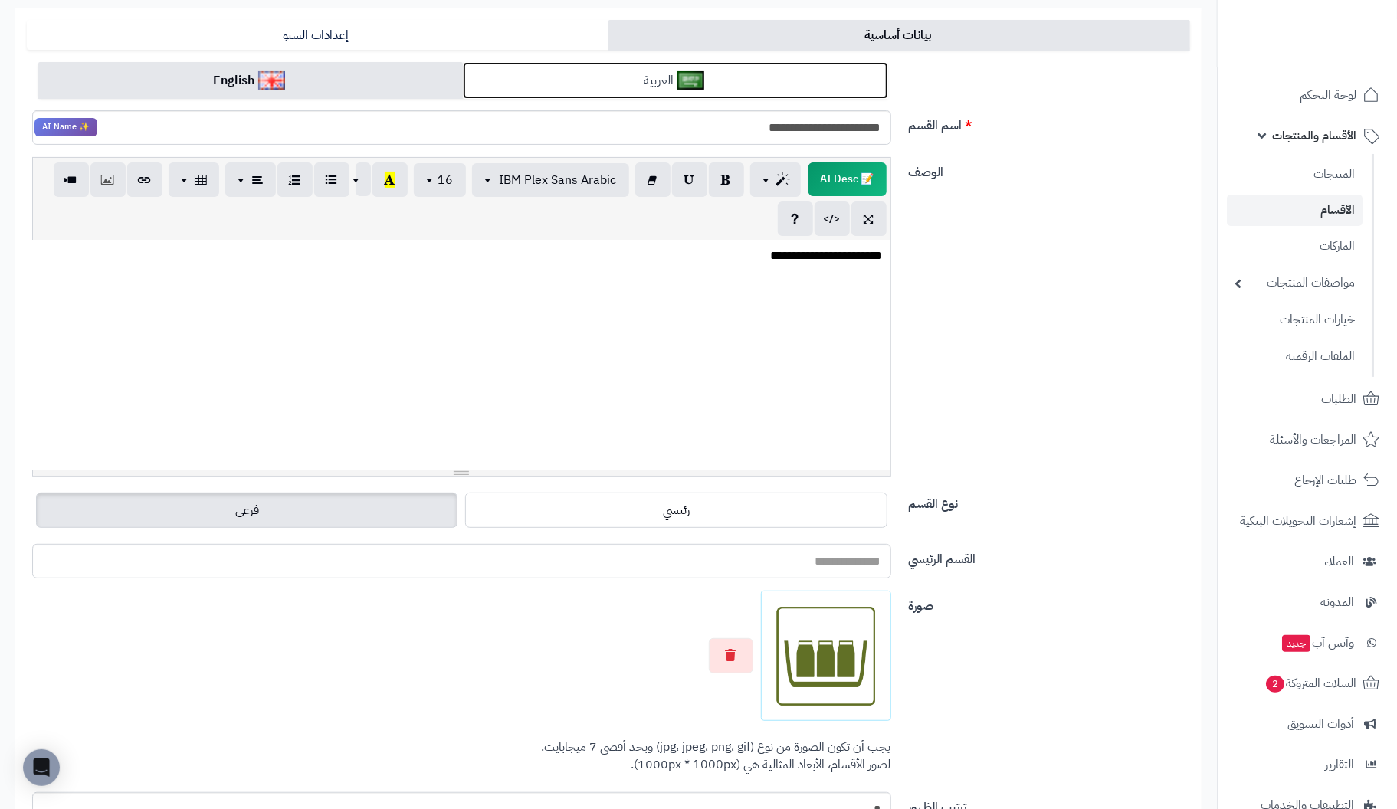
click at [534, 77] on link "العربية" at bounding box center [675, 81] width 425 height 38
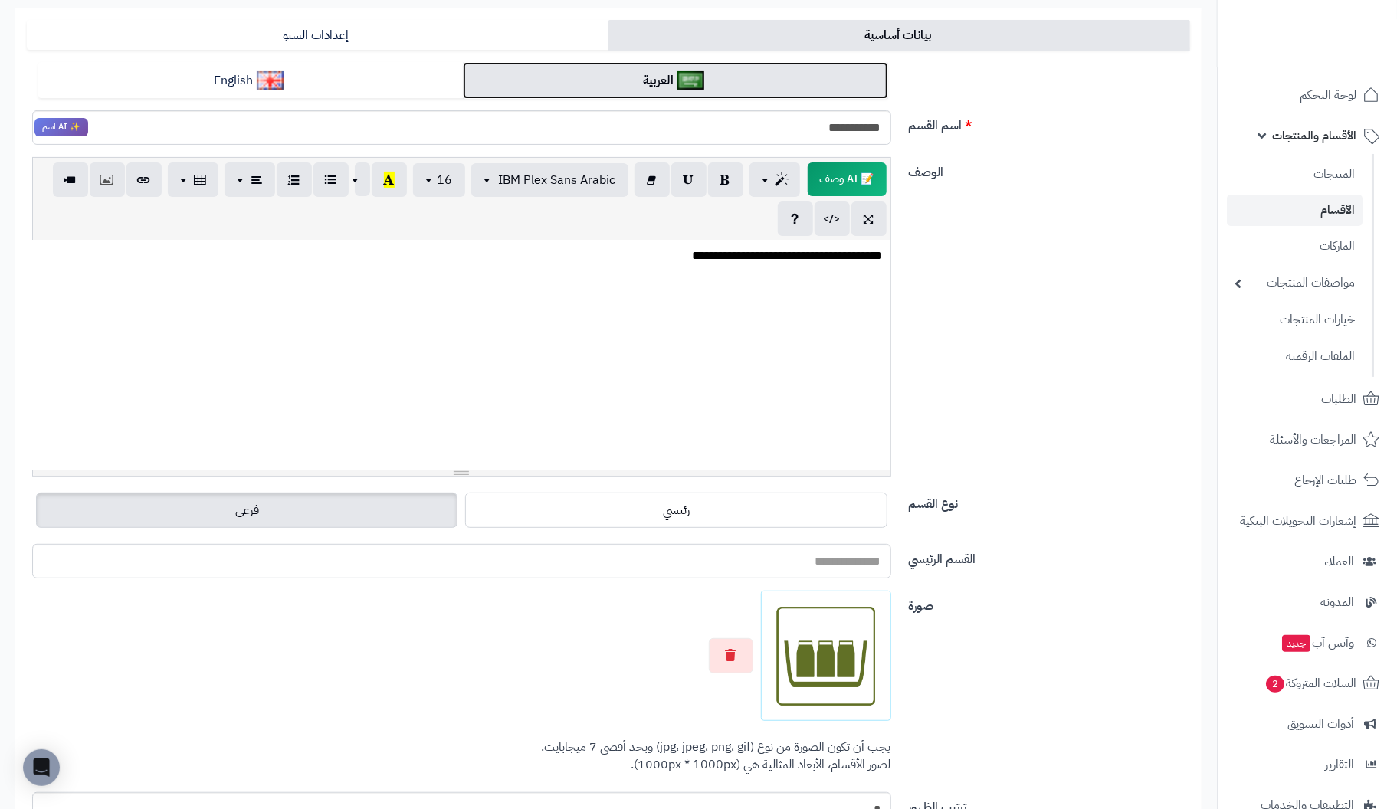
scroll to position [0, 0]
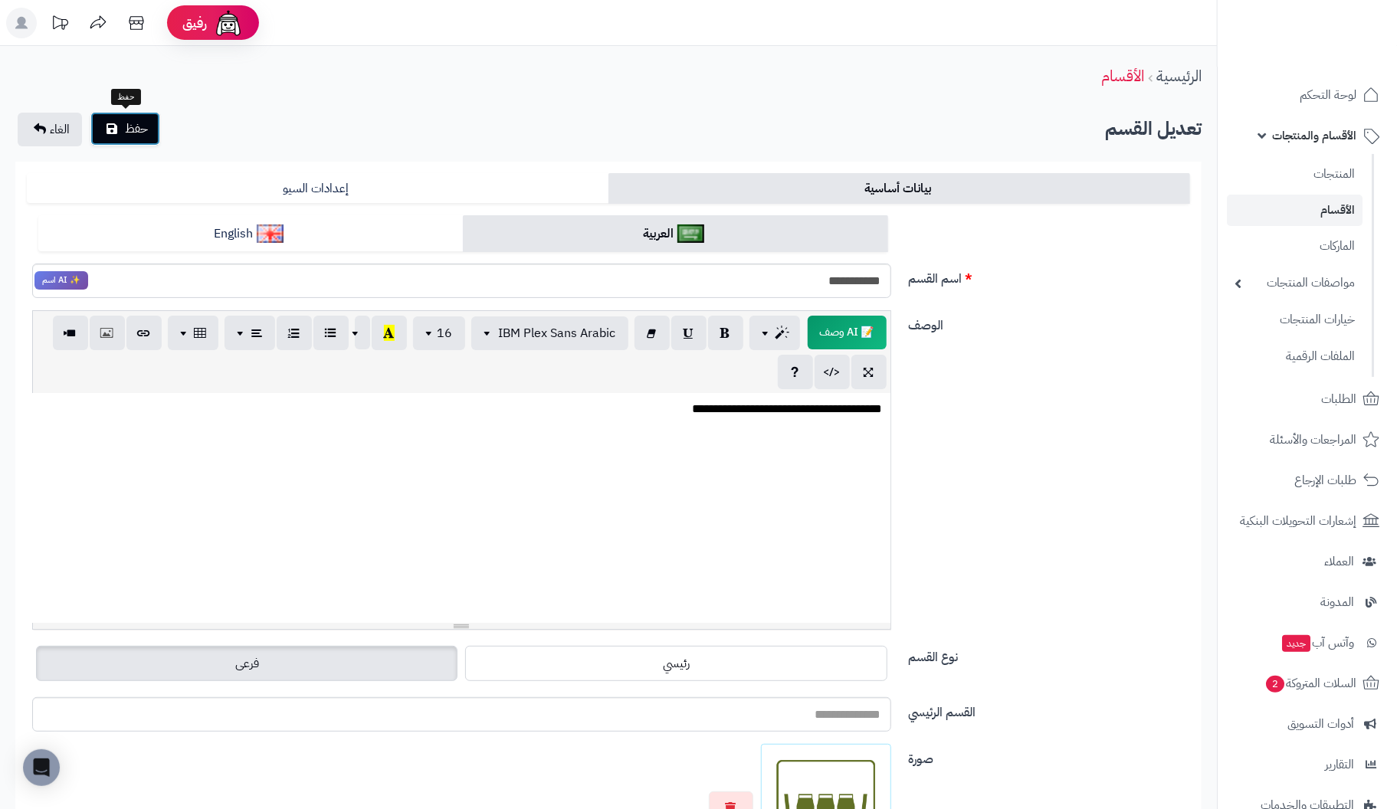
click at [128, 117] on button "حفظ" at bounding box center [125, 129] width 70 height 34
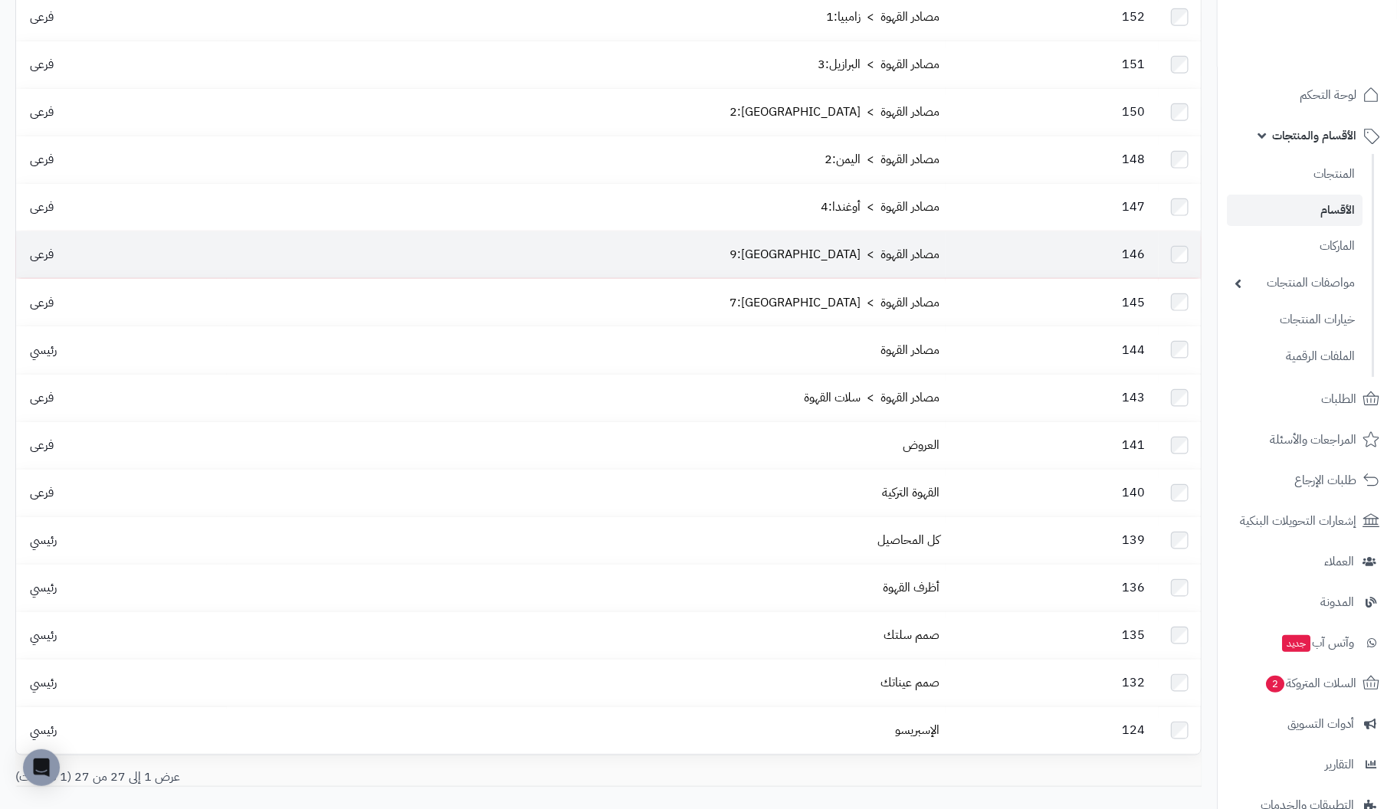
scroll to position [766, 0]
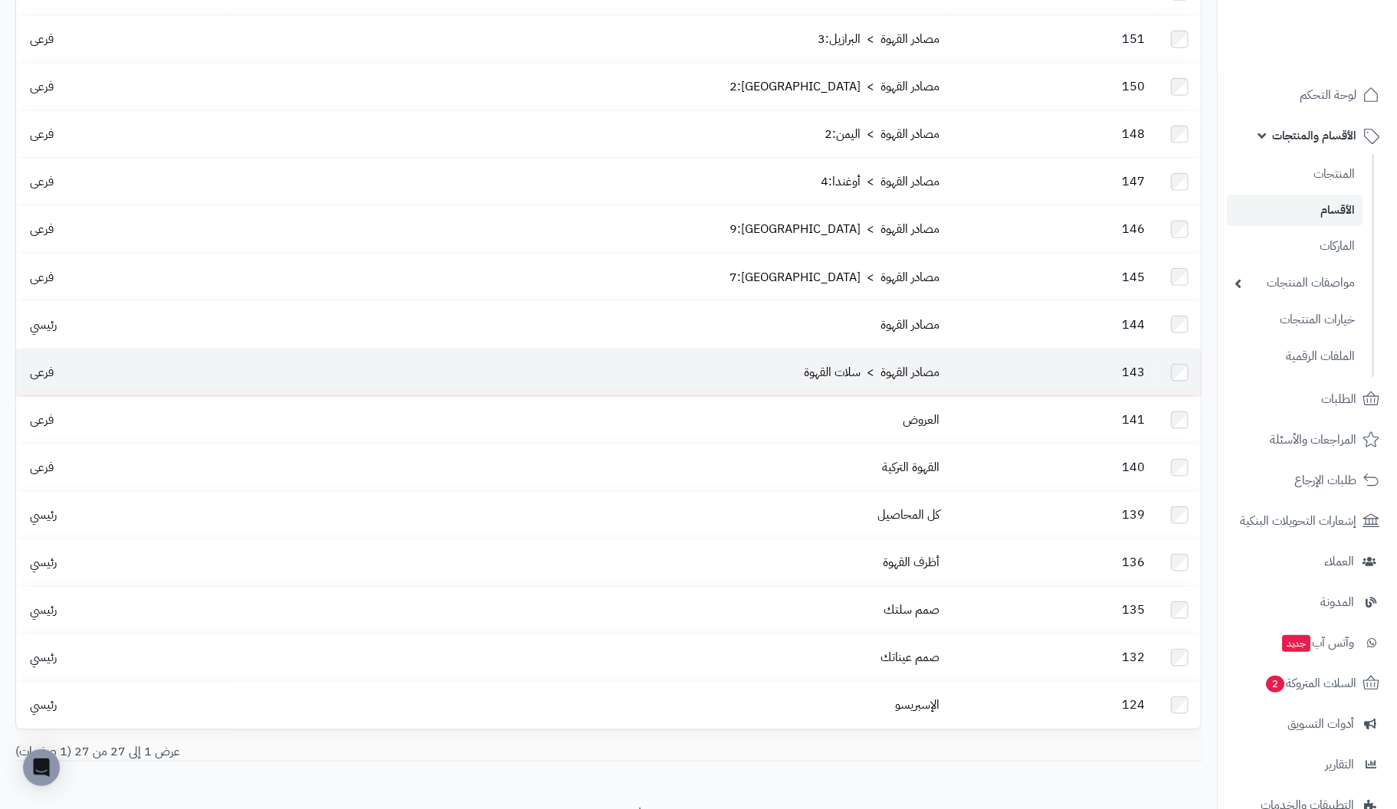
click at [903, 350] on td "مصادر القهوة > سلات القهوة" at bounding box center [586, 373] width 719 height 47
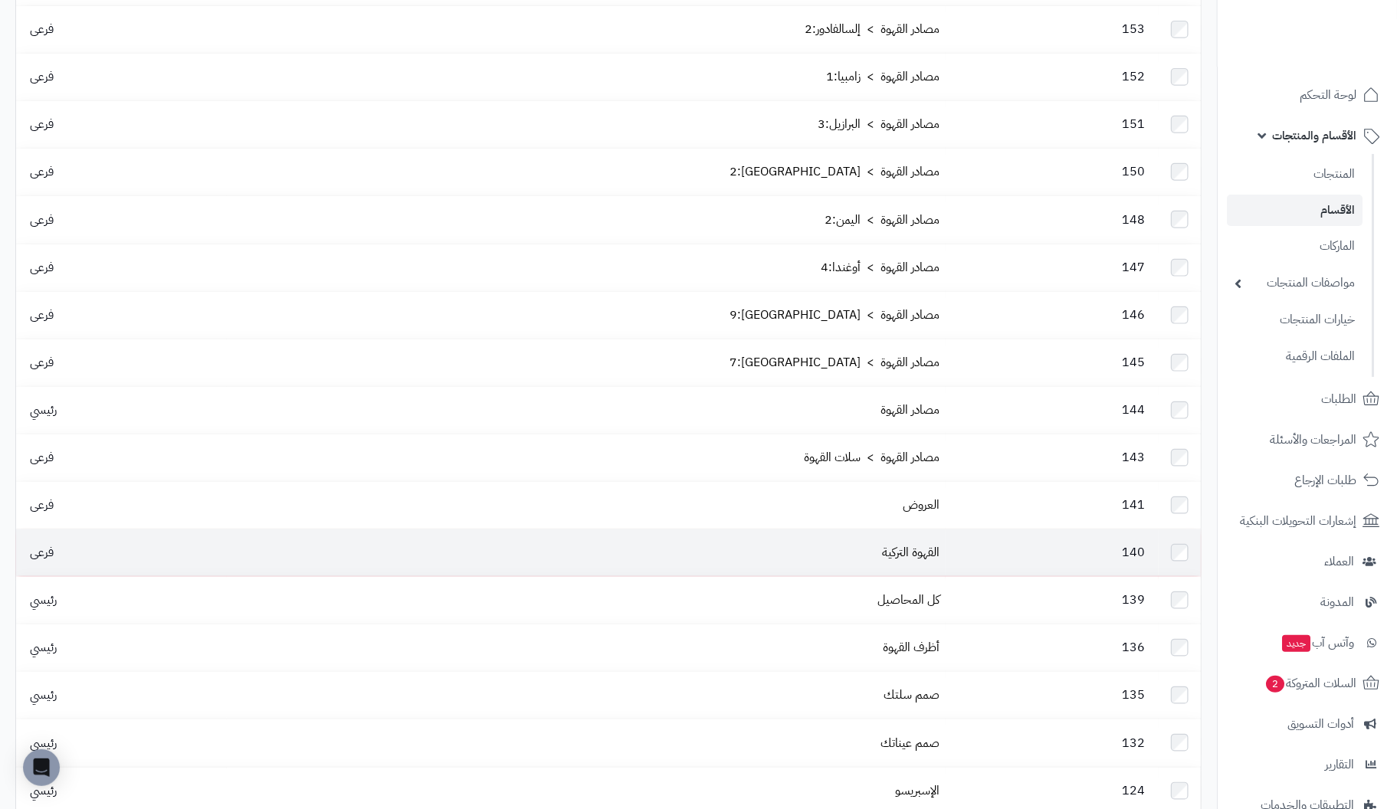
scroll to position [640, 0]
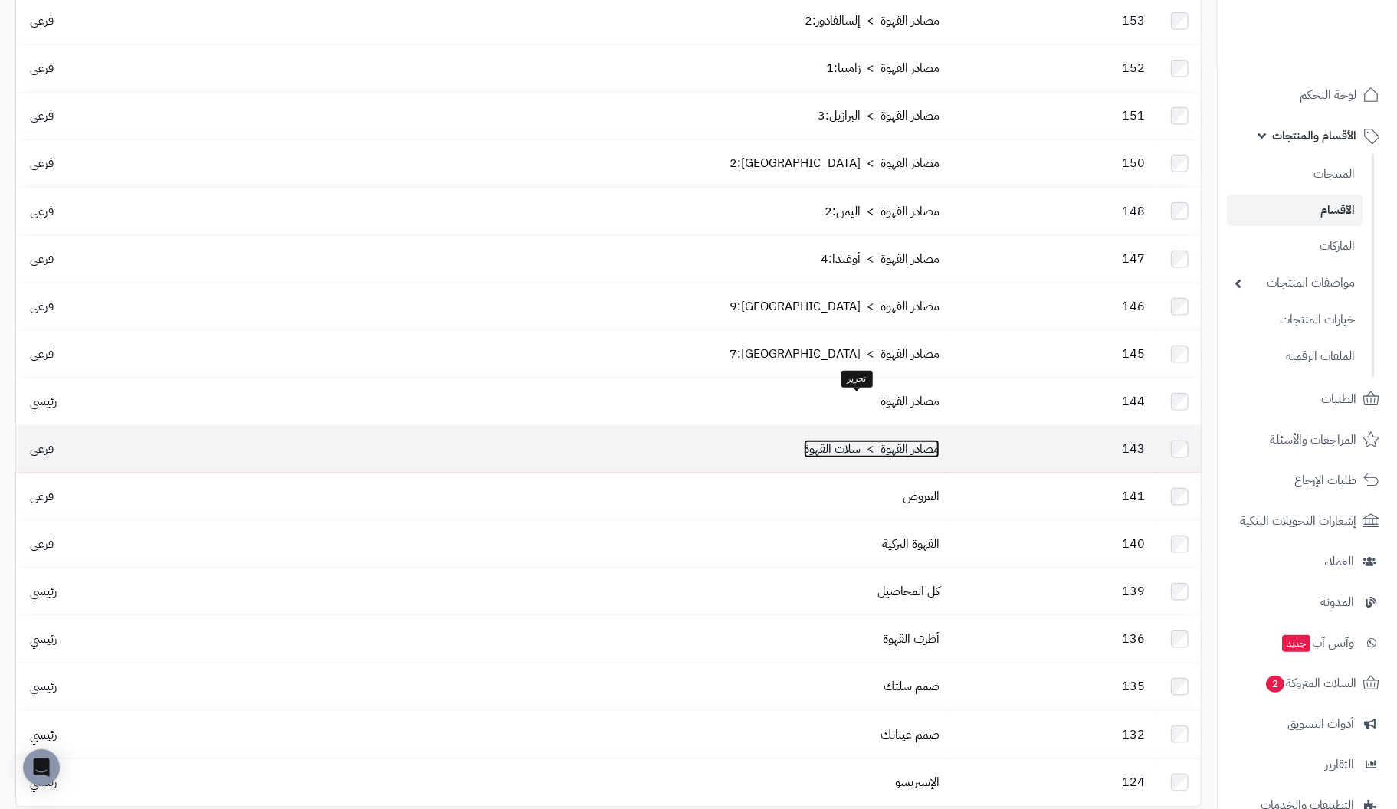
click at [861, 440] on link "مصادر القهوة > سلات القهوة" at bounding box center [872, 449] width 136 height 18
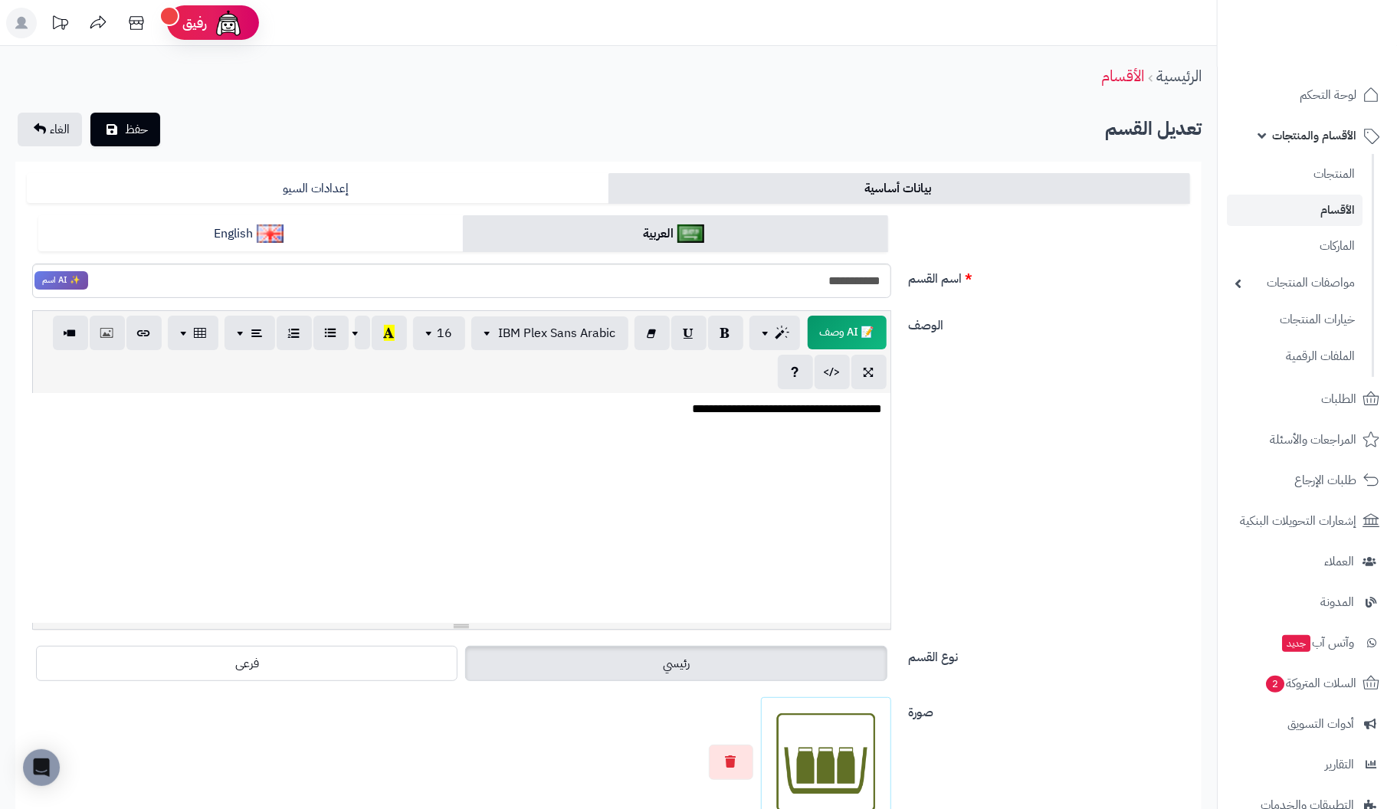
click at [608, 670] on label "رئيسي" at bounding box center [676, 663] width 422 height 35
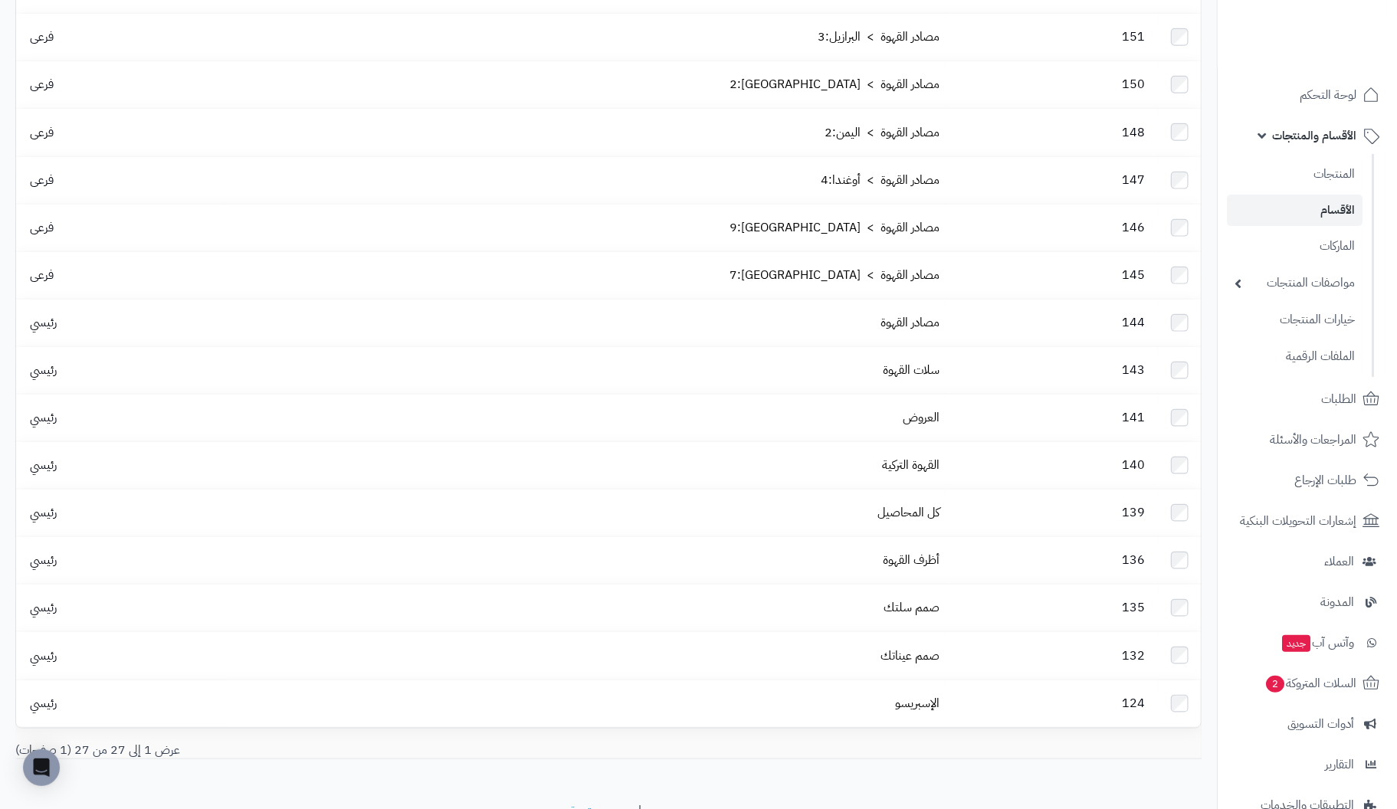
scroll to position [725, 0]
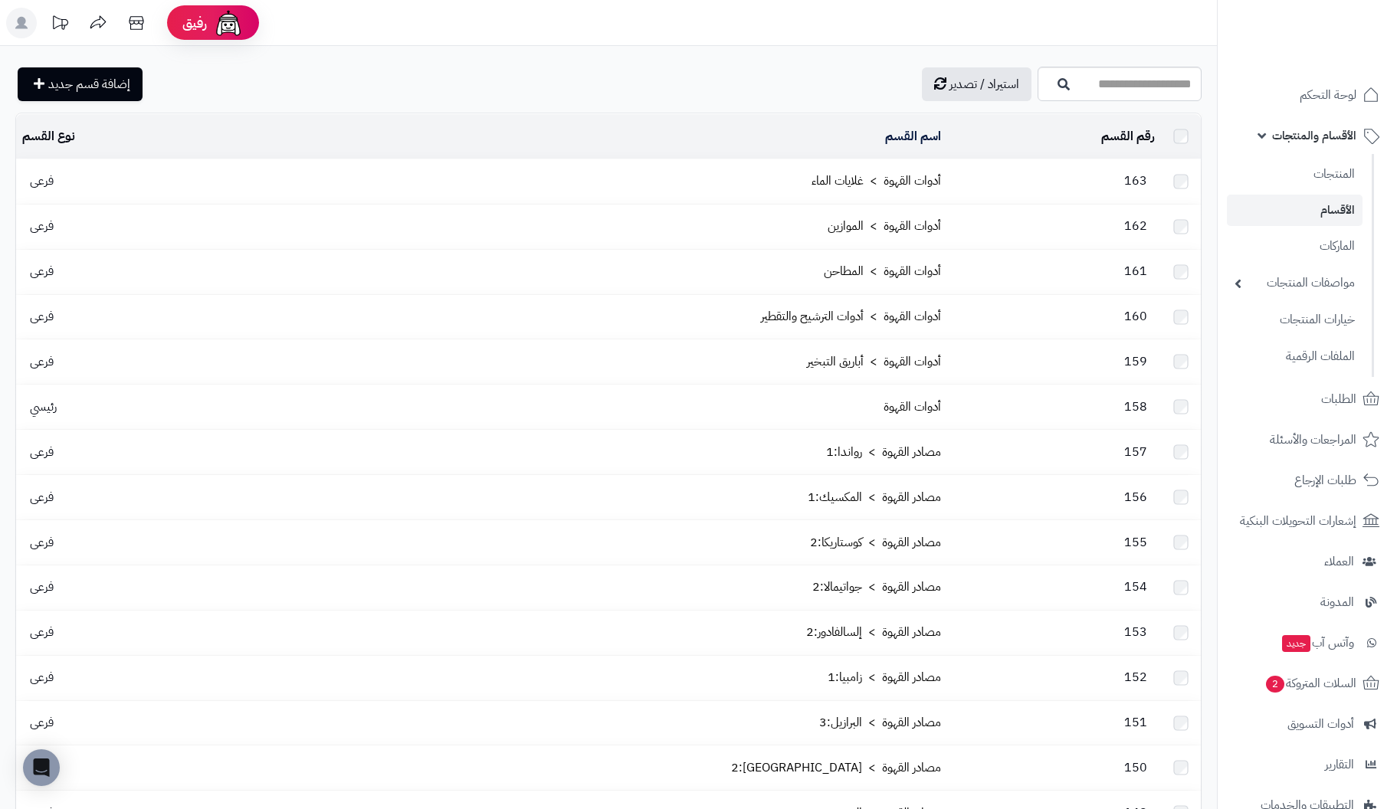
scroll to position [724, 0]
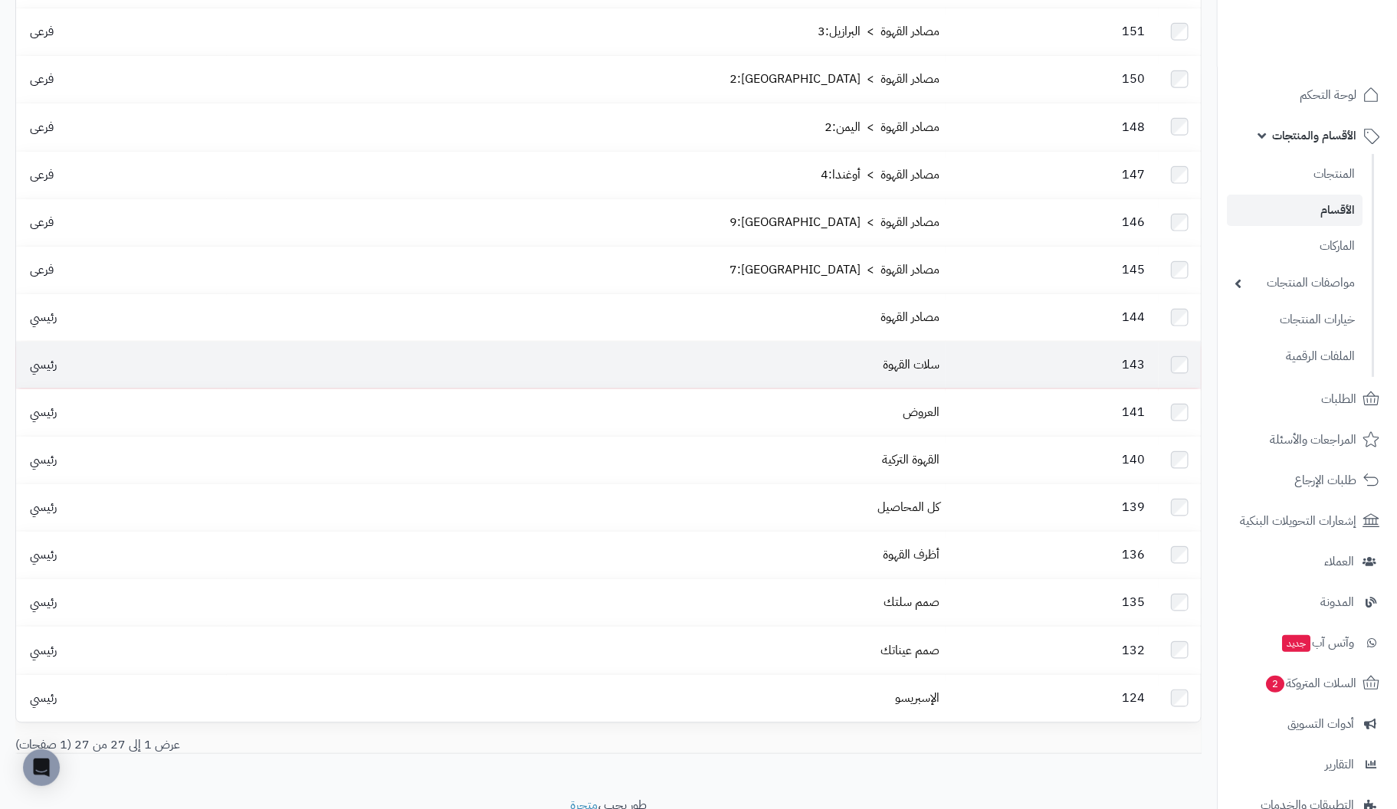
click at [852, 342] on td "سلات القهوة" at bounding box center [586, 365] width 719 height 47
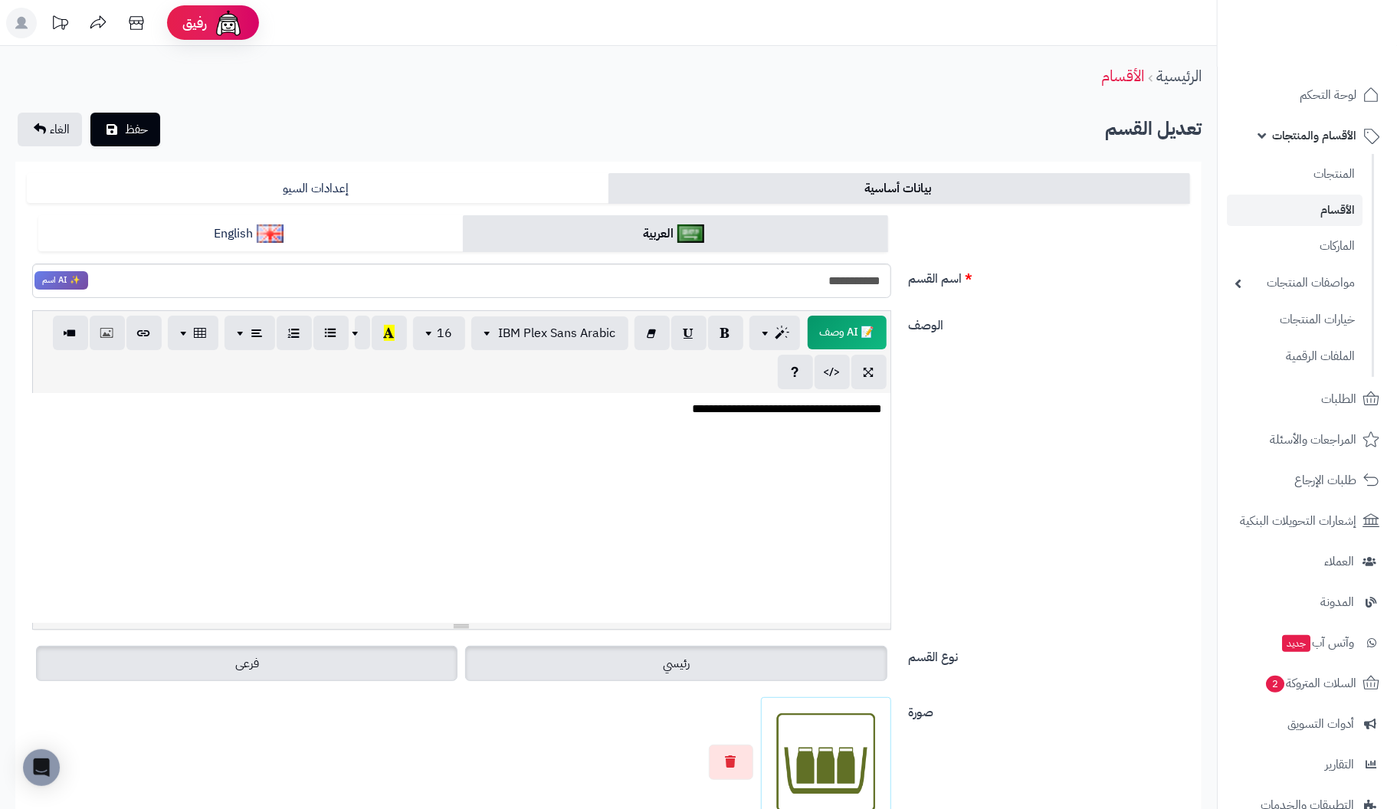
click at [269, 664] on label "فرعى" at bounding box center [247, 663] width 422 height 35
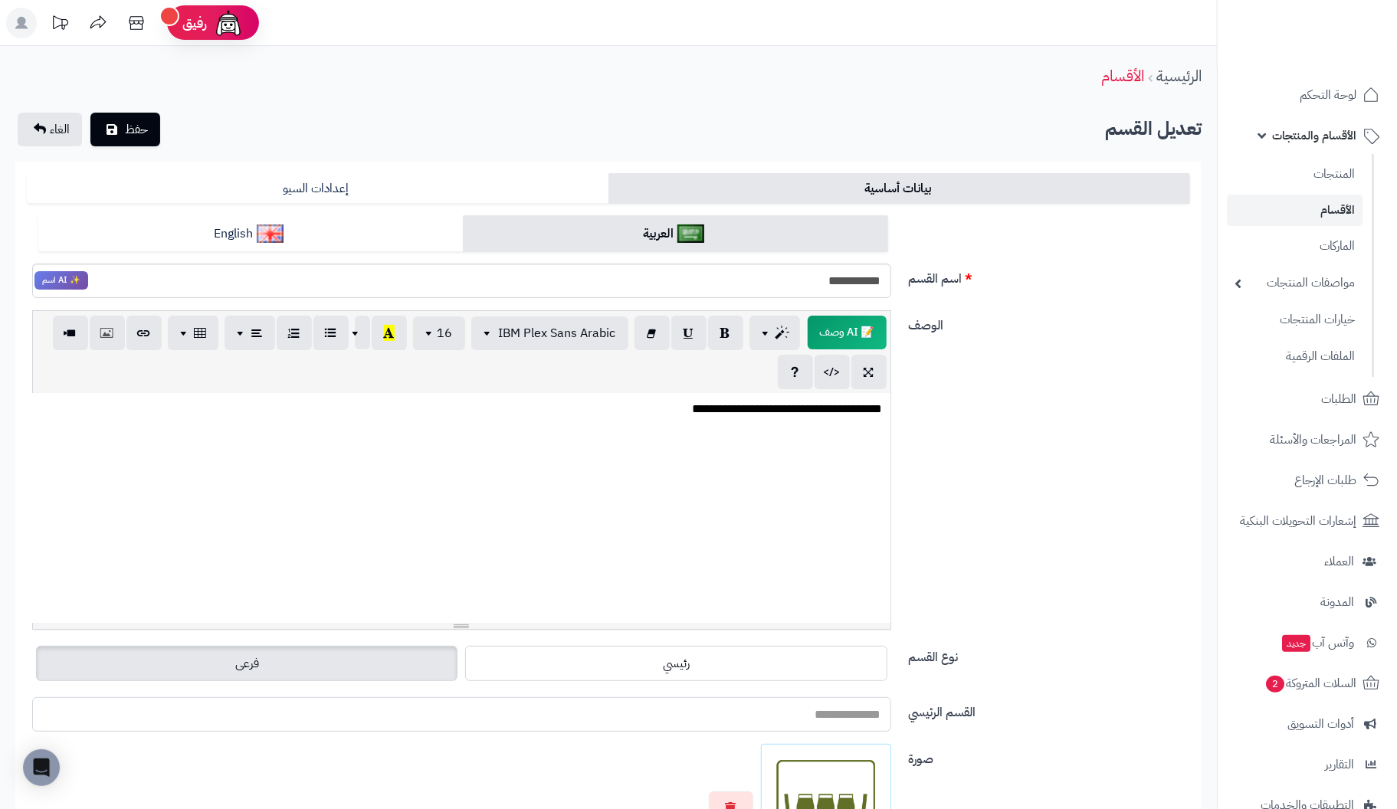
click at [736, 712] on input "القسم الرئيسي" at bounding box center [461, 714] width 859 height 34
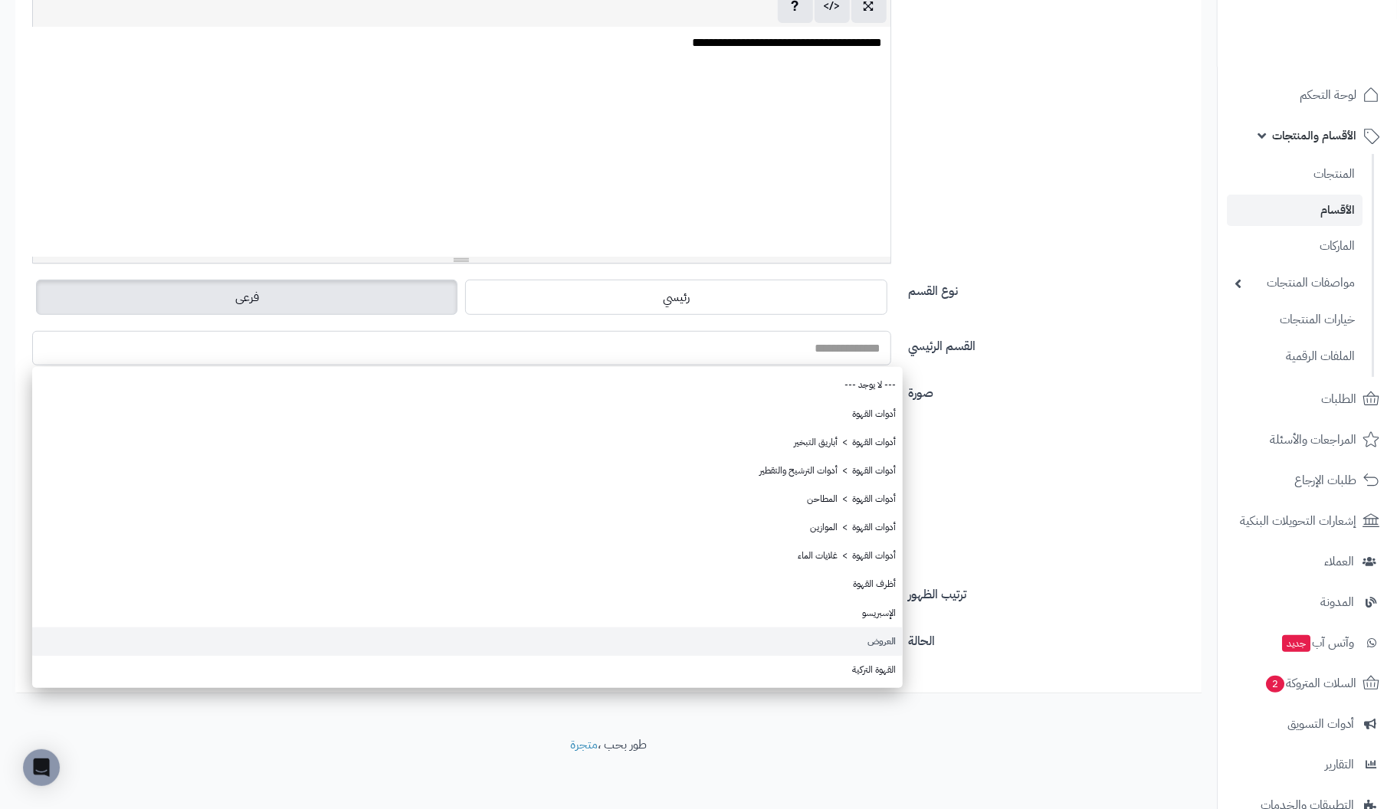
scroll to position [368, 0]
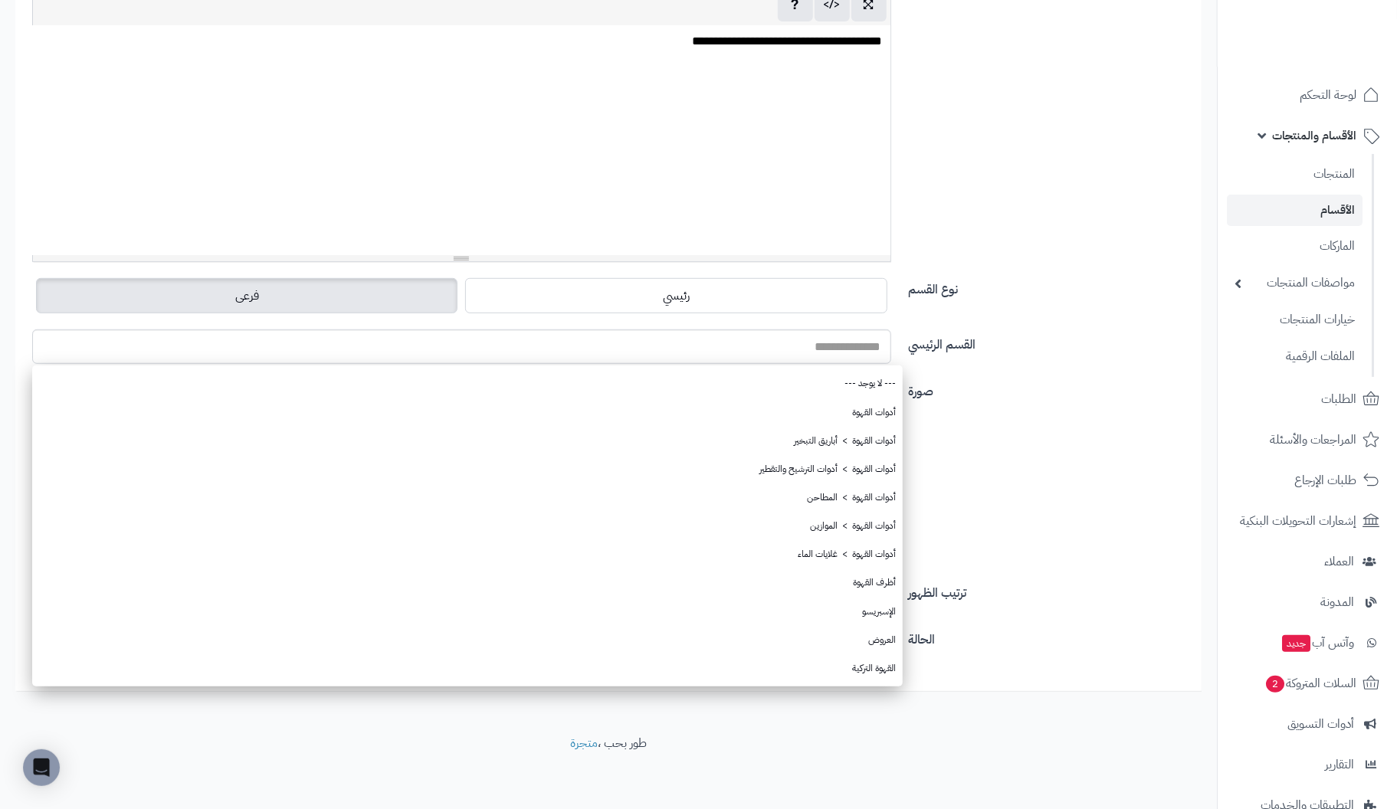
click at [1097, 358] on div "القسم الرئيسي --- لا يوجد --- أدوات القهوة أدوات القهوة > أباريق التبخير أدوات …" at bounding box center [609, 353] width 1176 height 47
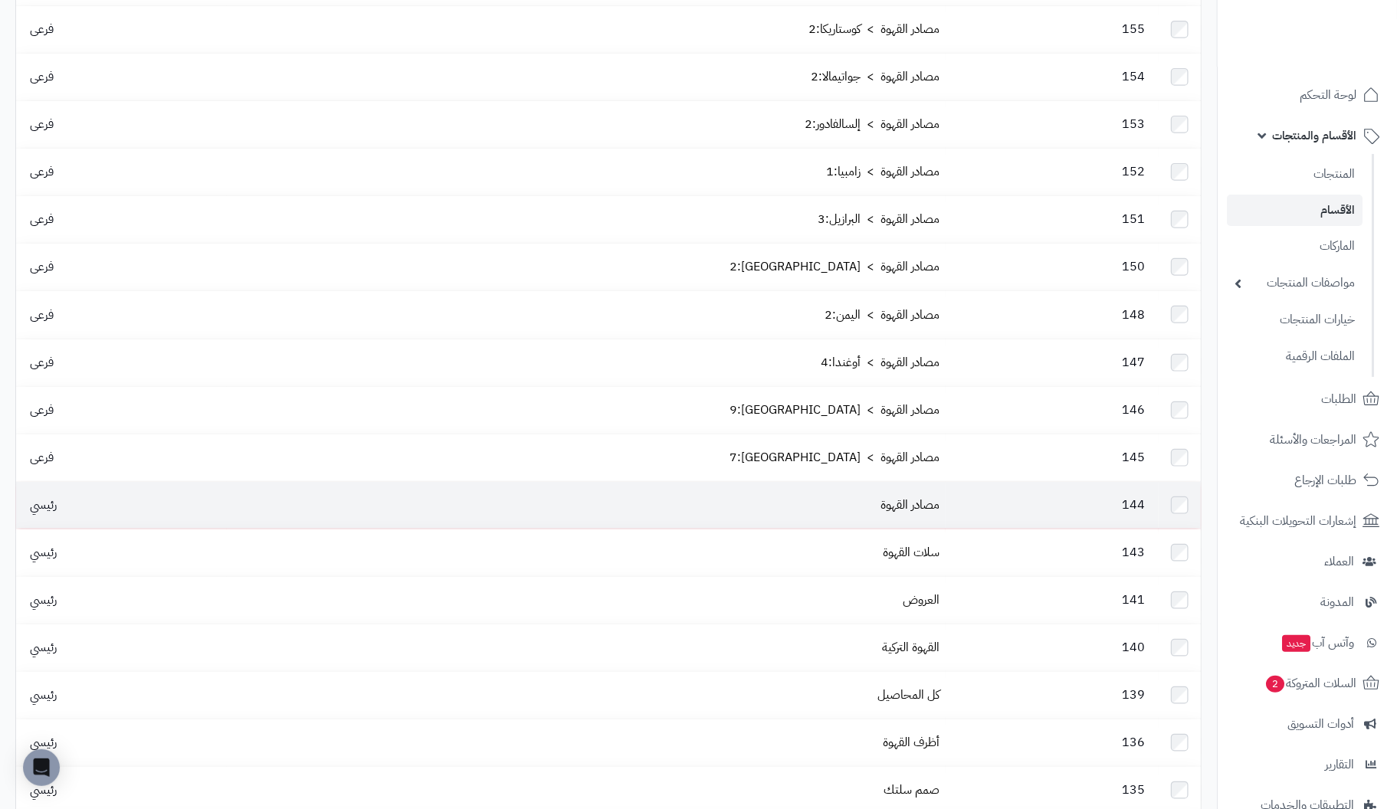
scroll to position [612, 0]
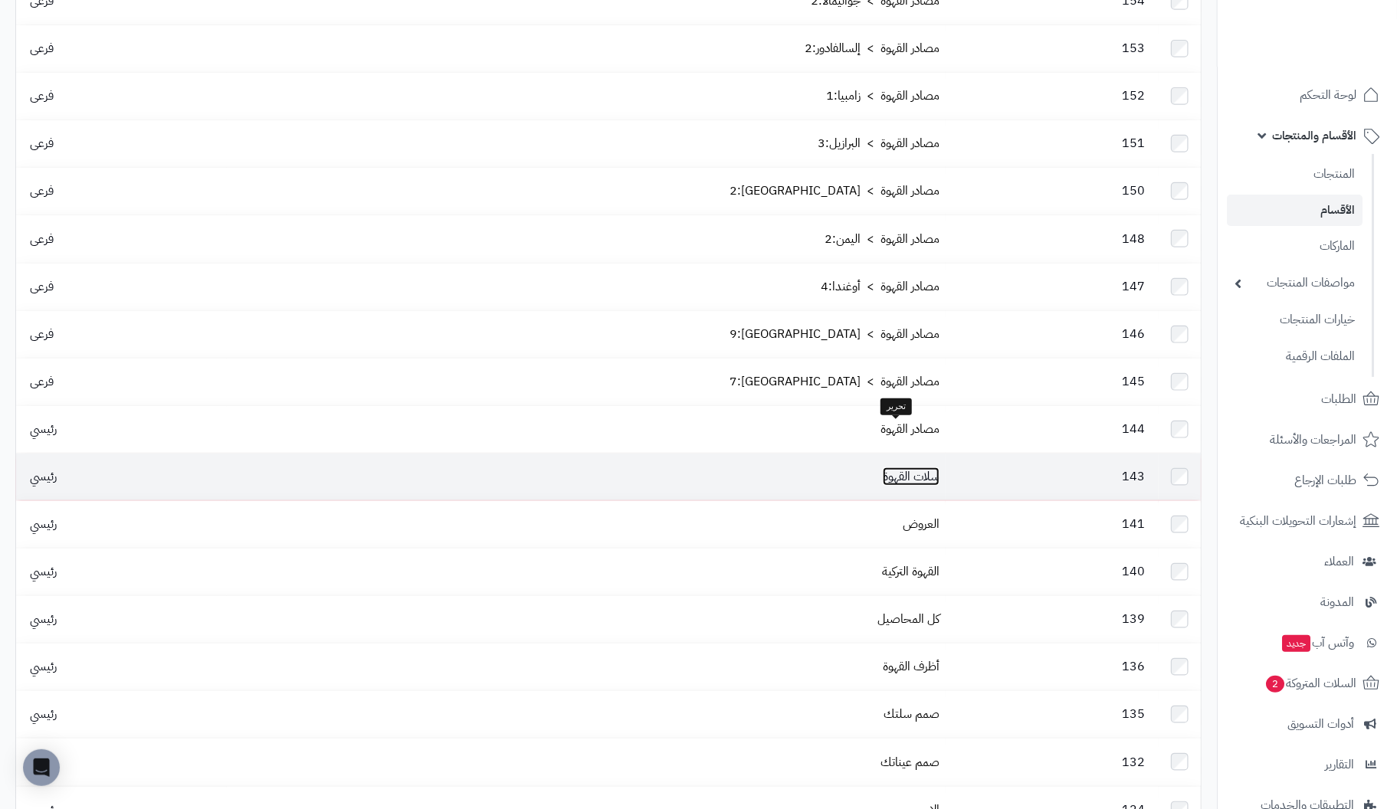
click at [917, 468] on link "سلات القهوة" at bounding box center [911, 477] width 57 height 18
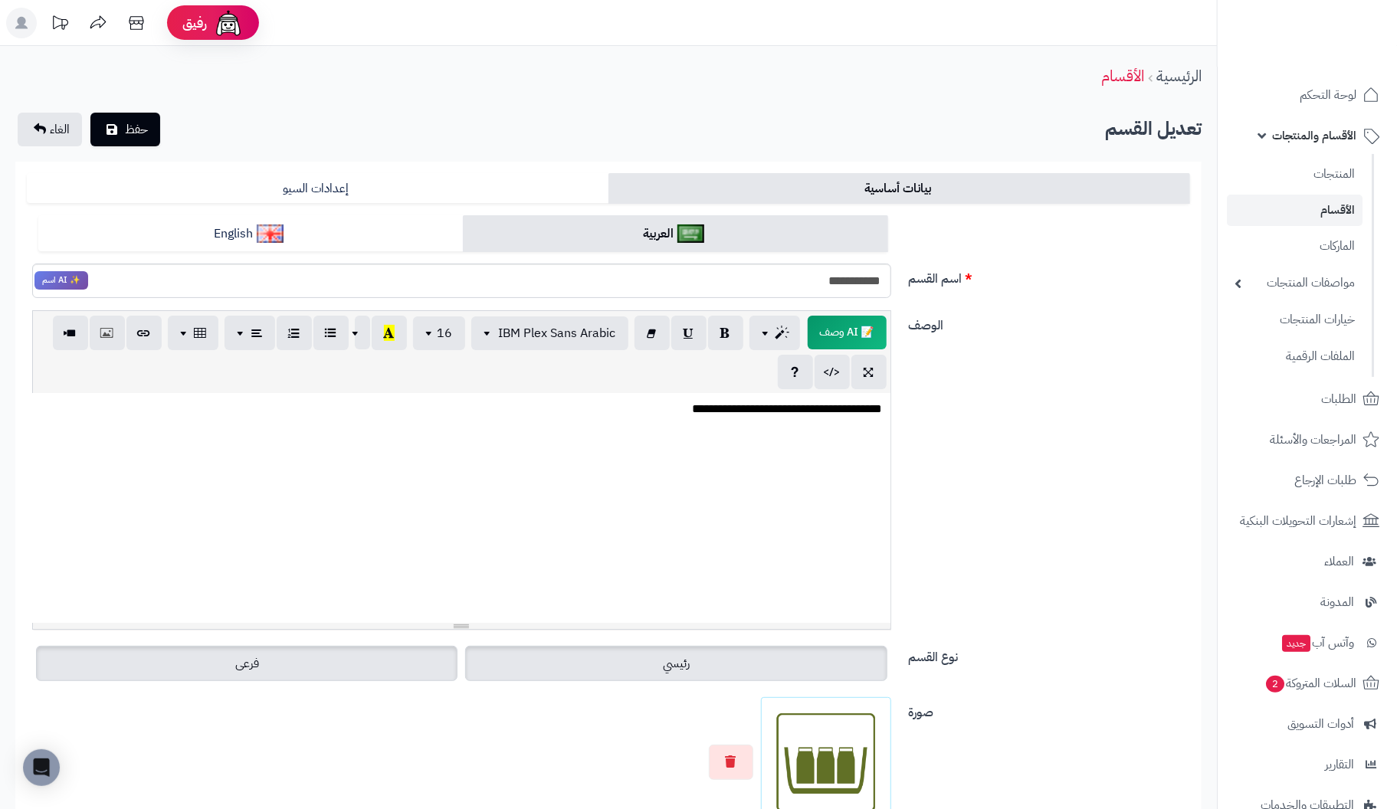
click at [298, 668] on label "فرعى" at bounding box center [247, 663] width 422 height 35
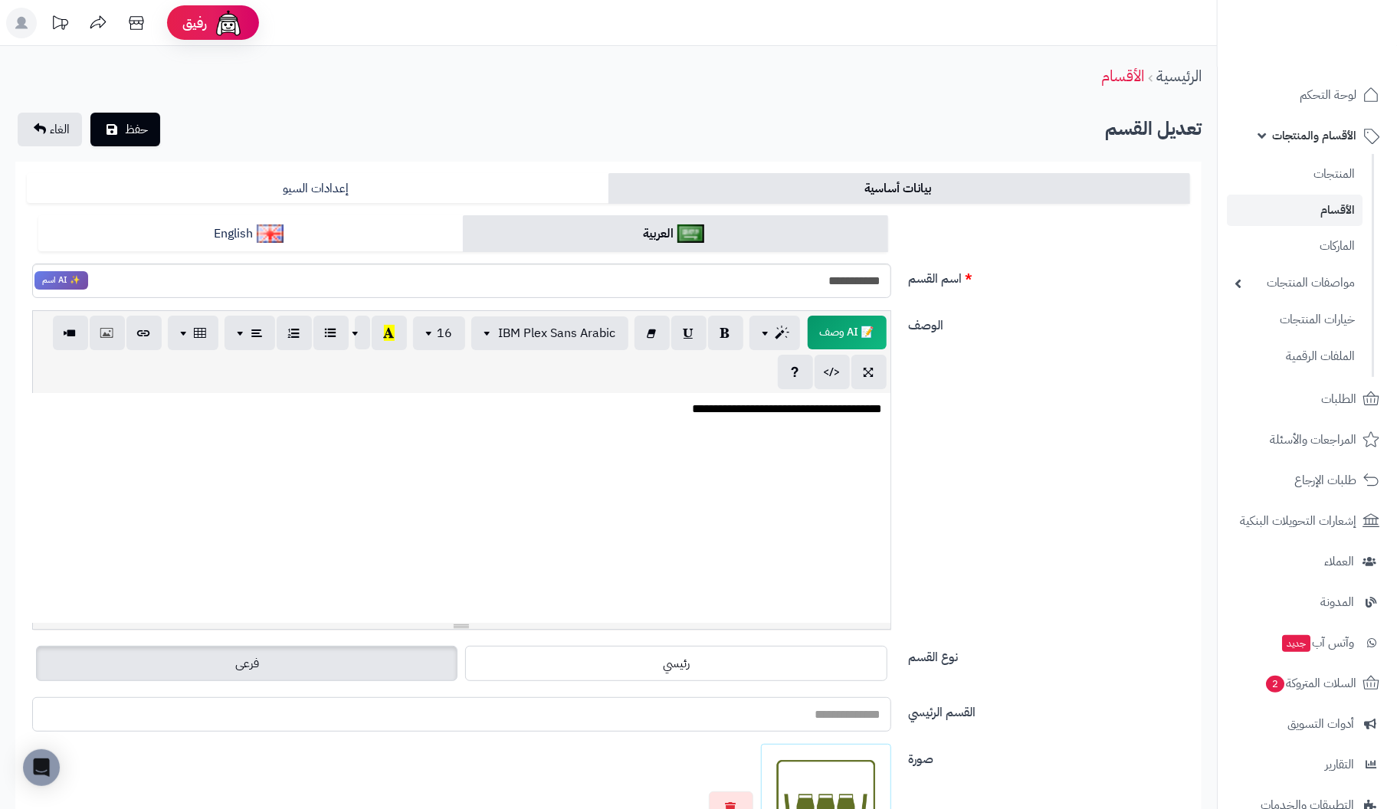
click at [787, 711] on input "القسم الرئيسي" at bounding box center [461, 714] width 859 height 34
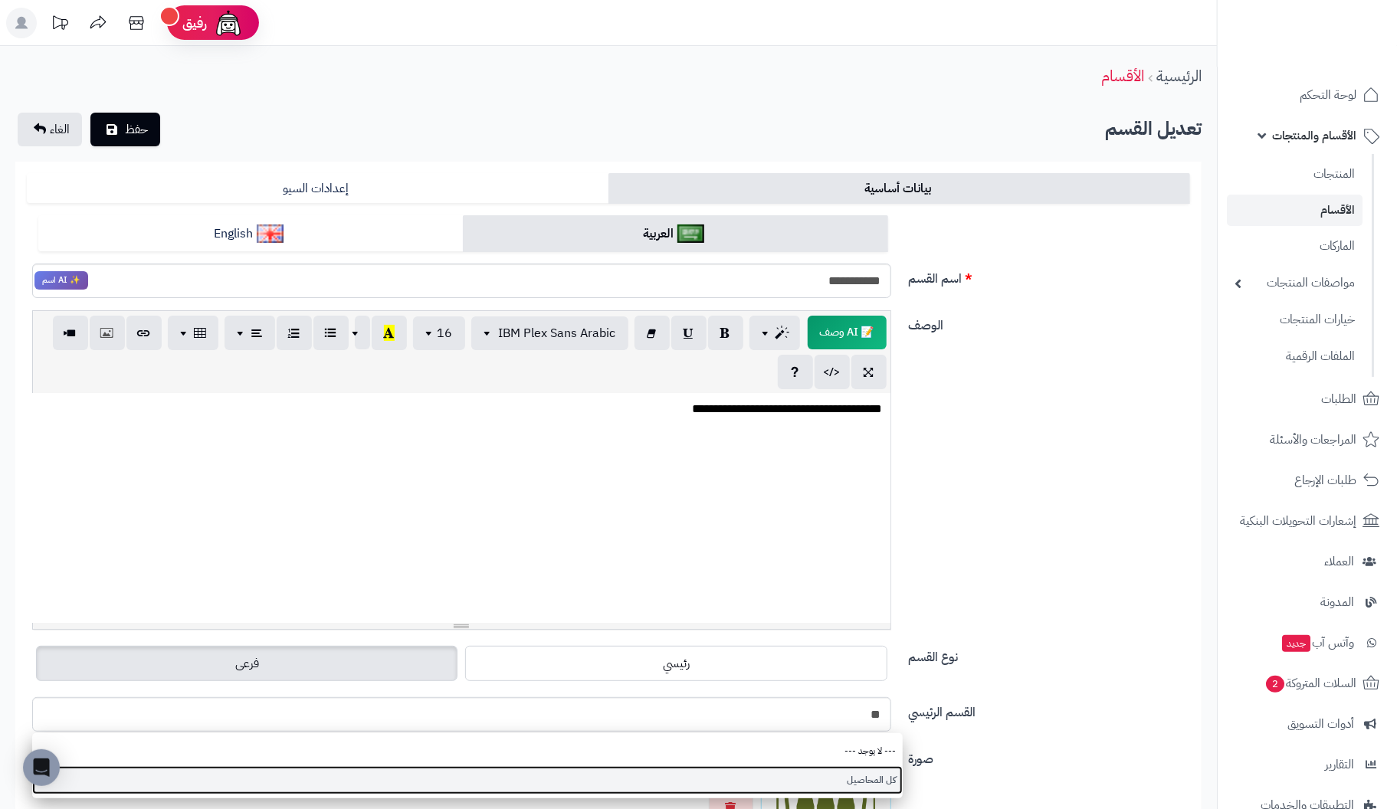
click at [858, 782] on link "كل المحاصيل" at bounding box center [467, 780] width 871 height 28
type input "**********"
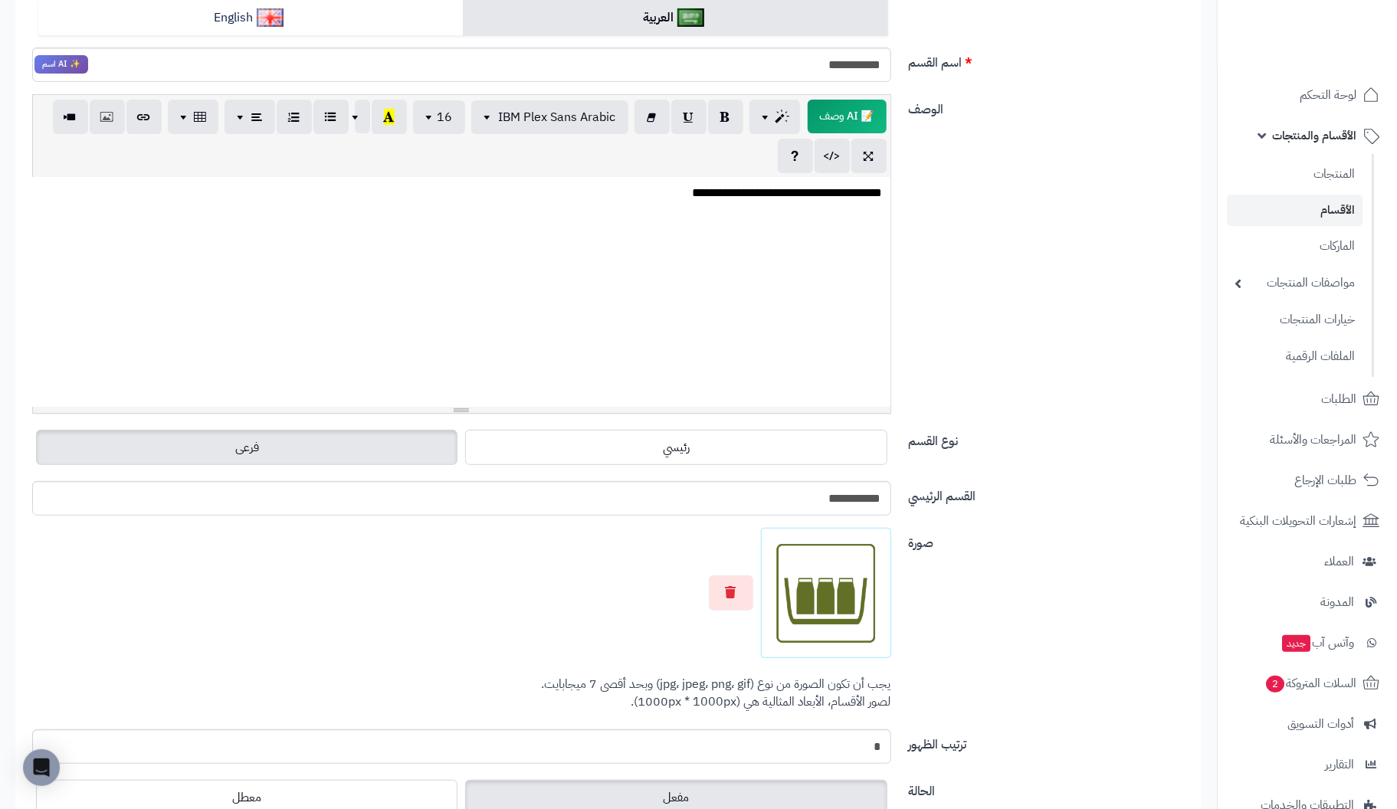
scroll to position [306, 0]
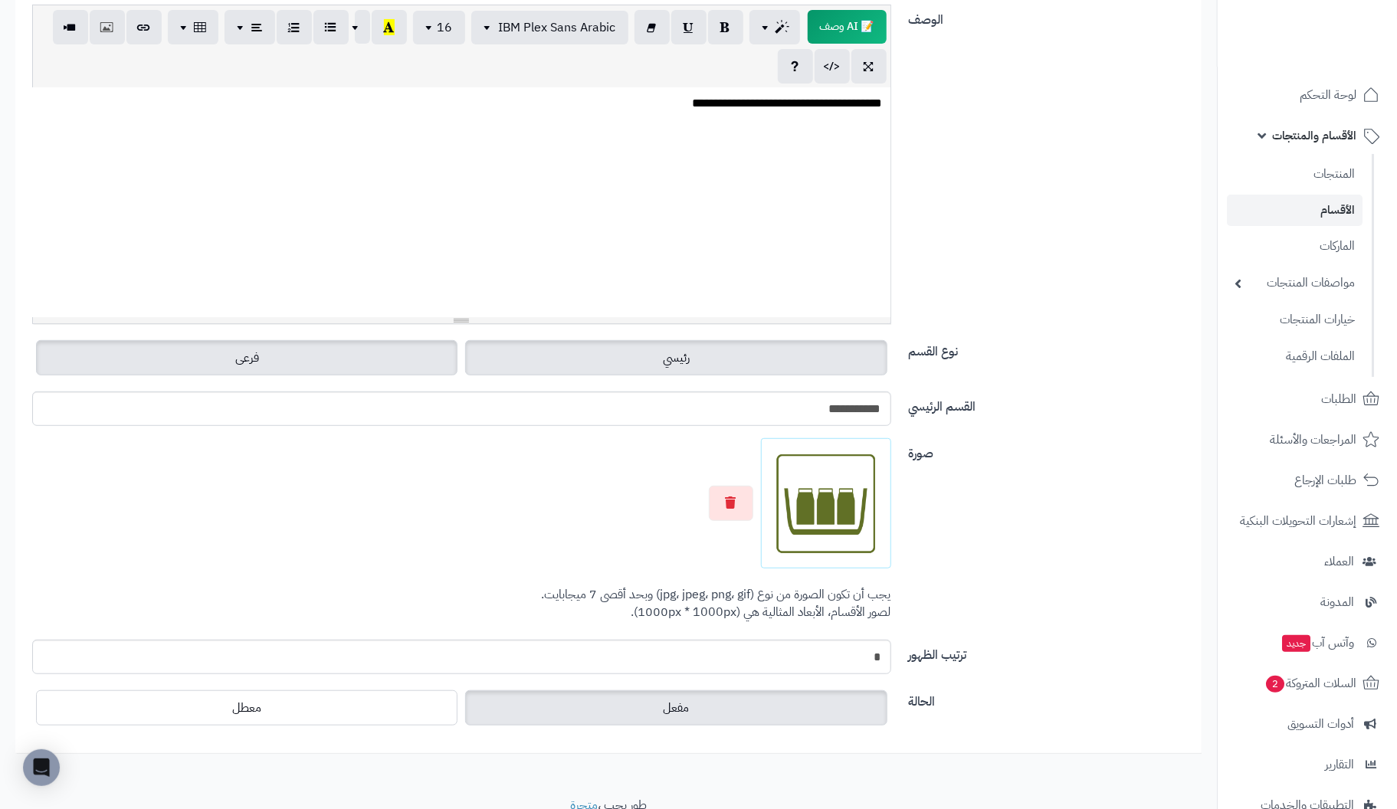
click at [545, 352] on label "رئيسي" at bounding box center [676, 357] width 422 height 35
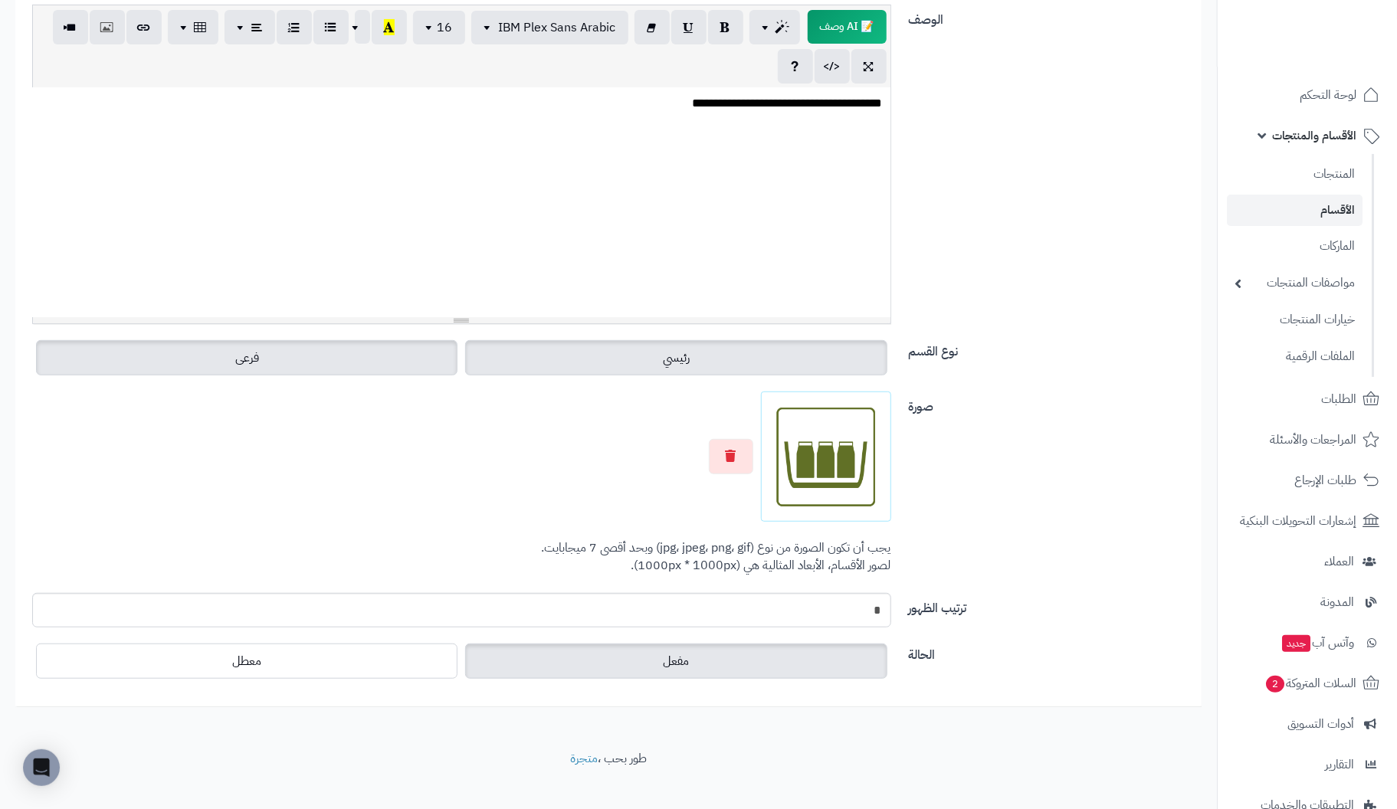
click at [383, 359] on label "فرعى" at bounding box center [247, 357] width 422 height 35
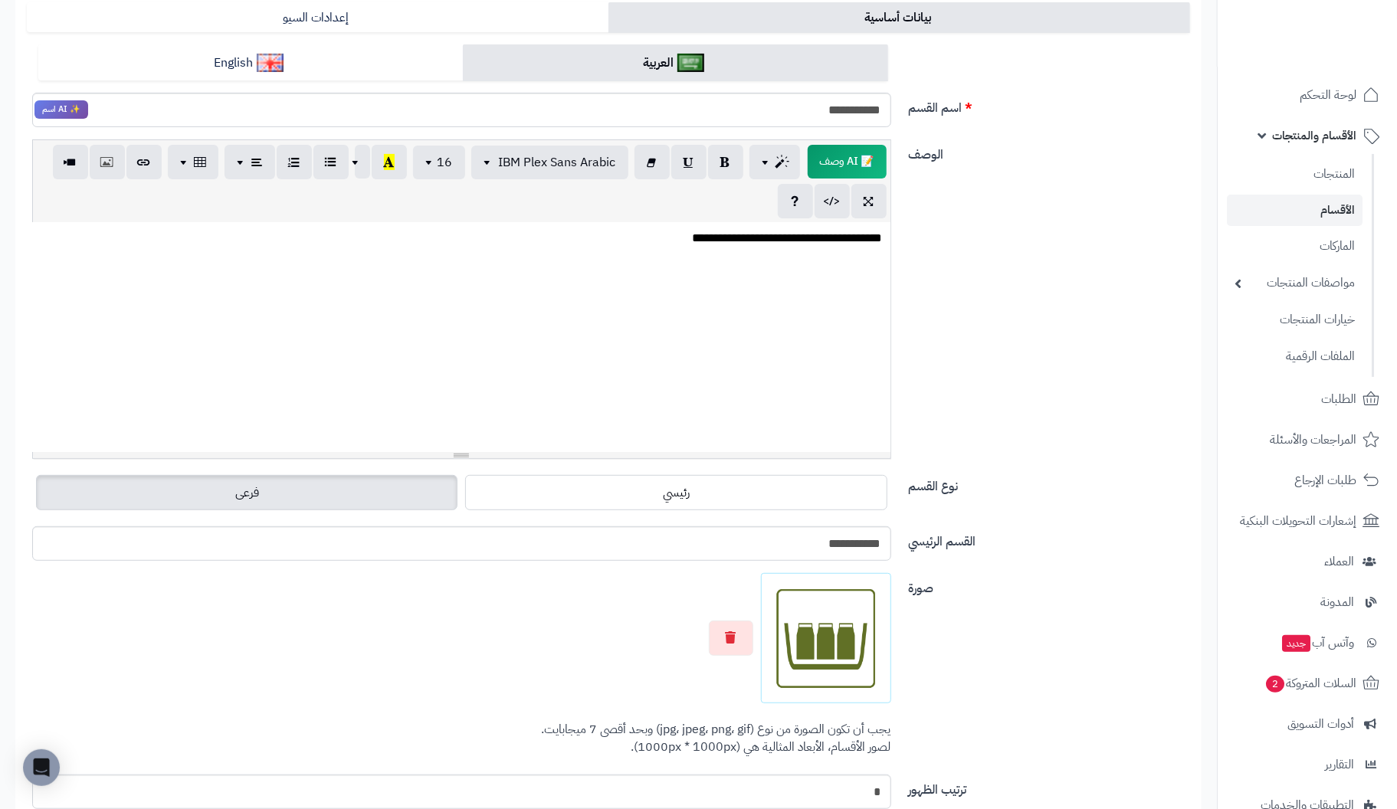
scroll to position [0, 0]
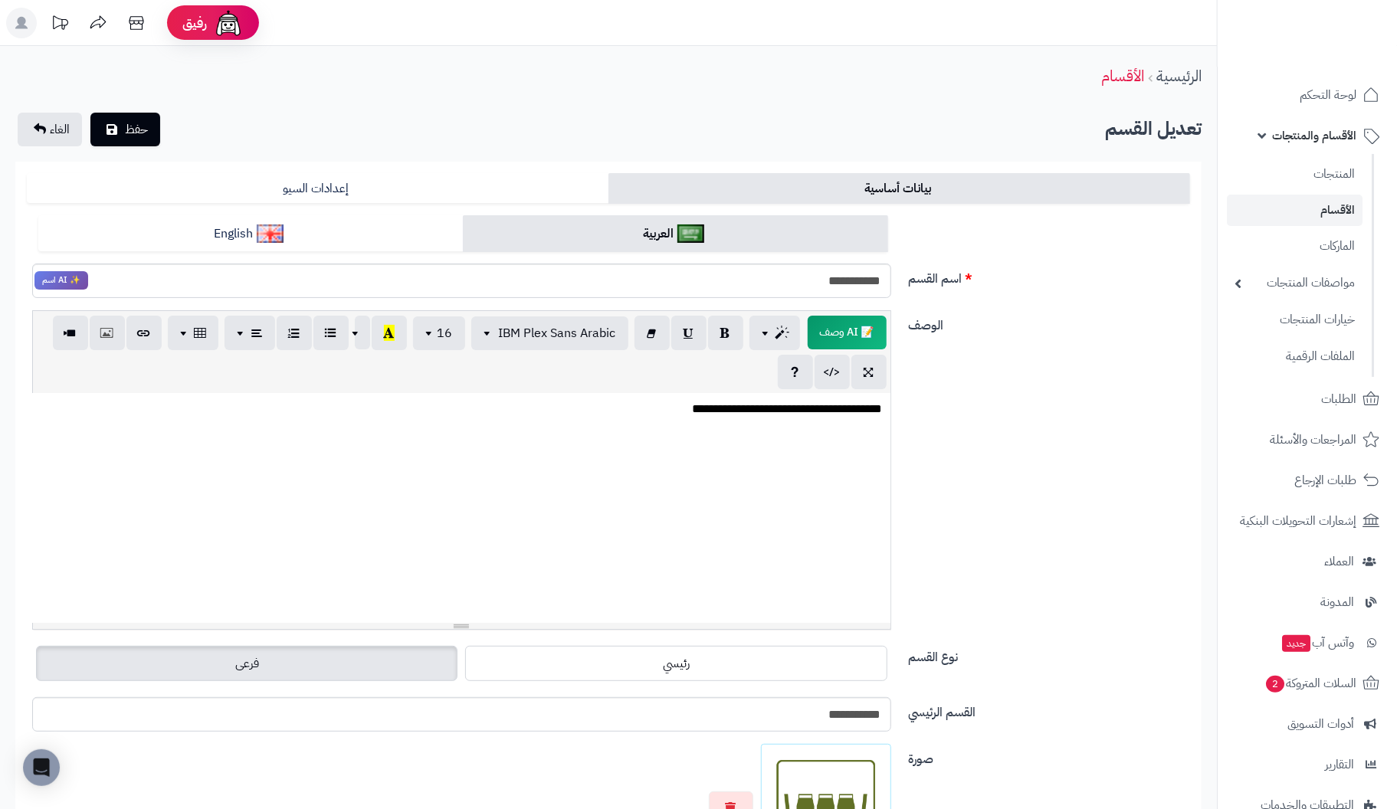
click at [374, 205] on form "**********" at bounding box center [608, 610] width 1163 height 875
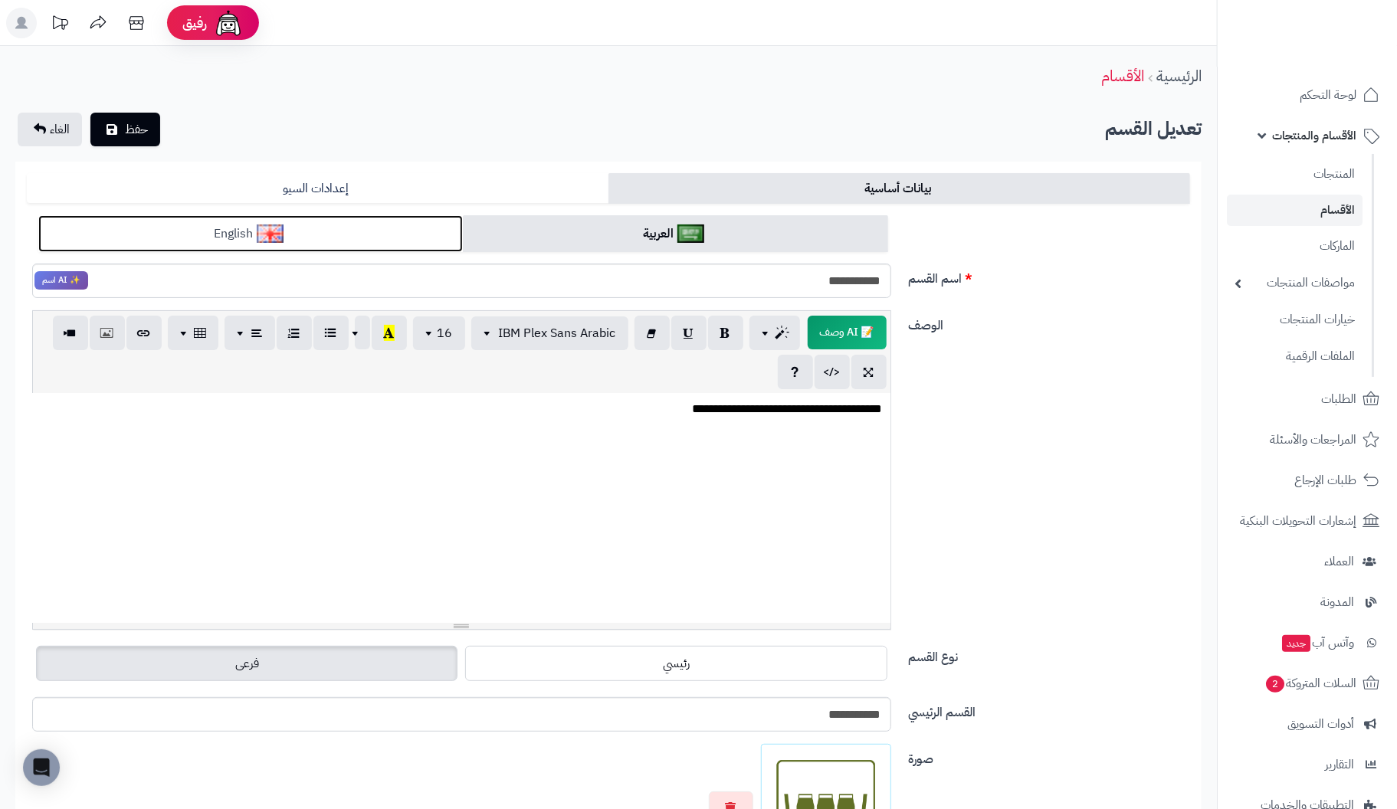
click at [367, 225] on link "English" at bounding box center [250, 234] width 425 height 38
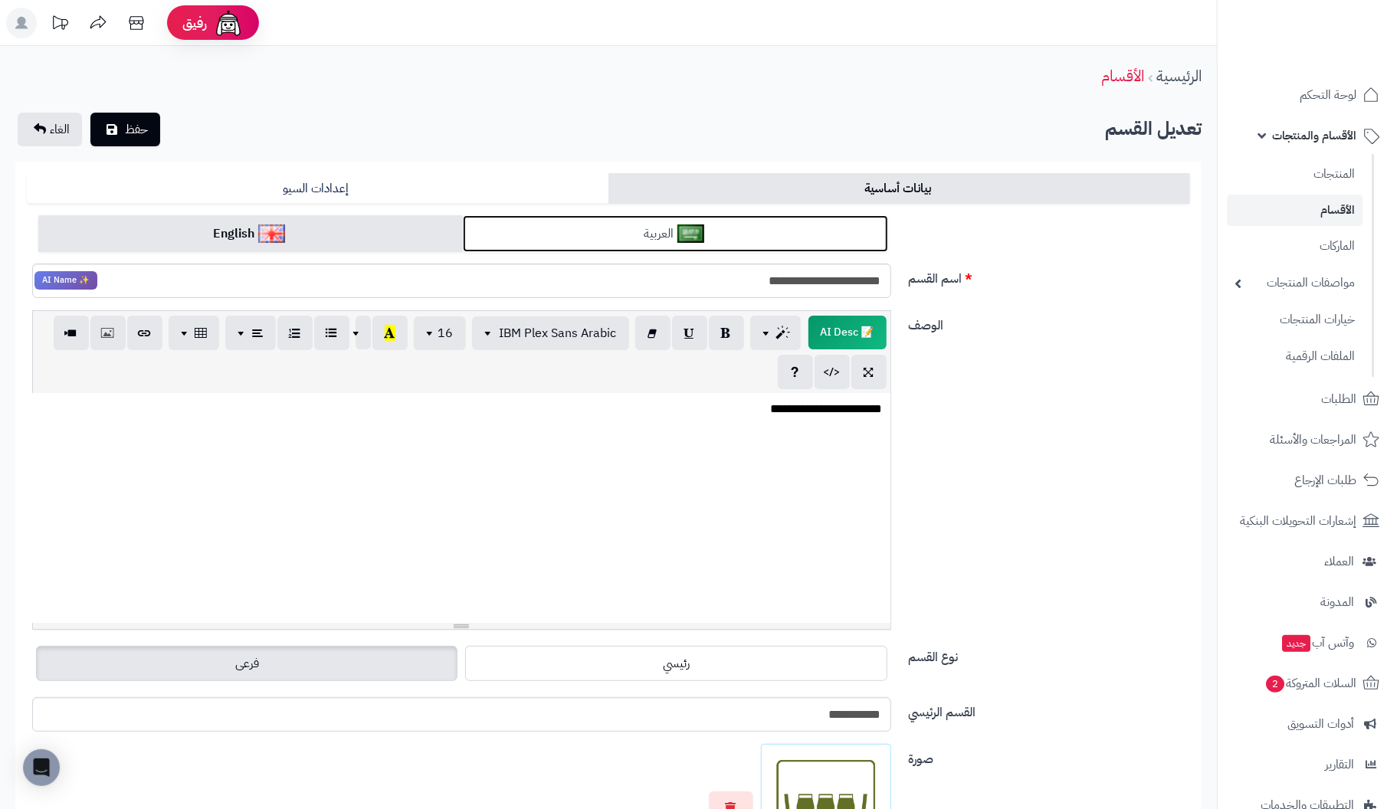
click at [625, 240] on link "العربية" at bounding box center [675, 234] width 425 height 38
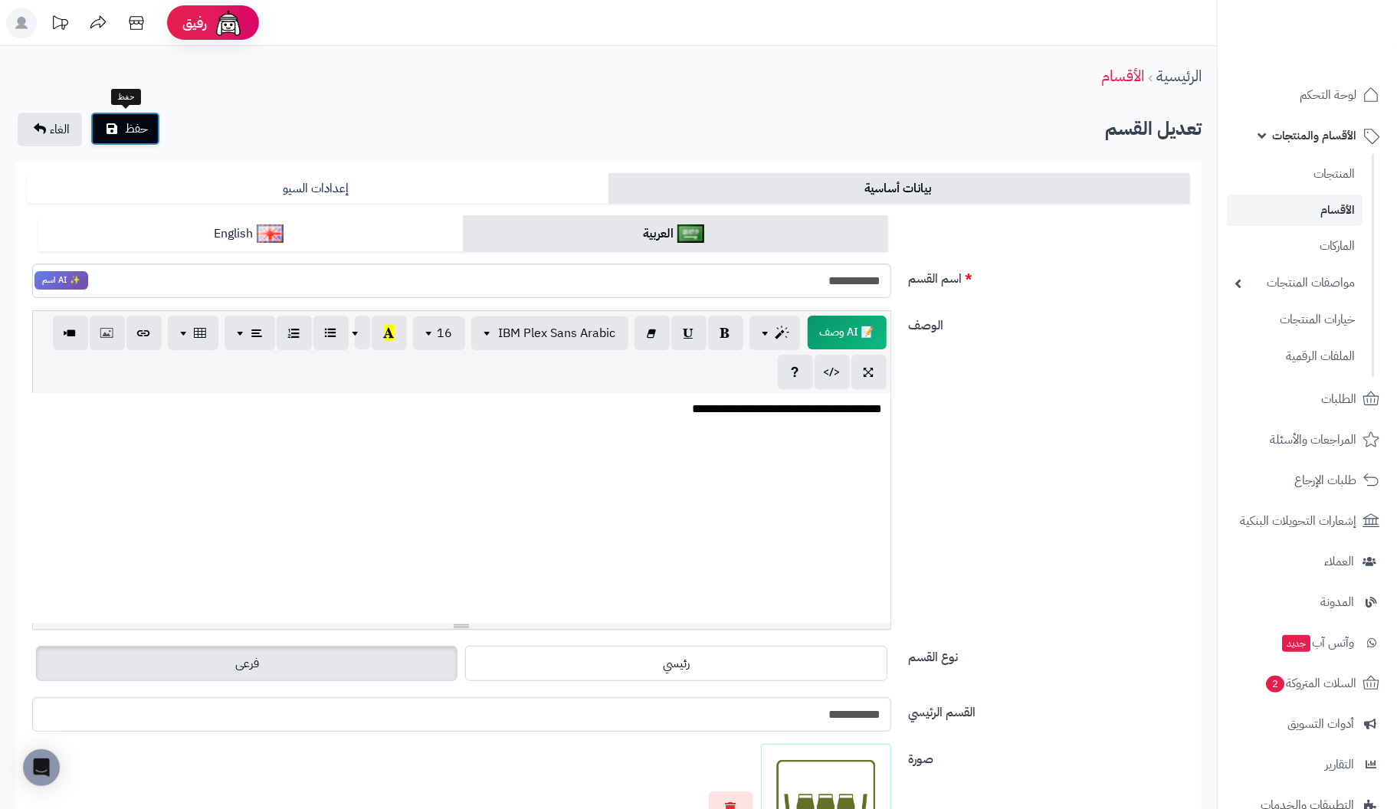
click at [120, 137] on button "حفظ" at bounding box center [125, 129] width 70 height 34
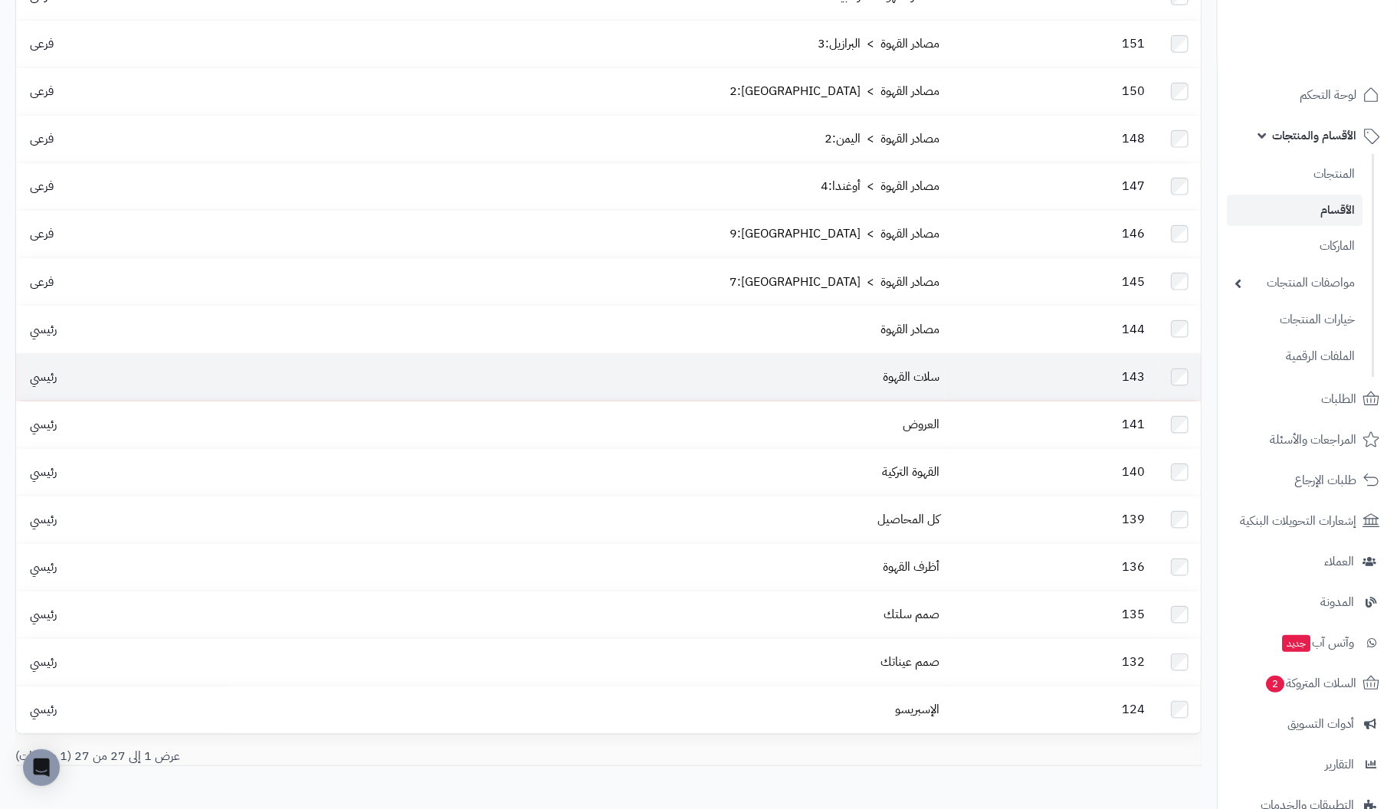
scroll to position [774, 0]
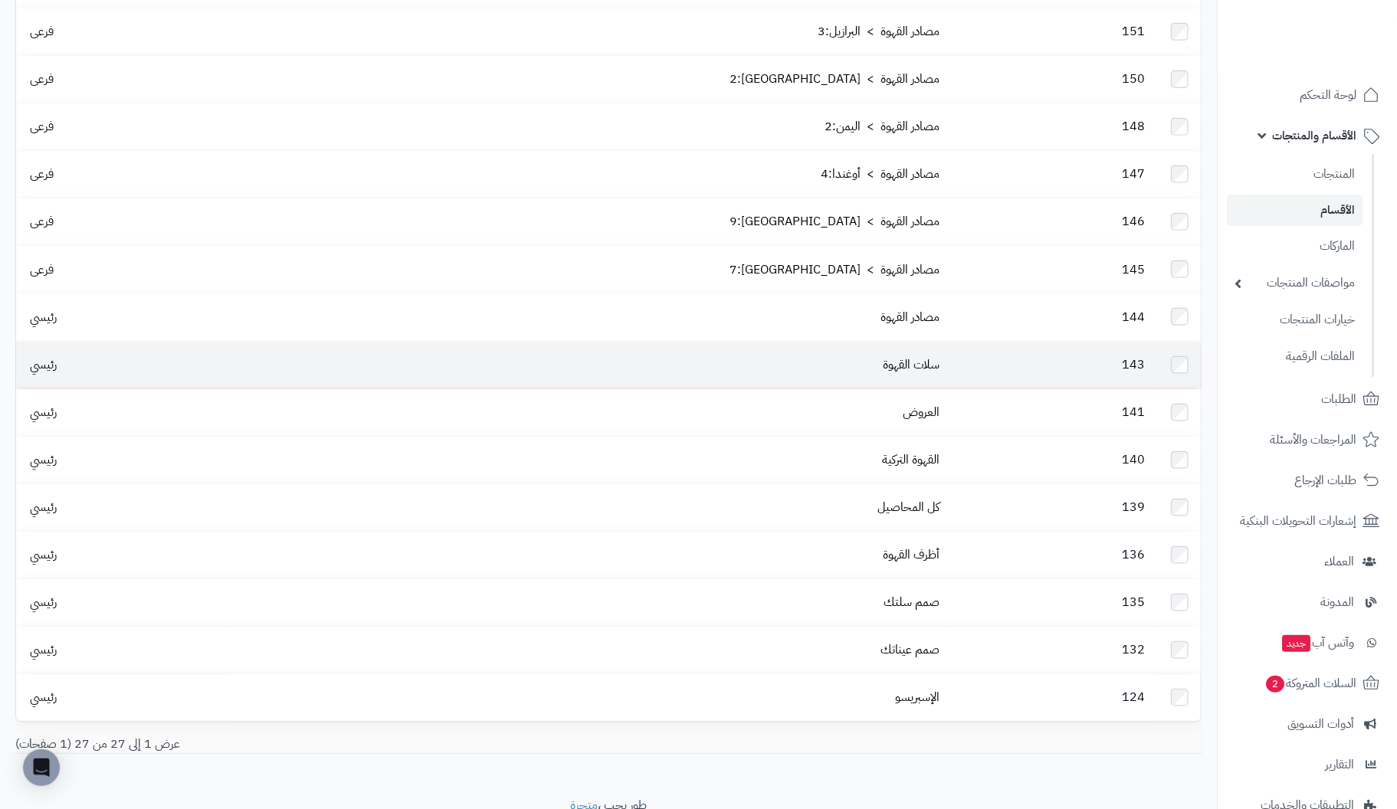
click at [778, 342] on td "سلات القهوة" at bounding box center [586, 365] width 719 height 47
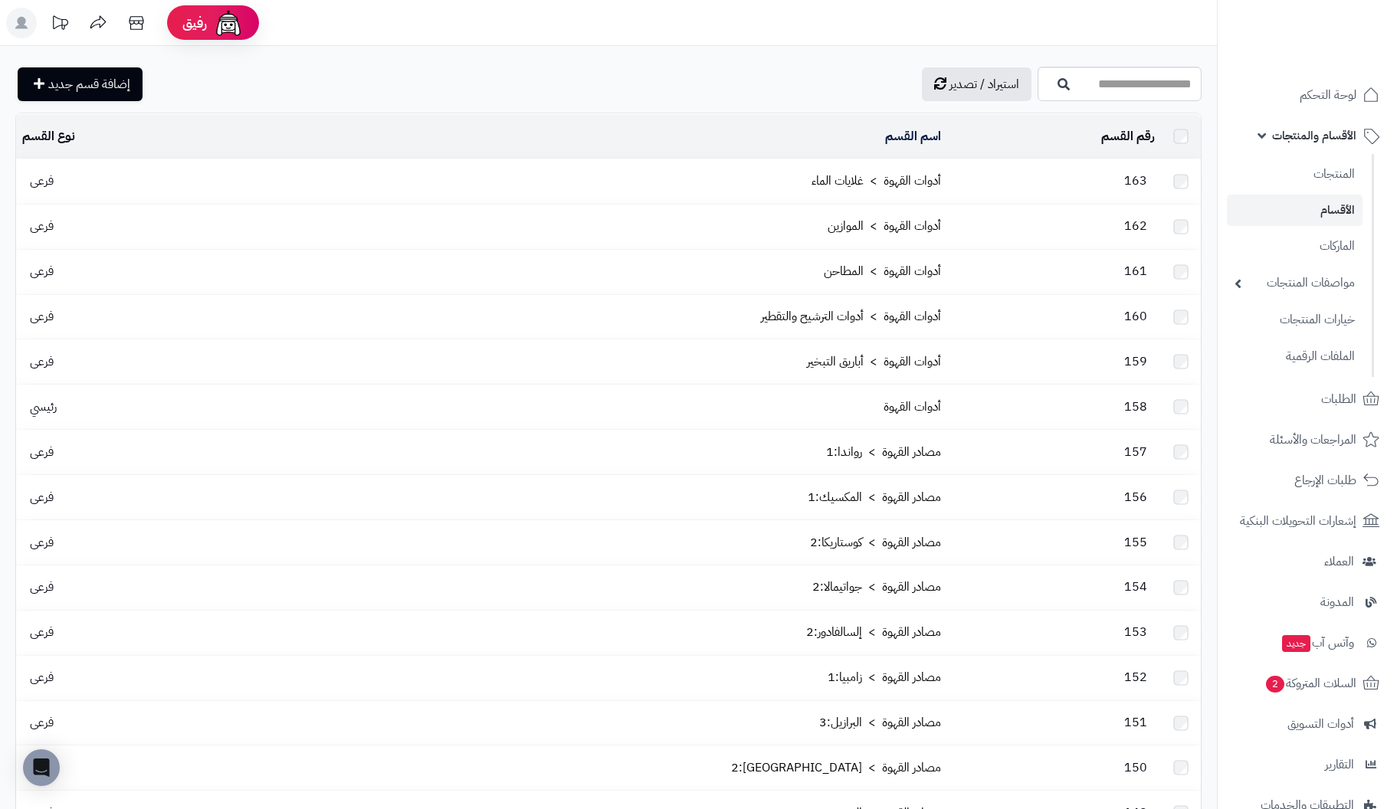
scroll to position [725, 0]
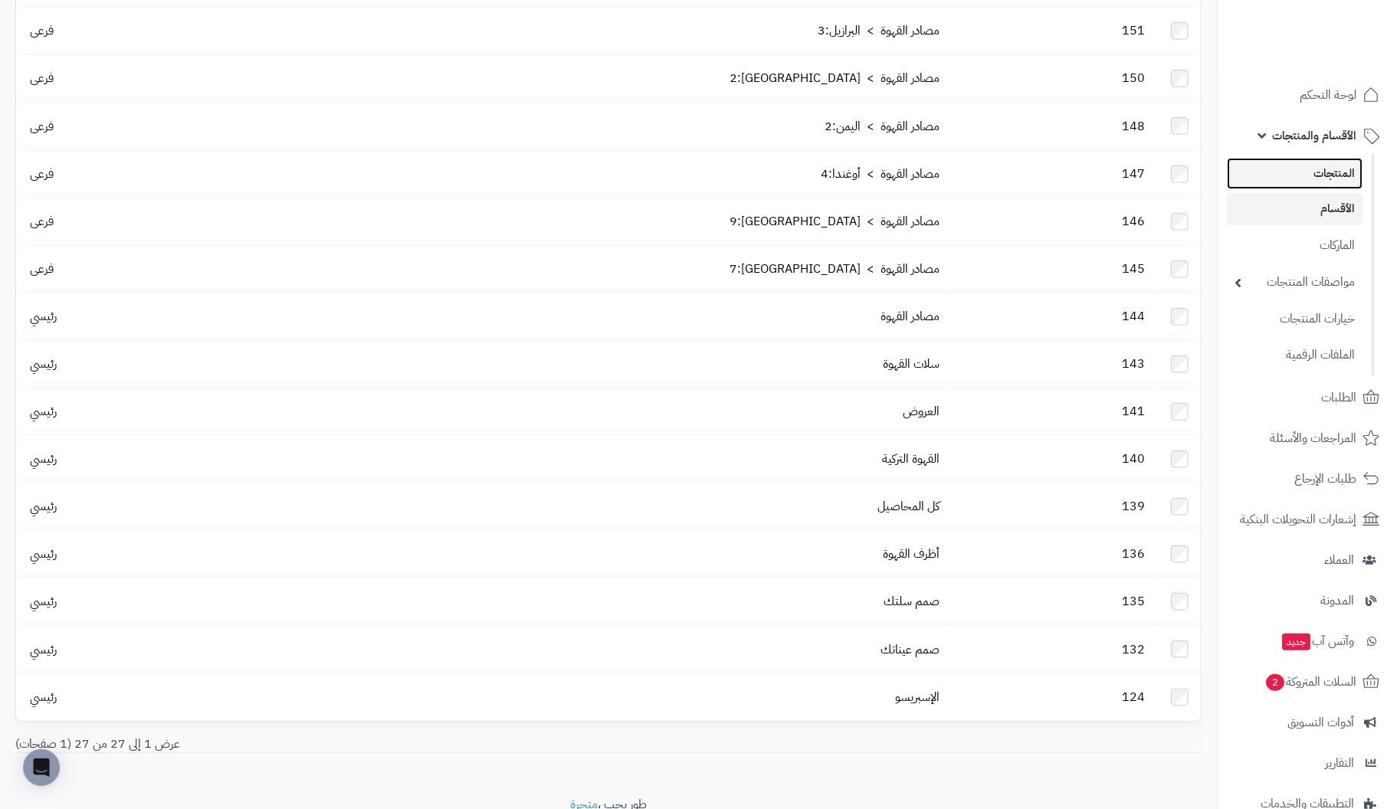
click at [1318, 173] on link "المنتجات" at bounding box center [1295, 173] width 136 height 31
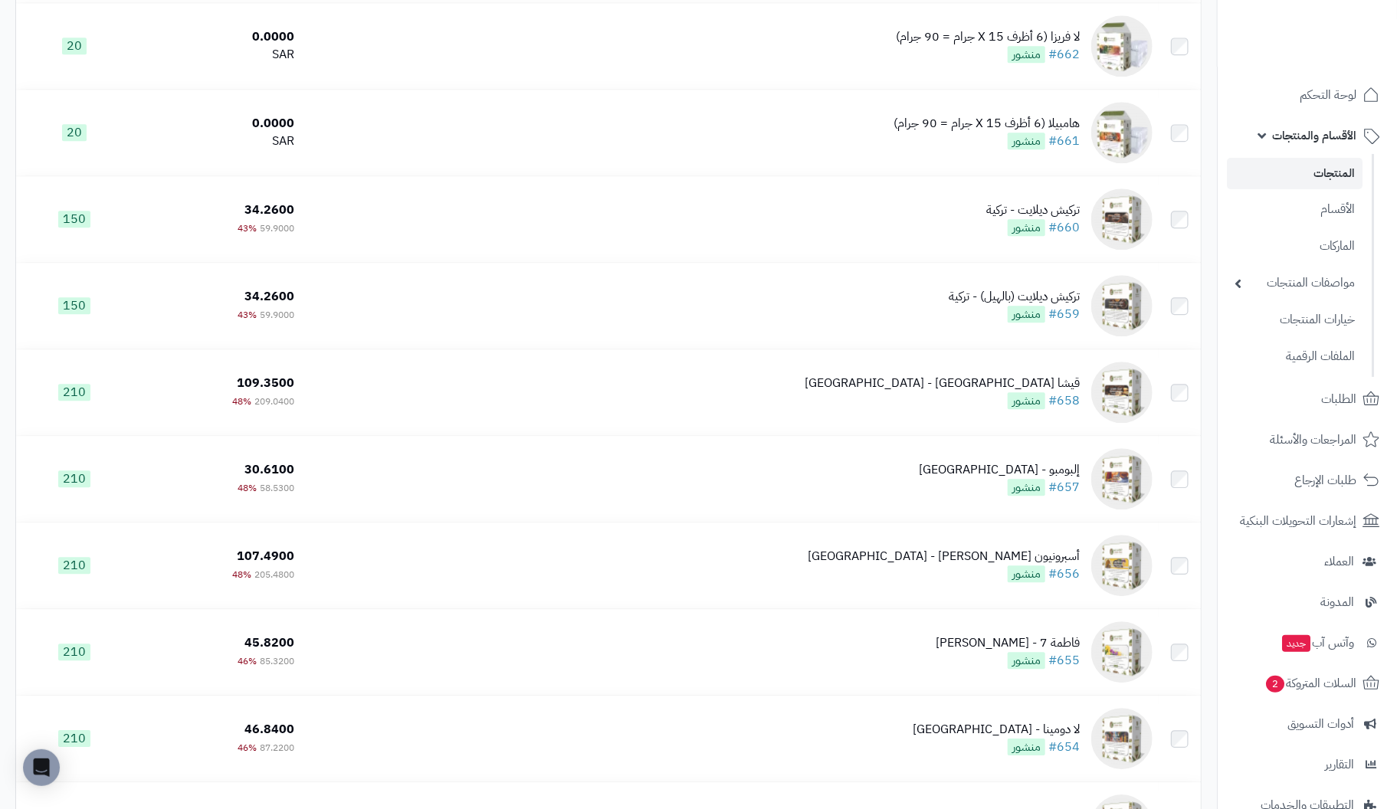
scroll to position [5672, 0]
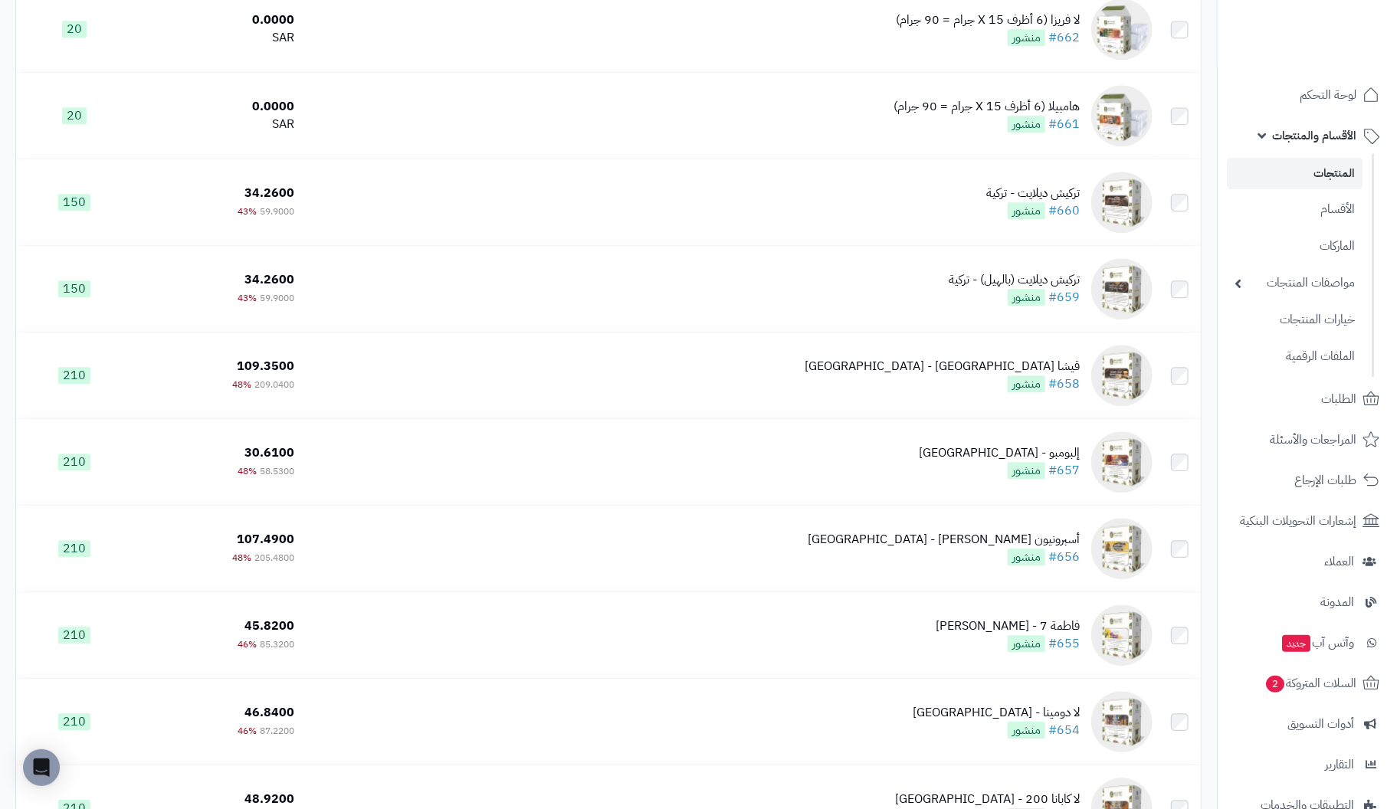
click at [1334, 133] on span "الأقسام والمنتجات" at bounding box center [1314, 135] width 84 height 21
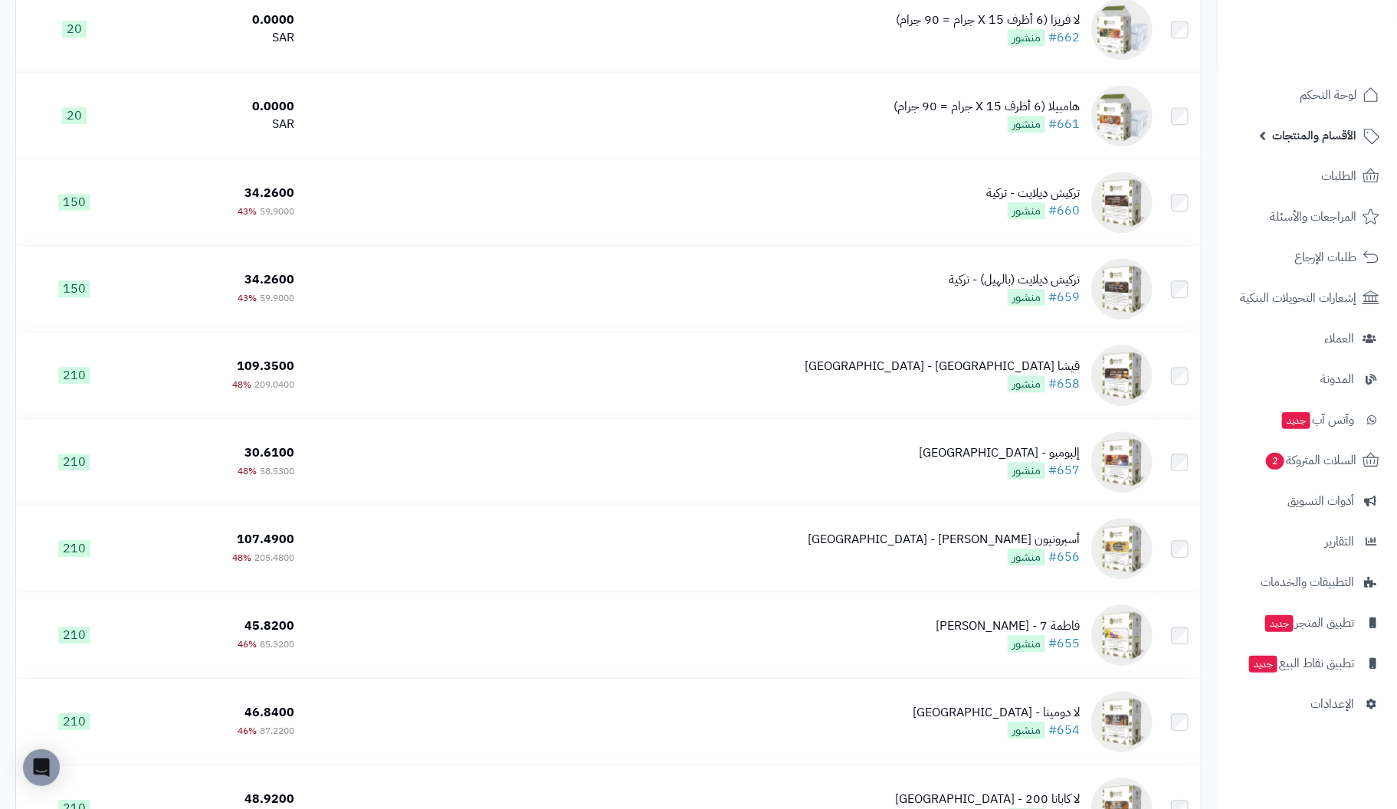
click at [1336, 136] on span "الأقسام والمنتجات" at bounding box center [1314, 135] width 84 height 21
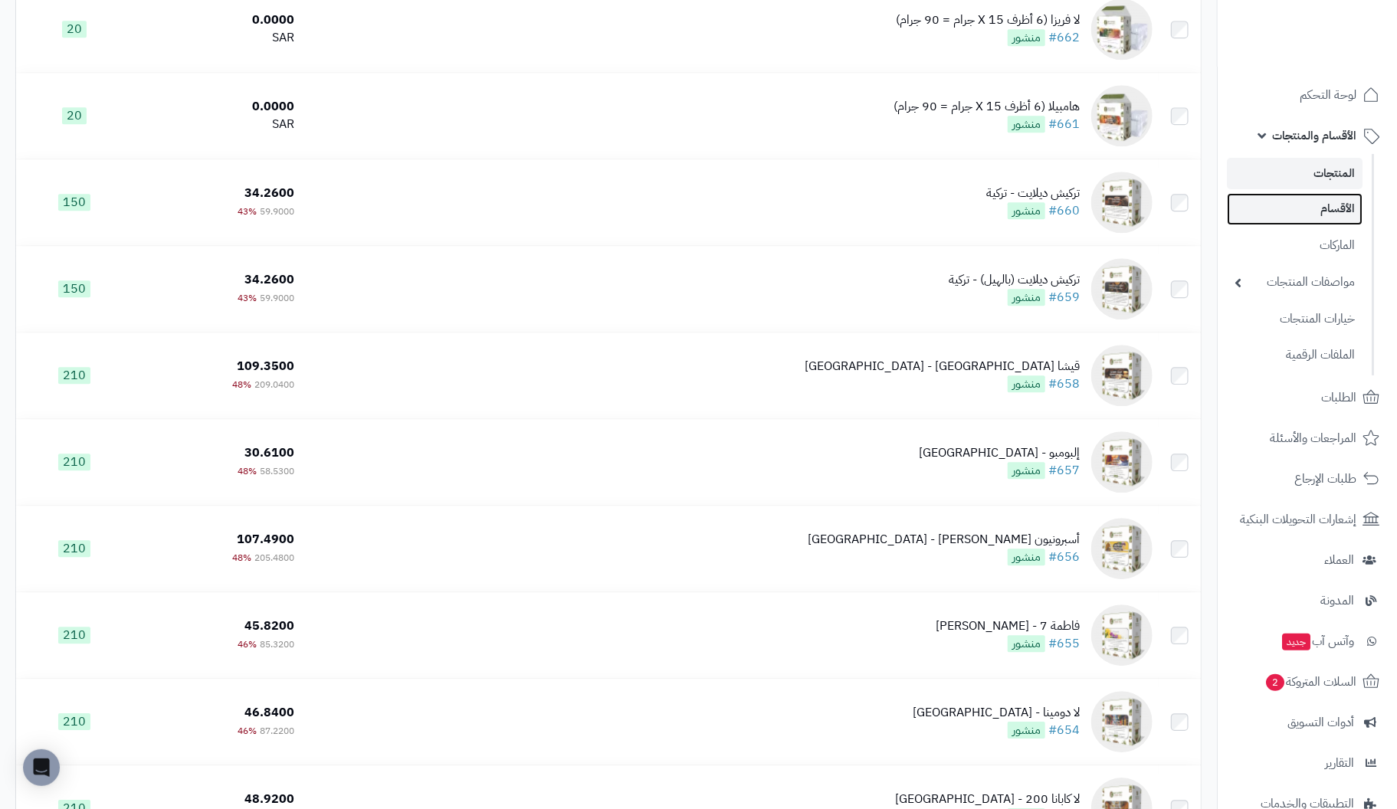
click at [1314, 212] on link "الأقسام" at bounding box center [1295, 208] width 136 height 31
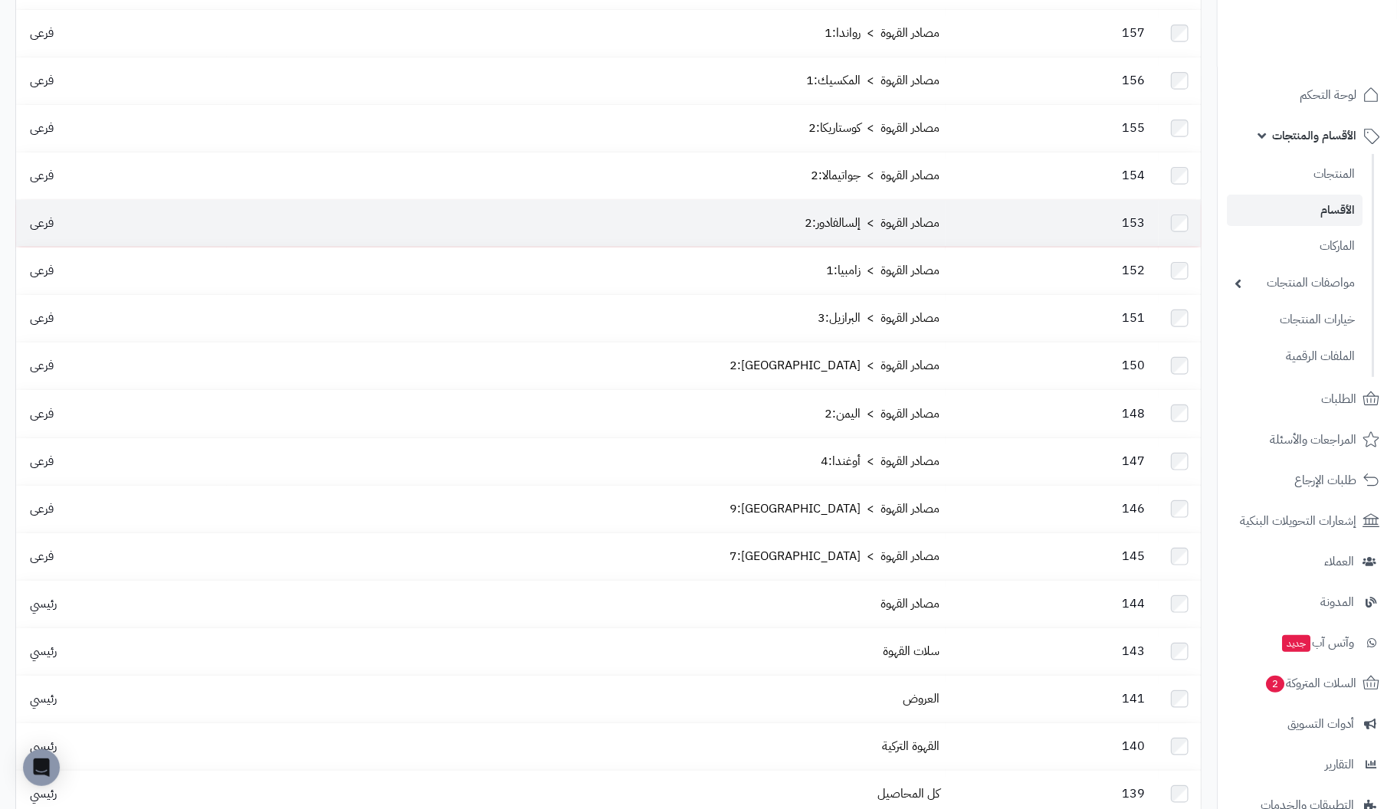
scroll to position [460, 0]
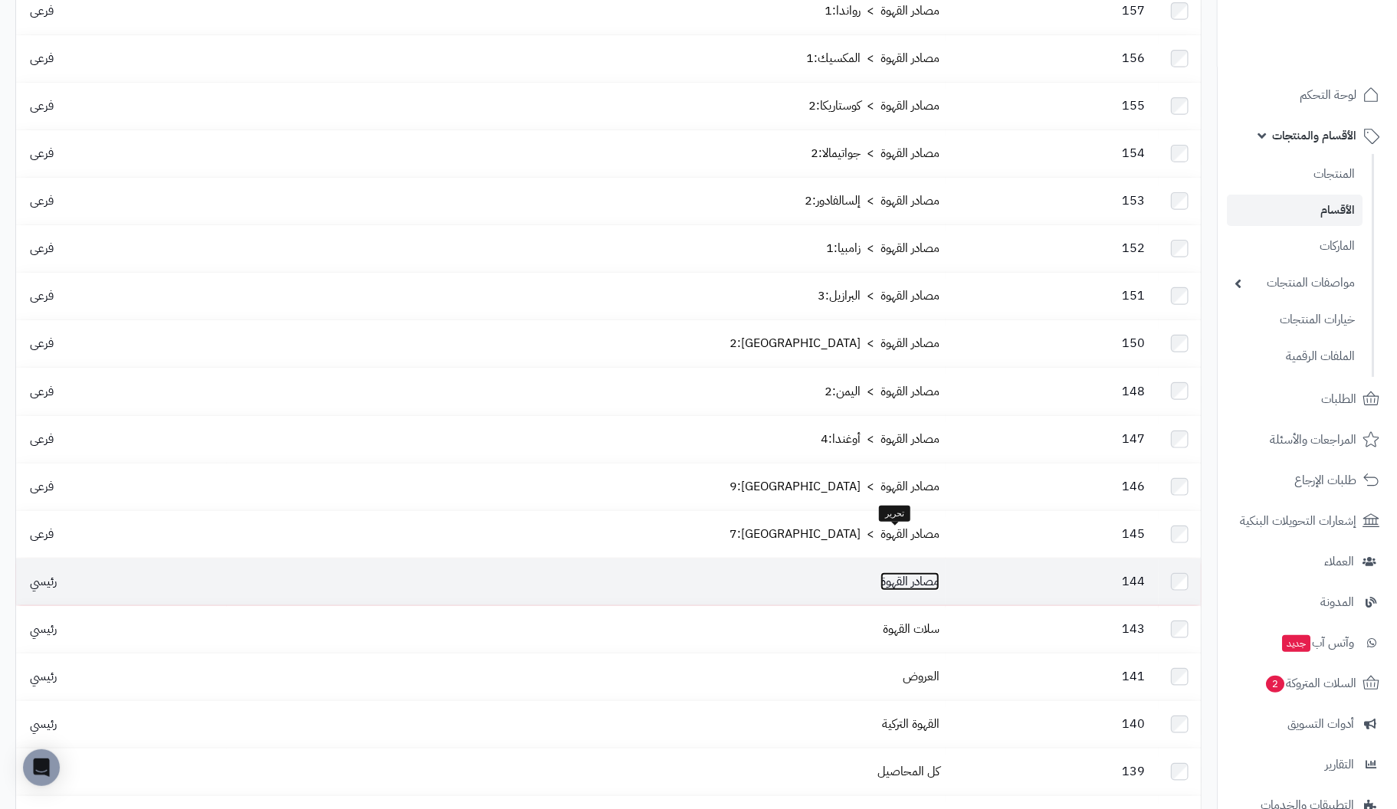
click at [900, 573] on link "مصادر القهوة" at bounding box center [910, 582] width 59 height 18
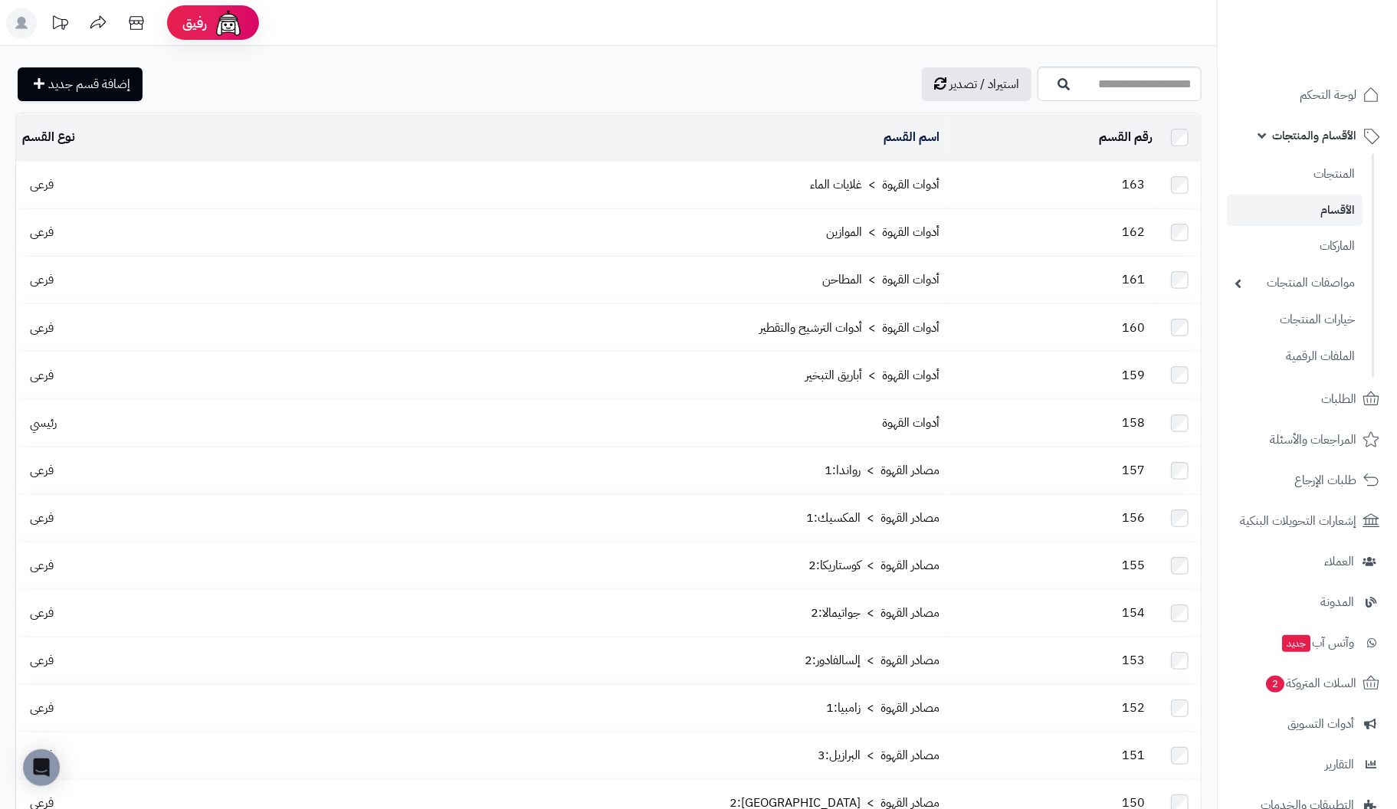
click at [1322, 136] on span "الأقسام والمنتجات" at bounding box center [1314, 135] width 84 height 21
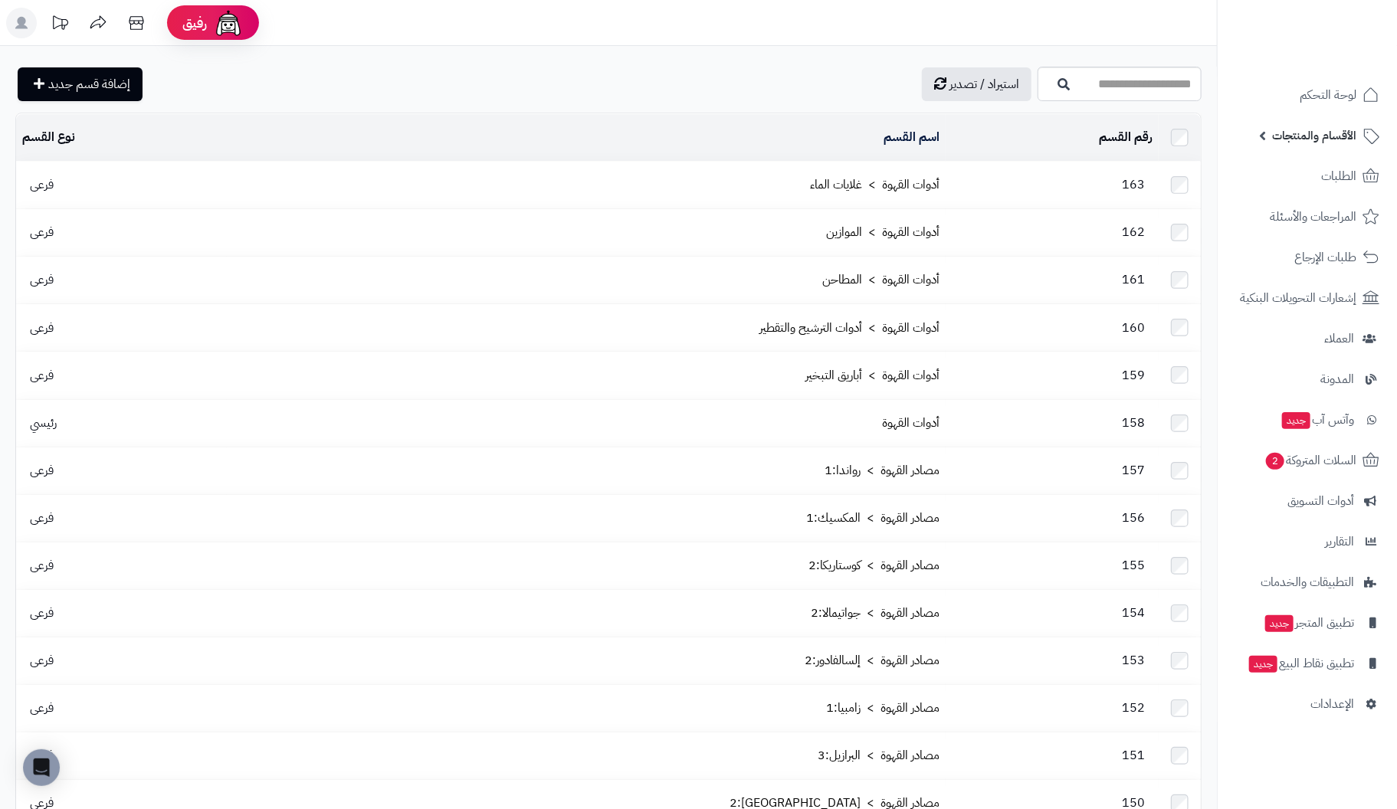
click at [1322, 136] on span "الأقسام والمنتجات" at bounding box center [1314, 135] width 84 height 21
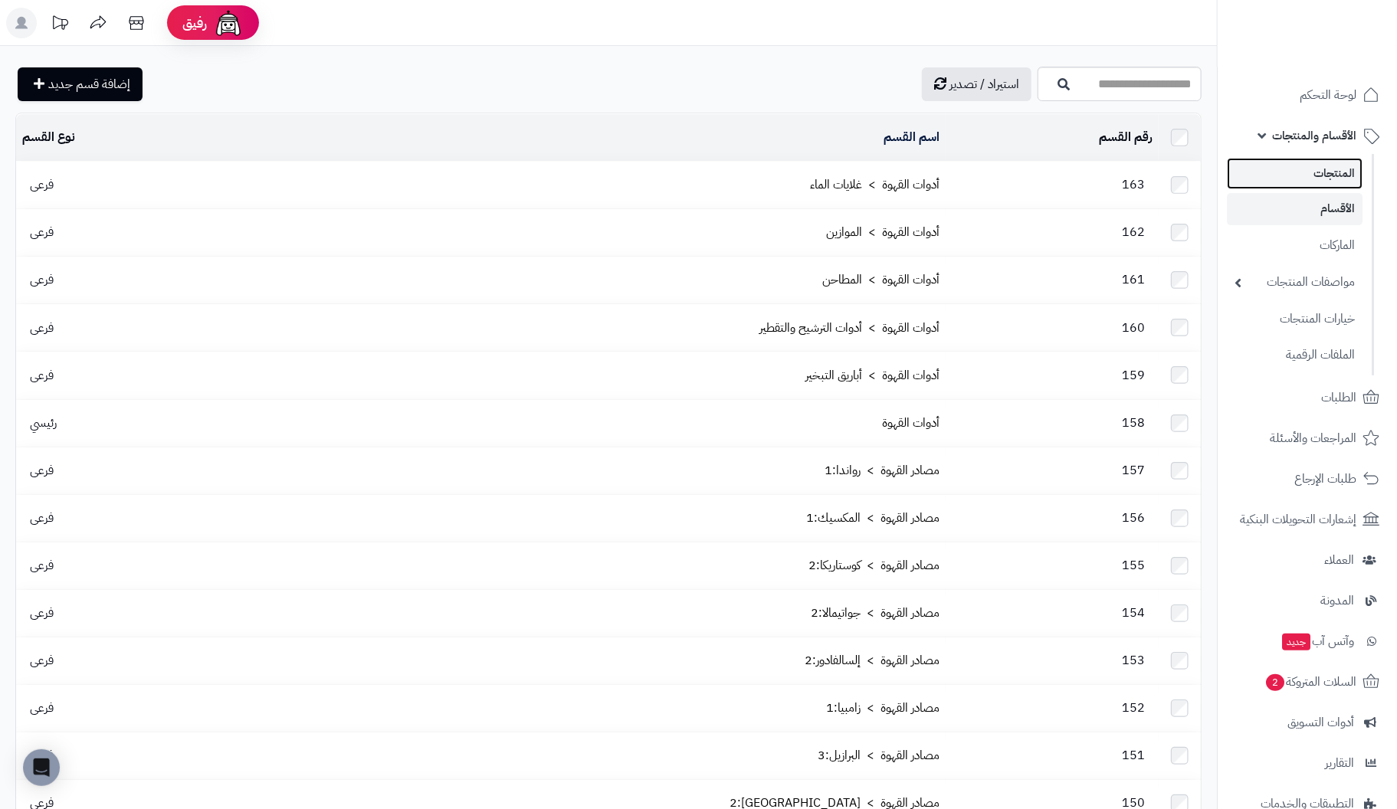
click at [1318, 169] on link "المنتجات" at bounding box center [1295, 173] width 136 height 31
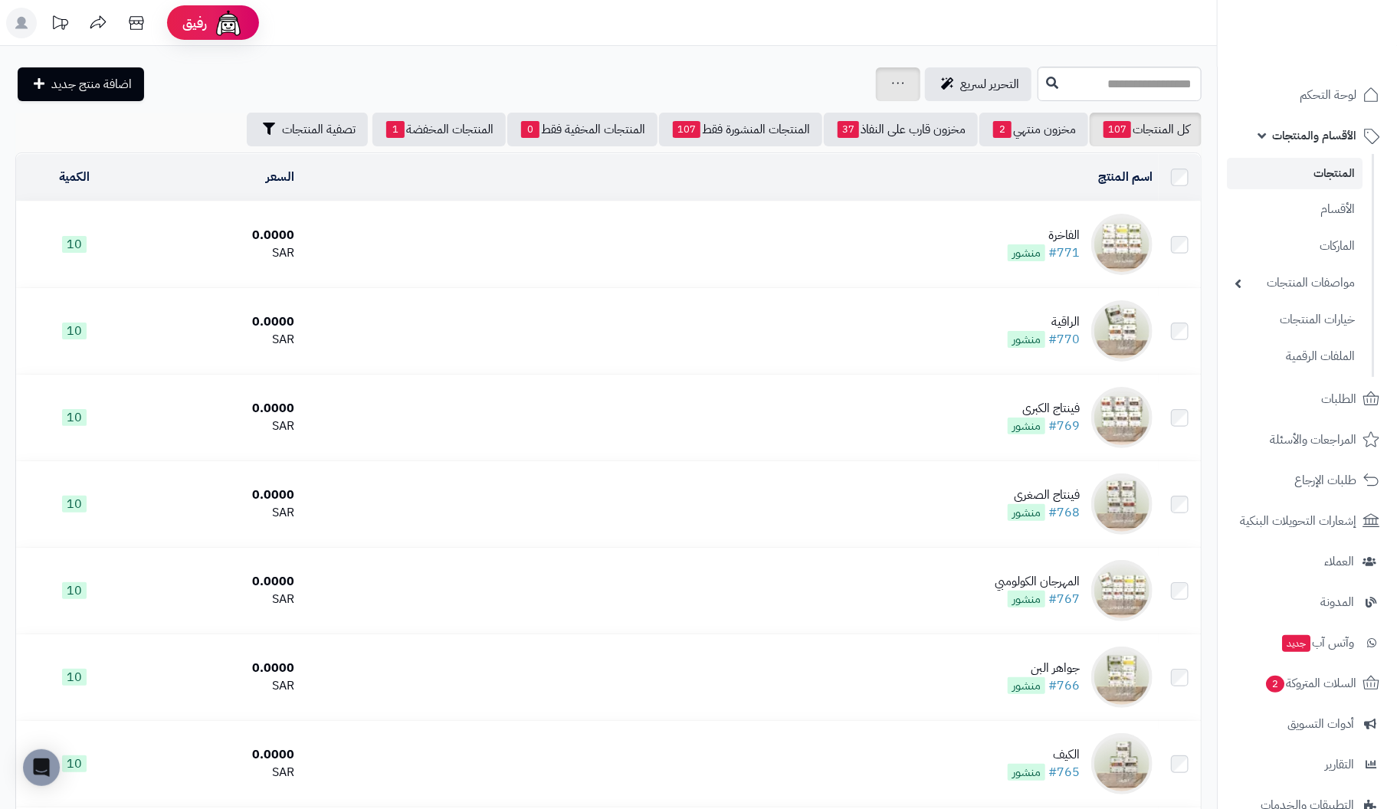
click at [892, 86] on icon at bounding box center [898, 83] width 12 height 10
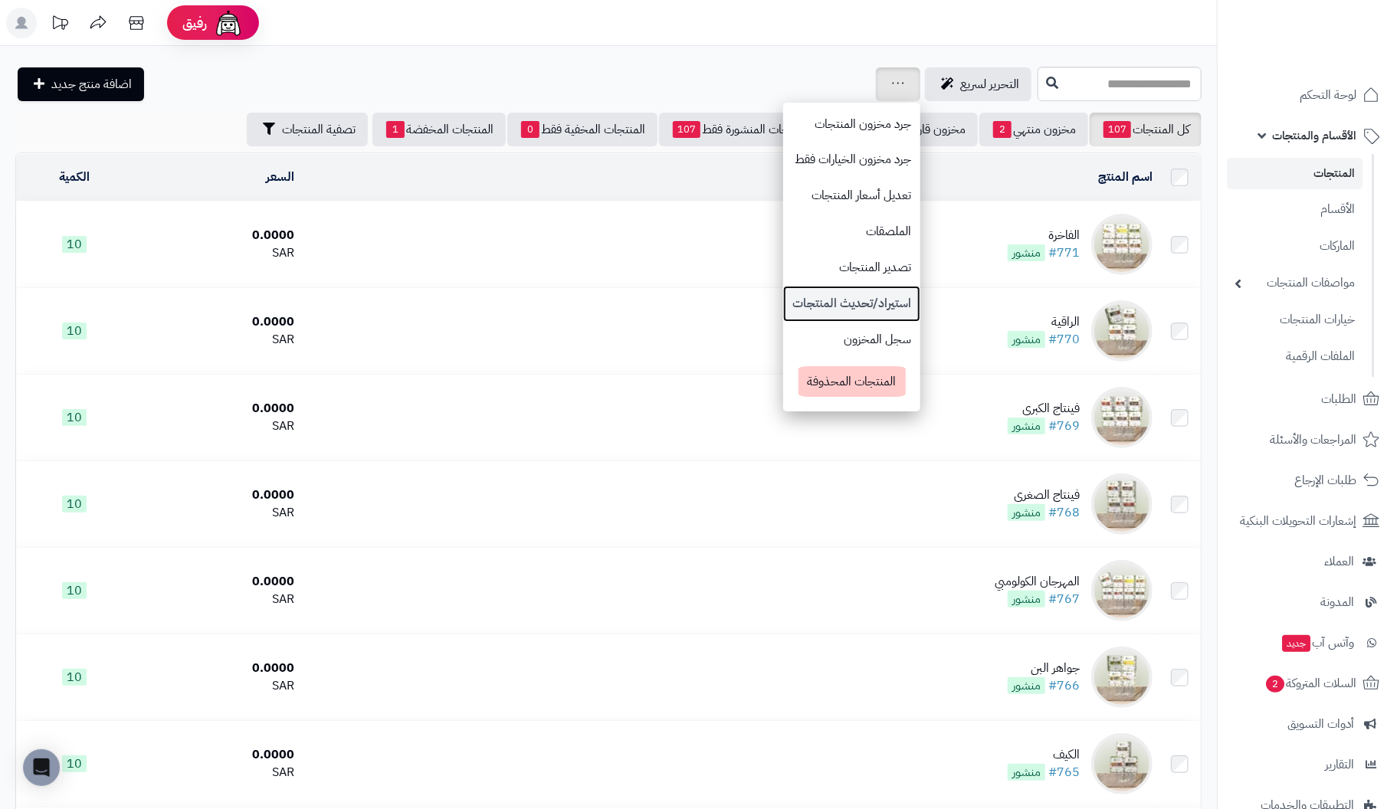
click at [783, 291] on link "استيراد/تحديث المنتجات" at bounding box center [851, 304] width 137 height 36
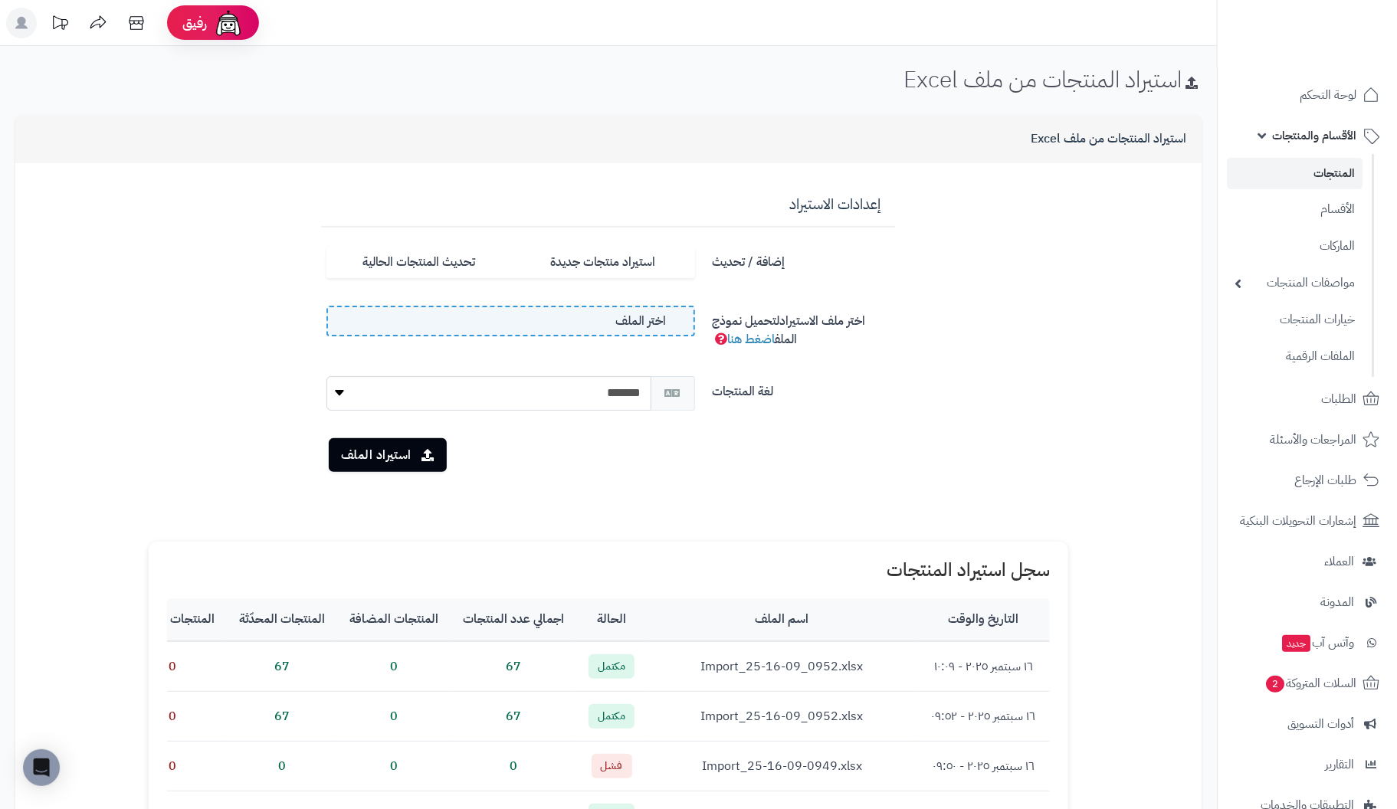
click at [543, 323] on label "اختر الملف" at bounding box center [511, 321] width 369 height 31
click at [0, 0] on input "اختر الملف" at bounding box center [0, 0] width 0 height 0
click at [363, 459] on button "استيراد الملف" at bounding box center [388, 455] width 118 height 34
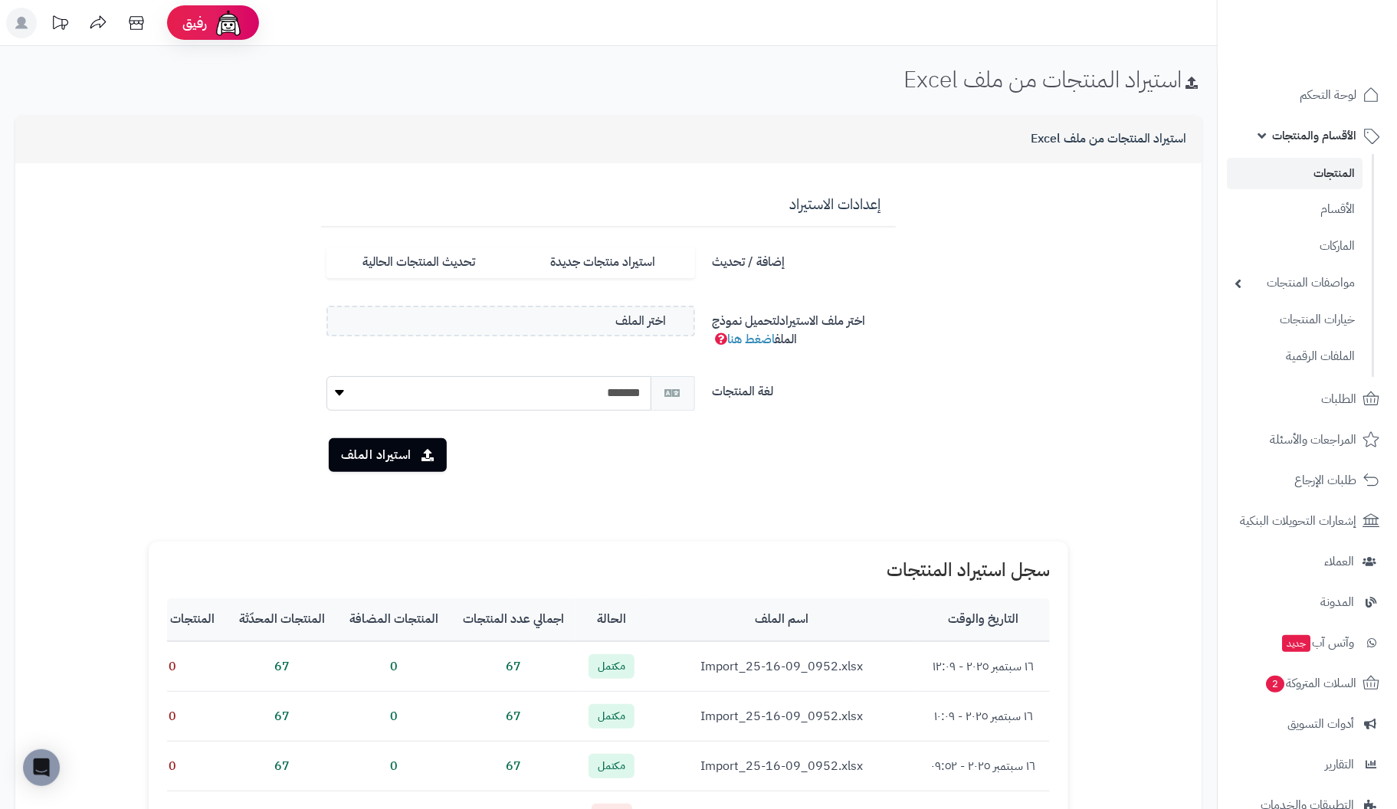
click at [1320, 135] on span "الأقسام والمنتجات" at bounding box center [1314, 135] width 84 height 21
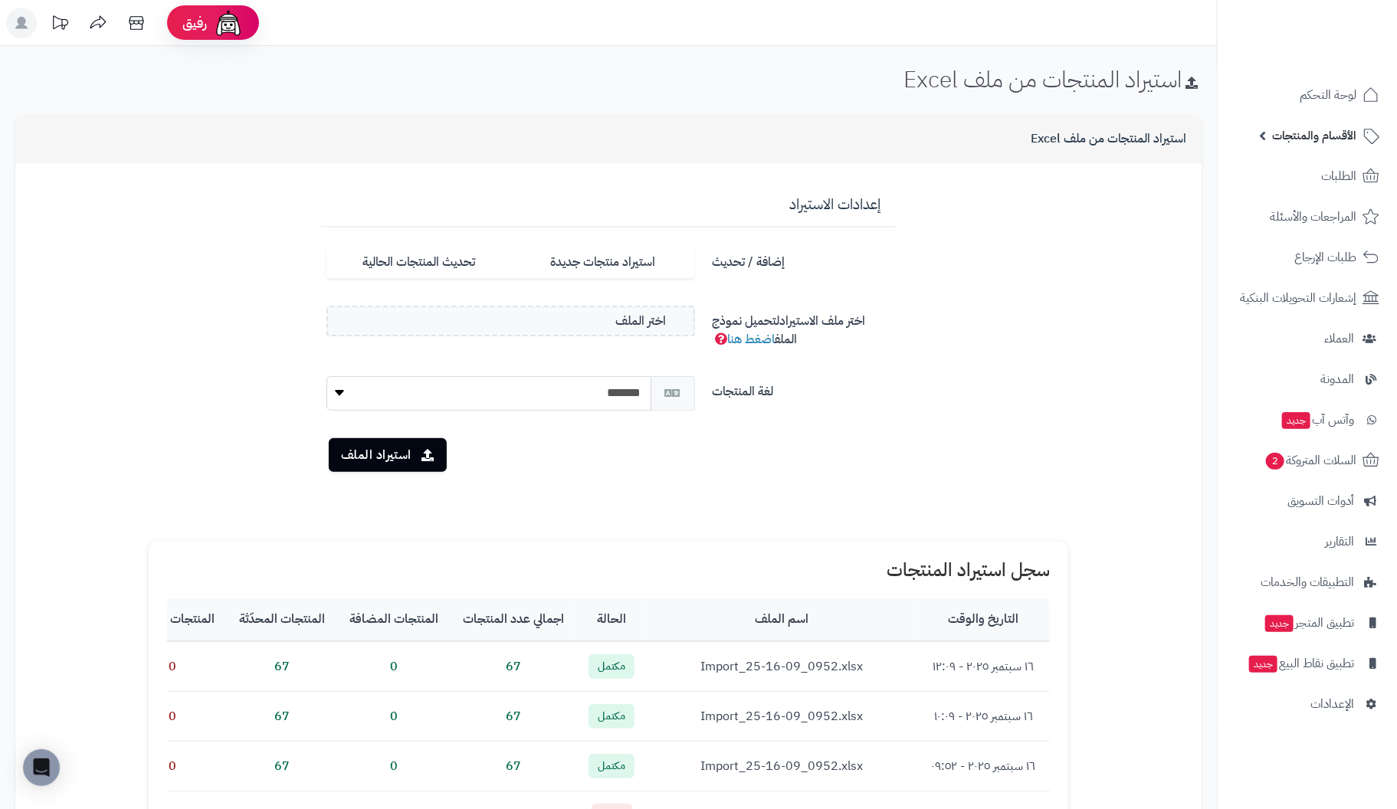
click at [1320, 135] on span "الأقسام والمنتجات" at bounding box center [1314, 135] width 84 height 21
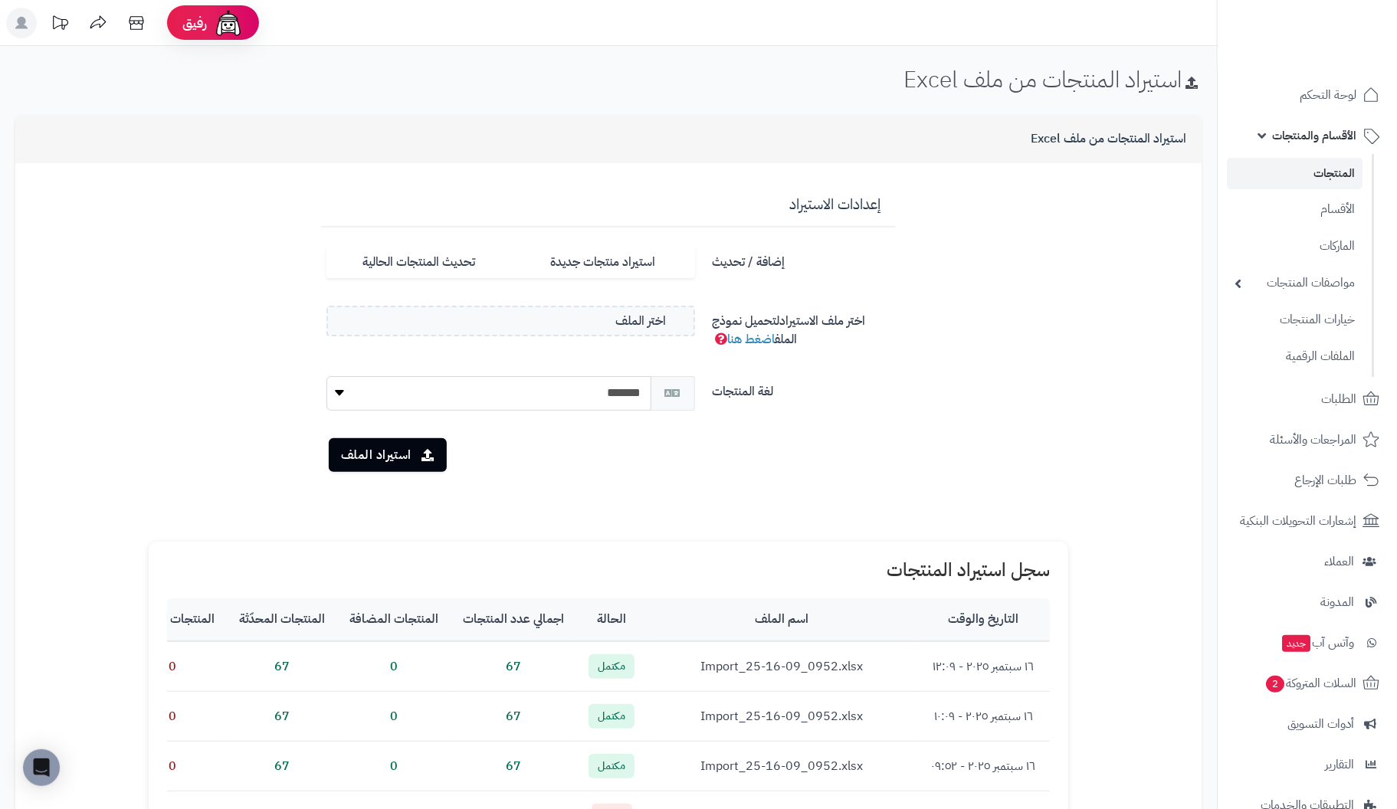
click at [1344, 175] on link "المنتجات" at bounding box center [1295, 173] width 136 height 31
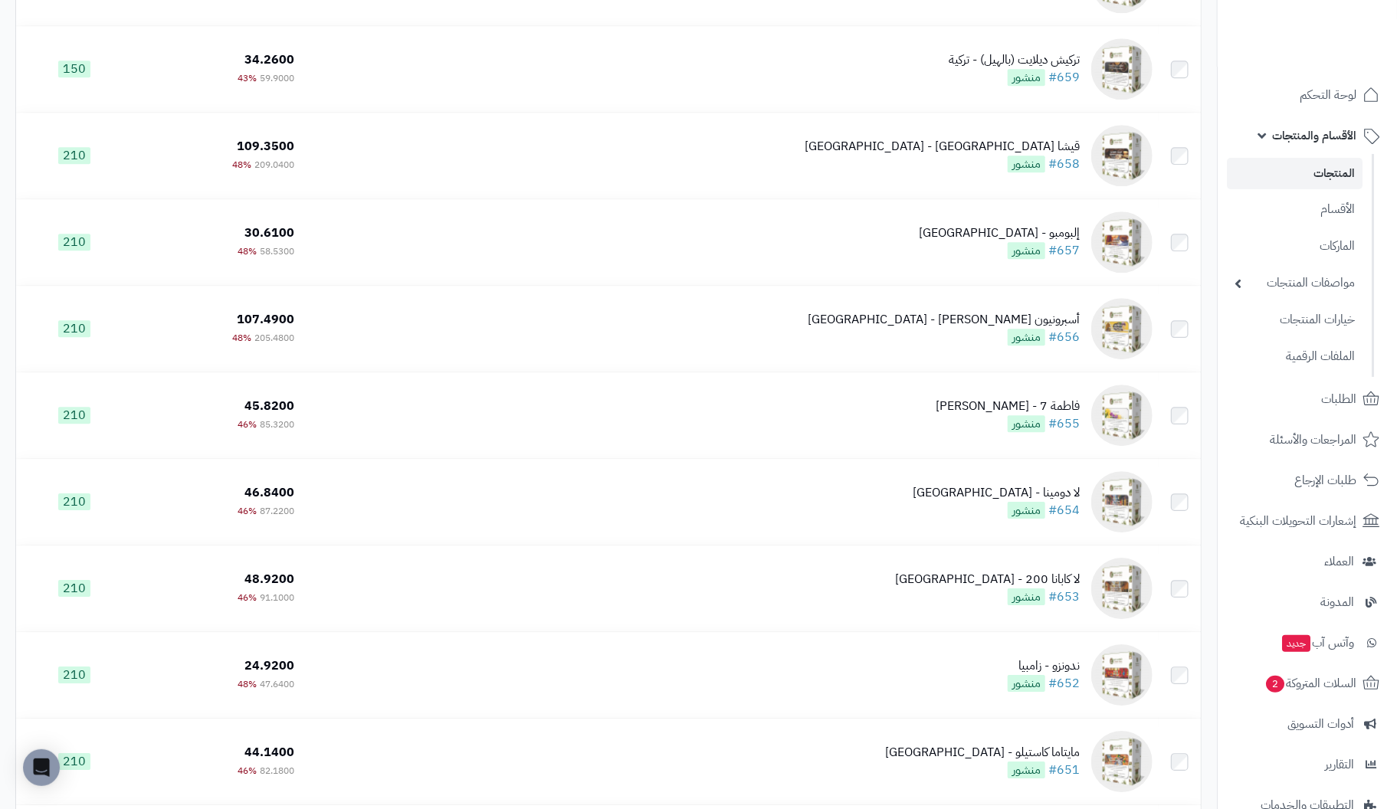
scroll to position [5978, 0]
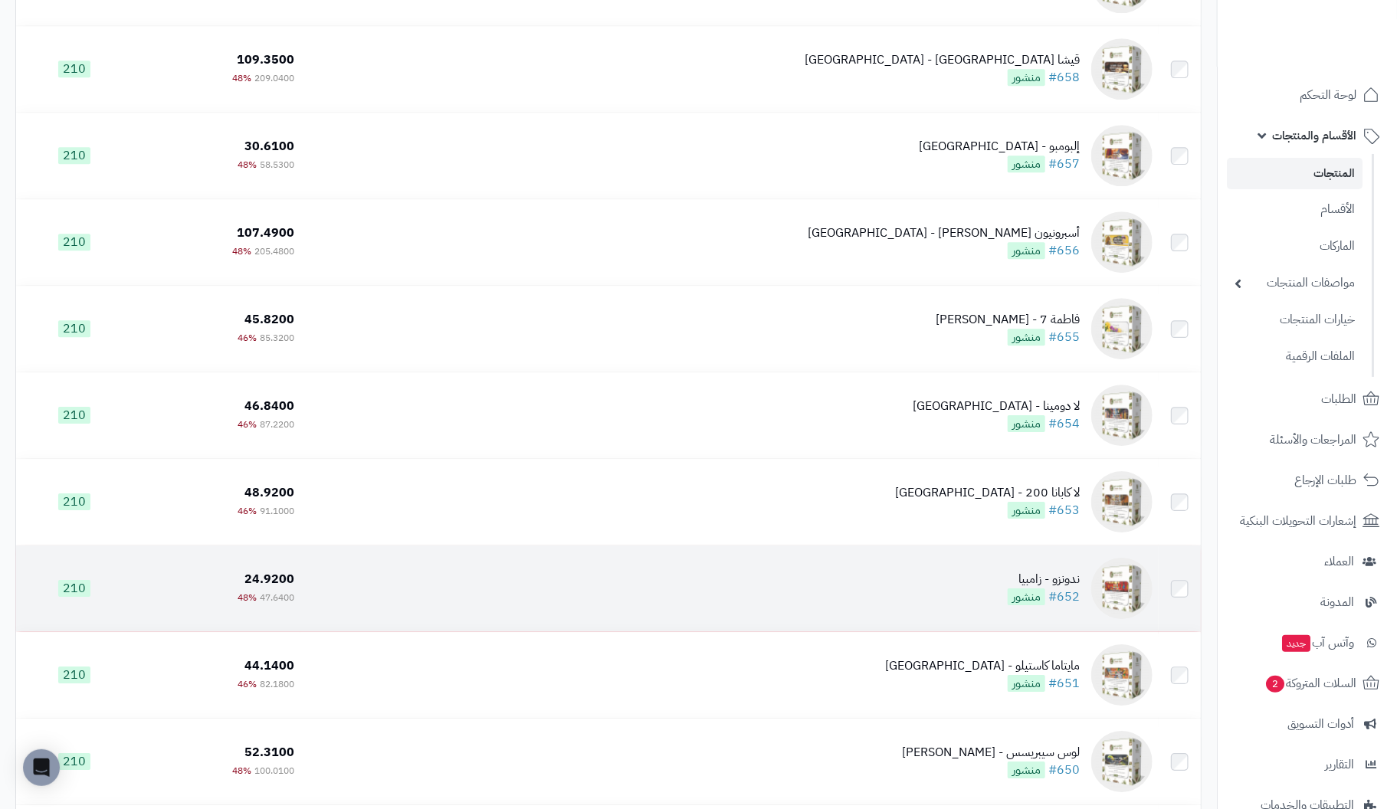
click at [1064, 586] on div "ندونزو - زامبيا" at bounding box center [1044, 580] width 72 height 18
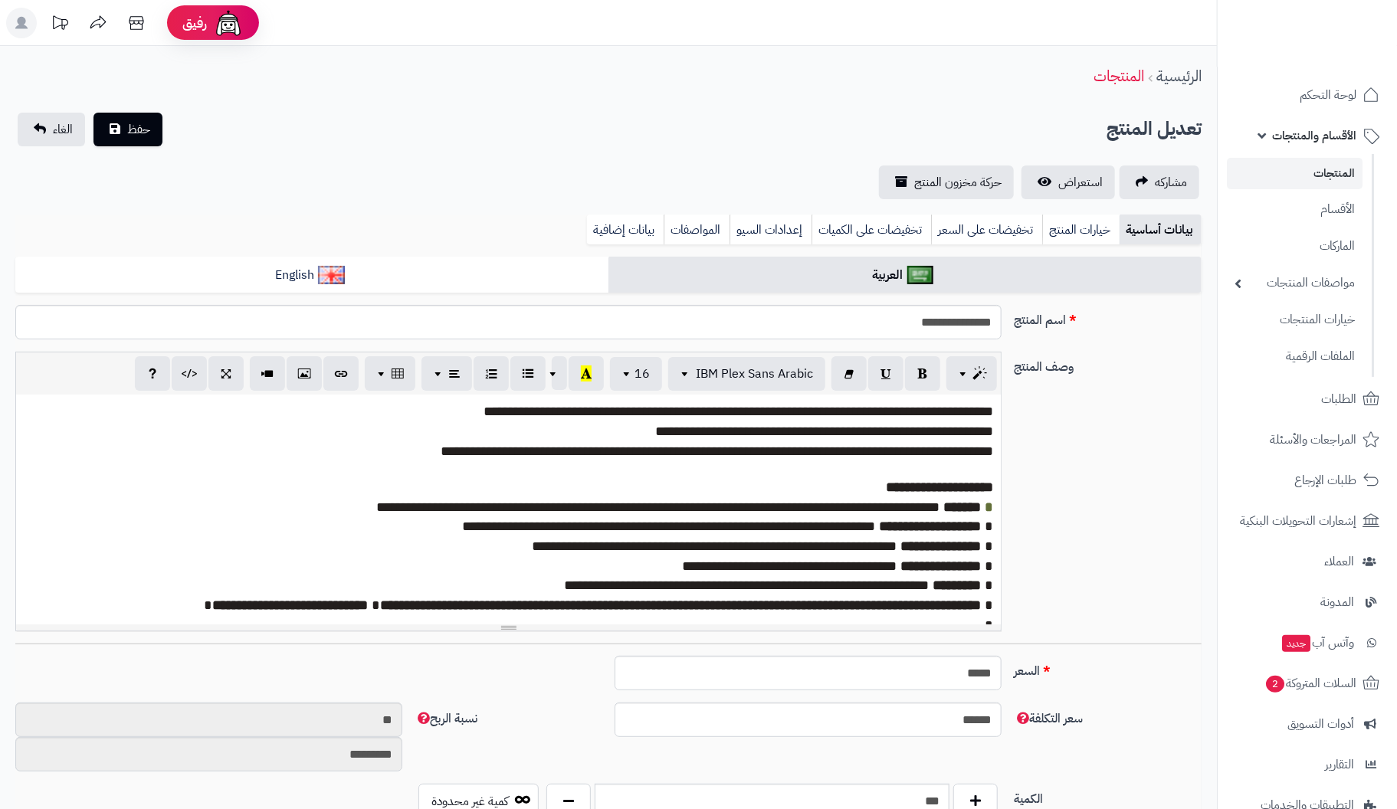
scroll to position [198, 0]
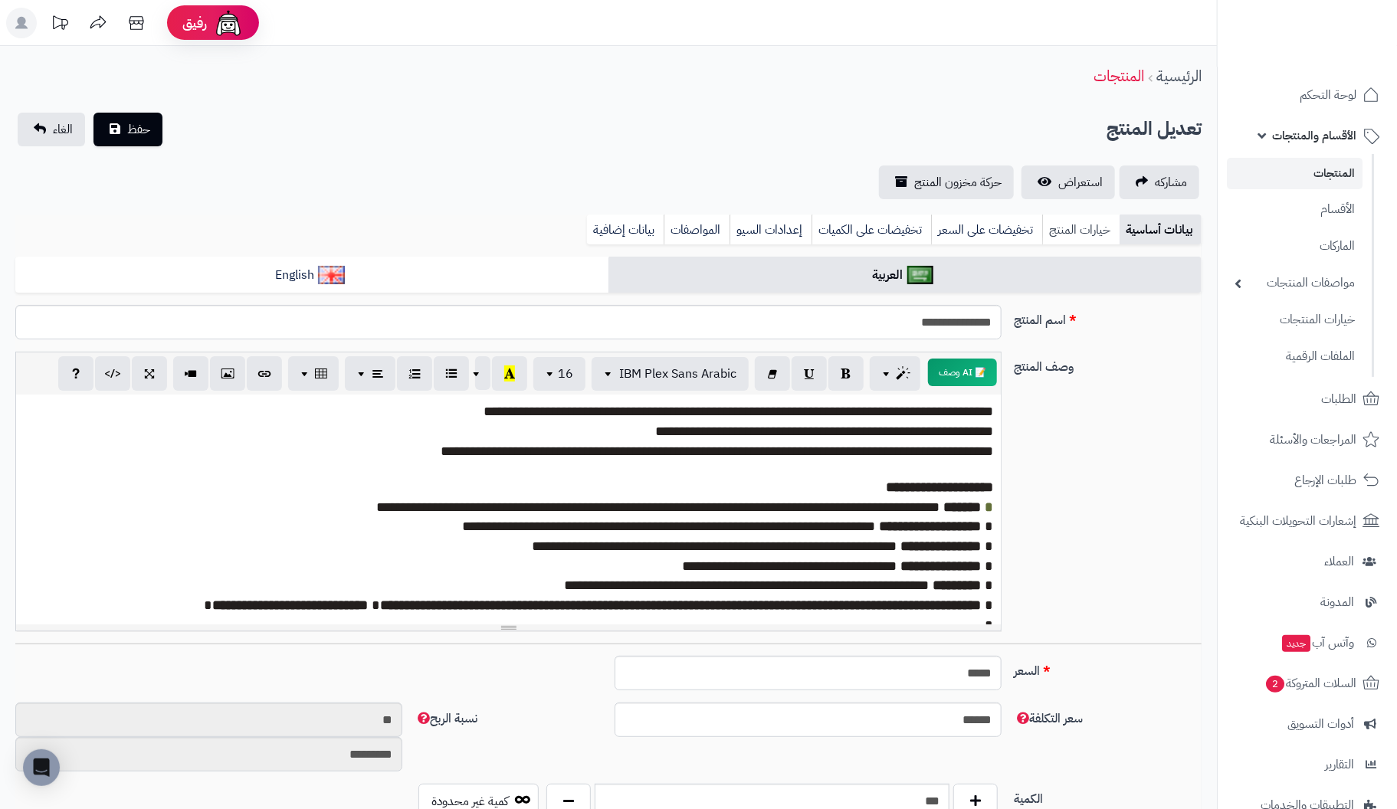
click at [1078, 235] on link "خيارات المنتج" at bounding box center [1080, 230] width 77 height 31
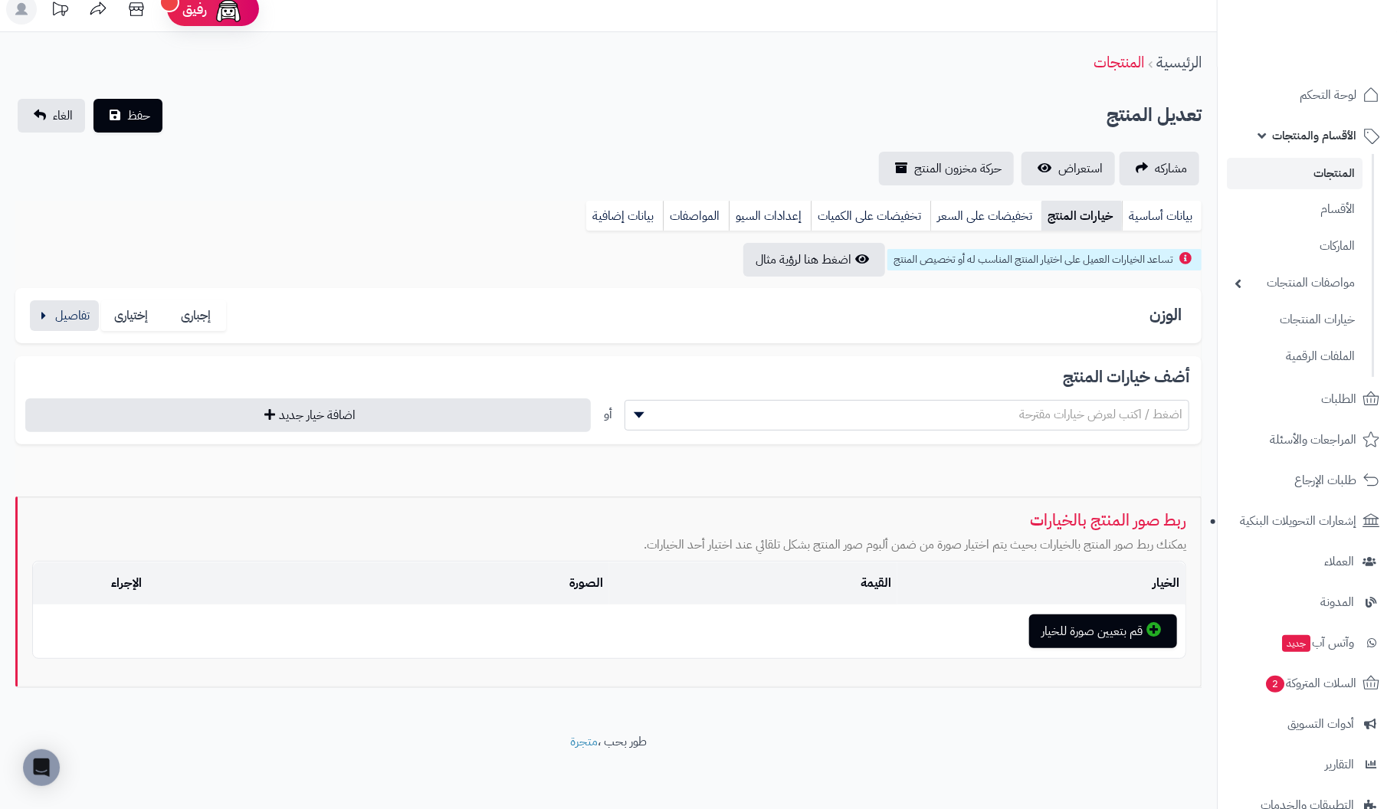
scroll to position [0, 0]
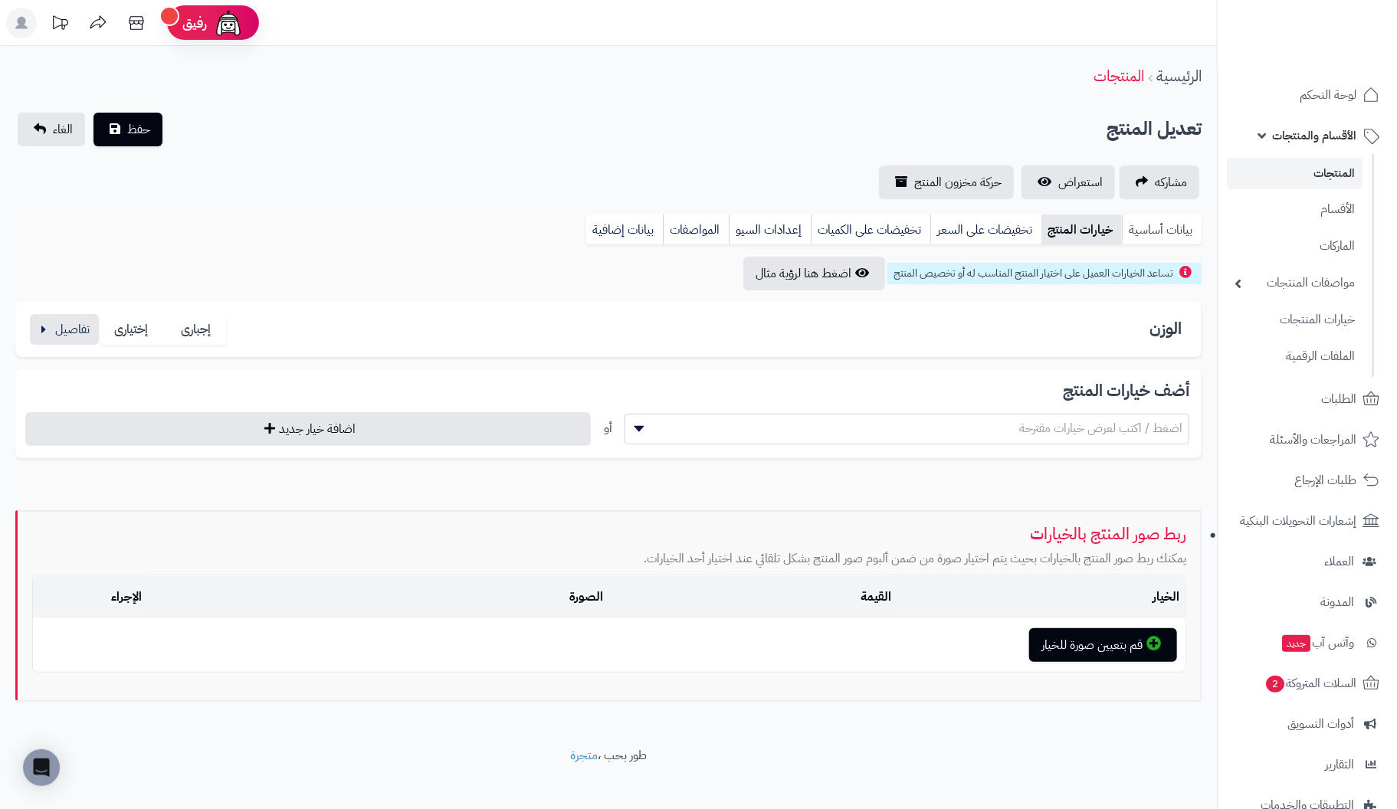
click at [1166, 241] on link "بيانات أساسية" at bounding box center [1162, 230] width 80 height 31
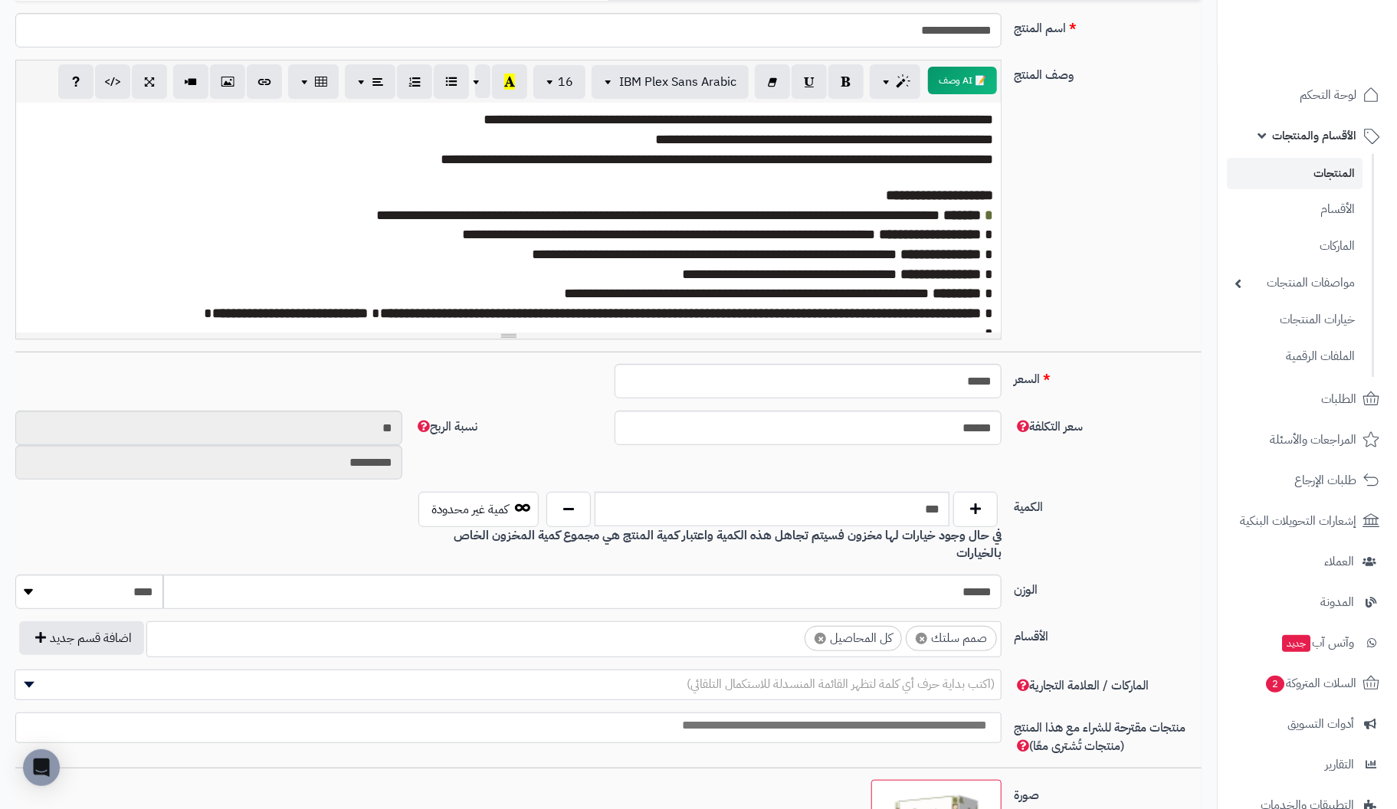
scroll to position [383, 0]
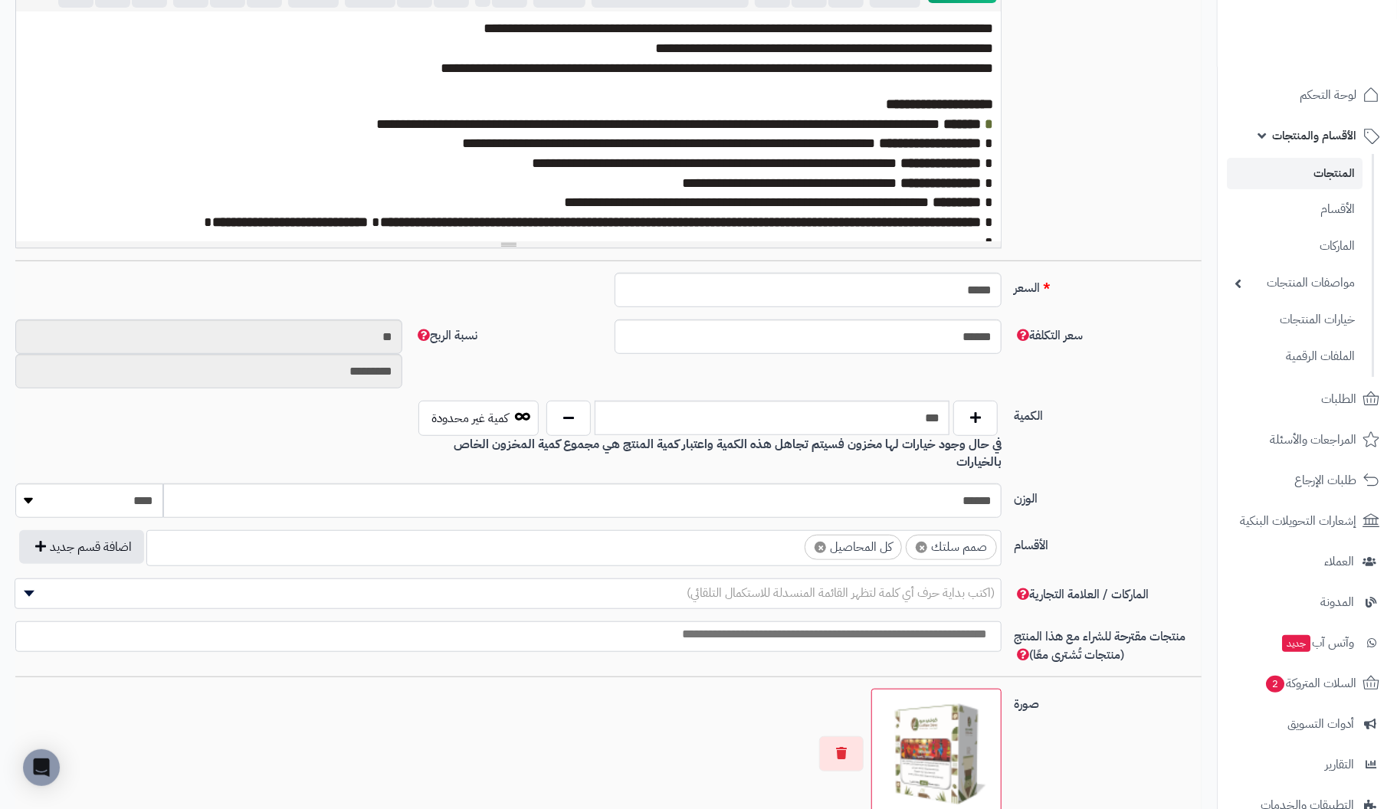
click at [698, 531] on ul "× صمم سلتك × كل المحاصيل" at bounding box center [574, 545] width 854 height 29
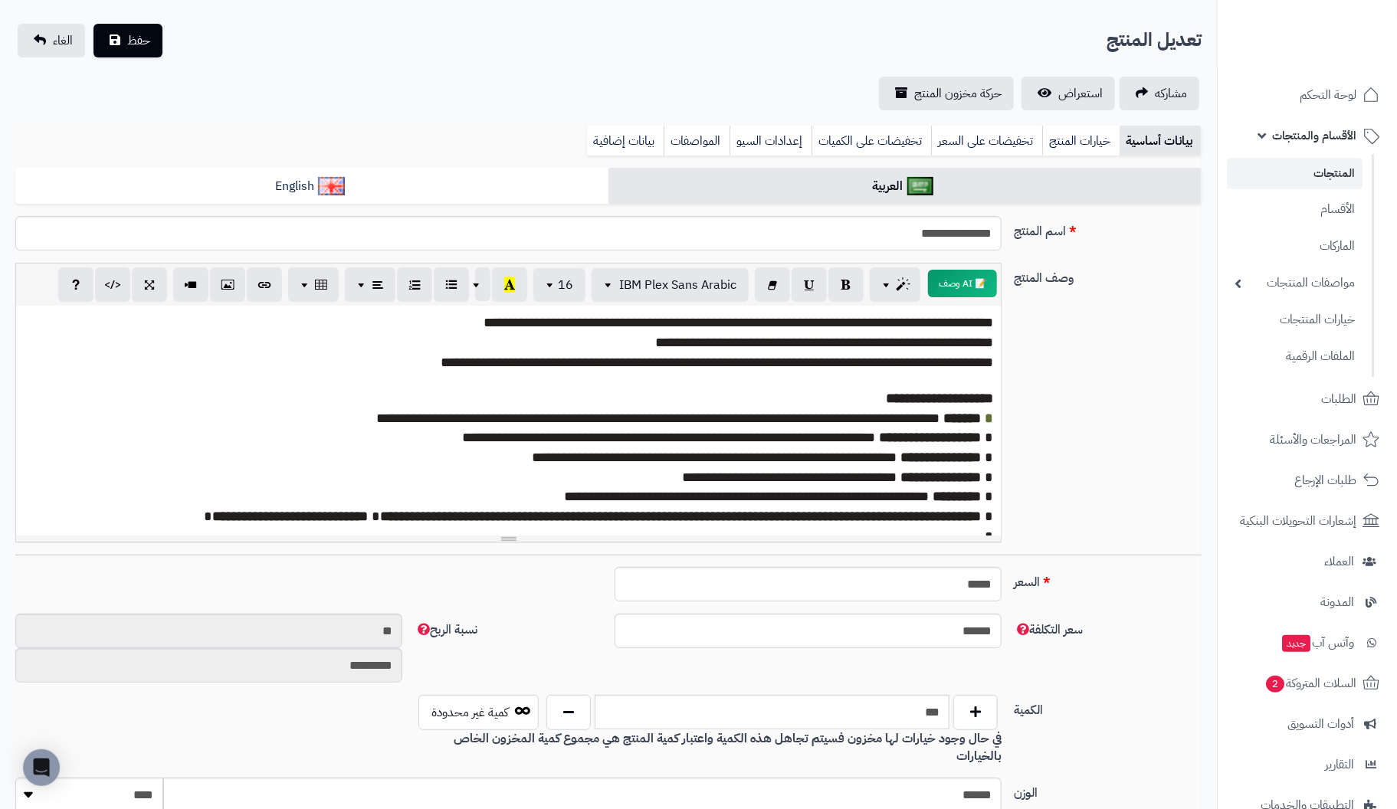
scroll to position [0, 0]
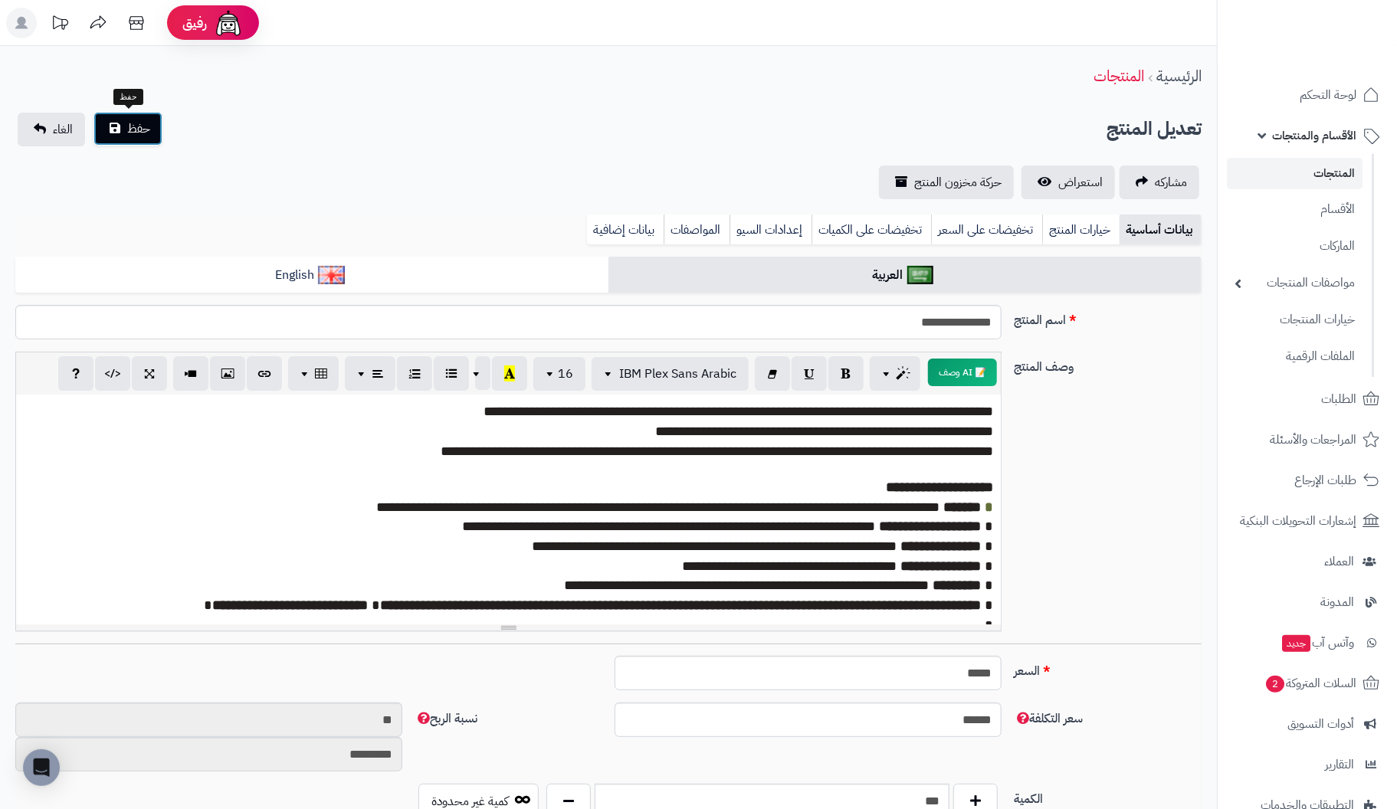
click at [130, 132] on span "حفظ" at bounding box center [138, 129] width 23 height 18
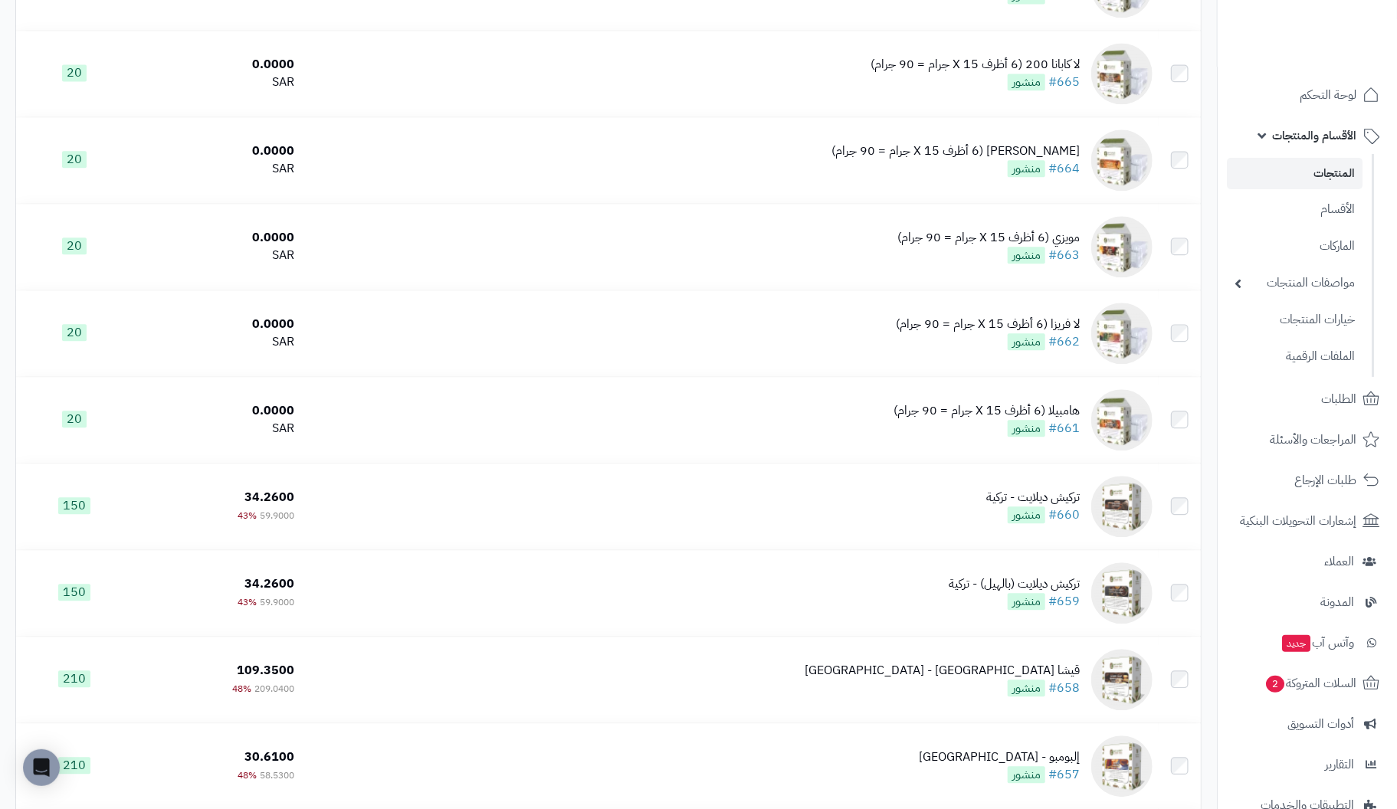
scroll to position [5441, 0]
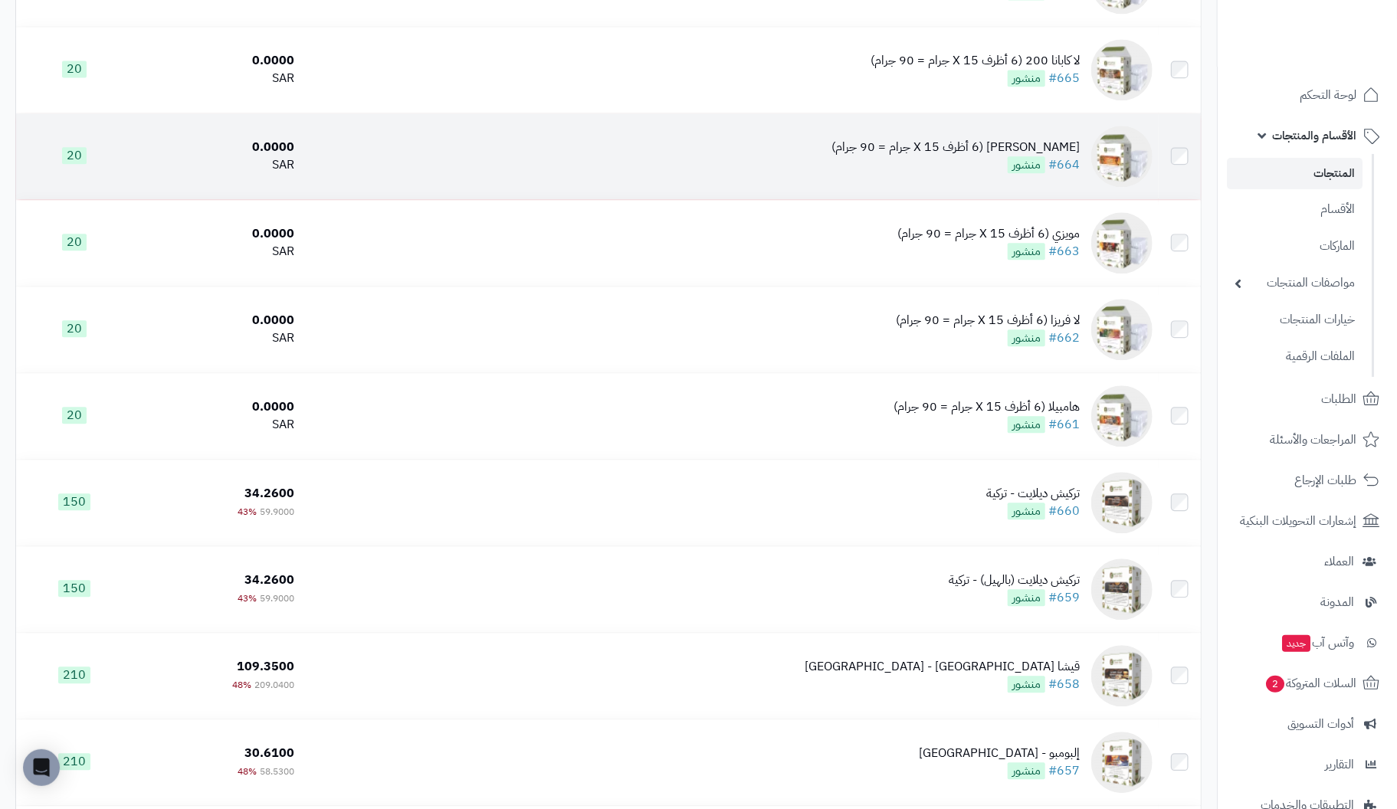
click at [1043, 153] on div "[PERSON_NAME] (6 أظرف X 15 جرام = 90 جرام)" at bounding box center [956, 148] width 248 height 18
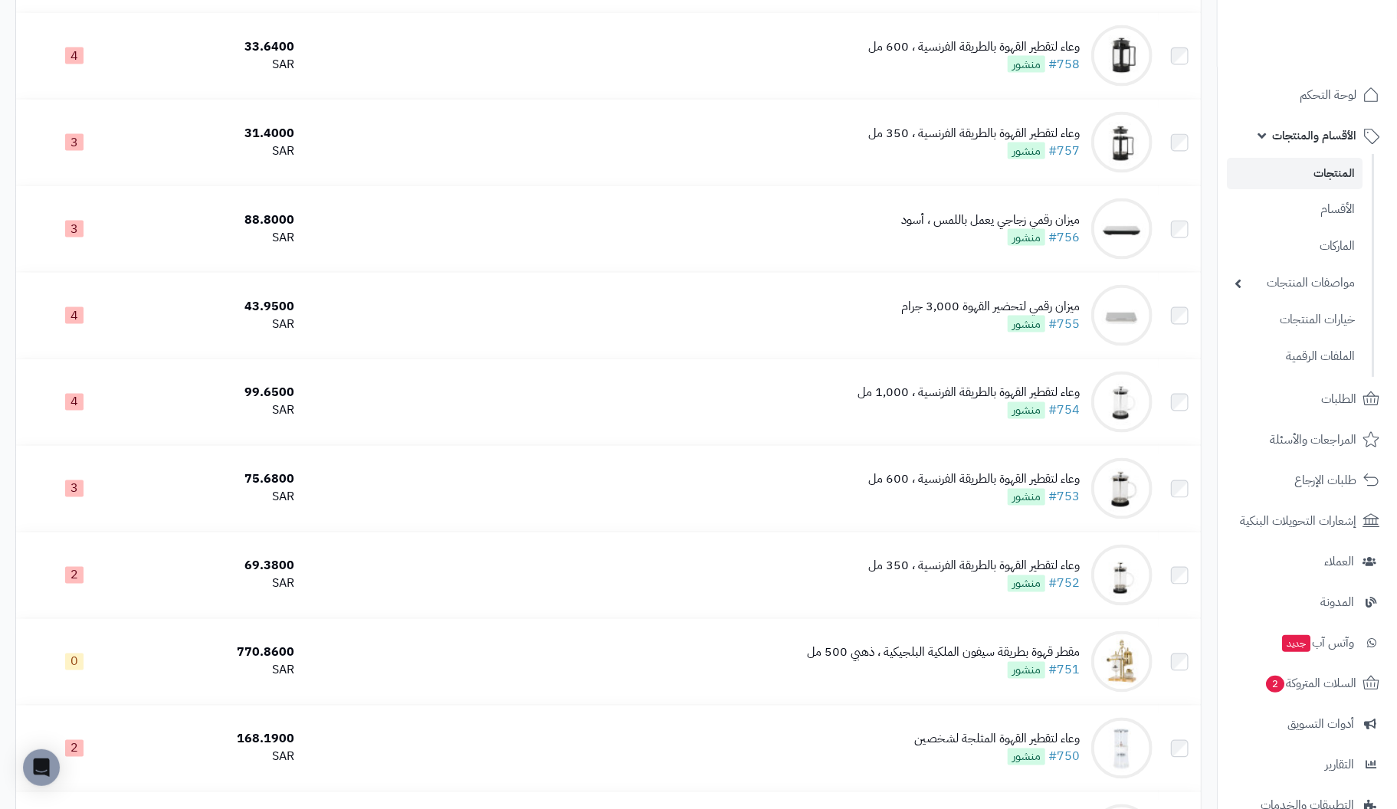
scroll to position [1311, 0]
